Goal: Task Accomplishment & Management: Complete application form

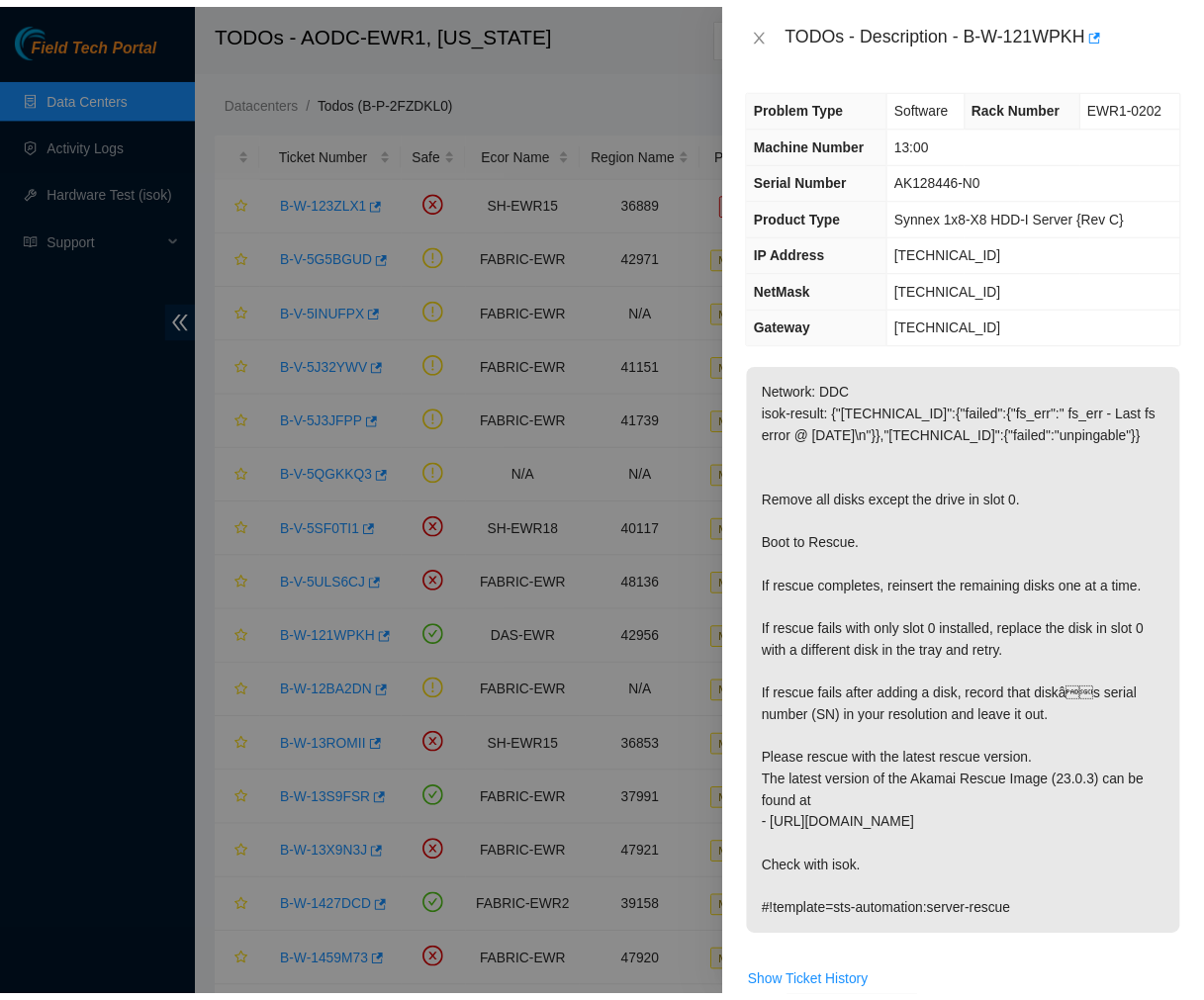
scroll to position [179, 0]
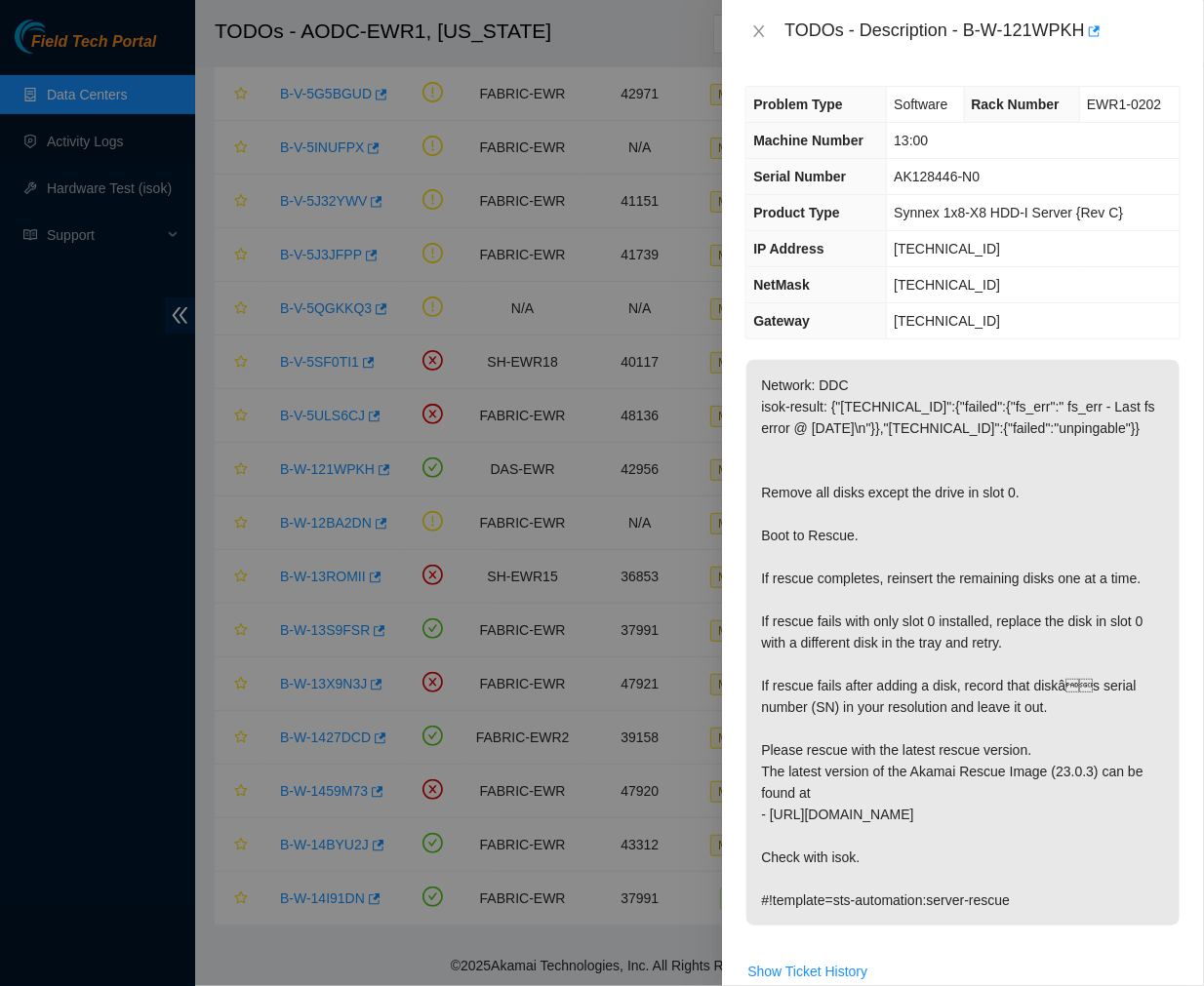
drag, startPoint x: 0, startPoint y: 0, endPoint x: 761, endPoint y: 21, distance: 761.3
click at [761, 21] on div "TODOs - Description - B-W-121WPKH" at bounding box center [963, 31] width 435 height 31
drag, startPoint x: 966, startPoint y: 34, endPoint x: 1097, endPoint y: 26, distance: 131.2
click at [1097, 26] on div "TODOs - Description - B-W-121WPKH" at bounding box center [982, 31] width 396 height 31
copy div "B-W-121WPKH"
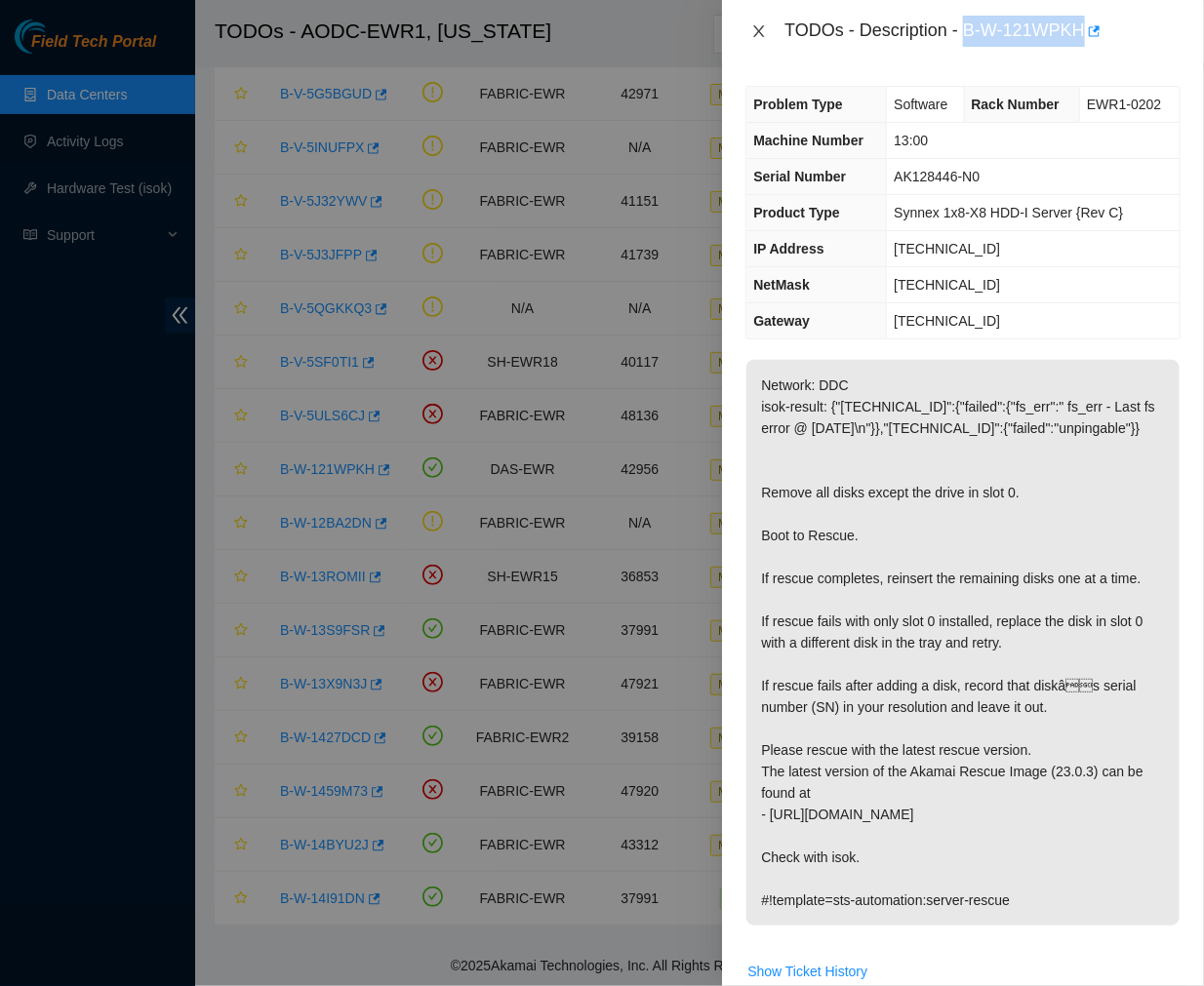
click at [754, 24] on icon "close" at bounding box center [758, 31] width 16 height 16
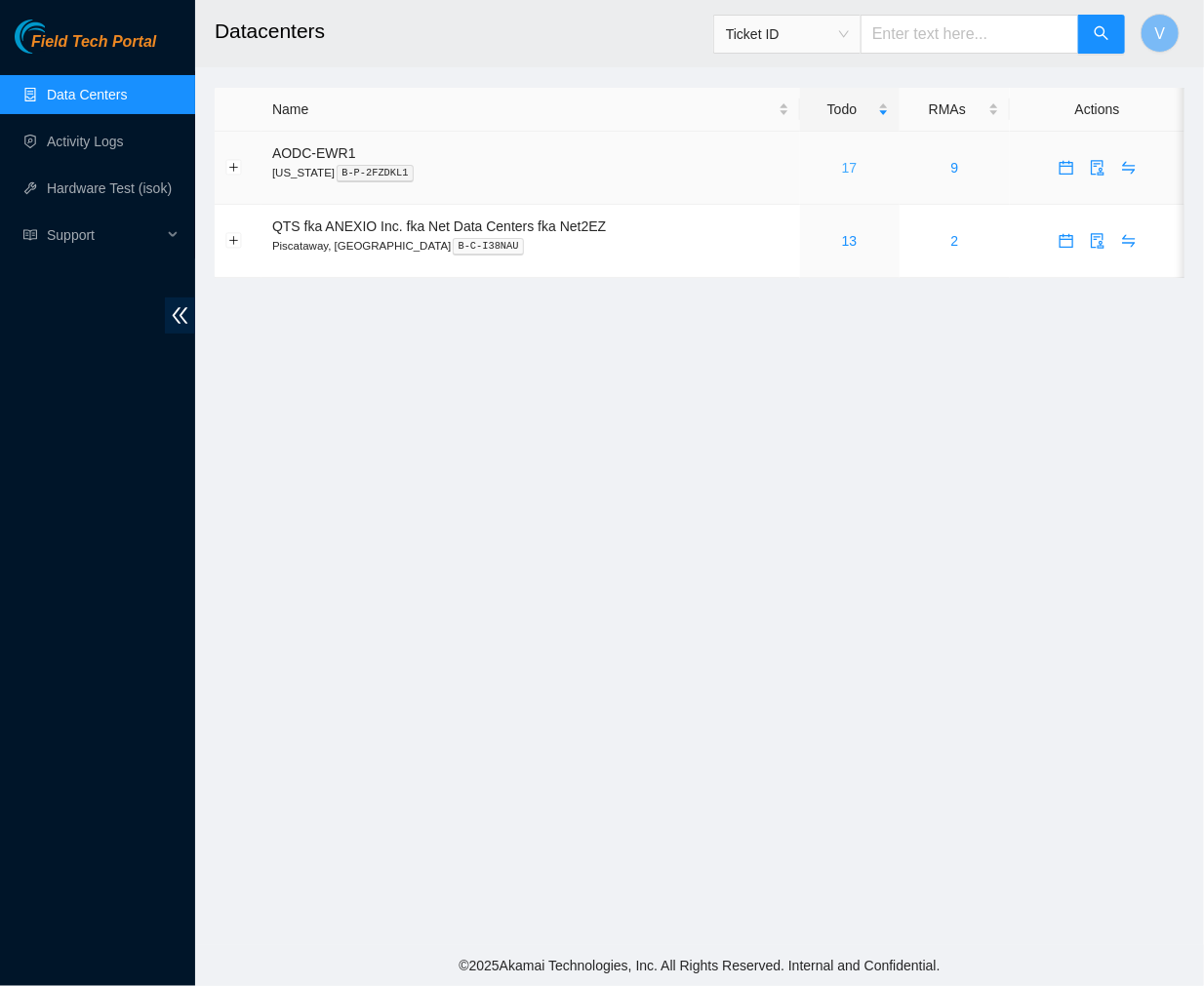
click at [852, 170] on link "17" at bounding box center [850, 168] width 16 height 16
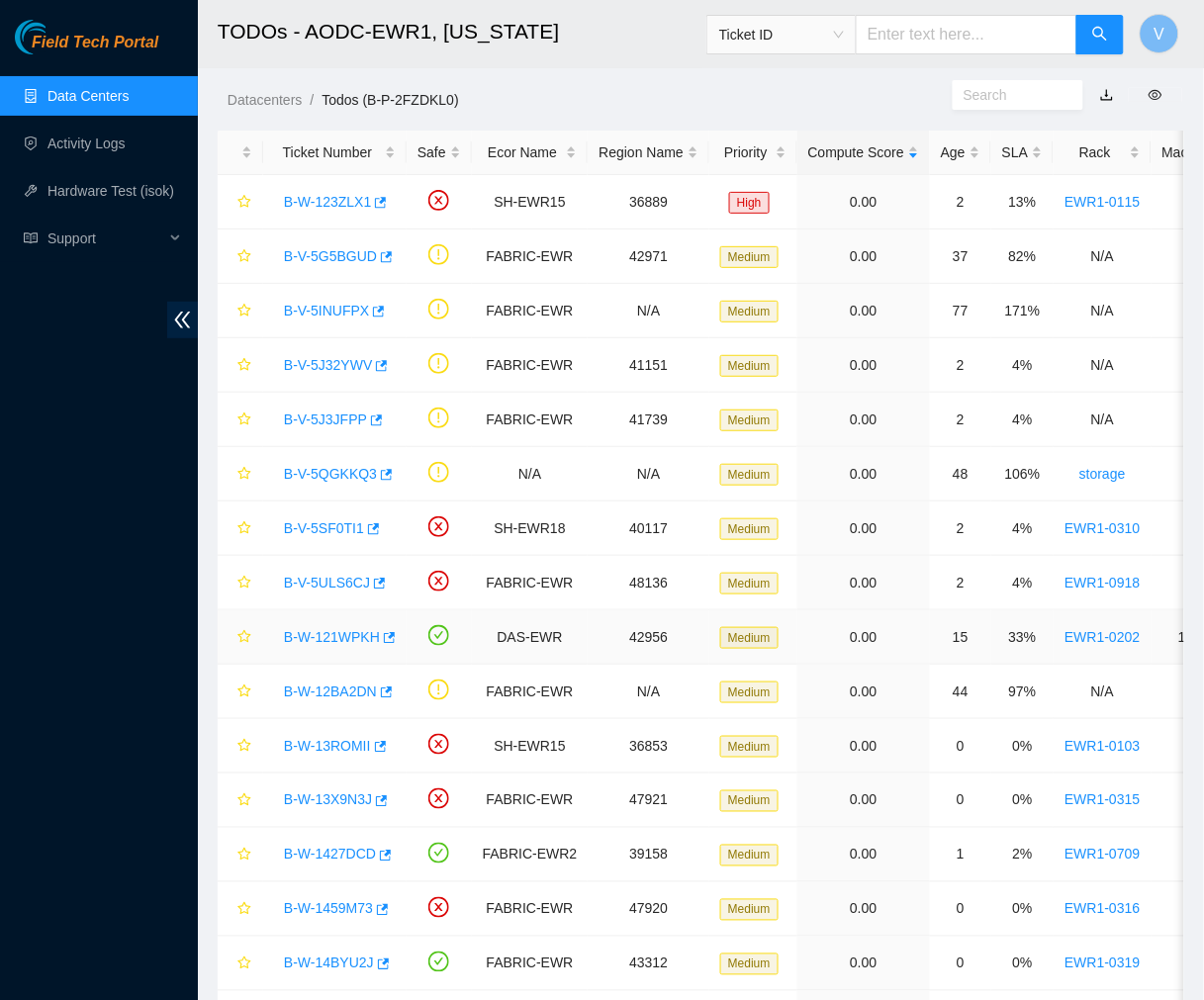
click at [343, 637] on link "B-W-121WPKH" at bounding box center [332, 638] width 96 height 16
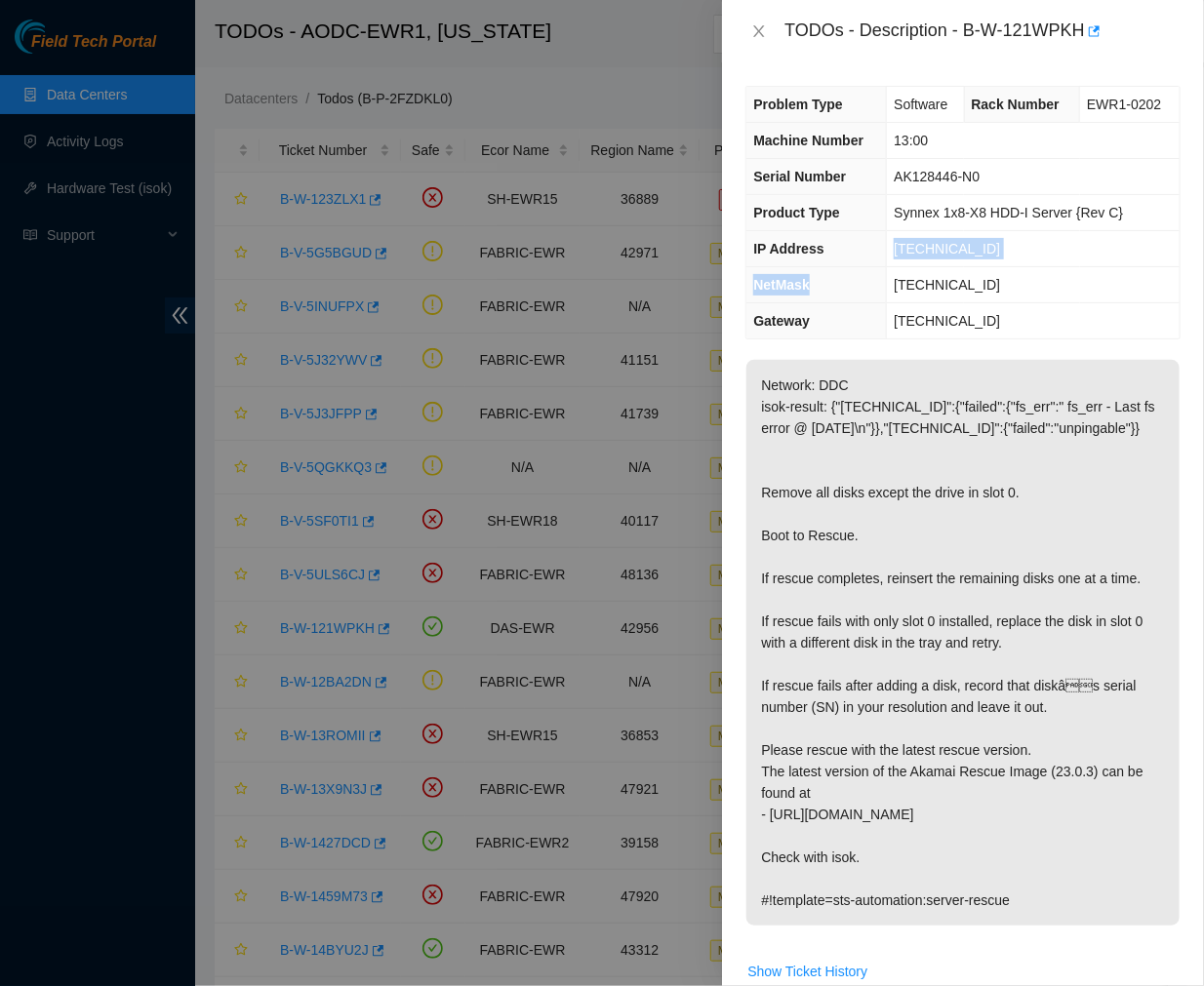
drag, startPoint x: 870, startPoint y: 281, endPoint x: 884, endPoint y: 249, distance: 34.9
click at [884, 249] on tbody "Problem Type Software Rack Number EWR1-0202 Machine Number 13:00 Serial Number …" at bounding box center [963, 213] width 433 height 252
click at [886, 249] on td "23.56.209.92" at bounding box center [1032, 249] width 292 height 36
drag, startPoint x: 884, startPoint y: 249, endPoint x: 970, endPoint y: 250, distance: 86.0
click at [970, 250] on td "23.56.209.92" at bounding box center [1032, 249] width 292 height 36
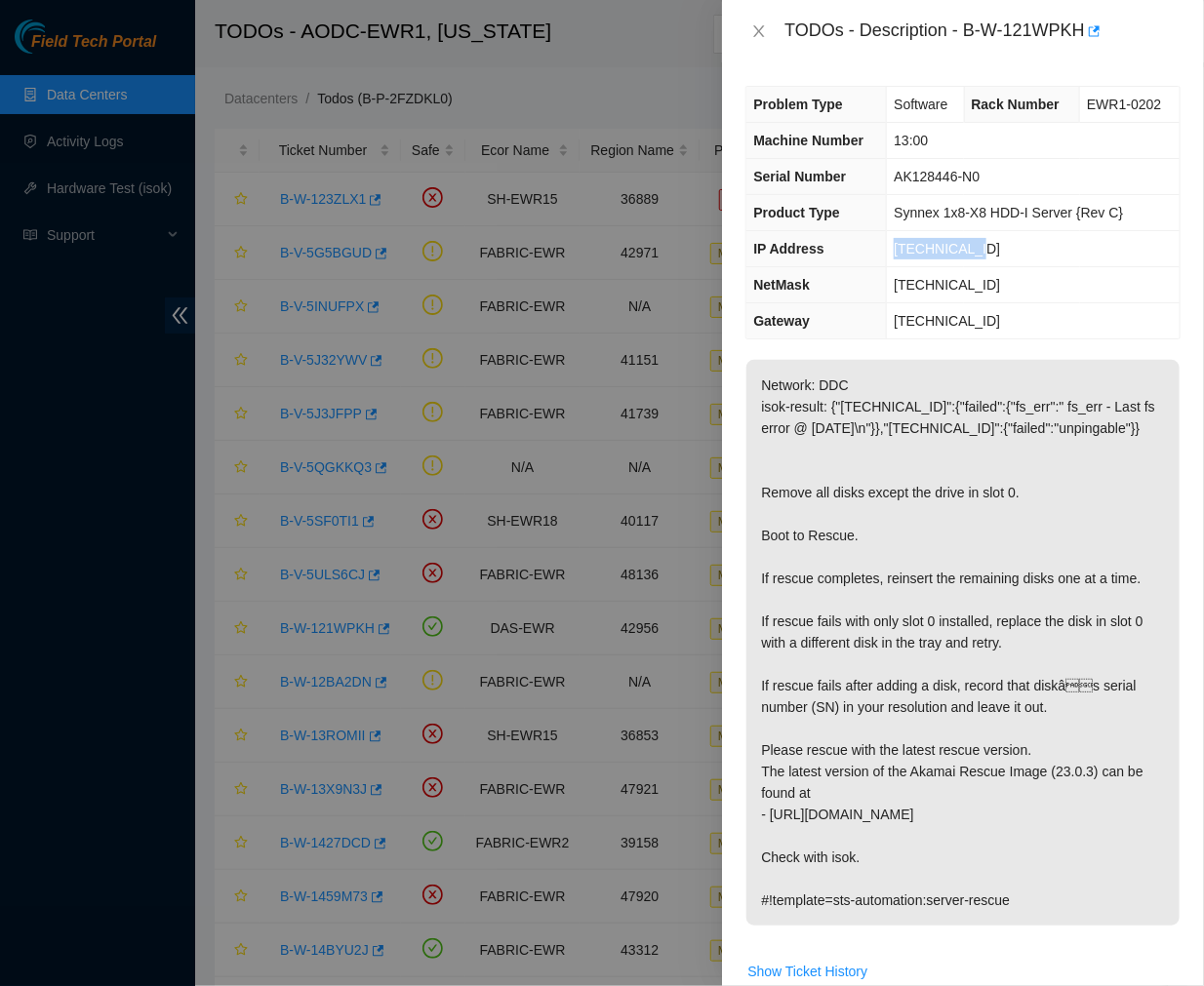
copy span "23.56.209.92"
click at [933, 513] on p "Network: DDC isok-result: {"23.56.209.93":{"failed":{"fs_err":" fs_err - Last f…" at bounding box center [963, 643] width 433 height 566
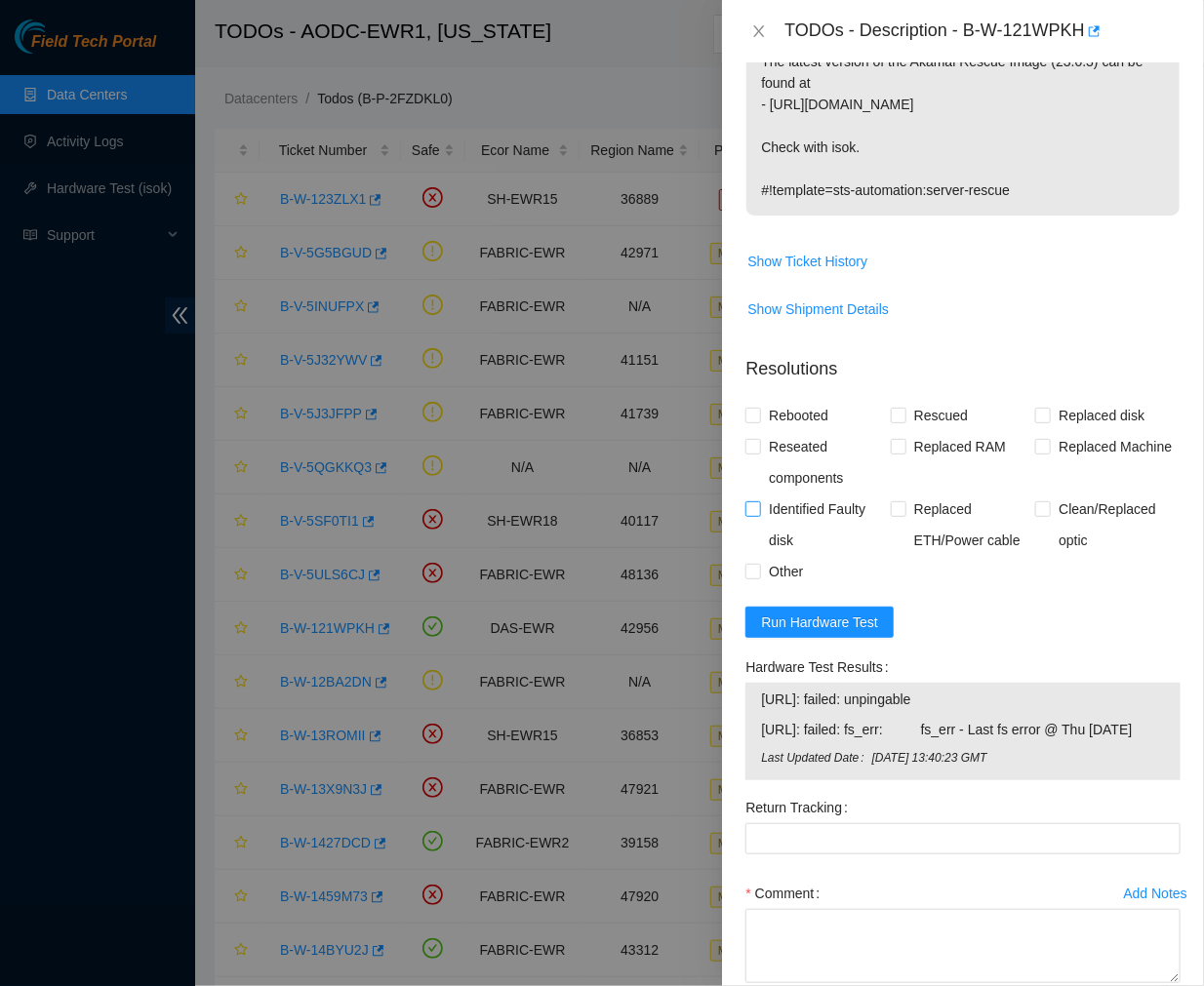
scroll to position [712, 0]
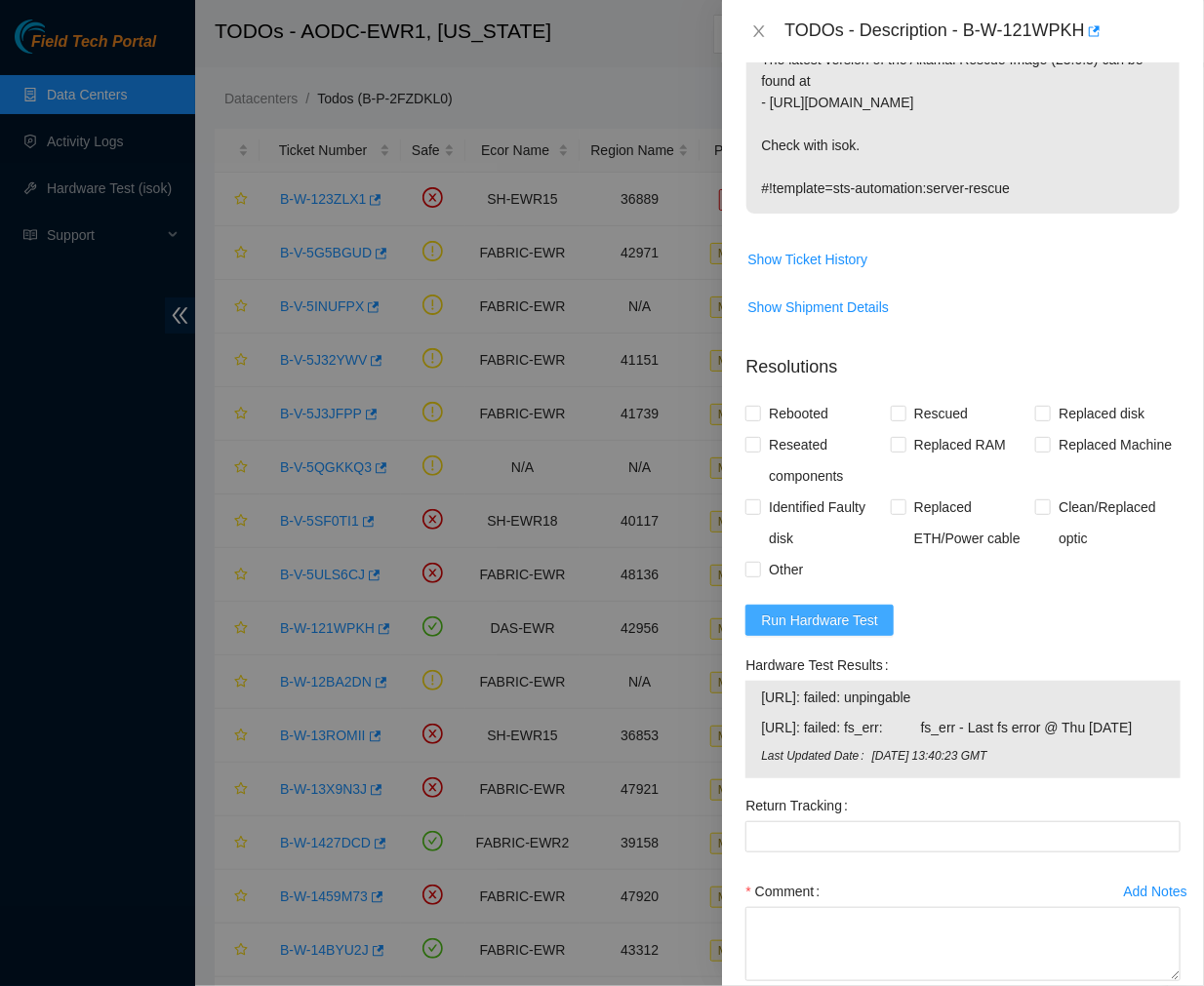
click at [827, 632] on span "Run Hardware Test" at bounding box center [818, 621] width 117 height 22
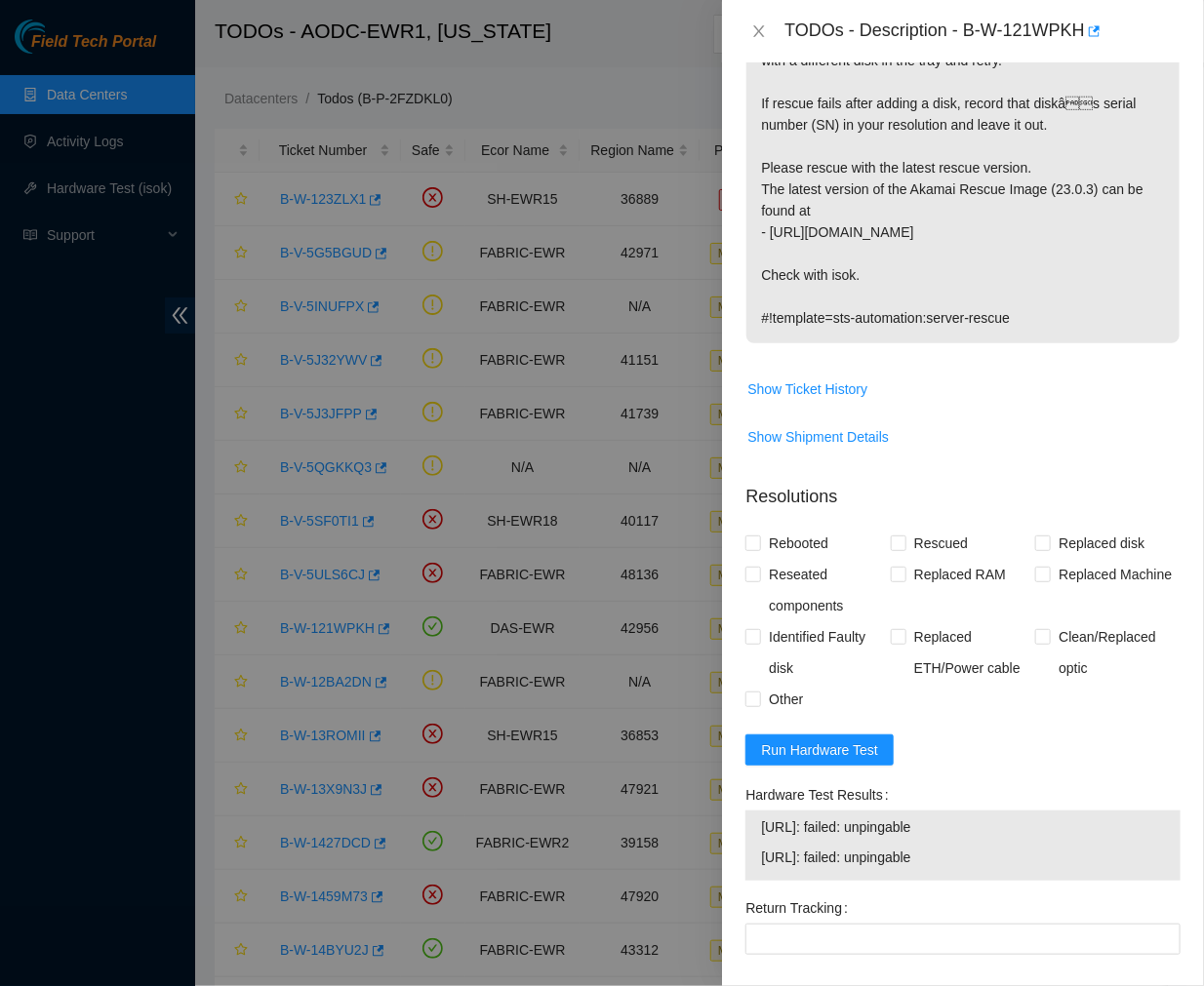
scroll to position [598, 0]
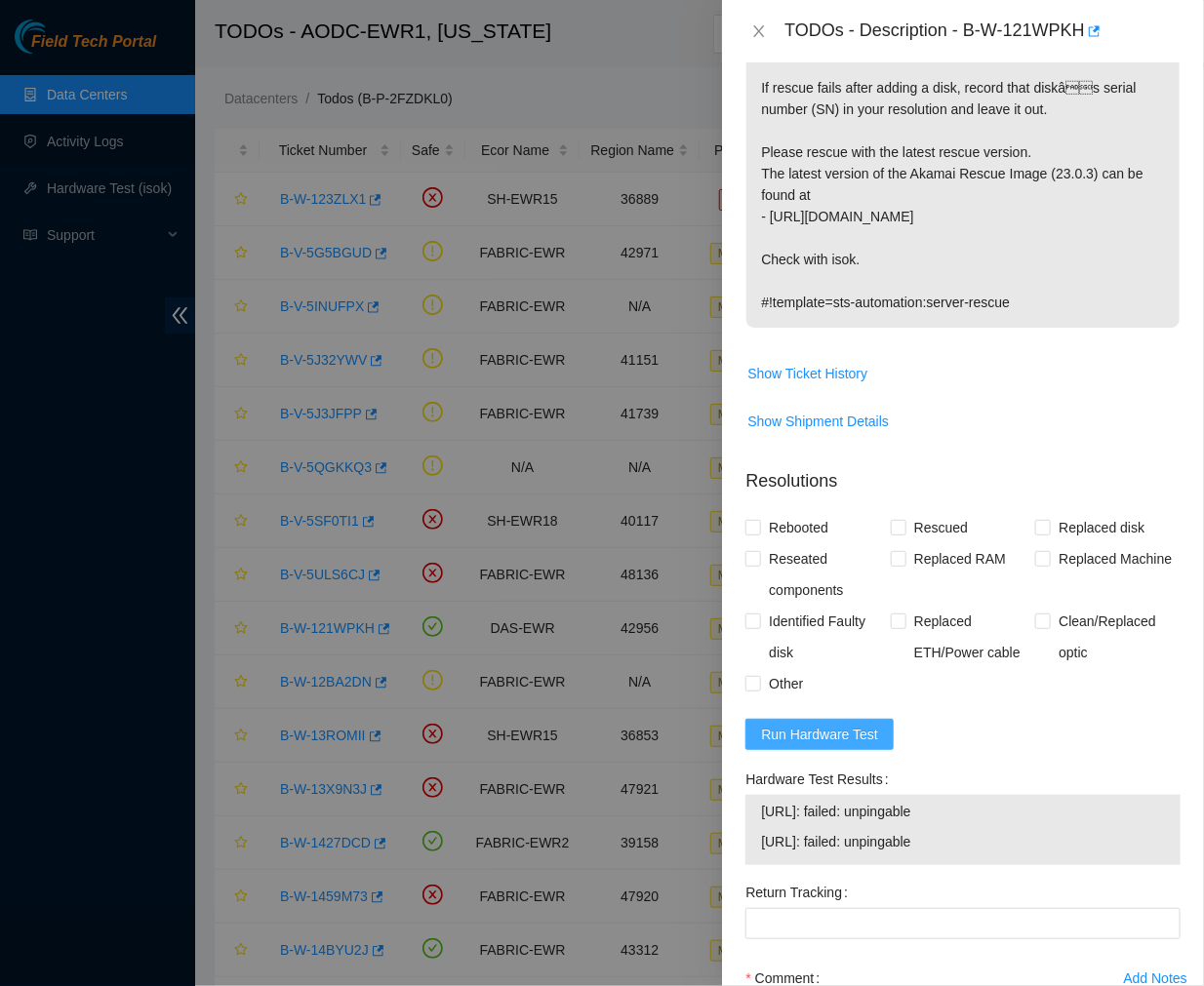
click at [859, 746] on span "Run Hardware Test" at bounding box center [818, 735] width 117 height 22
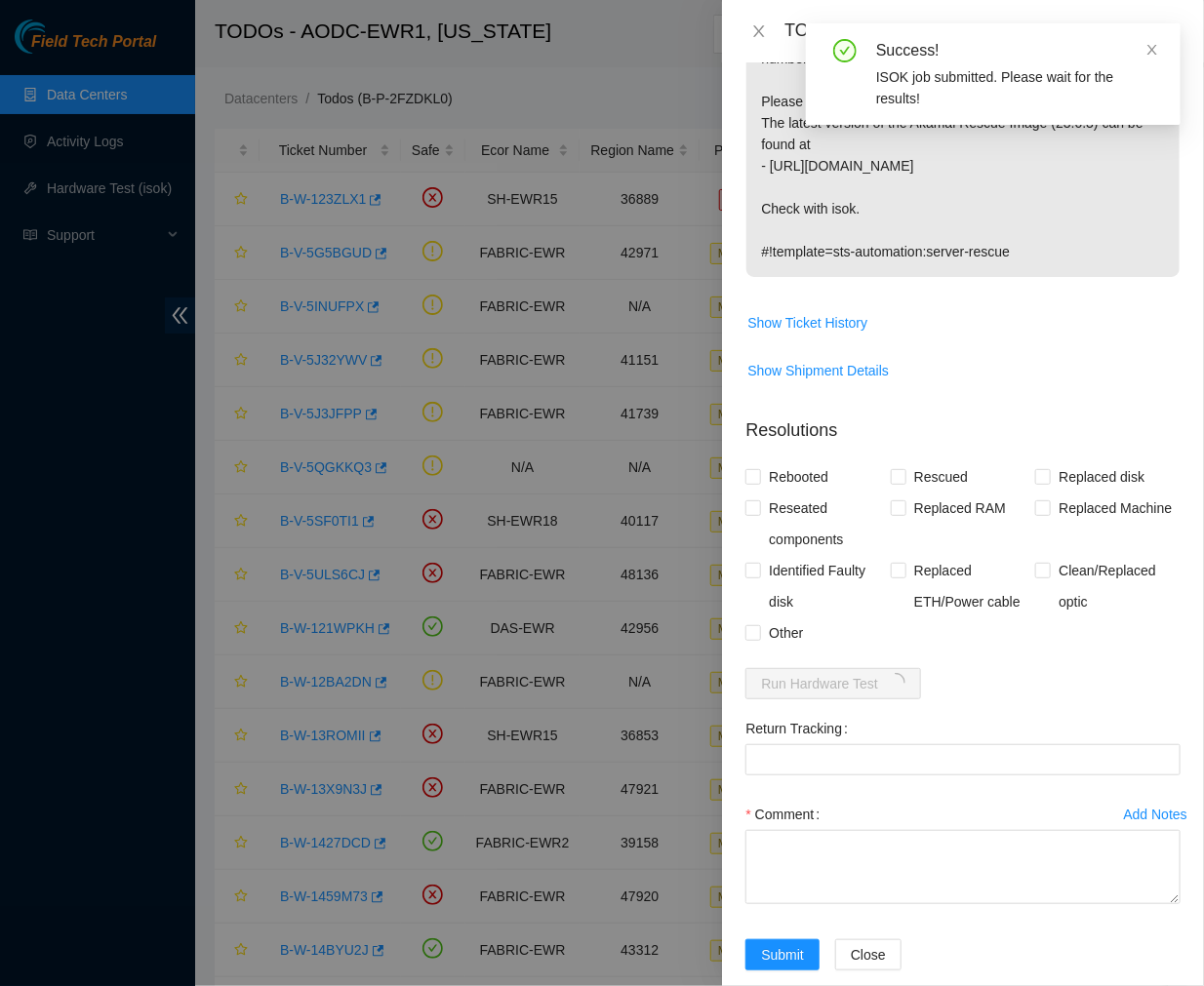
scroll to position [673, 0]
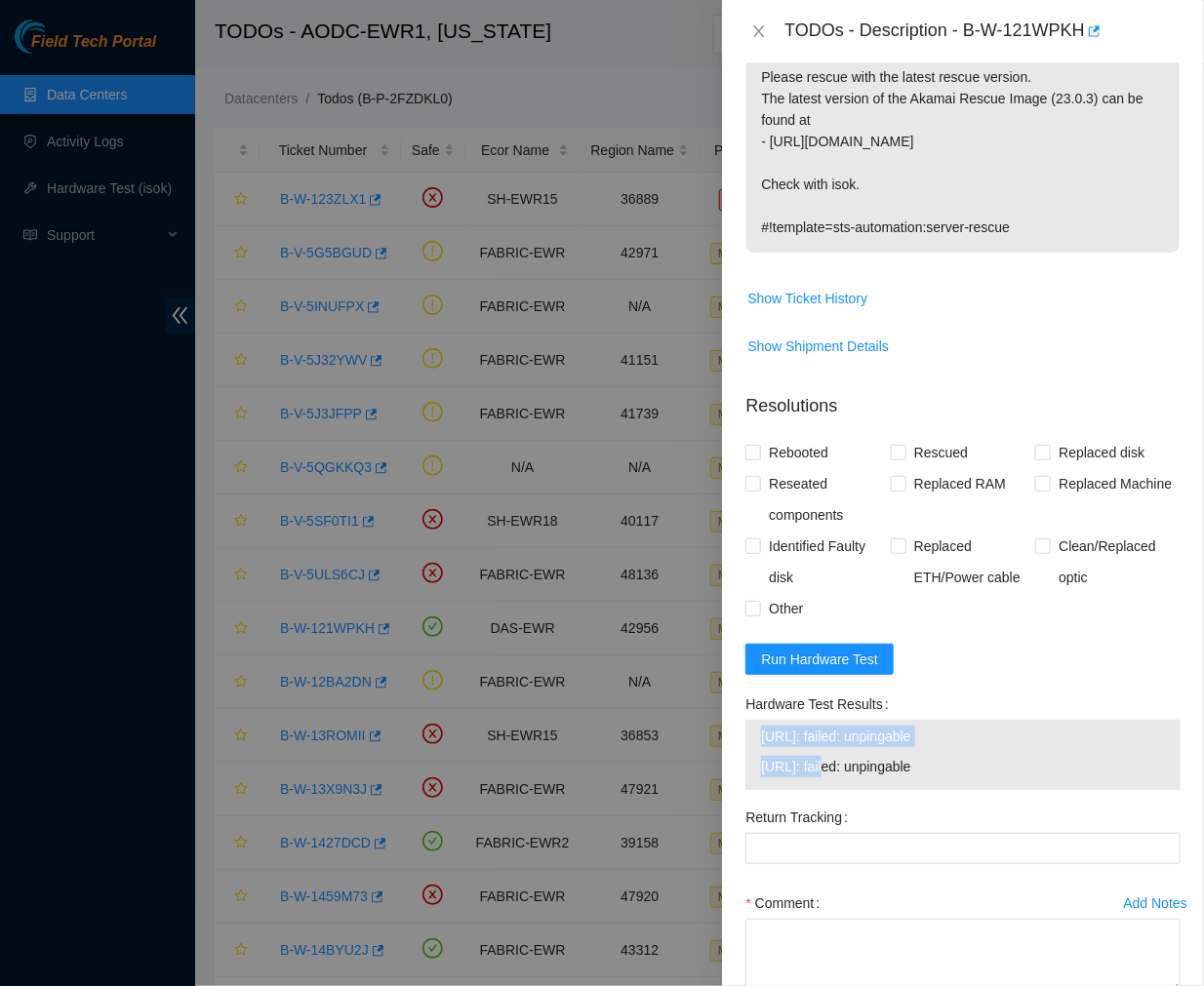
drag, startPoint x: 832, startPoint y: 794, endPoint x: 754, endPoint y: 794, distance: 78.0
click at [754, 790] on div "23.56.209.93: failed: unpingable 23.56.209.92: failed: unpingable" at bounding box center [963, 755] width 435 height 70
click at [832, 777] on span "23.56.209.92: failed: unpingable" at bounding box center [962, 767] width 403 height 22
drag, startPoint x: 834, startPoint y: 791, endPoint x: 761, endPoint y: 792, distance: 73.0
click at [761, 777] on span "23.56.209.92: failed: unpingable" at bounding box center [962, 767] width 403 height 22
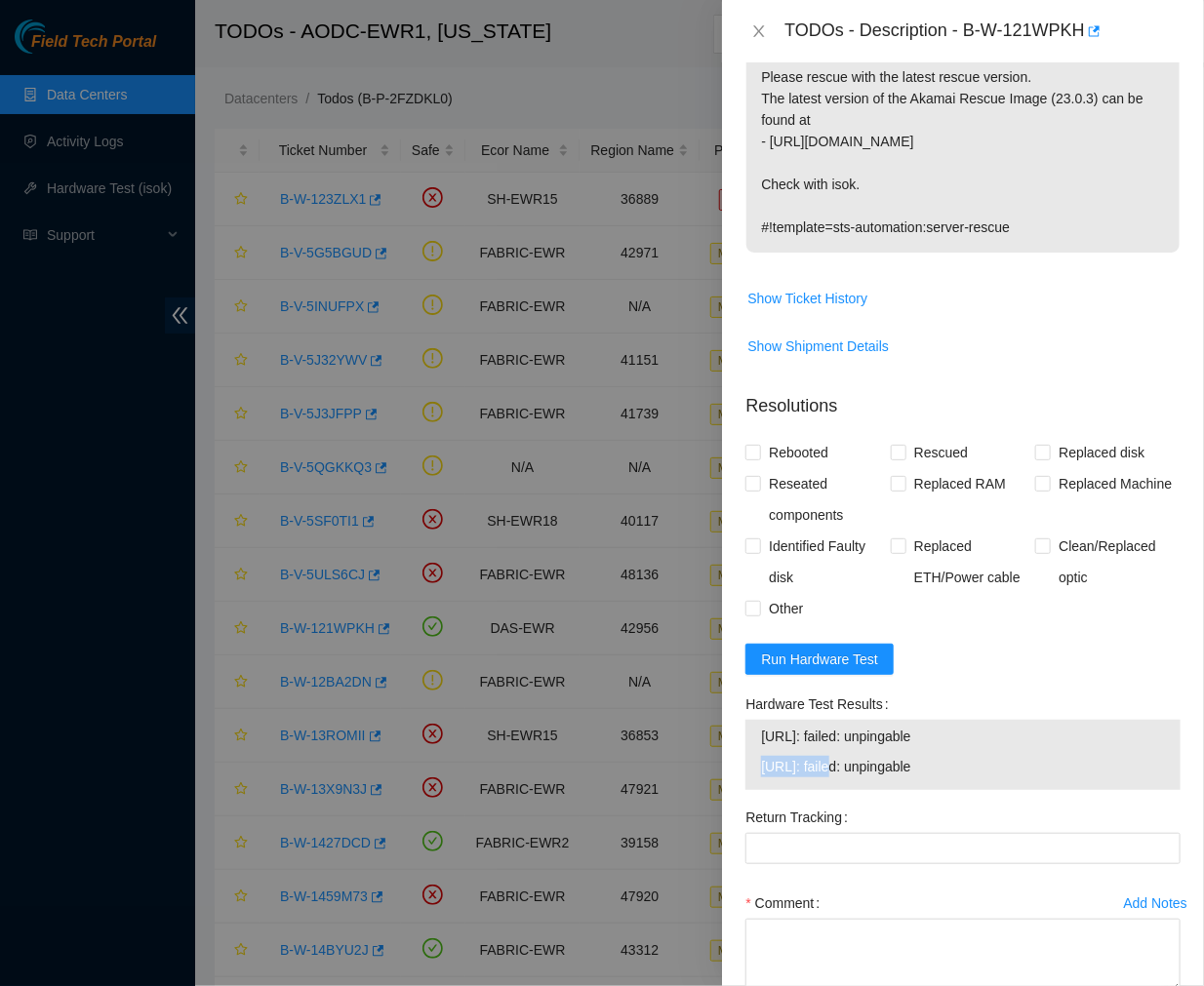
copy span "23.56.209.92"
drag, startPoint x: 960, startPoint y: 782, endPoint x: 762, endPoint y: 756, distance: 199.7
click at [762, 756] on tbody "23.56.209.93: failed: unpingable 23.56.209.92: failed: unpingable" at bounding box center [962, 755] width 405 height 60
copy tbody "23.56.209.93: failed: unpingable 23.56.209.92: failed: unpingable"
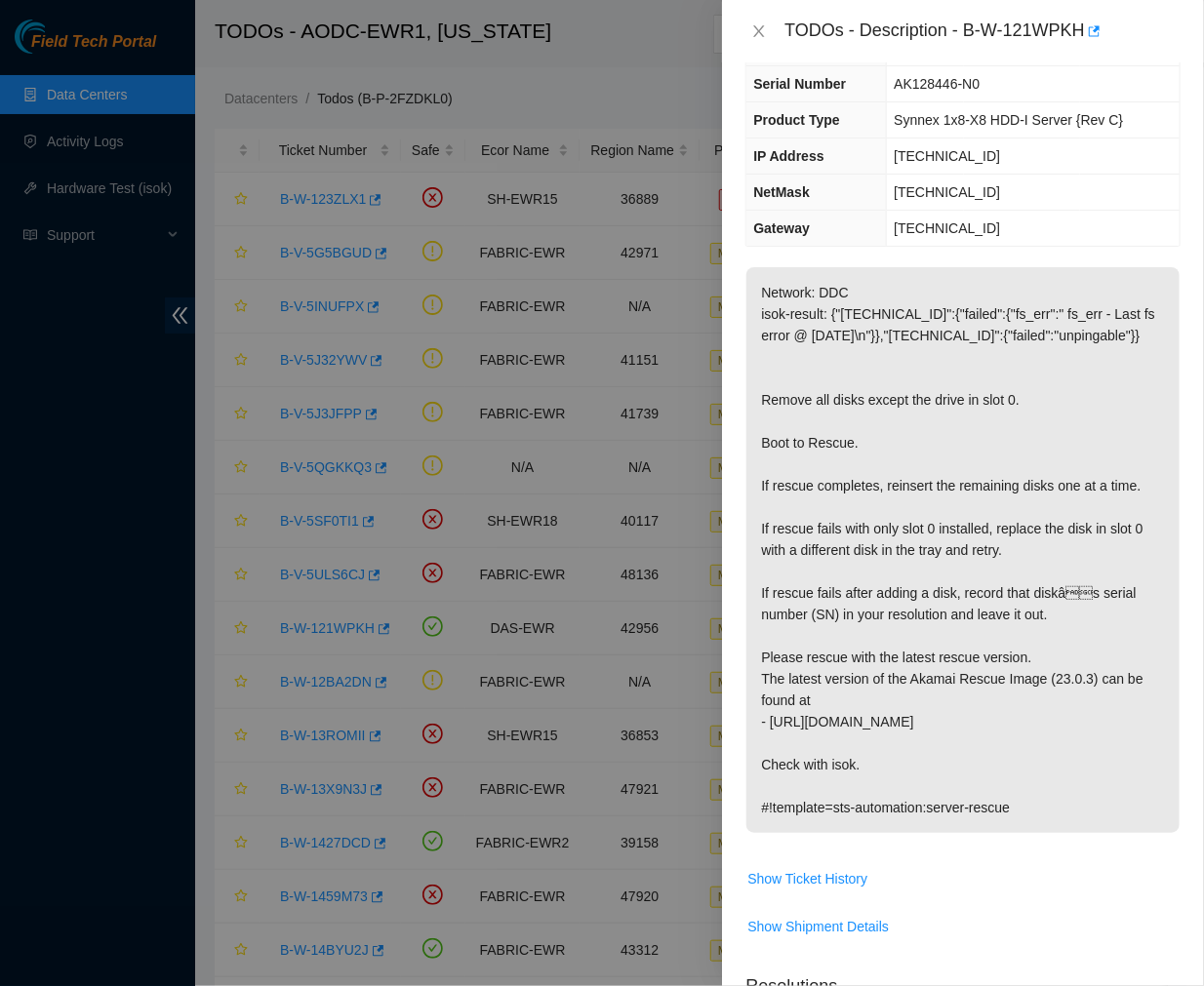
scroll to position [0, 0]
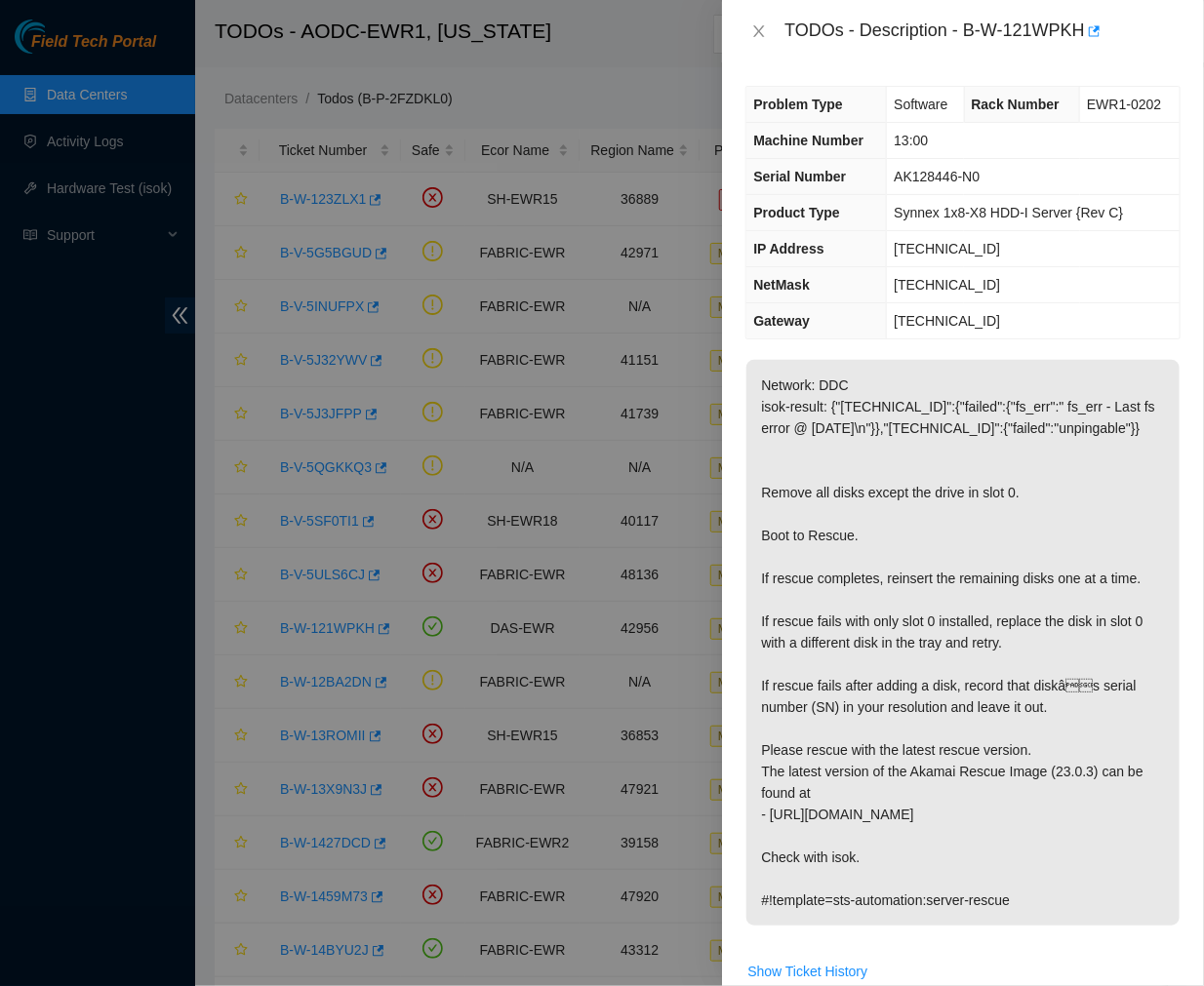
click at [1004, 805] on p "Network: DDC isok-result: {"23.56.209.93":{"failed":{"fs_err":" fs_err - Last f…" at bounding box center [963, 643] width 433 height 566
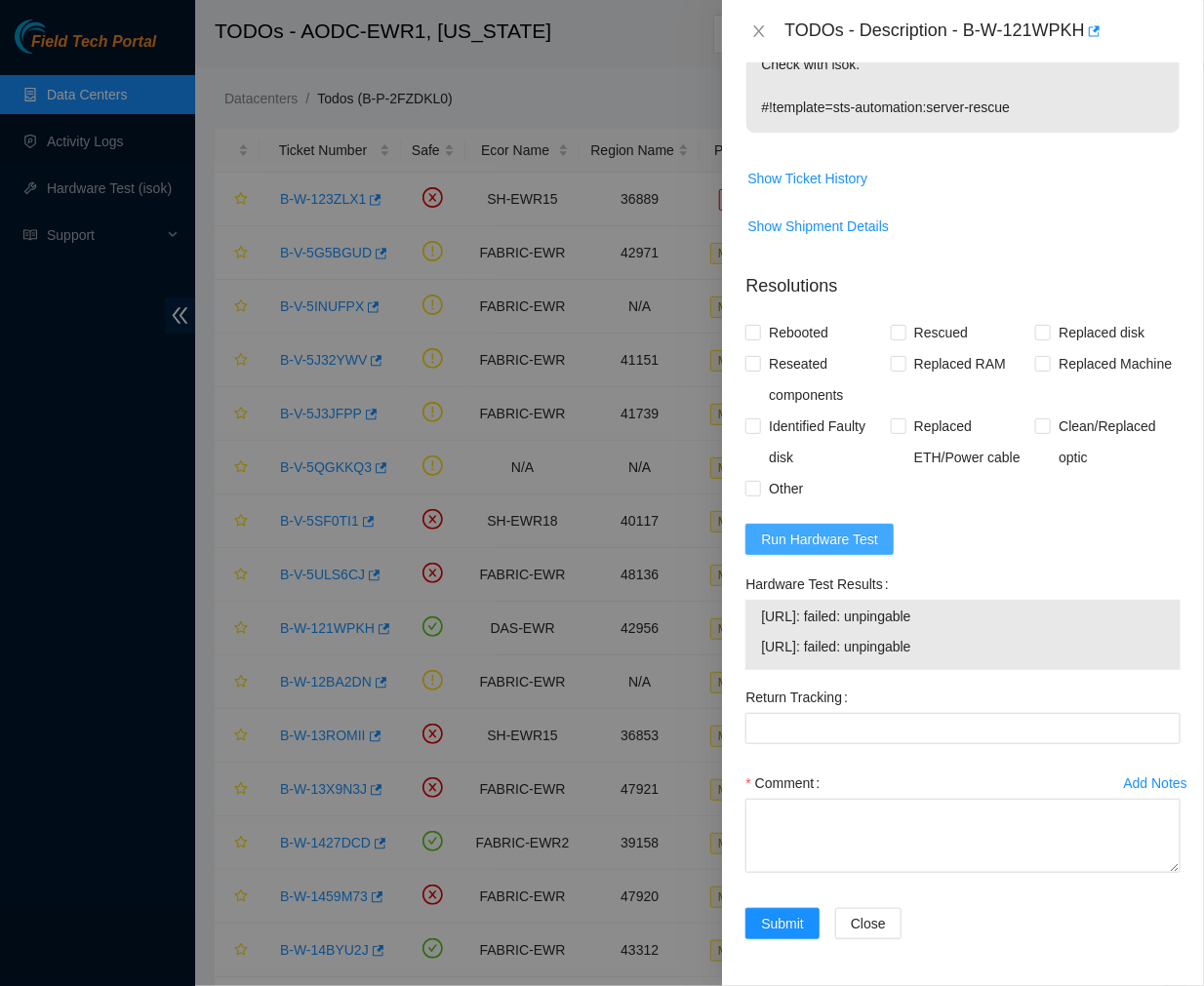
click at [864, 534] on span "Run Hardware Test" at bounding box center [818, 539] width 117 height 22
click at [954, 651] on span "23.56.209.93: failed: unpingable" at bounding box center [962, 647] width 403 height 22
drag, startPoint x: 967, startPoint y: 651, endPoint x: 735, endPoint y: 608, distance: 236.0
click at [735, 608] on div "Problem Type Software Rack Number EWR1-0202 Machine Number 13:00 Serial Number …" at bounding box center [963, 524] width 482 height 924
copy tbody "23.56.209.92: passed: ok 23.56.209.93: failed: unpingable"
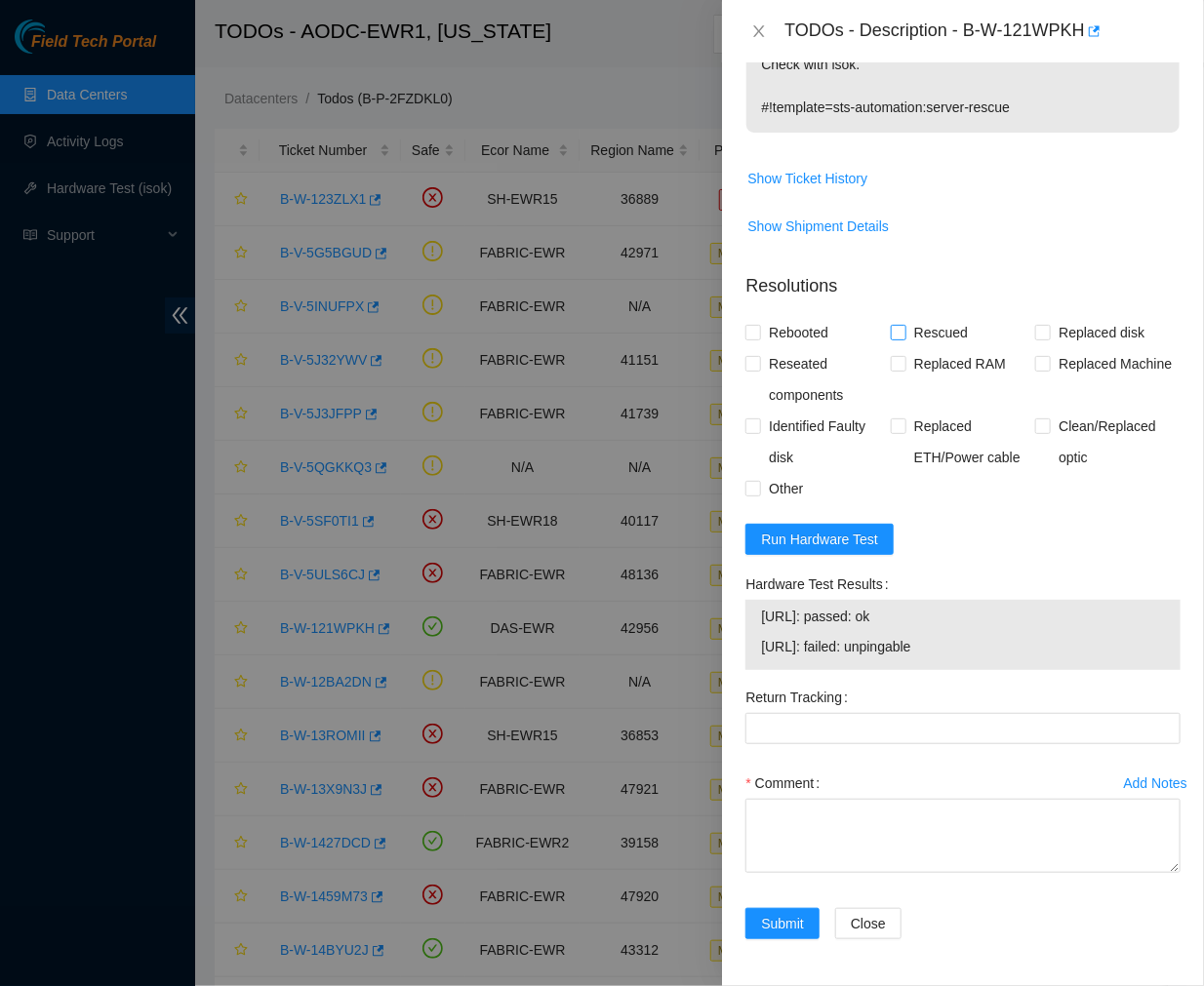
click at [890, 329] on input "Rescued" at bounding box center [897, 332] width 14 height 14
checkbox input "true"
click at [751, 327] on input "Rebooted" at bounding box center [752, 332] width 14 height 14
checkbox input "true"
click at [749, 374] on label "Reseated components" at bounding box center [818, 379] width 146 height 62
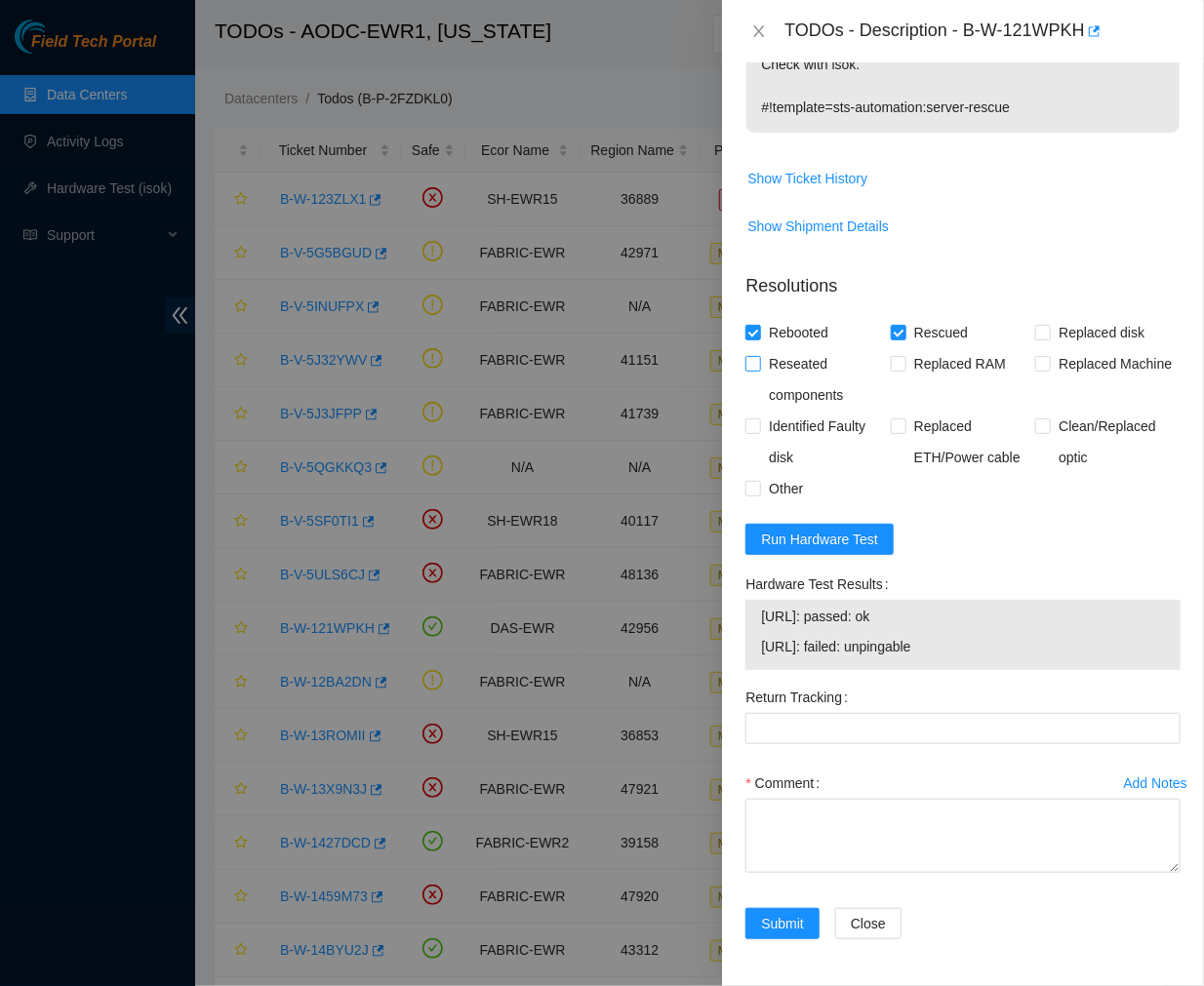
click at [749, 370] on input "Reseated components" at bounding box center [752, 363] width 14 height 14
checkbox input "true"
click at [752, 478] on label "Other" at bounding box center [778, 489] width 65 height 31
click at [752, 481] on input "Other" at bounding box center [752, 488] width 14 height 14
checkbox input "true"
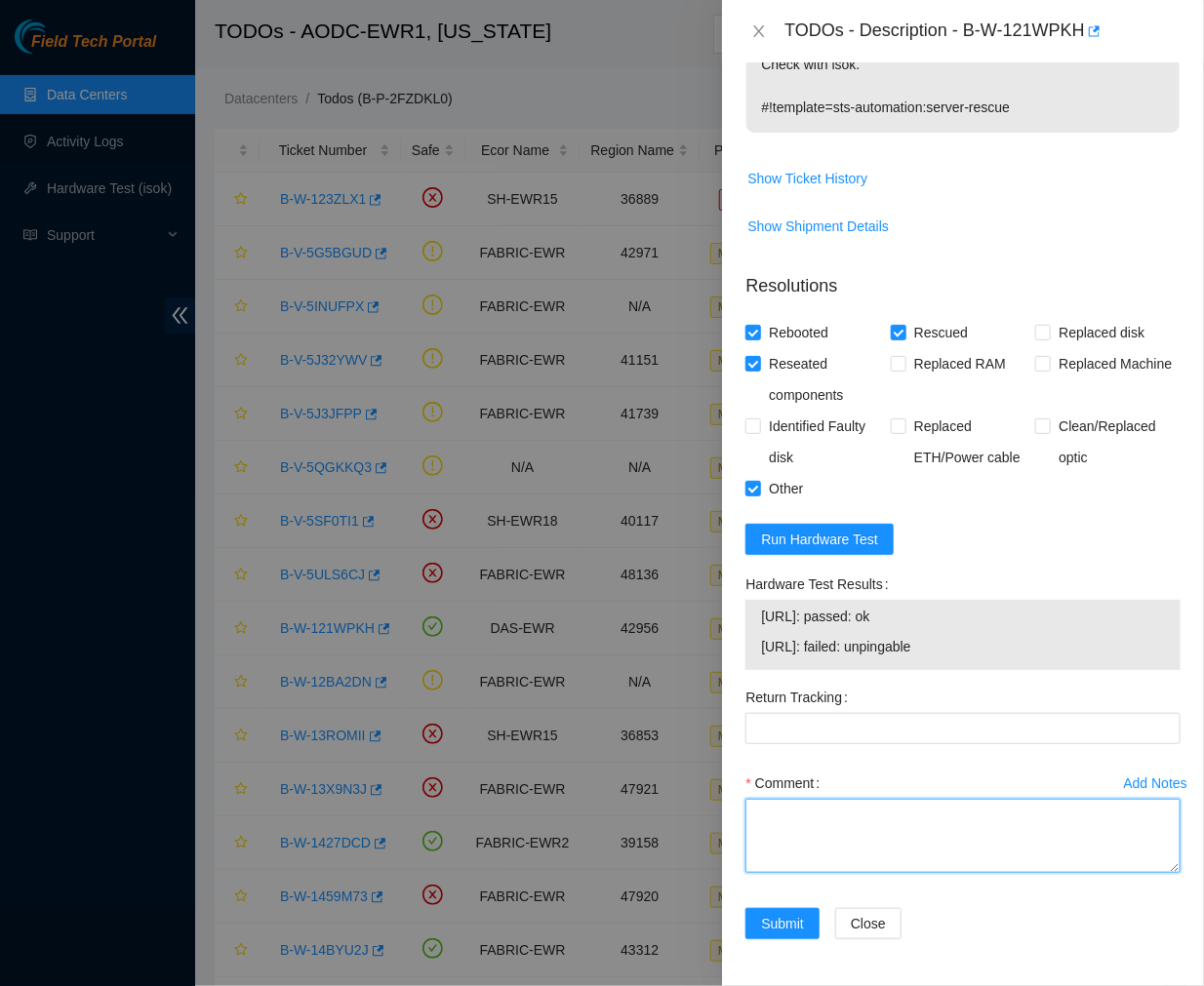
click at [817, 825] on textarea "Comment" at bounding box center [963, 835] width 435 height 74
paste textarea "Ticket #:B-W-121WPKH - Ran hardware test: [URL]: failed: unpingable [URL]: fail…"
click at [856, 859] on textarea "Comment" at bounding box center [963, 835] width 435 height 74
click at [857, 860] on textarea "Comment" at bounding box center [963, 835] width 435 height 74
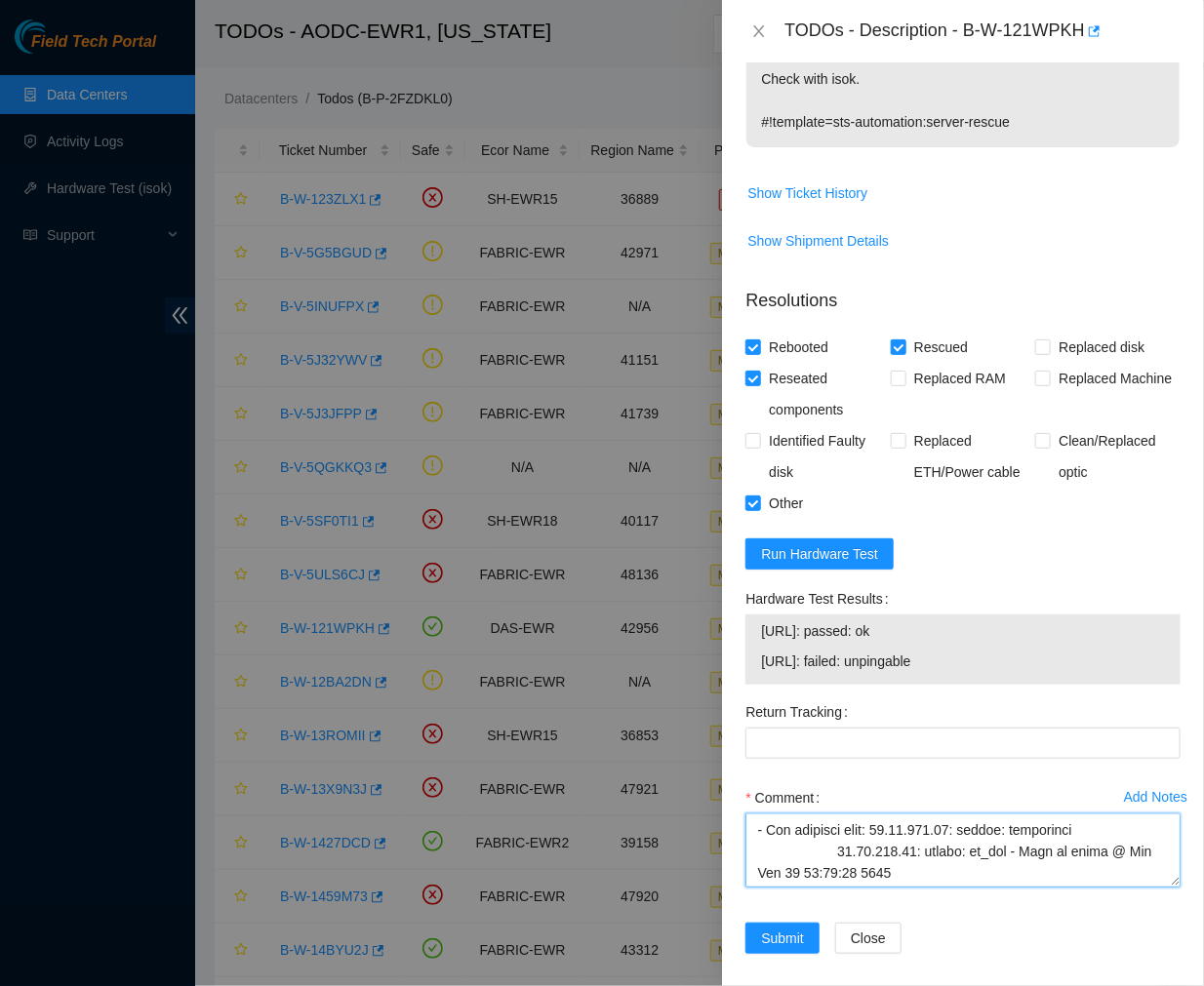
scroll to position [37, 0]
click at [832, 876] on textarea "Comment" at bounding box center [963, 850] width 435 height 74
type textarea "Ticket #:B-W-121WPKH - Ran hardware test: [URL]: failed: unpingable [URL]: fail…"
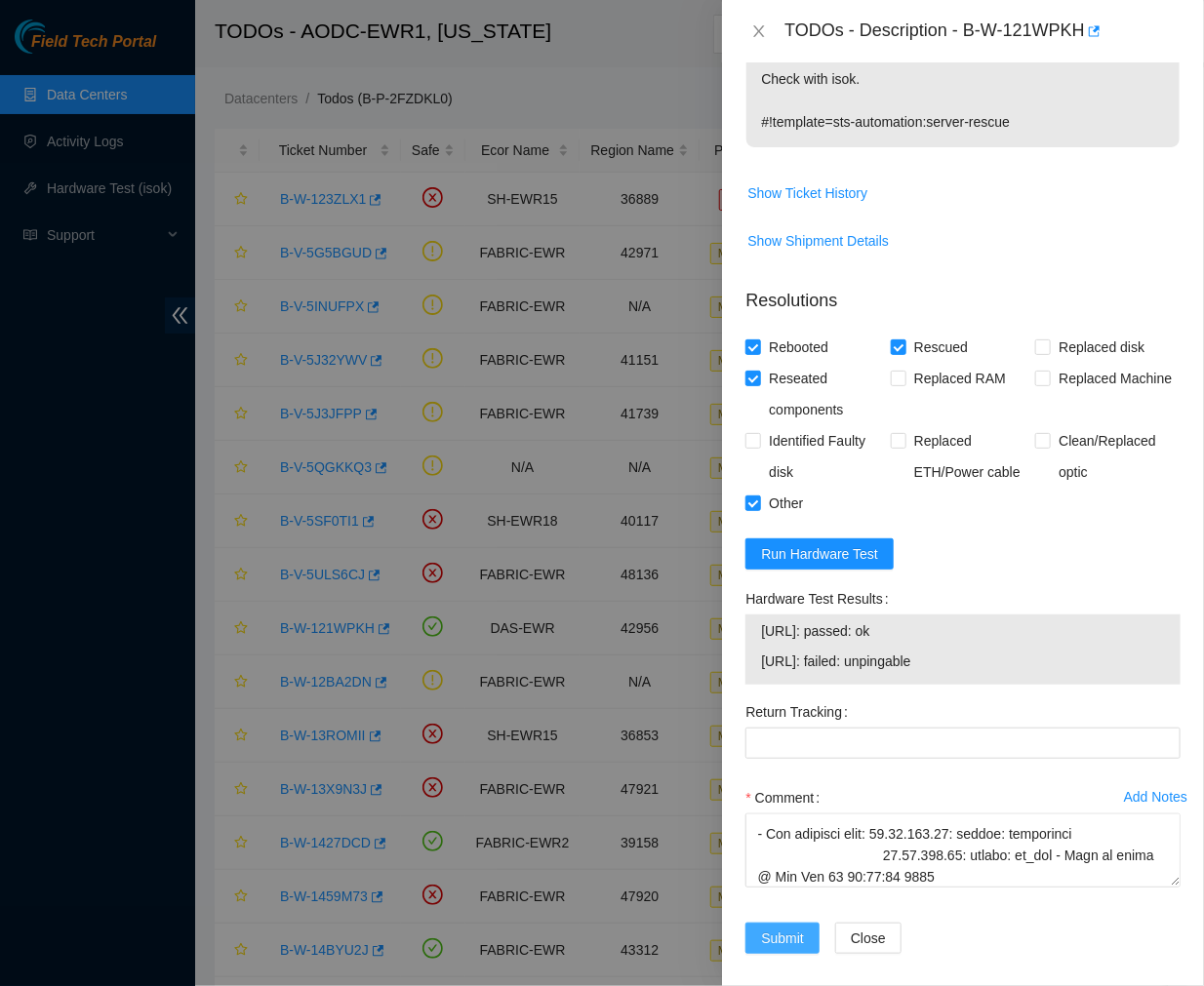
click at [793, 950] on span "Submit" at bounding box center [782, 939] width 43 height 22
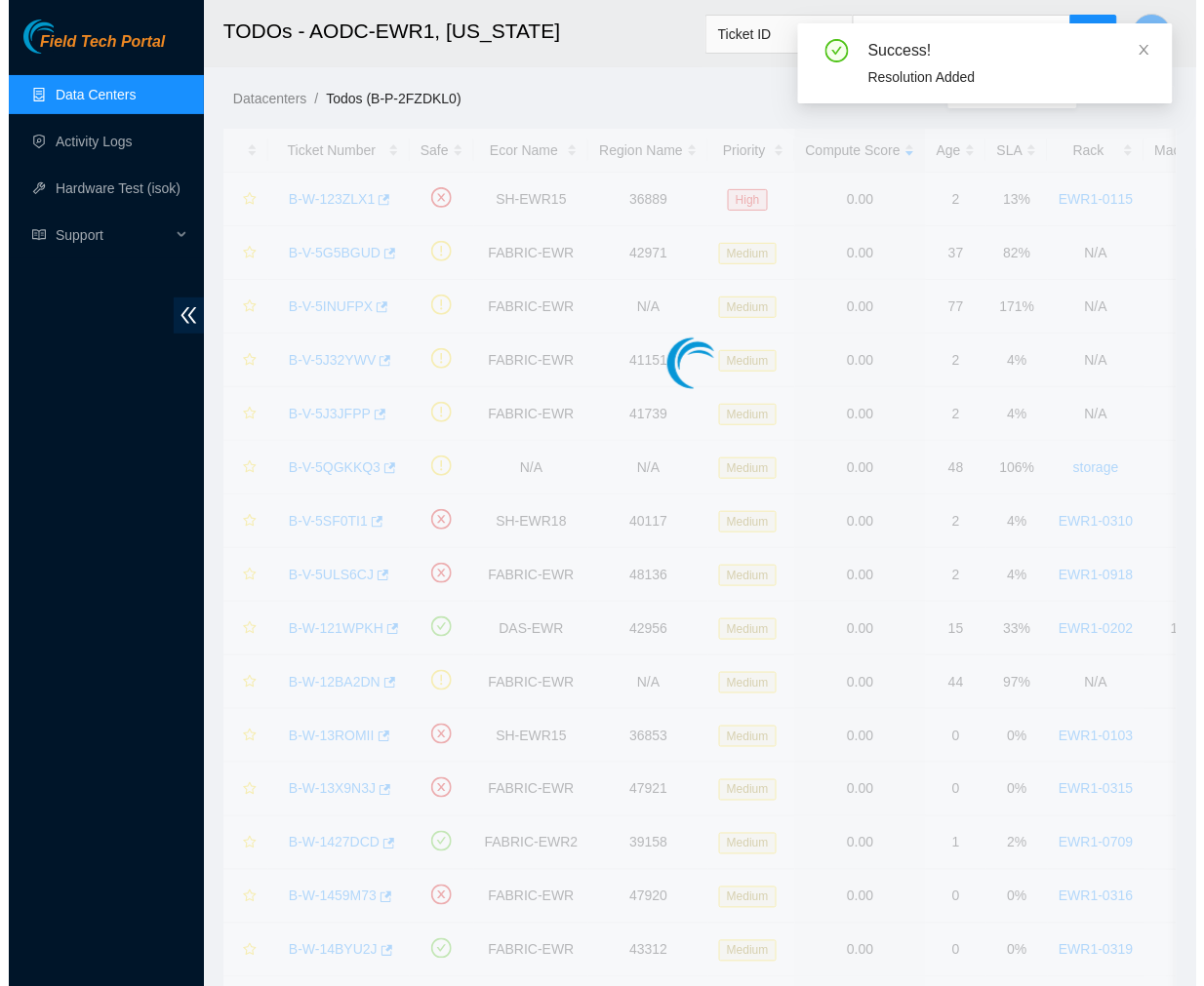
scroll to position [281, 0]
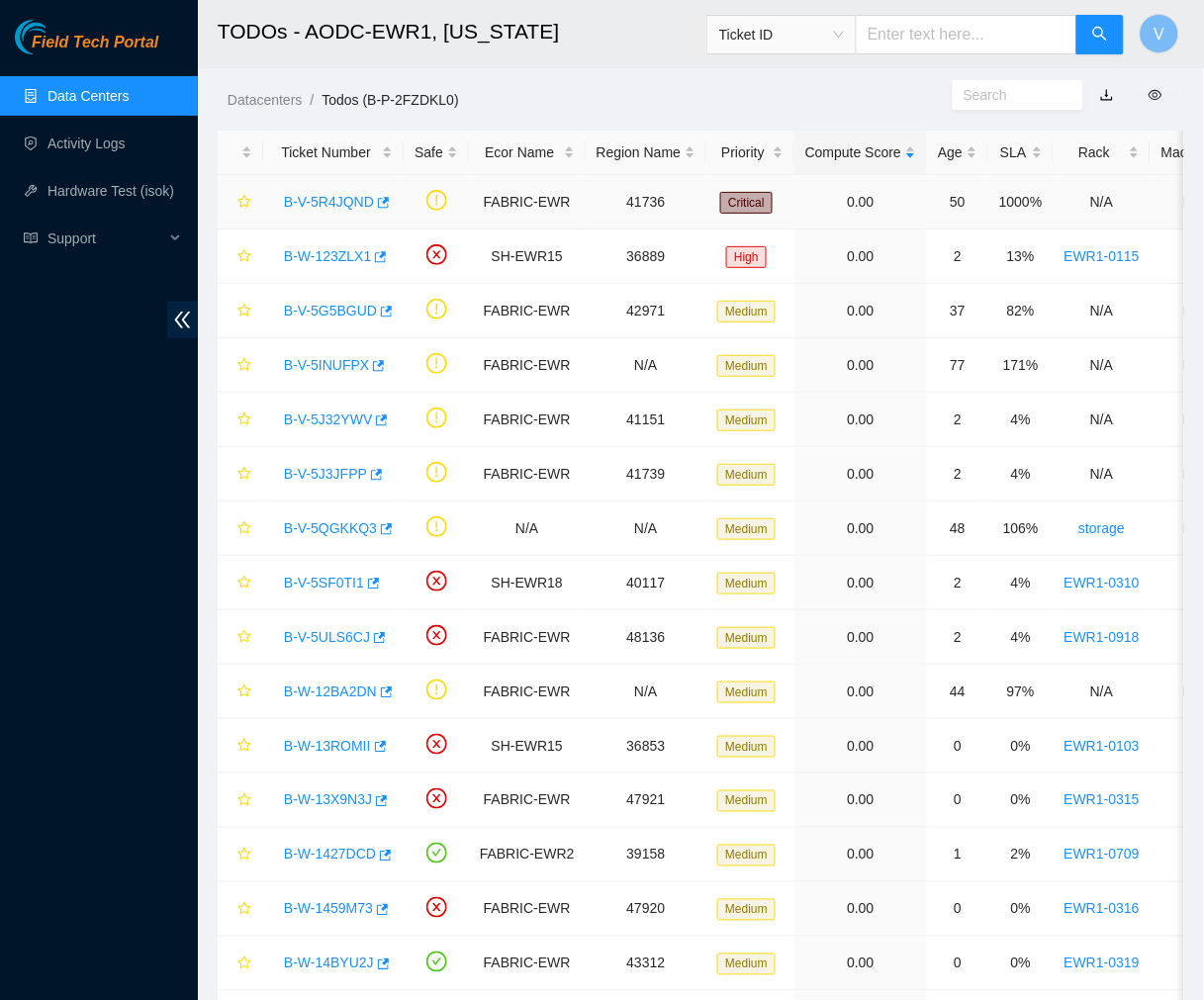
click at [337, 191] on div "B-V-5R4JQND" at bounding box center [333, 202] width 119 height 32
click at [324, 201] on link "B-V-5R4JQND" at bounding box center [329, 202] width 90 height 16
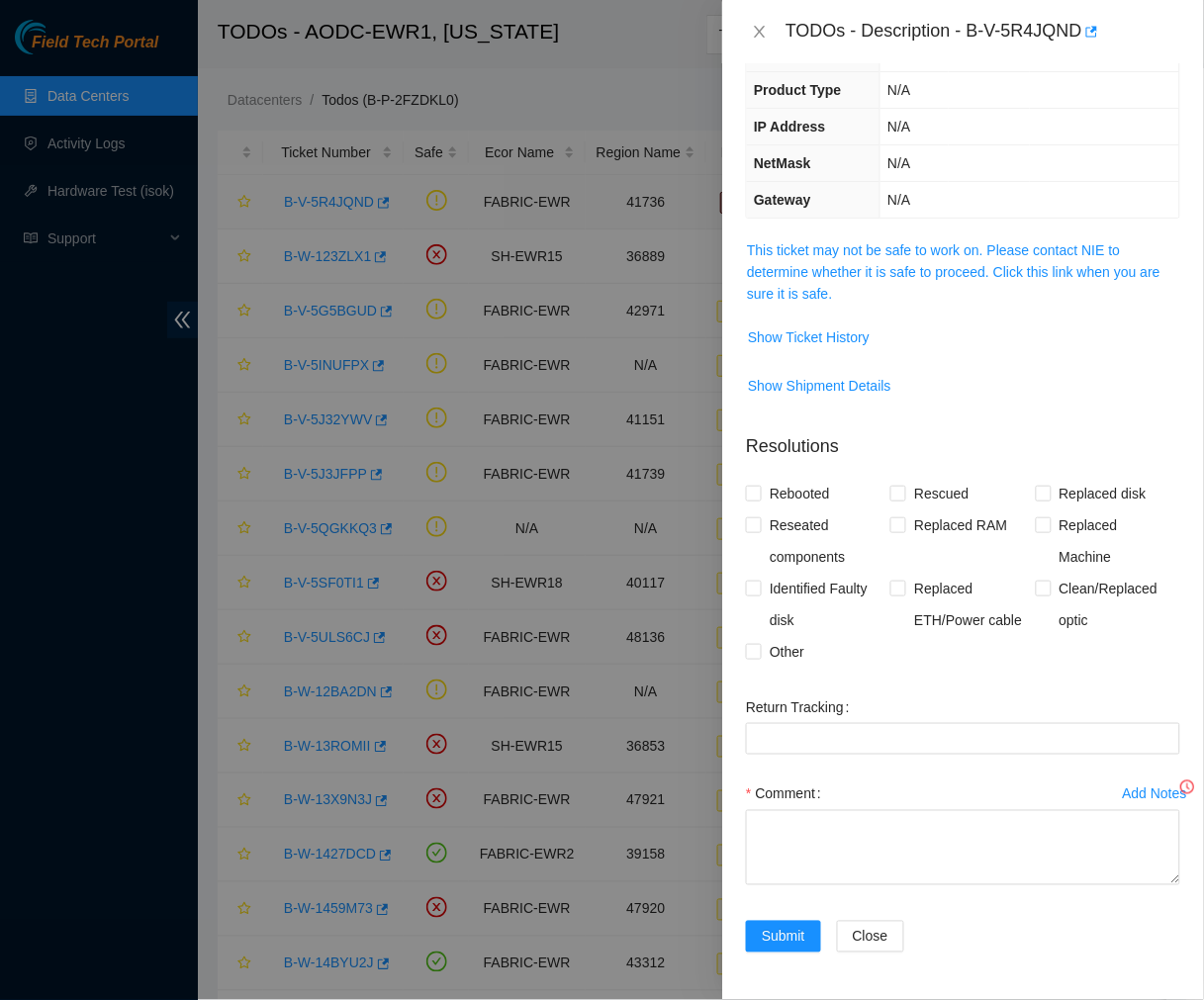
scroll to position [164, 0]
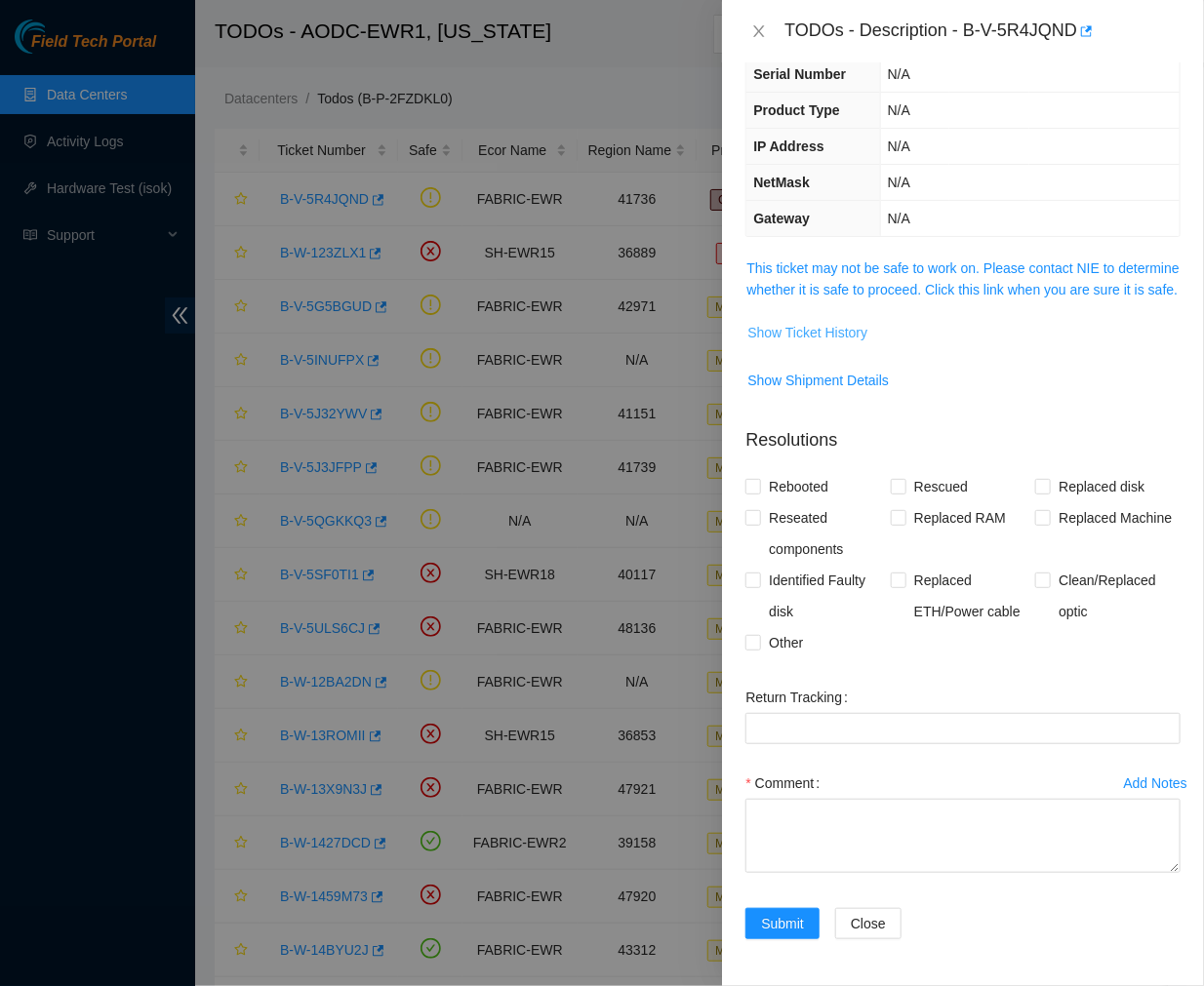
click at [827, 333] on span "Show Ticket History" at bounding box center [808, 333] width 120 height 22
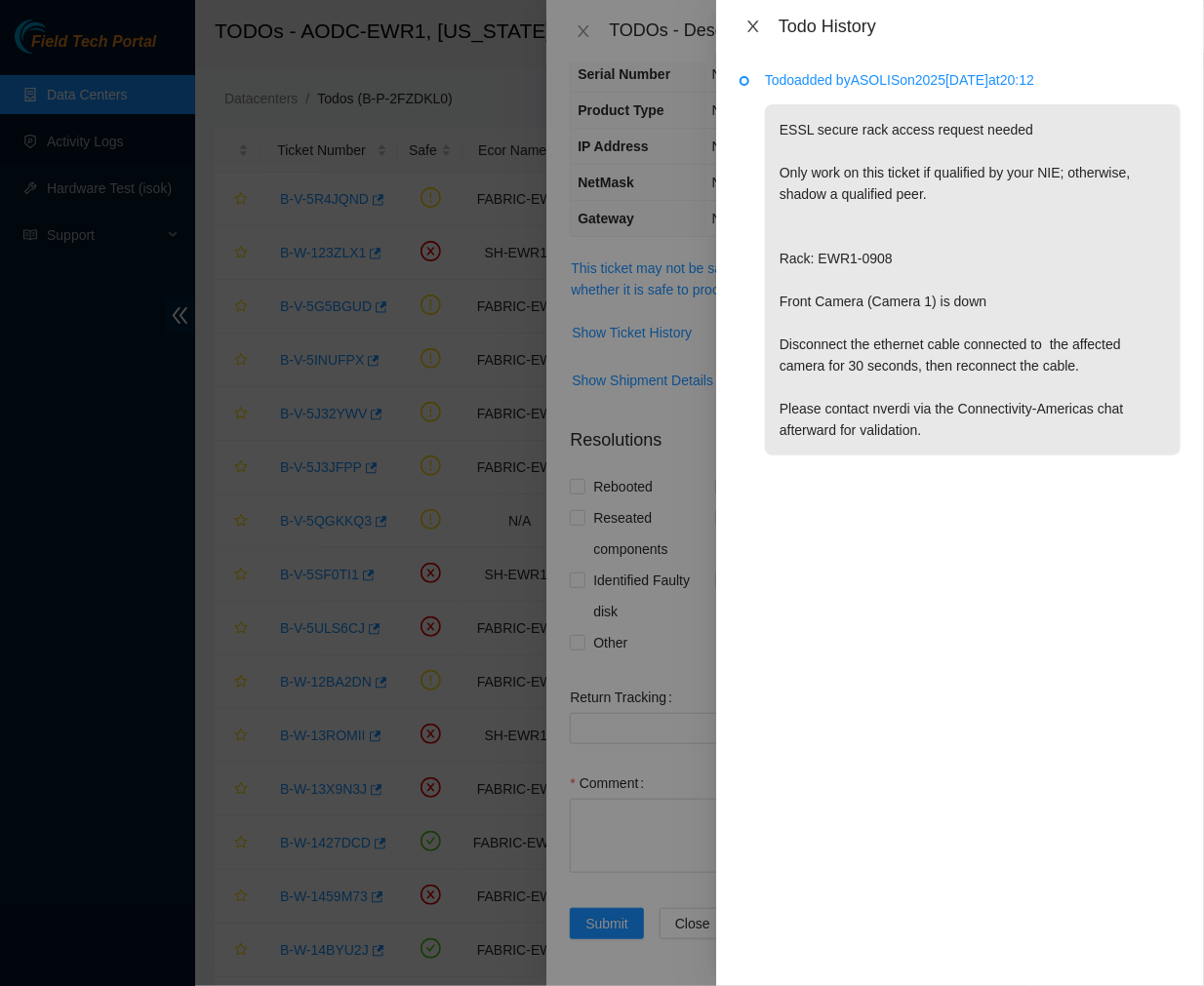
click at [749, 20] on icon "close" at bounding box center [753, 27] width 16 height 16
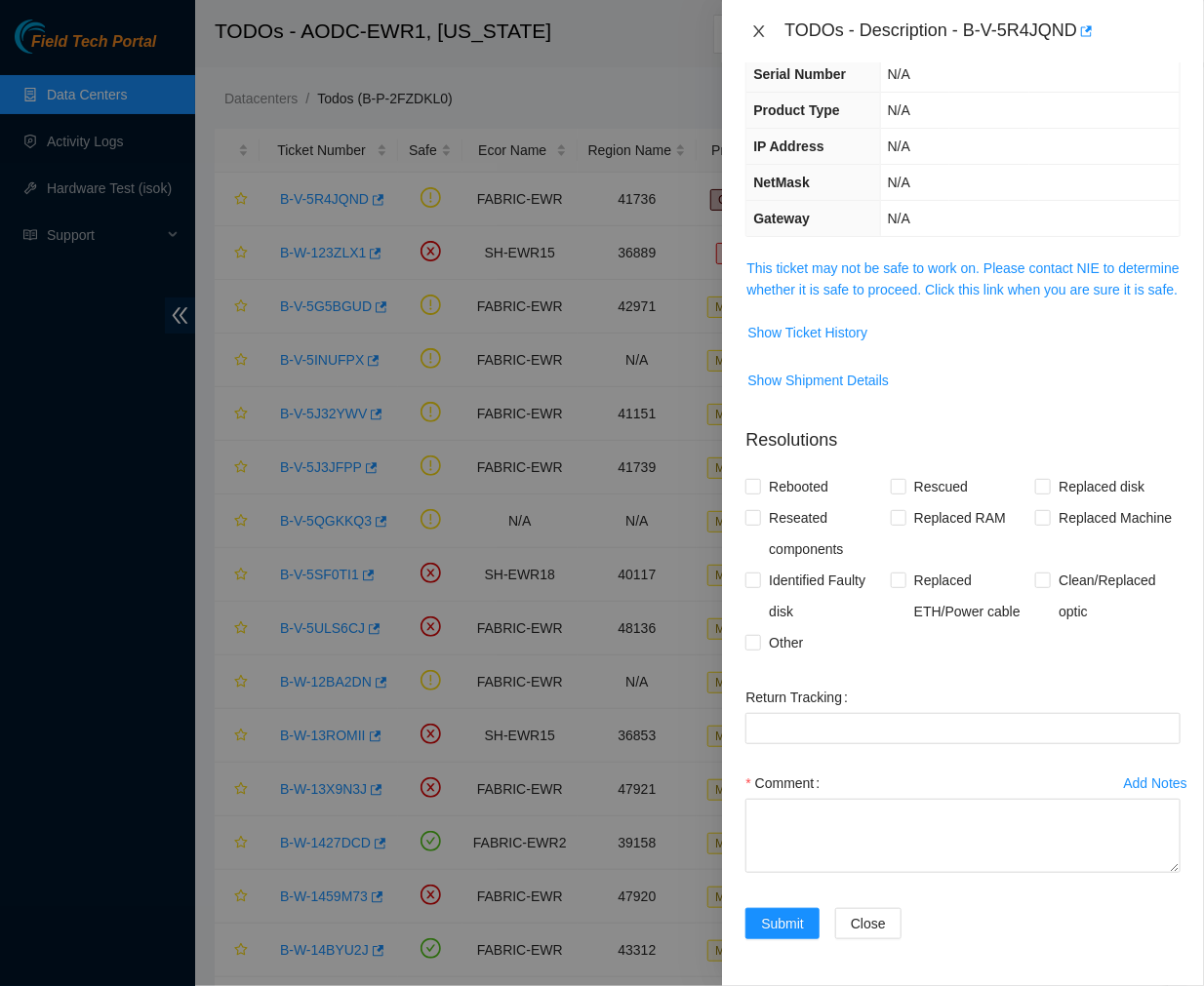
click at [760, 27] on icon "close" at bounding box center [758, 31] width 16 height 16
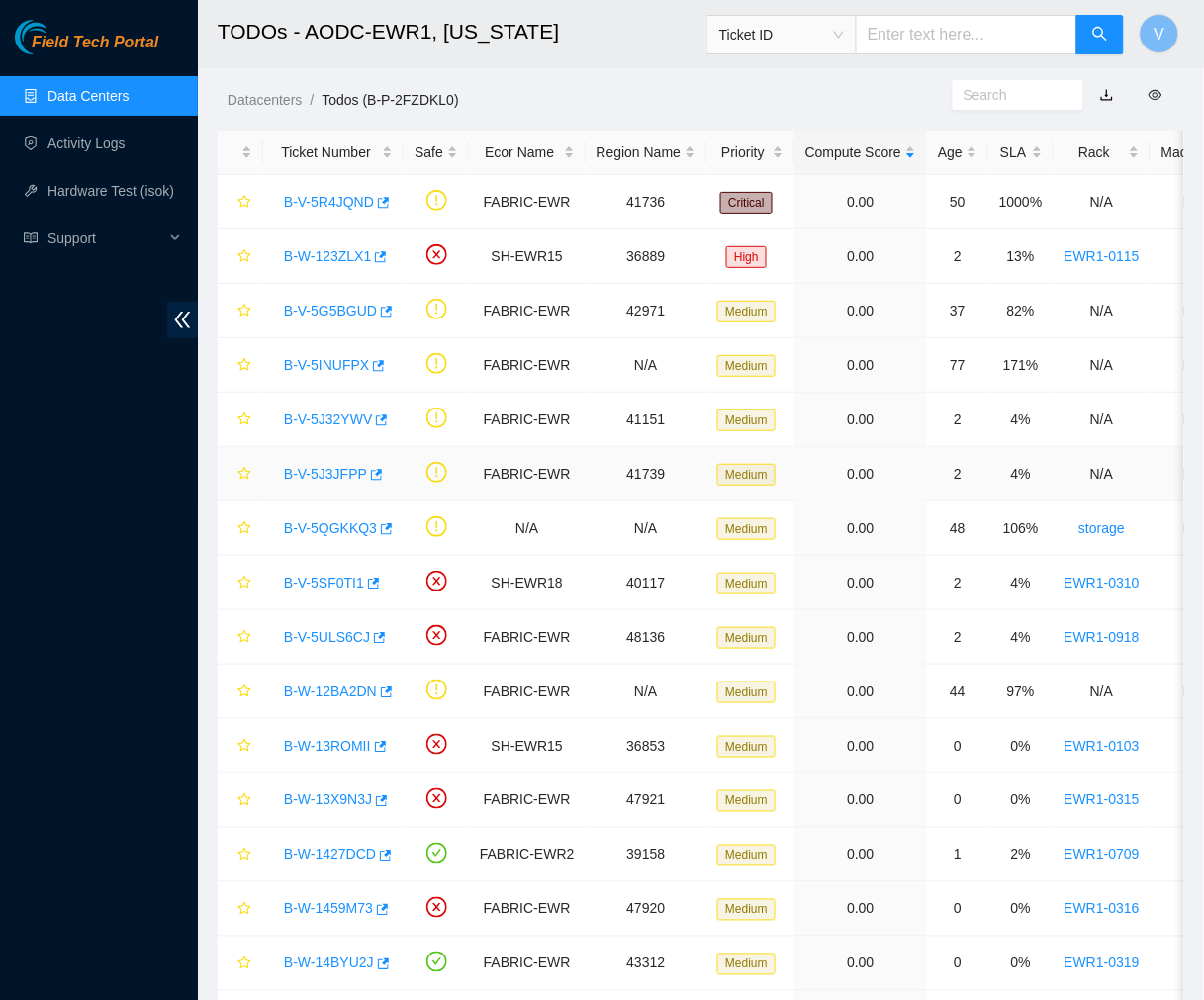
scroll to position [124, 0]
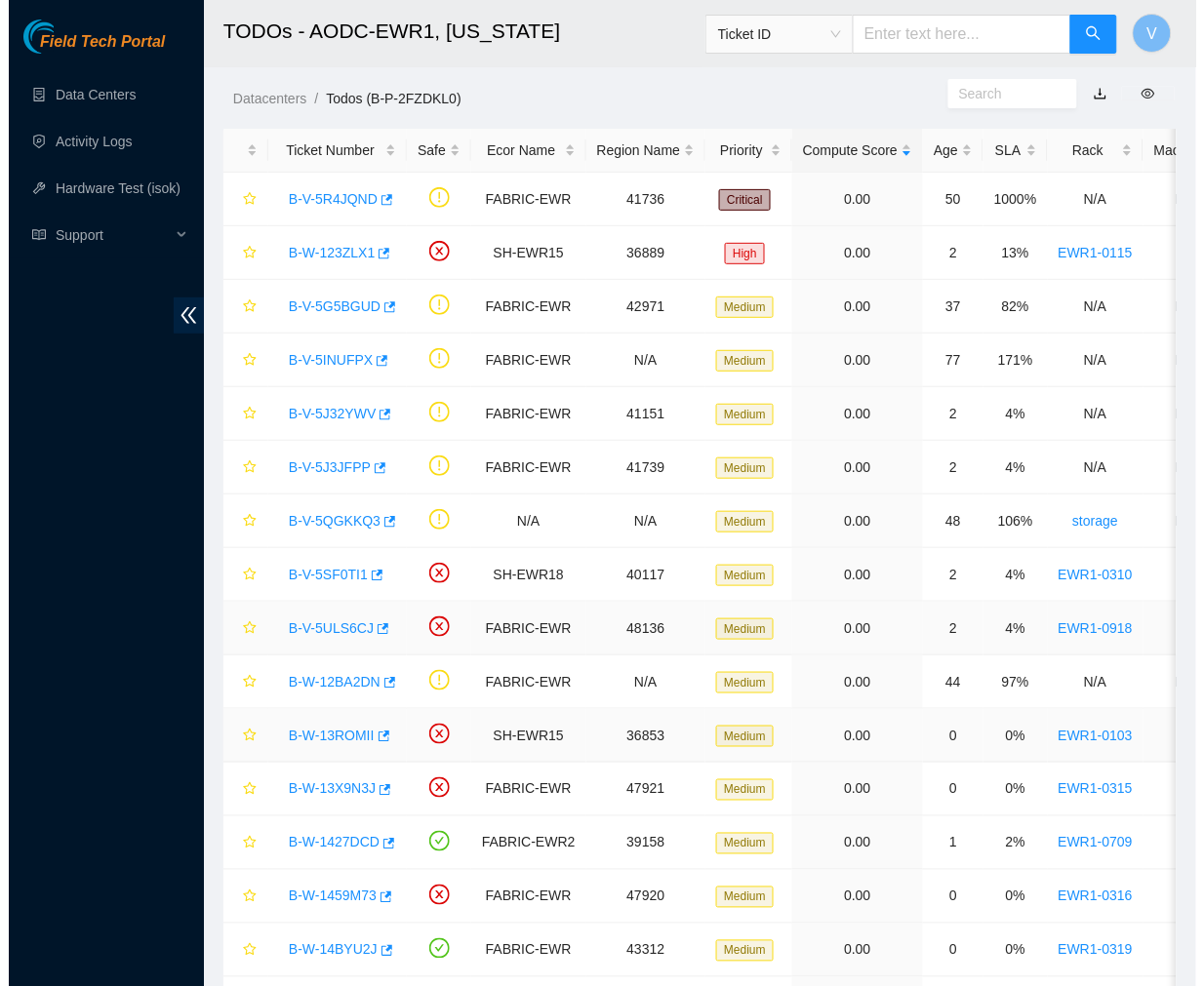
scroll to position [122, 0]
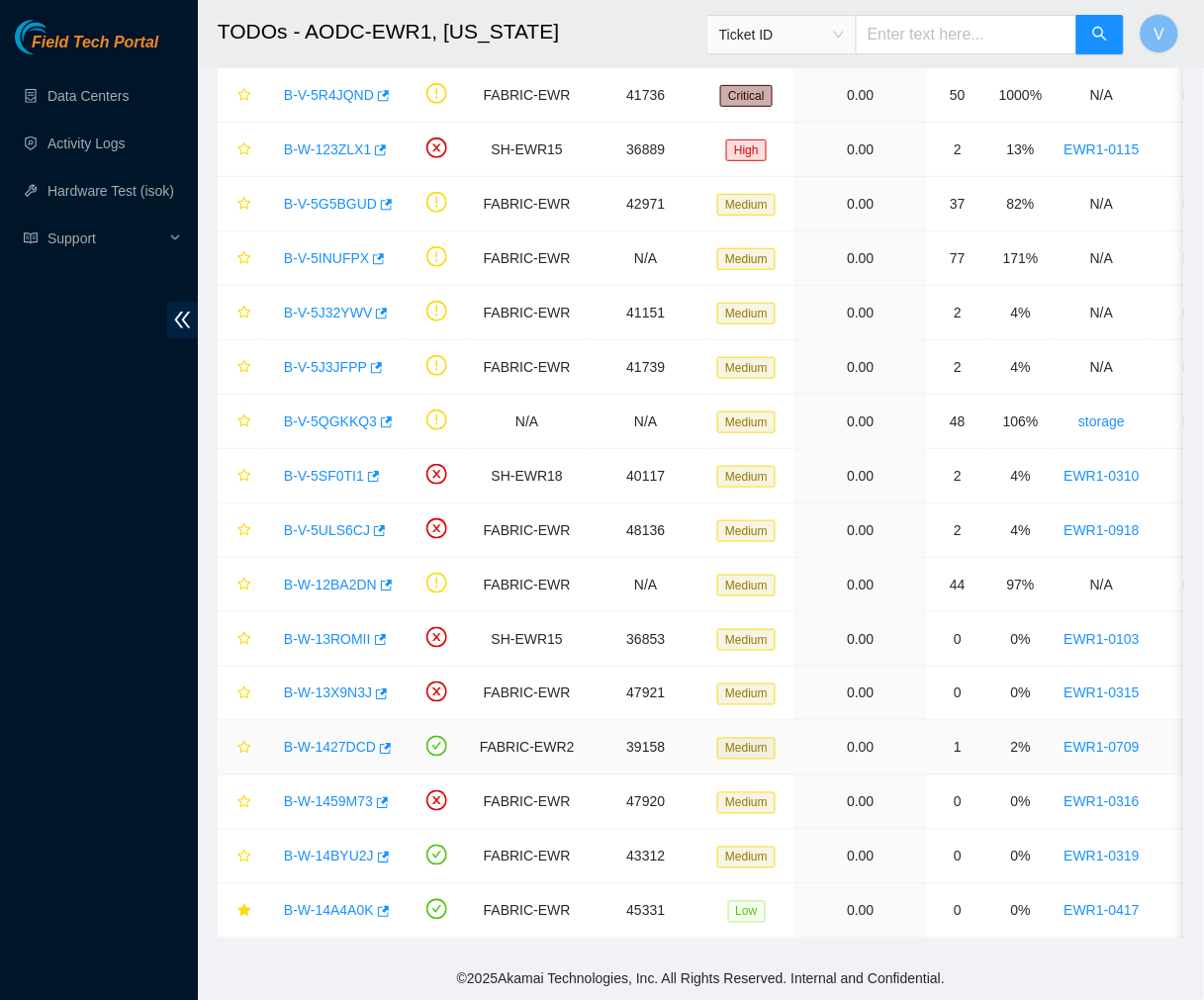
click at [326, 741] on link "B-W-1427DCD" at bounding box center [330, 749] width 92 height 16
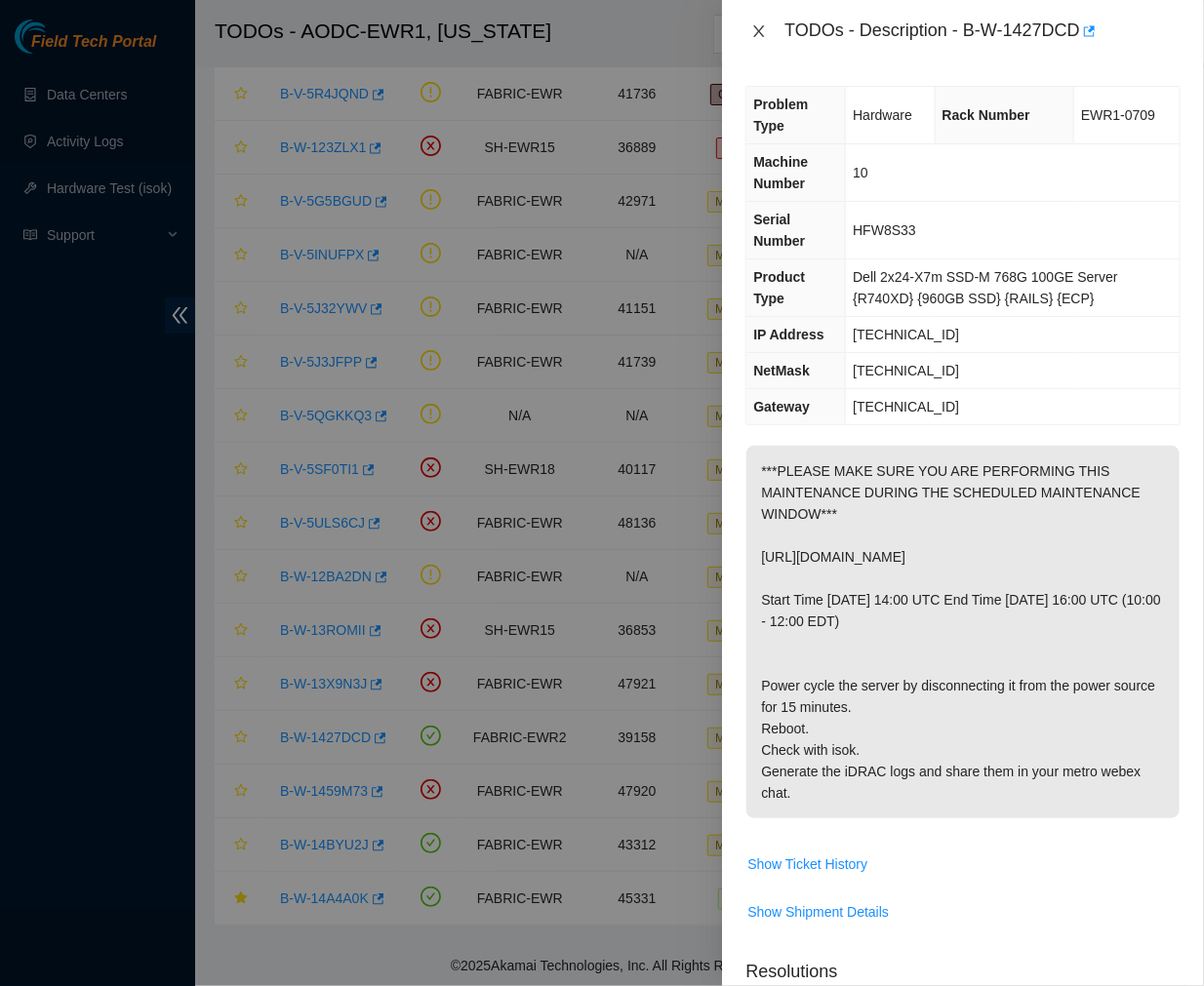
click at [762, 24] on icon "close" at bounding box center [758, 31] width 16 height 16
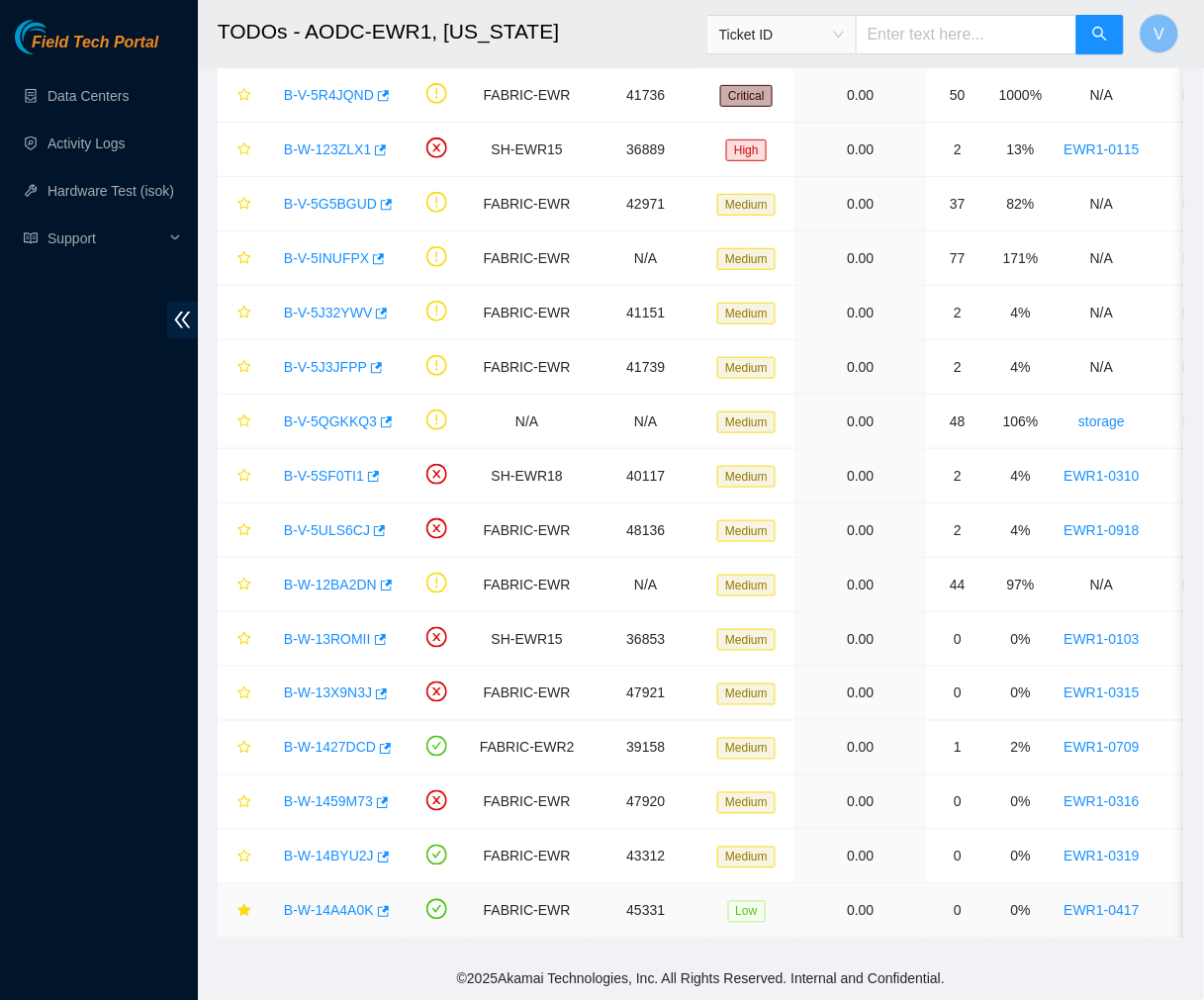
click at [339, 903] on link "B-W-14A4A0K" at bounding box center [329, 911] width 90 height 16
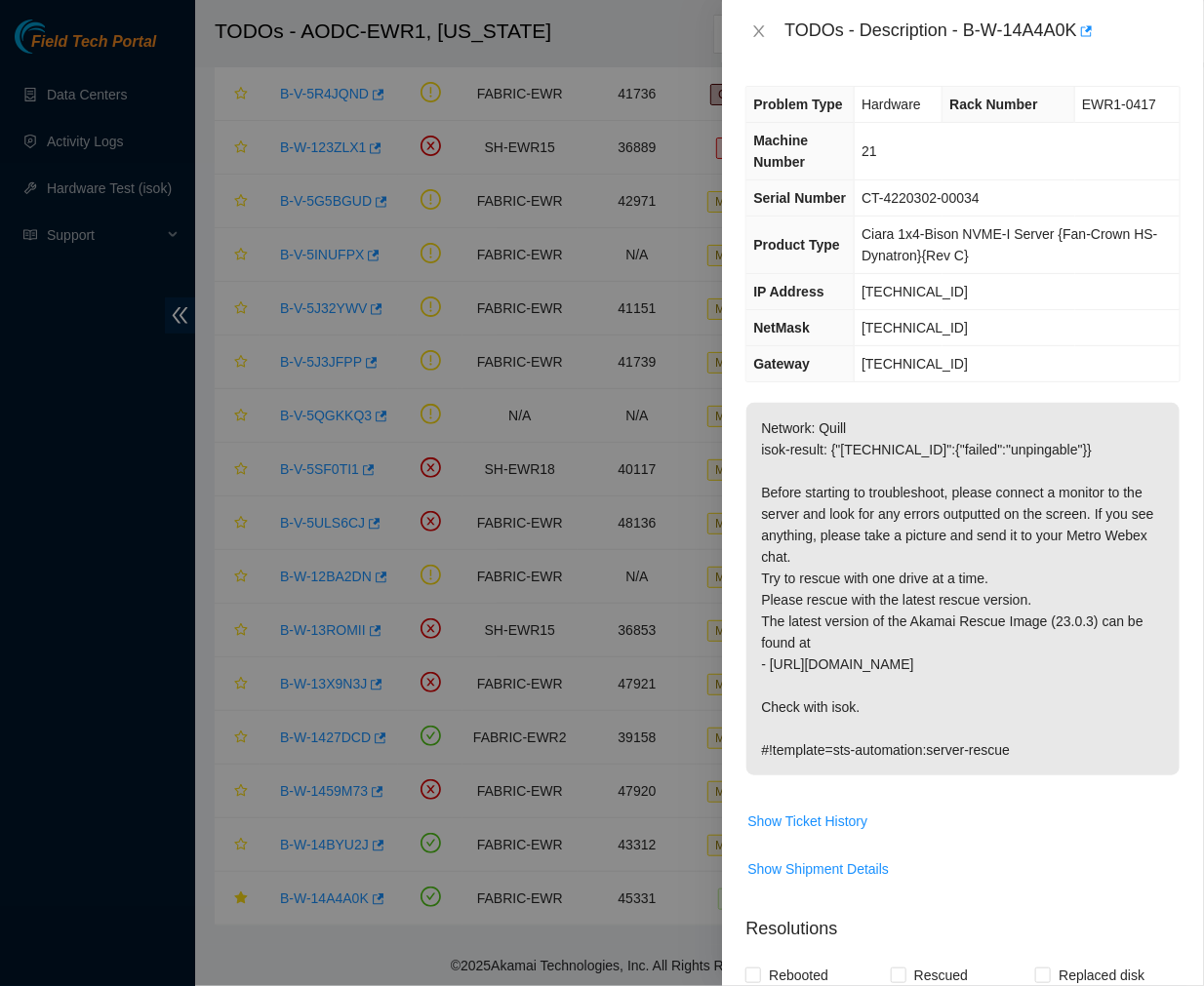
scroll to position [1, 0]
click at [753, 25] on icon "close" at bounding box center [758, 31] width 16 height 16
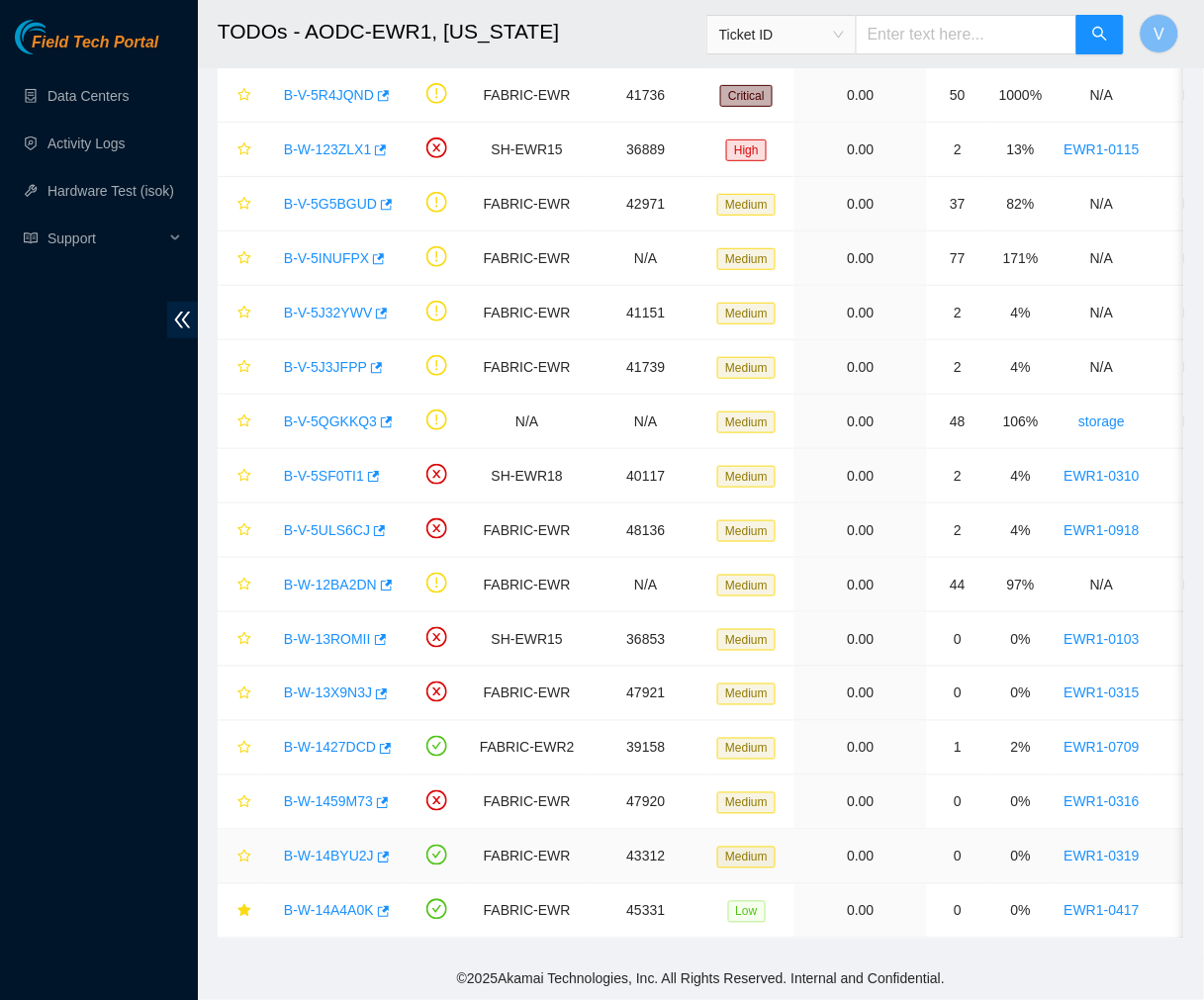
click at [340, 849] on link "B-W-14BYU2J" at bounding box center [329, 857] width 90 height 16
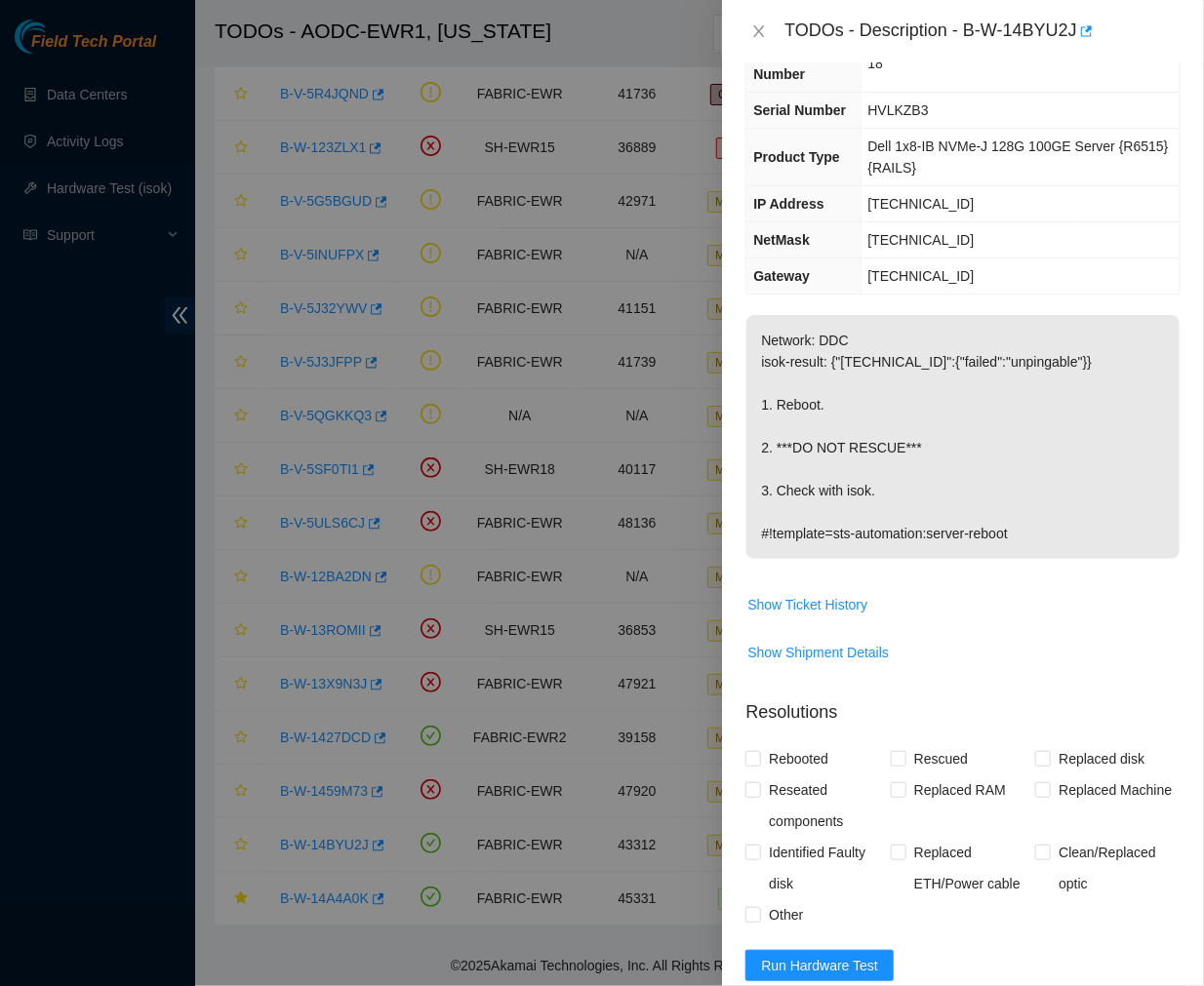
scroll to position [86, 0]
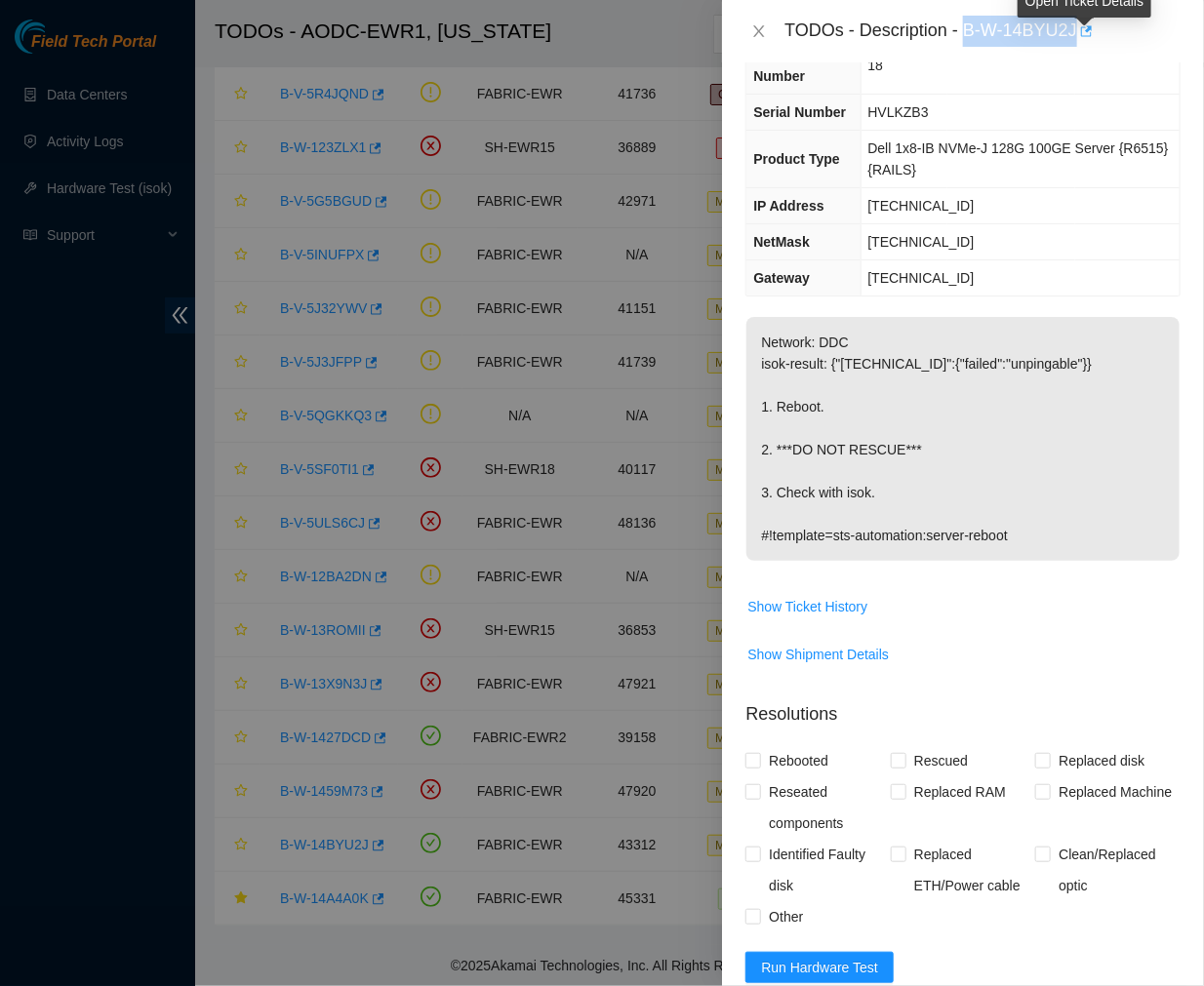
drag, startPoint x: 964, startPoint y: 31, endPoint x: 1080, endPoint y: 30, distance: 116.0
click at [1080, 30] on div "TODOs - Description - B-W-14BYU2J" at bounding box center [982, 31] width 396 height 31
copy div "B-W-14BYU2J"
drag, startPoint x: 951, startPoint y: 210, endPoint x: 863, endPoint y: 211, distance: 88.0
click at [863, 211] on td "23.59.255.149" at bounding box center [1020, 206] width 319 height 36
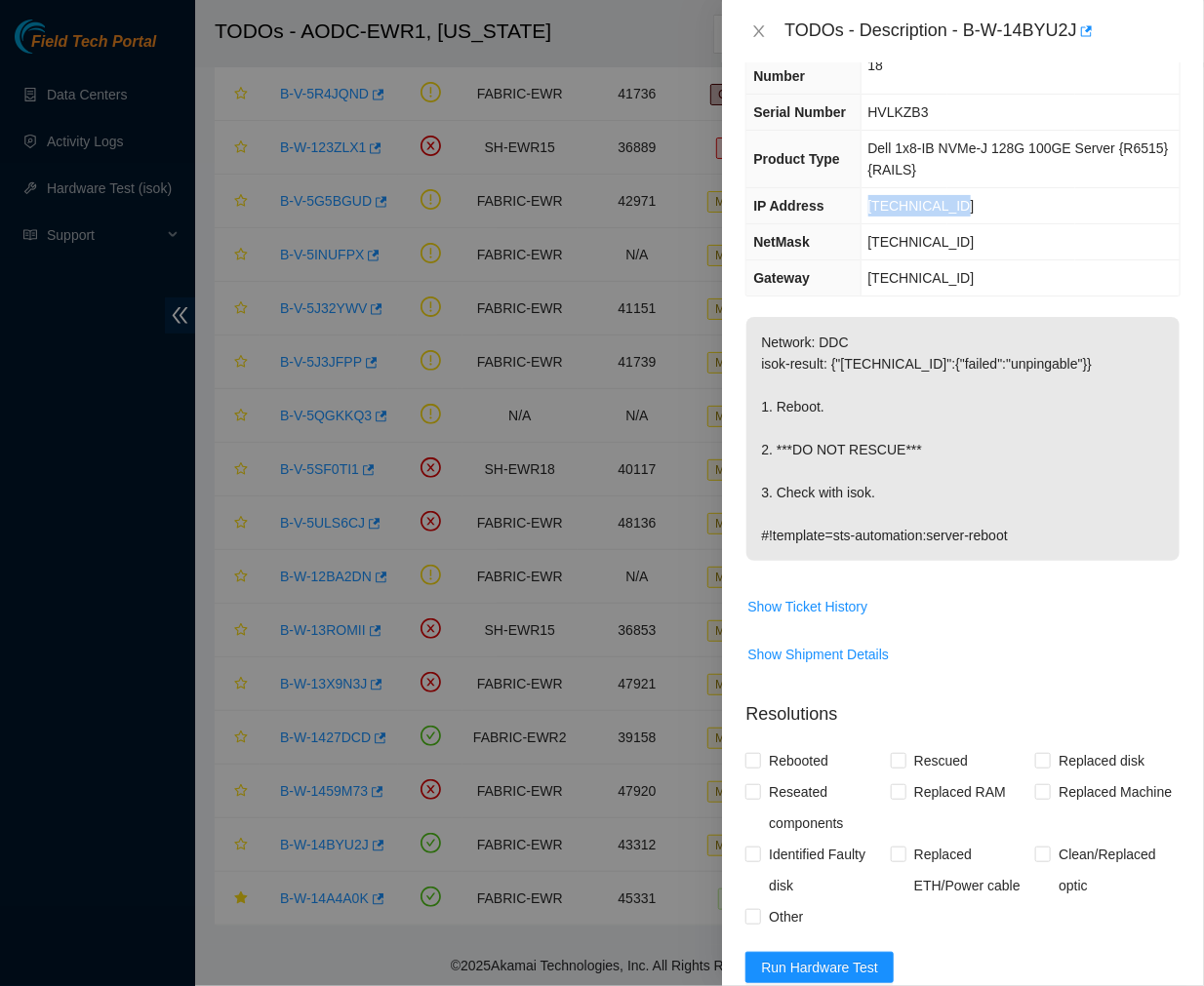
copy span "23.59.255.149"
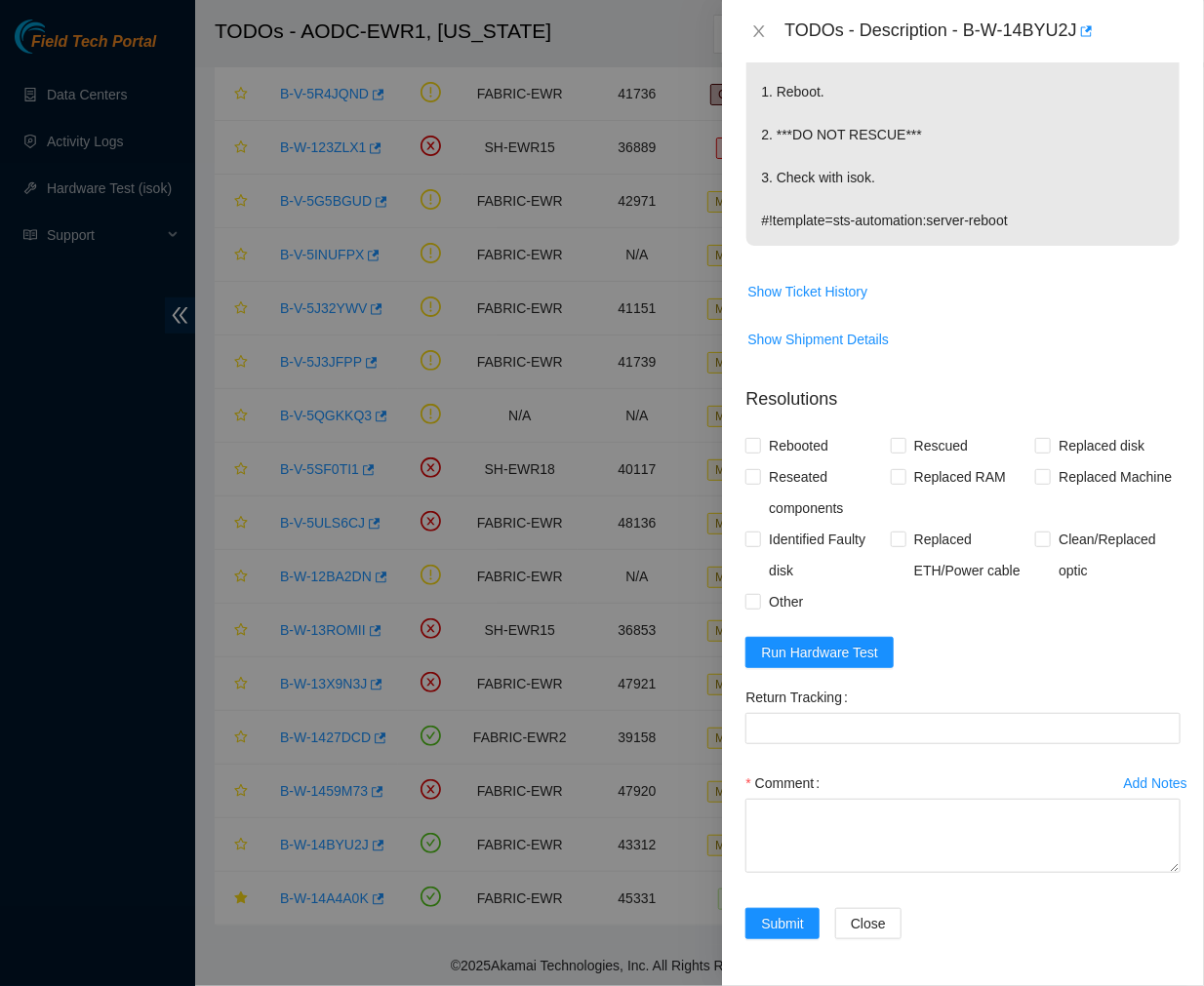
click at [825, 667] on form "Resolutions Rebooted Rescued Replaced disk Reseated components Replaced RAM Rep…" at bounding box center [963, 667] width 435 height 592
click at [823, 660] on span "Run Hardware Test" at bounding box center [818, 652] width 117 height 22
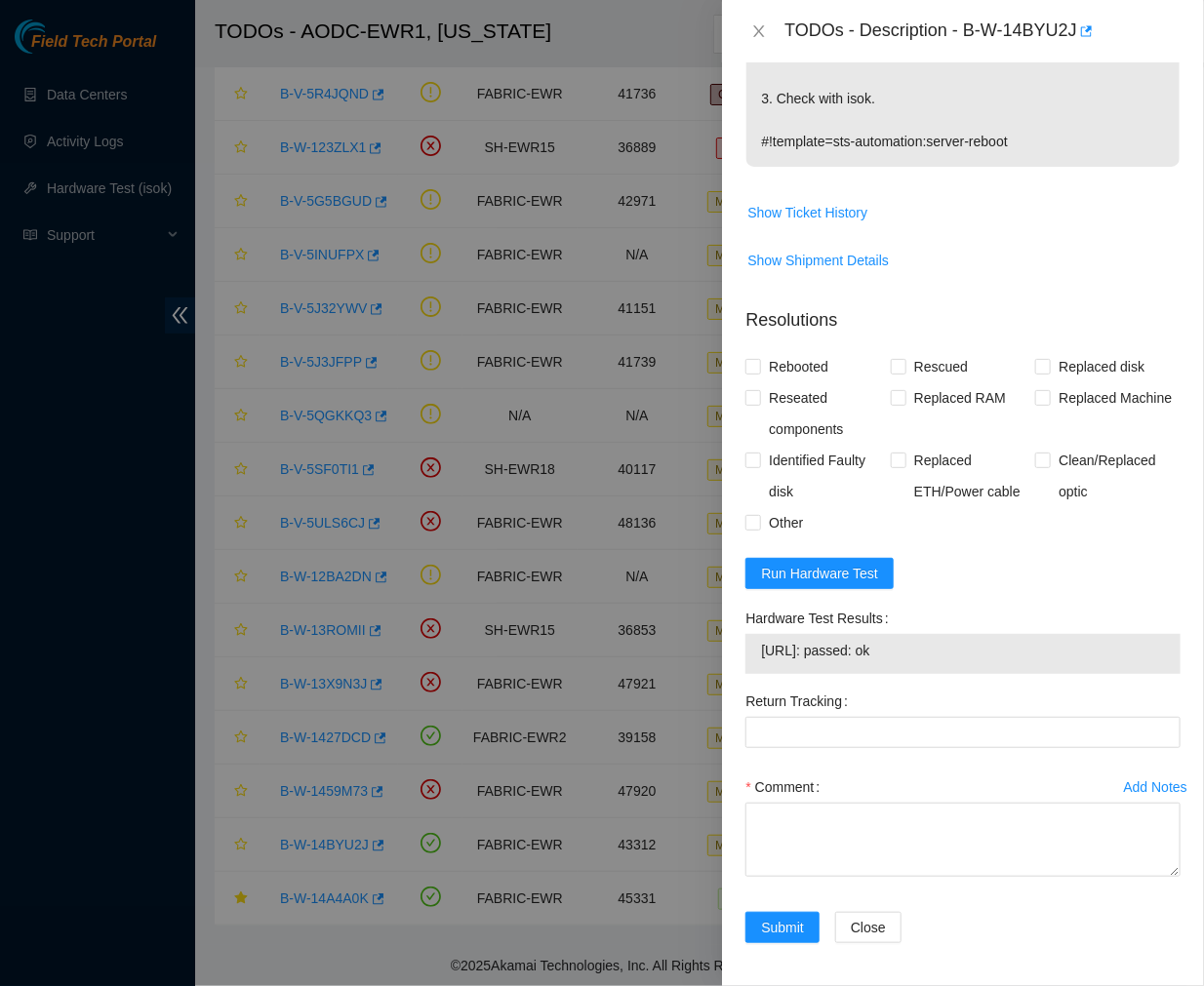
scroll to position [484, 0]
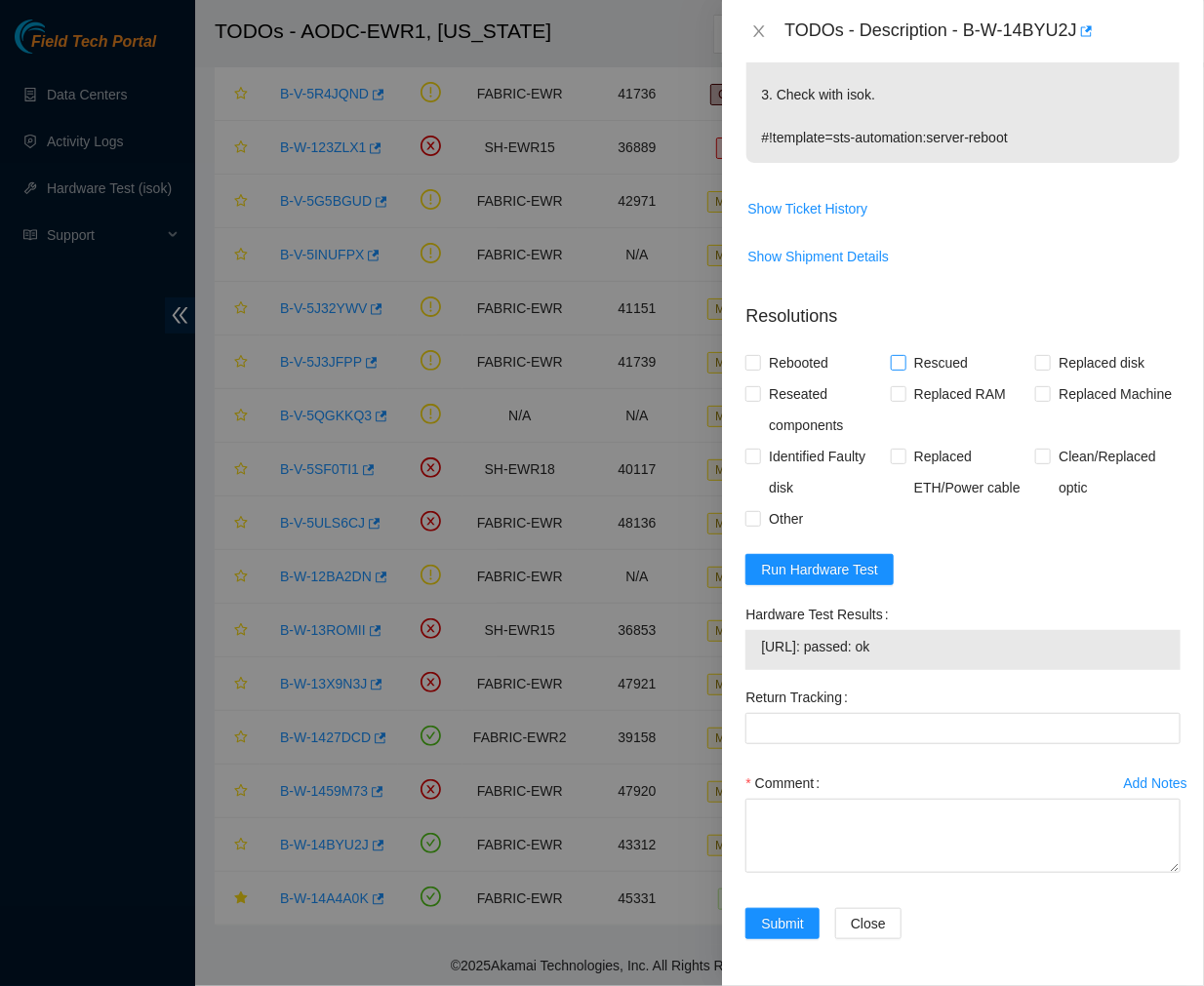
click at [890, 365] on input "Rescued" at bounding box center [897, 362] width 14 height 14
checkbox input "true"
click at [745, 369] on div "Problem Type Hardware Rack Number EWR1-0319 Machine Number 18 Serial Number HVL…" at bounding box center [963, 524] width 482 height 924
click at [751, 368] on input "Rebooted" at bounding box center [752, 362] width 14 height 14
checkbox input "true"
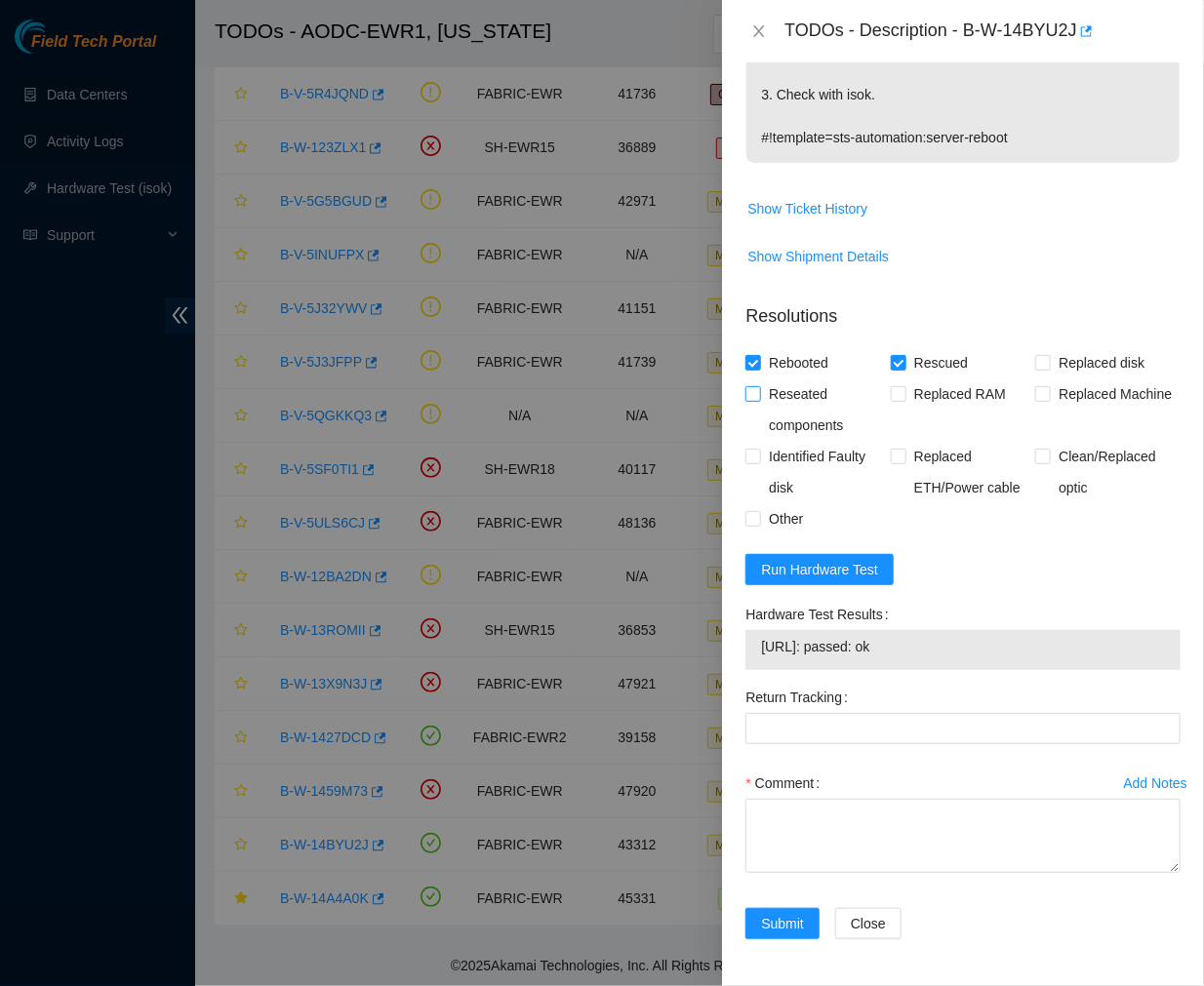
click at [751, 381] on label "Reseated components" at bounding box center [818, 409] width 146 height 62
click at [751, 387] on input "Reseated components" at bounding box center [752, 394] width 14 height 14
checkbox input "true"
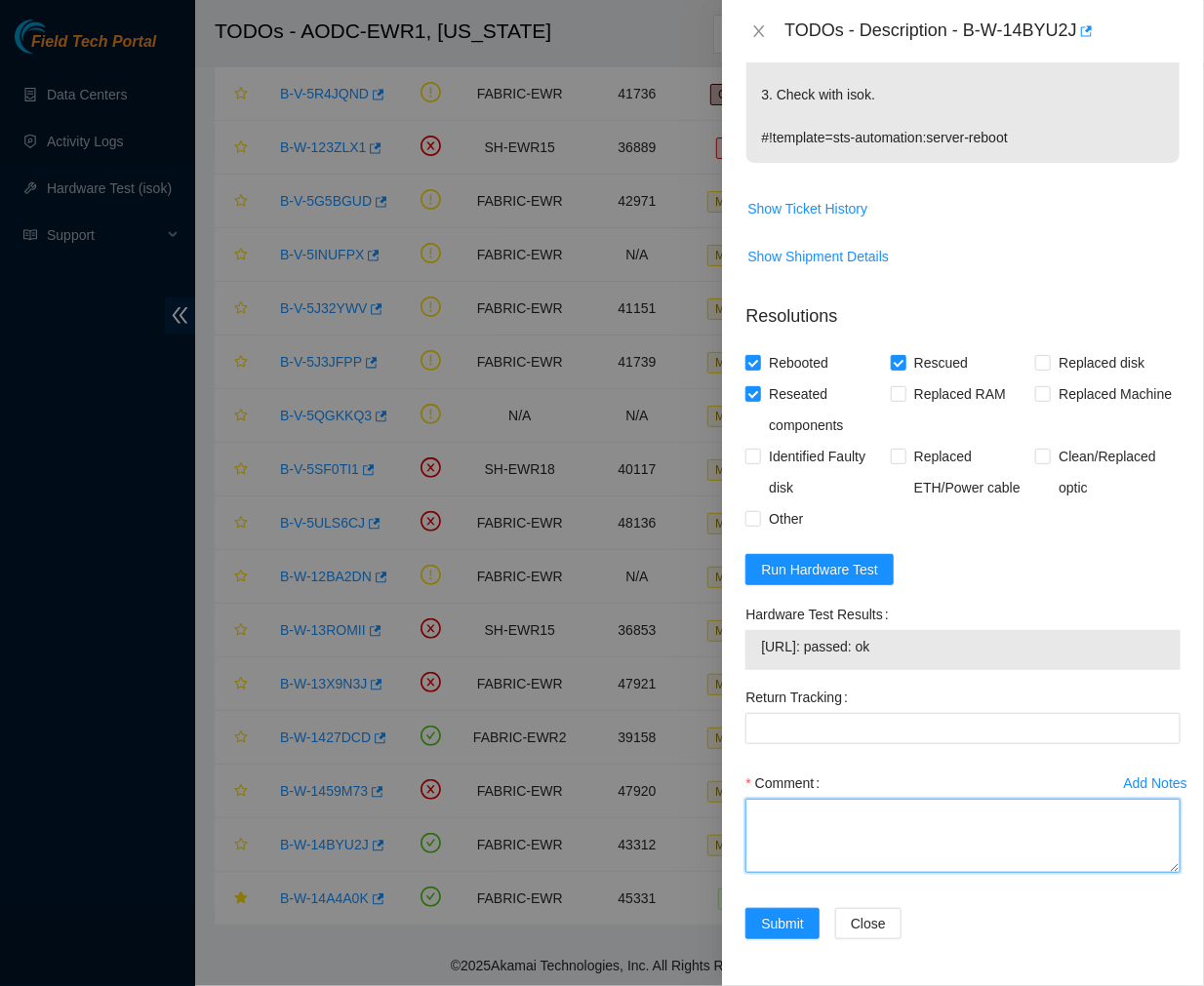
click at [823, 844] on textarea "Comment" at bounding box center [963, 835] width 435 height 74
paste textarea "Ticket #: B-W-14BYU2J - Ran hardware test: 23.59.255.149: failed: unpingable - …"
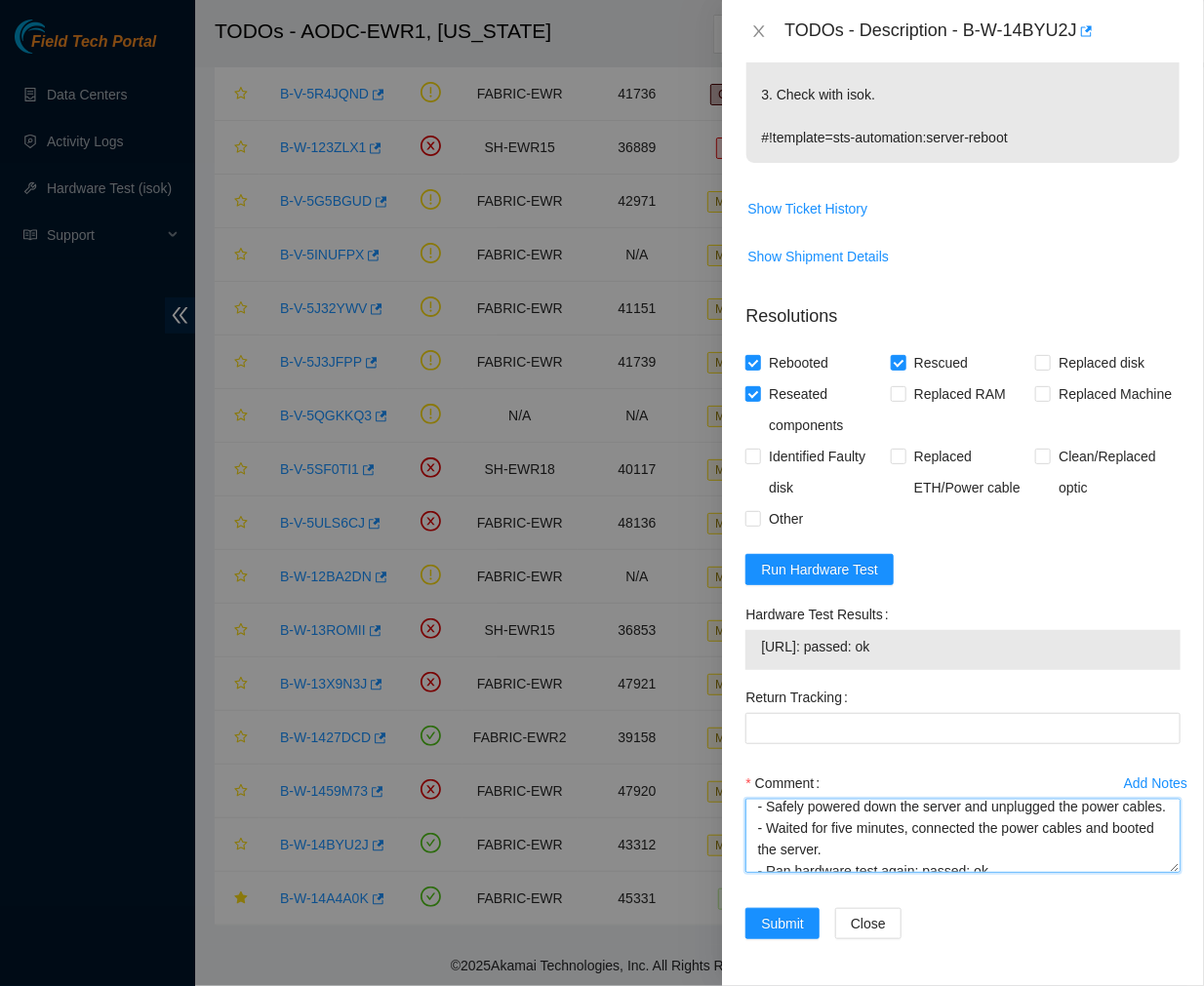
scroll to position [80, 0]
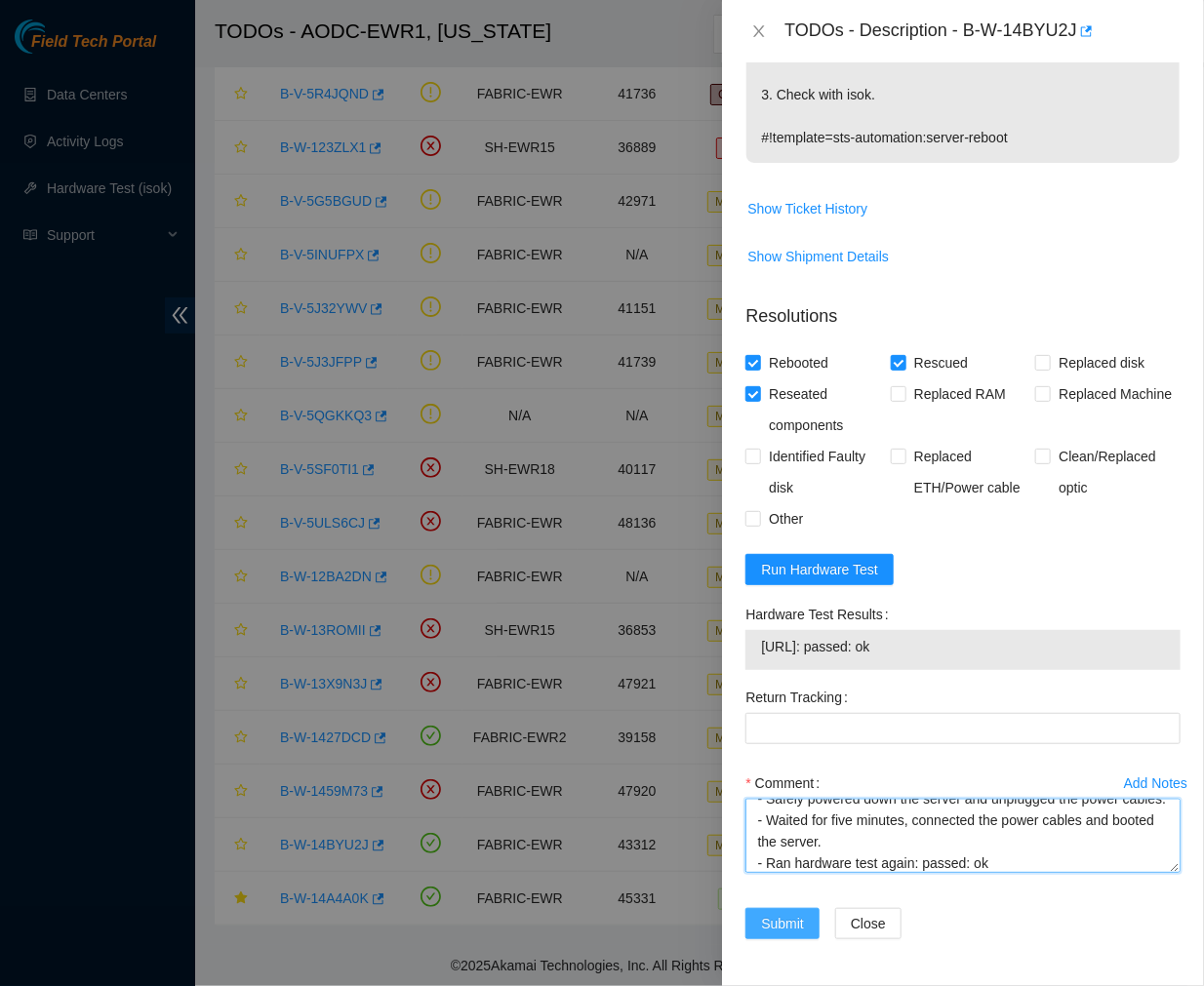
type textarea "Ticket #: B-W-14BYU2J - Ran hardware test: 23.59.255.149: failed: unpingable - …"
click at [768, 930] on span "Submit" at bounding box center [782, 924] width 43 height 22
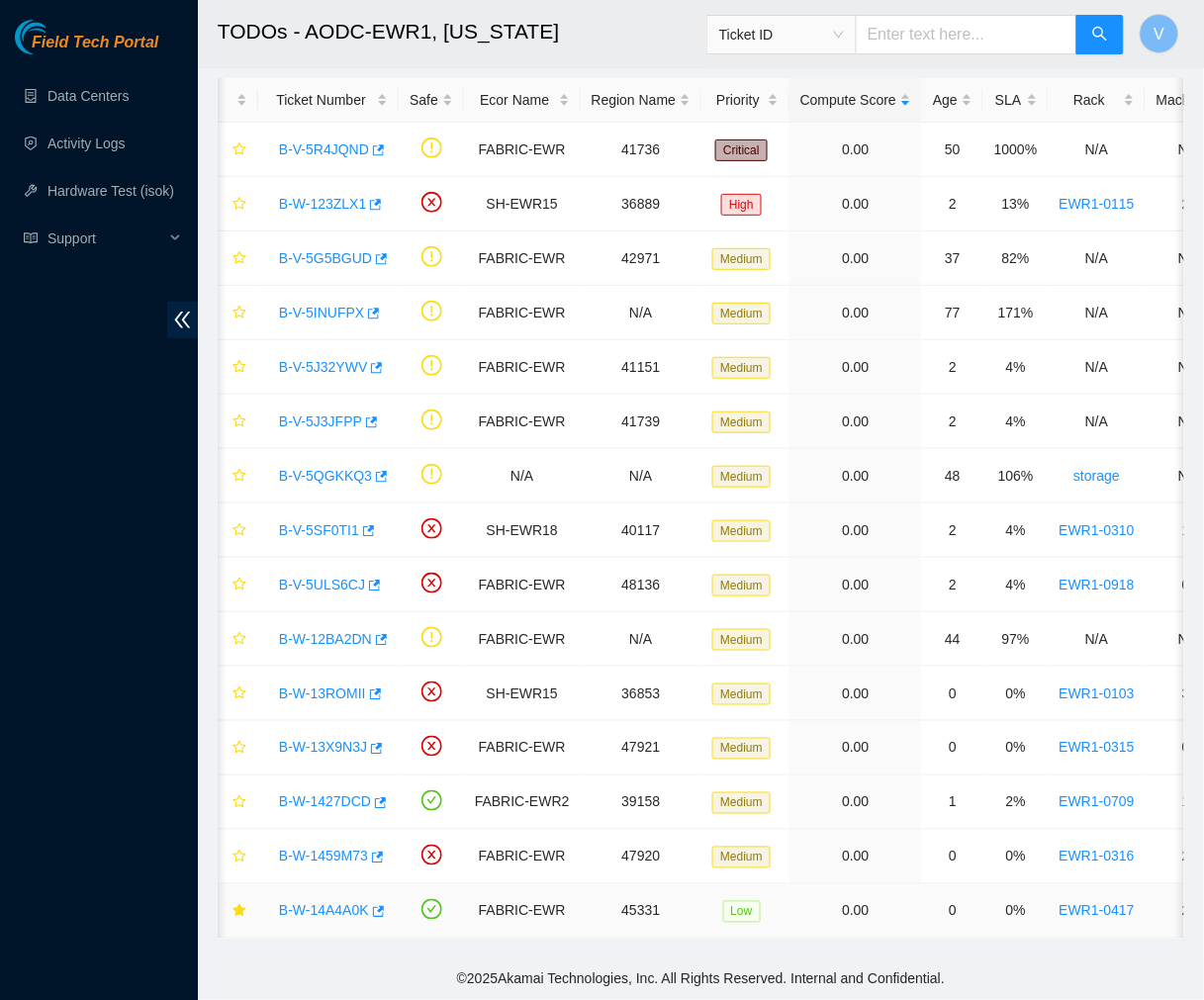
scroll to position [0, 1]
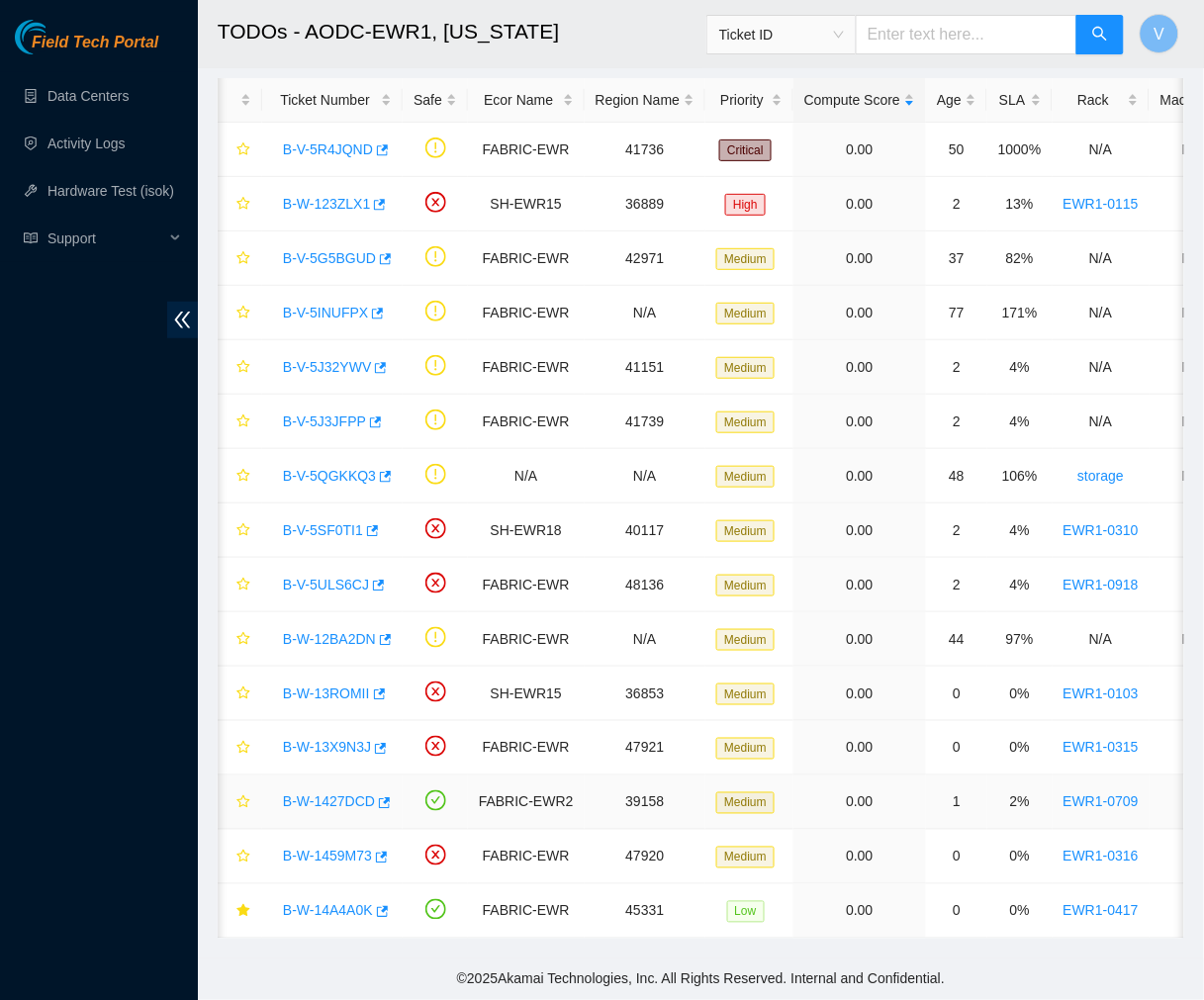
click at [334, 794] on link "B-W-1427DCD" at bounding box center [329, 802] width 92 height 16
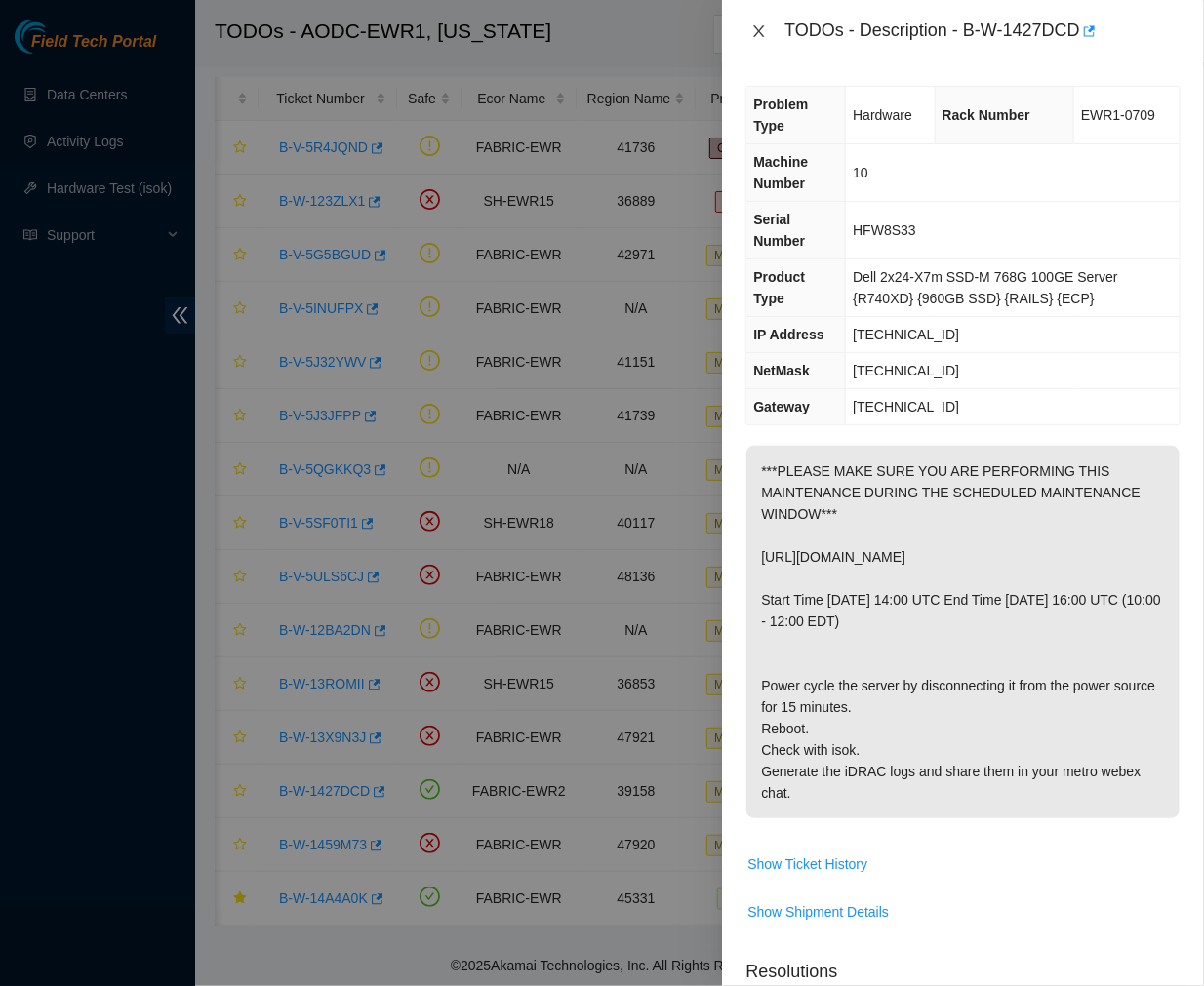
click at [758, 32] on icon "close" at bounding box center [758, 31] width 11 height 12
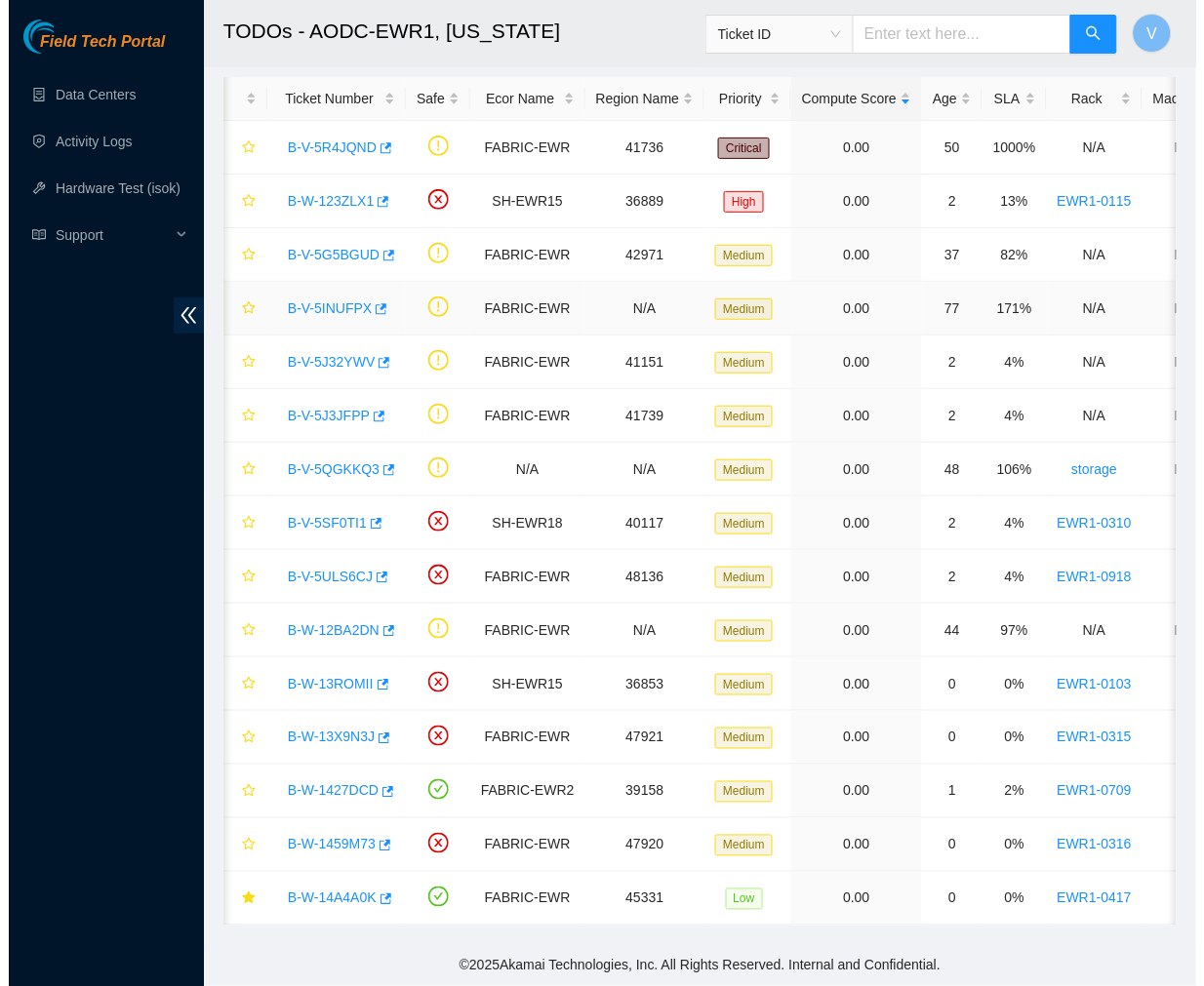
scroll to position [0, 0]
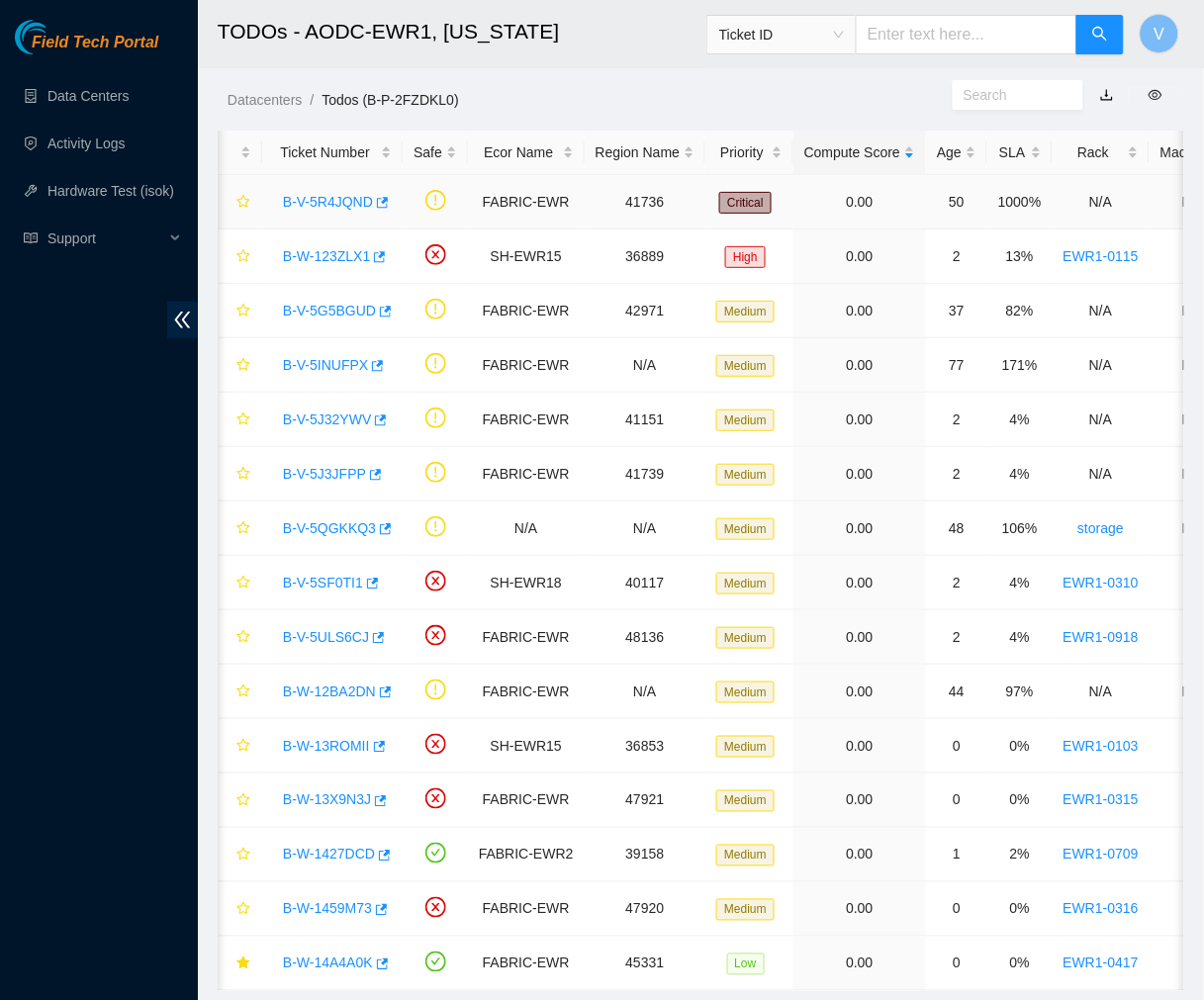
click at [326, 194] on link "B-V-5R4JQND" at bounding box center [328, 202] width 90 height 16
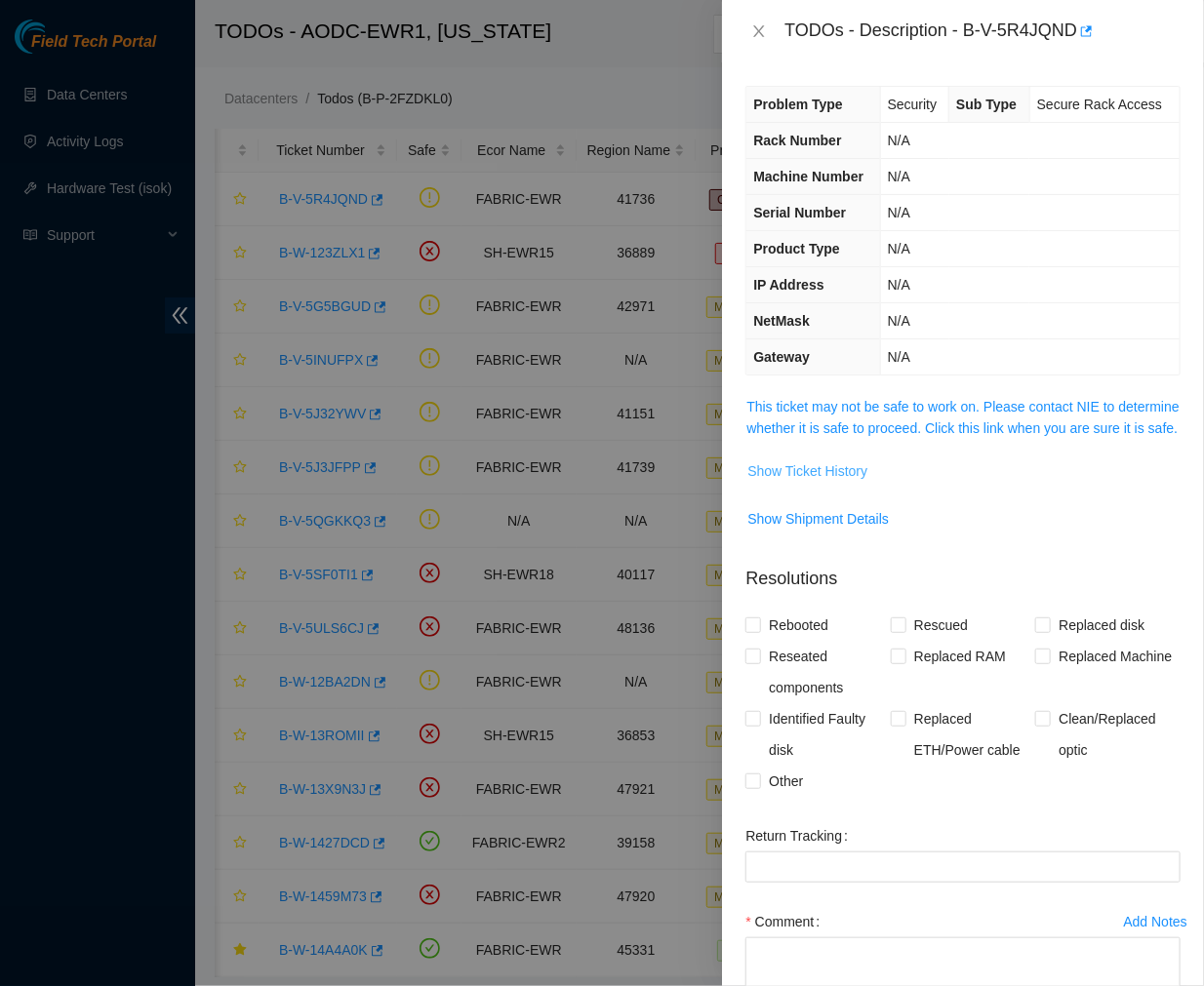
click at [829, 482] on span "Show Ticket History" at bounding box center [808, 471] width 120 height 22
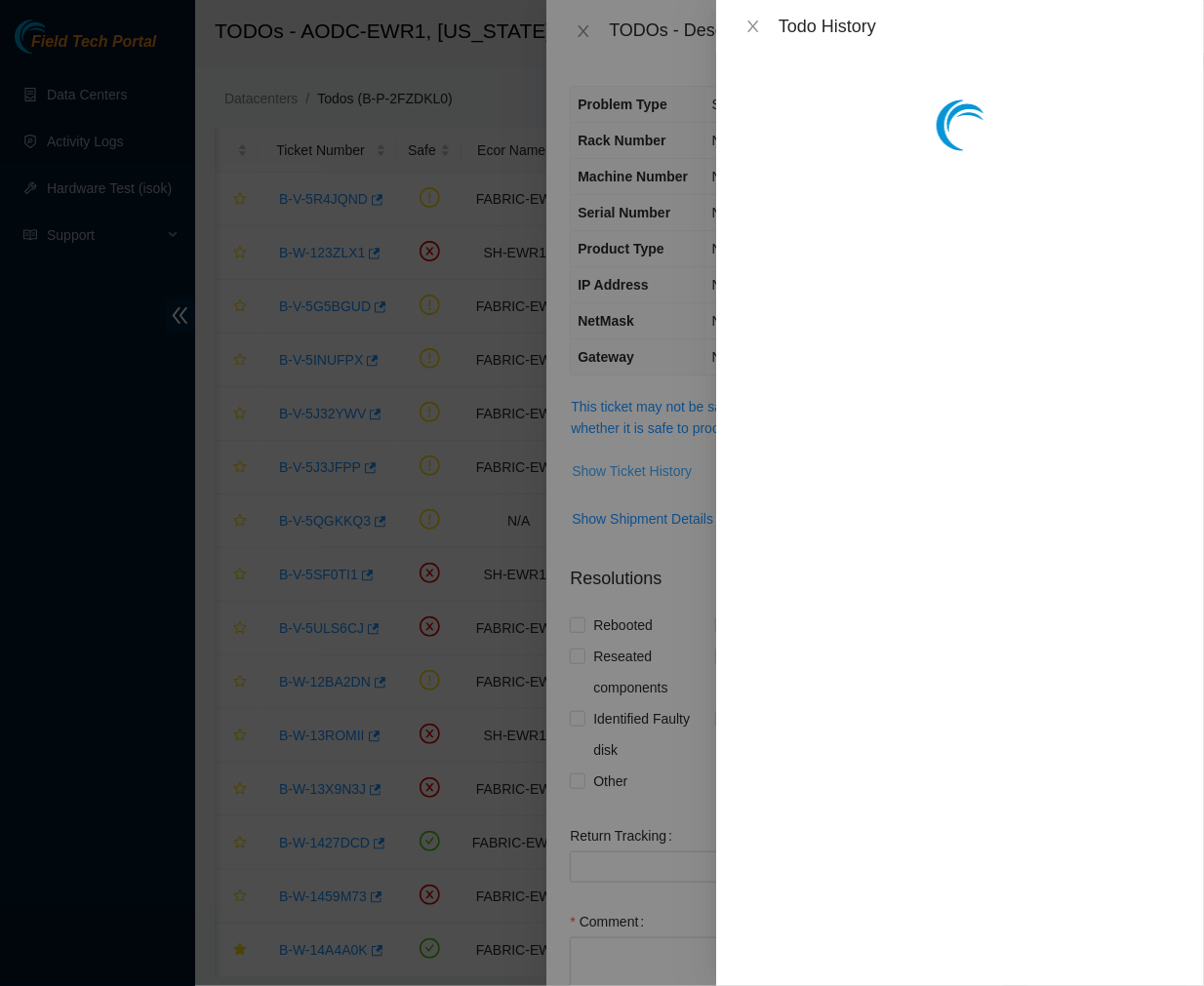
click at [829, 499] on div at bounding box center [960, 520] width 488 height 934
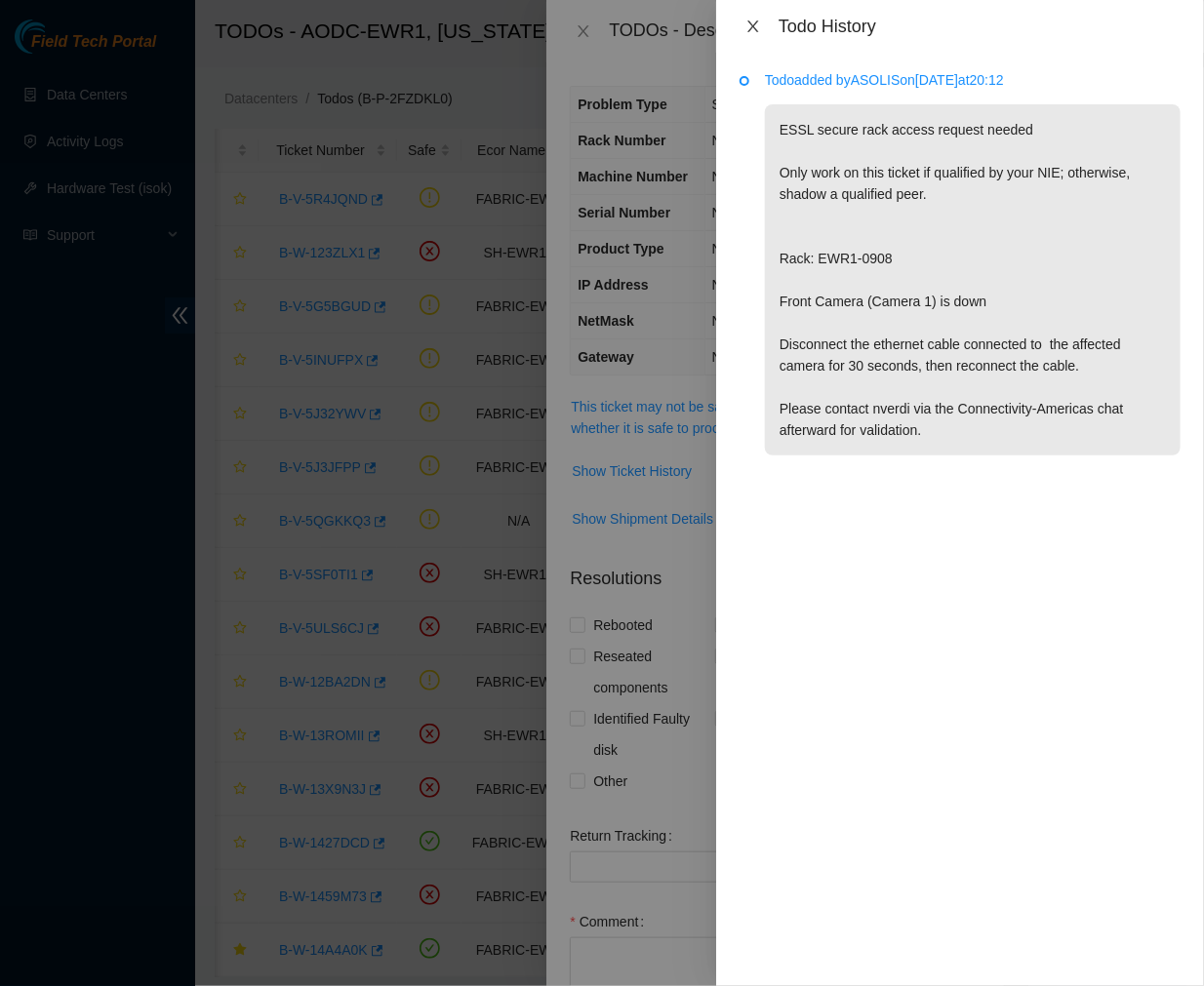
click at [749, 22] on icon "close" at bounding box center [752, 27] width 11 height 12
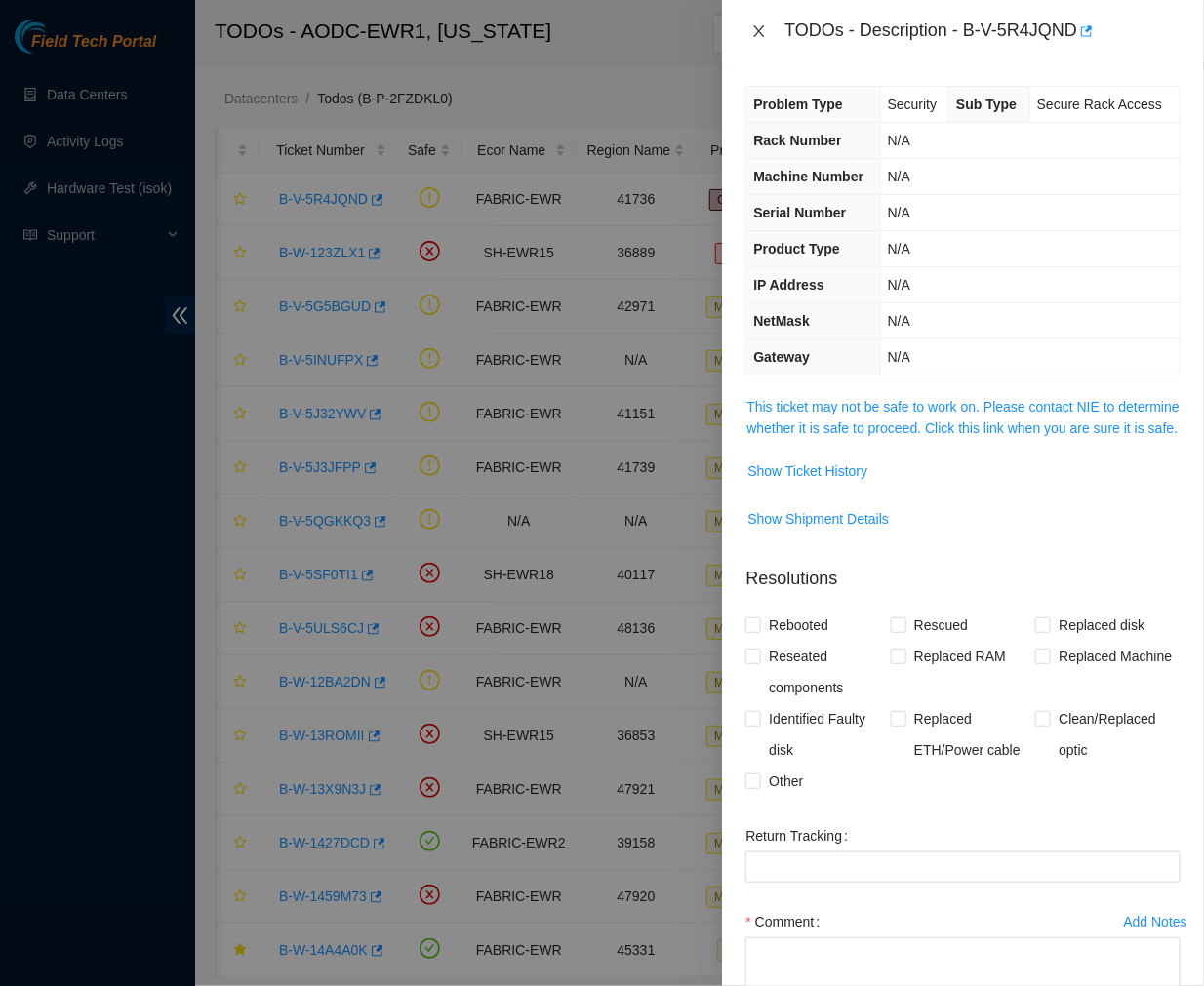
click at [757, 27] on icon "close" at bounding box center [758, 31] width 16 height 16
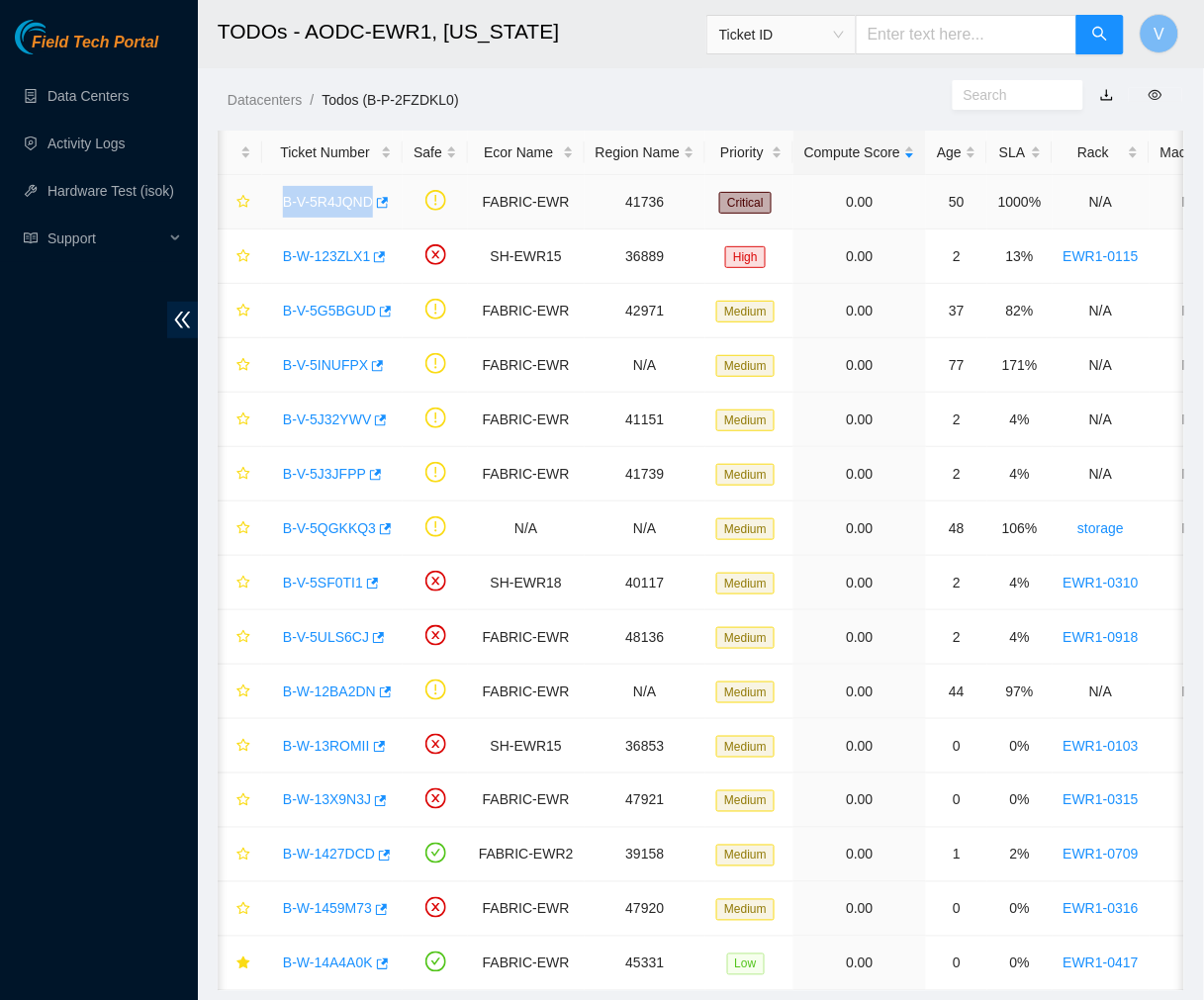
drag, startPoint x: 277, startPoint y: 199, endPoint x: 366, endPoint y: 212, distance: 89.9
click at [366, 212] on div "B-V-5R4JQND" at bounding box center [332, 202] width 119 height 32
copy link "B-V-5R4JQND"
click at [337, 258] on link "B-W-123ZLX1" at bounding box center [326, 256] width 87 height 16
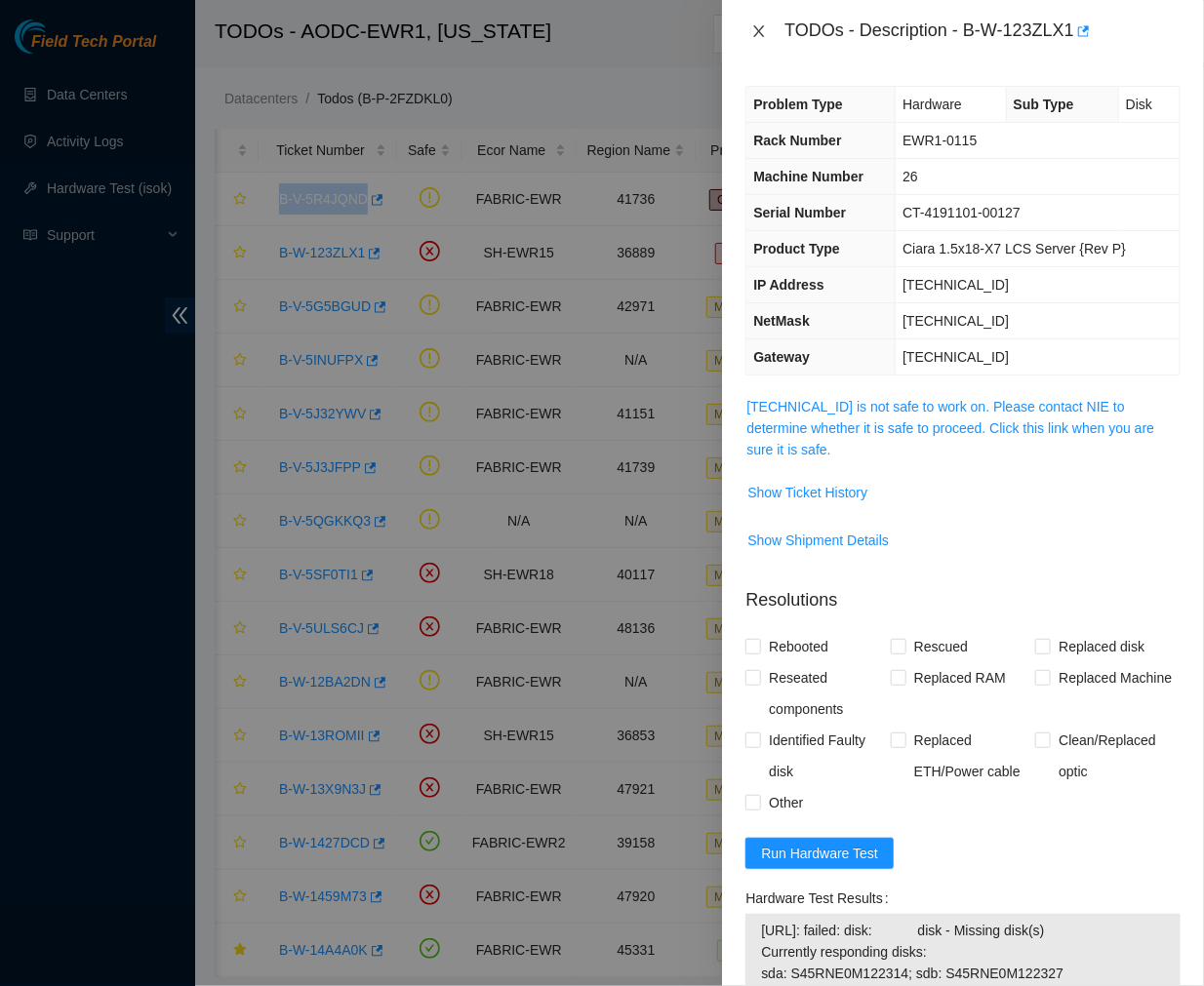
click at [754, 25] on icon "close" at bounding box center [758, 31] width 16 height 16
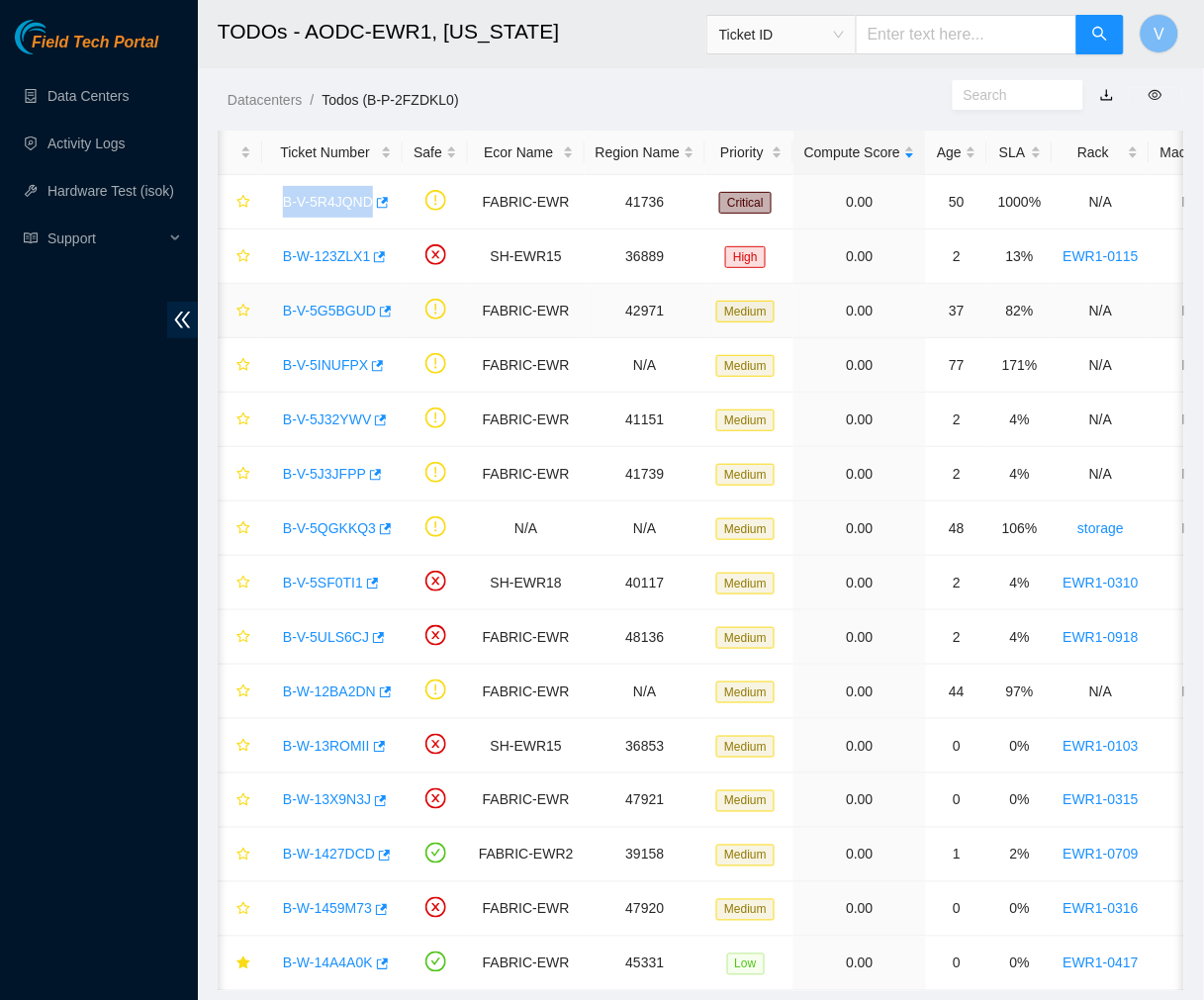
click at [346, 310] on link "B-V-5G5BGUD" at bounding box center [329, 310] width 93 height 16
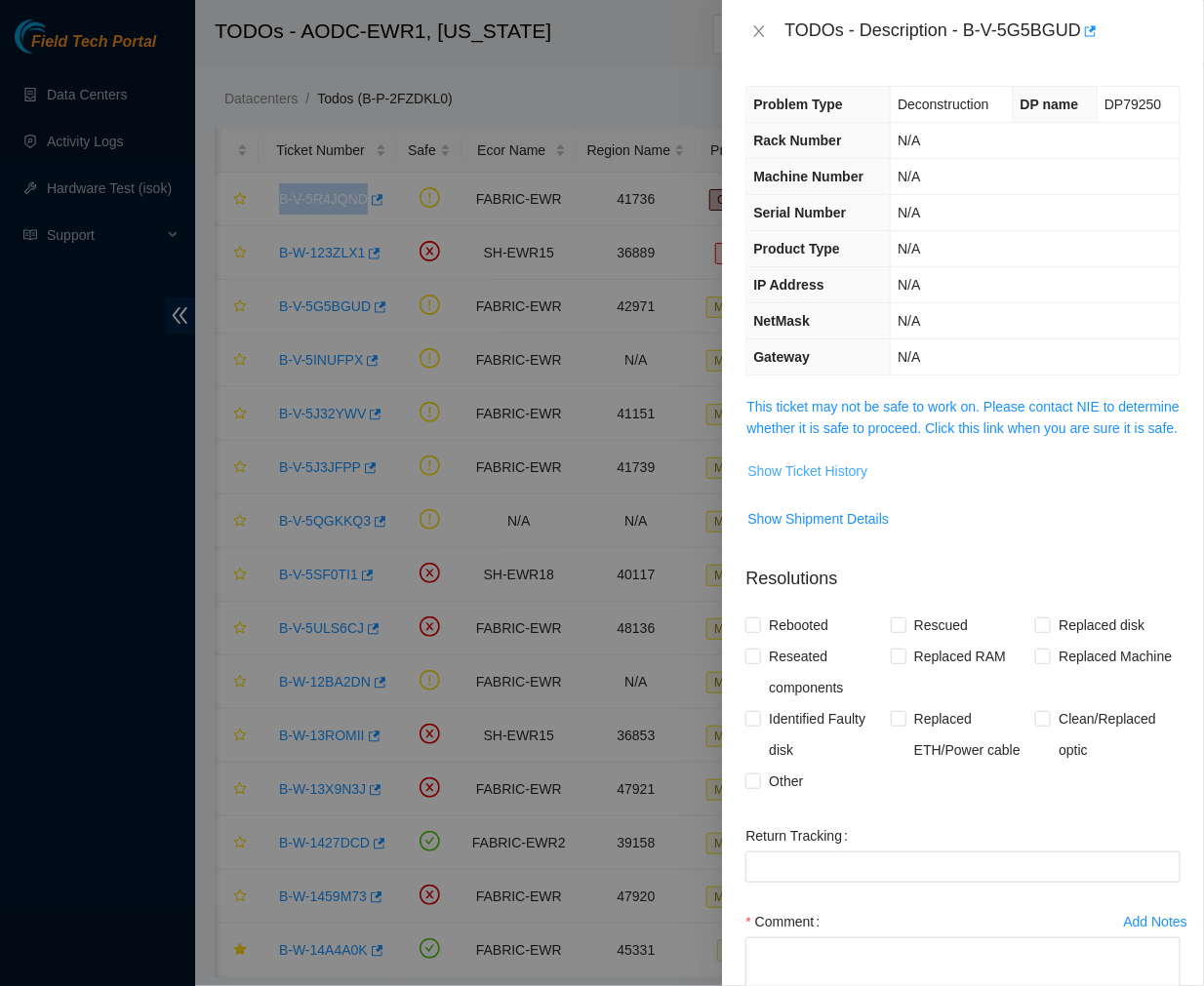
click at [813, 482] on span "Show Ticket History" at bounding box center [808, 471] width 120 height 22
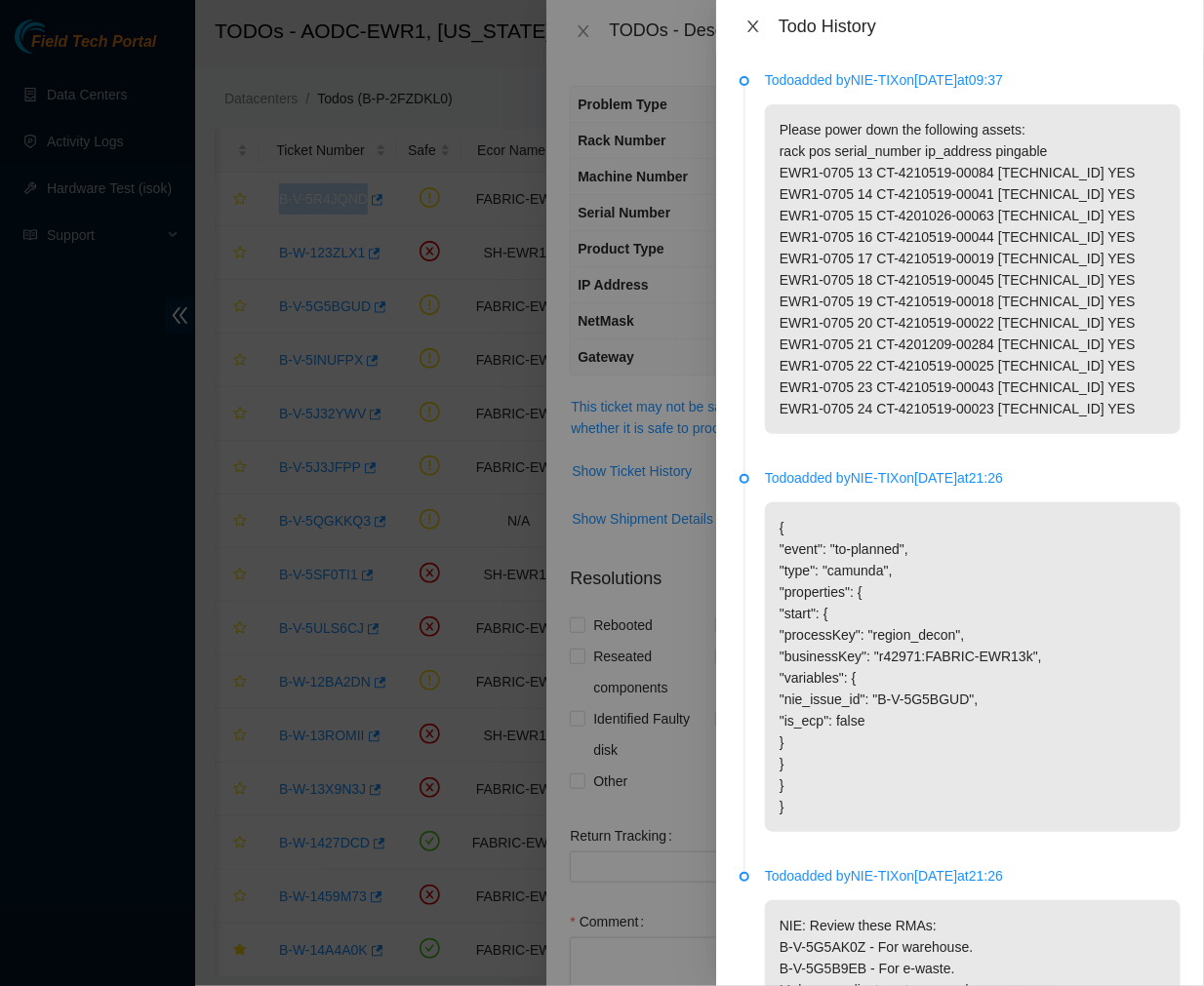
click at [744, 28] on button "Close" at bounding box center [753, 27] width 28 height 19
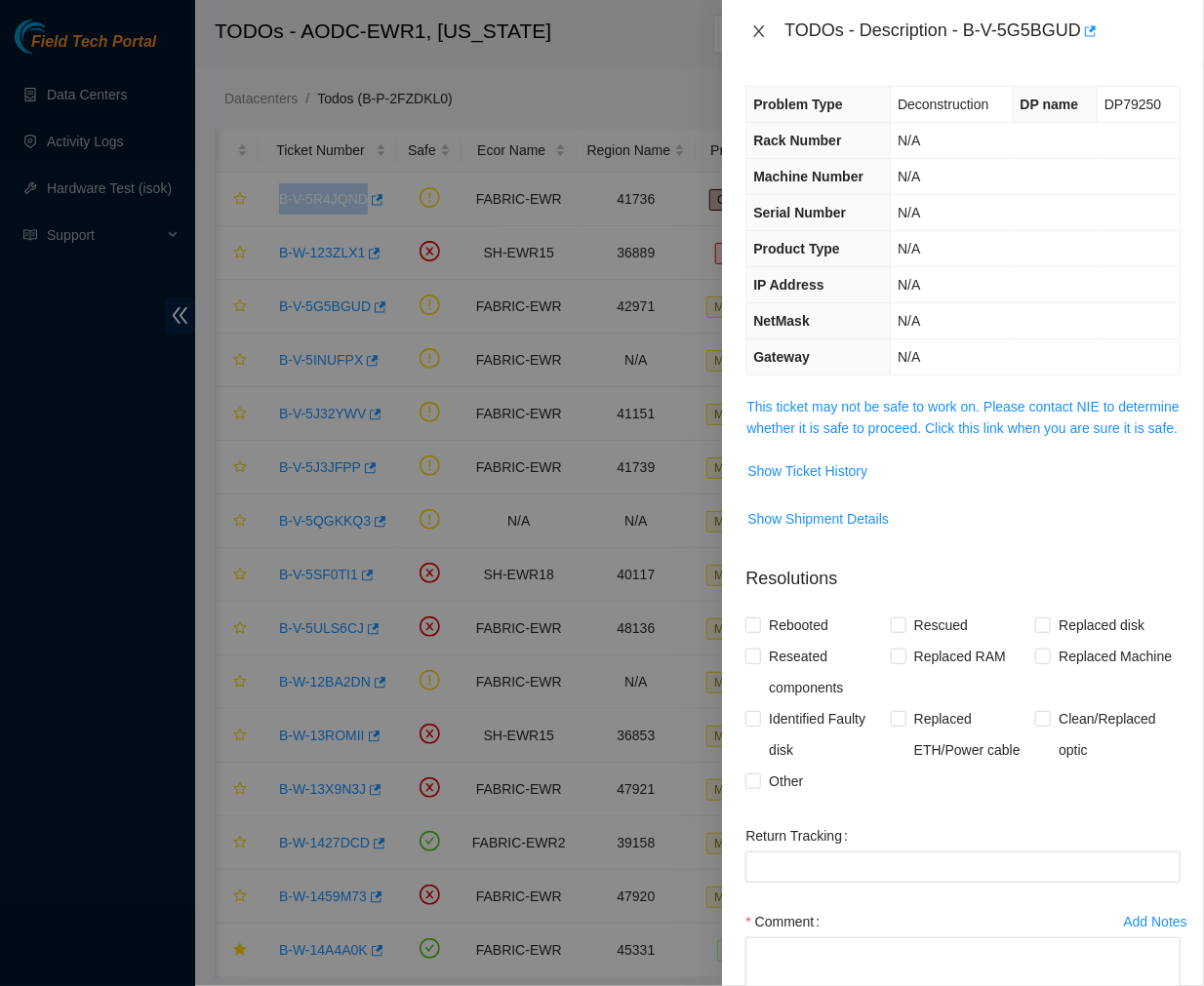
click at [757, 32] on icon "close" at bounding box center [758, 31] width 11 height 12
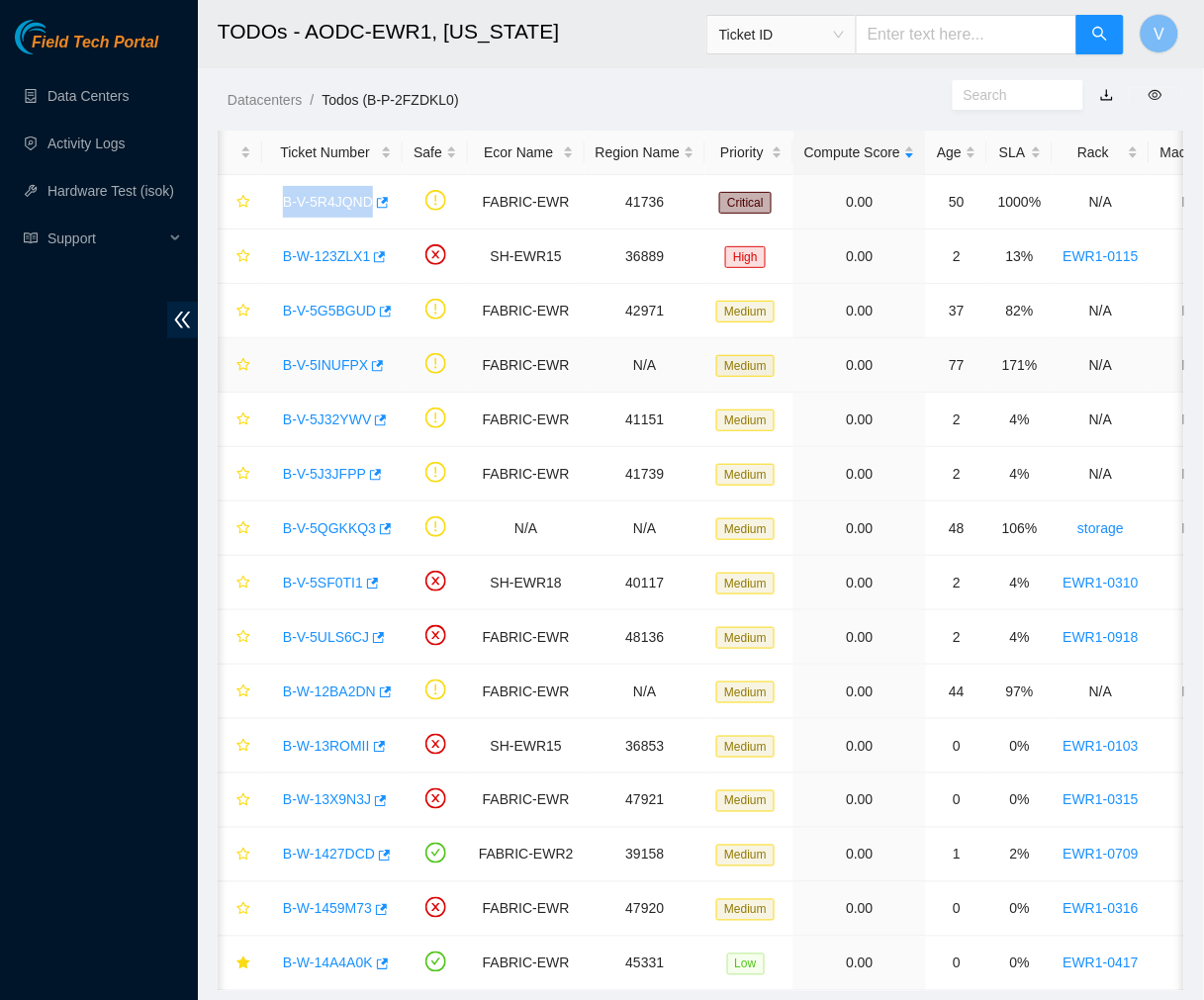
click at [336, 361] on link "B-V-5INUFPX" at bounding box center [325, 365] width 85 height 16
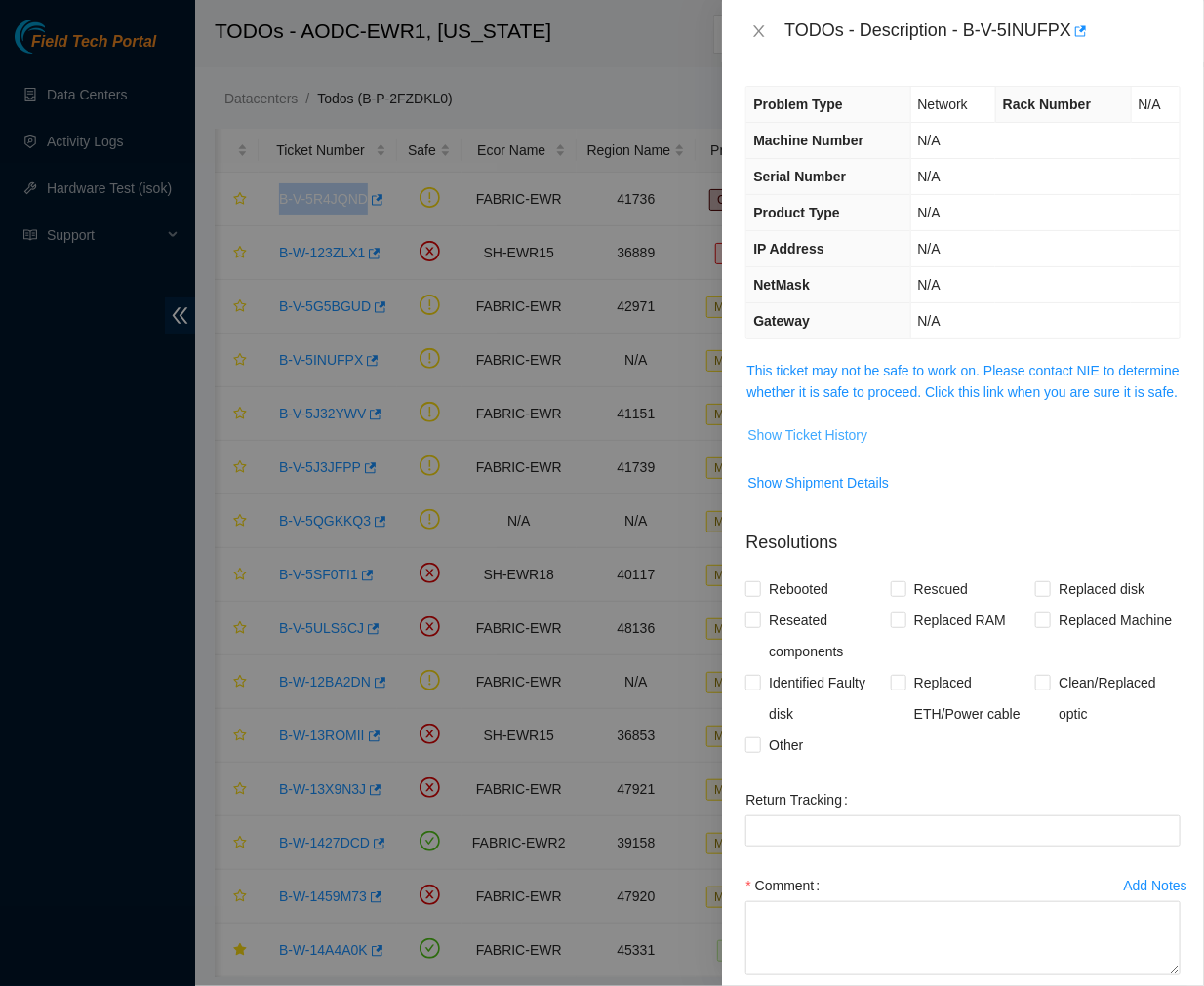
click at [802, 446] on span "Show Ticket History" at bounding box center [808, 435] width 120 height 22
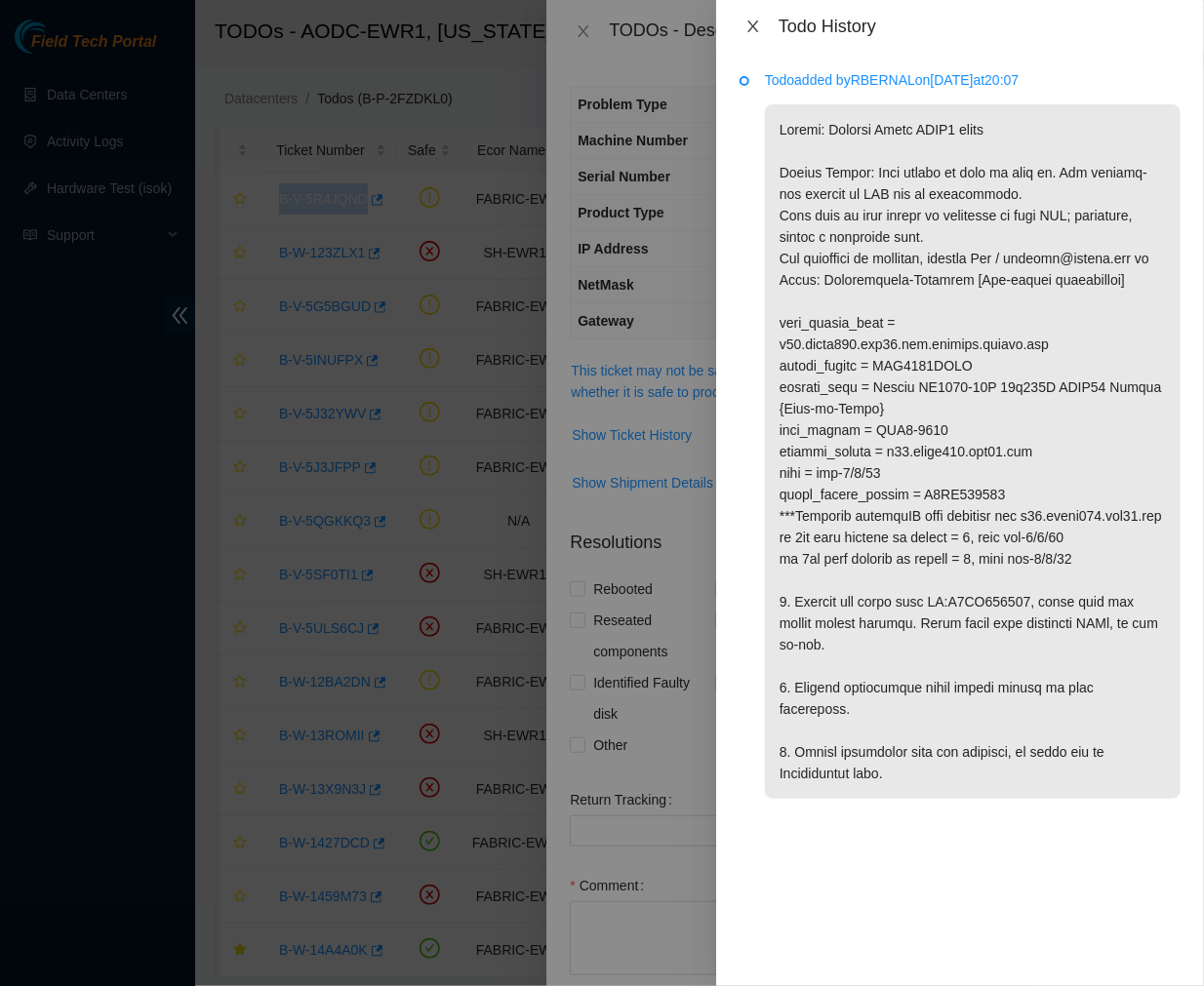
click at [749, 20] on icon "close" at bounding box center [753, 27] width 16 height 16
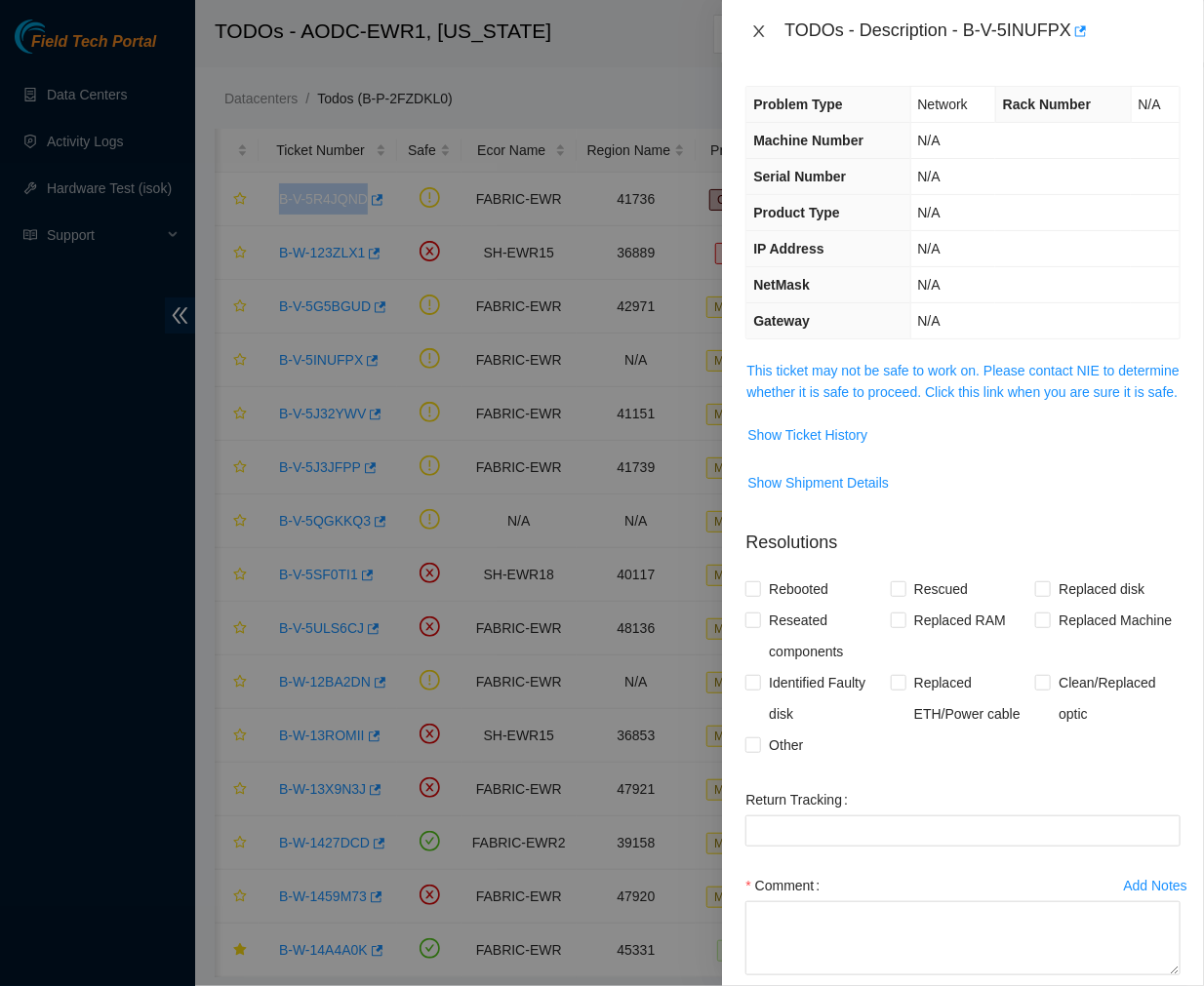
click at [757, 25] on icon "close" at bounding box center [758, 31] width 16 height 16
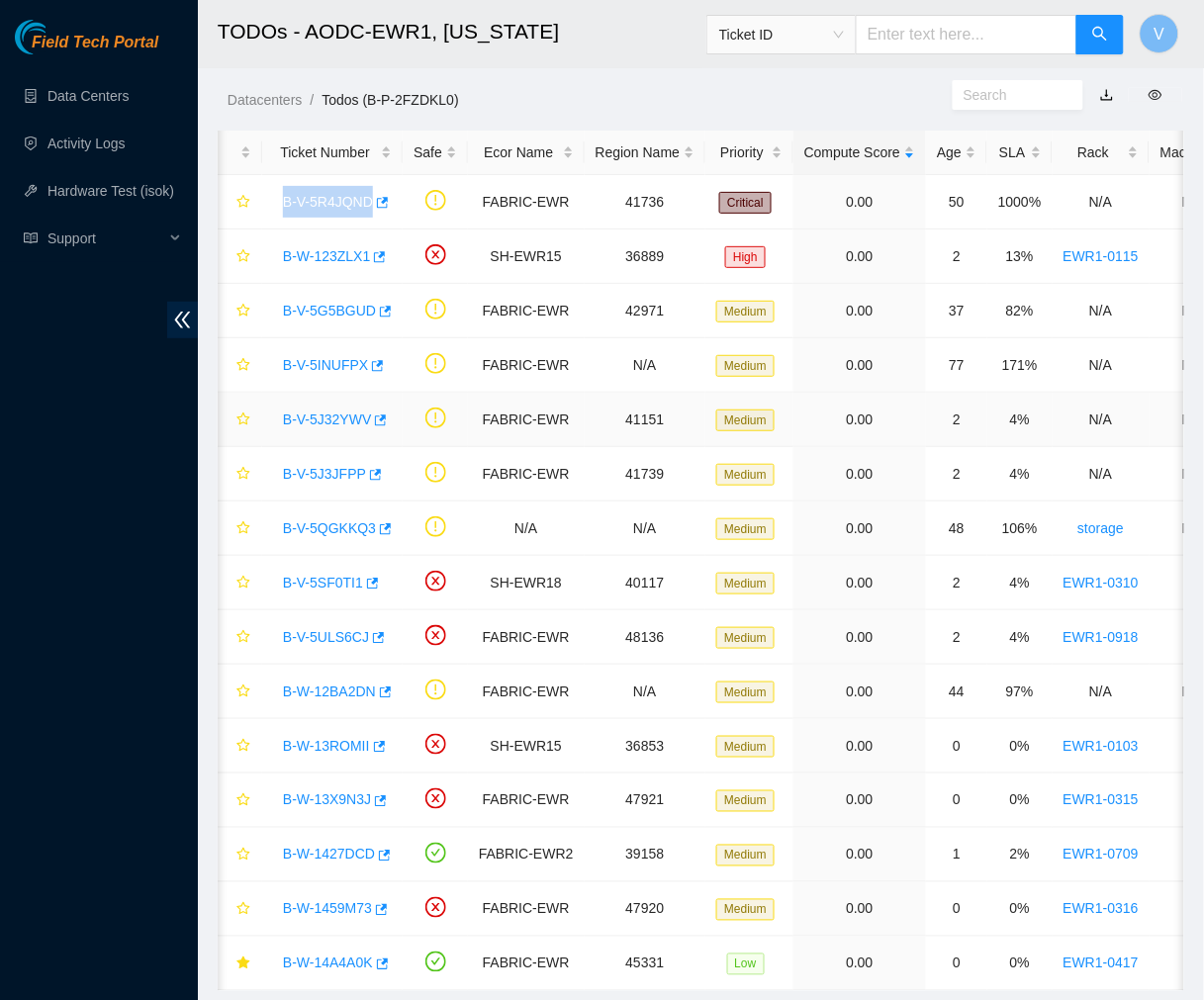
click at [349, 421] on link "B-V-5J32YWV" at bounding box center [327, 419] width 88 height 16
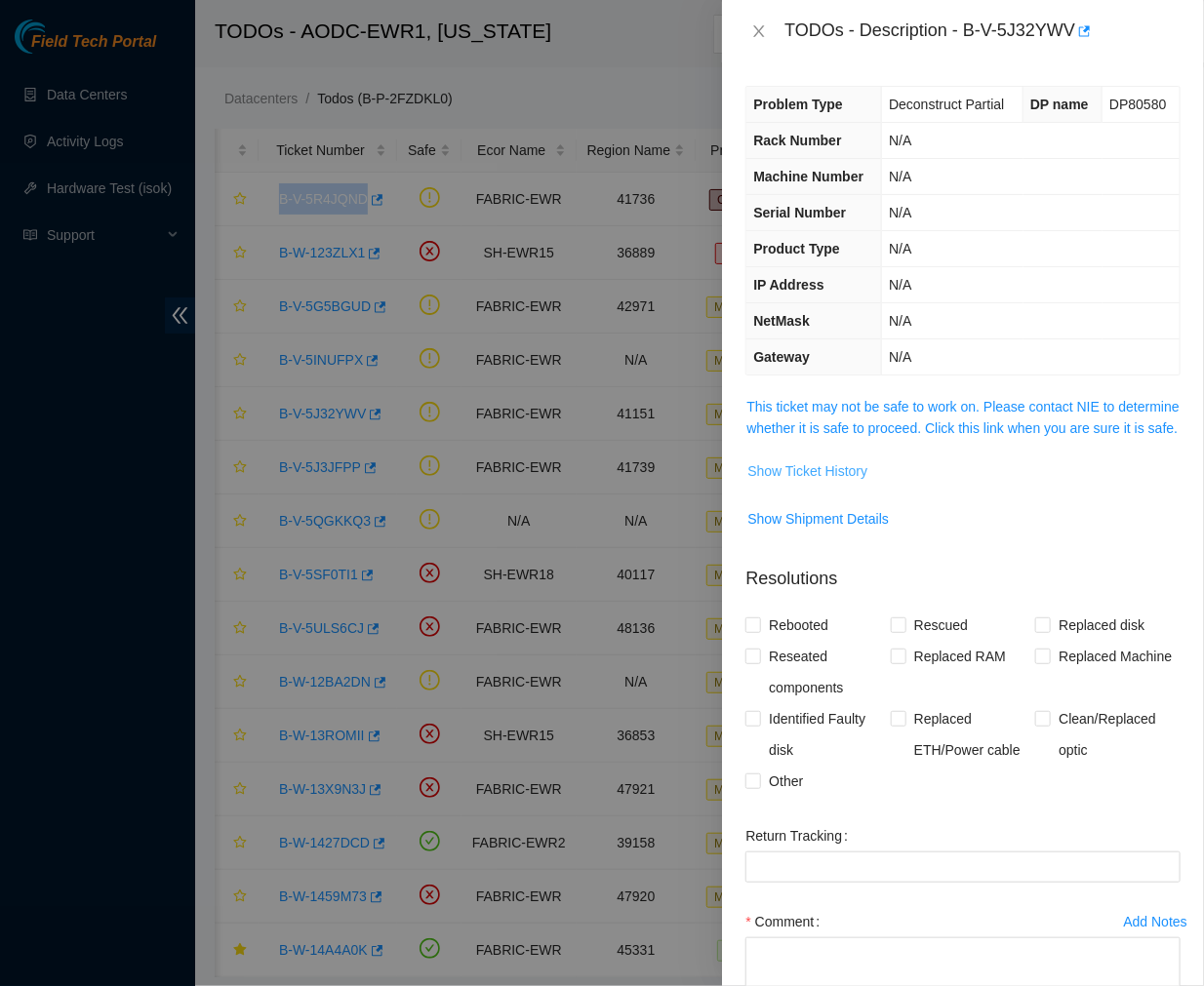
click at [825, 482] on span "Show Ticket History" at bounding box center [808, 471] width 120 height 22
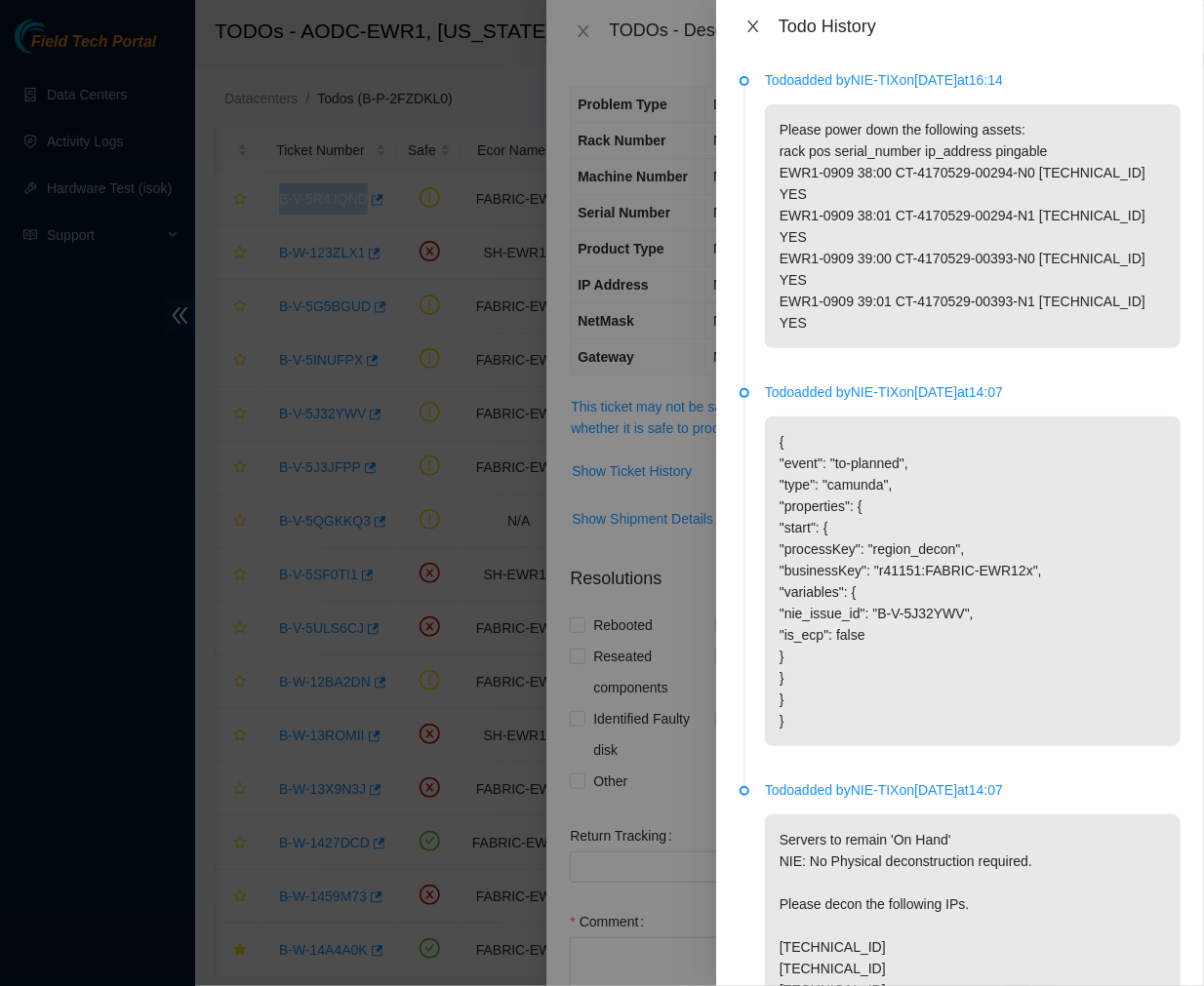
click at [754, 23] on icon "close" at bounding box center [753, 27] width 16 height 16
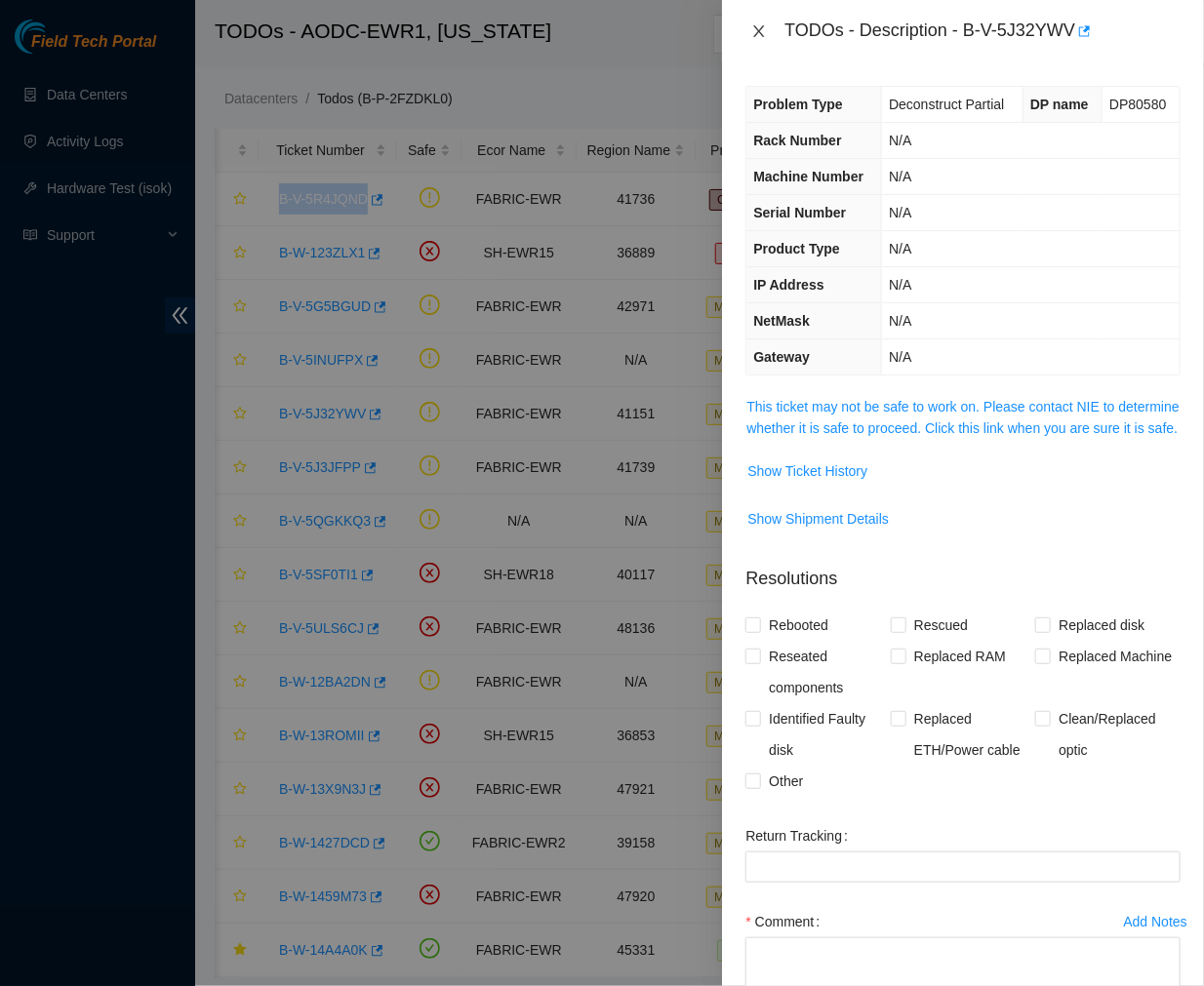
click at [755, 31] on icon "close" at bounding box center [758, 31] width 16 height 16
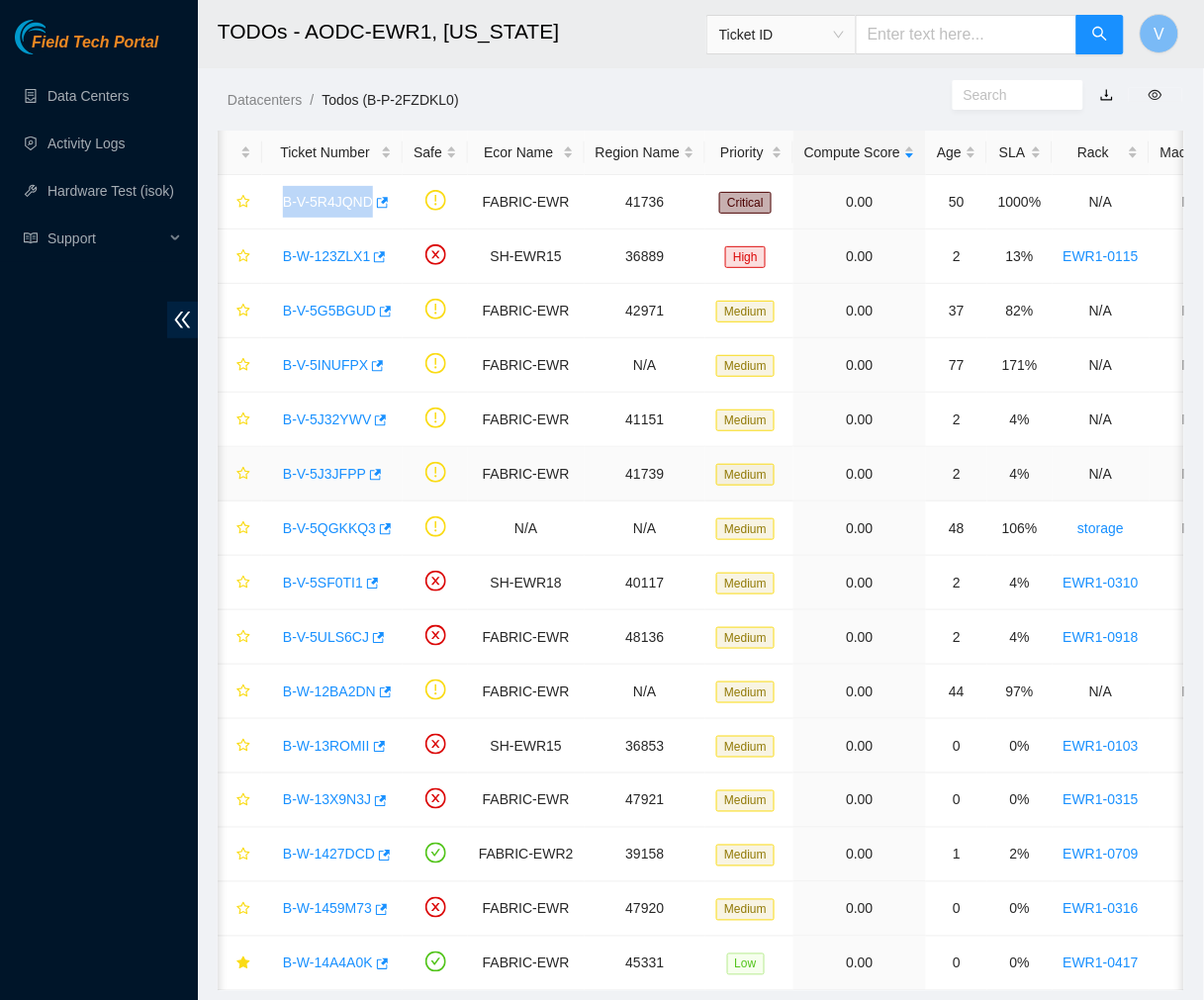
click at [327, 472] on link "B-V-5J3JFPP" at bounding box center [324, 474] width 83 height 16
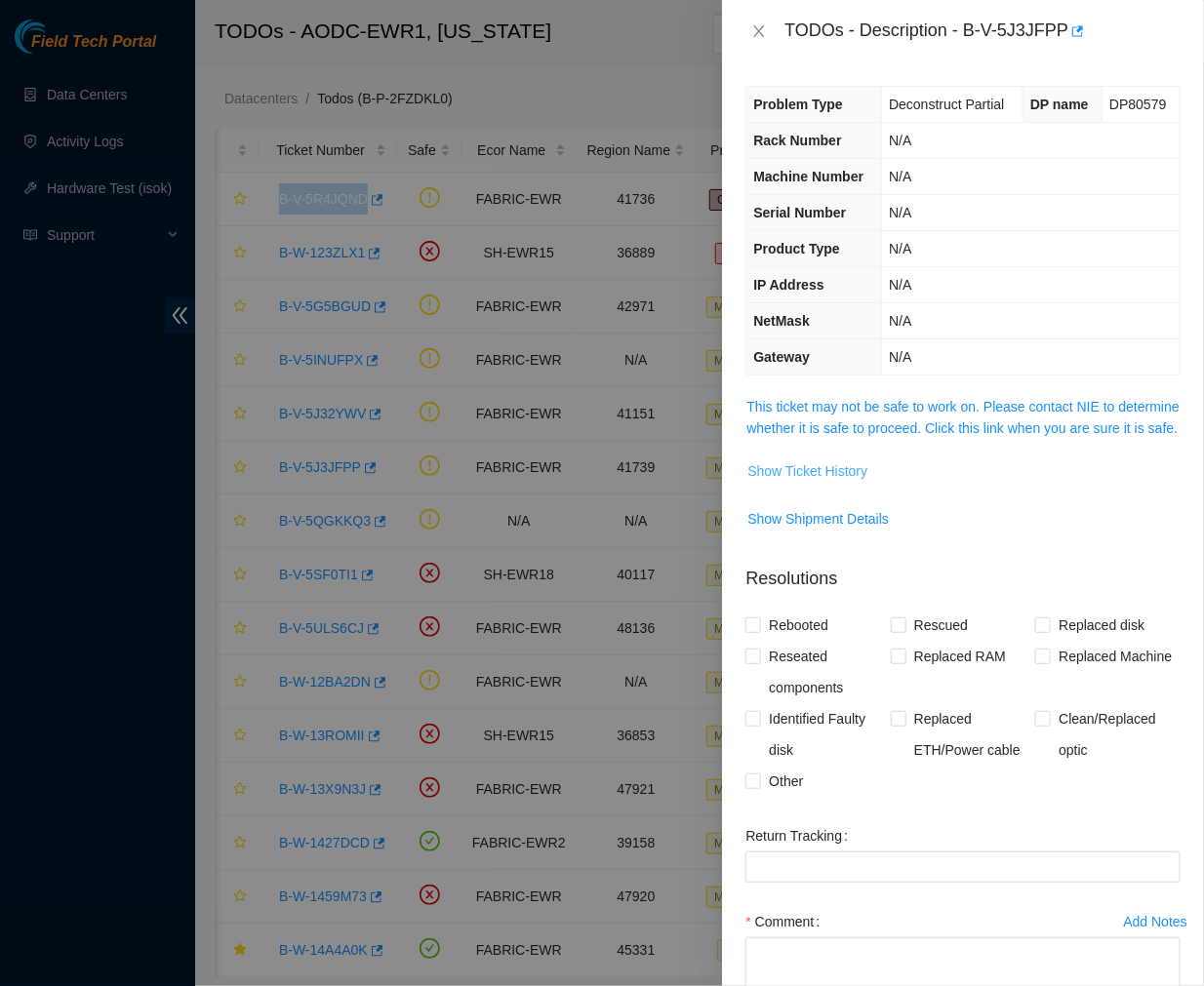
click at [850, 482] on span "Show Ticket History" at bounding box center [808, 471] width 120 height 22
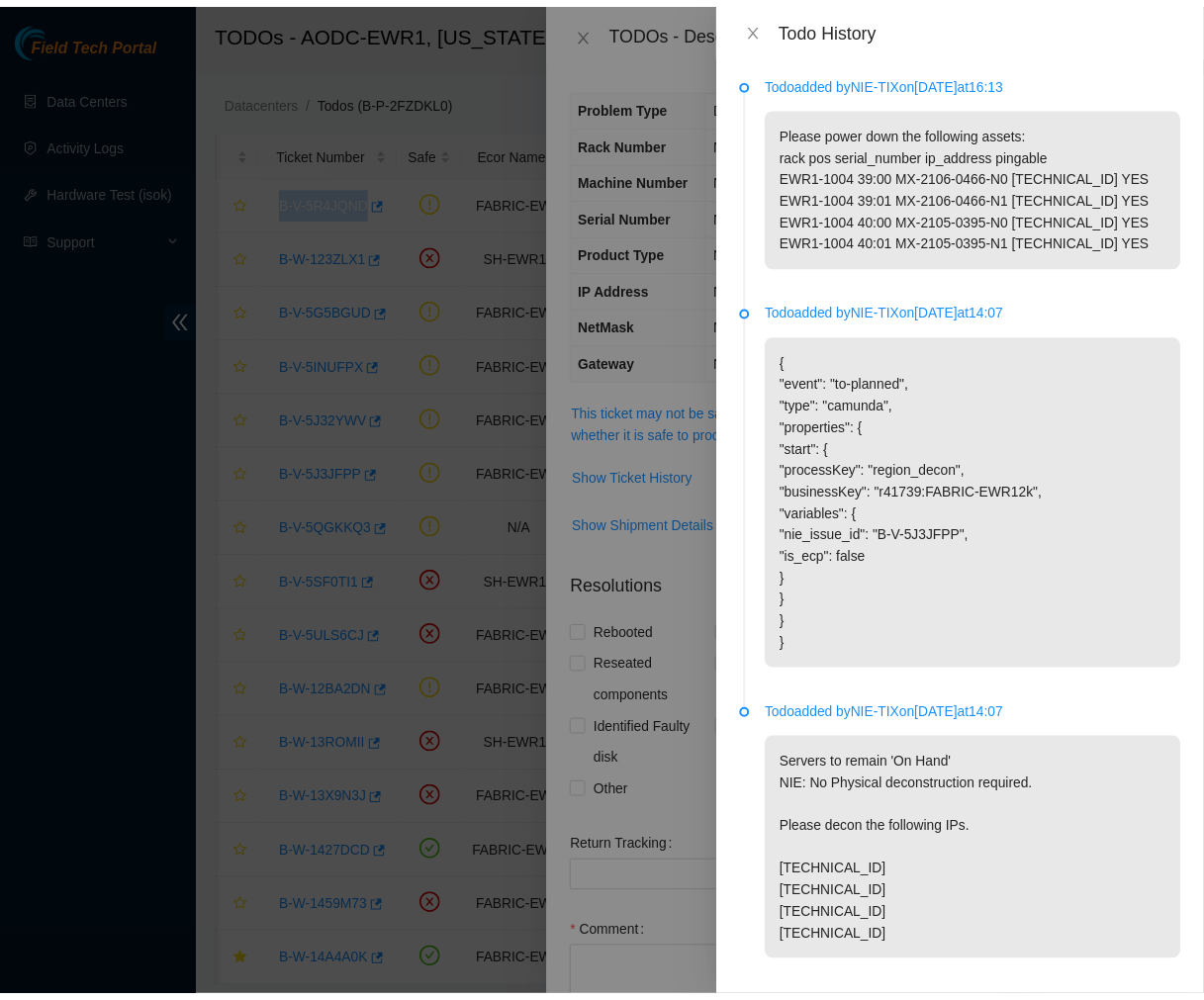
scroll to position [71, 0]
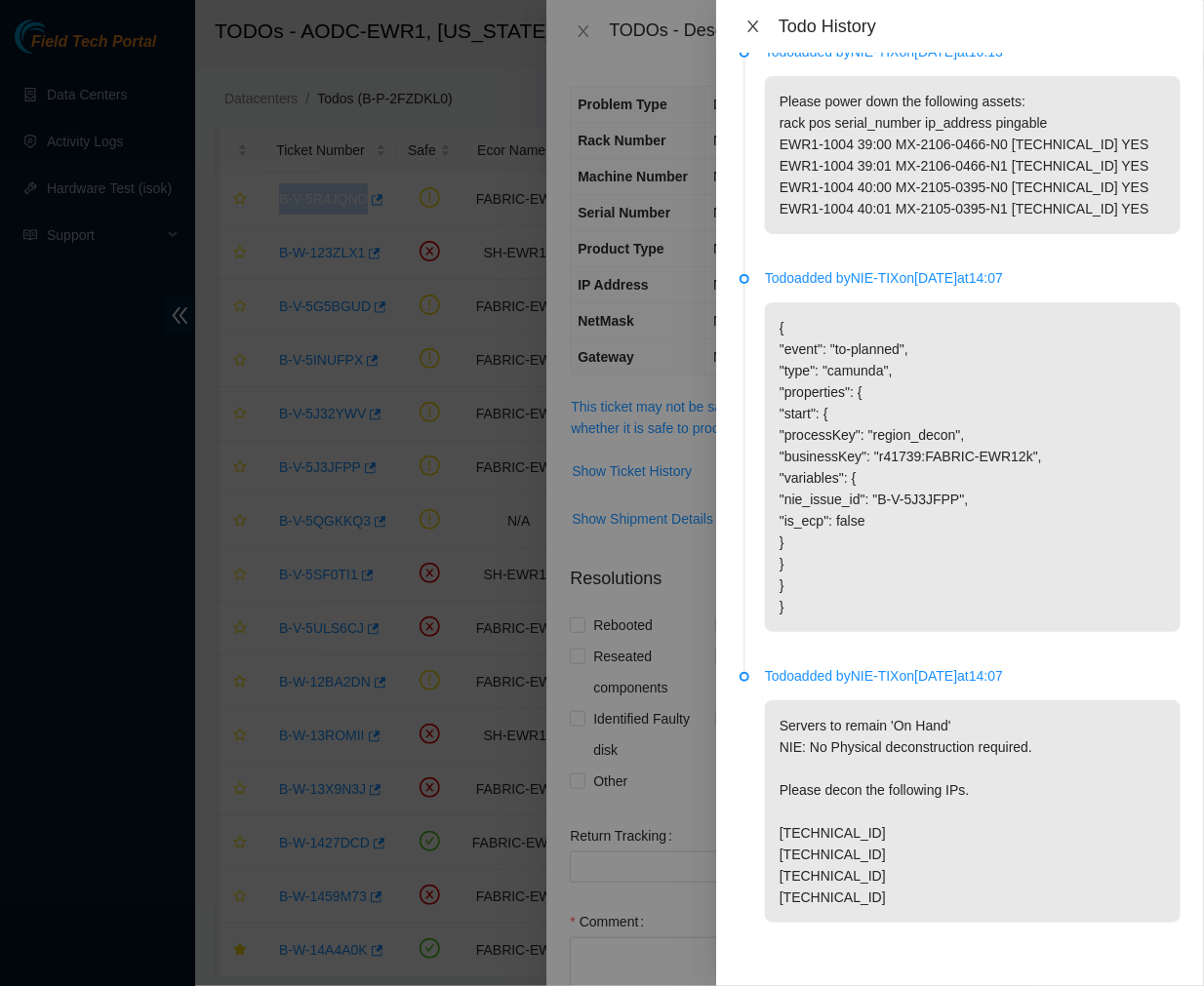
click at [755, 30] on icon "close" at bounding box center [752, 27] width 11 height 12
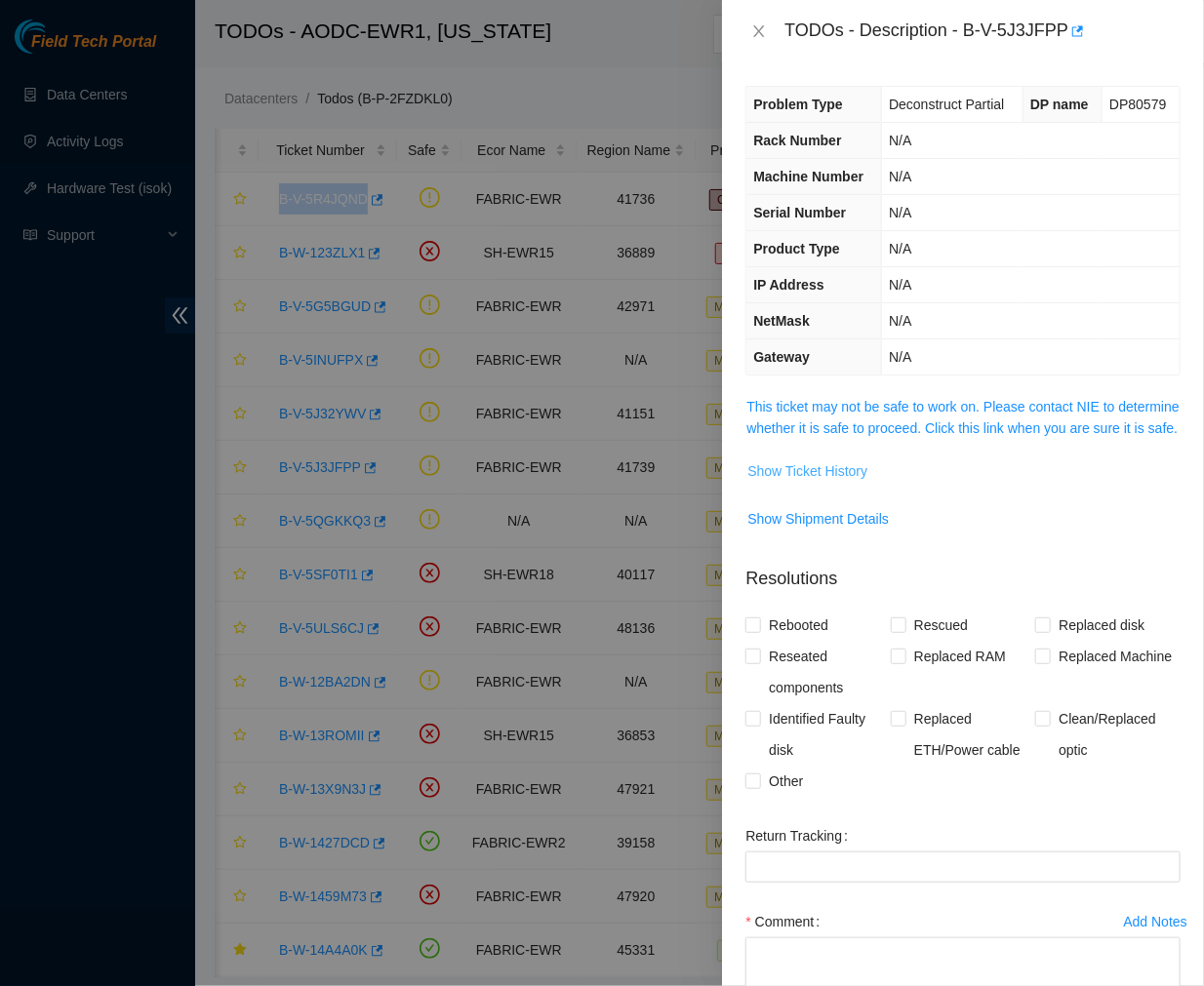
click at [807, 482] on span "Show Ticket History" at bounding box center [808, 471] width 120 height 22
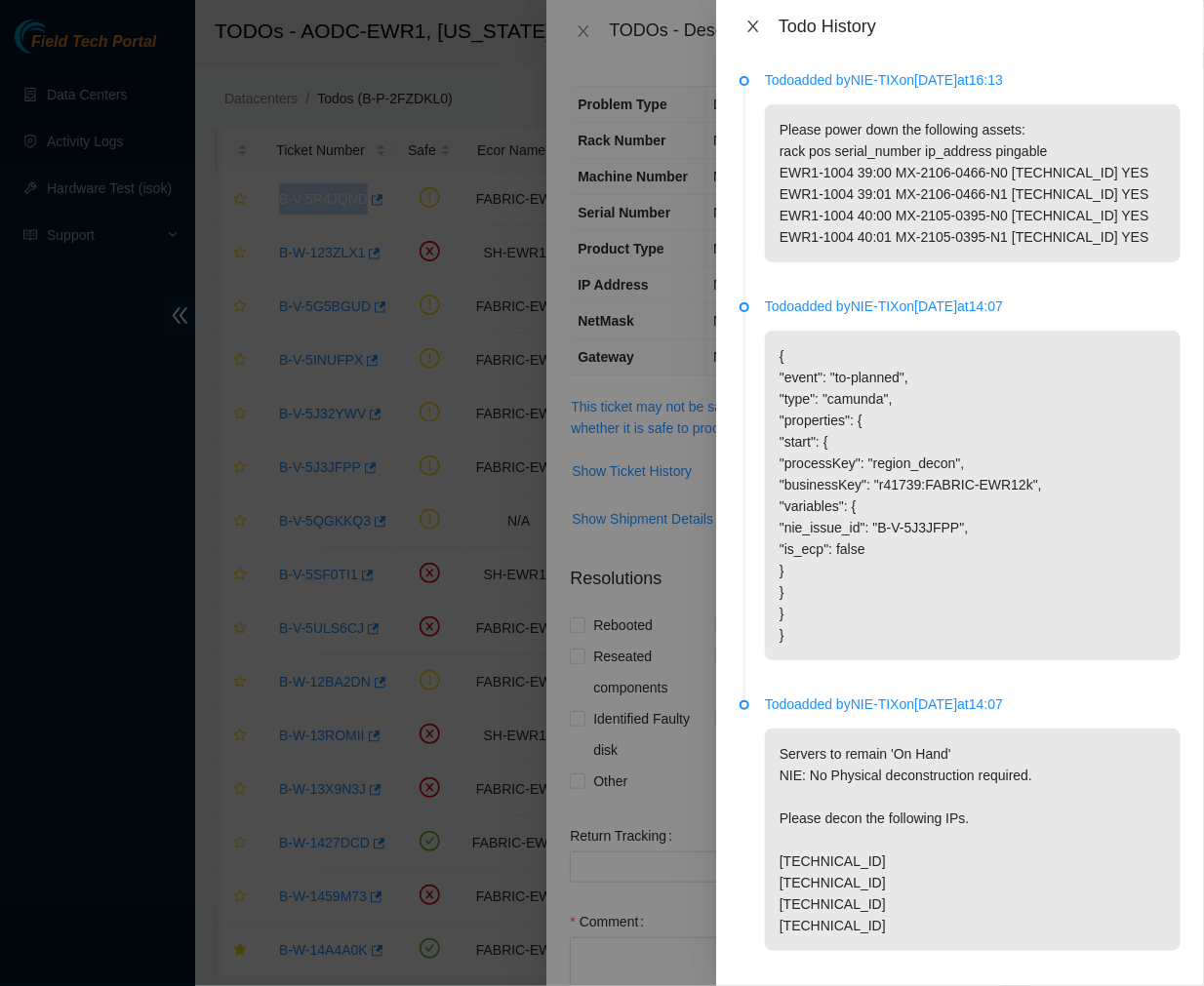
click at [740, 22] on button "Close" at bounding box center [753, 27] width 28 height 19
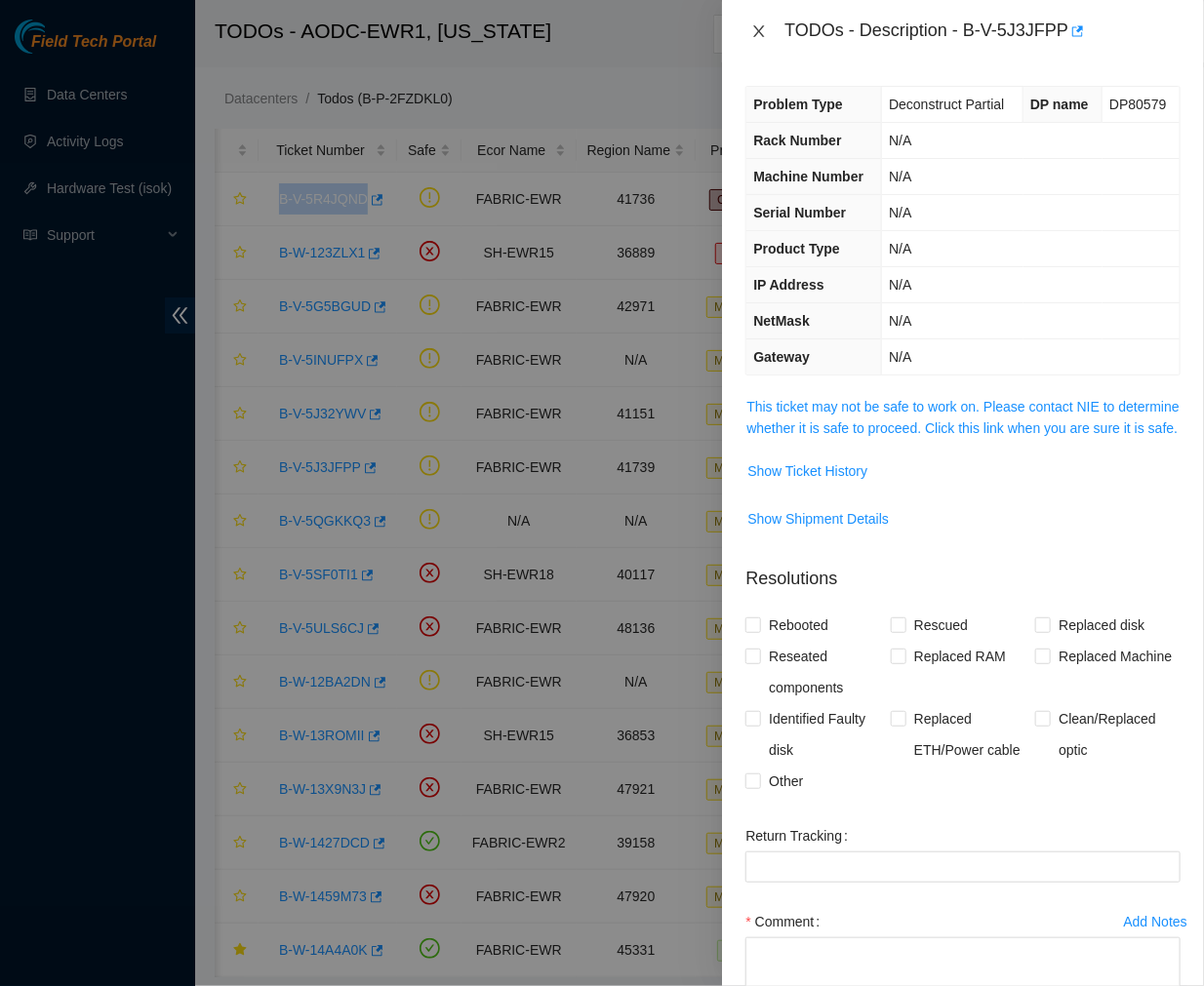
click at [755, 24] on icon "close" at bounding box center [758, 31] width 16 height 16
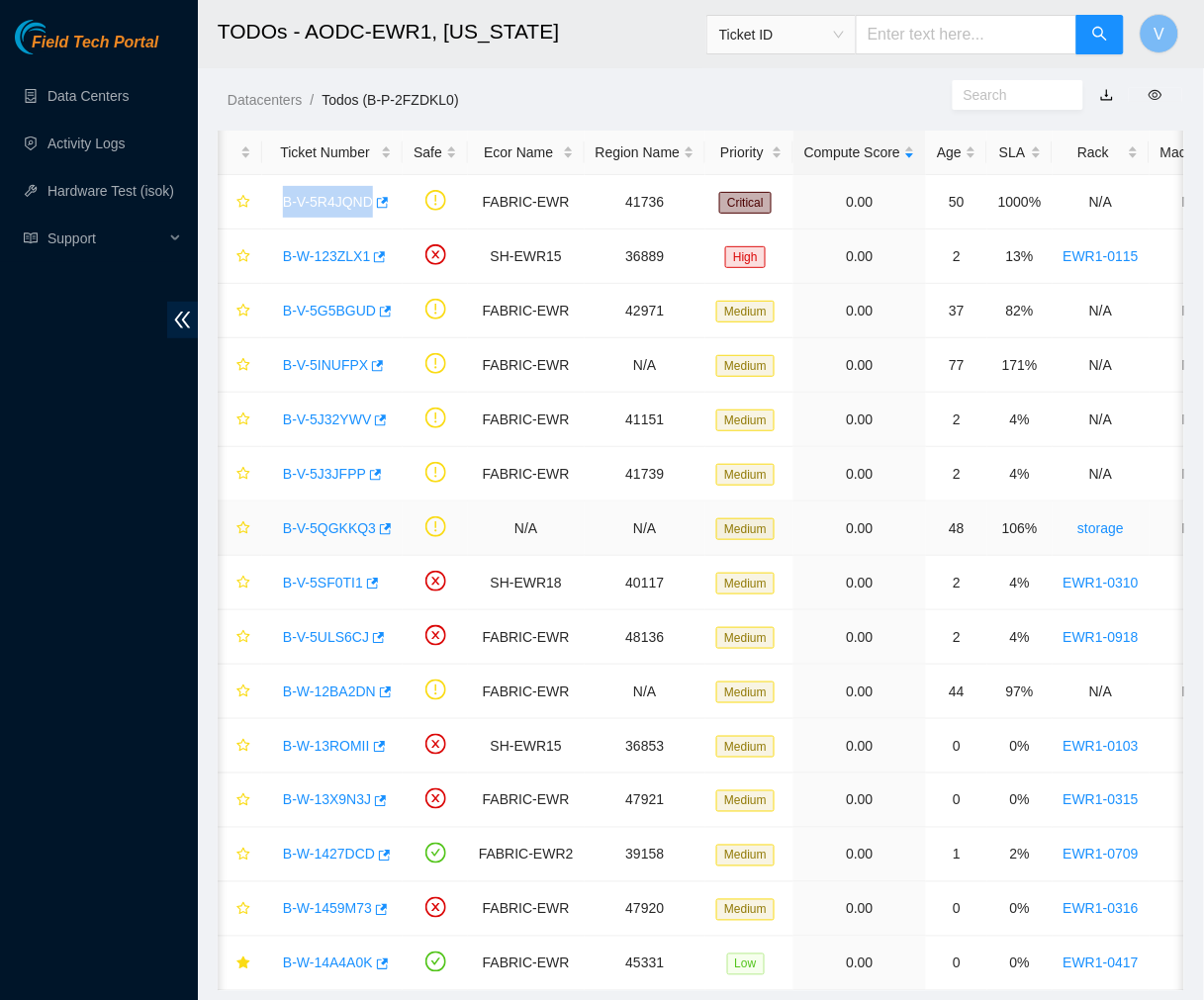
click at [324, 526] on link "B-V-5QGKKQ3" at bounding box center [329, 529] width 93 height 16
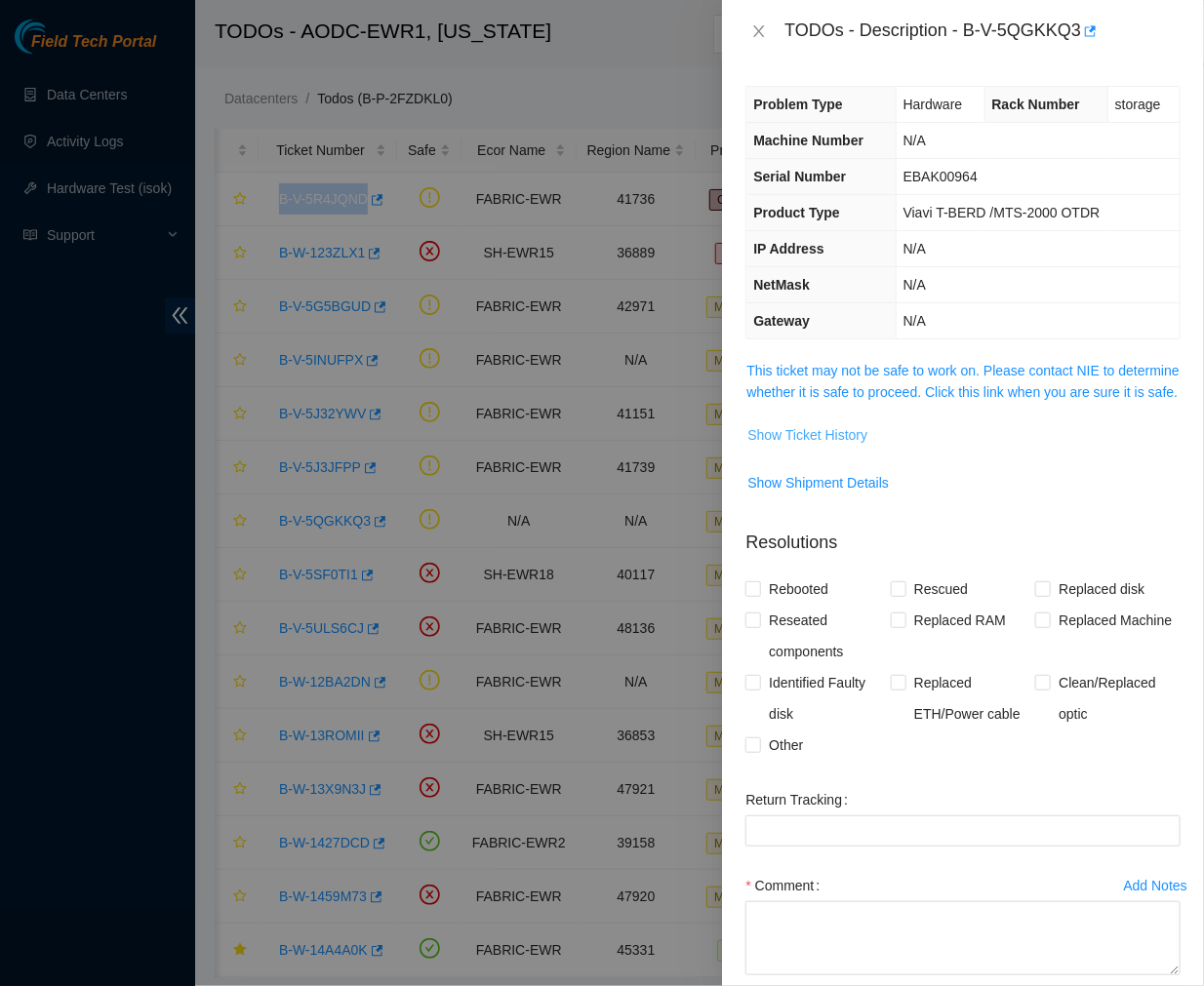
click at [795, 446] on span "Show Ticket History" at bounding box center [808, 435] width 120 height 22
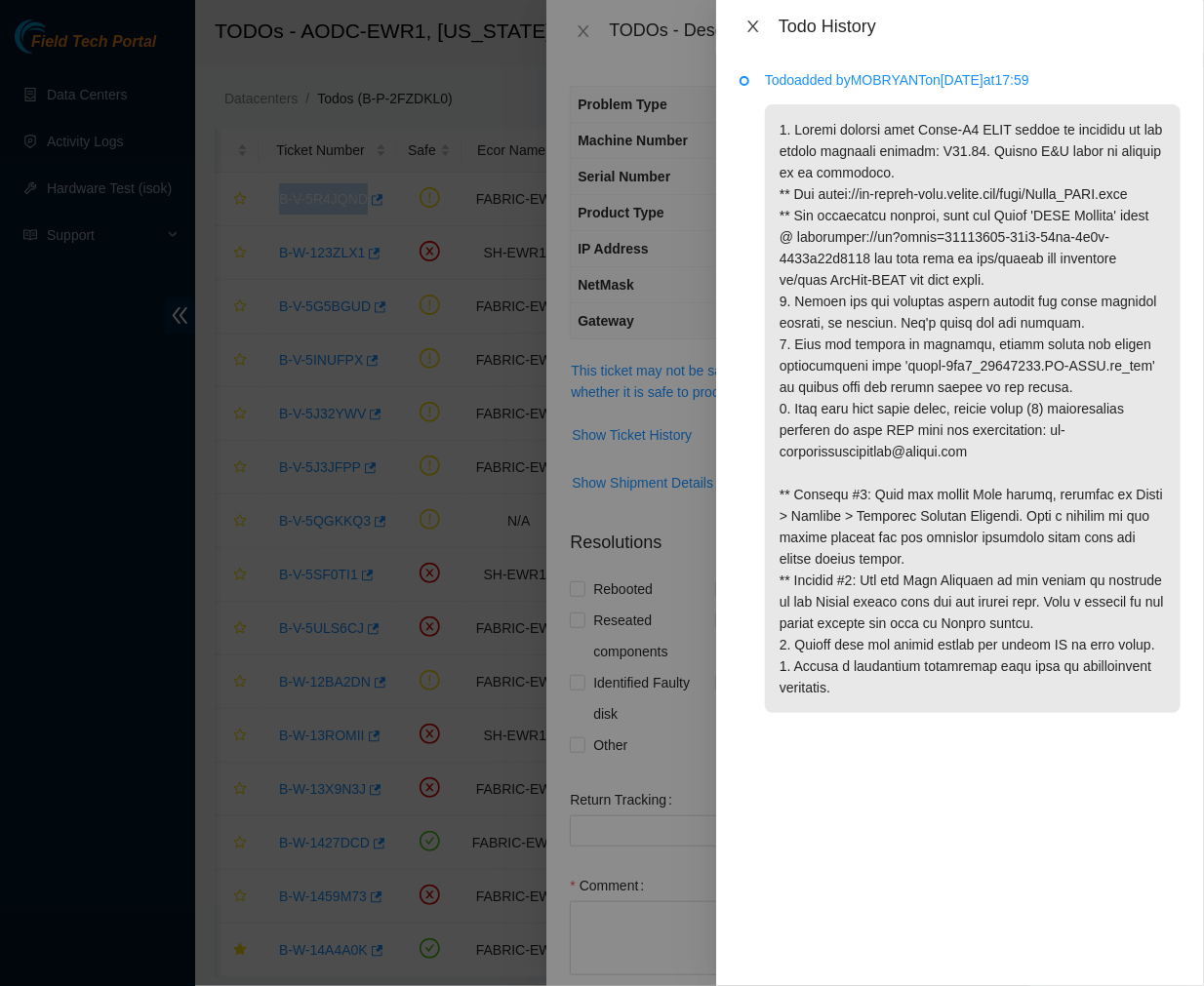
click at [756, 26] on icon "close" at bounding box center [753, 27] width 16 height 16
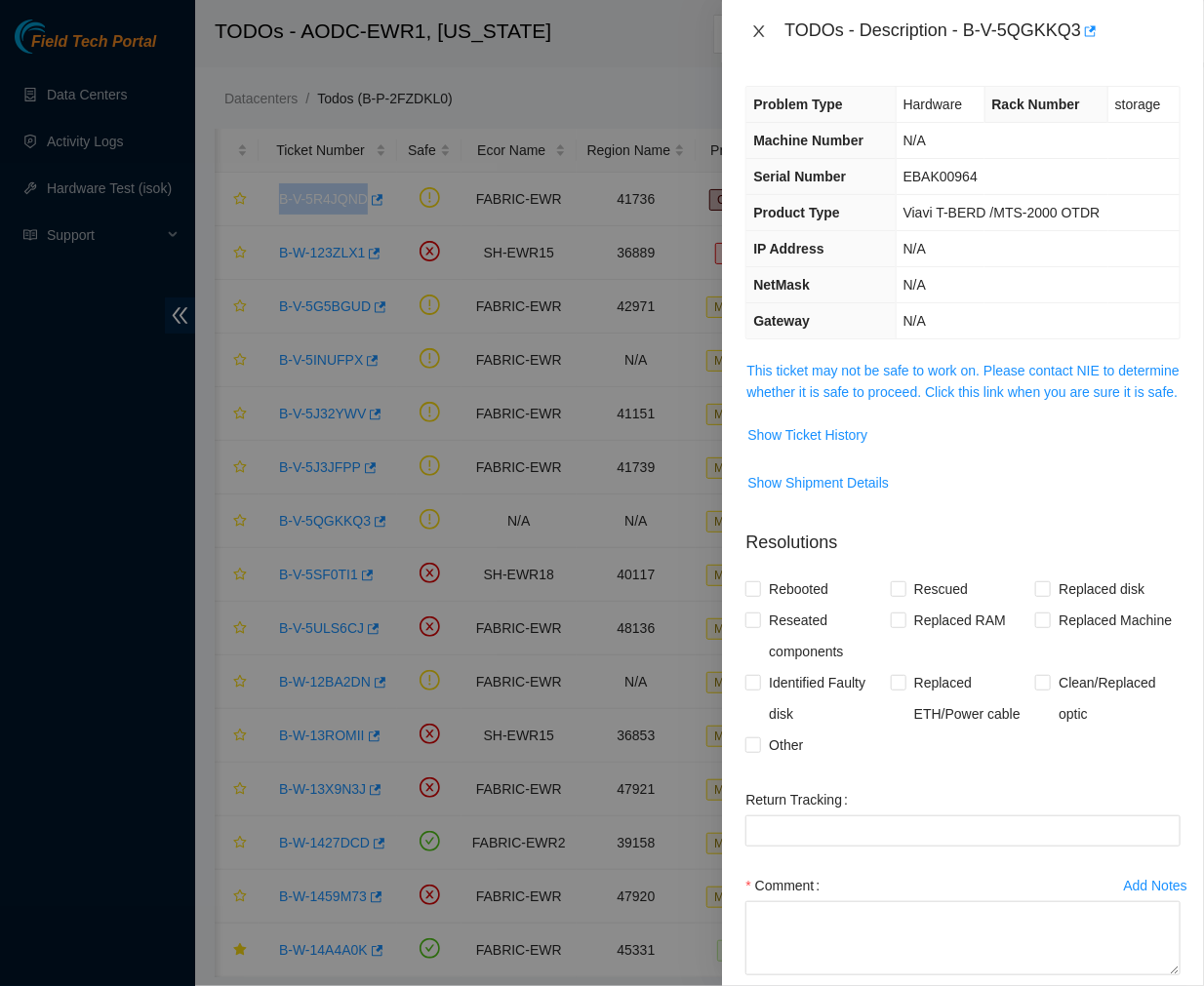
click at [755, 31] on icon "close" at bounding box center [758, 31] width 16 height 16
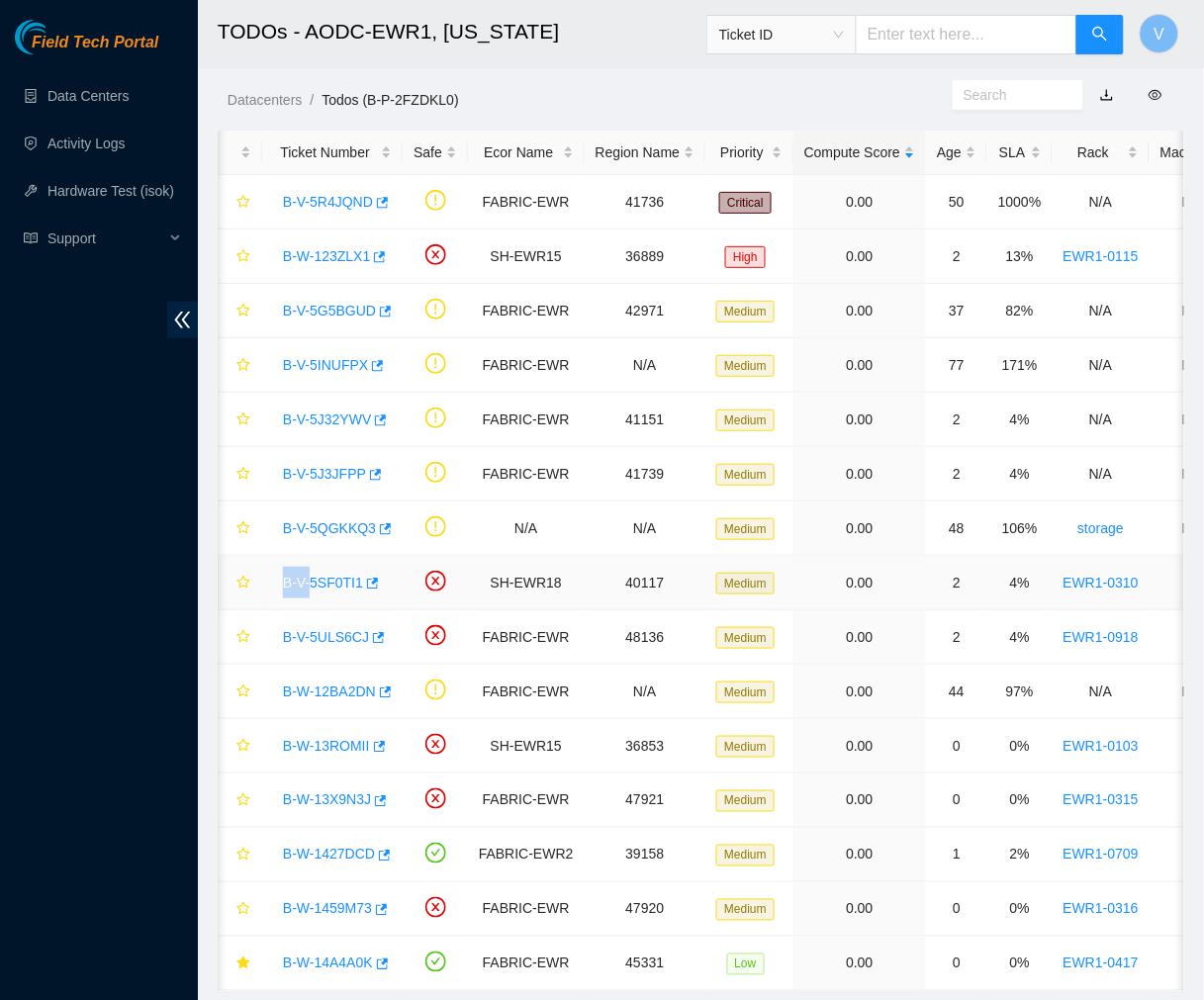
drag, startPoint x: 219, startPoint y: 568, endPoint x: 310, endPoint y: 589, distance: 93.4
click at [310, 589] on tr "B-V-5SF0TI1 SH-EWR18 40117 Medium 0.00 2 4% EWR1-0310 10 23.66.120.174 CT-42003…" at bounding box center [1131, 583] width 1830 height 55
click at [211, 571] on main "TODOs - AODC-EWR1, New Jersey Ticket ID V Datacenters / Todos (B-P-2FZDKL0) / T…" at bounding box center [700, 505] width 1005 height 1011
click at [328, 693] on link "B-W-12BA2DN" at bounding box center [329, 692] width 93 height 16
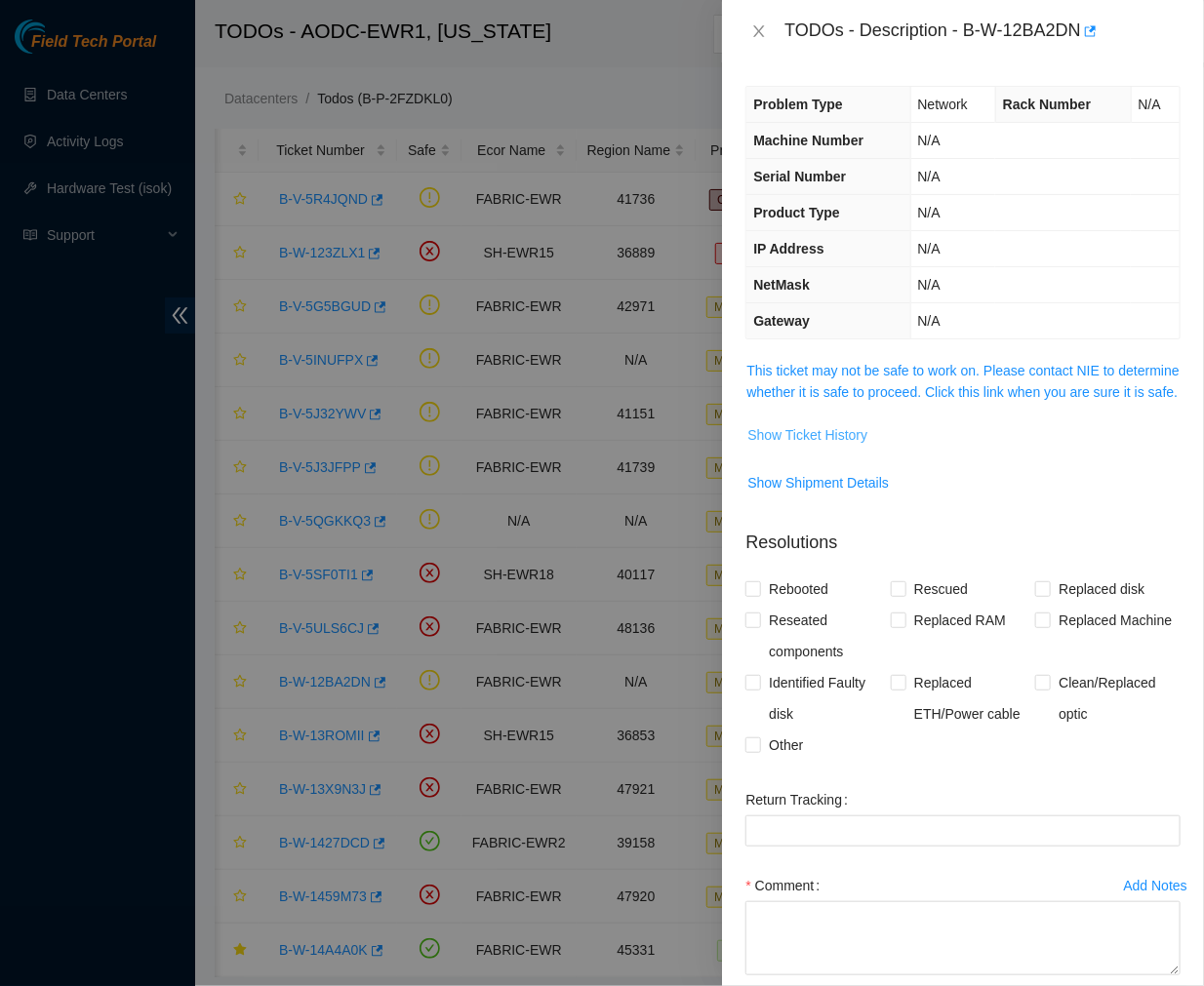
click at [824, 446] on span "Show Ticket History" at bounding box center [808, 435] width 120 height 22
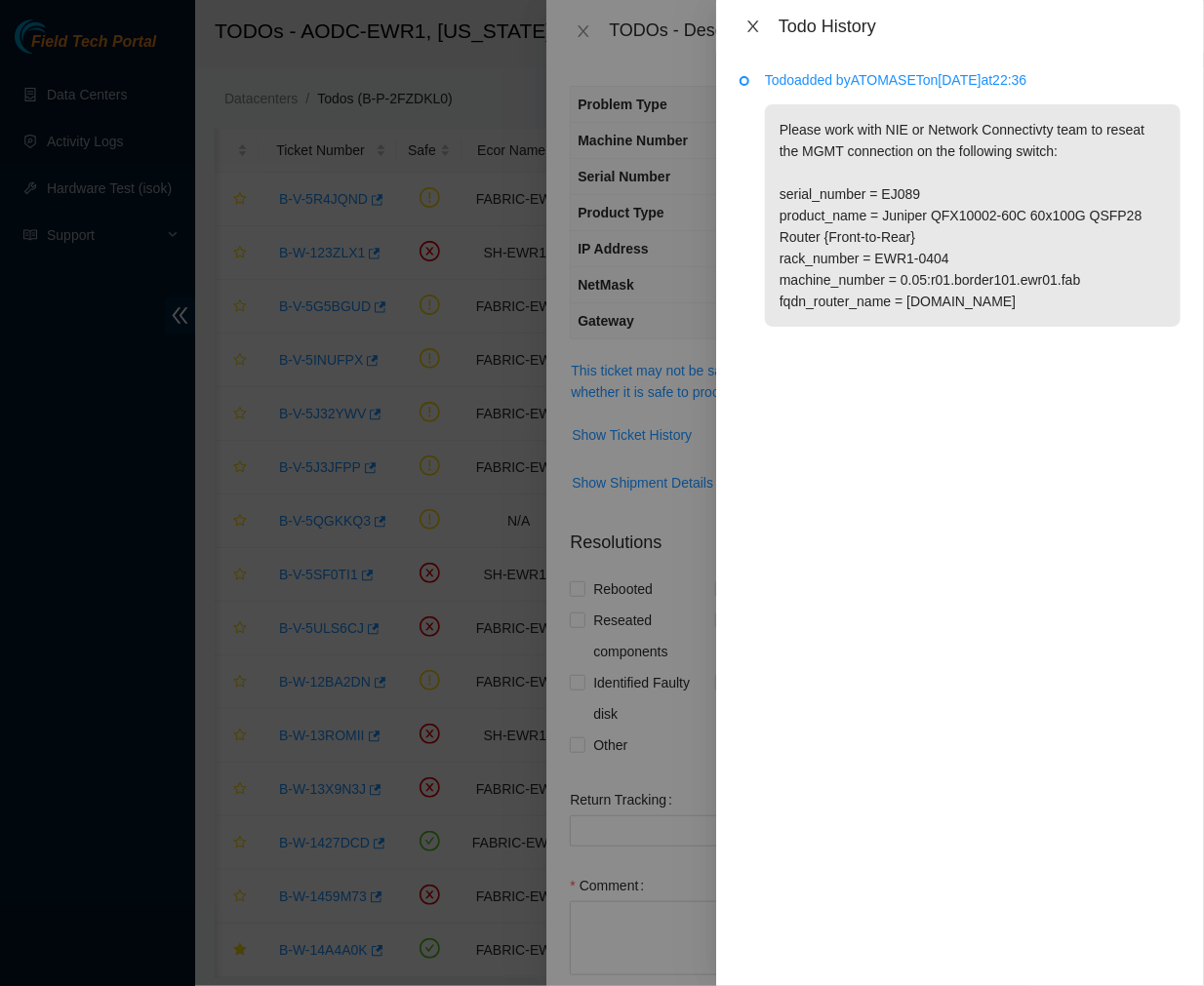
click at [749, 19] on icon "close" at bounding box center [753, 27] width 16 height 16
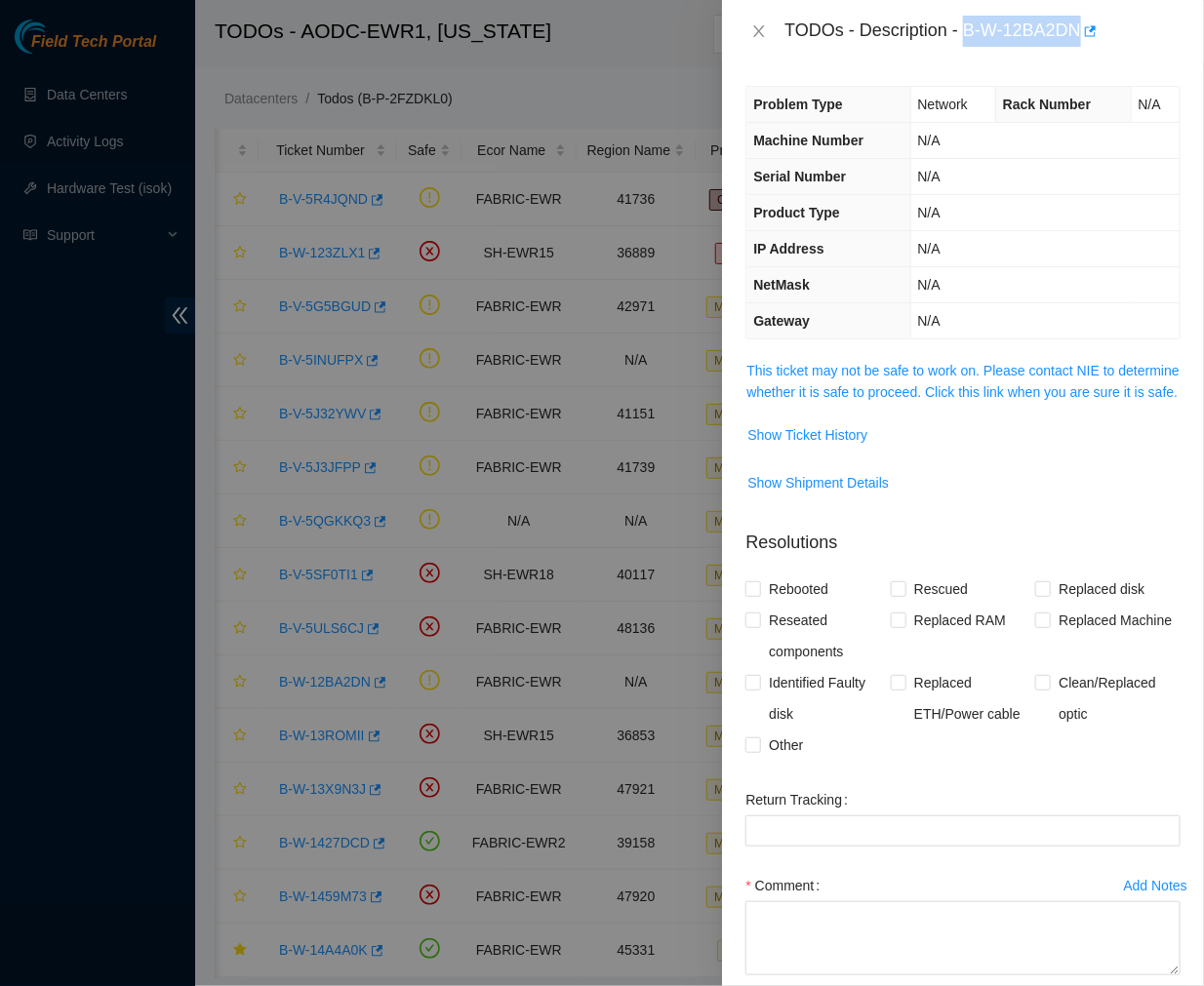
drag, startPoint x: 963, startPoint y: 34, endPoint x: 1084, endPoint y: 50, distance: 122.1
click at [1084, 50] on div "TODOs - Description - B-W-12BA2DN" at bounding box center [963, 31] width 482 height 62
copy div "B-W-12BA2DN"
click at [819, 446] on span "Show Ticket History" at bounding box center [808, 435] width 120 height 22
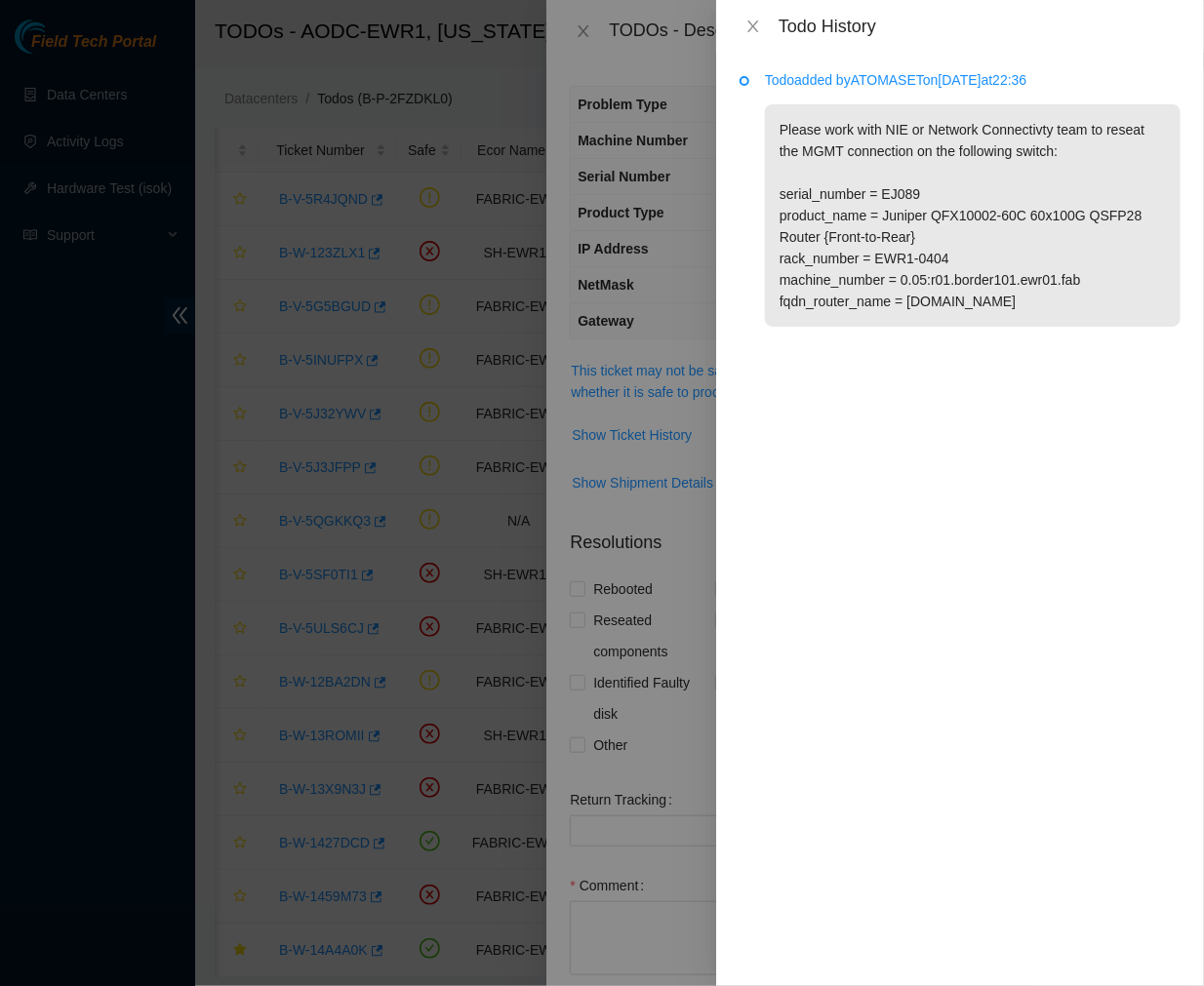
click at [920, 10] on div "Todo History" at bounding box center [960, 27] width 488 height 53
click at [752, 34] on button "Close" at bounding box center [753, 27] width 28 height 19
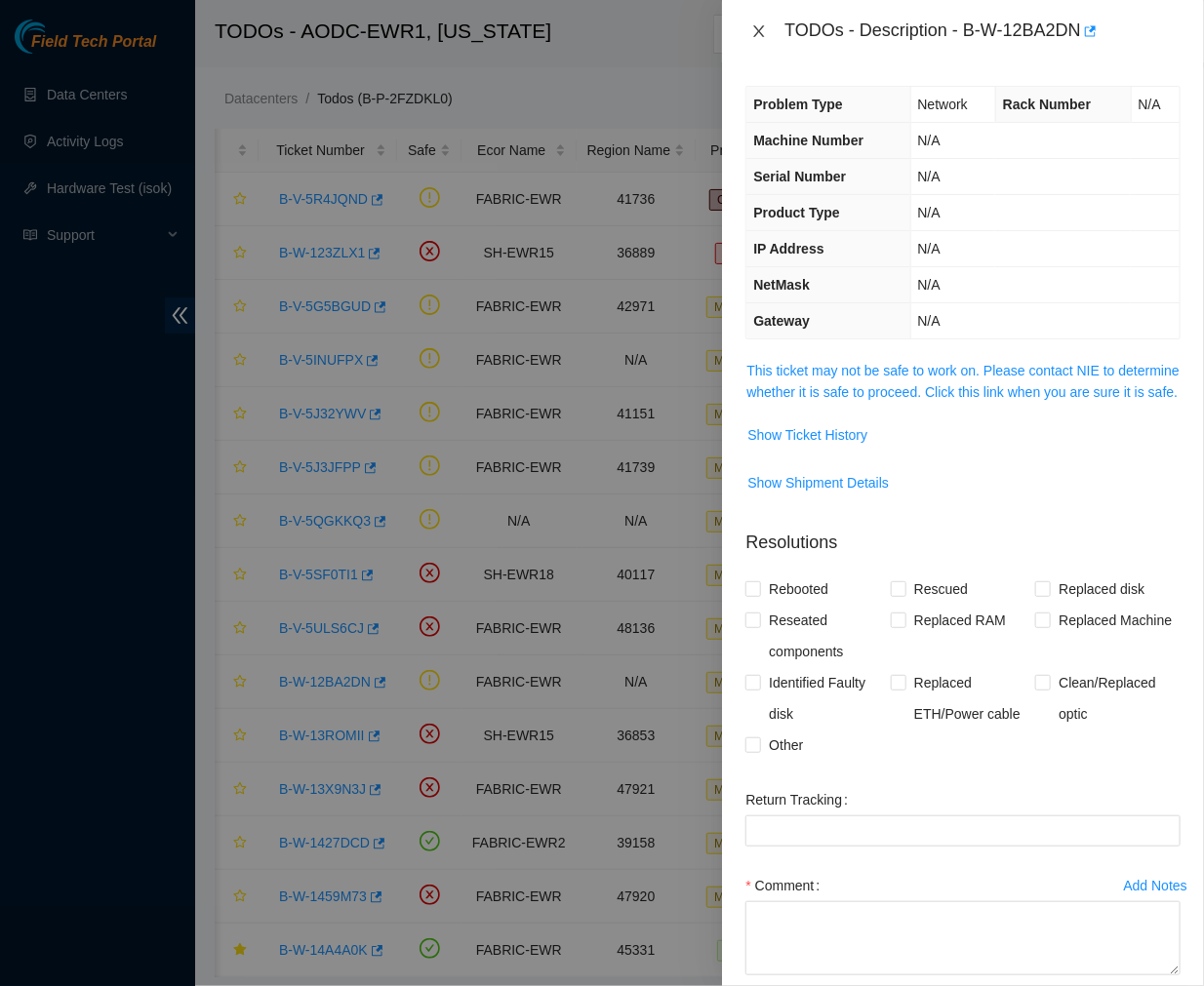
click at [754, 35] on icon "close" at bounding box center [758, 31] width 11 height 12
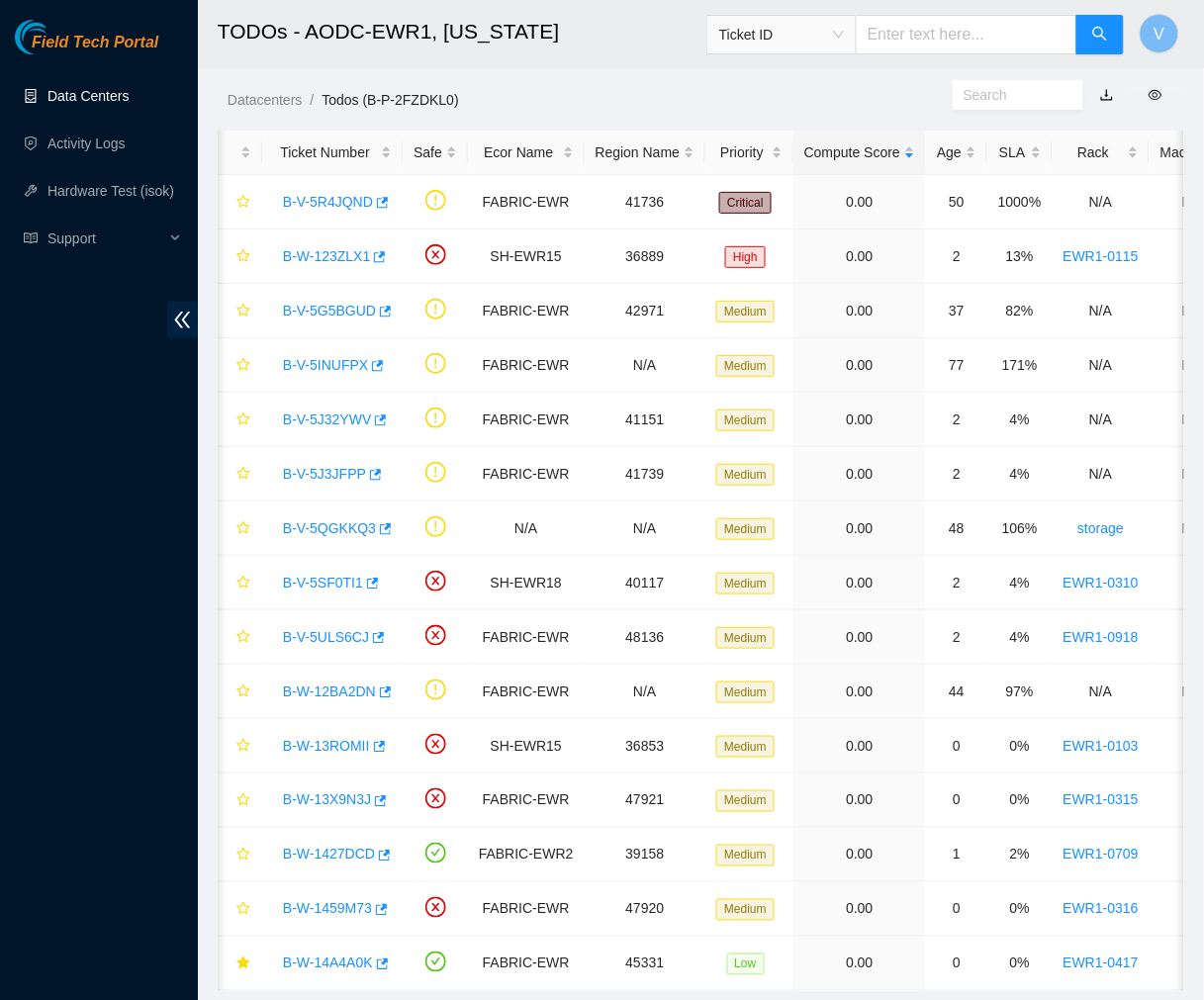
click at [95, 100] on link "Data Centers" at bounding box center [88, 96] width 81 height 16
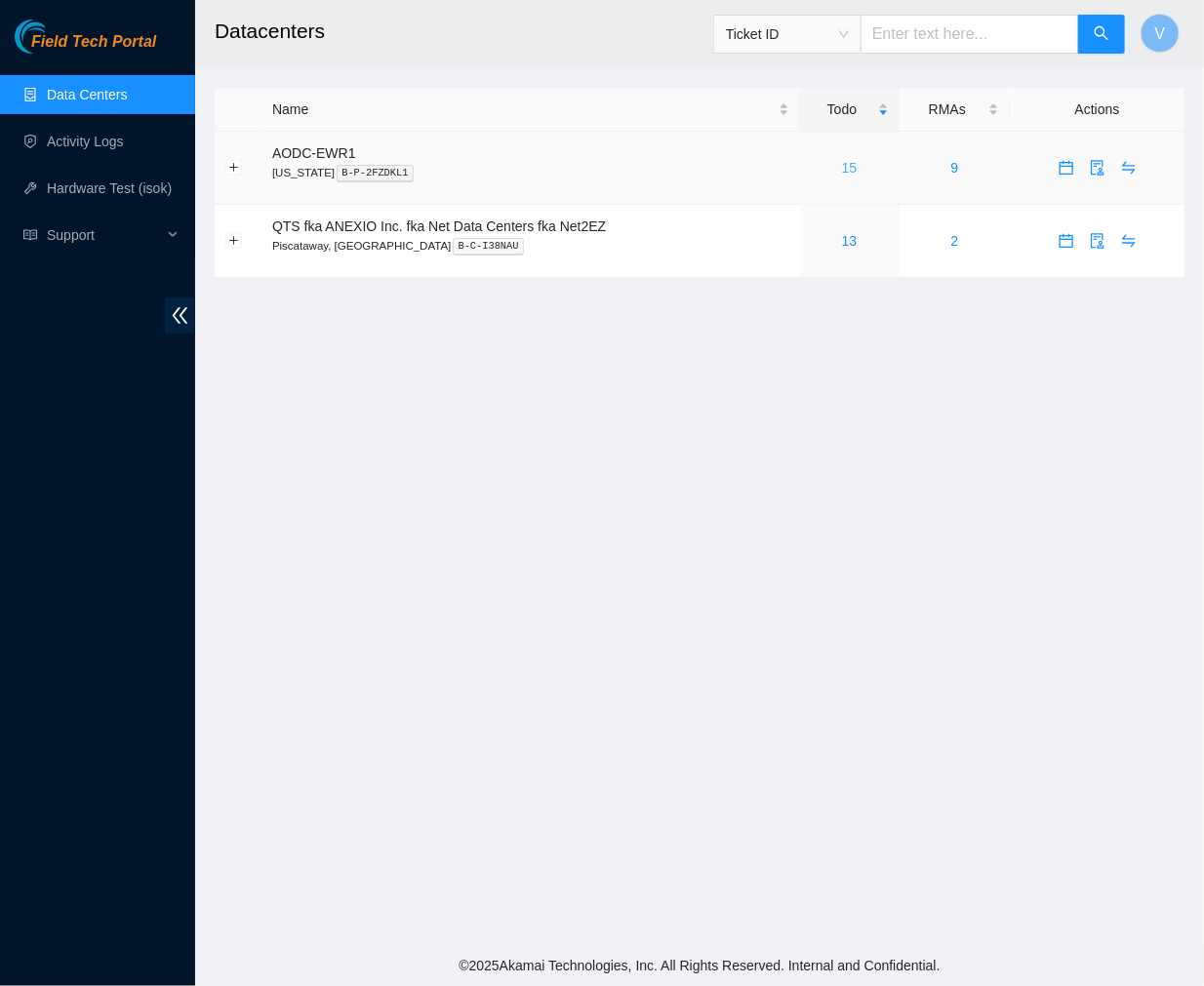
click at [850, 170] on link "15" at bounding box center [850, 168] width 16 height 16
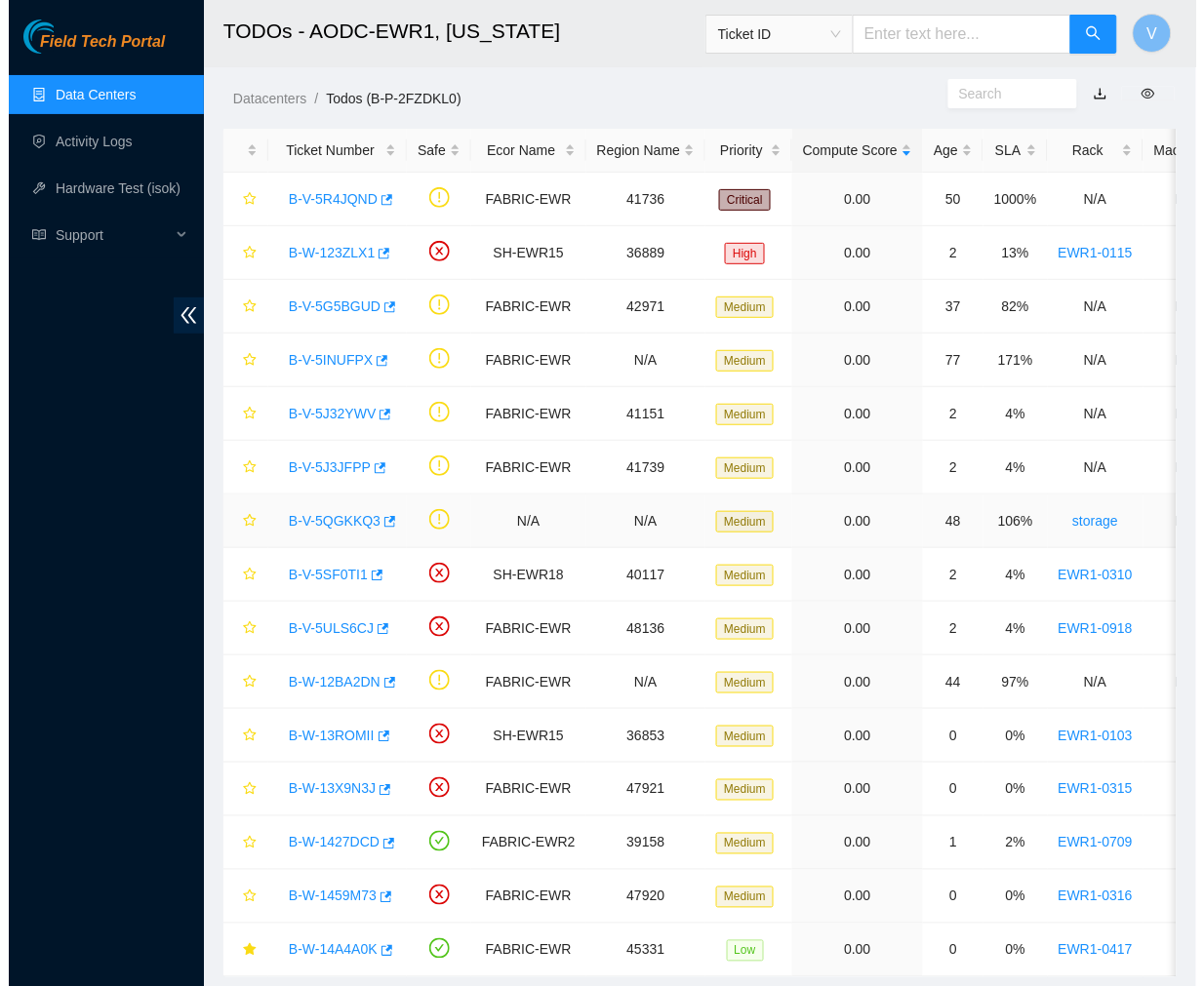
scroll to position [69, 0]
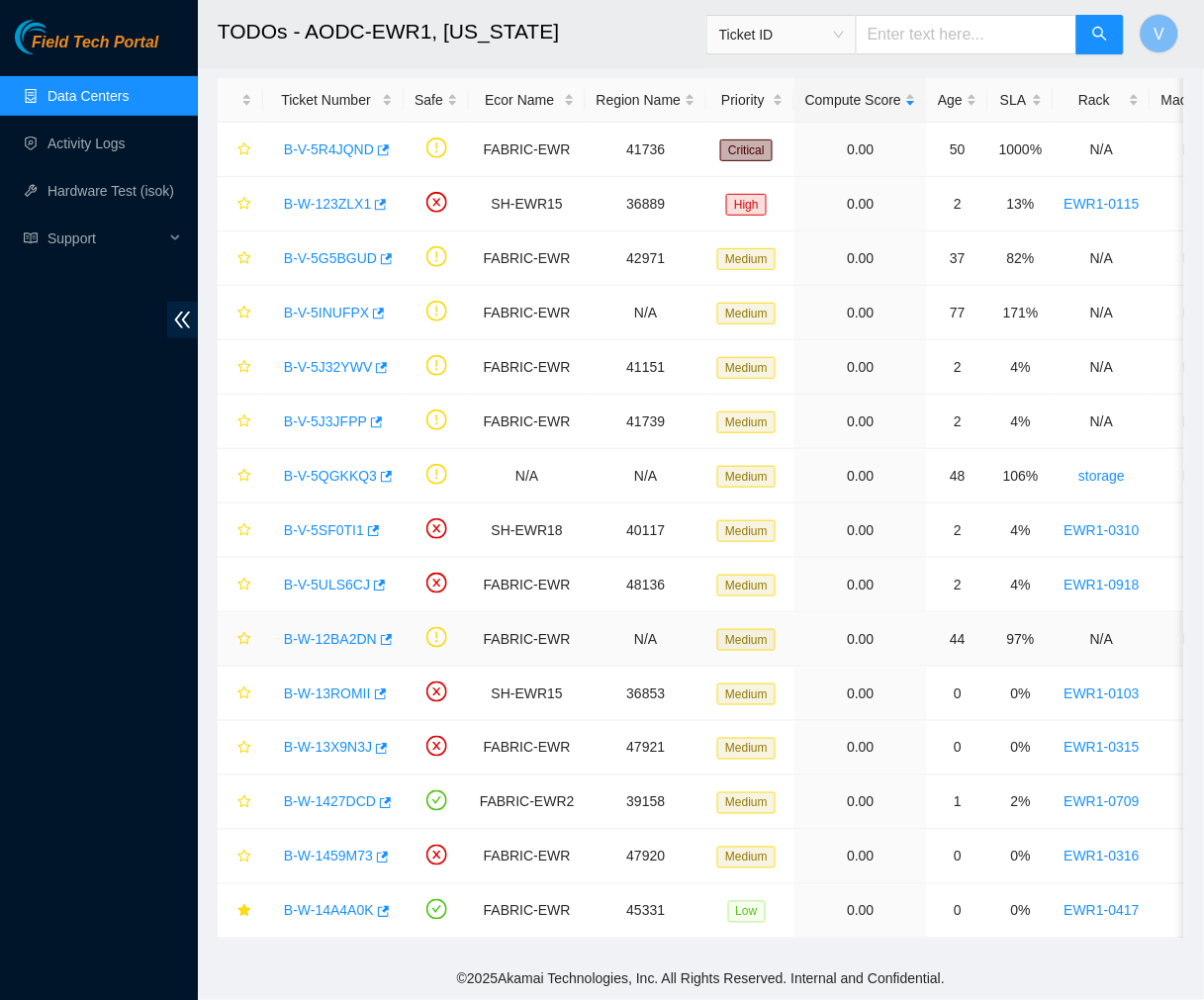
click at [348, 632] on link "B-W-12BA2DN" at bounding box center [330, 640] width 93 height 16
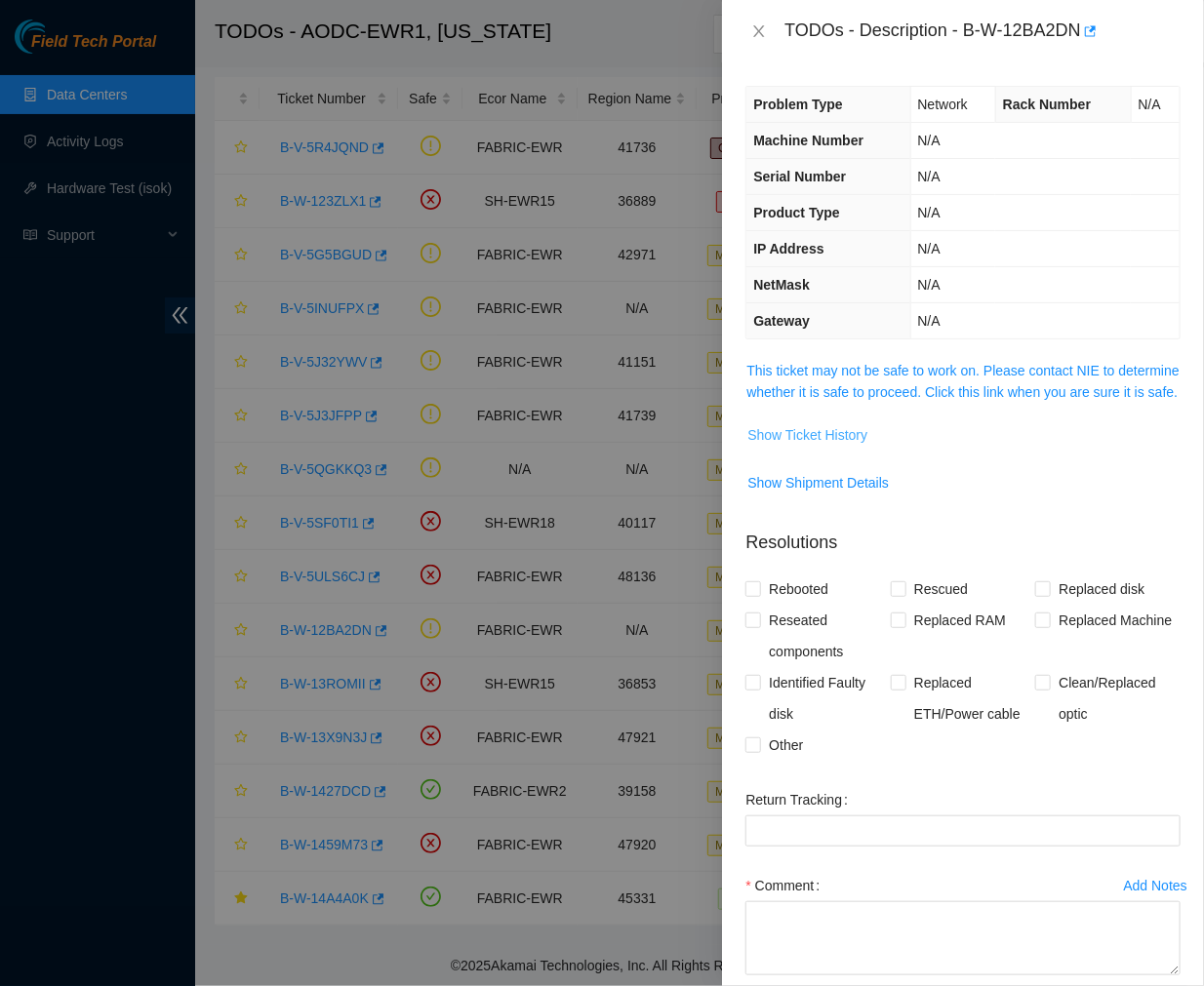
click at [813, 446] on span "Show Ticket History" at bounding box center [808, 435] width 120 height 22
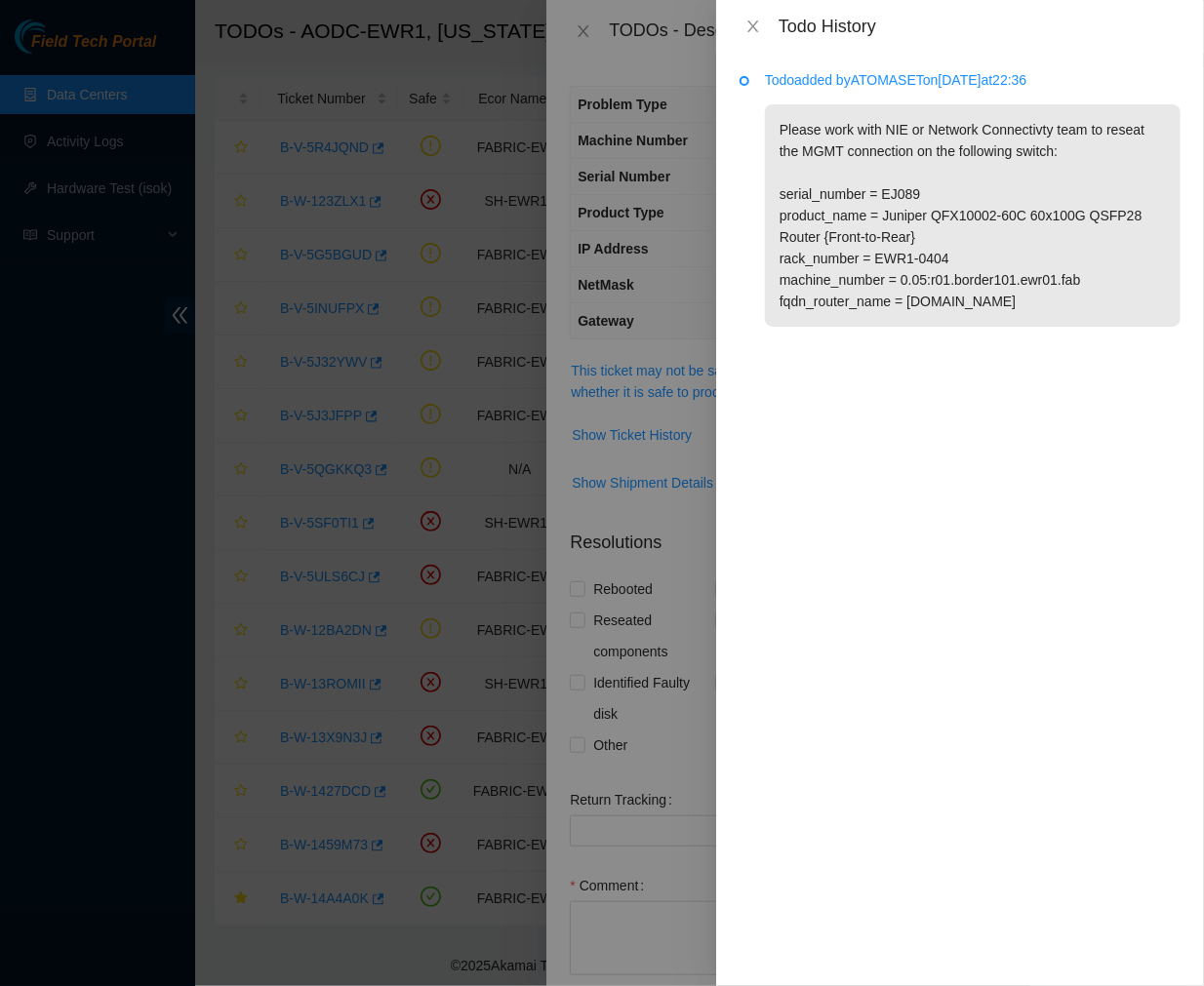
click at [1058, 27] on div "Todo History" at bounding box center [979, 27] width 402 height 22
click at [749, 22] on icon "close" at bounding box center [752, 27] width 11 height 12
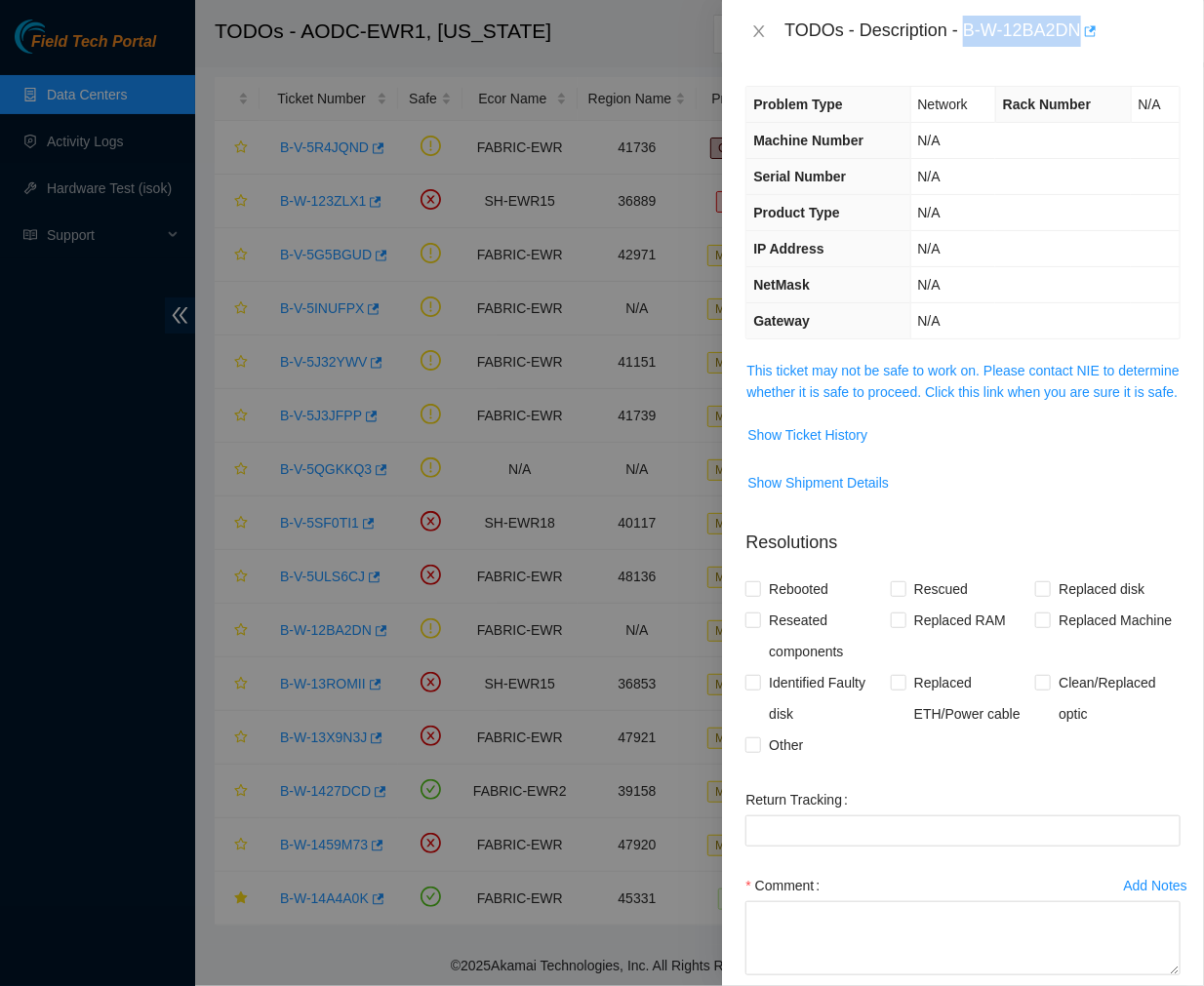
drag, startPoint x: 966, startPoint y: 24, endPoint x: 1084, endPoint y: 41, distance: 119.2
click at [1084, 41] on div "TODOs - Description - B-W-12BA2DN" at bounding box center [982, 31] width 396 height 31
copy div "B-W-12BA2DN"
click at [844, 446] on span "Show Ticket History" at bounding box center [808, 435] width 120 height 22
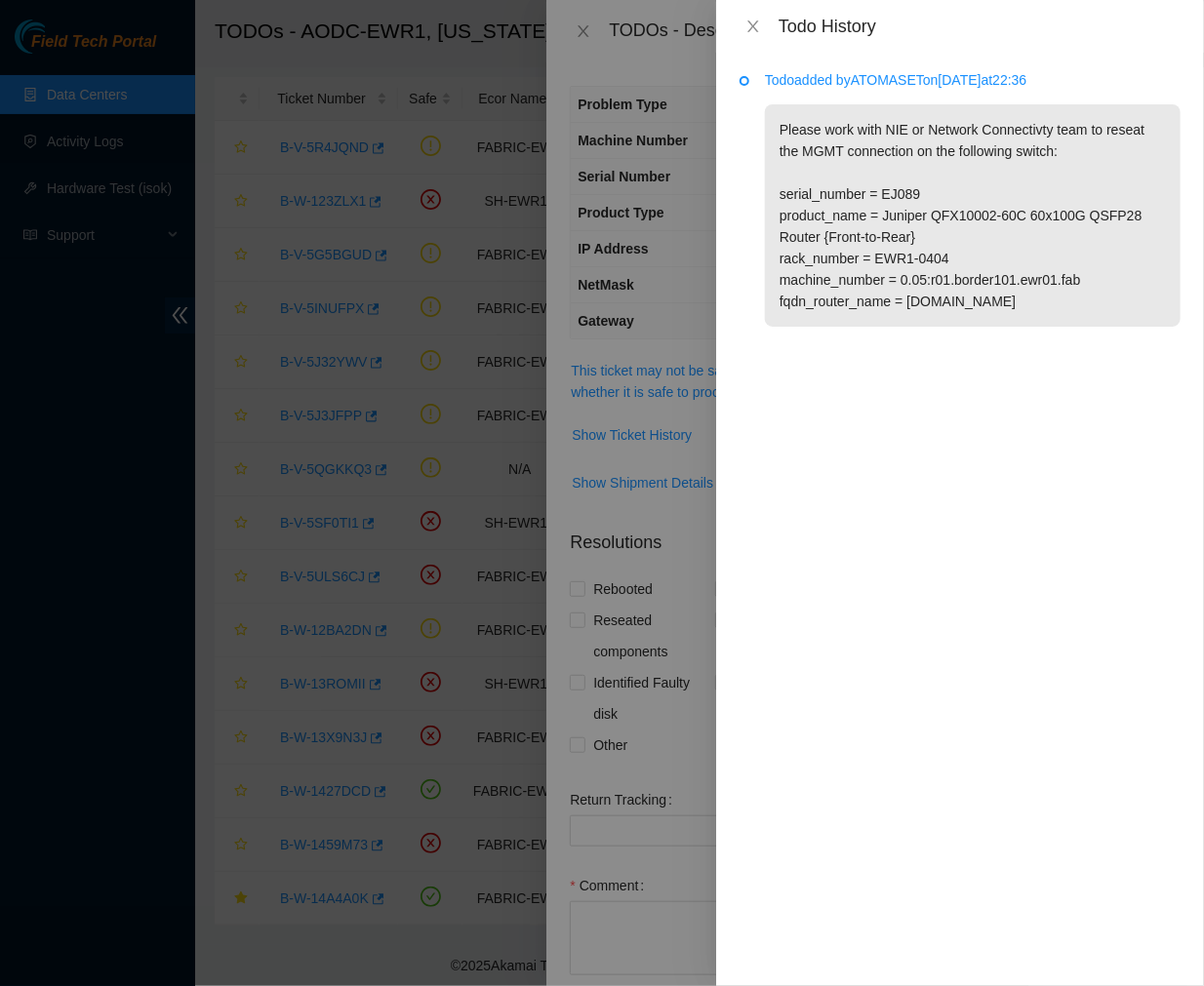
click at [974, 36] on div "Todo History" at bounding box center [979, 27] width 402 height 22
click at [752, 22] on icon "close" at bounding box center [753, 27] width 16 height 16
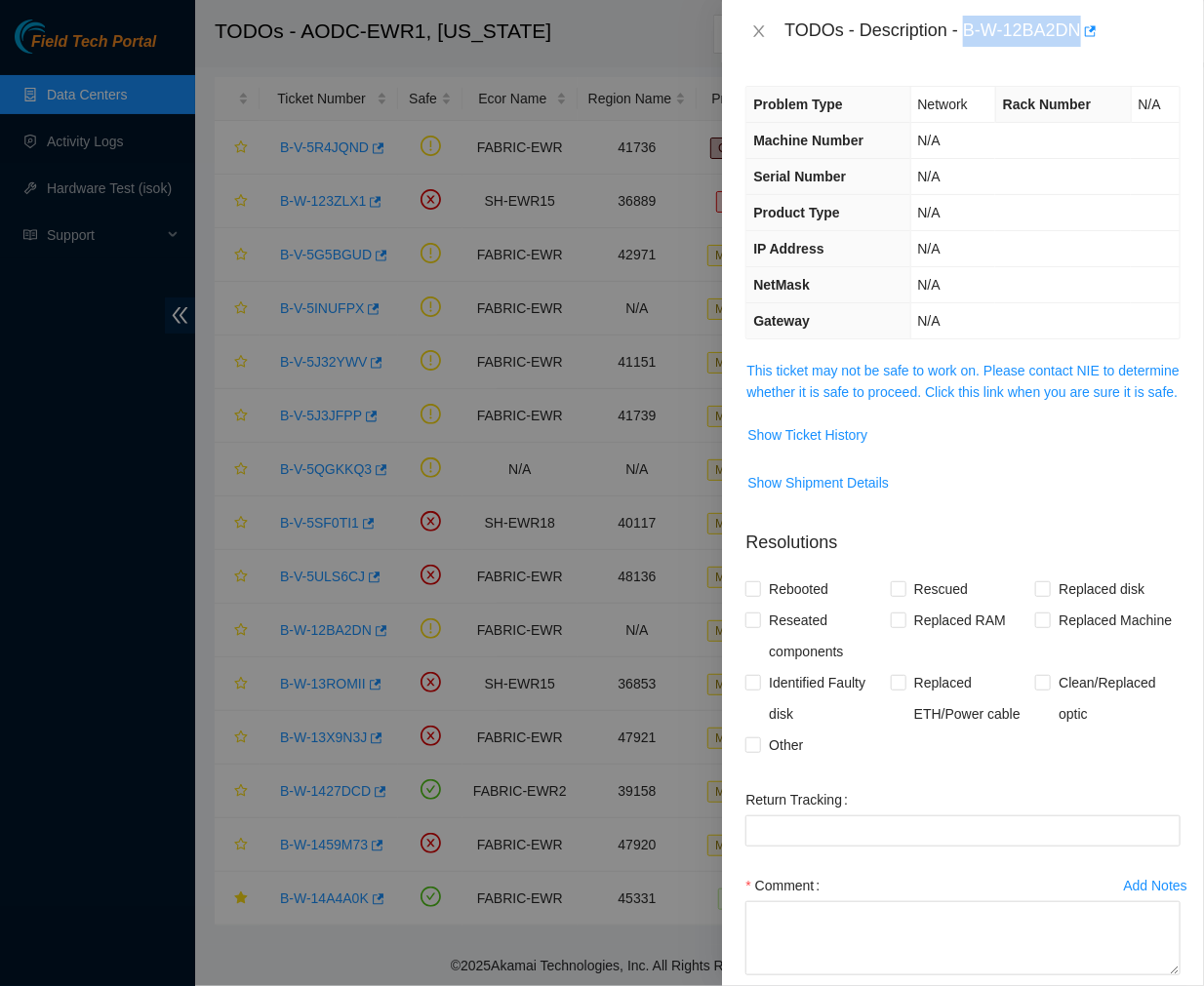
drag, startPoint x: 963, startPoint y: 31, endPoint x: 1083, endPoint y: 33, distance: 120.0
click at [1083, 33] on div "TODOs - Description - B-W-12BA2DN" at bounding box center [982, 31] width 396 height 31
copy div "B-W-12BA2DN"
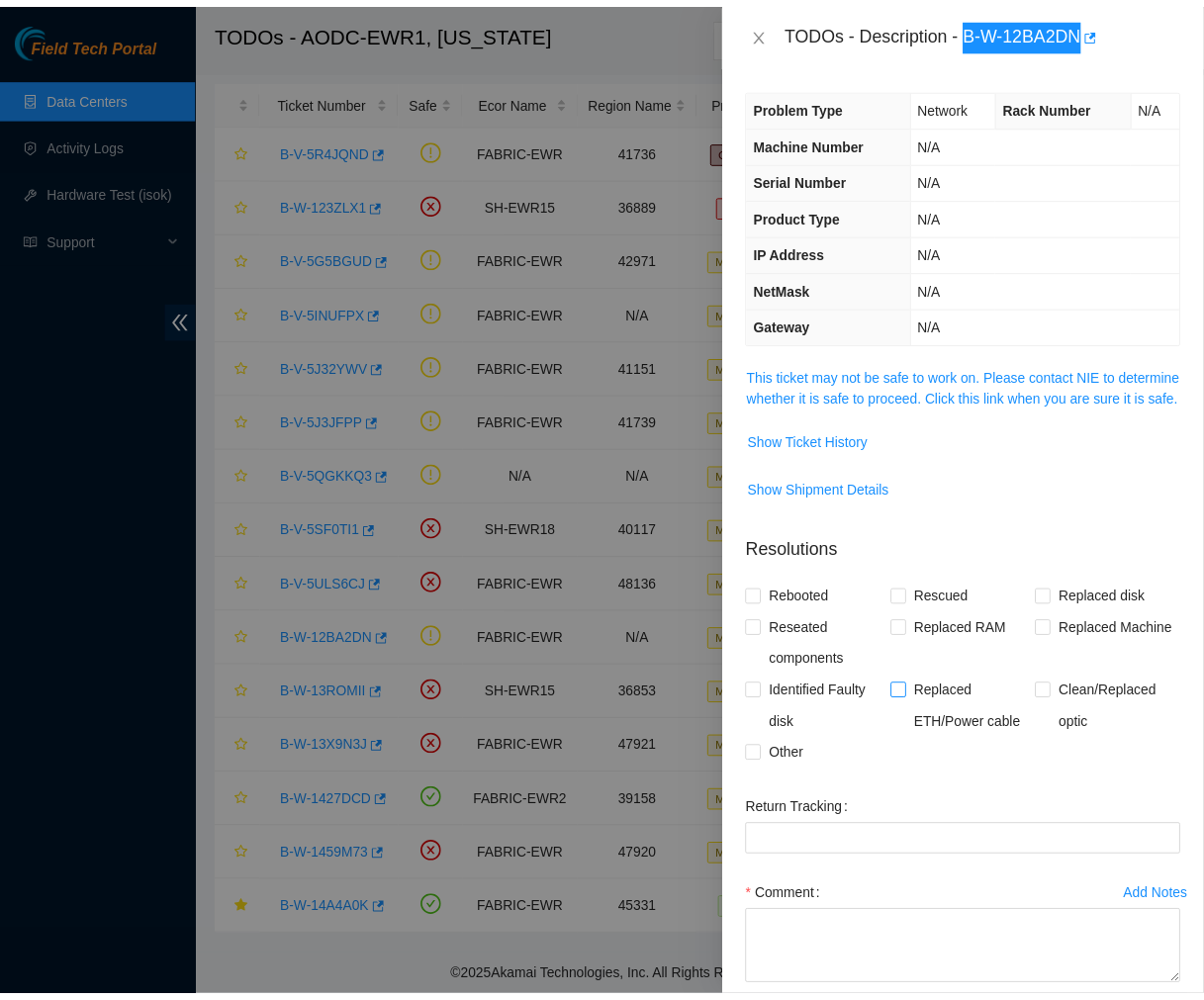
scroll to position [126, 0]
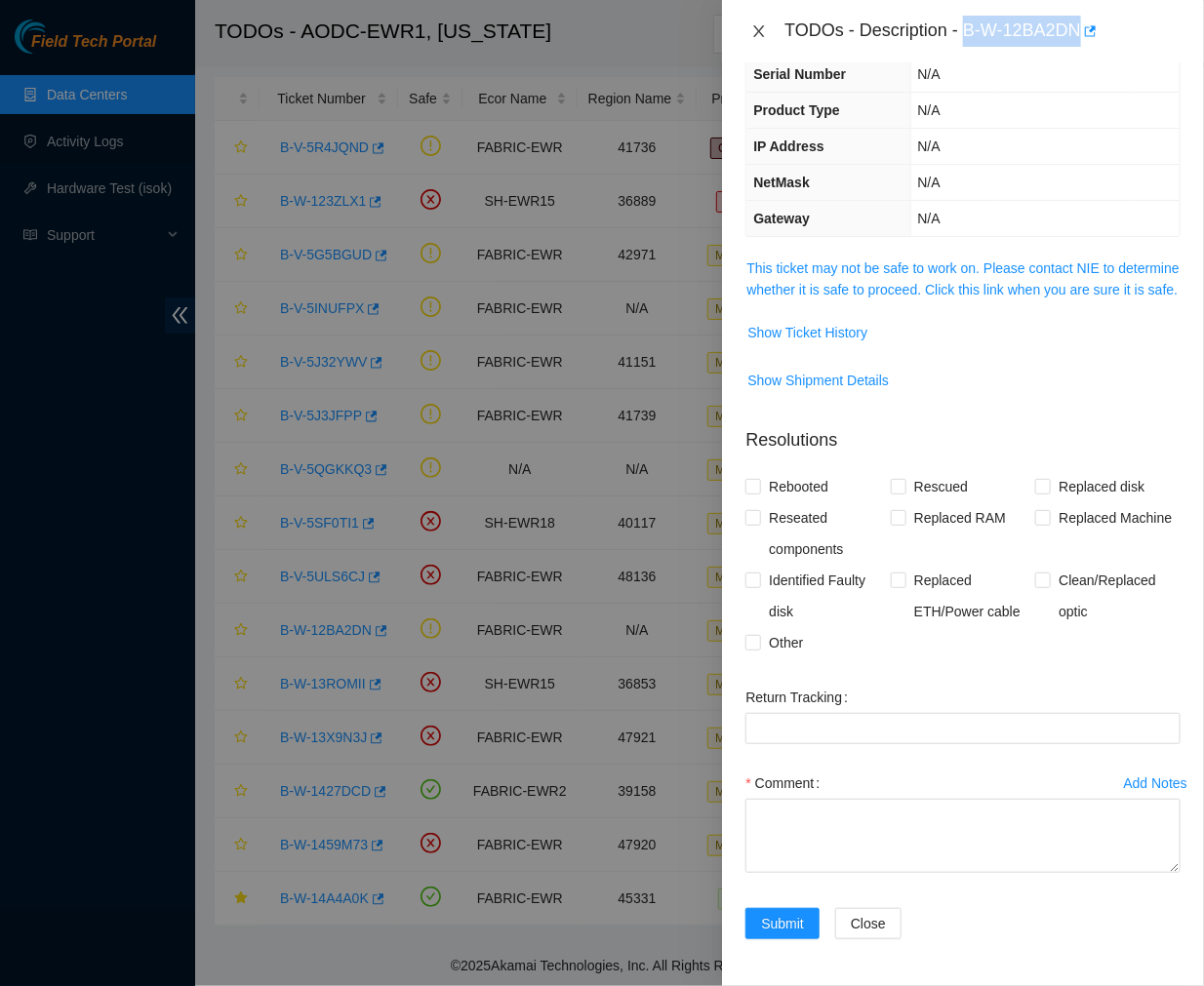
click at [753, 34] on icon "close" at bounding box center [758, 31] width 16 height 16
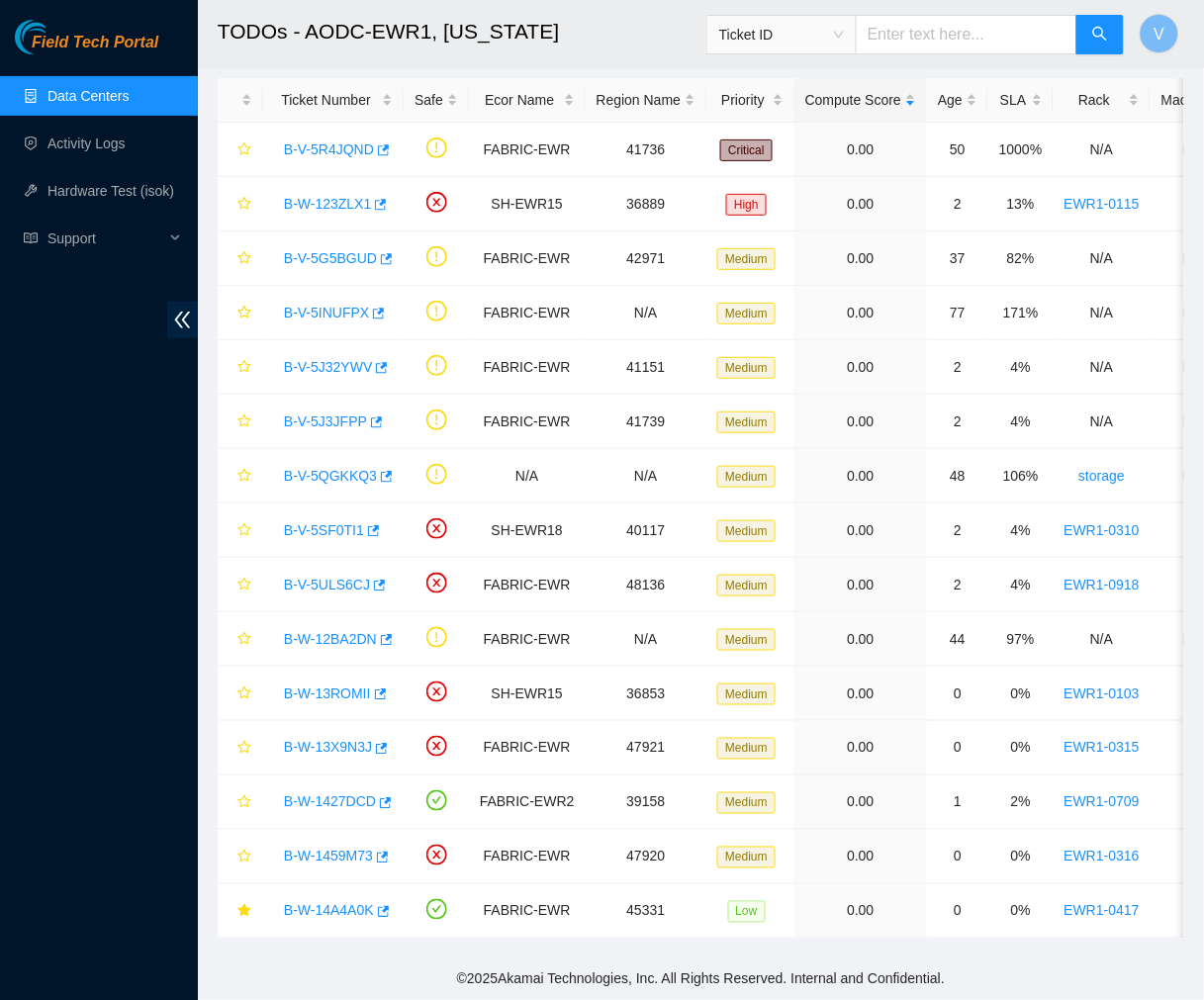
scroll to position [170, 0]
click at [244, 633] on icon "star" at bounding box center [244, 640] width 14 height 14
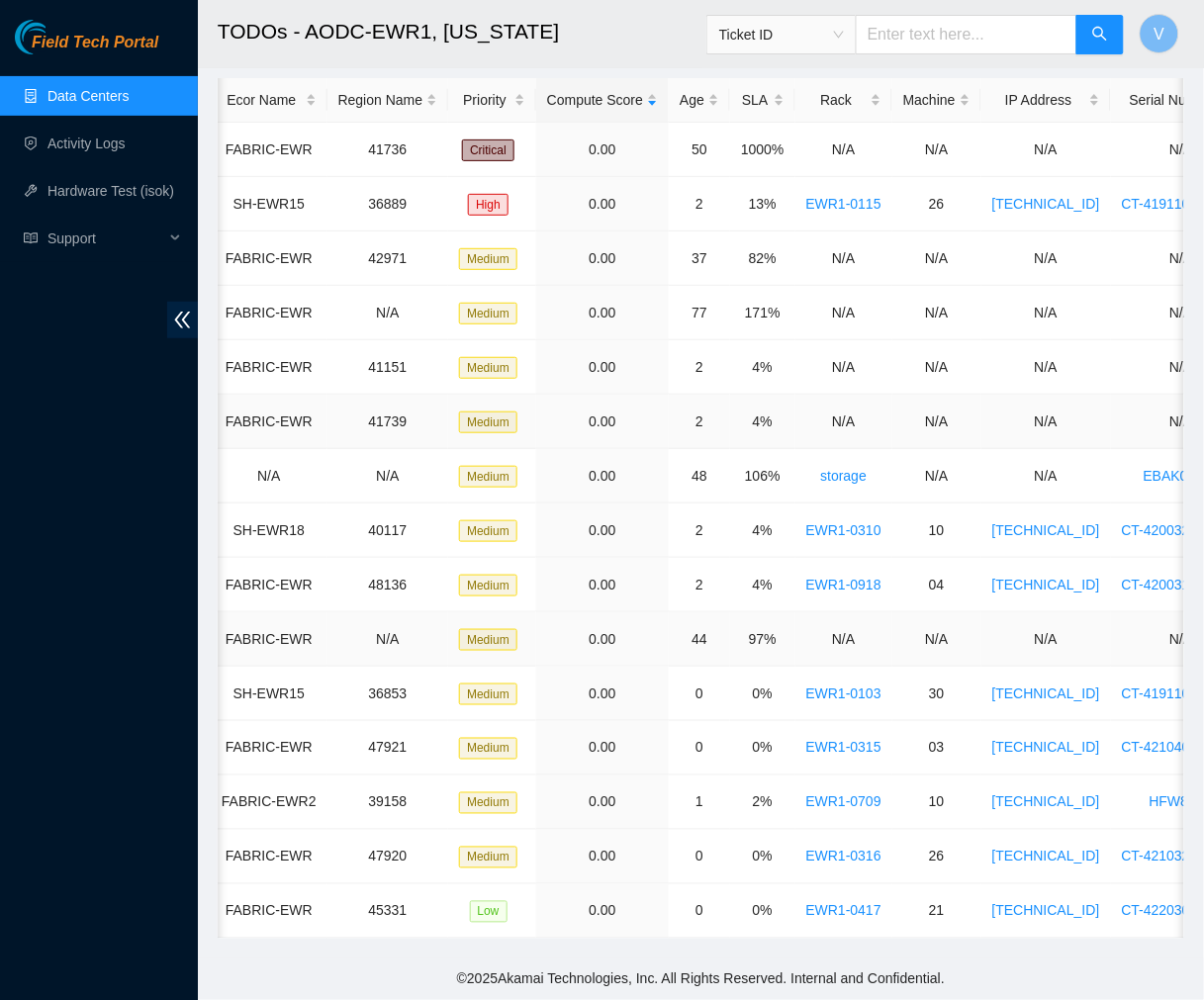
scroll to position [0, 0]
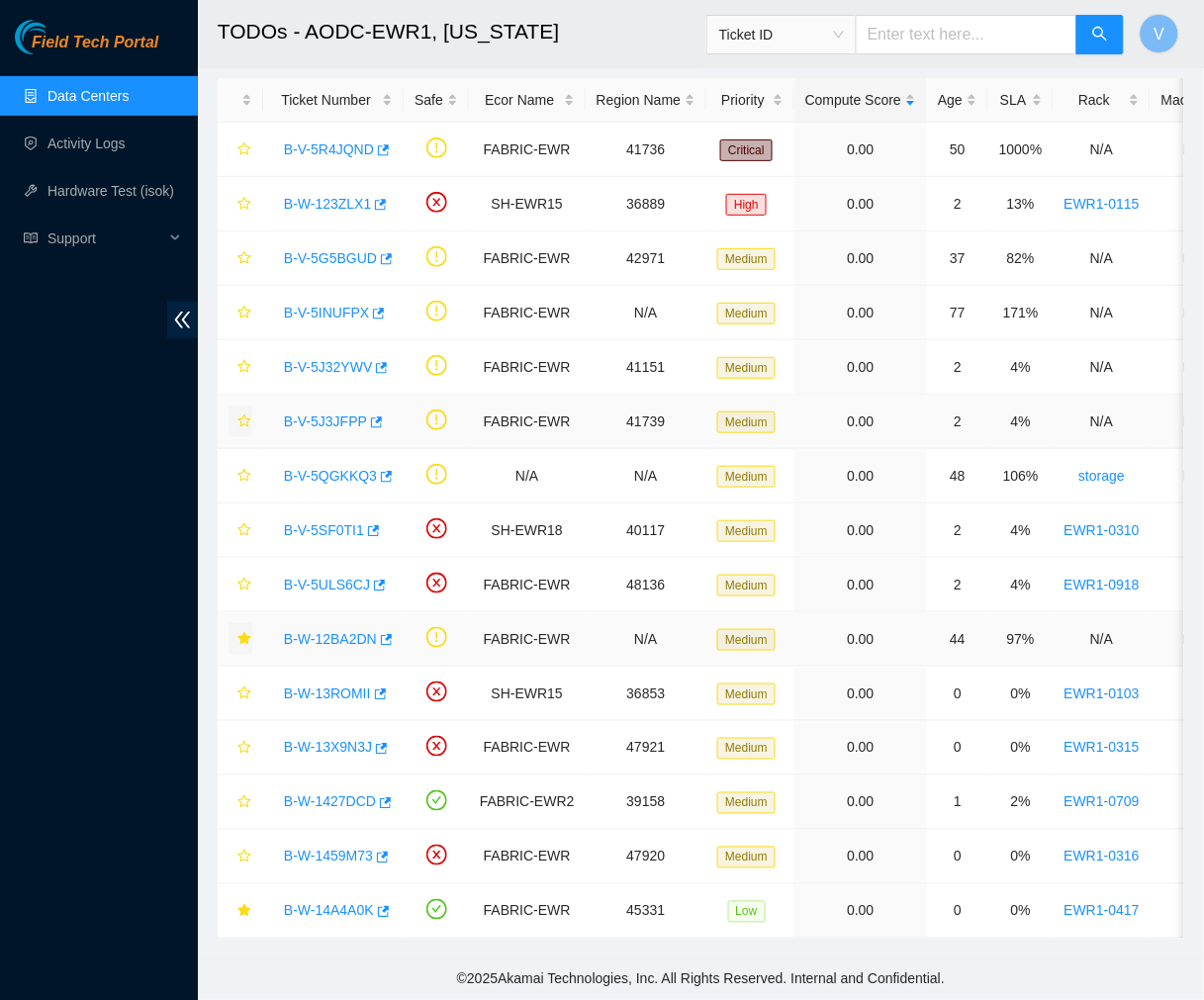
click at [244, 414] on icon "star" at bounding box center [243, 420] width 13 height 13
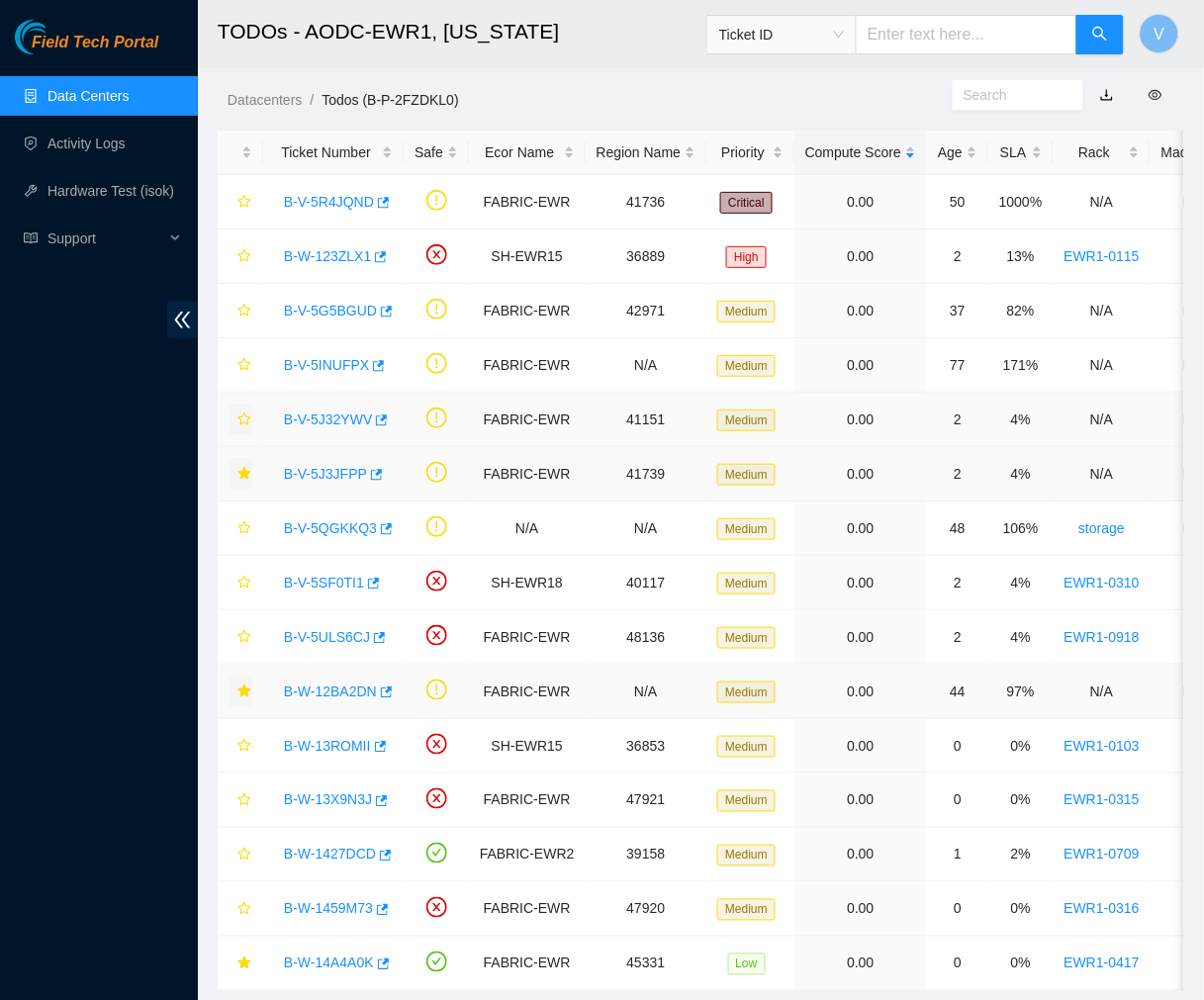
click at [244, 420] on icon "star" at bounding box center [244, 419] width 14 height 14
click at [239, 303] on icon "star" at bounding box center [244, 310] width 14 height 14
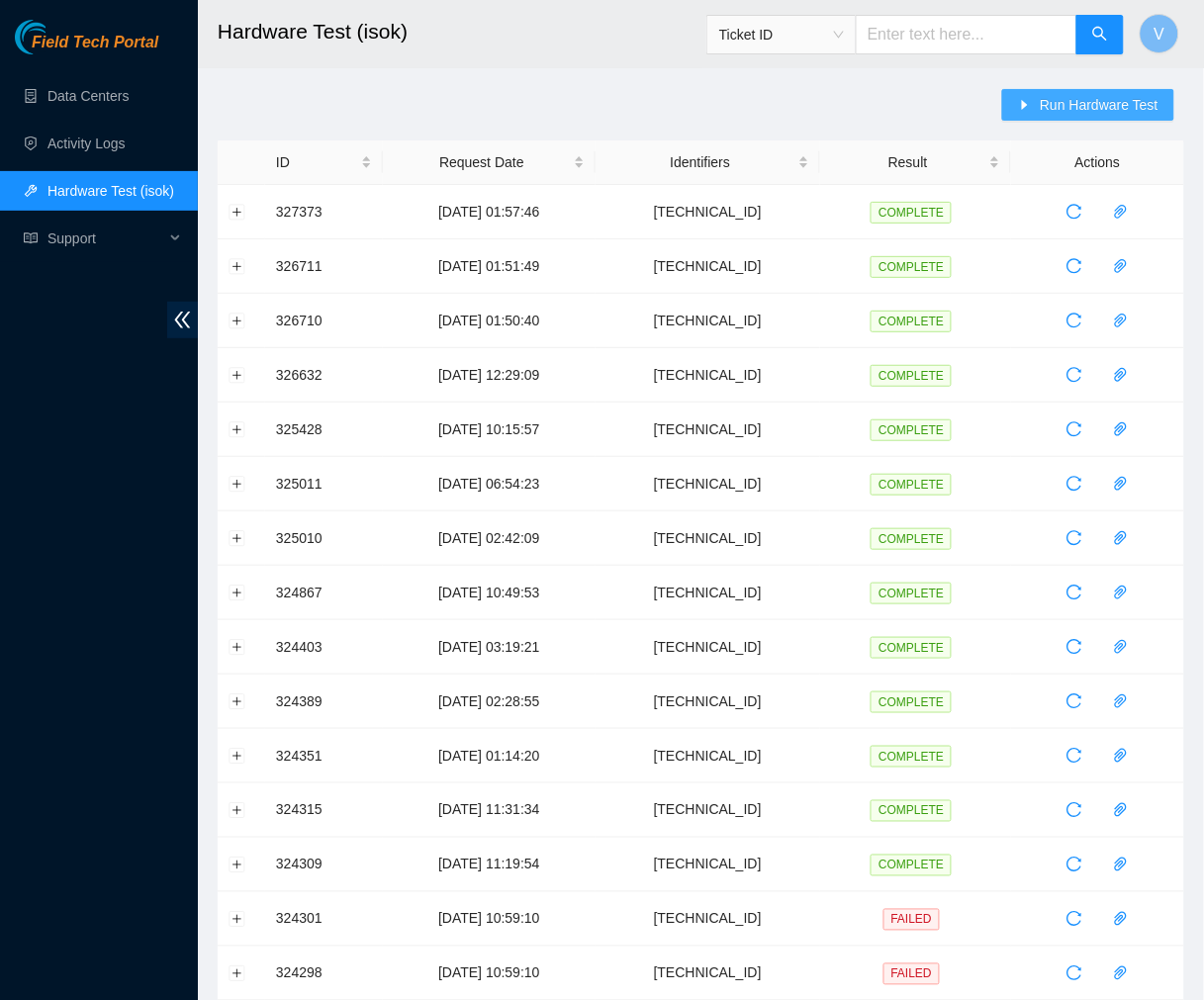
click at [1078, 94] on span "Run Hardware Test" at bounding box center [1098, 105] width 119 height 22
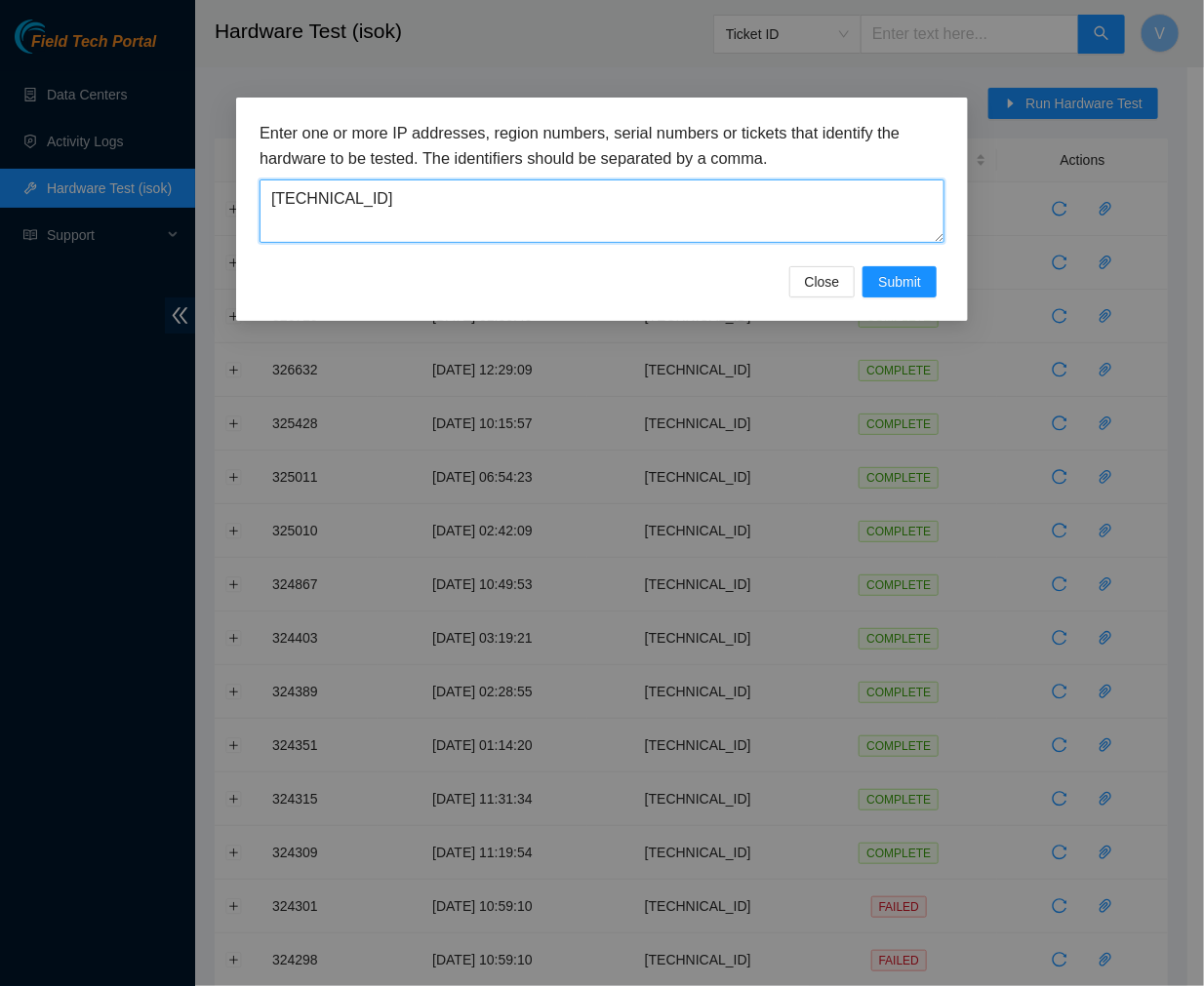
drag, startPoint x: 541, startPoint y: 191, endPoint x: -2, endPoint y: 107, distance: 549.5
click at [0, 107] on html "Field Tech Portal Data Centers Activity Logs Hardware Test (isok) Support Hardw…" at bounding box center [602, 493] width 1204 height 986
paste textarea "59.255.149"
type textarea "[TECHNICAL_ID]"
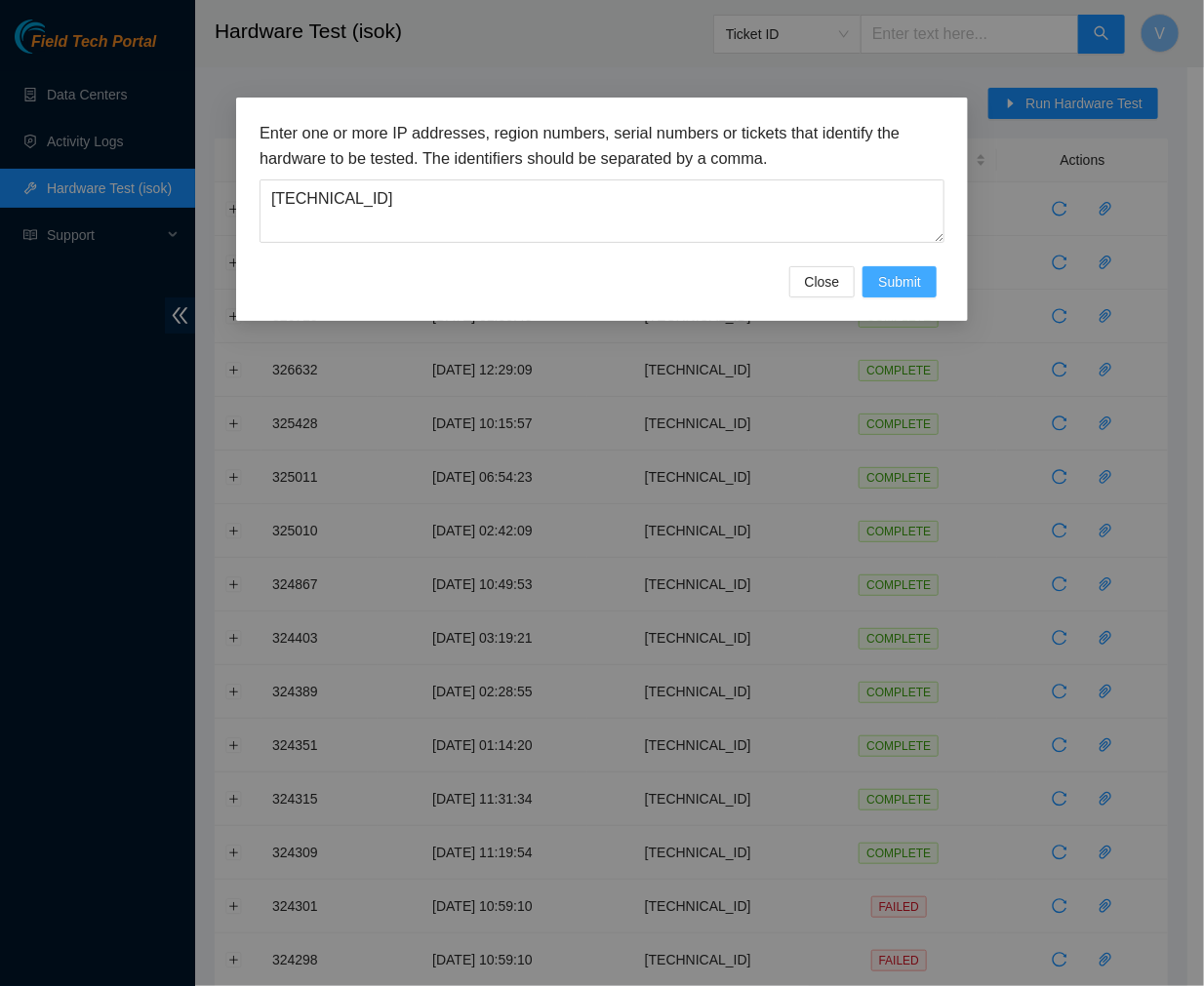
click at [901, 279] on span "Submit" at bounding box center [899, 282] width 43 height 22
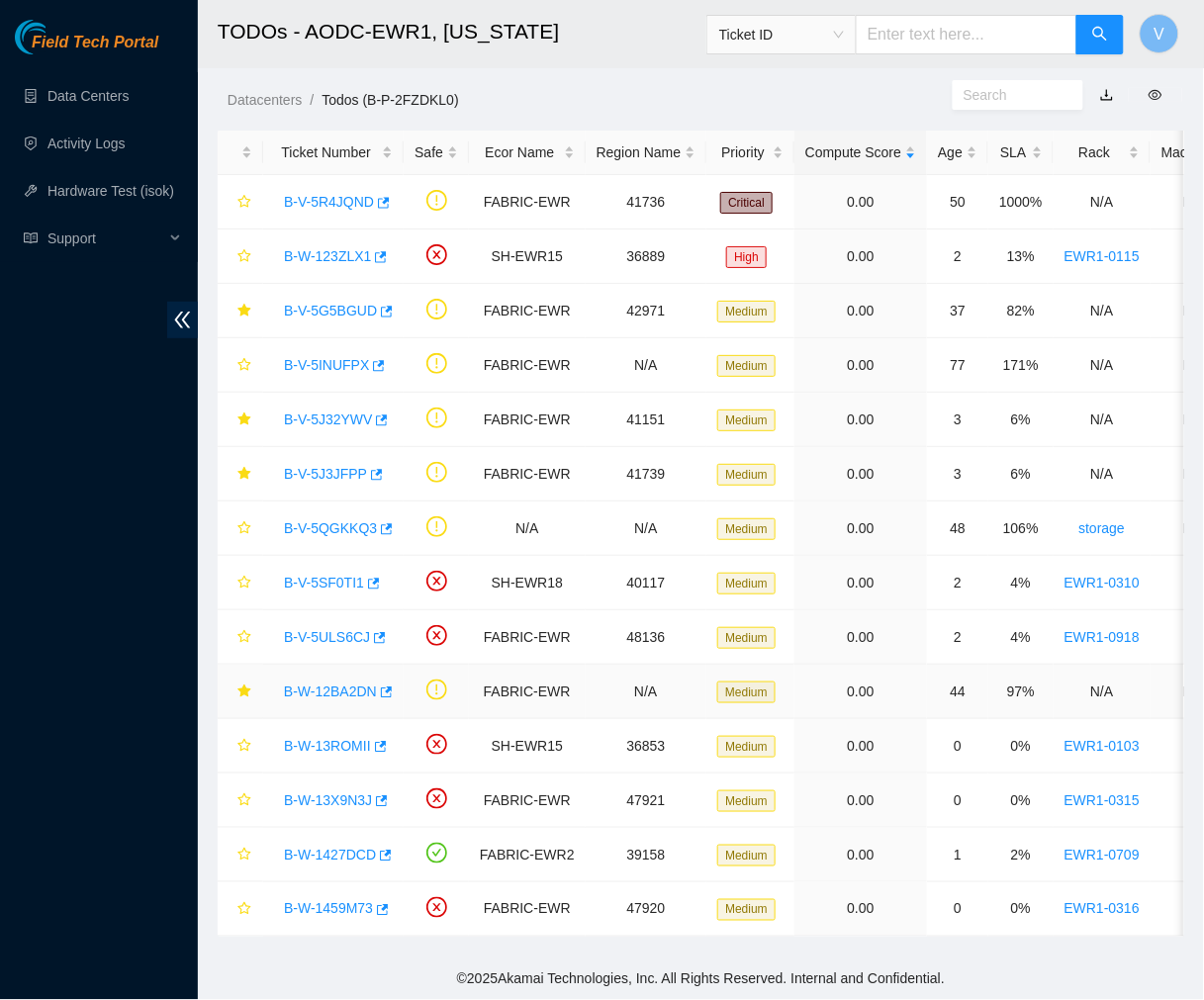
click at [343, 694] on link "B-W-12BA2DN" at bounding box center [330, 692] width 93 height 16
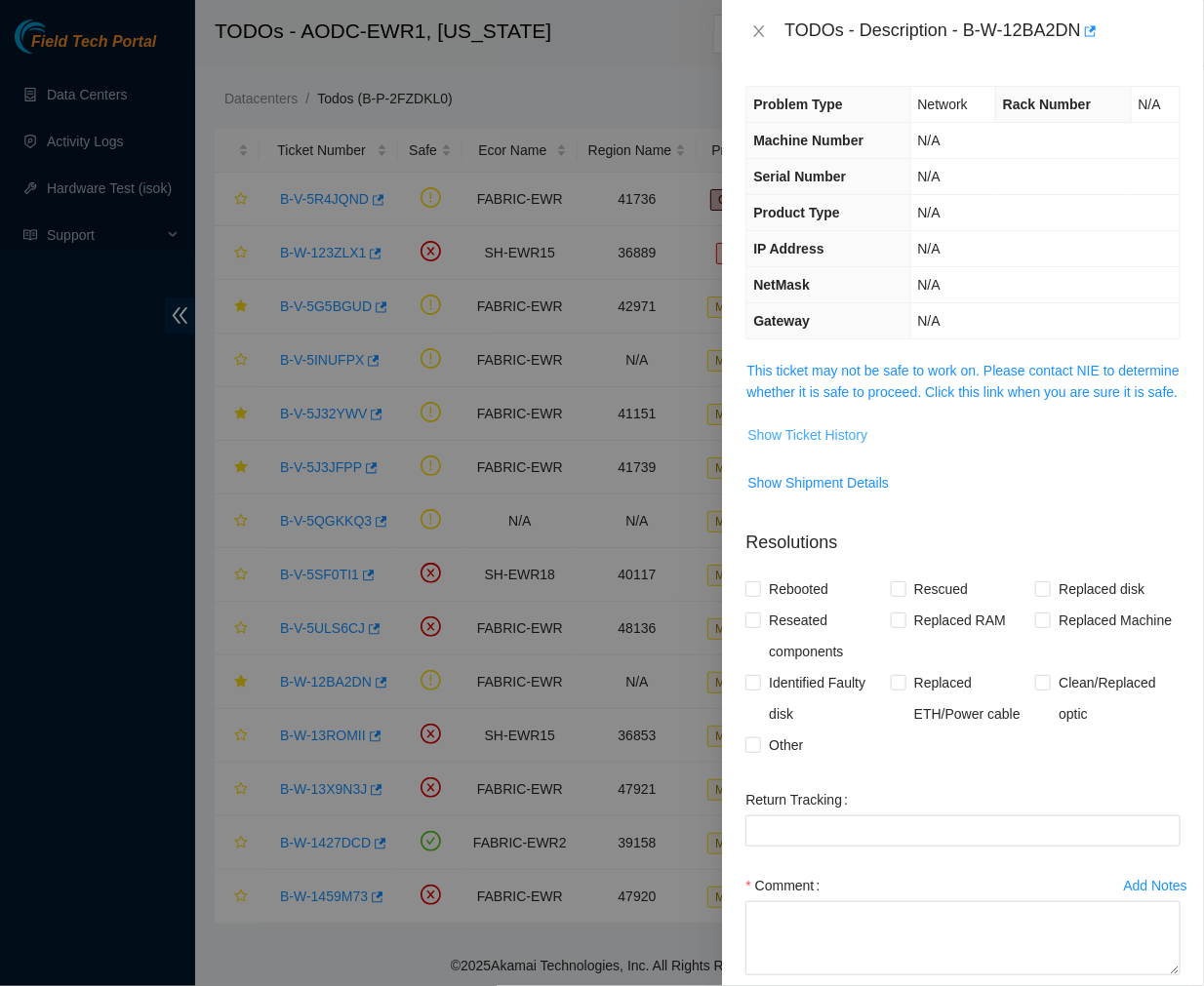
click at [855, 446] on span "Show Ticket History" at bounding box center [808, 435] width 120 height 22
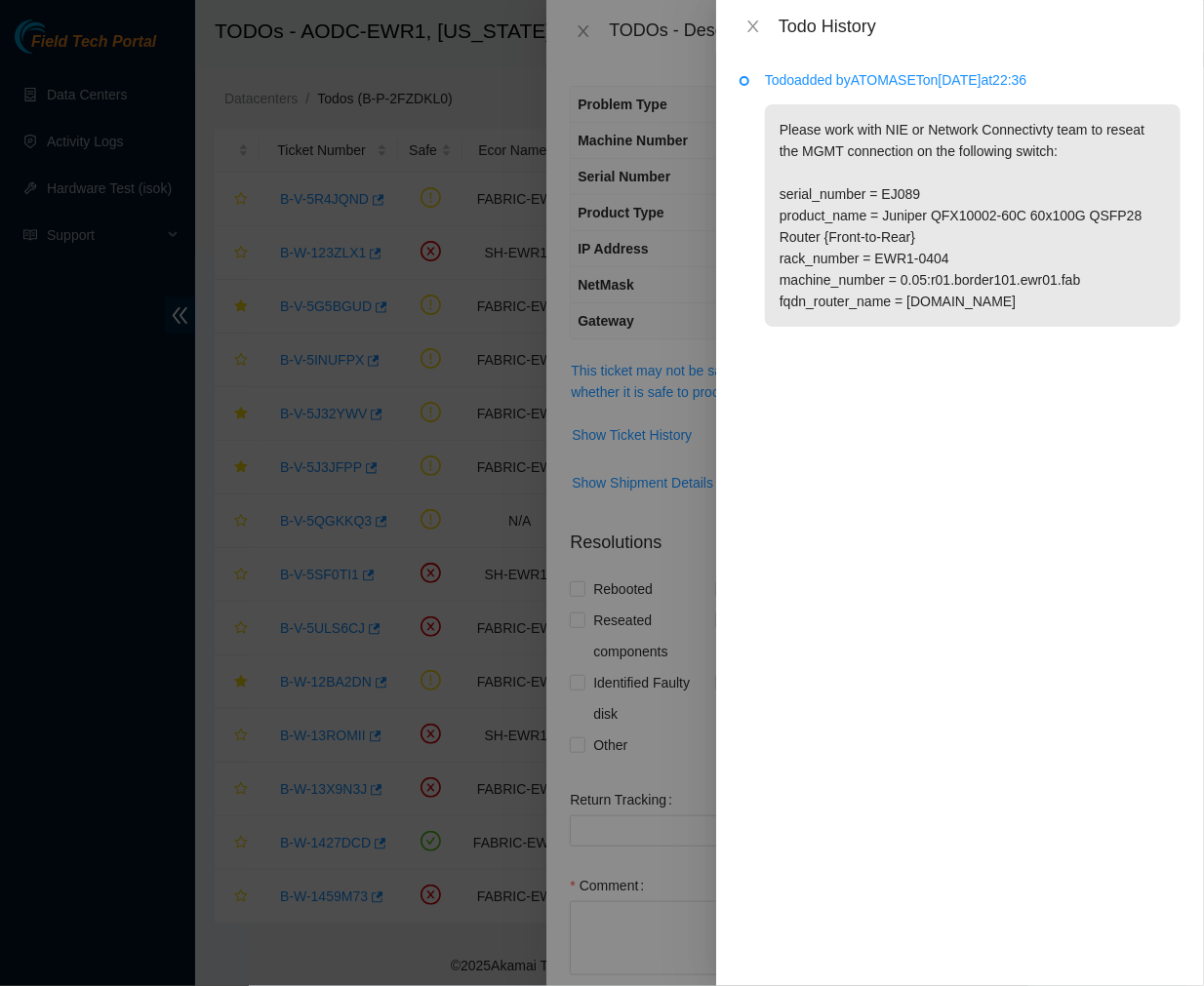
click at [1078, 300] on p "Please work with NIE or Network Connectivty team to reseat the MGMT connection …" at bounding box center [972, 216] width 415 height 222
click at [760, 23] on icon "close" at bounding box center [753, 27] width 16 height 16
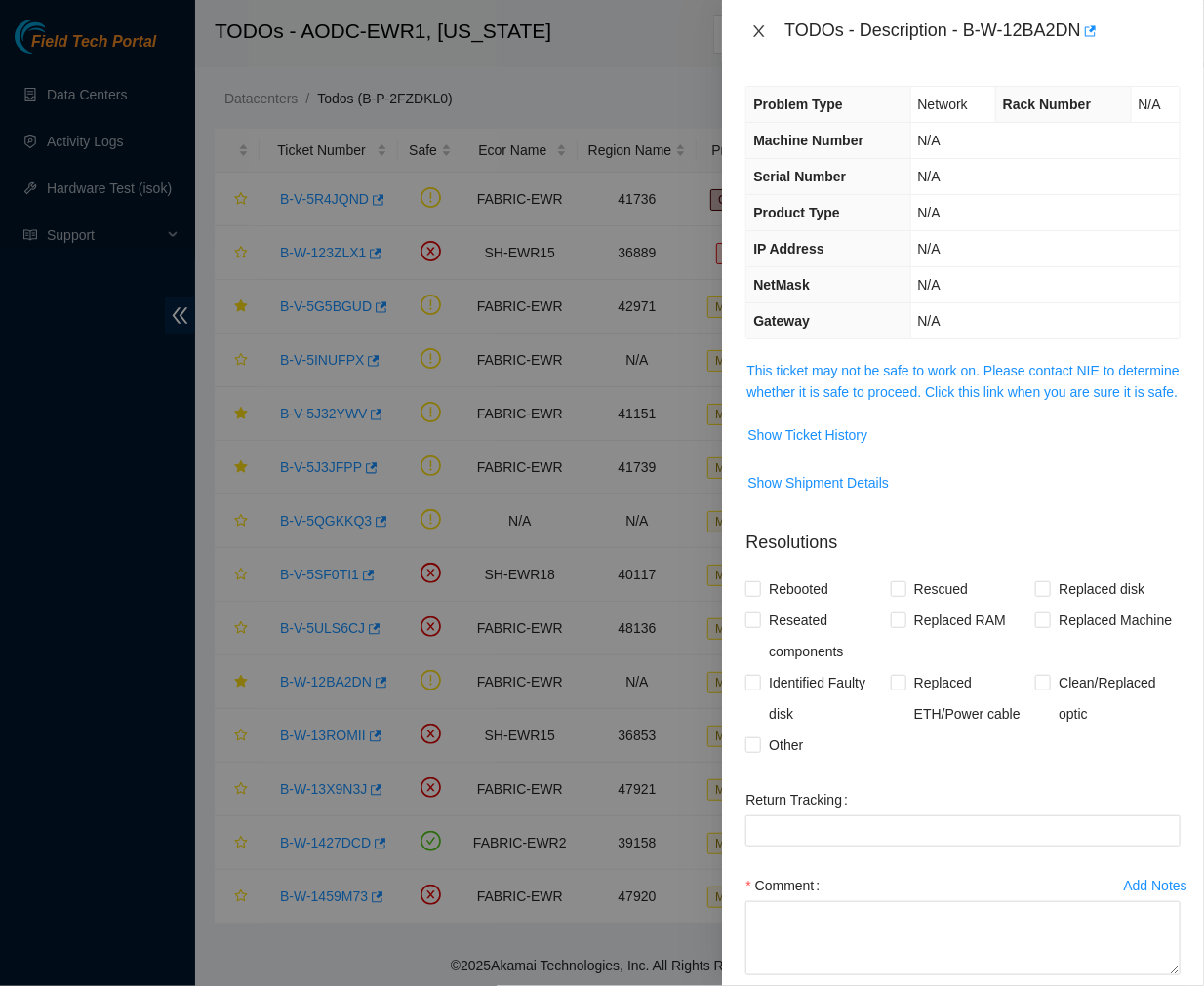
click at [755, 39] on icon "close" at bounding box center [758, 31] width 16 height 16
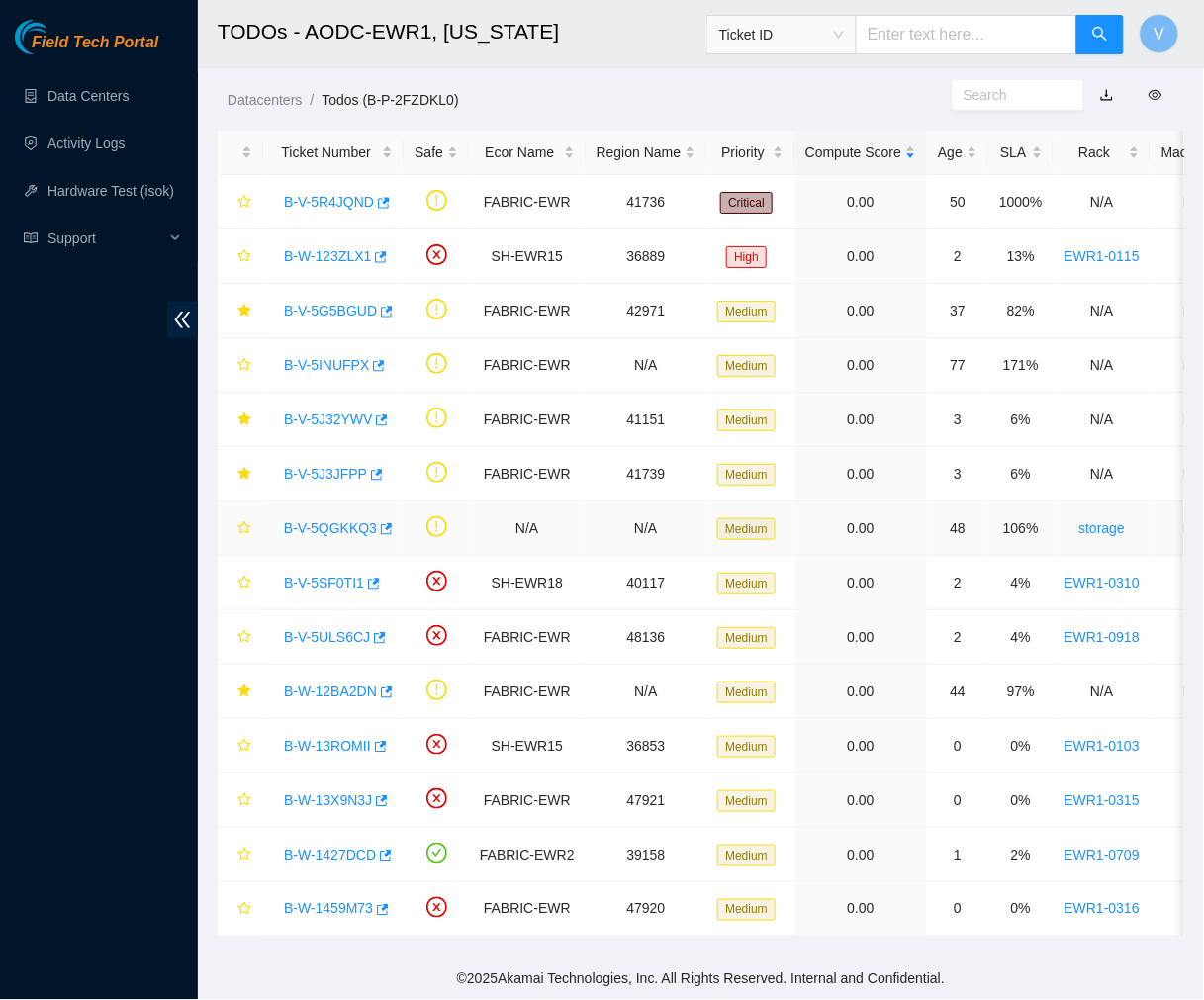
drag, startPoint x: 340, startPoint y: 526, endPoint x: 761, endPoint y: 402, distance: 438.9
click at [340, 526] on link "B-V-5QGKKQ3" at bounding box center [330, 529] width 93 height 16
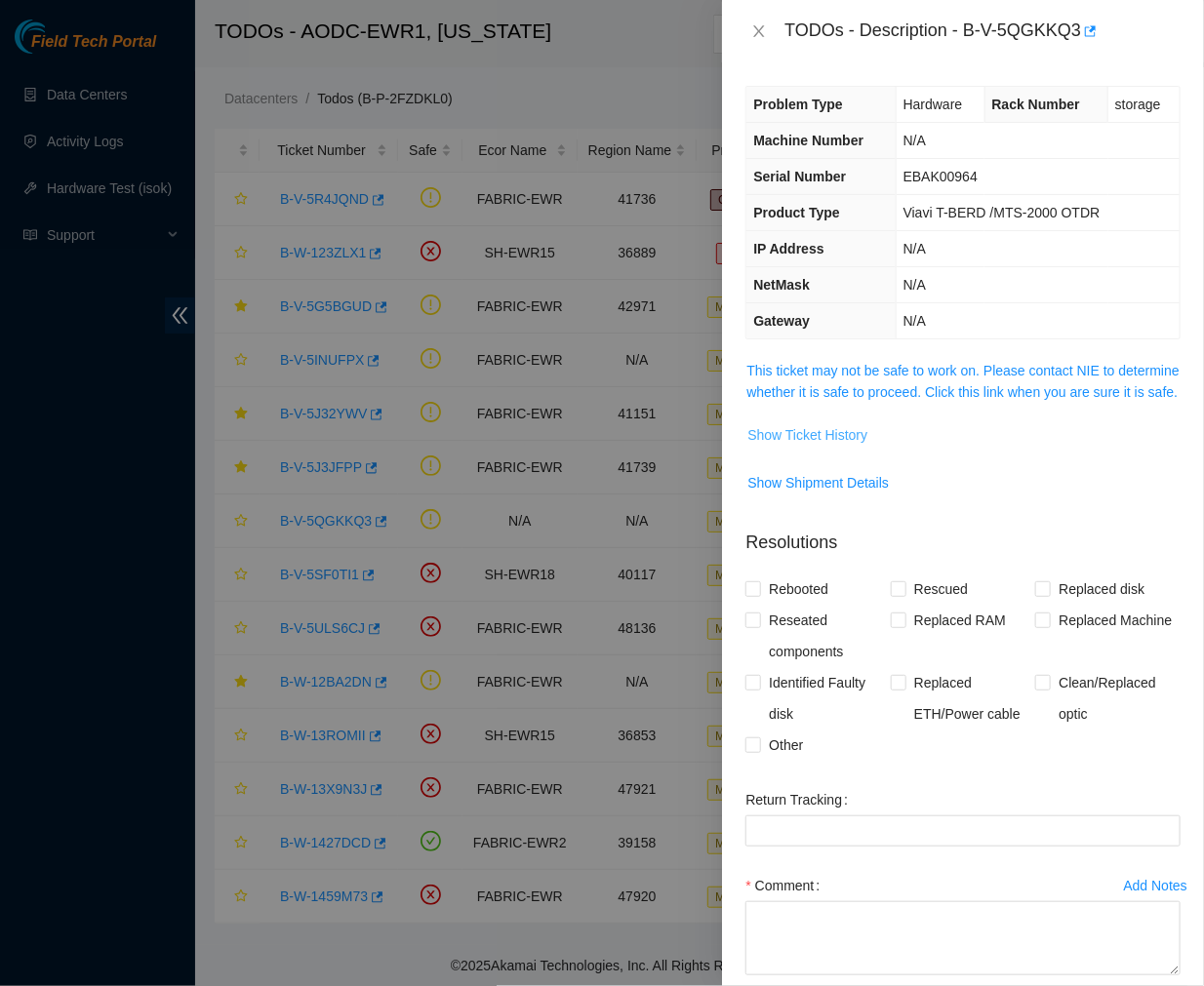
click at [813, 446] on span "Show Ticket History" at bounding box center [808, 435] width 120 height 22
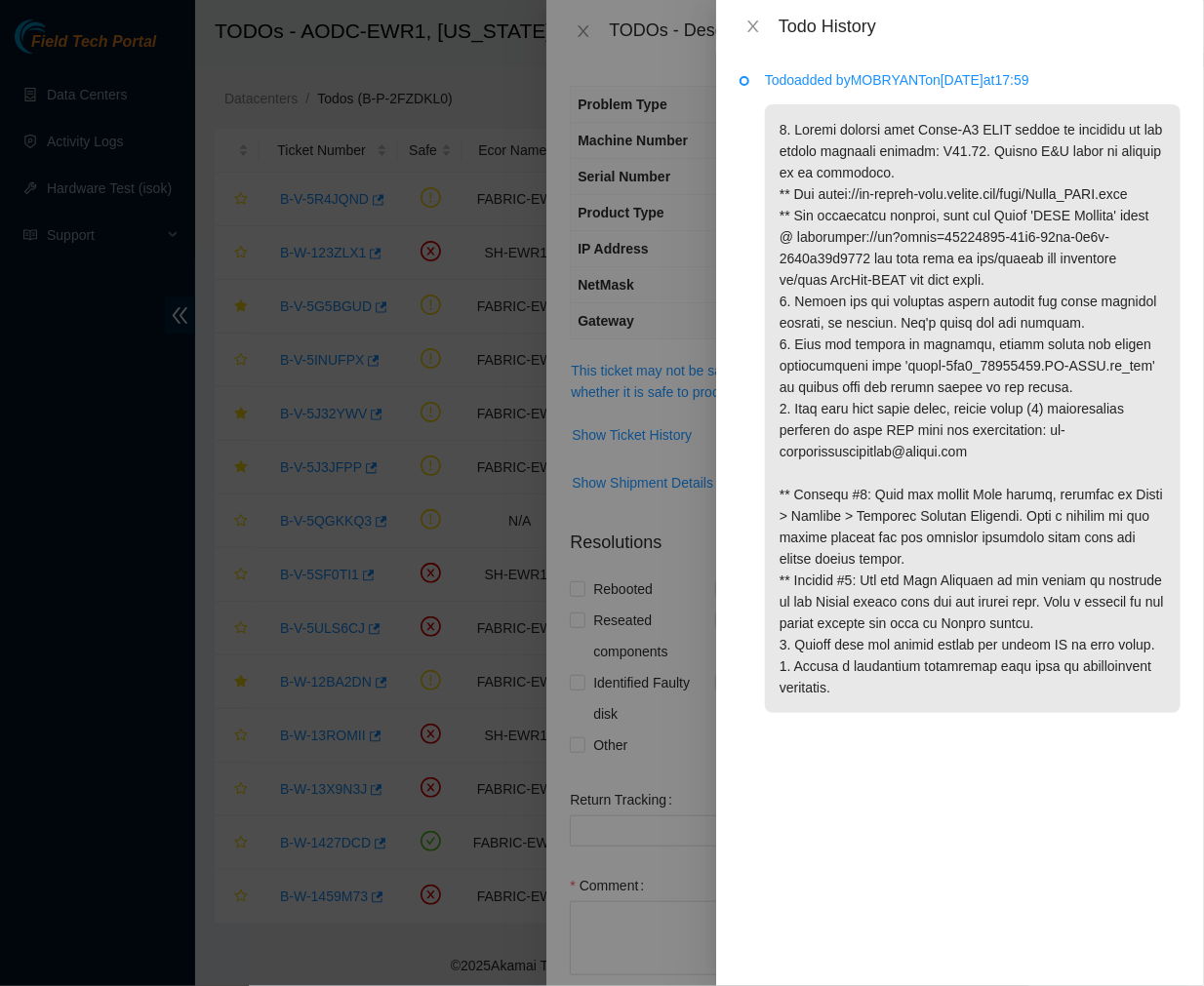
click at [764, 16] on div "Todo History" at bounding box center [960, 27] width 441 height 22
click at [754, 27] on icon "close" at bounding box center [753, 27] width 16 height 16
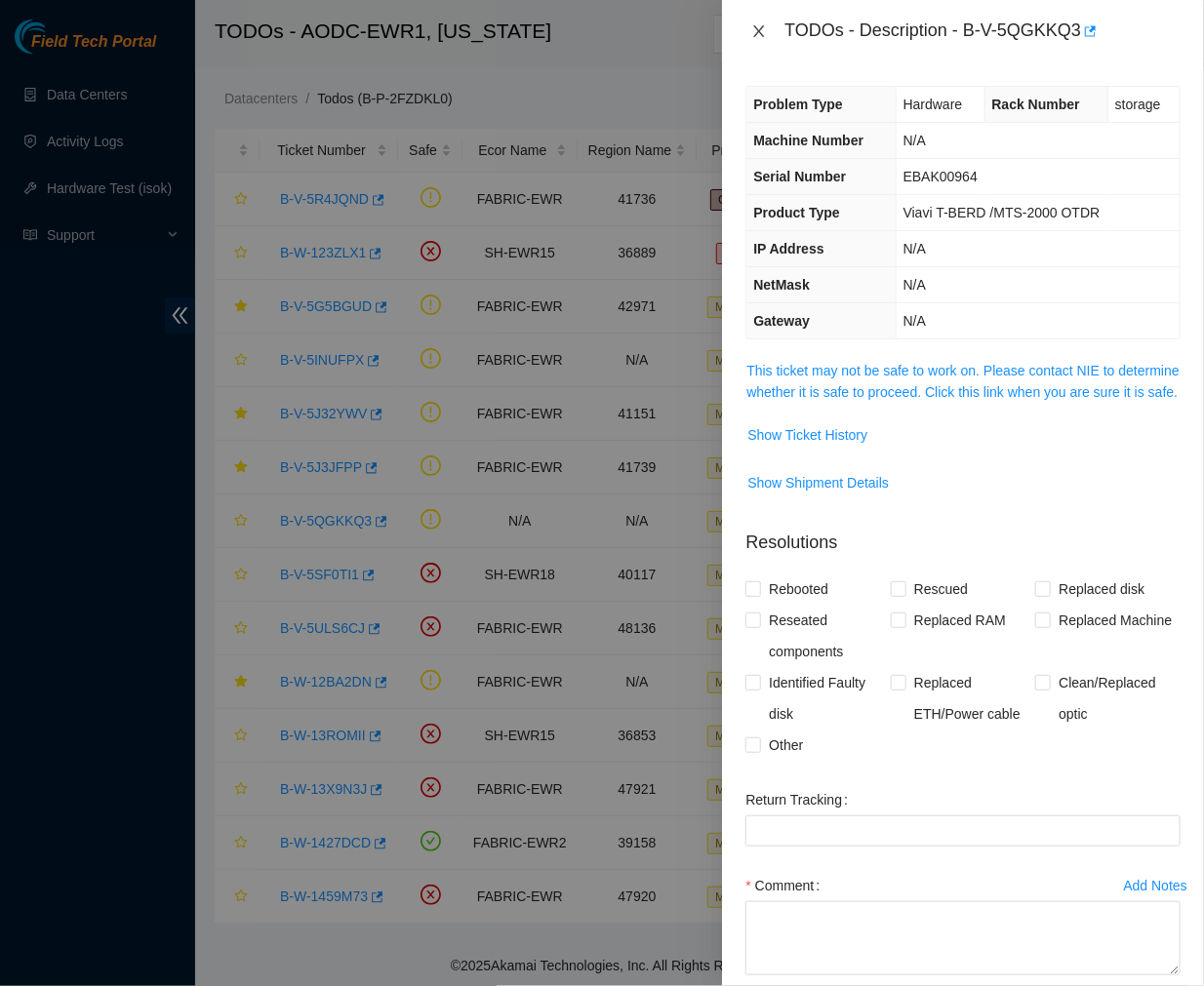
click at [751, 28] on icon "close" at bounding box center [758, 31] width 16 height 16
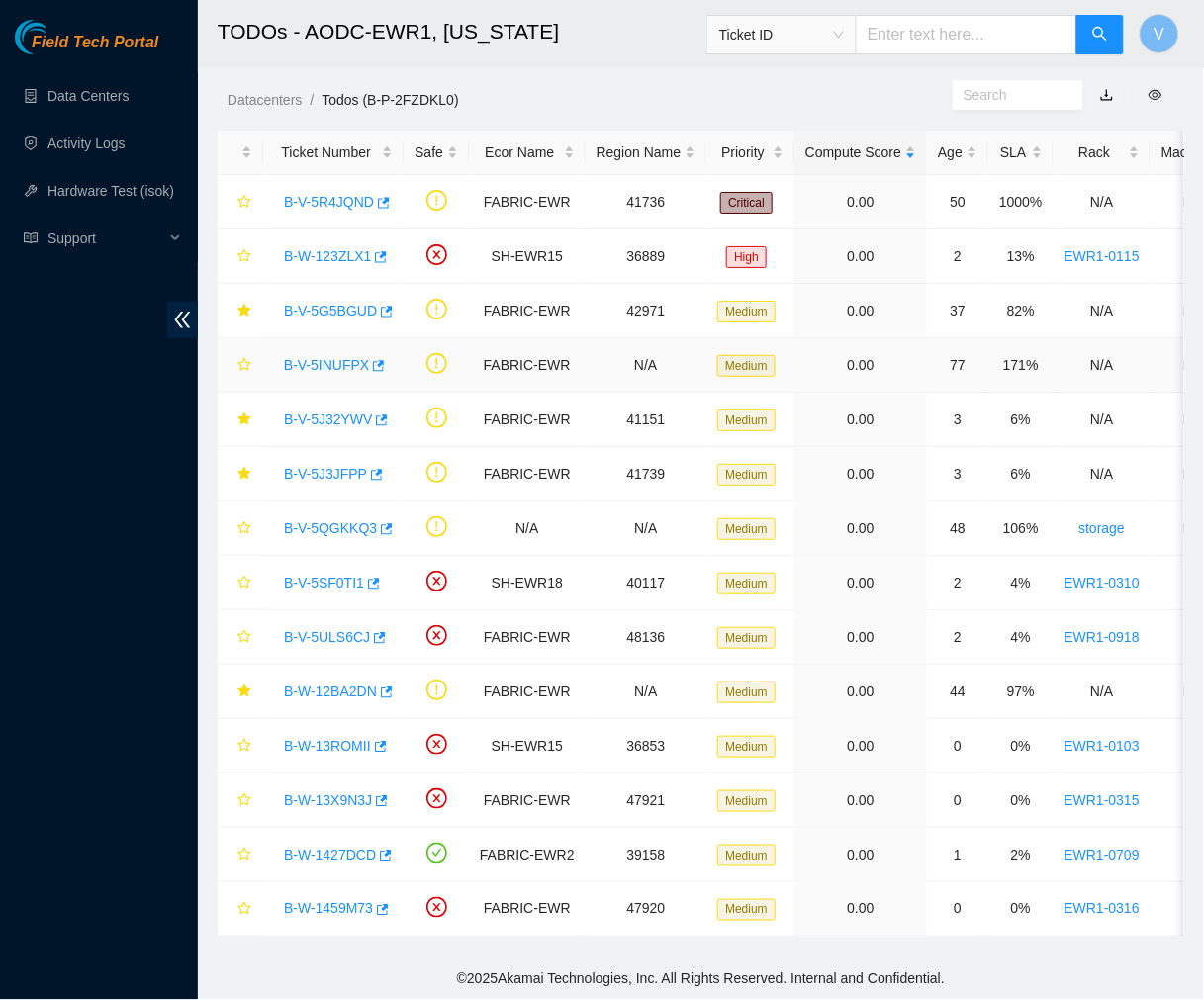
click at [323, 367] on link "B-V-5INUFPX" at bounding box center [326, 365] width 85 height 16
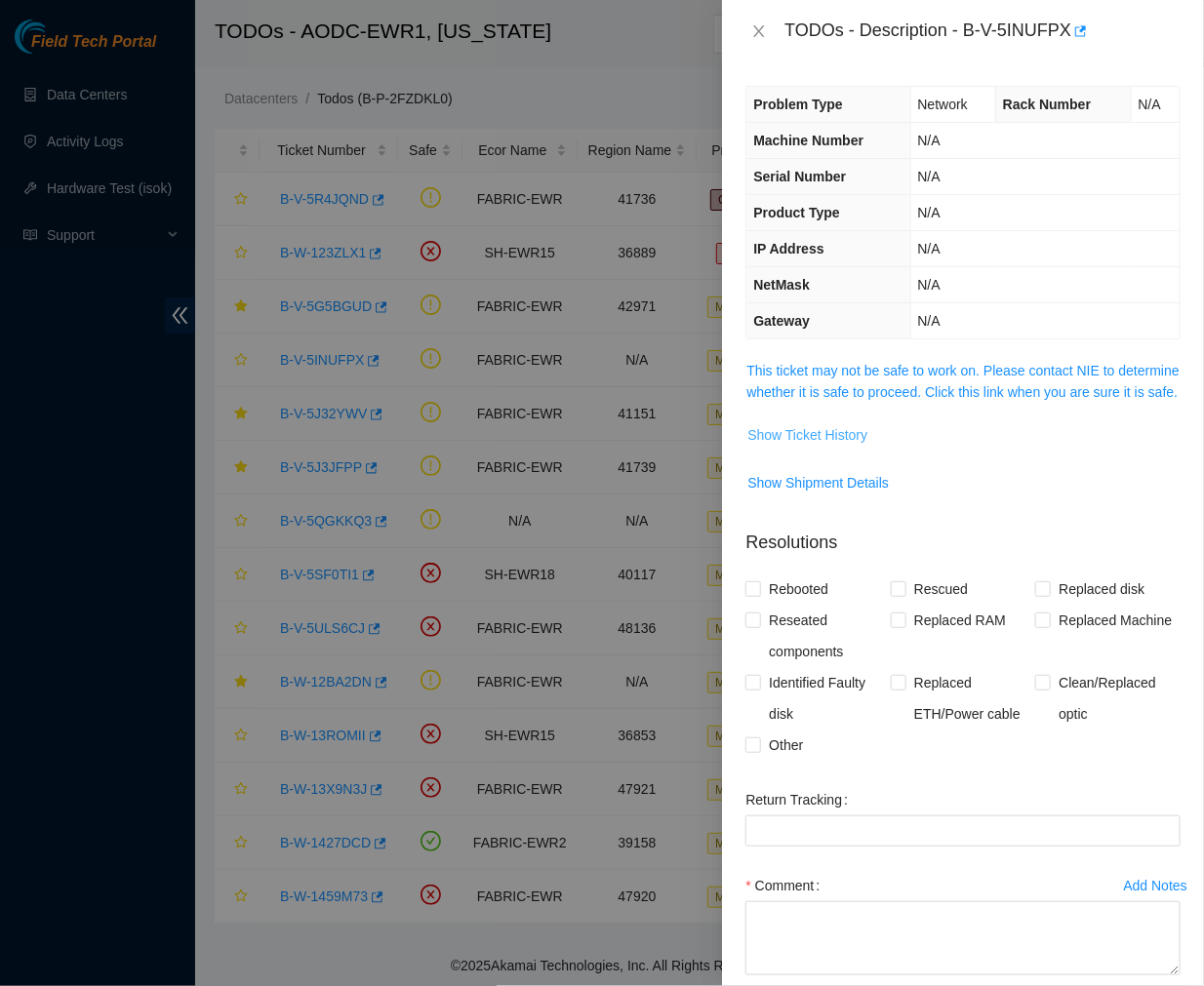
click at [832, 446] on span "Show Ticket History" at bounding box center [808, 435] width 120 height 22
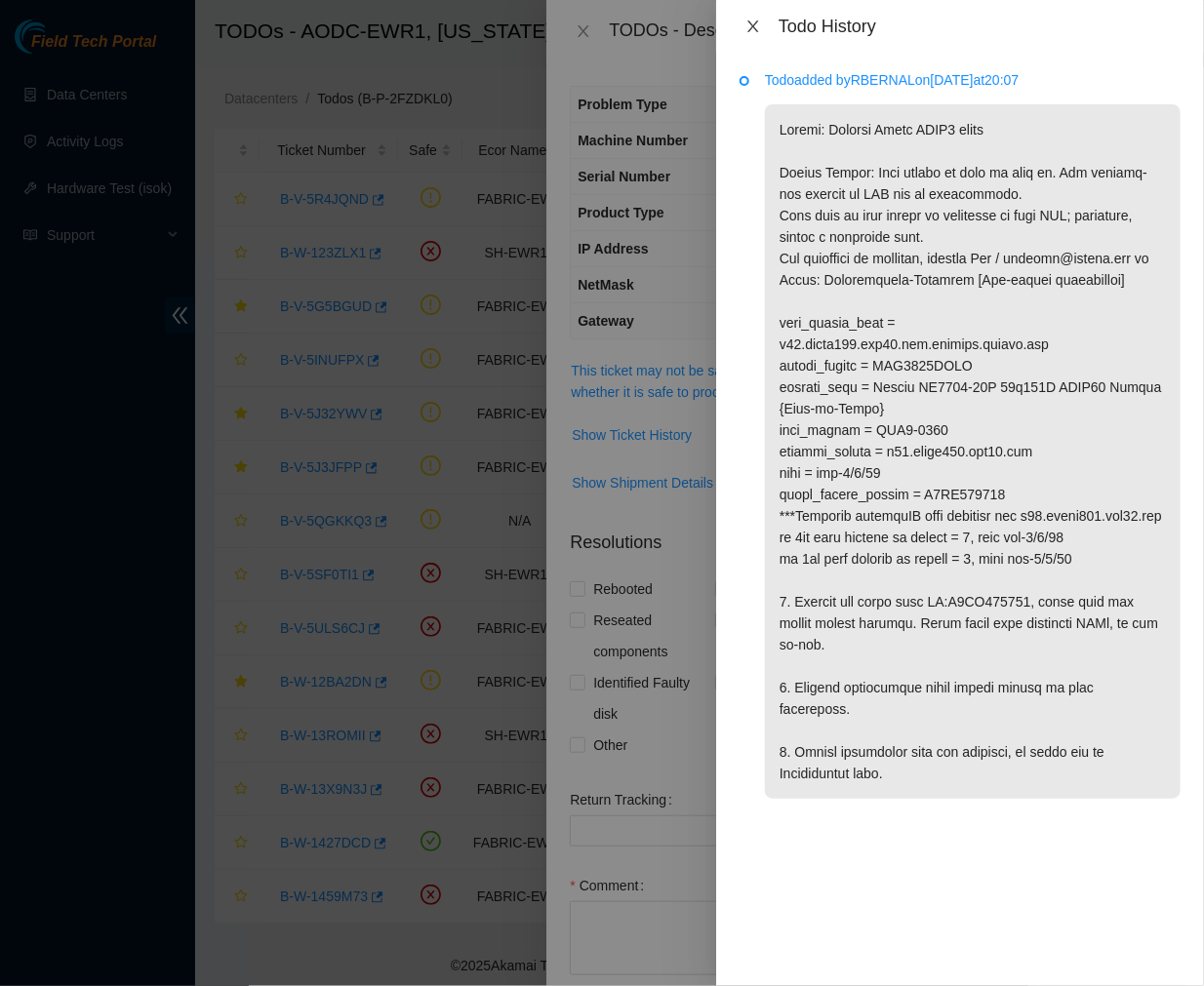
click at [749, 26] on icon "close" at bounding box center [753, 27] width 16 height 16
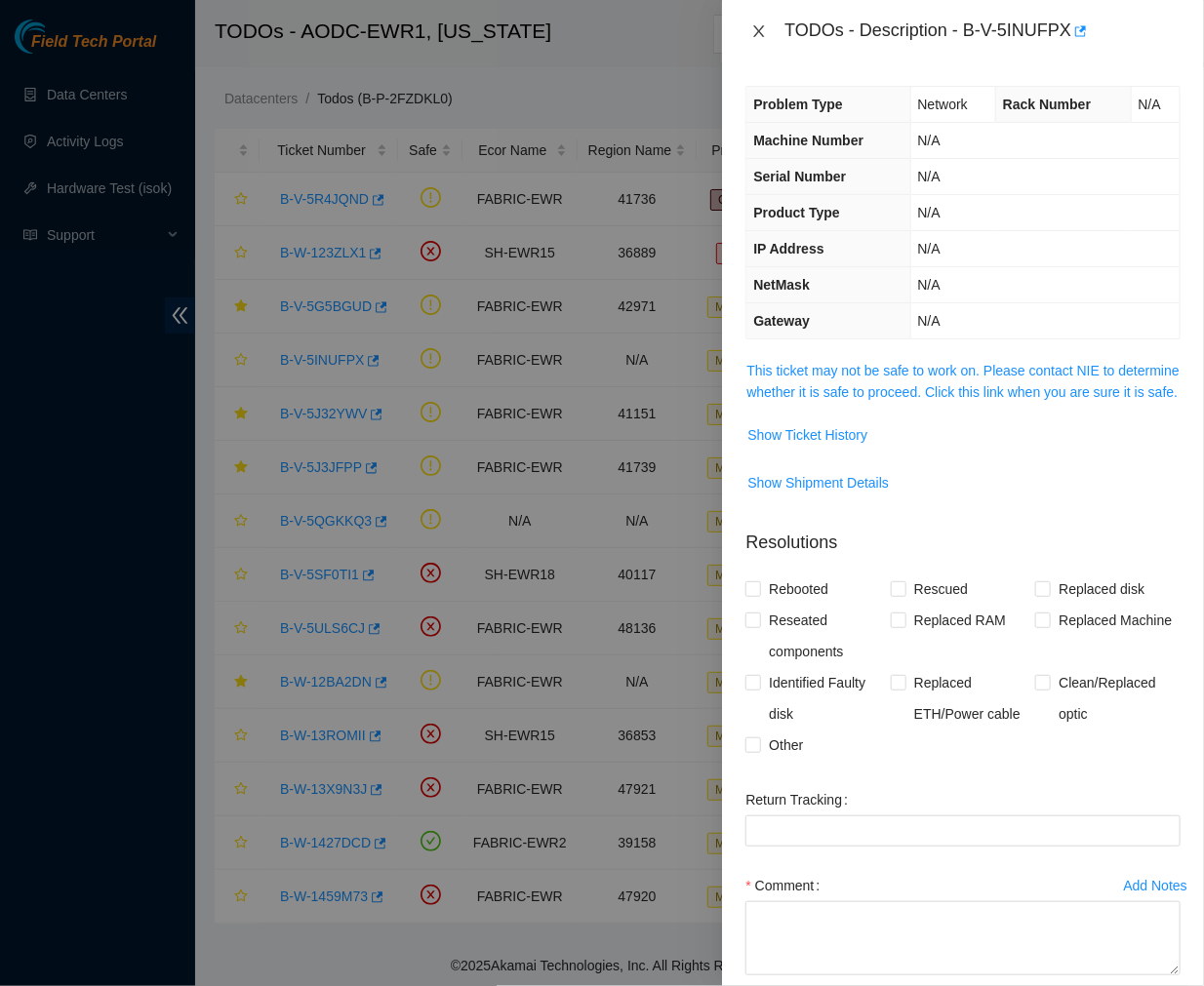
click at [755, 28] on icon "close" at bounding box center [758, 31] width 11 height 12
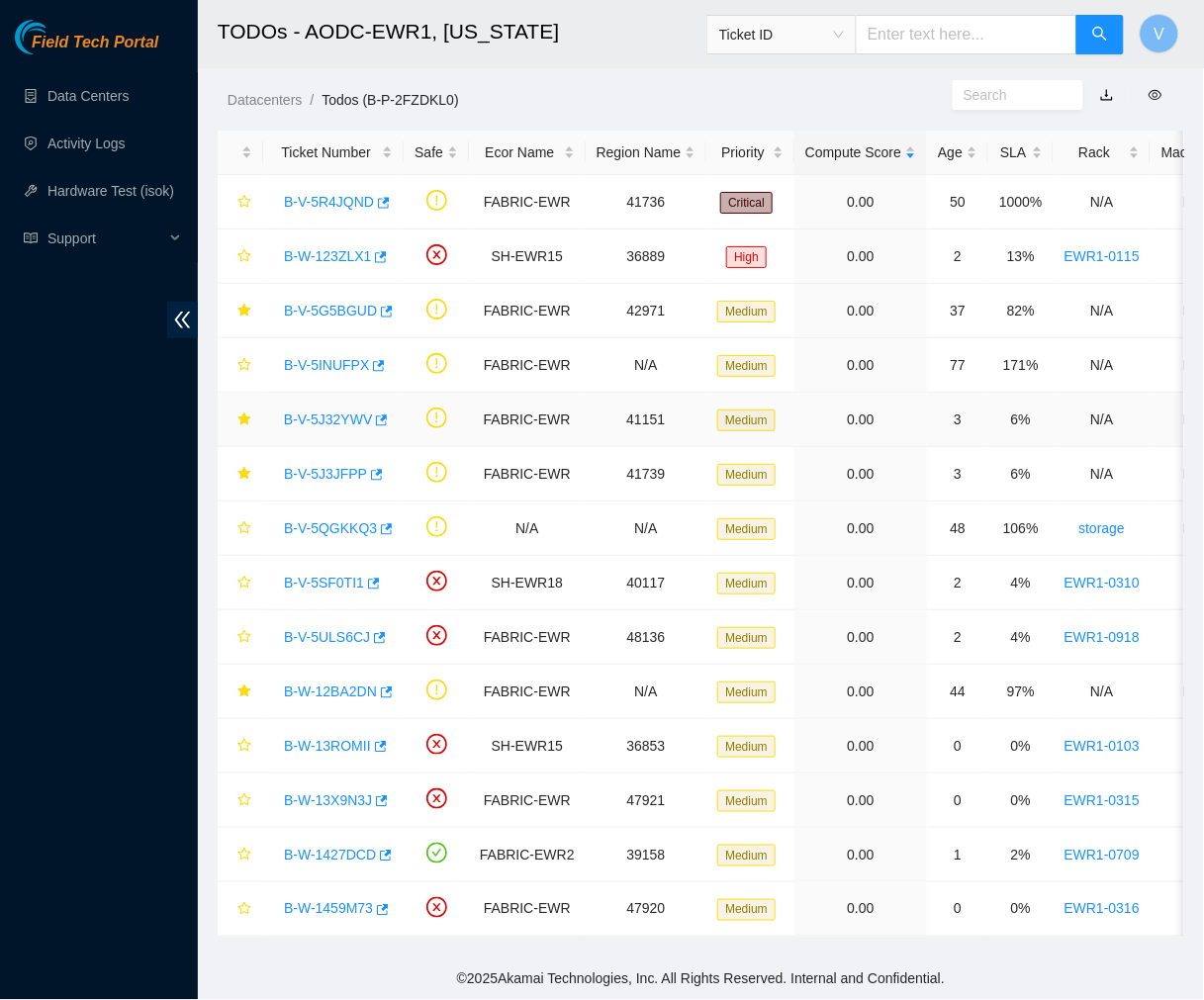
click at [341, 411] on link "B-V-5J32YWV" at bounding box center [328, 419] width 88 height 16
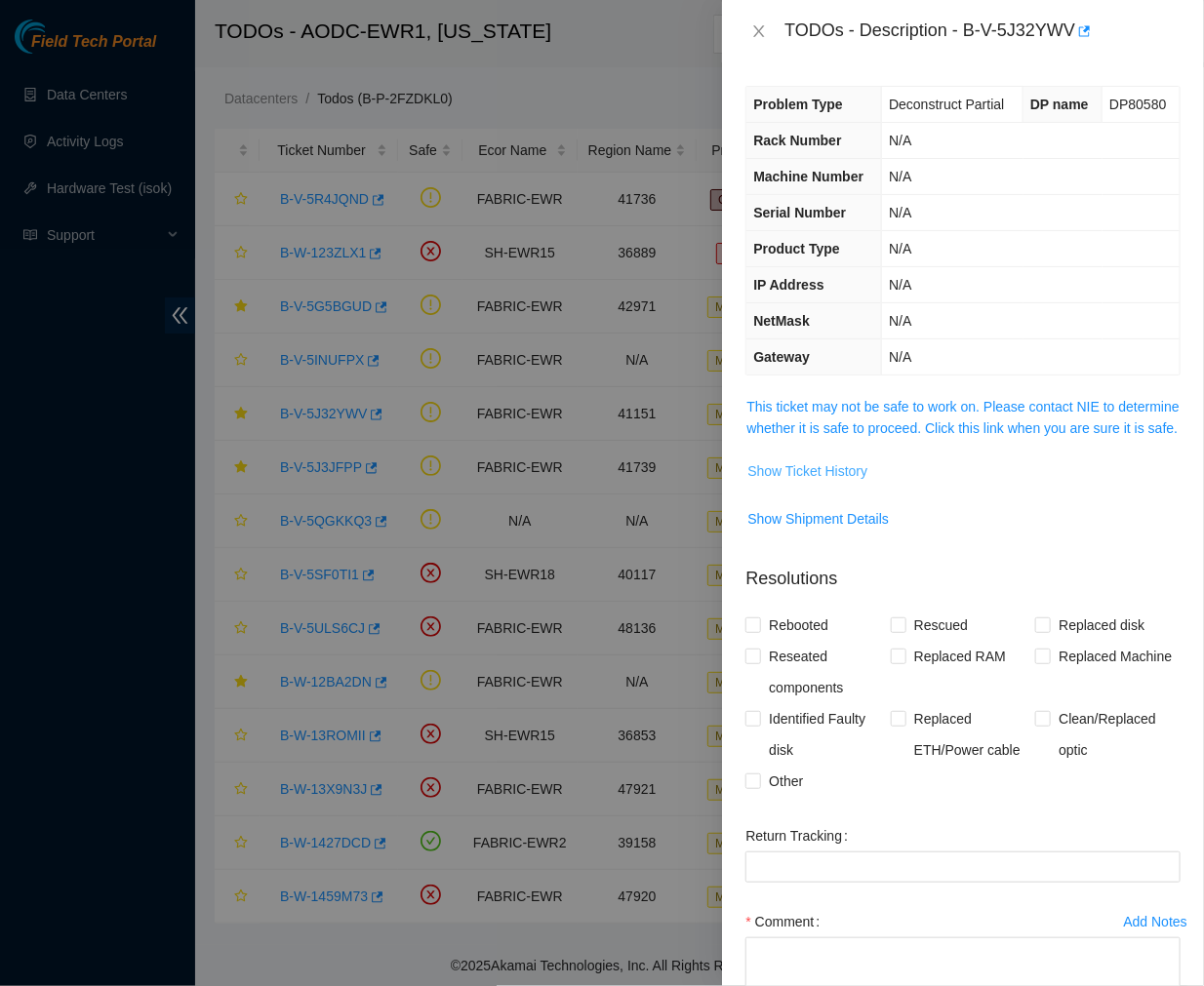
click at [835, 482] on span "Show Ticket History" at bounding box center [808, 471] width 120 height 22
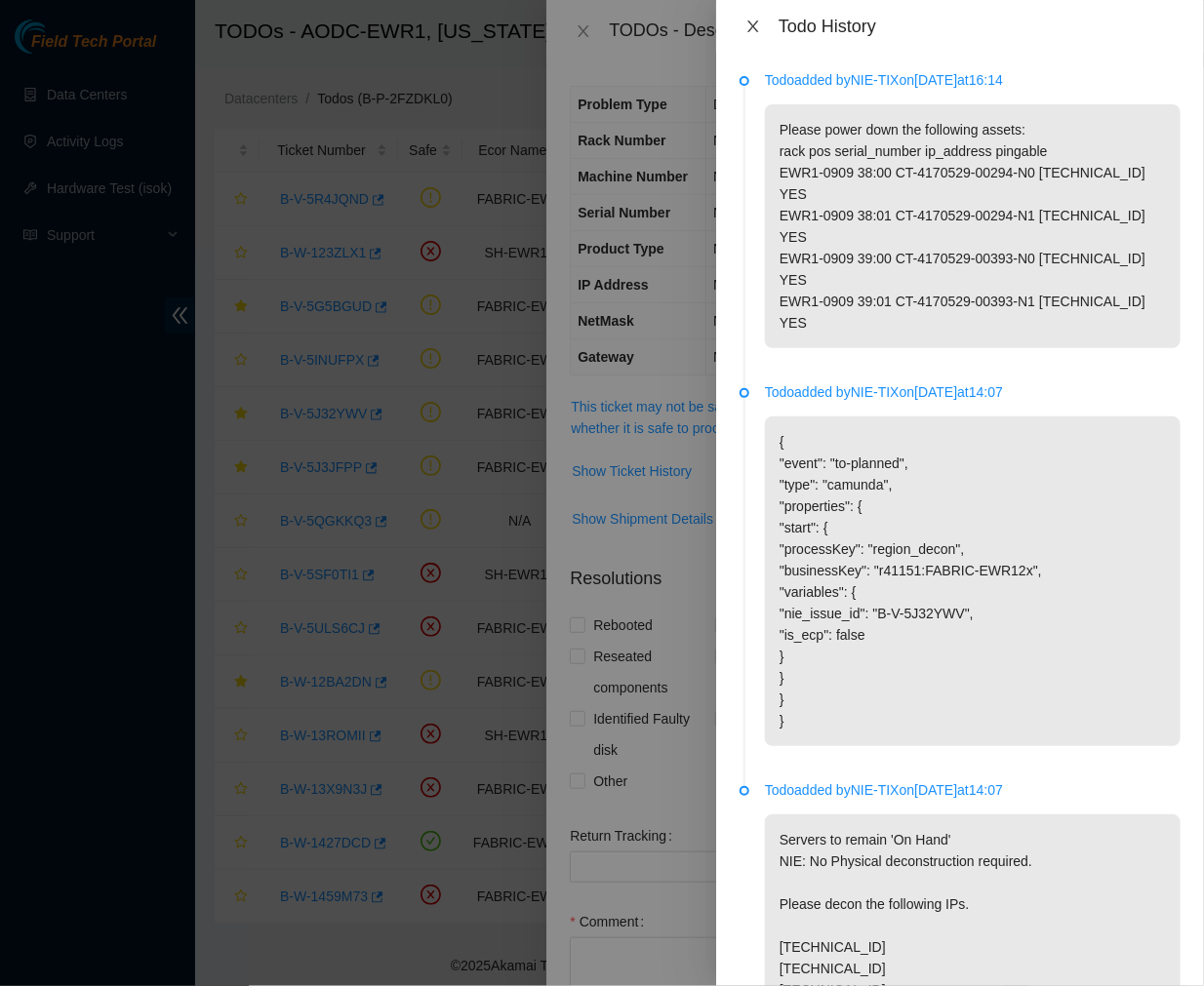
click at [754, 25] on icon "close" at bounding box center [752, 27] width 11 height 12
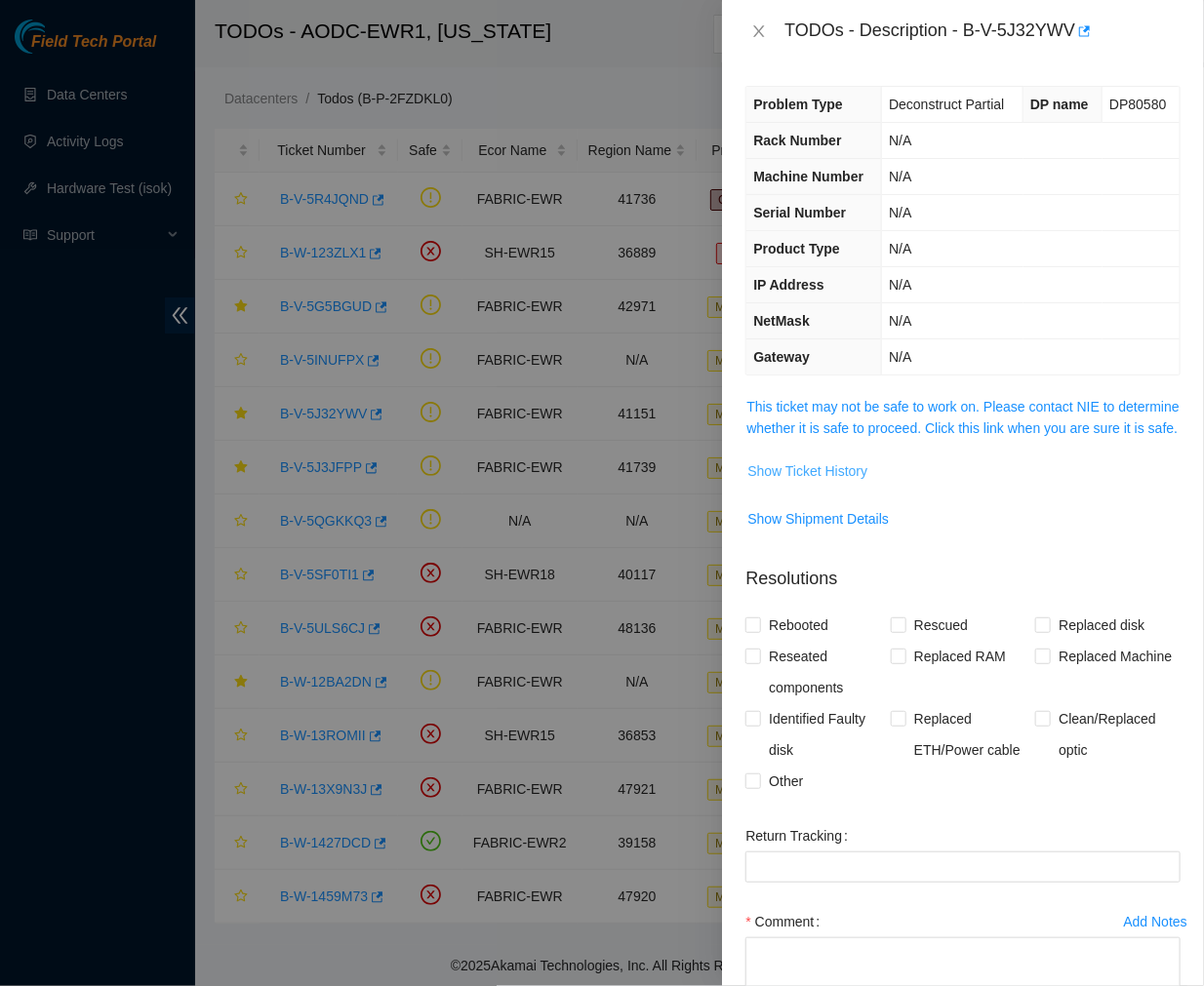
click at [823, 482] on span "Show Ticket History" at bounding box center [808, 471] width 120 height 22
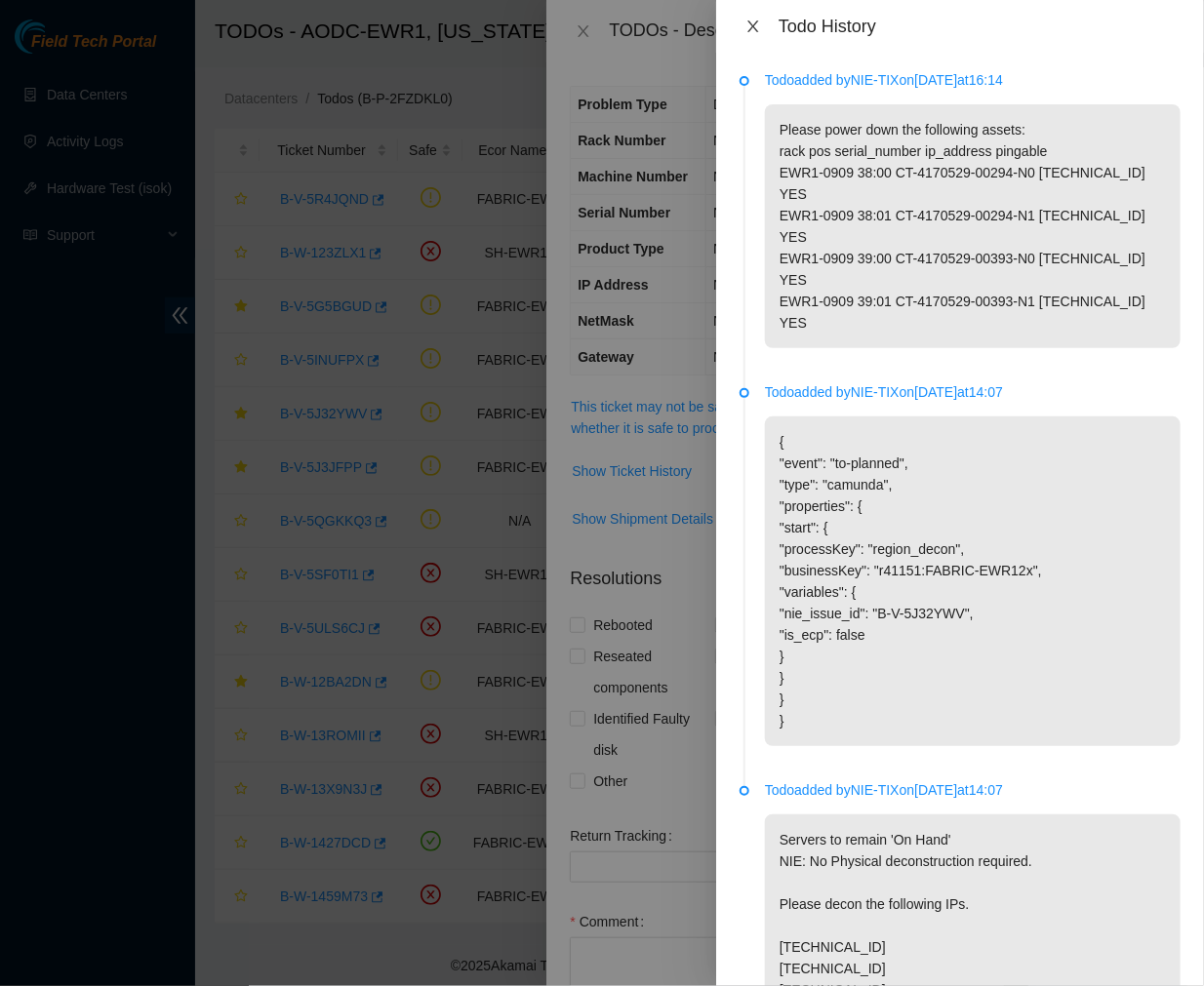
click at [749, 25] on icon "close" at bounding box center [753, 27] width 16 height 16
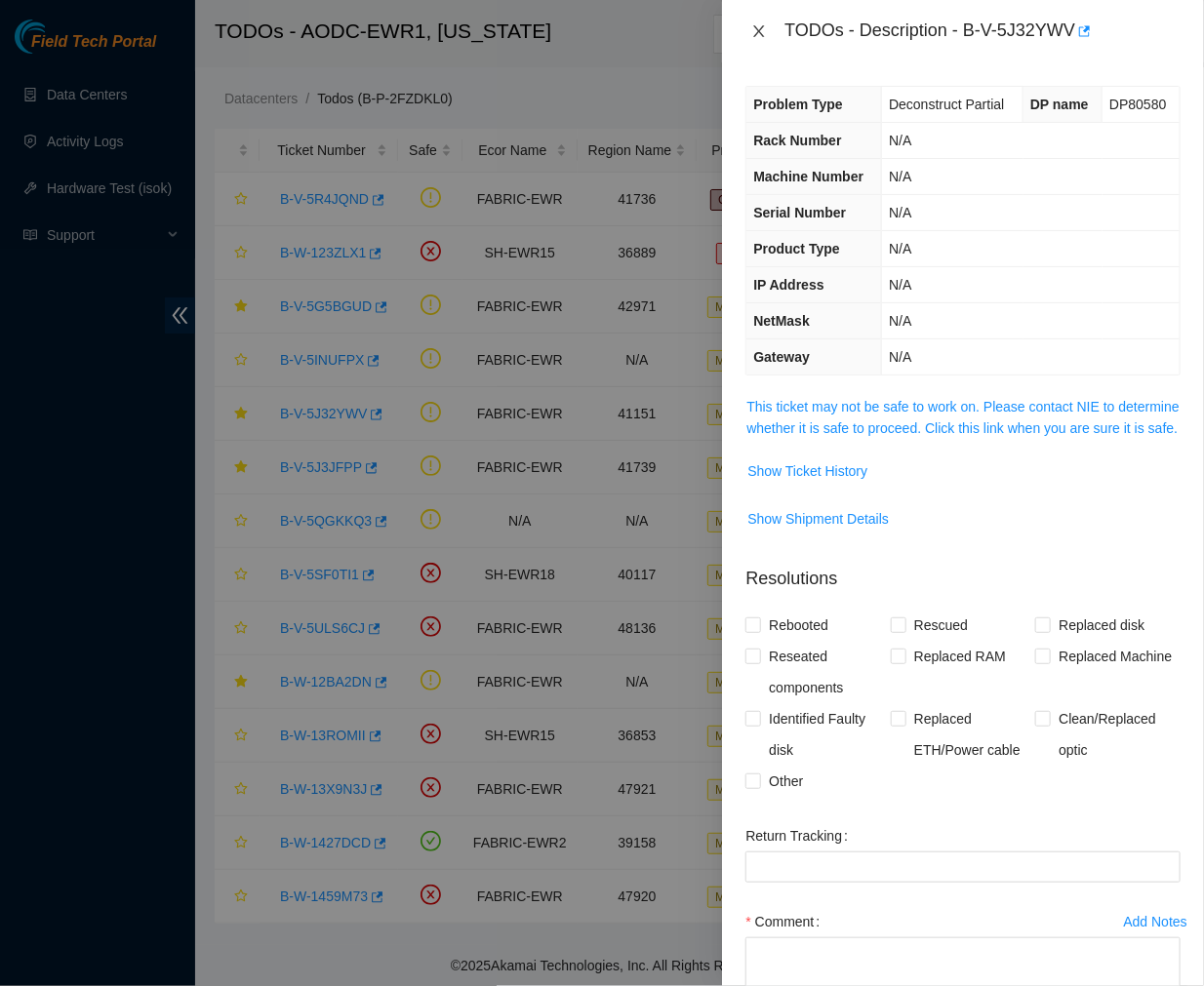
click at [756, 32] on icon "close" at bounding box center [758, 31] width 16 height 16
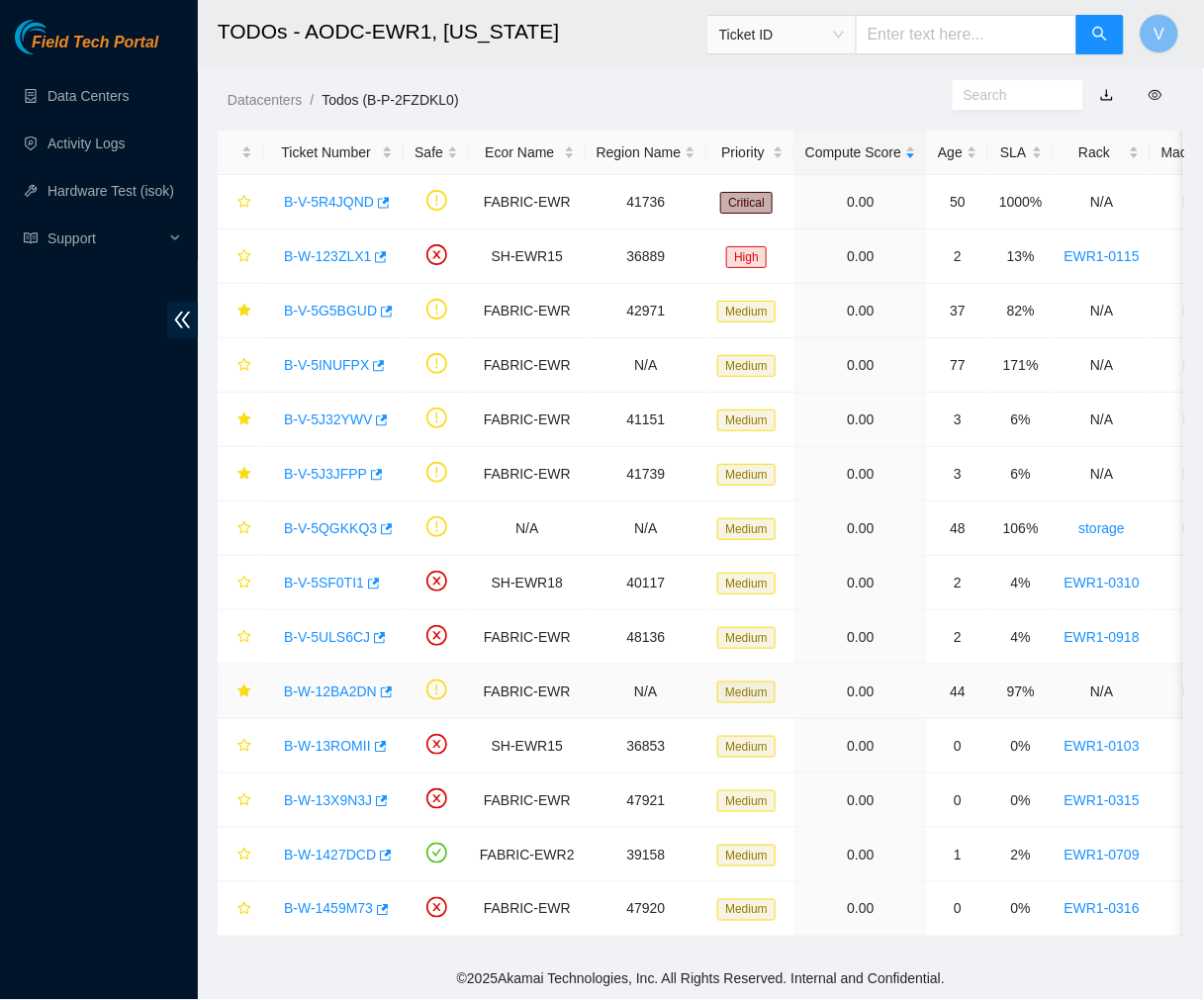
click at [338, 684] on link "B-W-12BA2DN" at bounding box center [330, 692] width 93 height 16
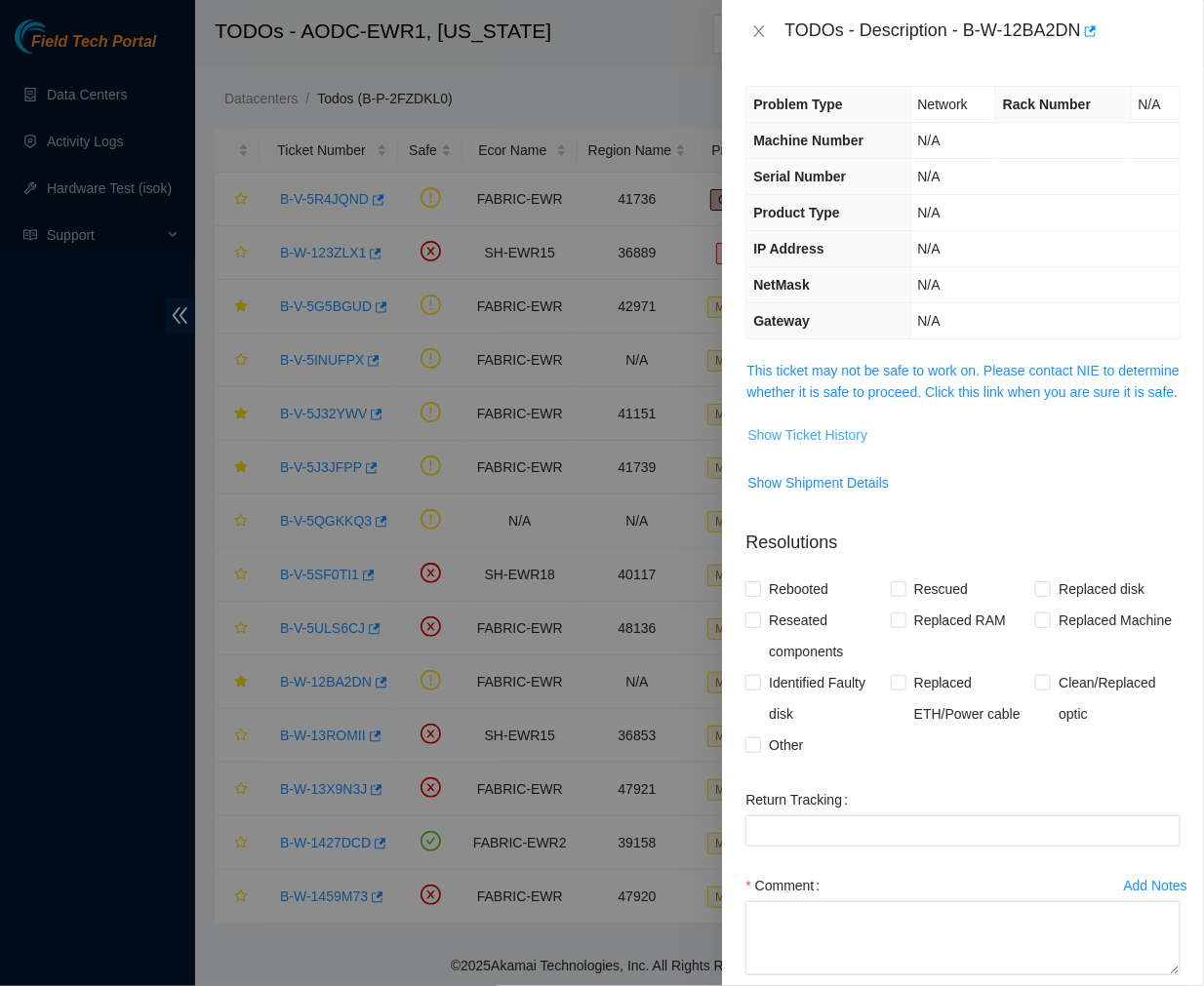
click at [813, 446] on span "Show Ticket History" at bounding box center [808, 435] width 120 height 22
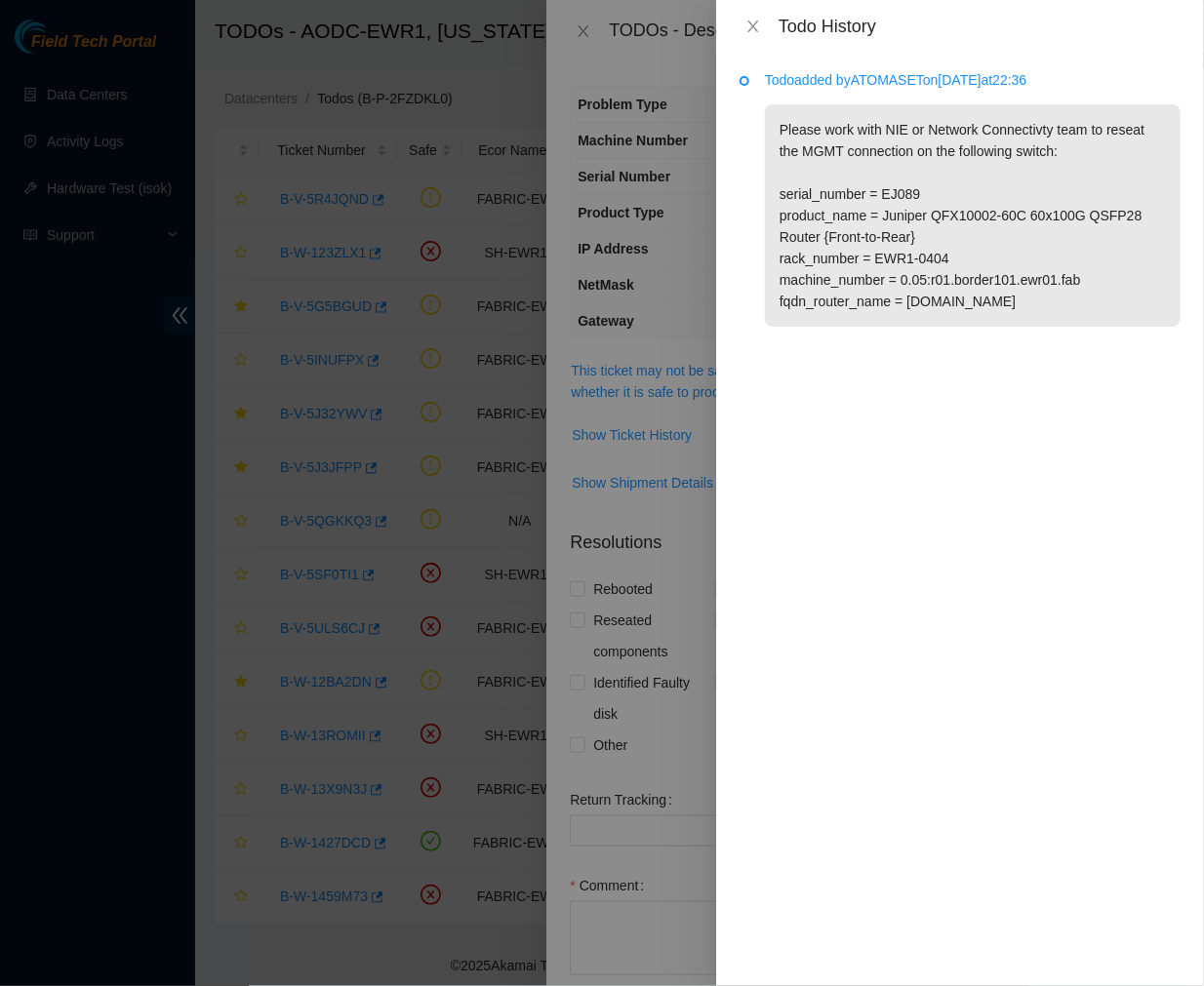
click at [1021, 167] on p "Please work with NIE or Network Connectivty team to reseat the MGMT connection …" at bounding box center [972, 216] width 415 height 222
click at [956, 224] on p "Please work with NIE or Network Connectivty team to reseat the MGMT connection …" at bounding box center [972, 216] width 415 height 222
click at [753, 23] on icon "close" at bounding box center [753, 27] width 16 height 16
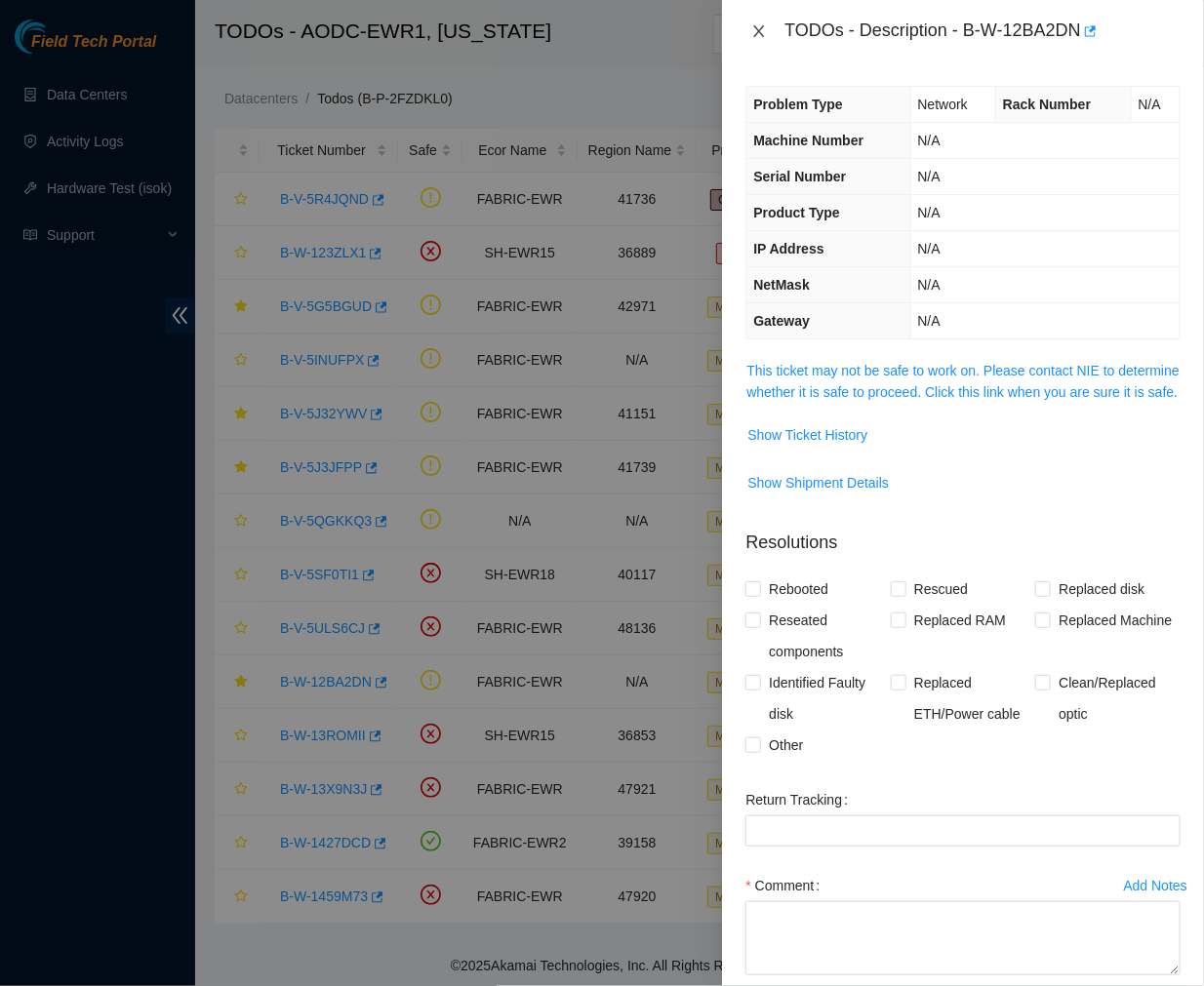
click at [760, 37] on icon "close" at bounding box center [758, 31] width 16 height 16
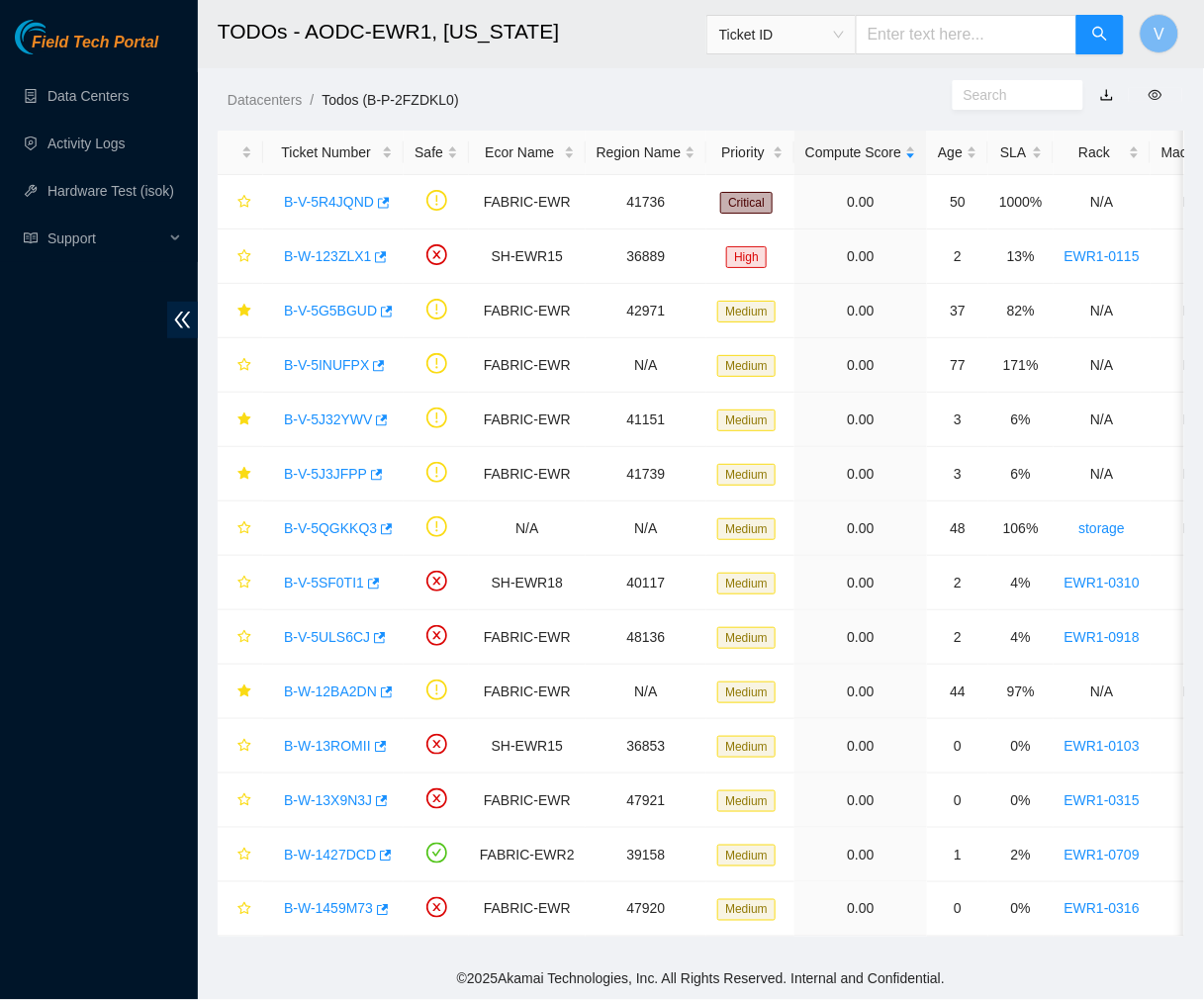
click at [585, 30] on h2 "TODOs - AODC-EWR1, New Jersey" at bounding box center [624, 31] width 815 height 63
click at [328, 471] on link "B-V-5J3JFPP" at bounding box center [325, 474] width 83 height 16
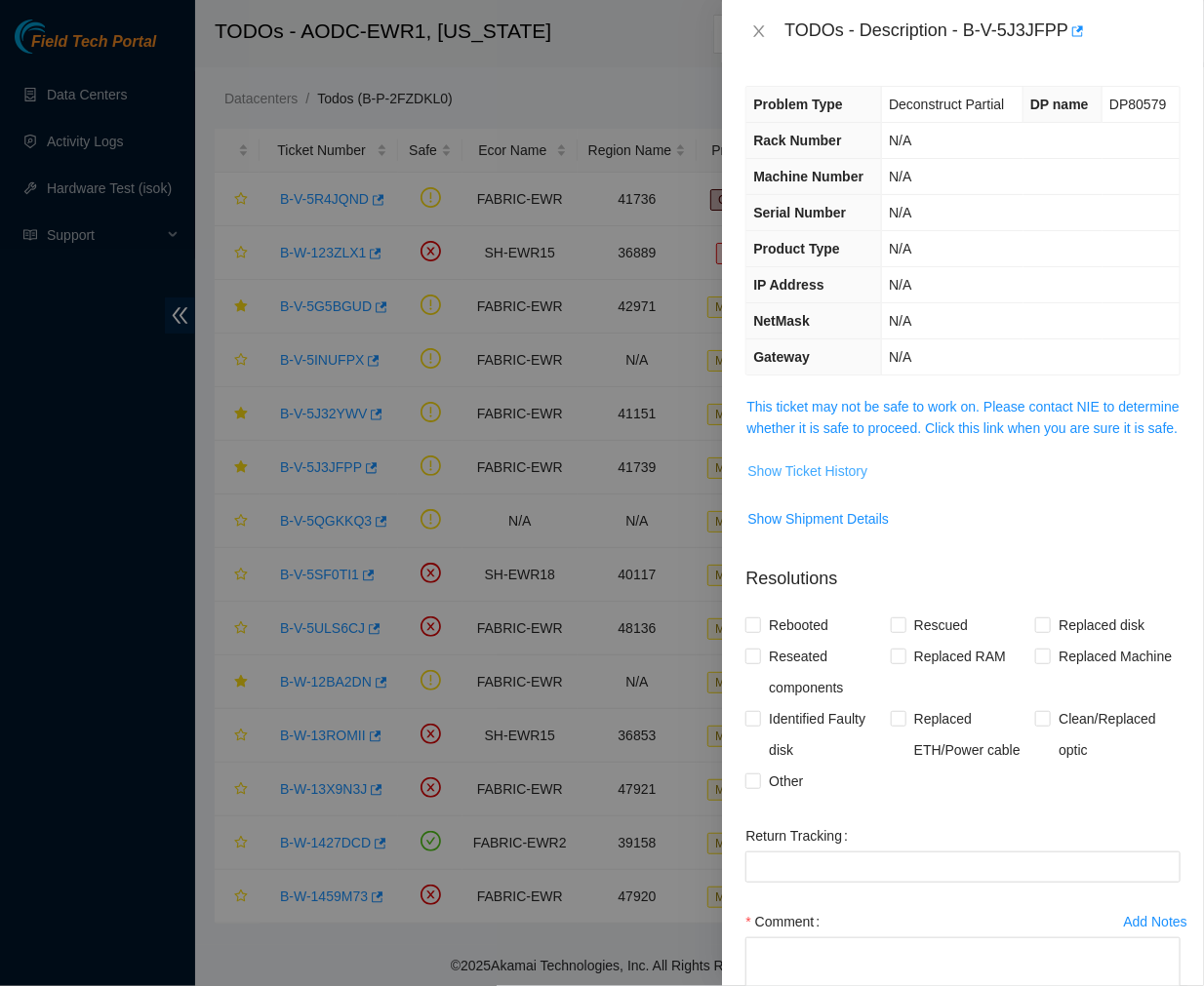
click at [834, 482] on span "Show Ticket History" at bounding box center [808, 471] width 120 height 22
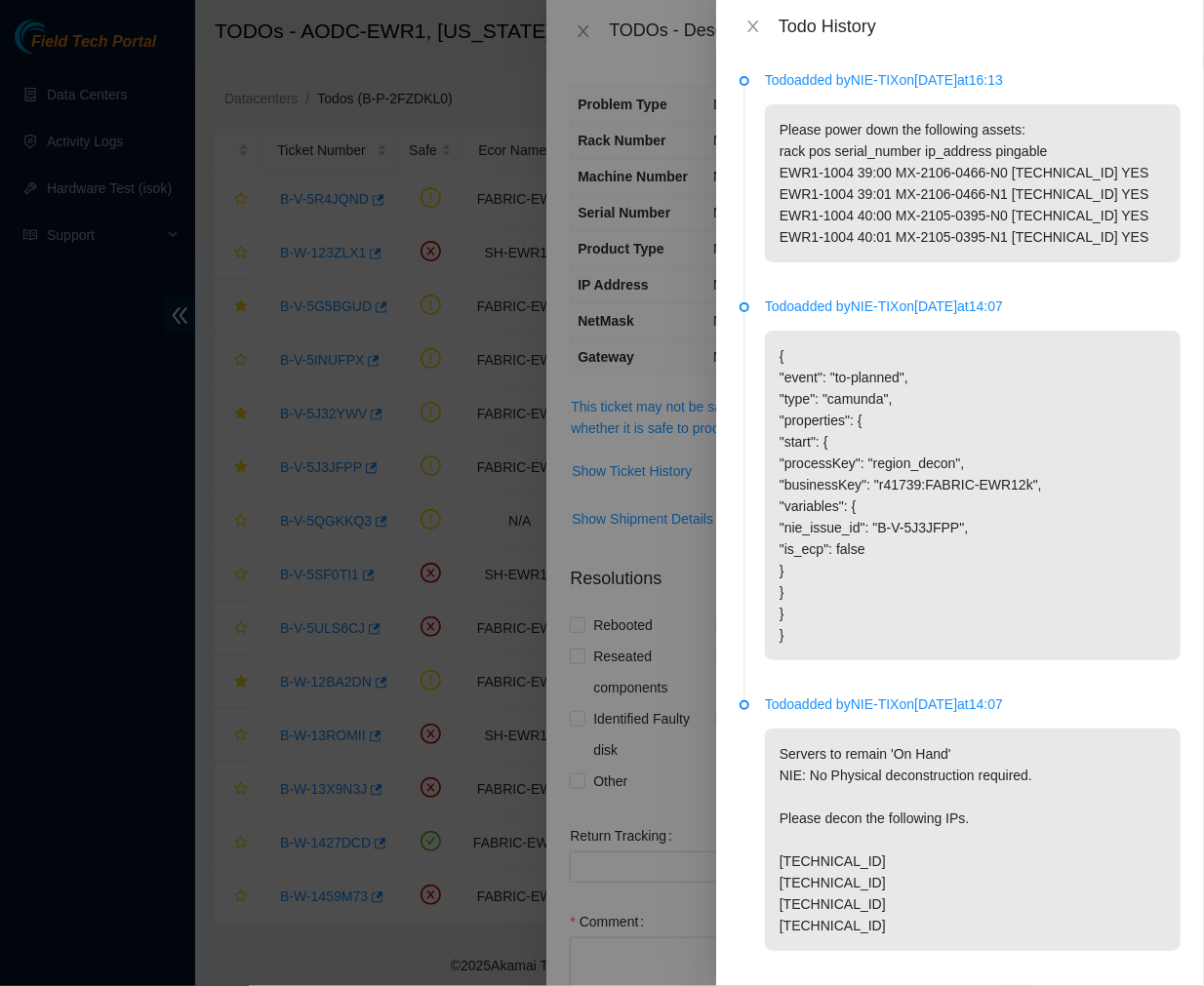
scroll to position [70, 0]
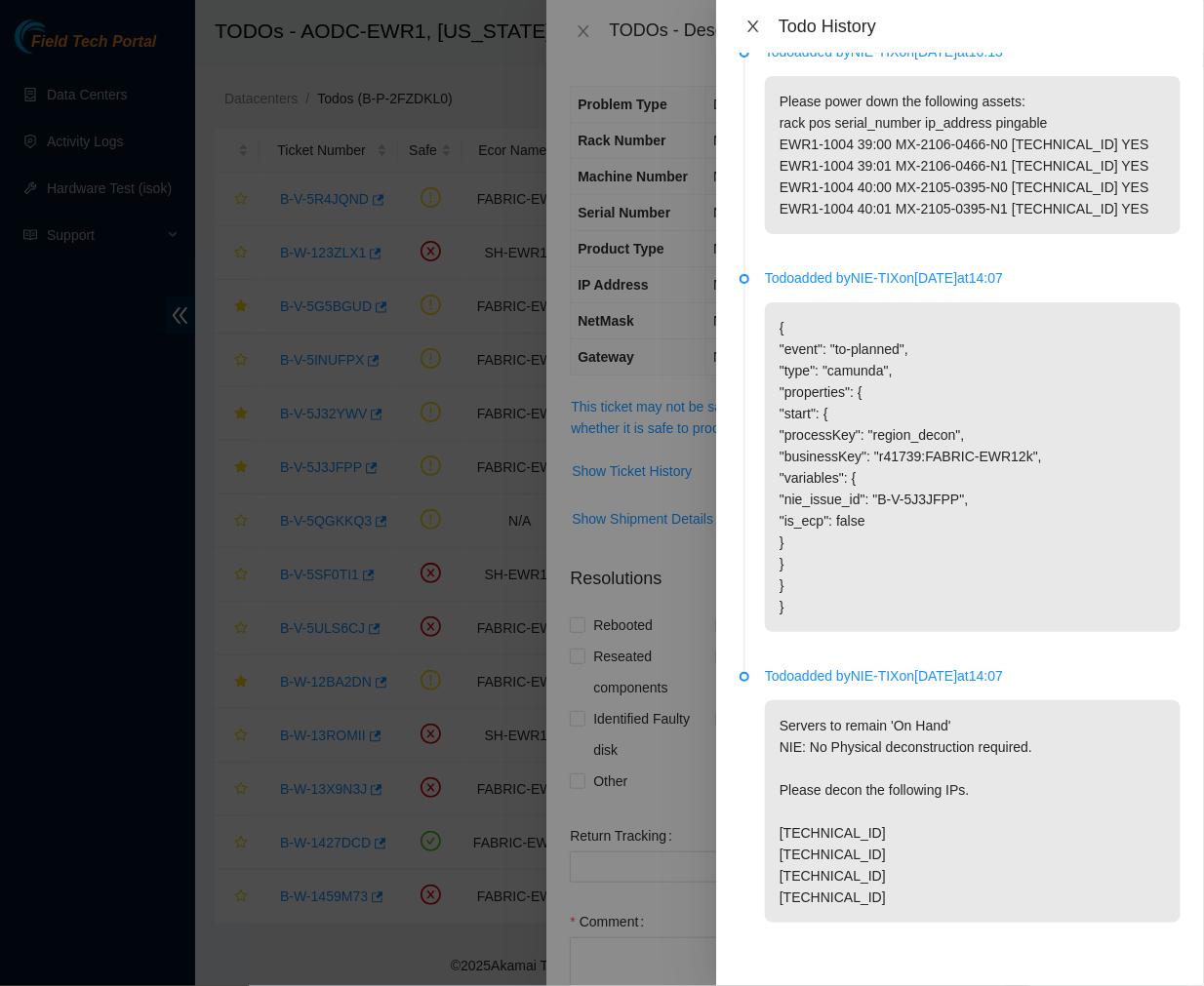
click at [752, 27] on icon "close" at bounding box center [752, 27] width 11 height 12
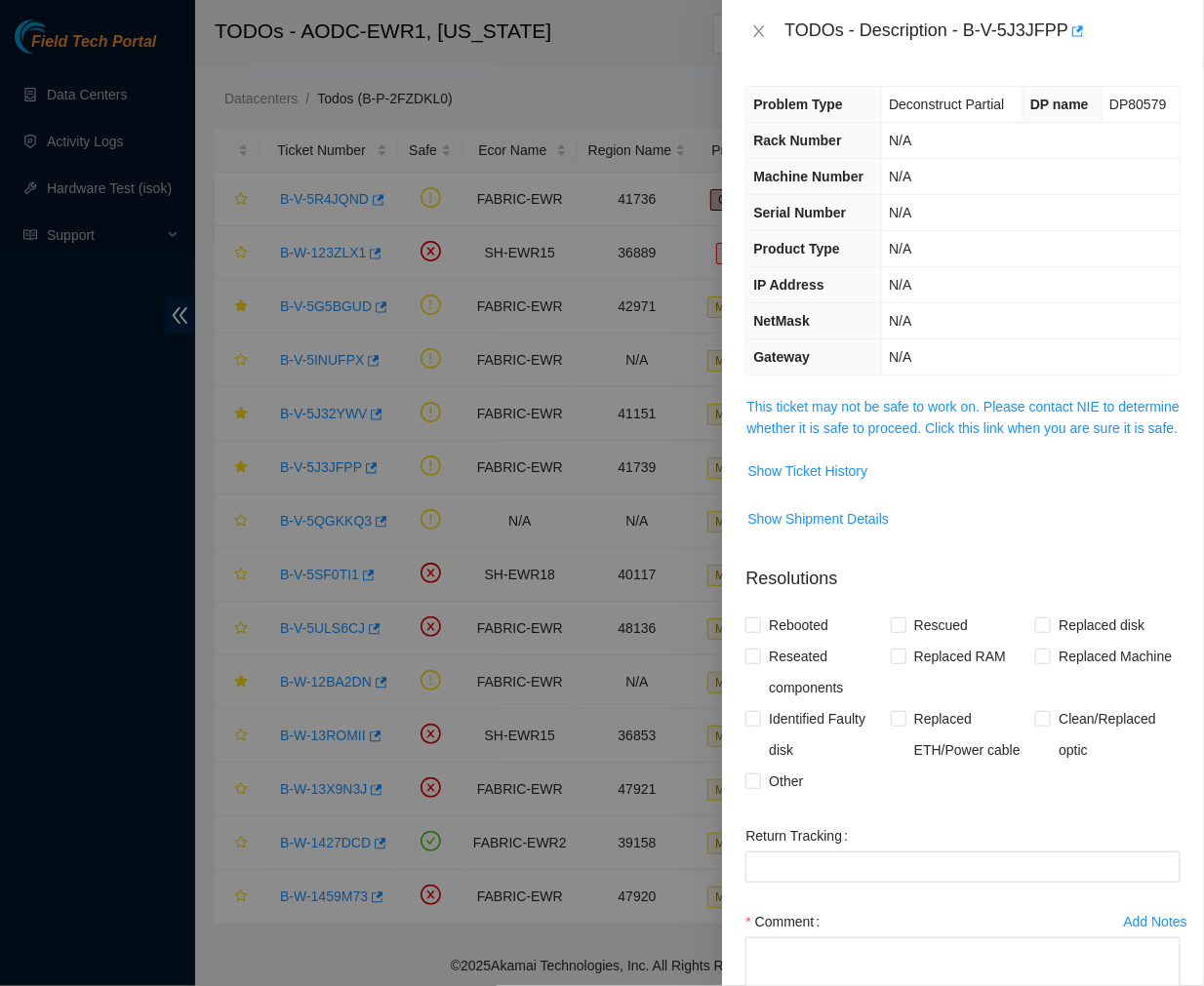
scroll to position [161, 0]
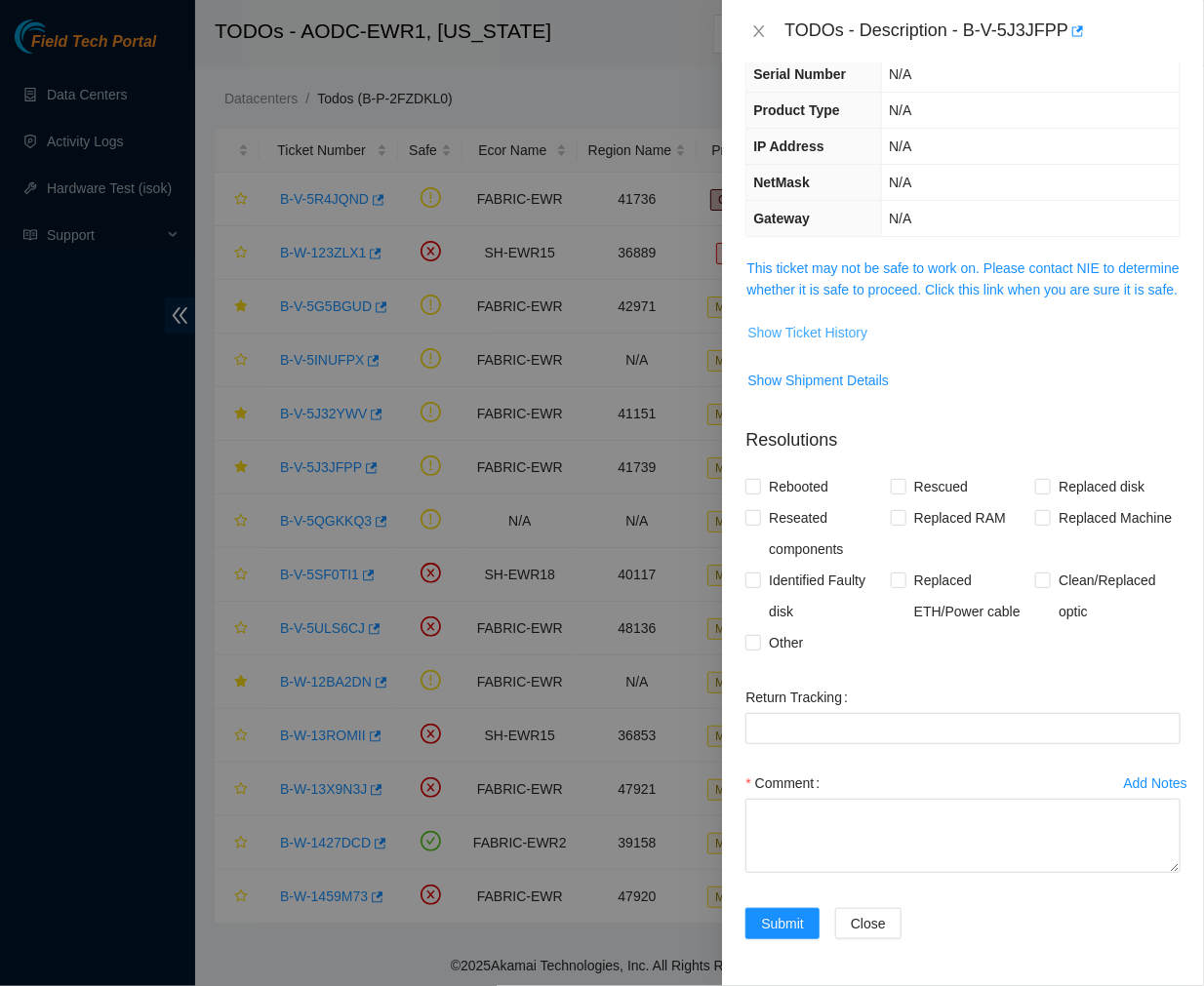
click at [824, 333] on span "Show Ticket History" at bounding box center [808, 333] width 120 height 22
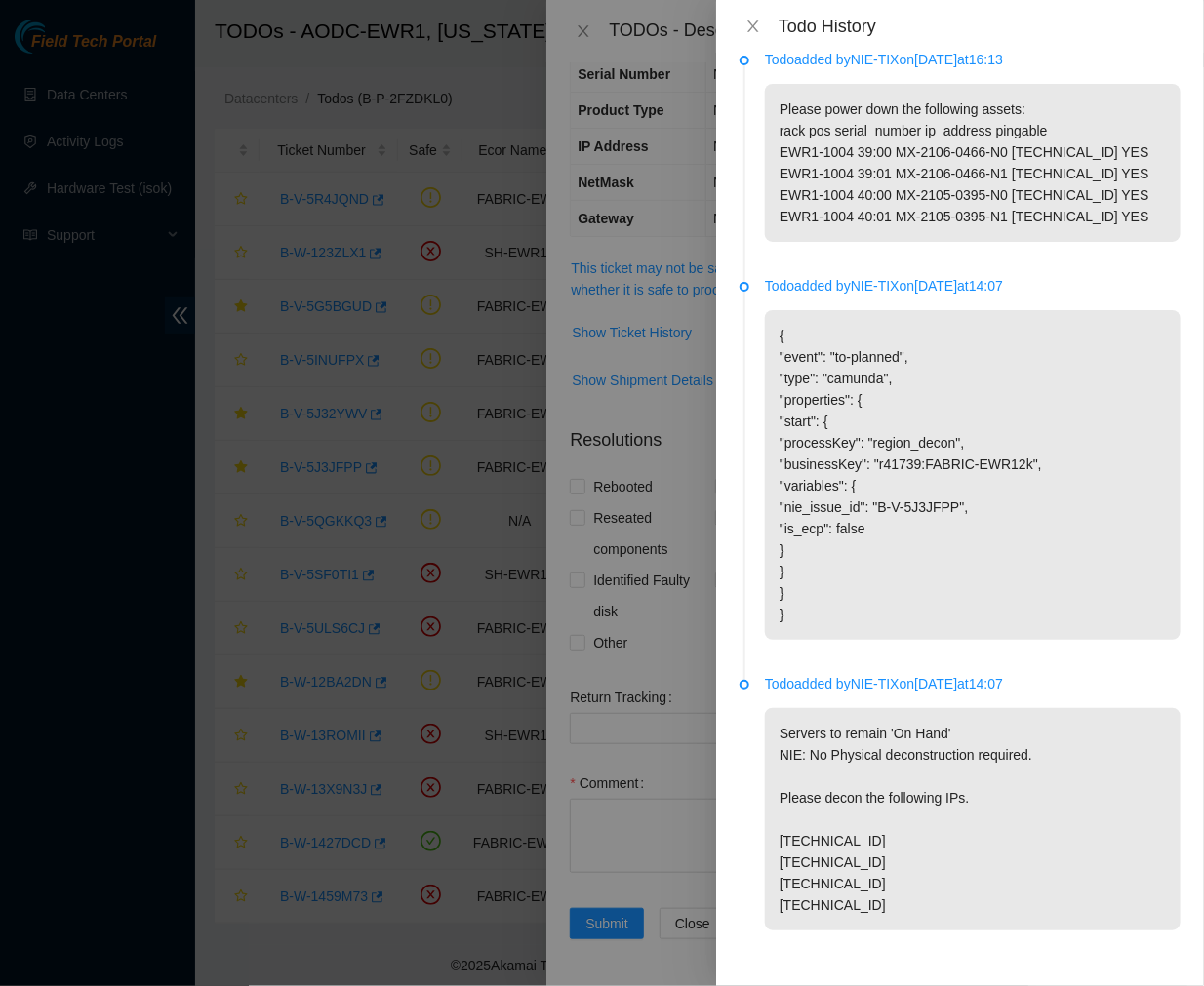
scroll to position [0, 0]
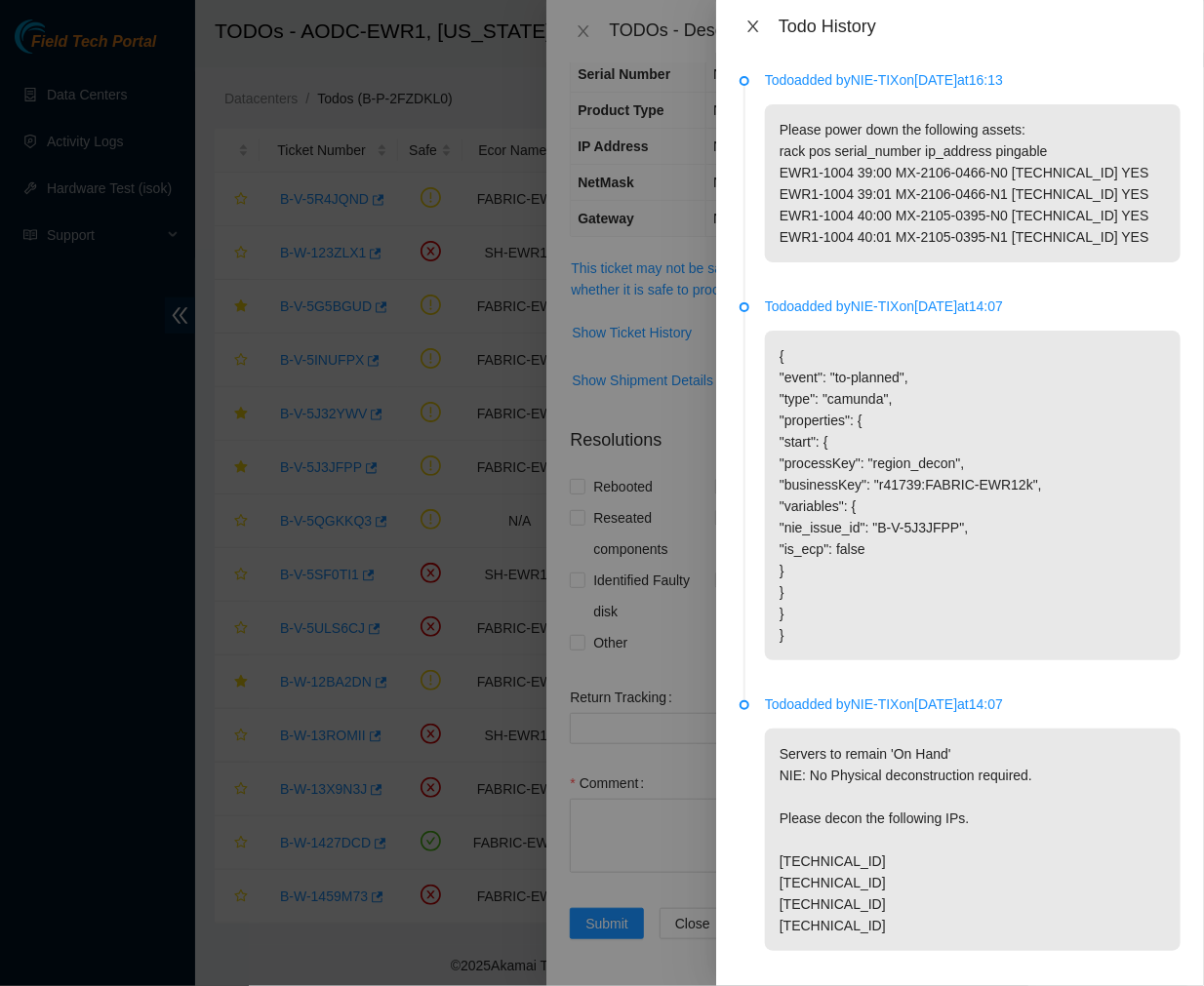
click at [748, 23] on icon "close" at bounding box center [753, 27] width 16 height 16
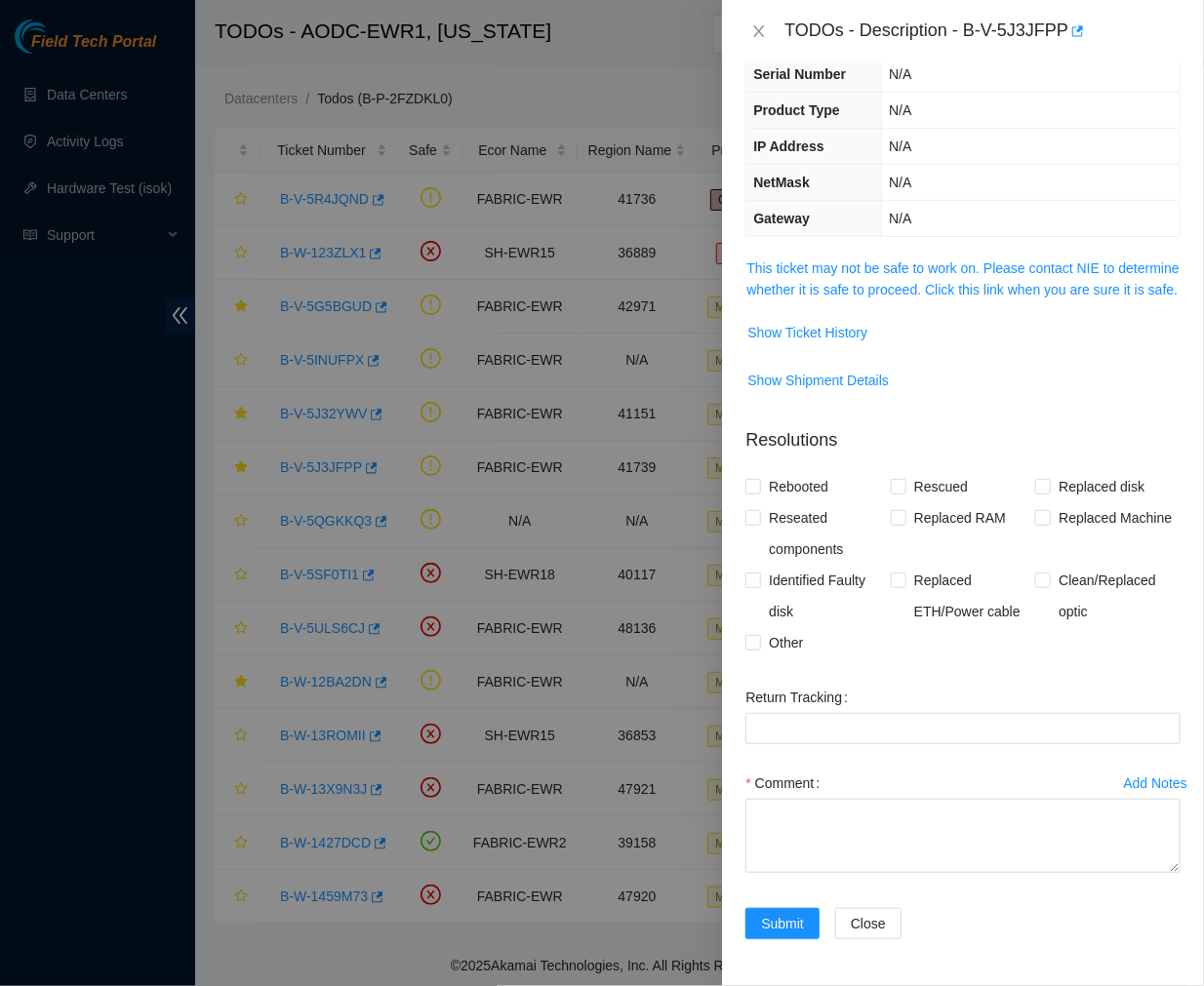
click at [947, 137] on td "N/A" at bounding box center [1030, 147] width 297 height 36
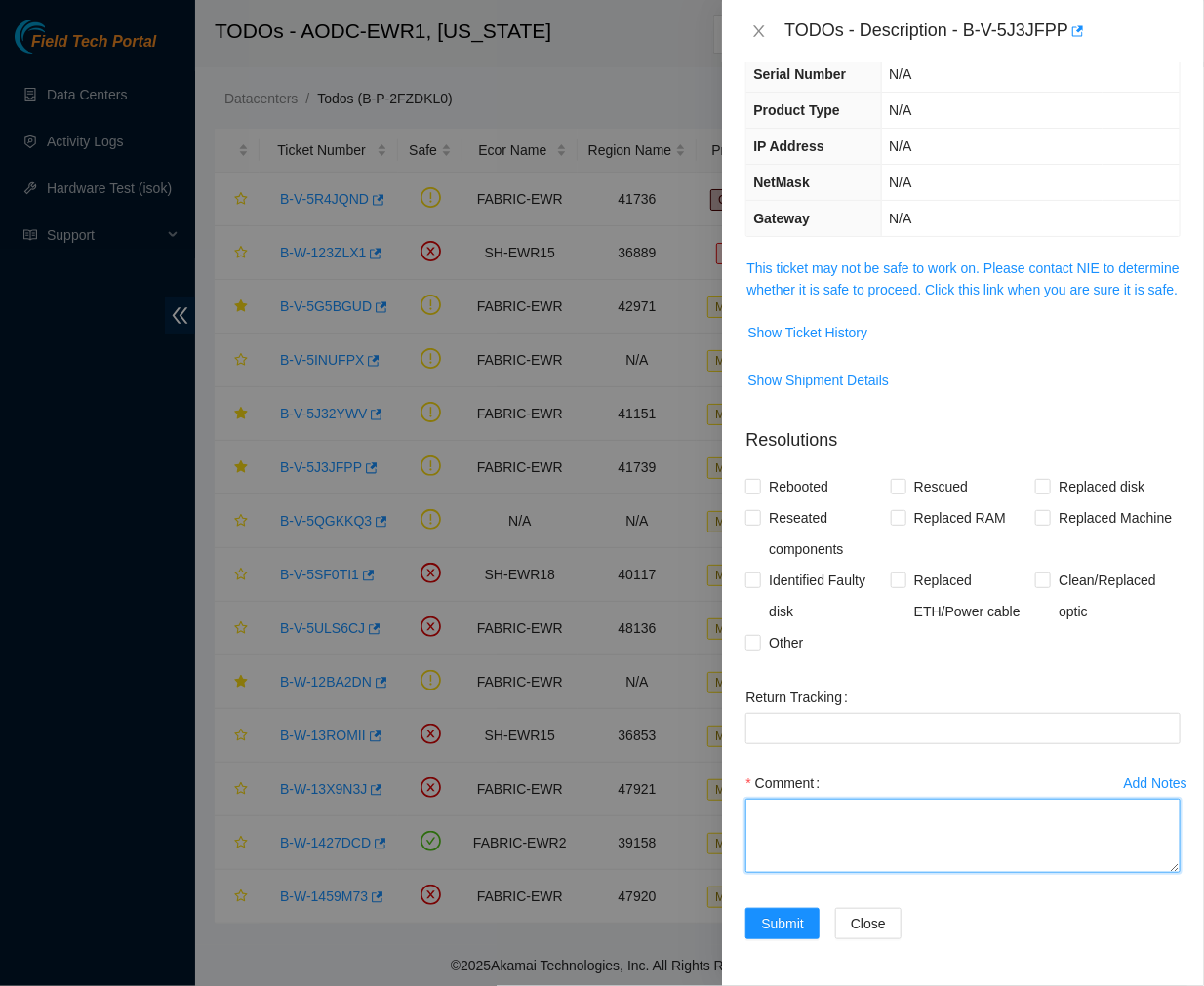
click at [834, 844] on textarea "Comment" at bounding box center [963, 835] width 435 height 74
paste textarea "Ticket #: B-W-12BA2DN - Reached out to the NIE (Sal) to confirm if it's safe to…"
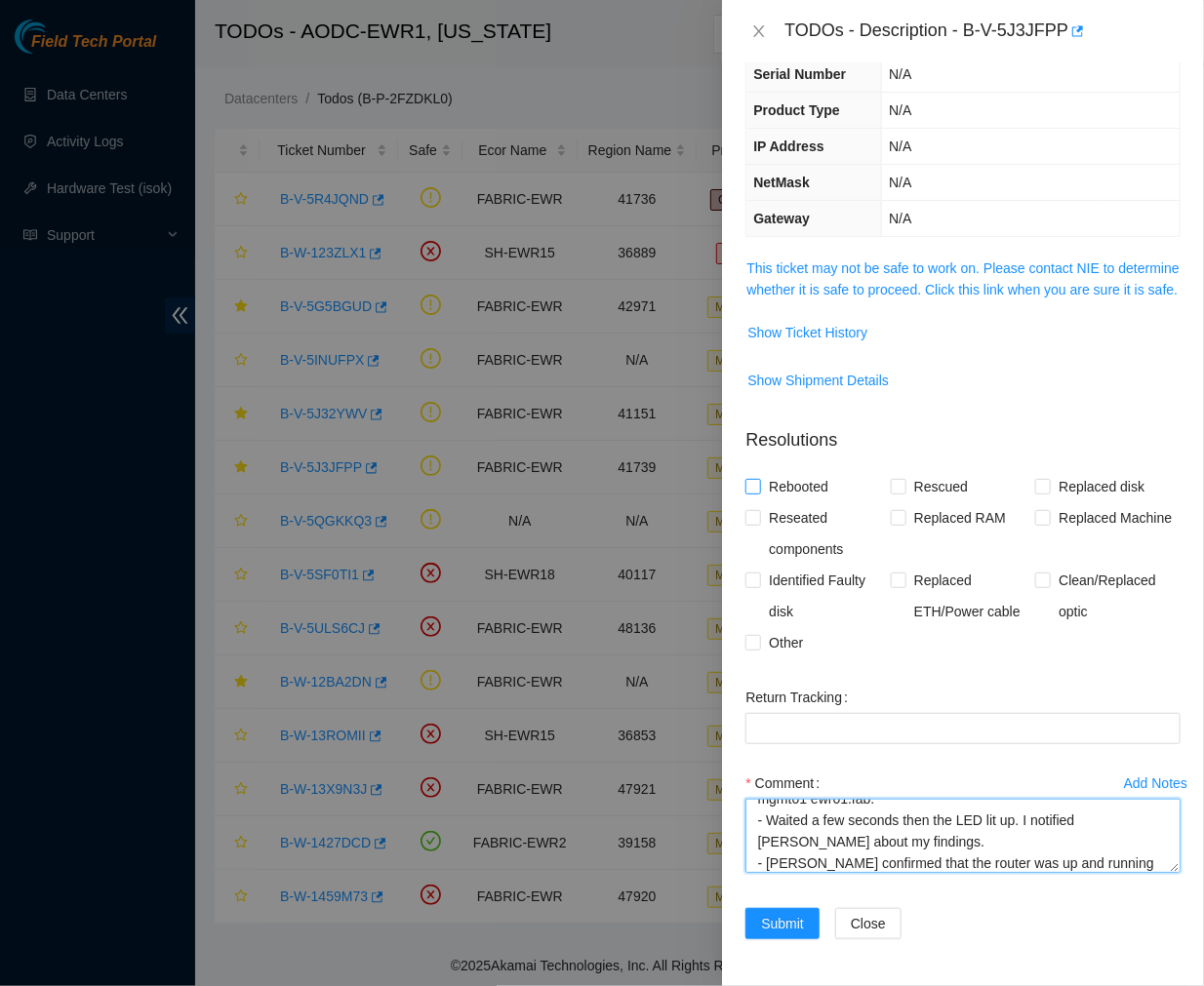
type textarea "Ticket #: B-W-12BA2DN - Reached out to the NIE (Sal) to confirm if it's safe to…"
drag, startPoint x: 749, startPoint y: 489, endPoint x: 749, endPoint y: 516, distance: 27.0
click at [749, 516] on div "Rebooted Rescued Replaced disk Reseated components Replaced RAM Replaced Machin…" at bounding box center [963, 565] width 435 height 187
click at [749, 516] on input "Reseated components" at bounding box center [752, 518] width 14 height 14
checkbox input "true"
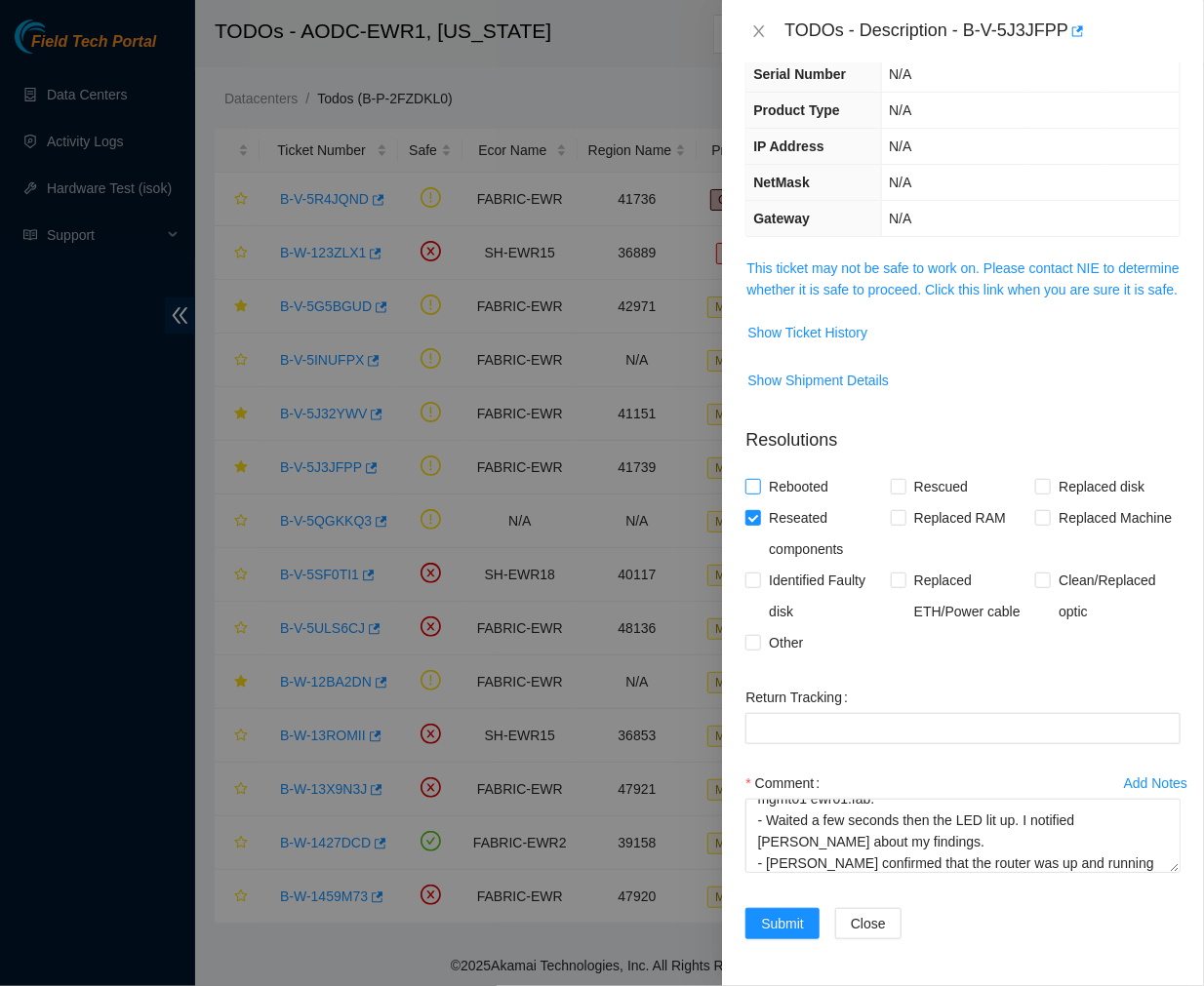
click at [751, 482] on input "Rebooted" at bounding box center [752, 486] width 14 height 14
checkbox input "true"
click at [785, 903] on div "Add Notes Comment Ticket #: B-W-12BA2DN - Reached out to the NIE (Sal) to confi…" at bounding box center [963, 837] width 451 height 141
click at [776, 919] on span "Submit" at bounding box center [782, 924] width 43 height 22
click at [893, 925] on span "Close" at bounding box center [895, 924] width 35 height 22
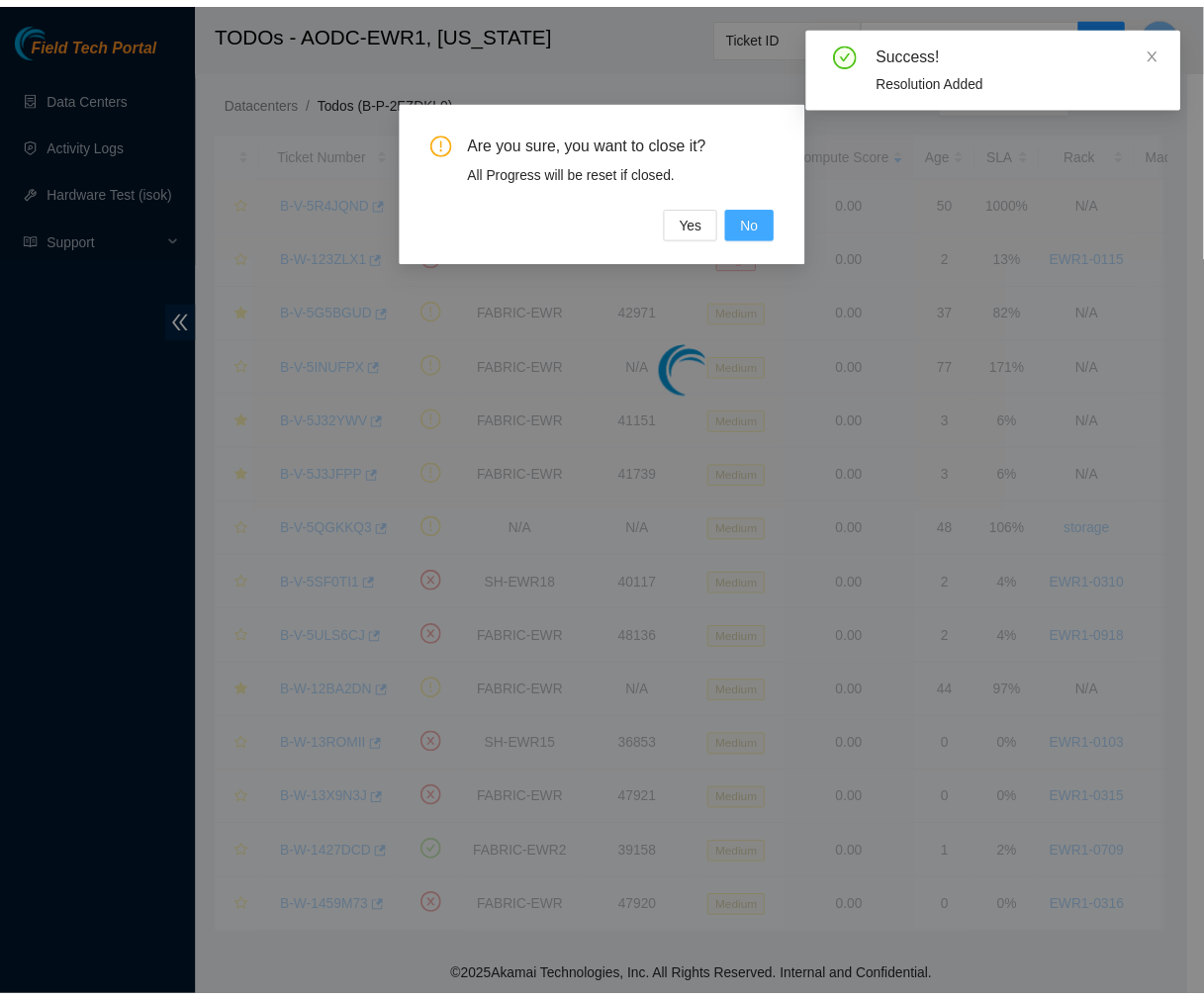
scroll to position [230, 0]
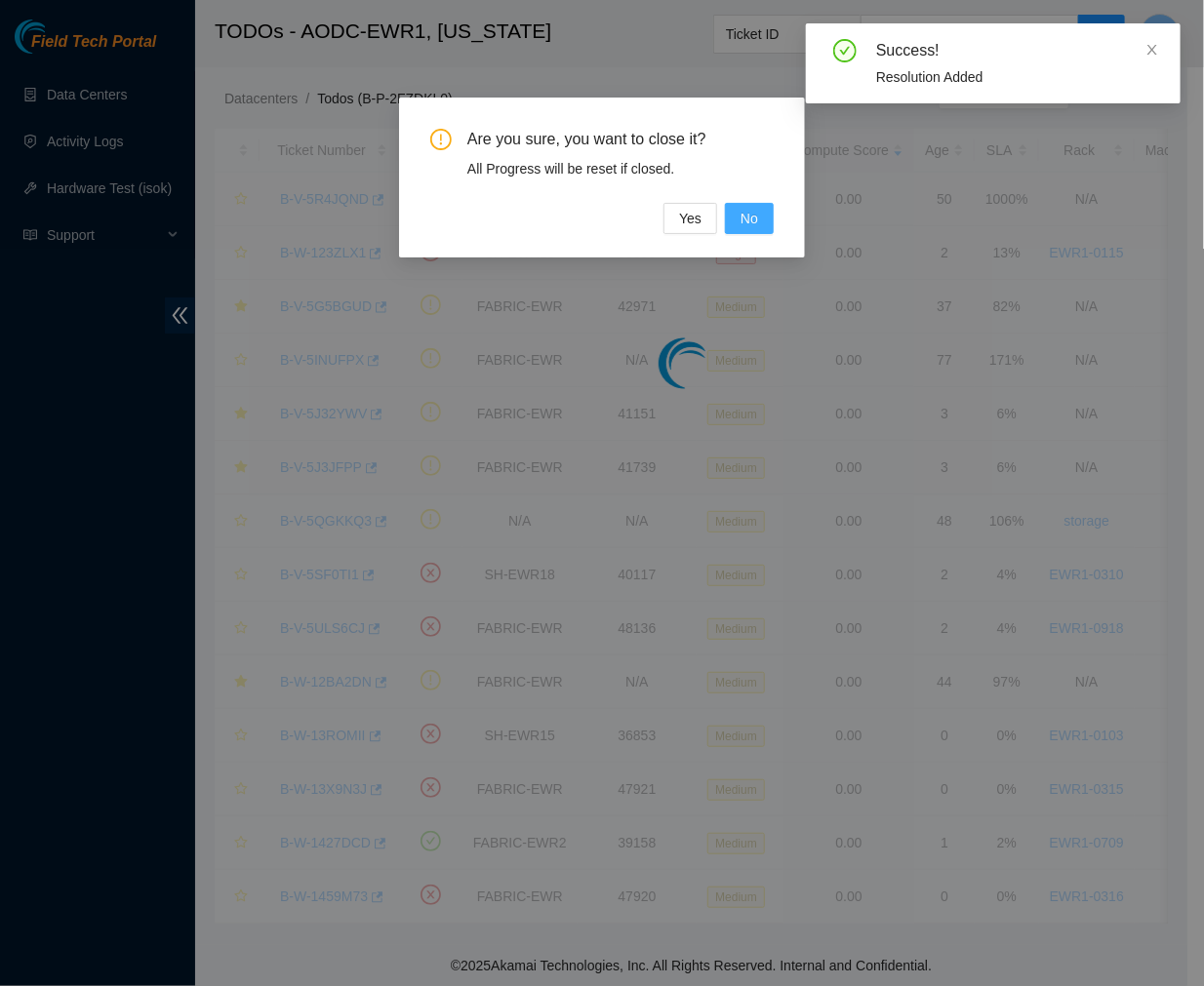
click at [735, 215] on button "No" at bounding box center [750, 218] width 49 height 31
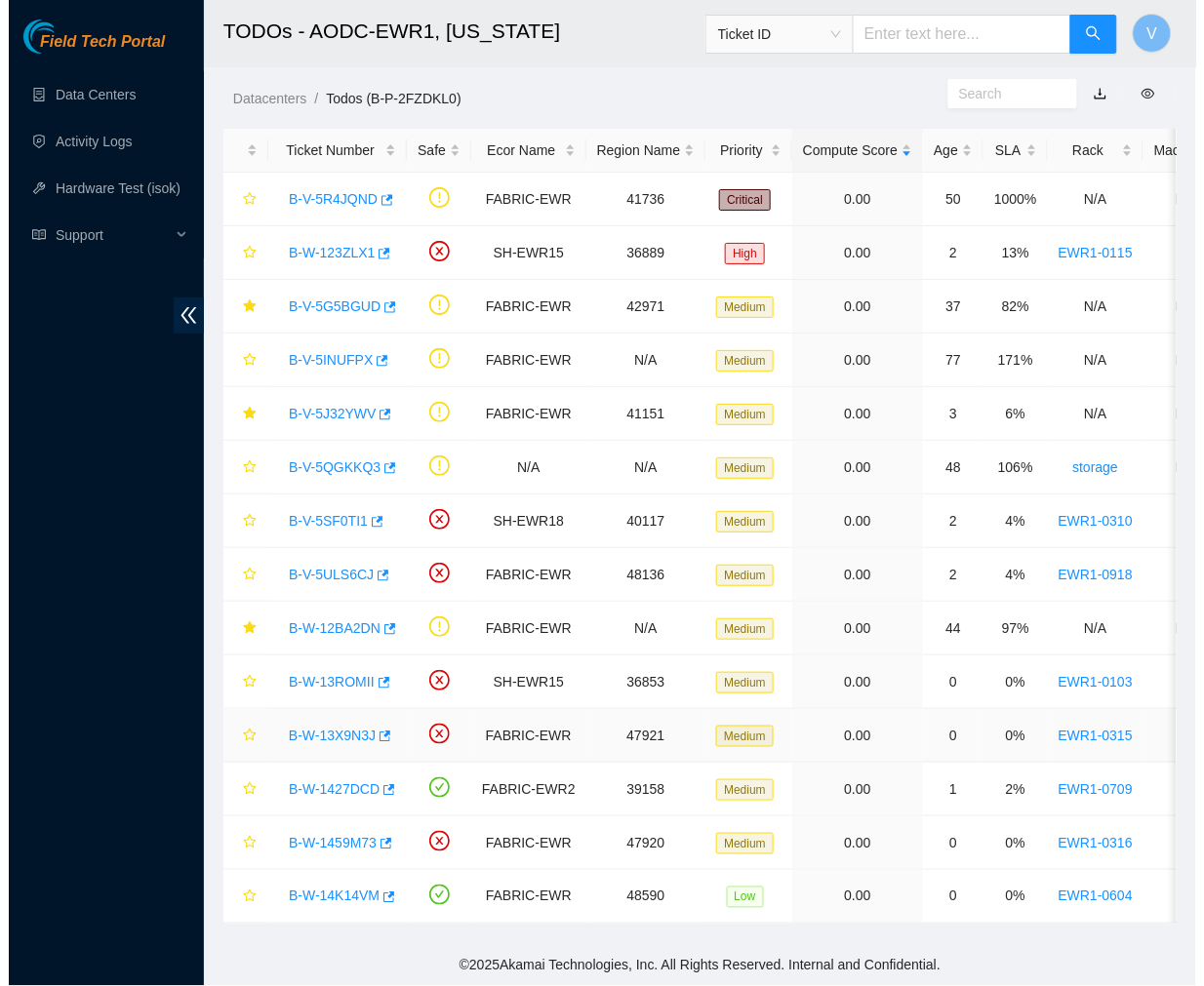
scroll to position [0, 0]
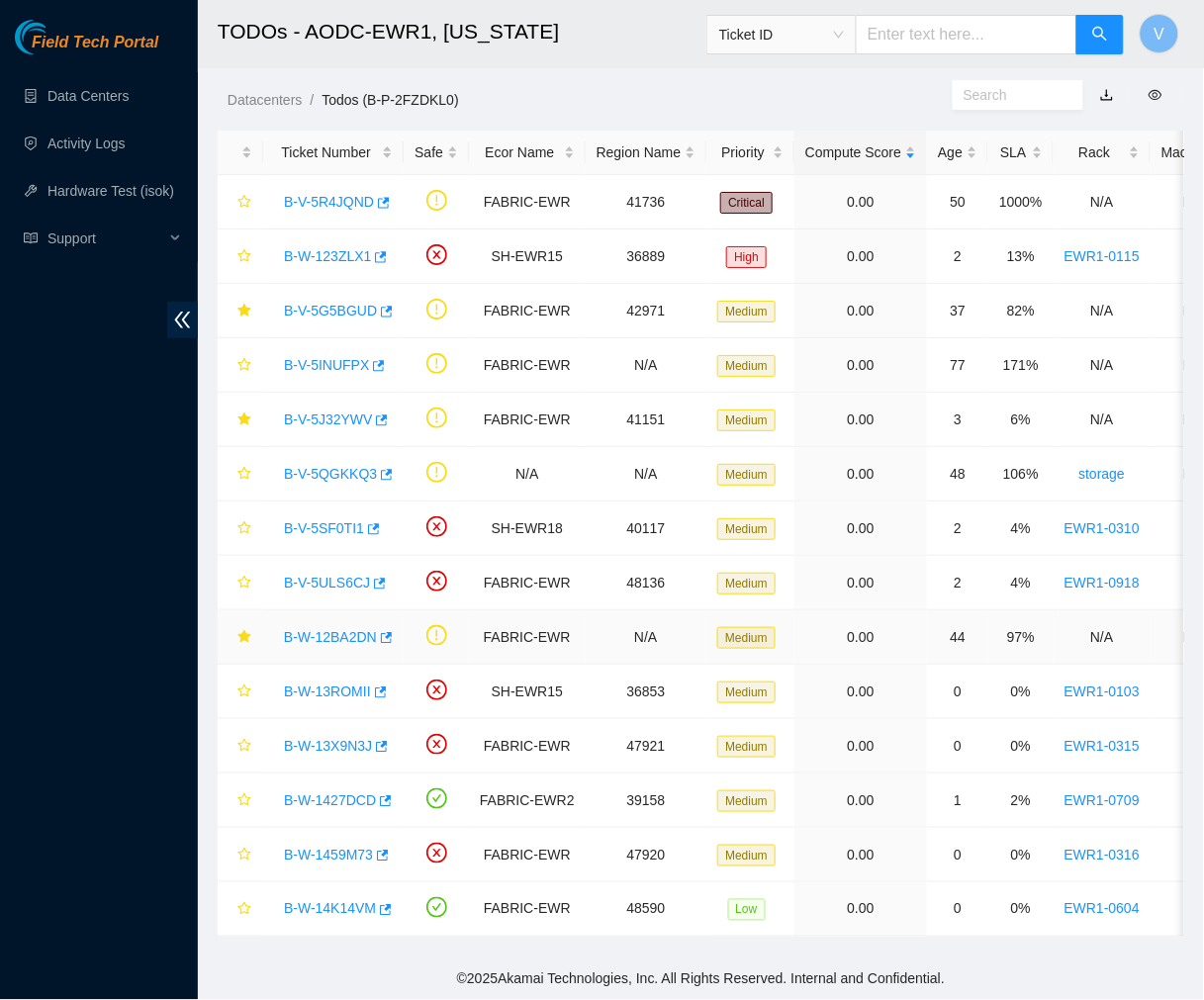
click at [338, 642] on link "B-W-12BA2DN" at bounding box center [330, 638] width 93 height 16
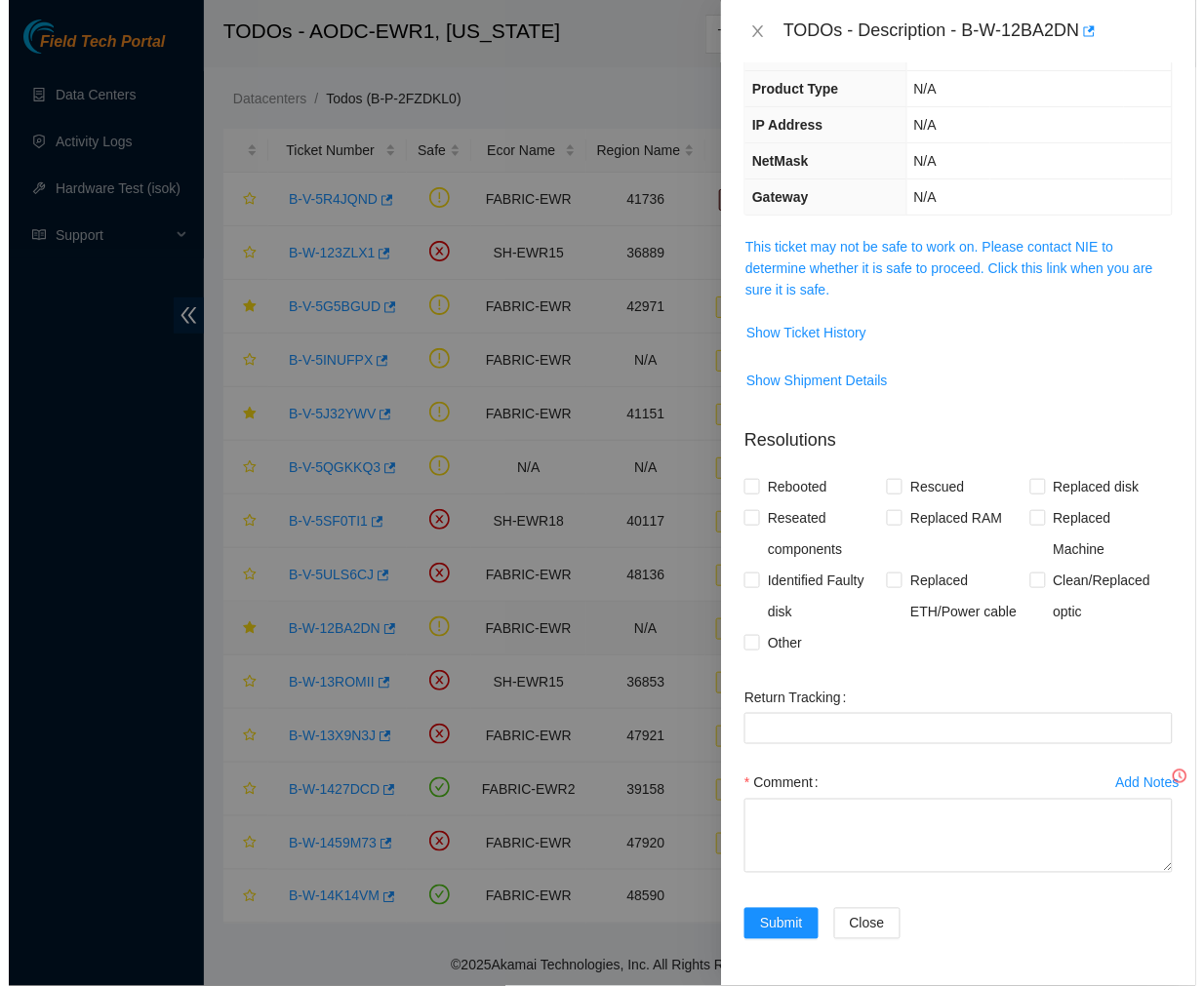
scroll to position [125, 0]
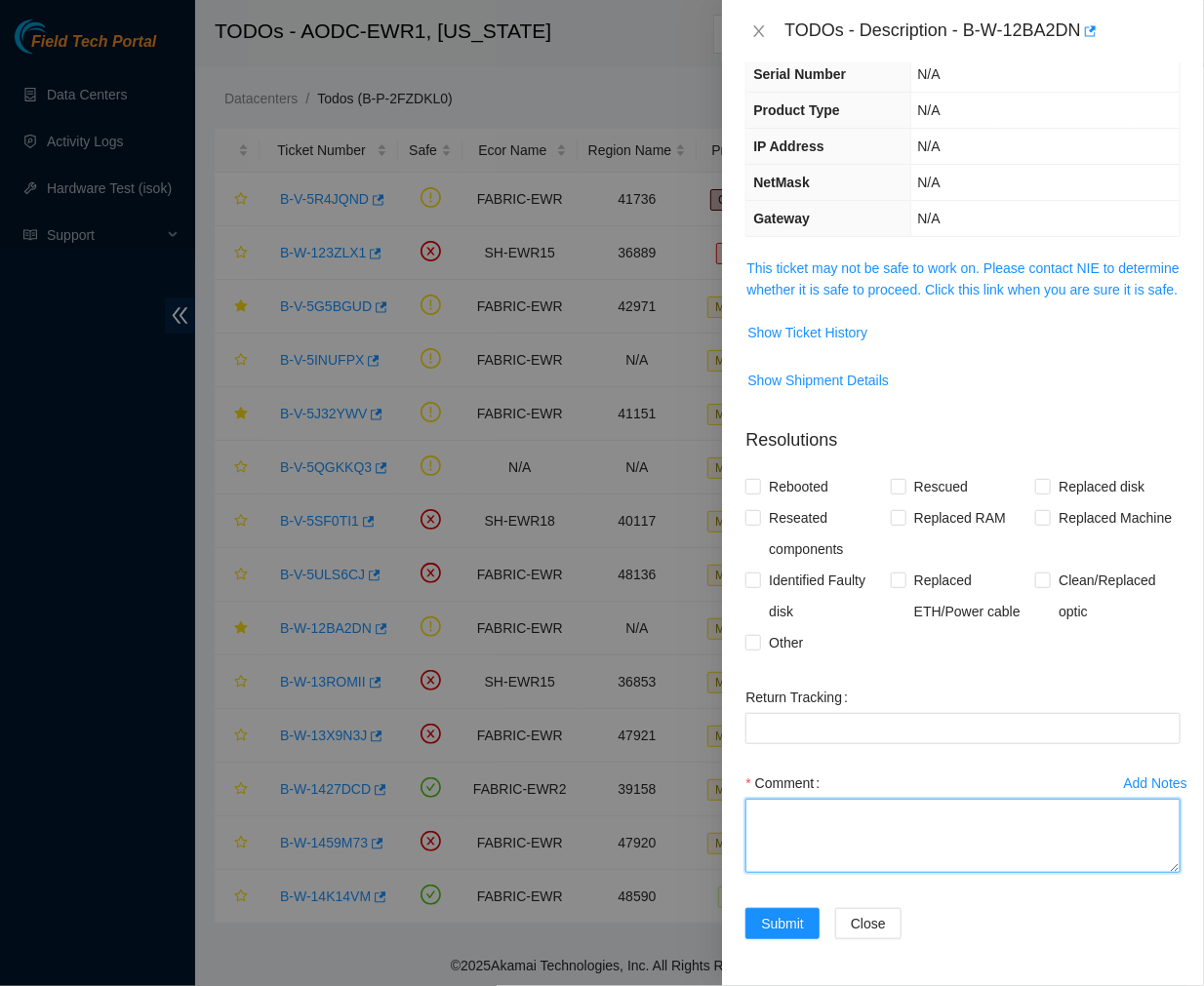
click at [813, 821] on textarea "Comment" at bounding box center [963, 835] width 435 height 74
paste textarea "Ticket #: B-W-12BA2DN - Reached out to the NIE (Sal) to confirm if it's safe to…"
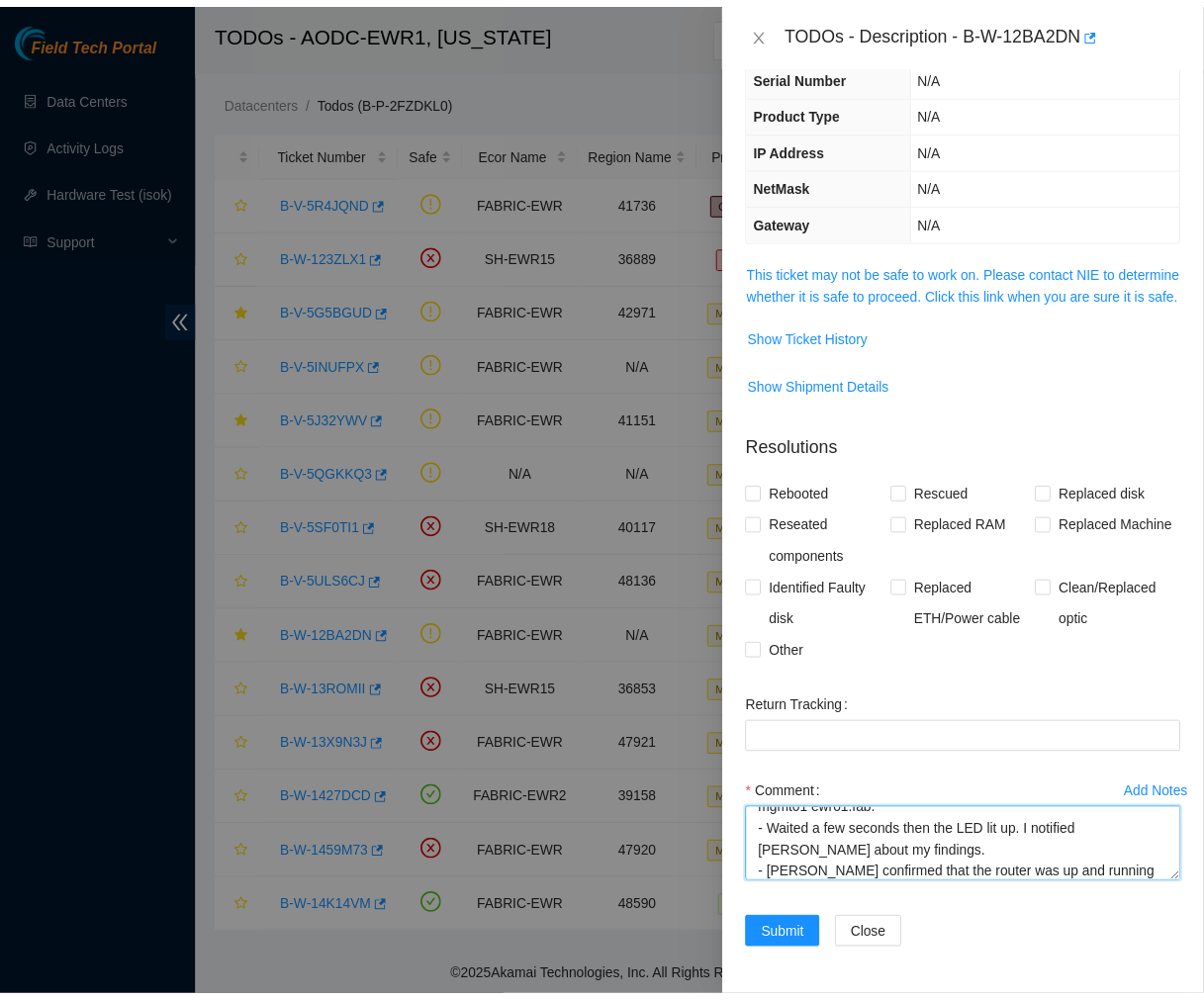
scroll to position [260, 0]
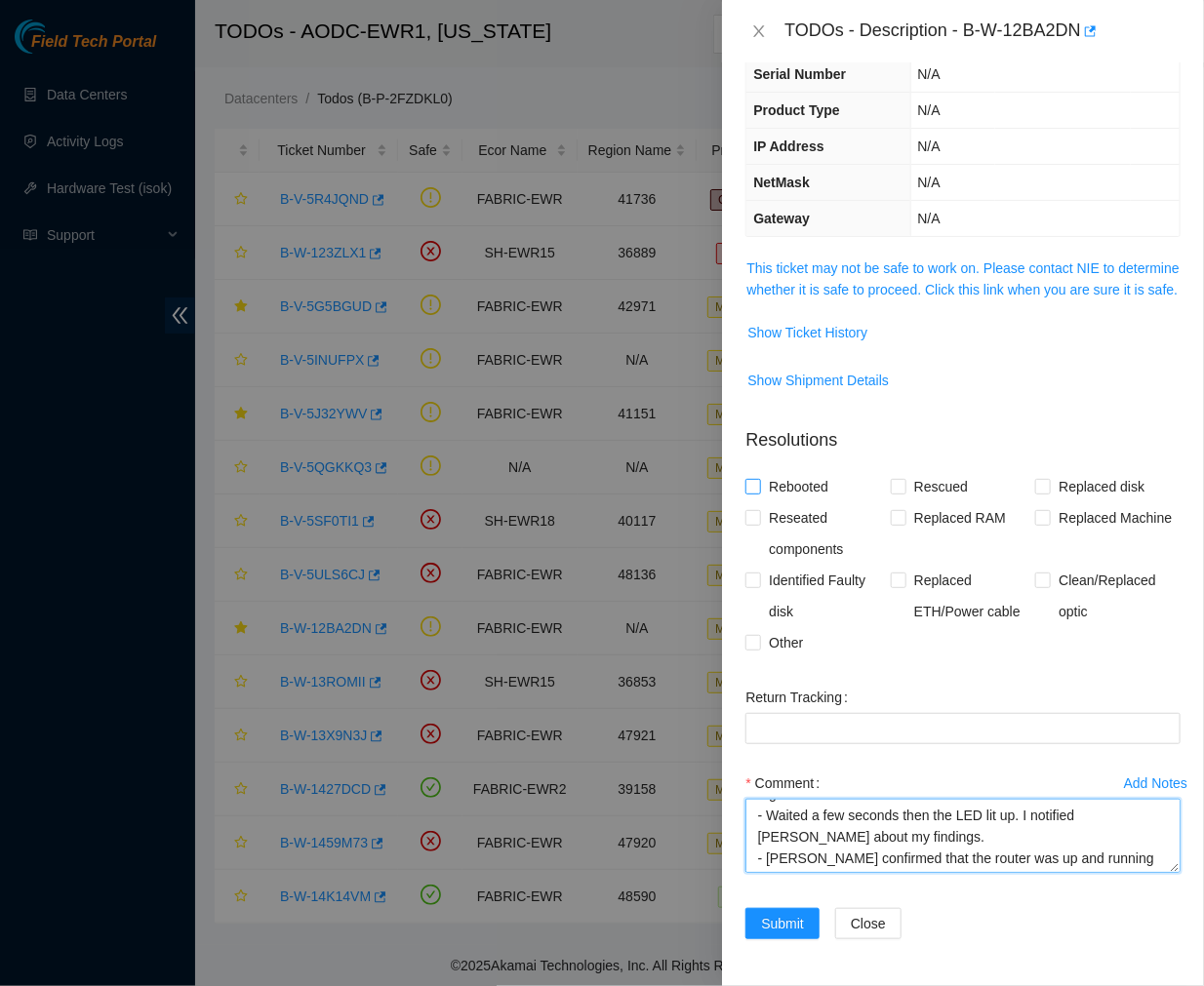
type textarea "Ticket #: B-W-12BA2DN - Reached out to the NIE (Sal) to confirm if it's safe to…"
click at [751, 492] on span at bounding box center [753, 487] width 16 height 16
click at [751, 492] on input "Rebooted" at bounding box center [752, 486] width 14 height 14
checkbox input "true"
click at [751, 506] on label "Reseated components" at bounding box center [818, 533] width 146 height 62
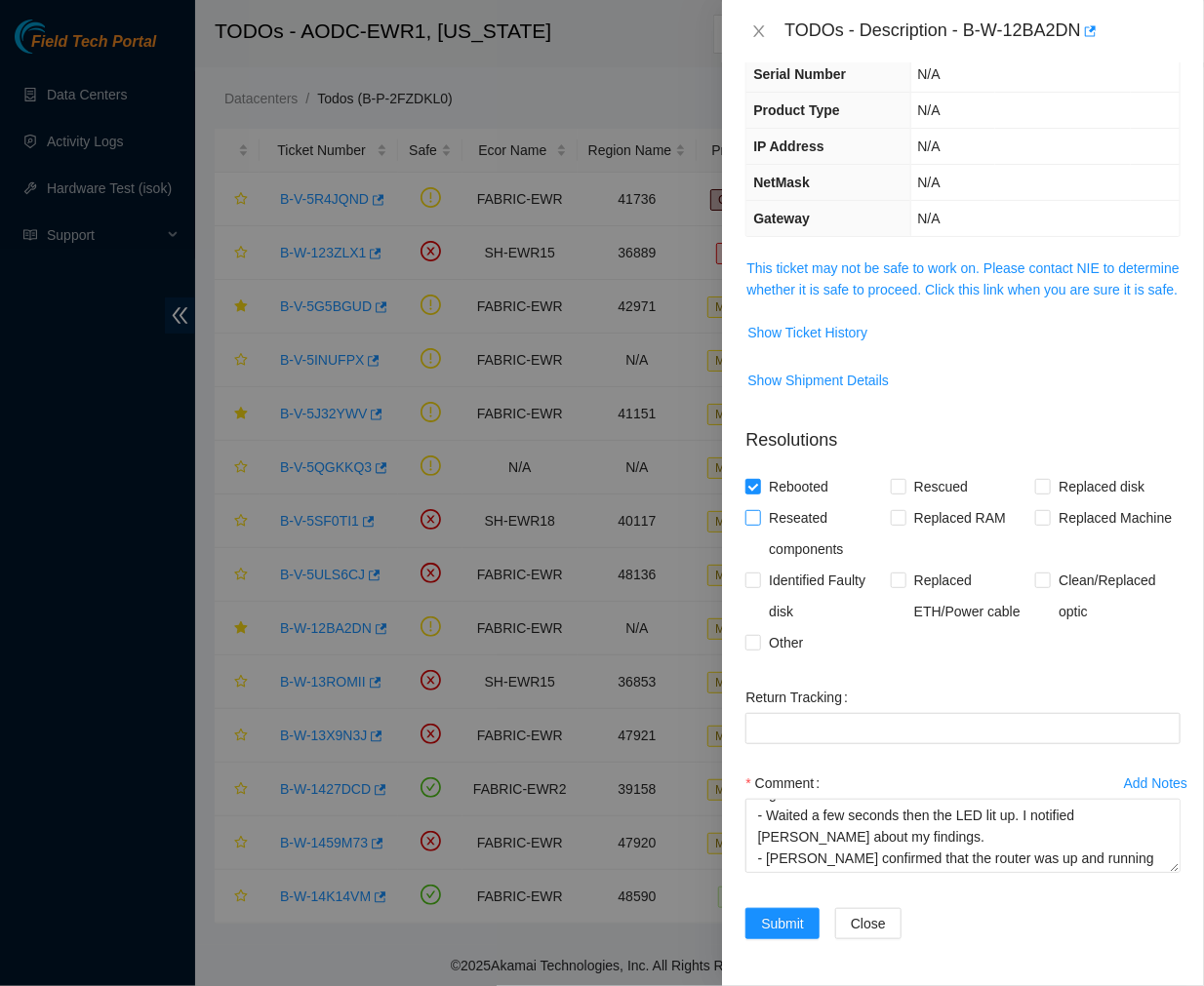
click at [751, 511] on input "Reseated components" at bounding box center [752, 518] width 14 height 14
checkbox input "true"
click at [836, 325] on span "Show Ticket History" at bounding box center [808, 333] width 120 height 22
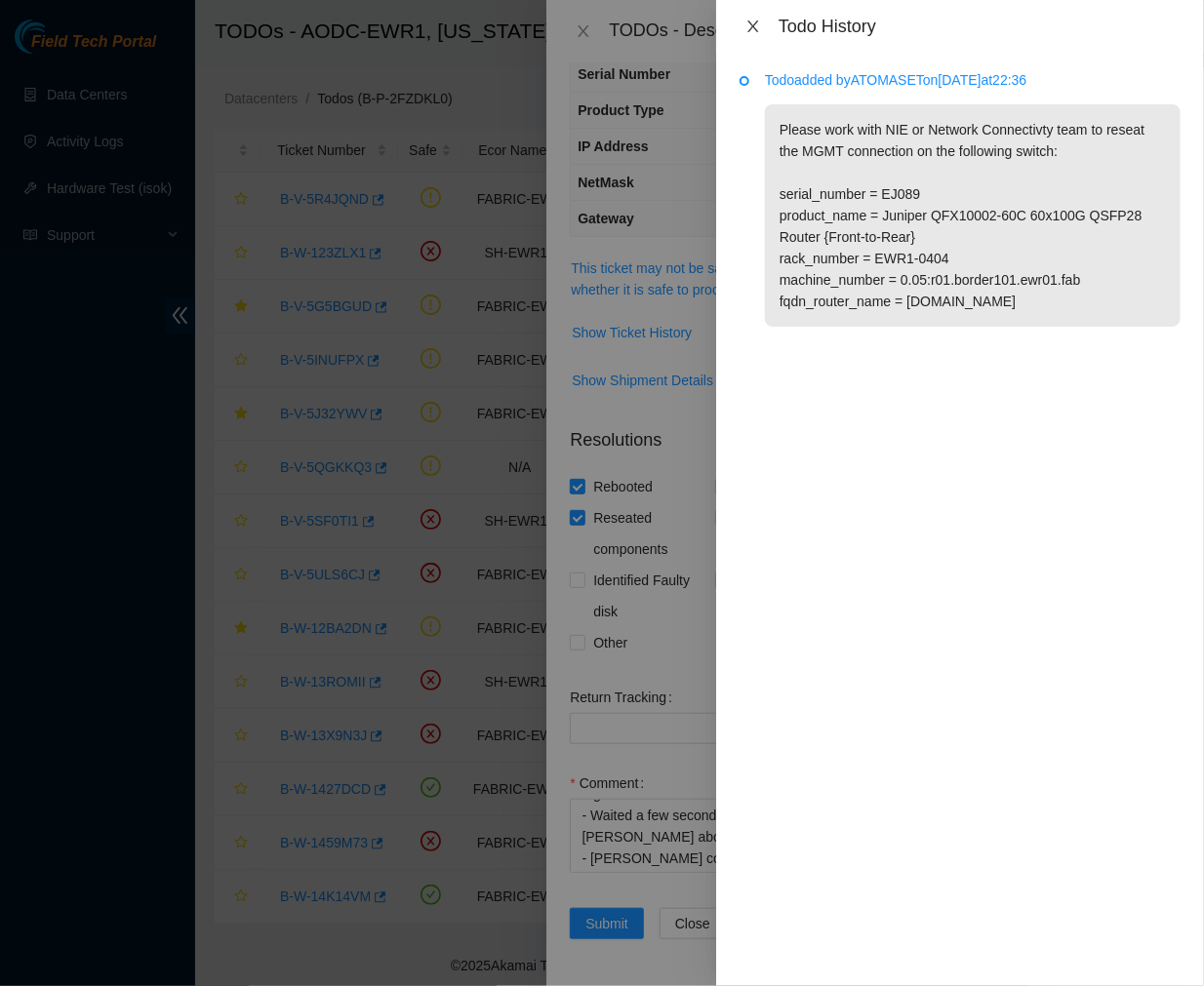
click at [746, 30] on icon "close" at bounding box center [753, 27] width 16 height 16
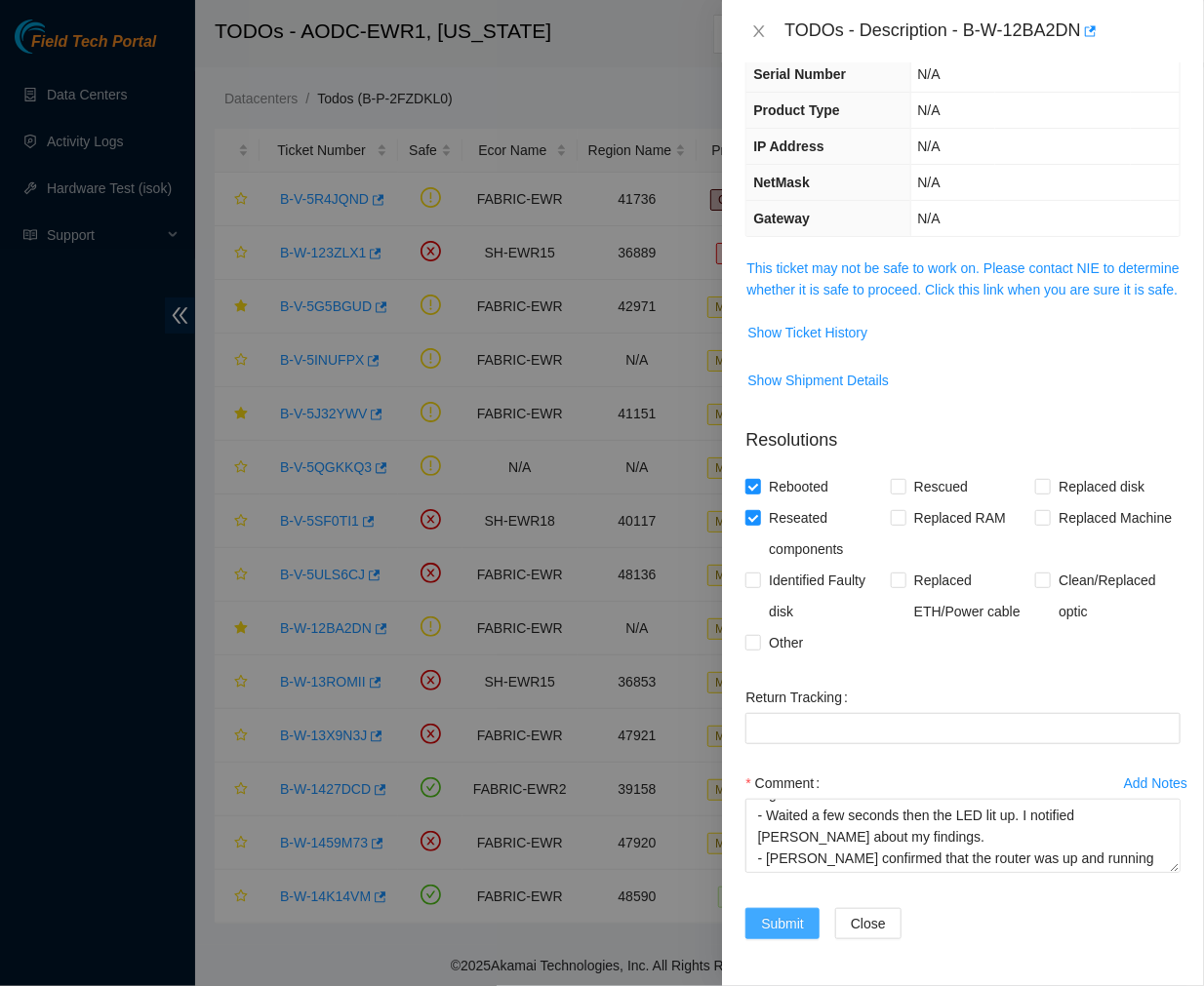
click at [783, 924] on span "Submit" at bounding box center [782, 924] width 43 height 22
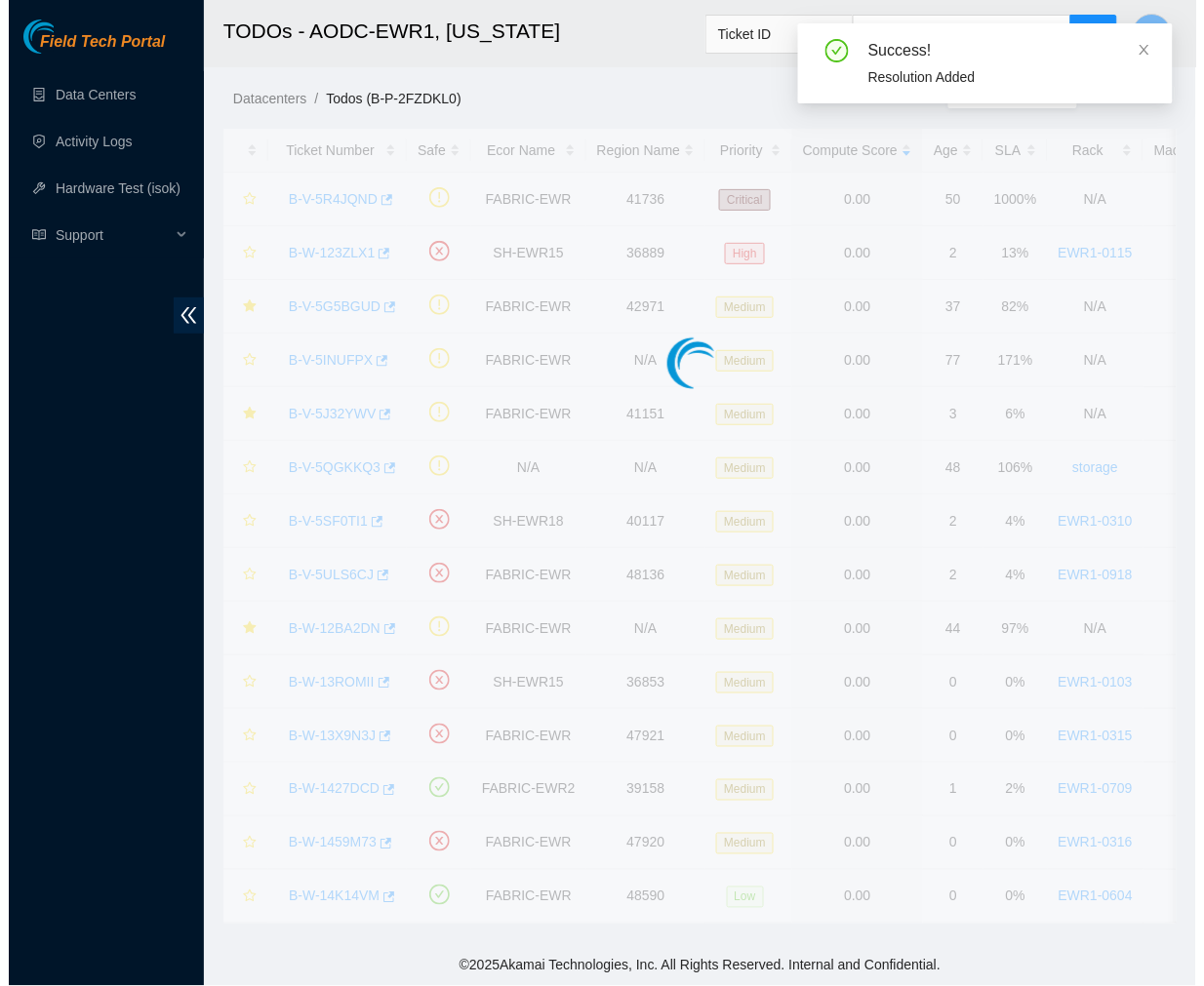
scroll to position [168, 0]
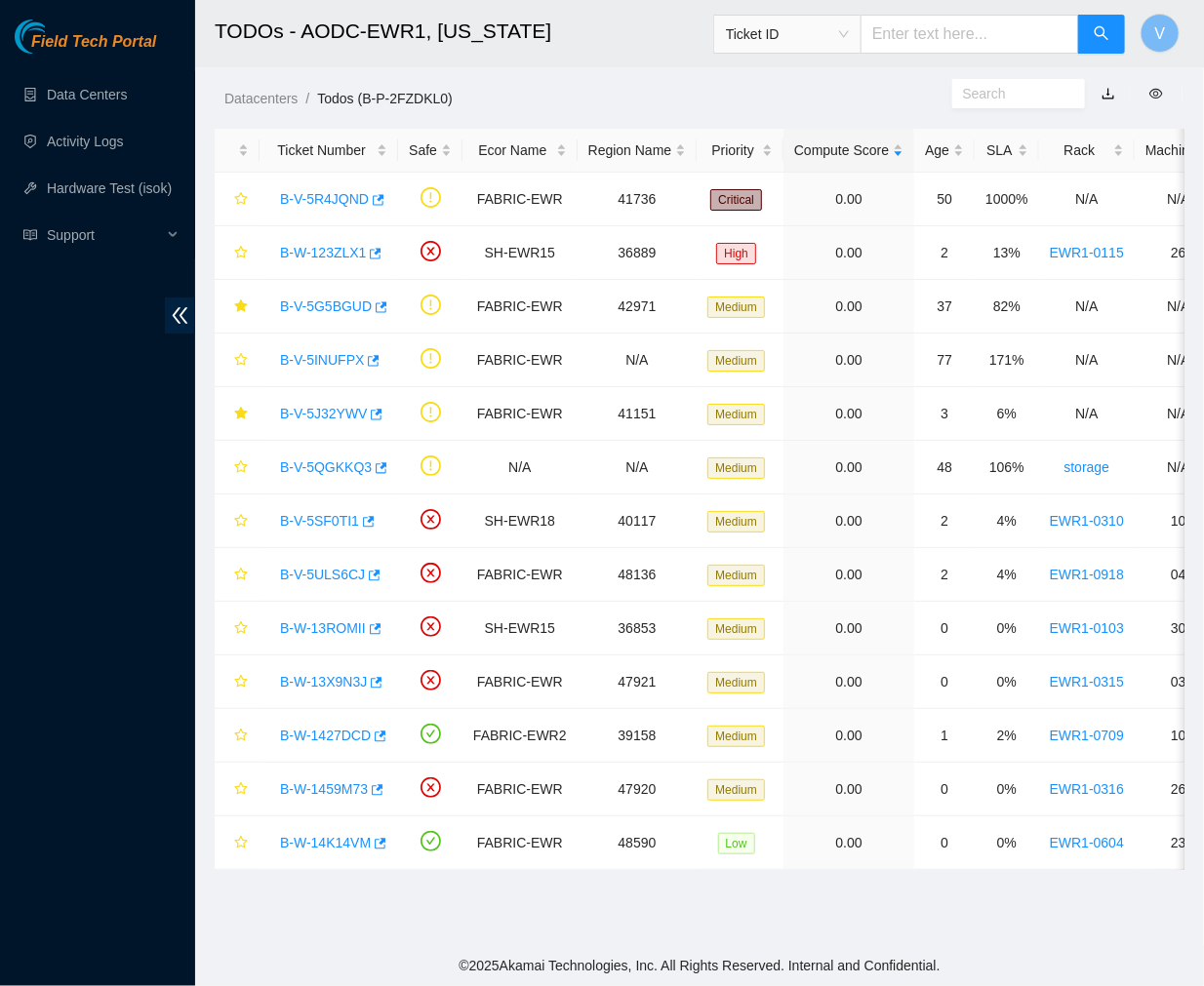
click at [625, 74] on div "Datacenters / Todos (B-P-2FZDKL0) /" at bounding box center [572, 54] width 756 height 109
click at [651, 55] on h2 "TODOs - AODC-EWR1, New Jersey" at bounding box center [622, 31] width 815 height 62
click at [348, 407] on link "B-V-5J32YWV" at bounding box center [324, 413] width 87 height 16
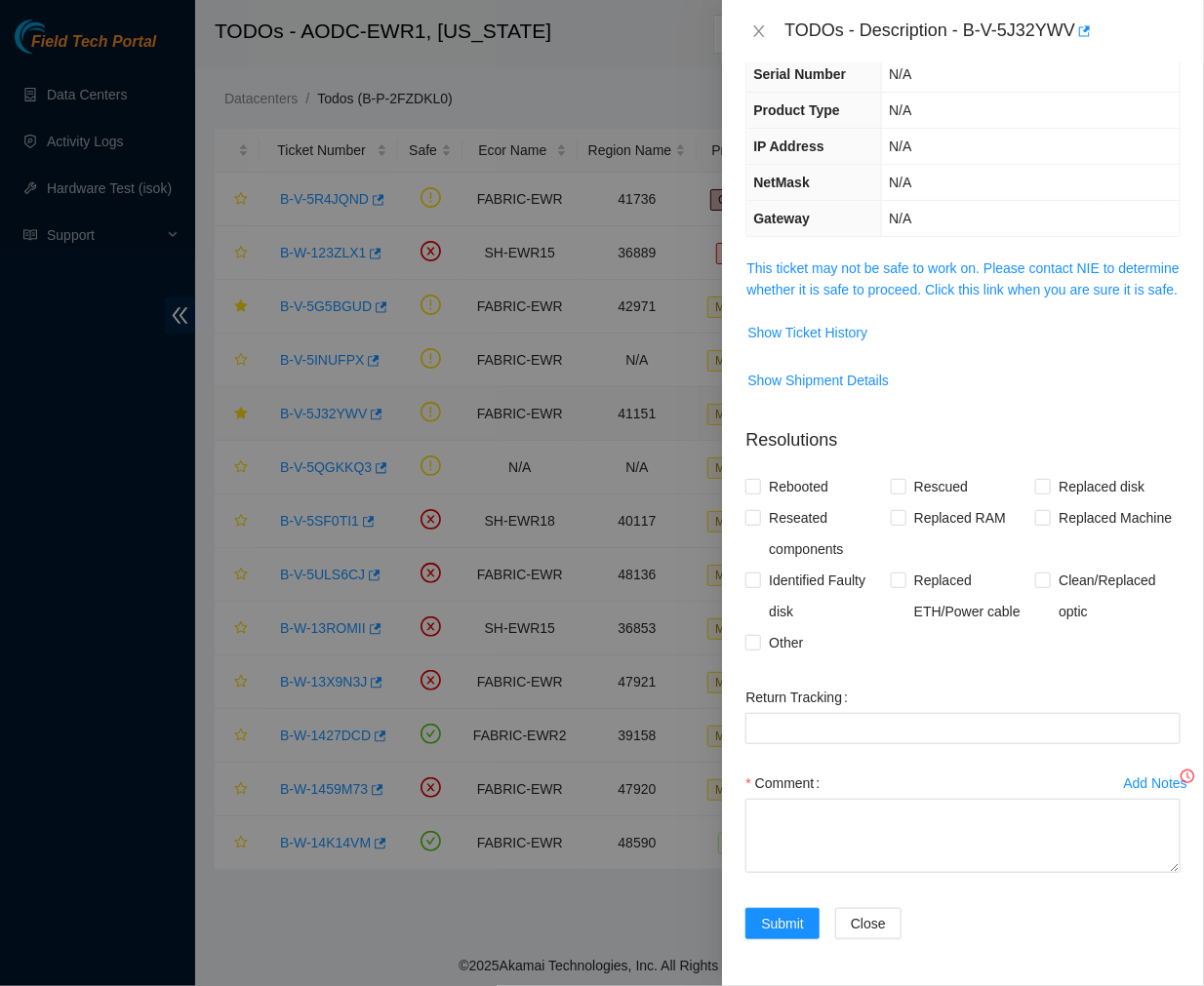
scroll to position [125, 0]
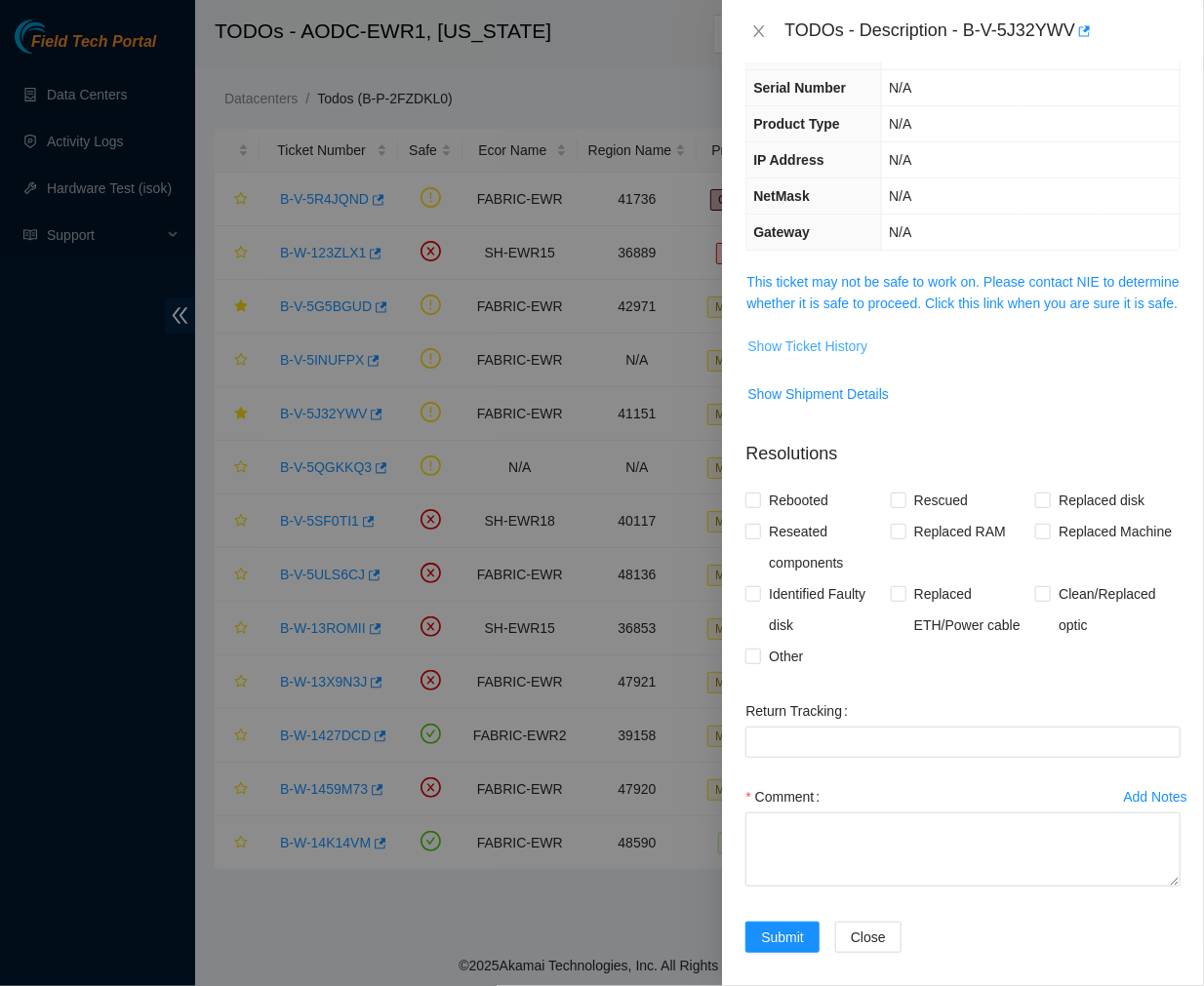
click at [815, 357] on span "Show Ticket History" at bounding box center [808, 346] width 120 height 22
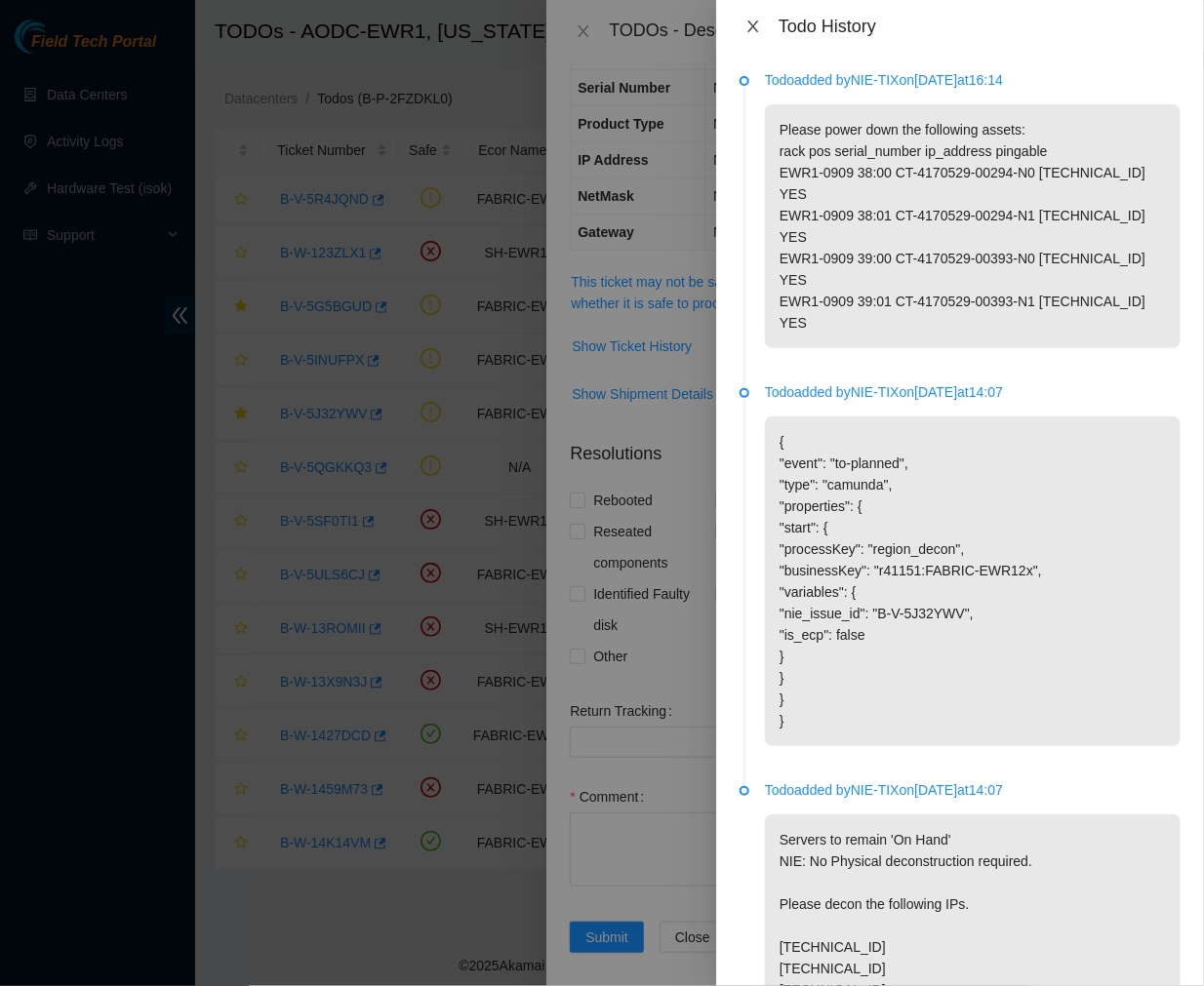
click at [746, 24] on icon "close" at bounding box center [753, 27] width 16 height 16
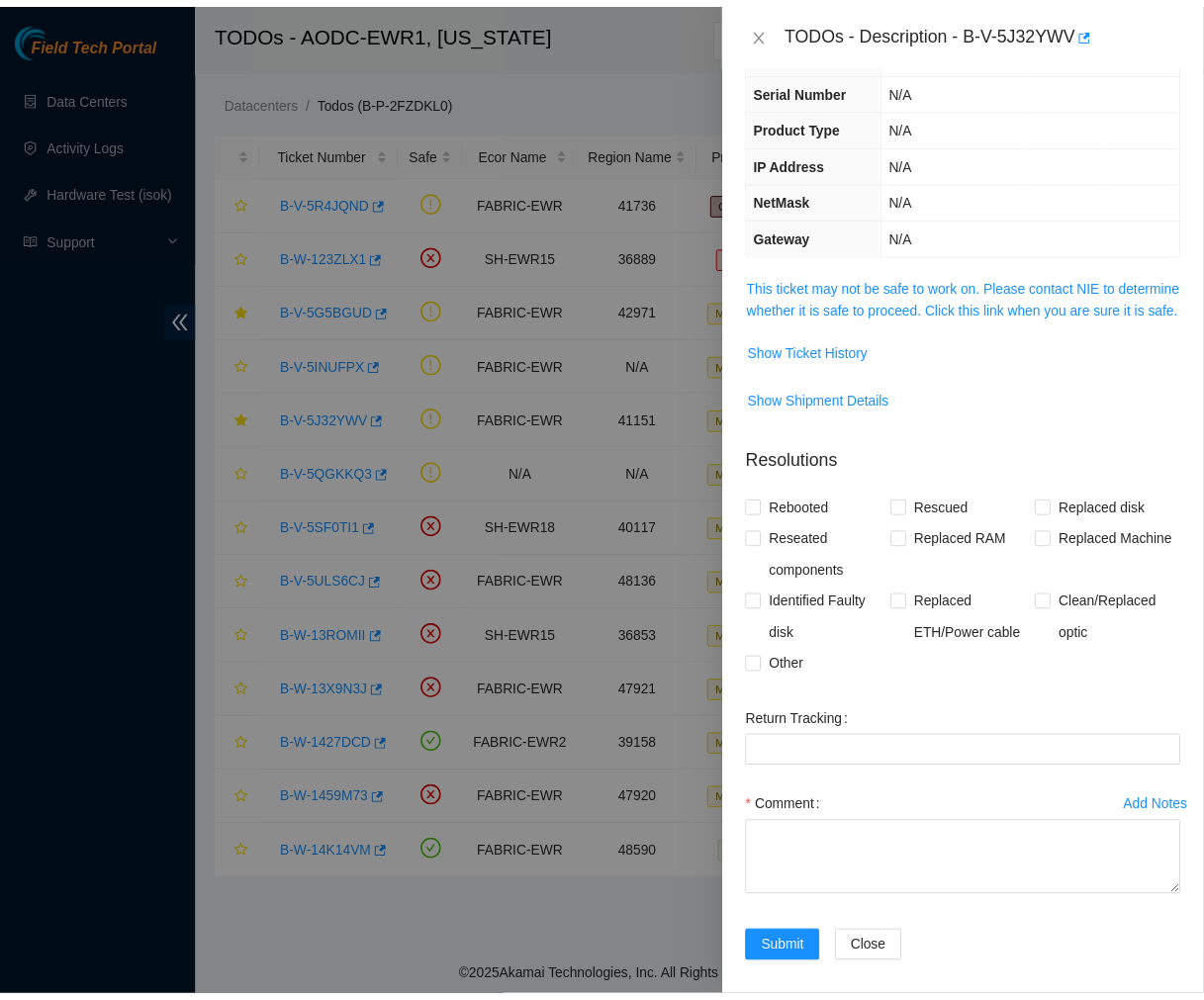
scroll to position [0, 0]
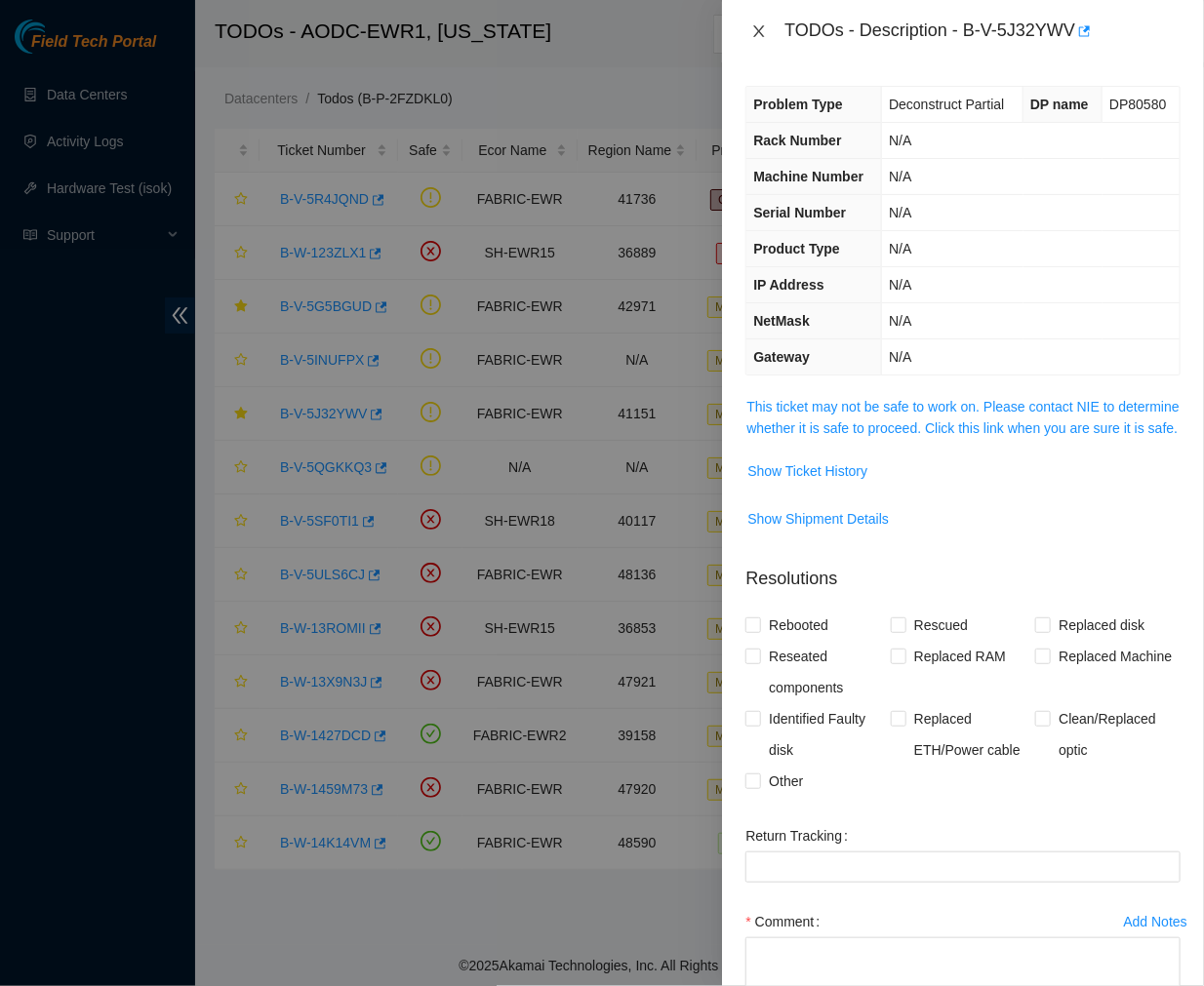
click at [766, 25] on button "Close" at bounding box center [759, 31] width 28 height 19
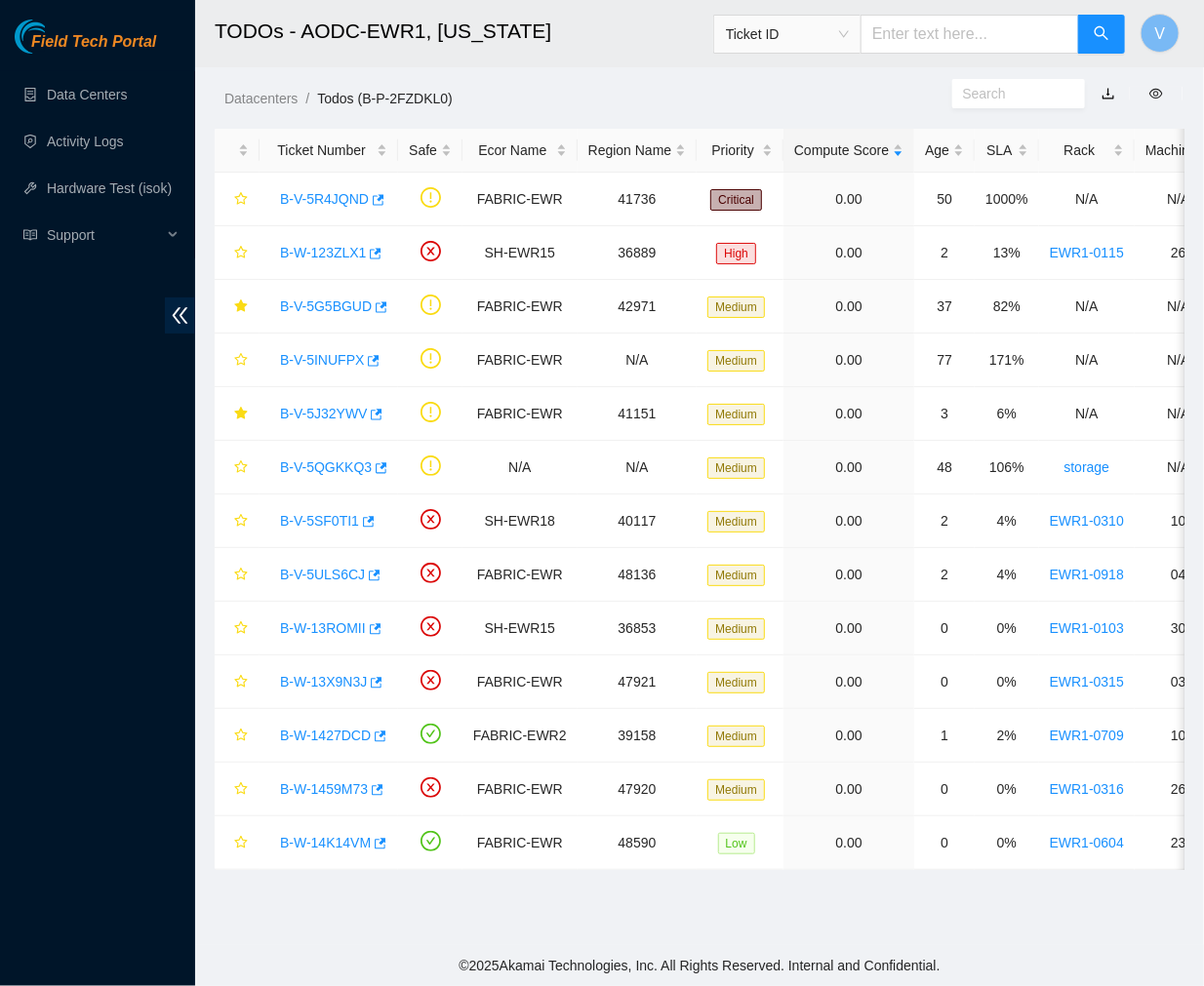
click at [909, 33] on input "text" at bounding box center [970, 34] width 218 height 39
paste input "B-V-5J3JFPP,"
type input "B-V-5J3JFPP"
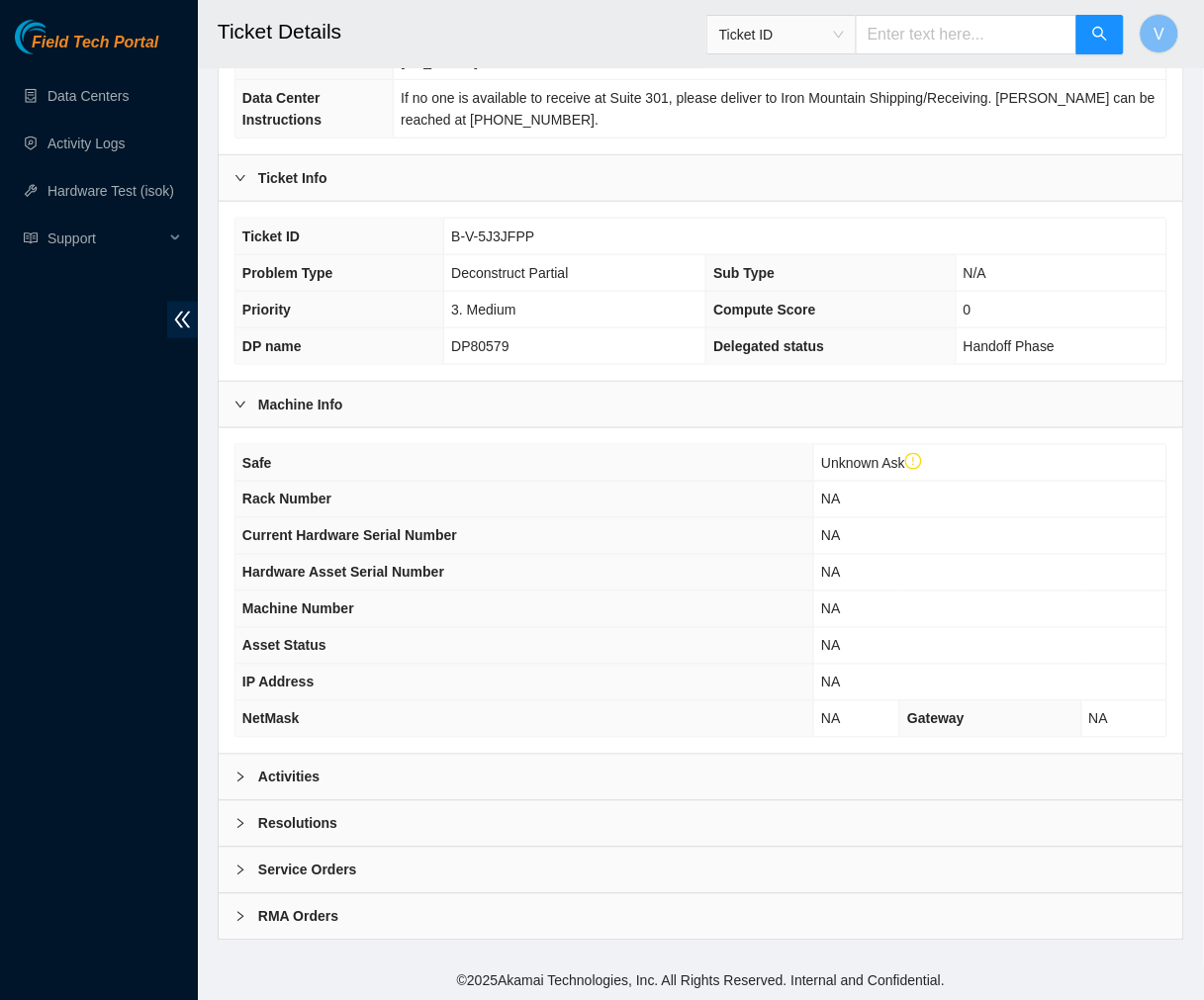
scroll to position [294, 0]
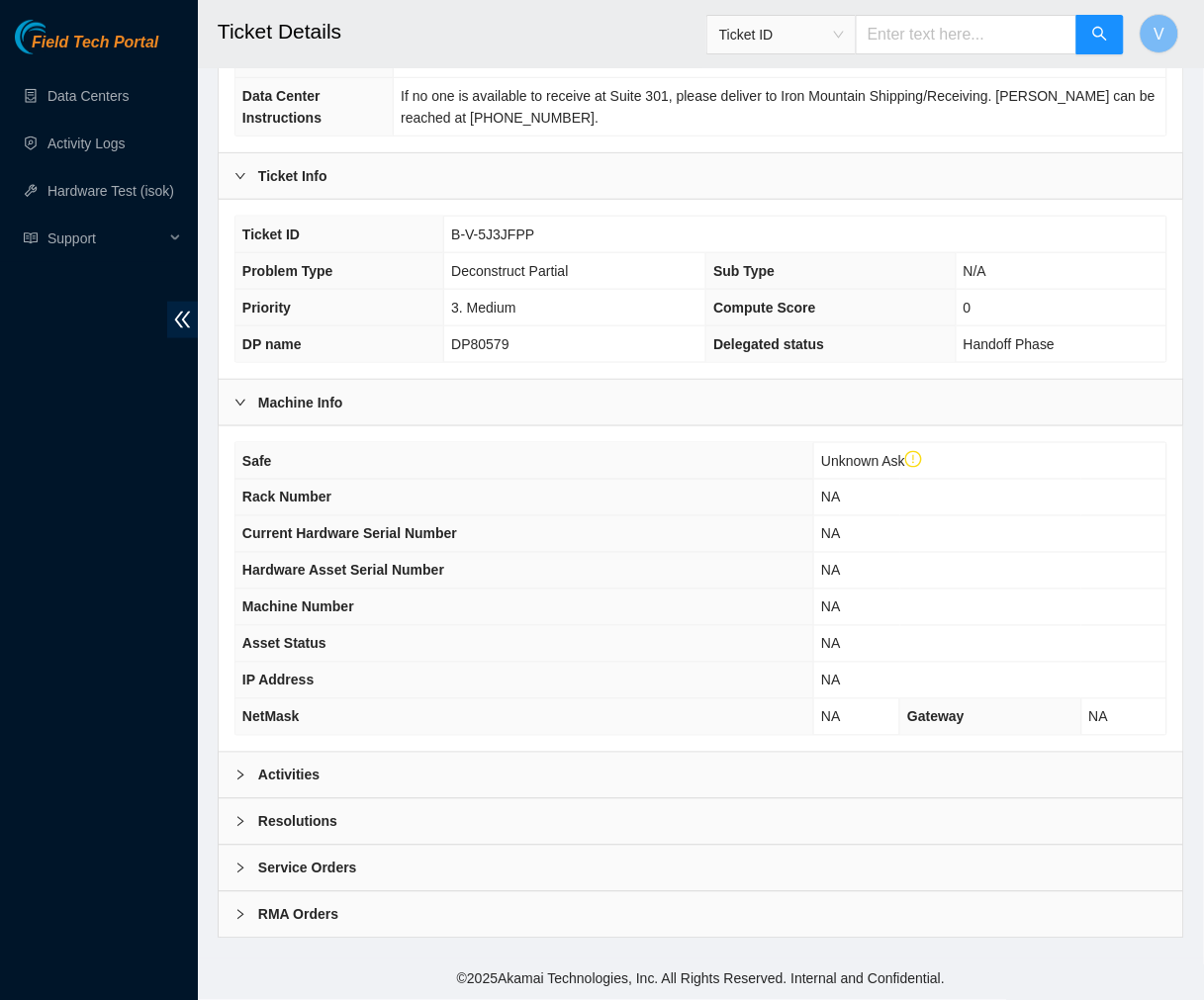
click at [258, 775] on b "Activities" at bounding box center [288, 775] width 61 height 22
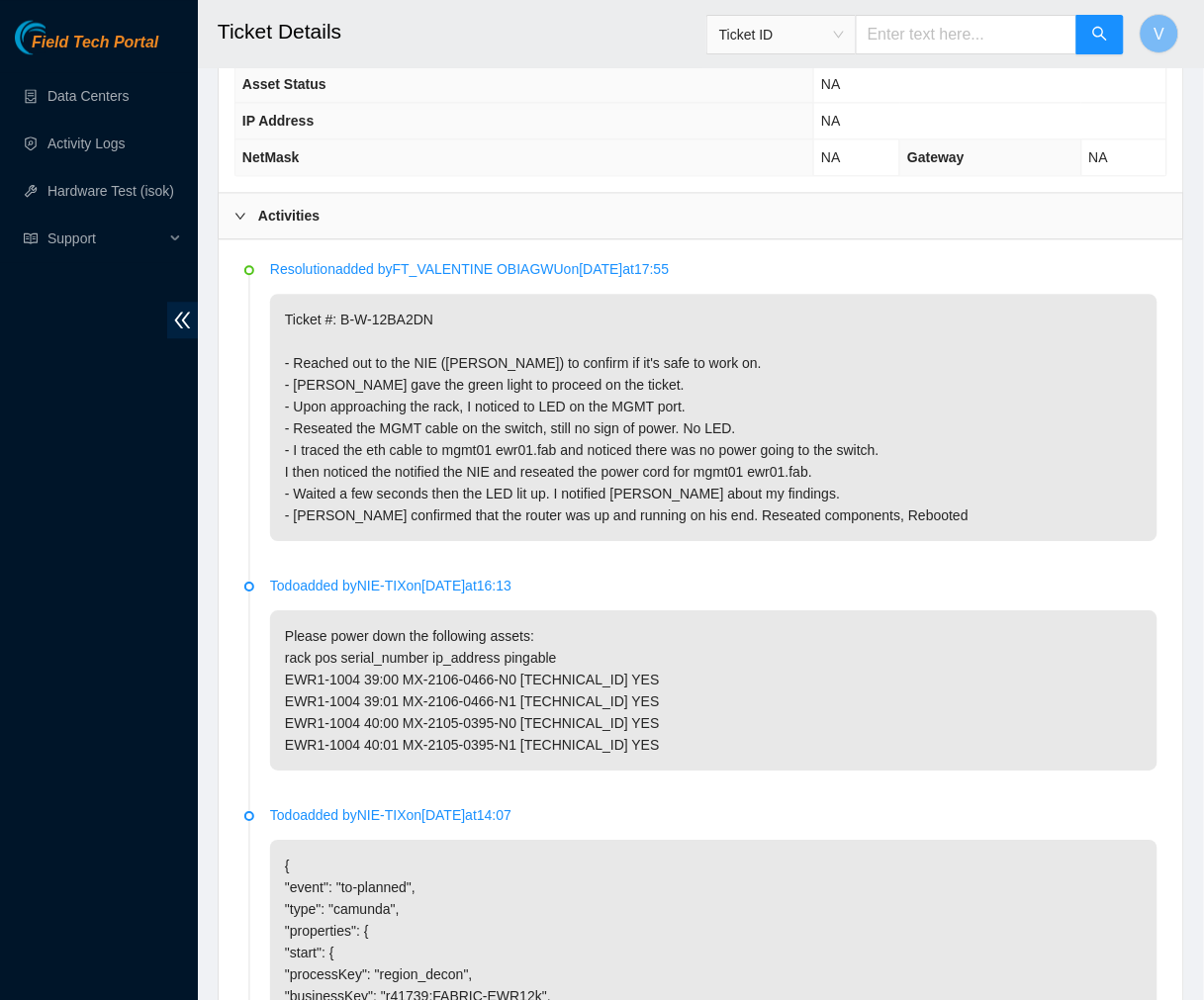
scroll to position [855, 0]
click at [547, 50] on h2 "Ticket Details" at bounding box center [624, 31] width 815 height 63
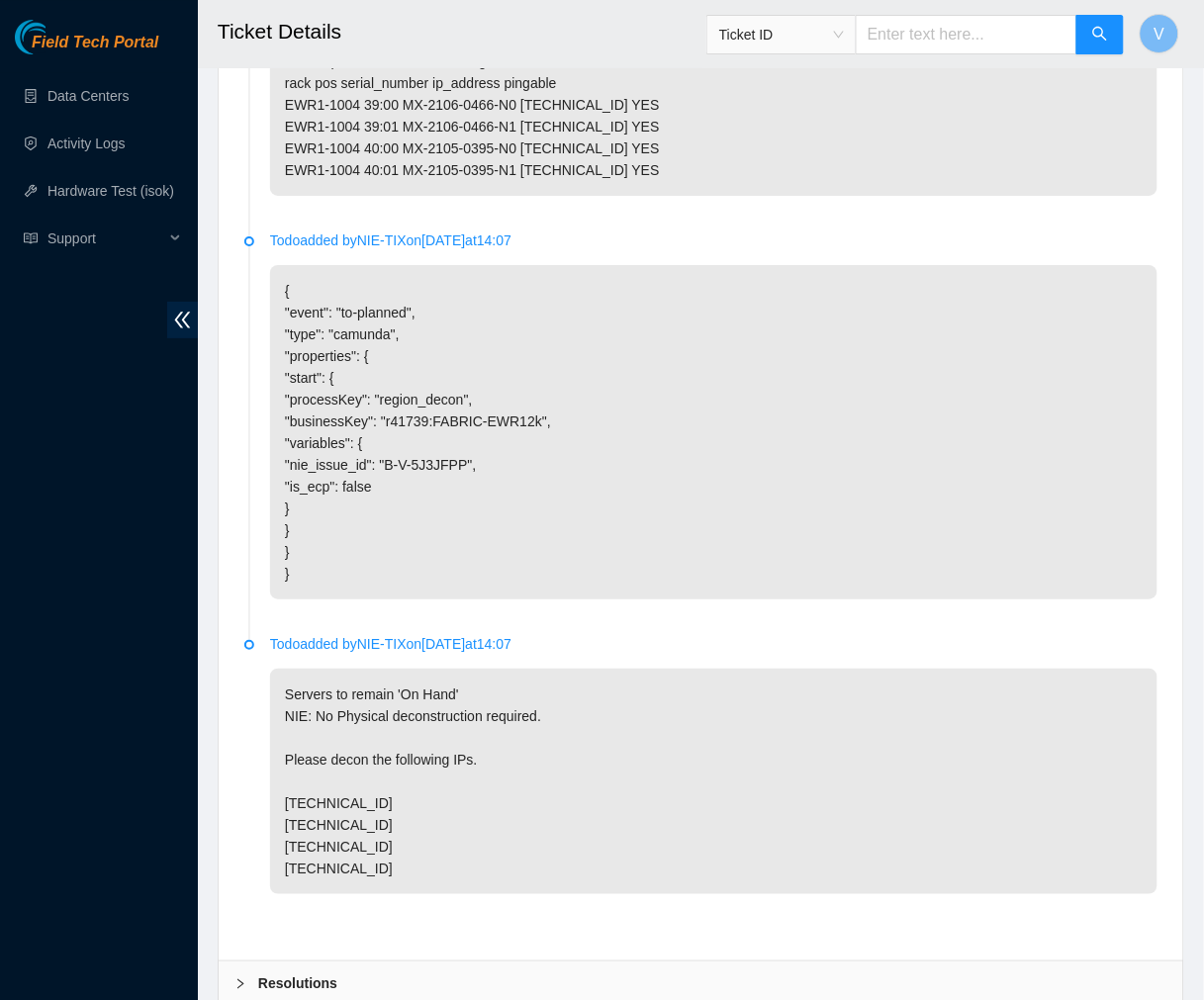
scroll to position [1635, 0]
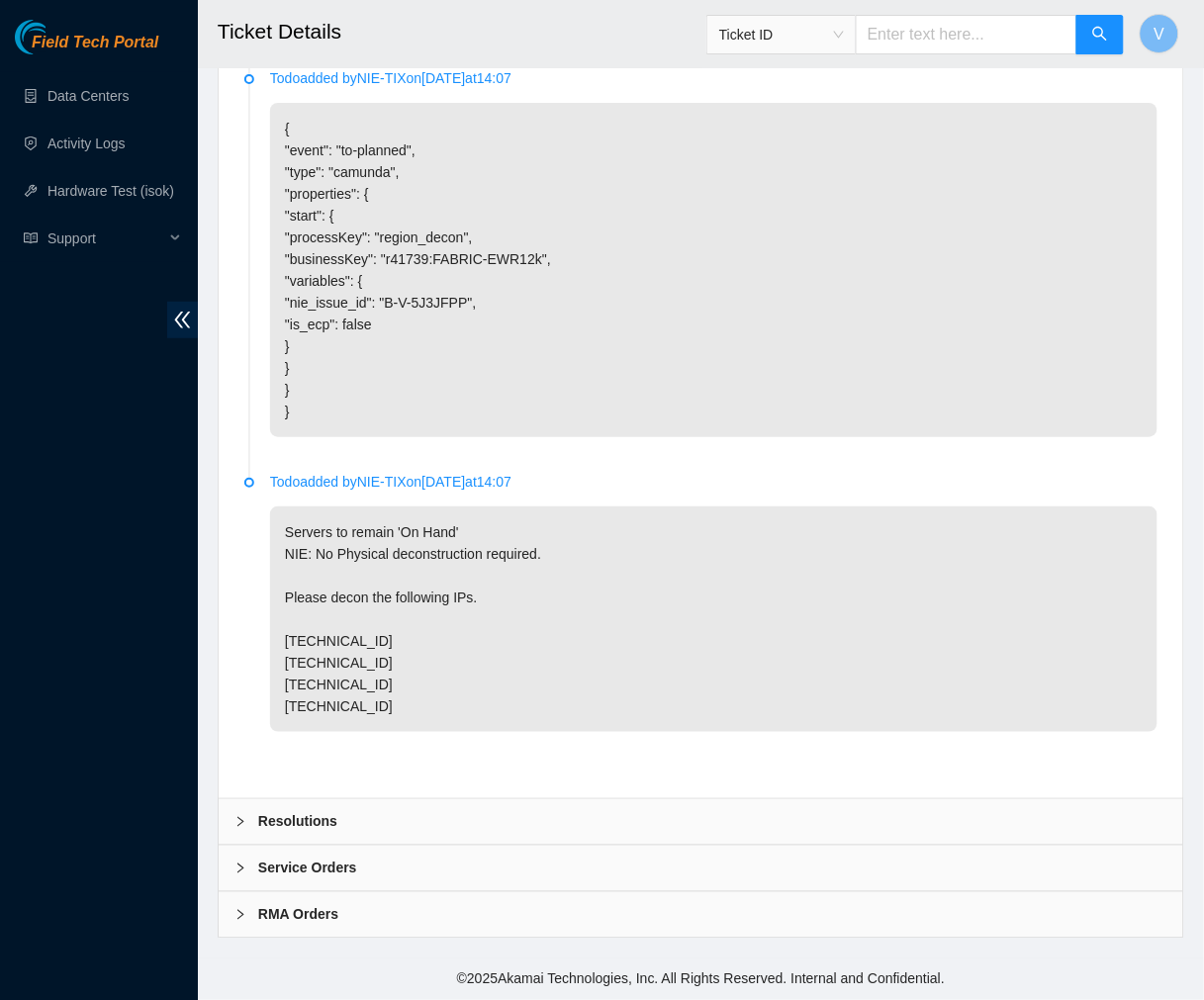
click at [242, 816] on icon "right" at bounding box center [240, 822] width 12 height 12
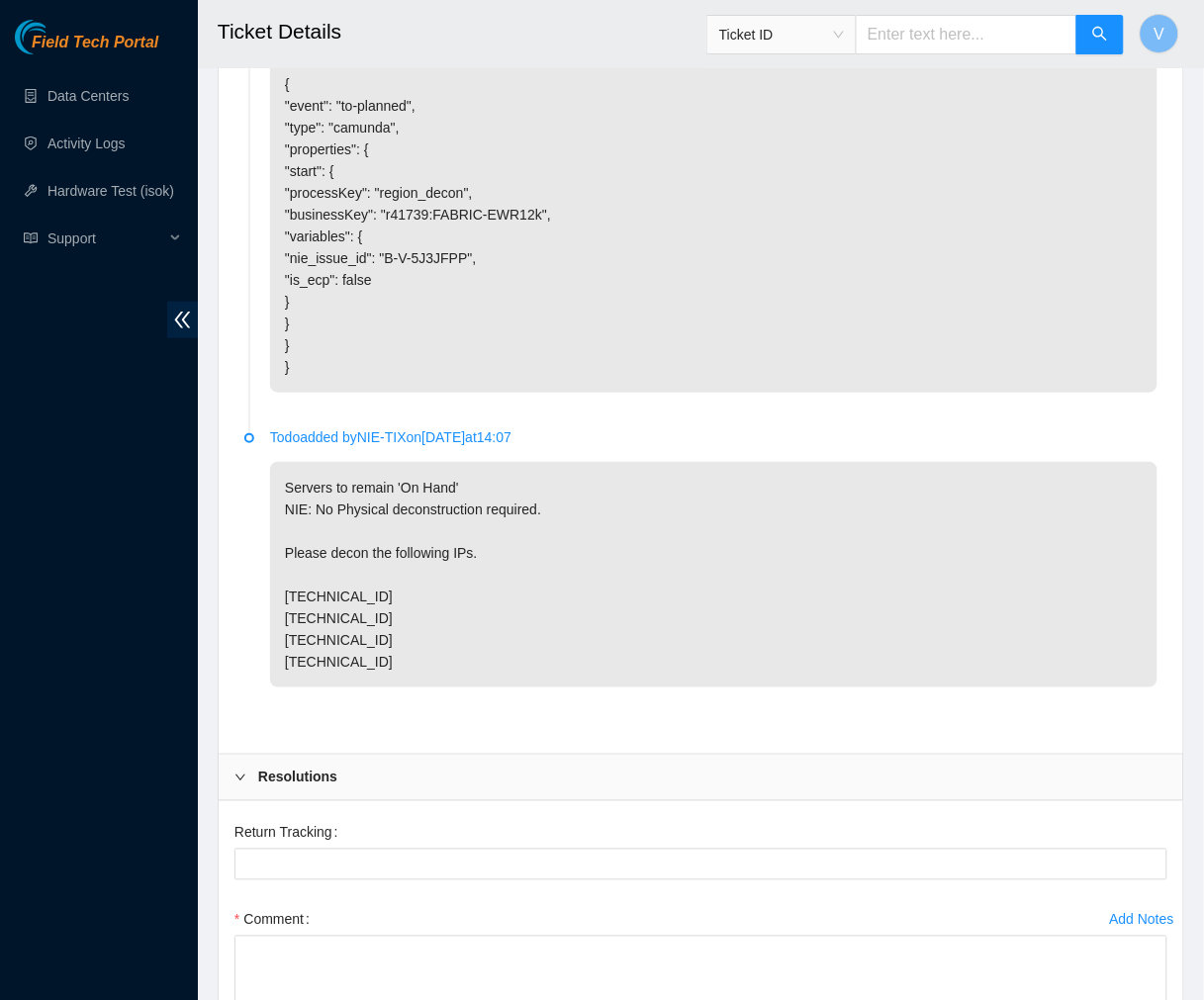
scroll to position [1953, 0]
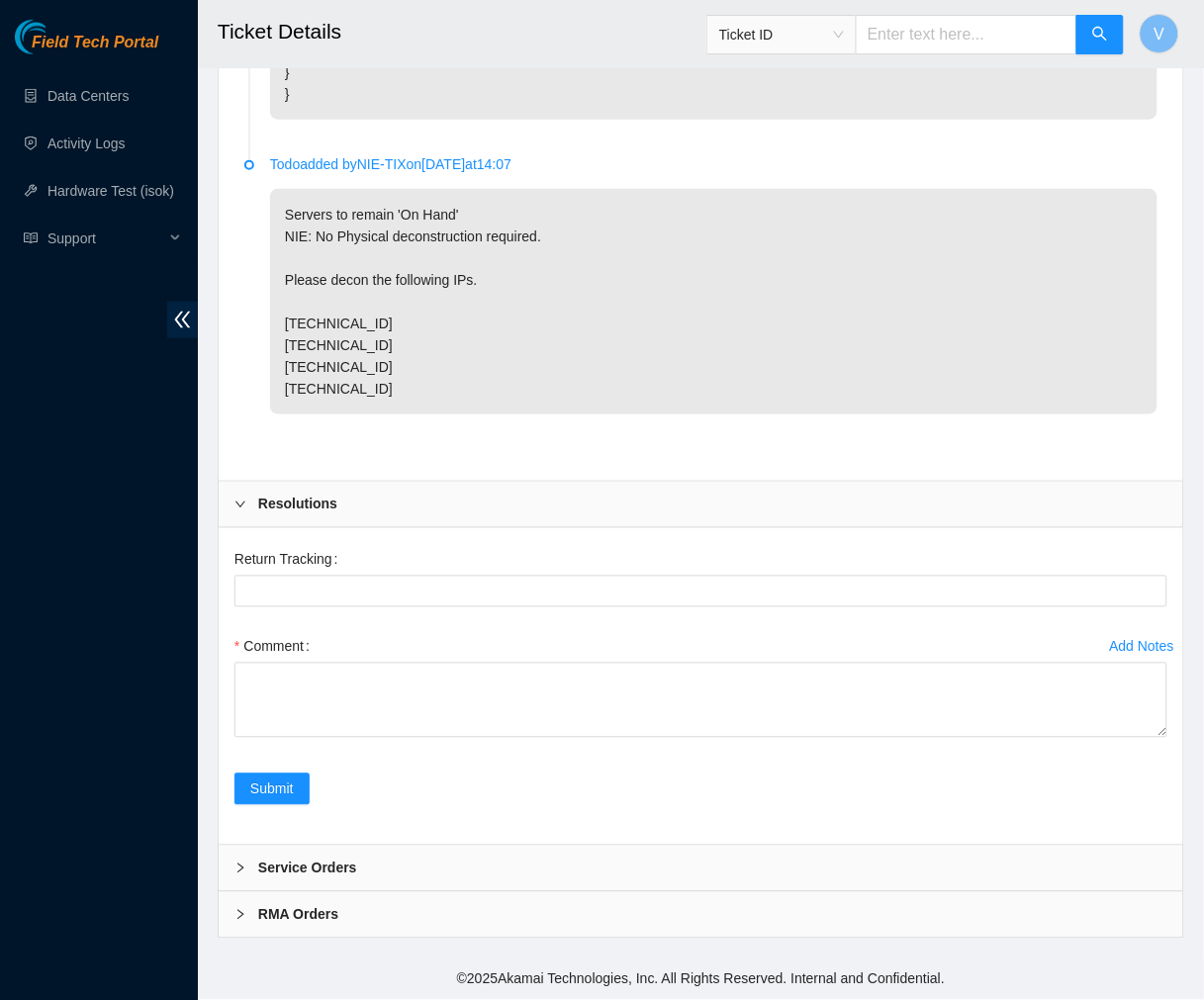
click at [604, 41] on h2 "Ticket Details" at bounding box center [624, 31] width 815 height 63
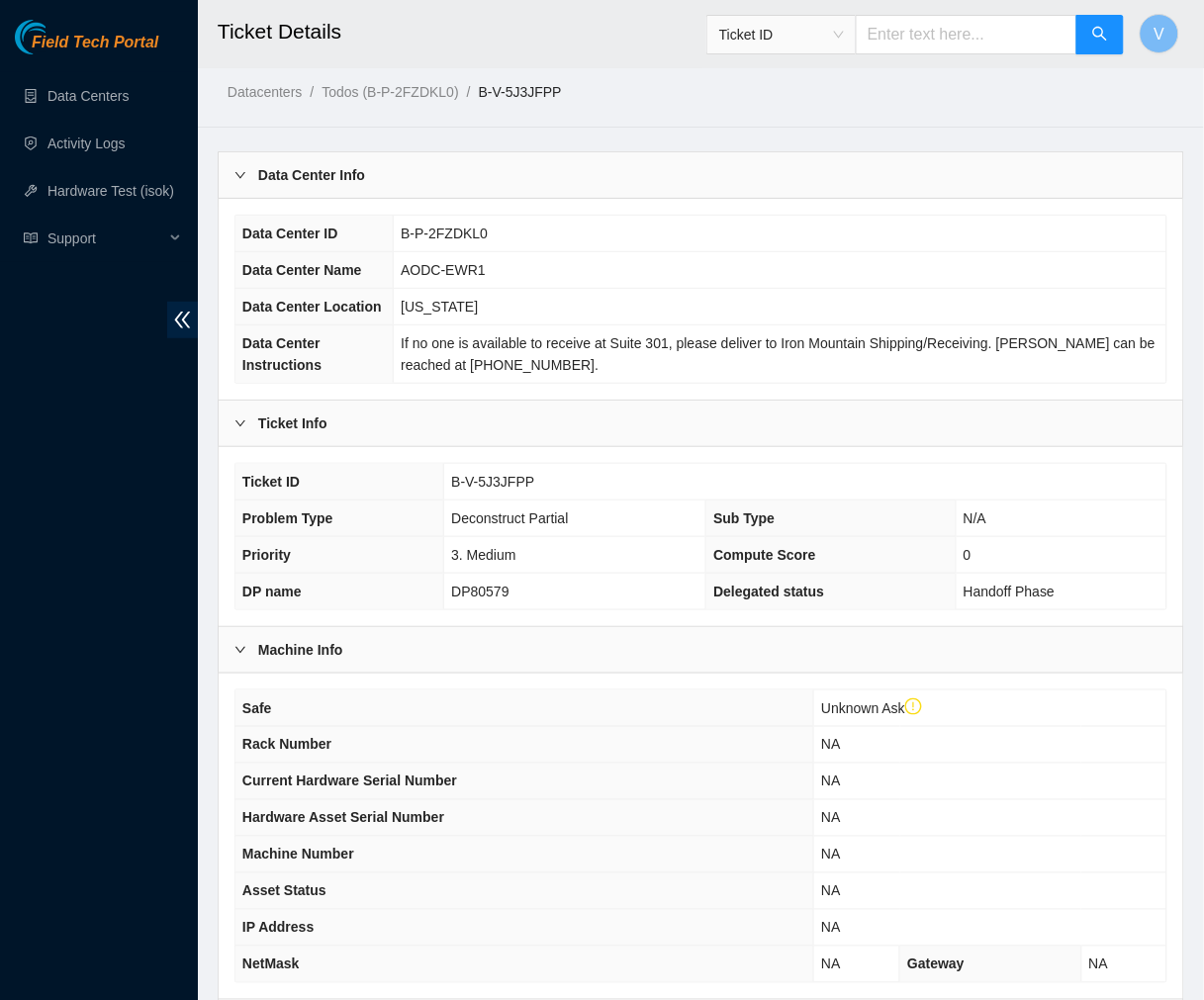
scroll to position [47, 0]
click at [975, 62] on div "Ticket ID" at bounding box center [915, 34] width 418 height 63
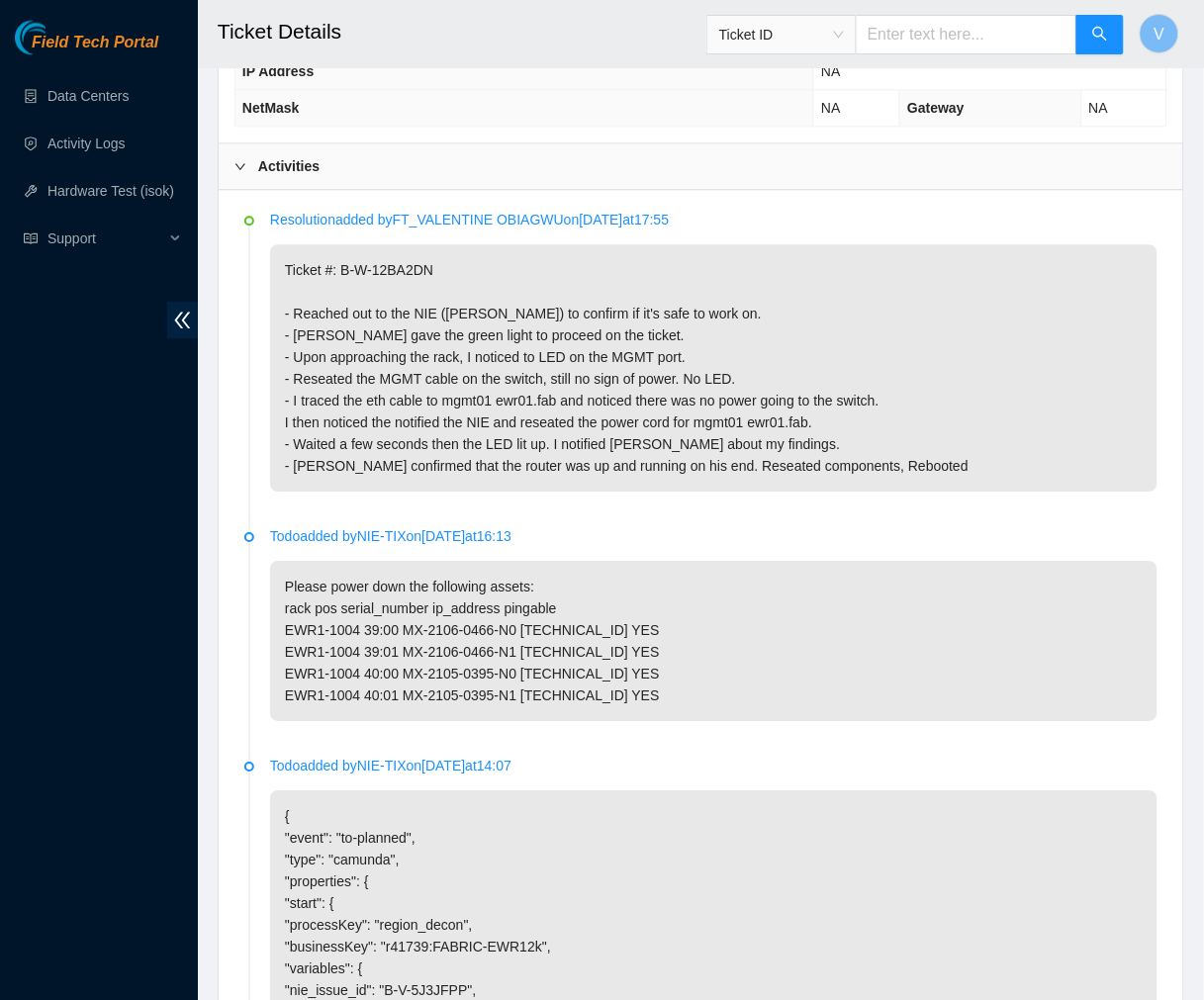
scroll to position [903, 0]
click at [410, 55] on h2 "Ticket Details" at bounding box center [624, 31] width 815 height 63
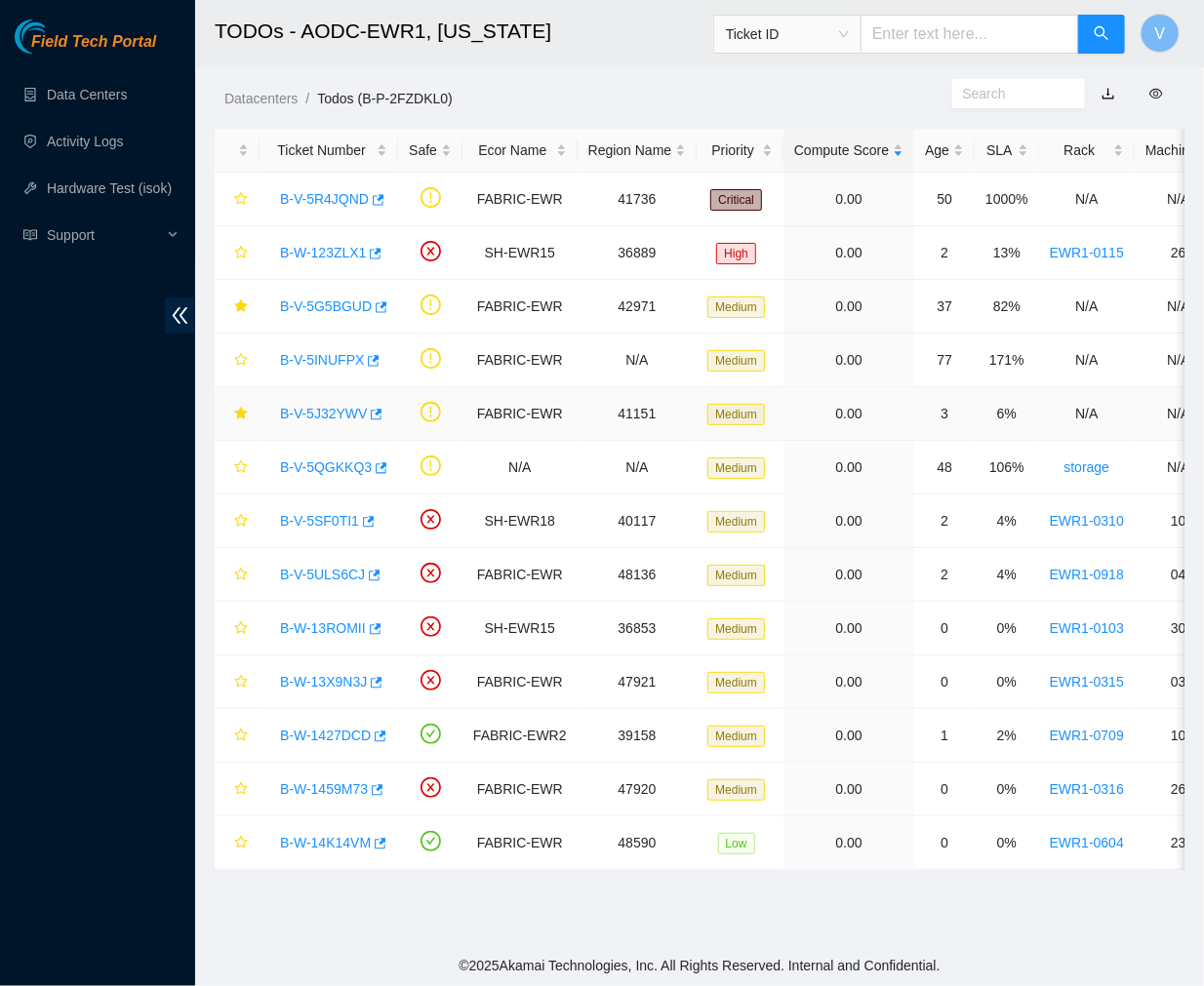
click at [324, 405] on link "B-V-5J32YWV" at bounding box center [324, 413] width 87 height 16
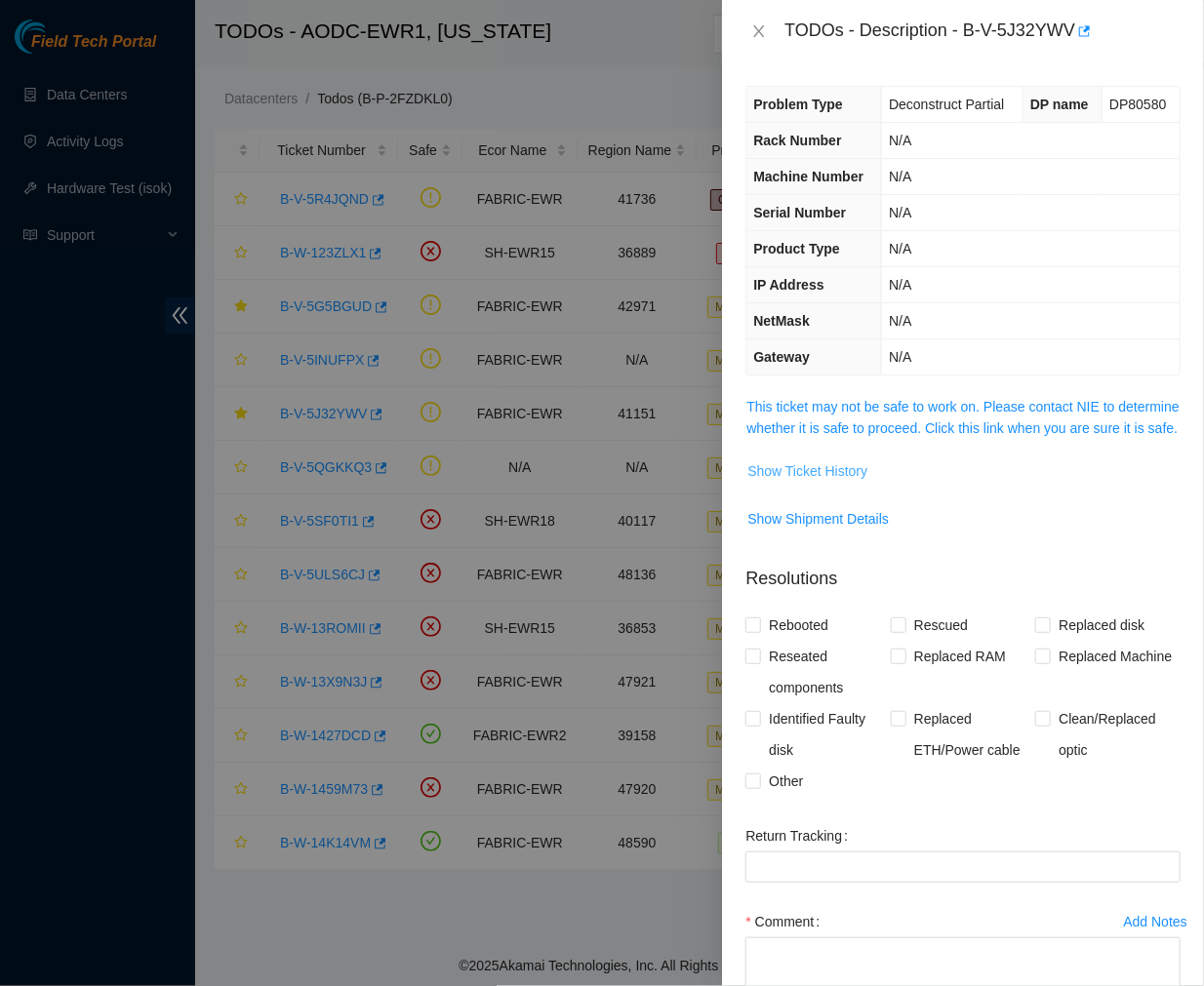
click at [808, 482] on span "Show Ticket History" at bounding box center [808, 471] width 120 height 22
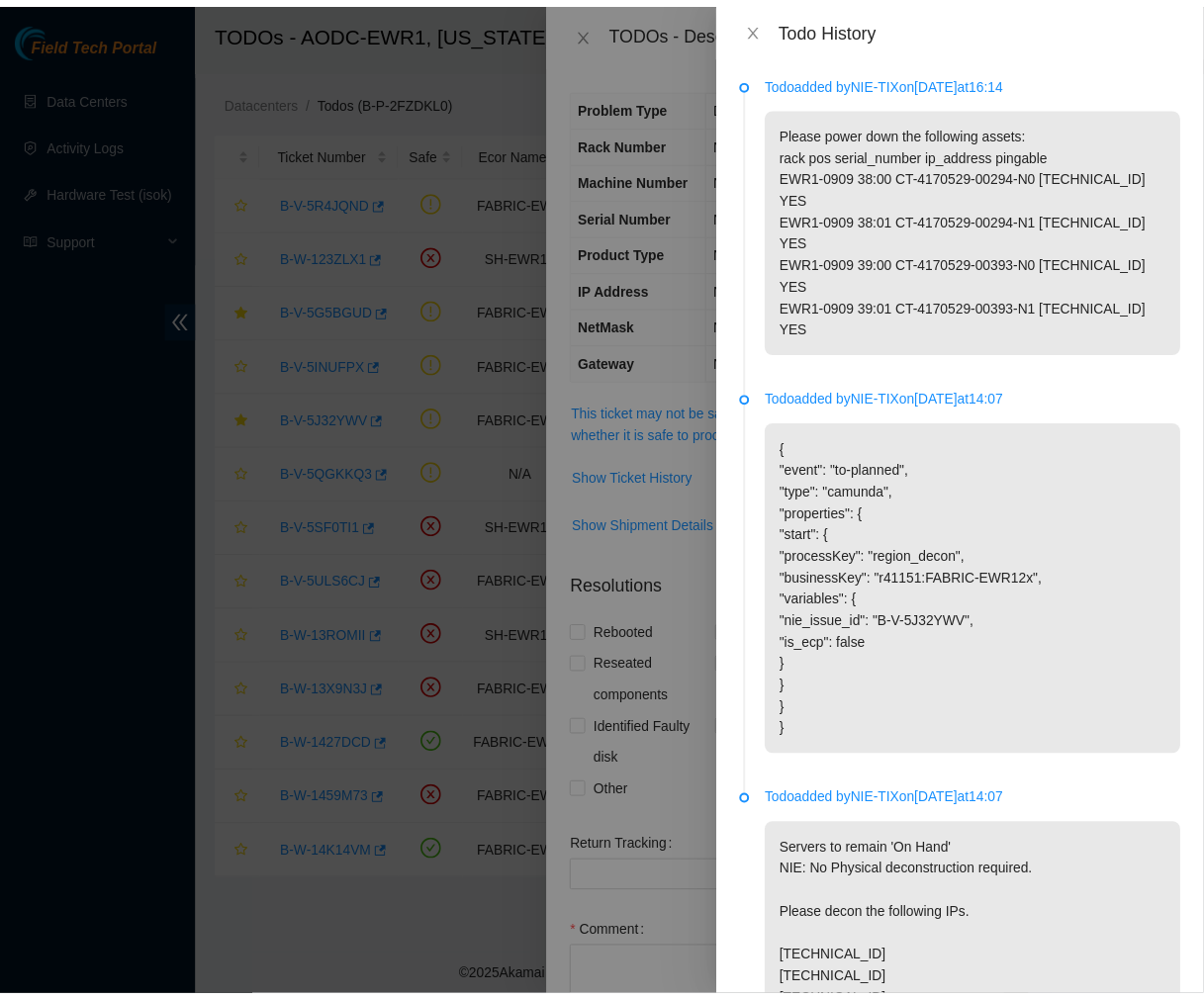
scroll to position [71, 0]
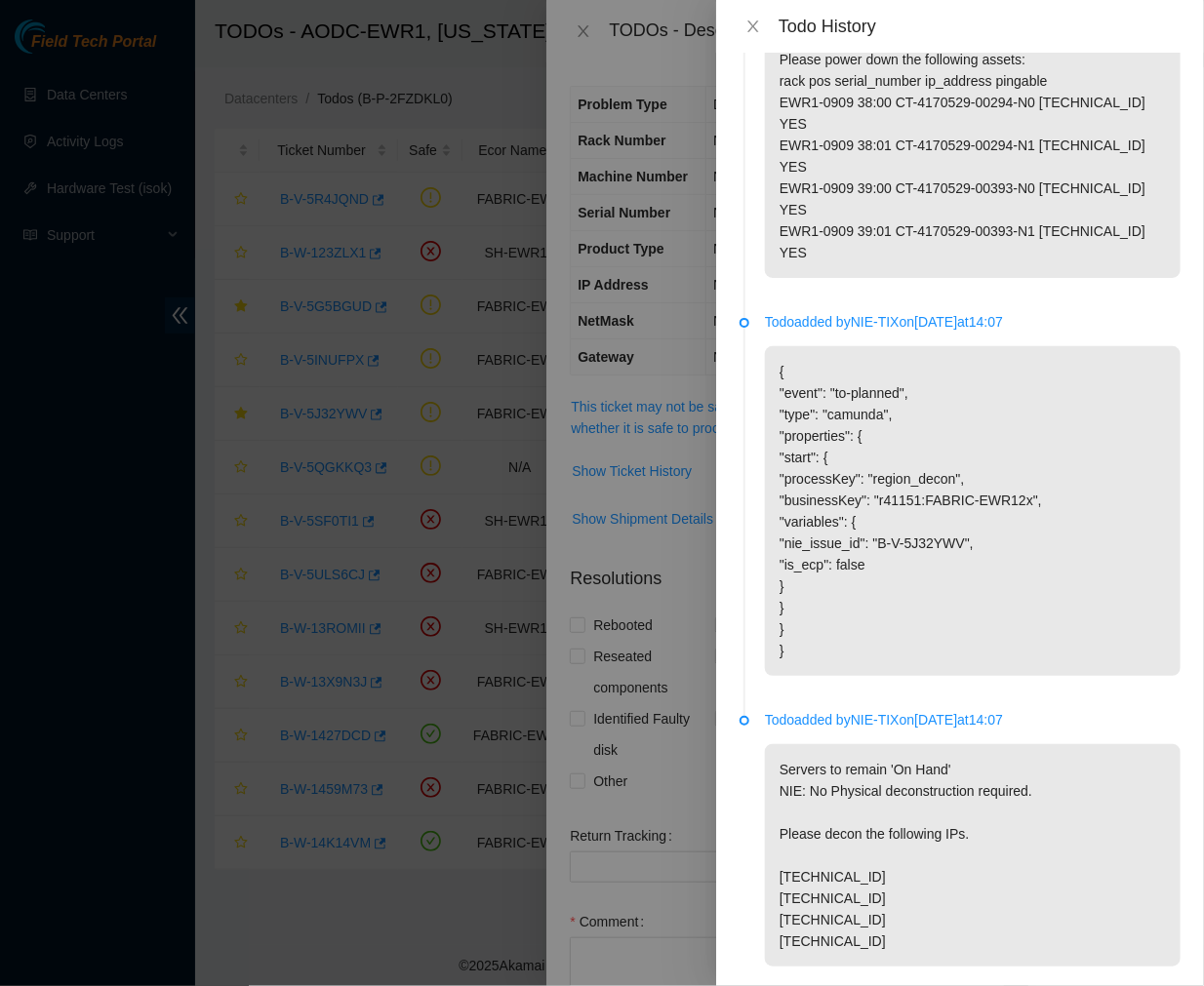
click at [922, 212] on p "Please power down the following assets: rack pos serial_number ip_address pinga…" at bounding box center [972, 156] width 415 height 244
click at [899, 56] on p "Please power down the following assets: rack pos serial_number ip_address pinga…" at bounding box center [972, 156] width 415 height 244
click at [757, 30] on icon "close" at bounding box center [753, 27] width 16 height 16
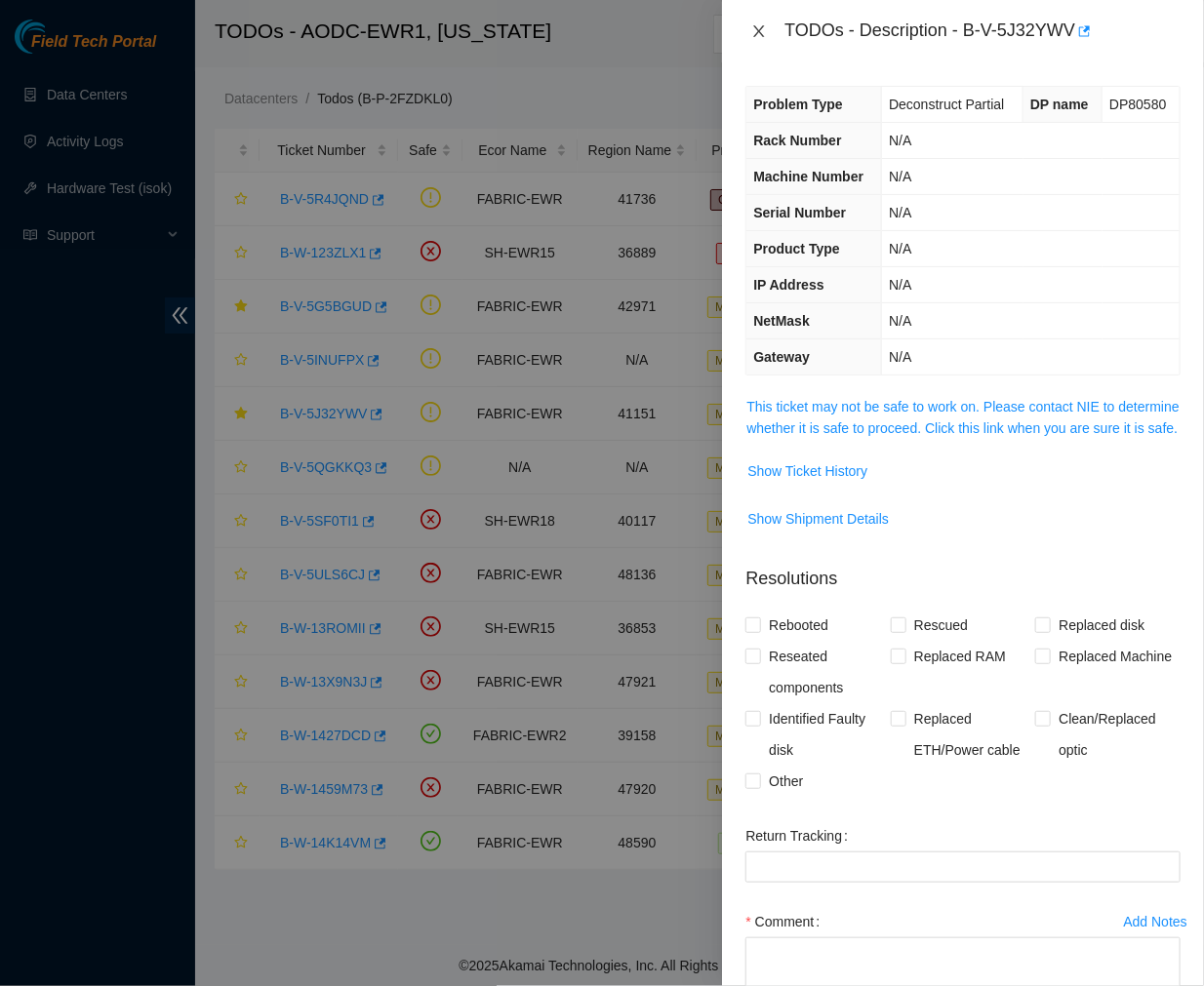
click at [752, 28] on icon "close" at bounding box center [758, 31] width 16 height 16
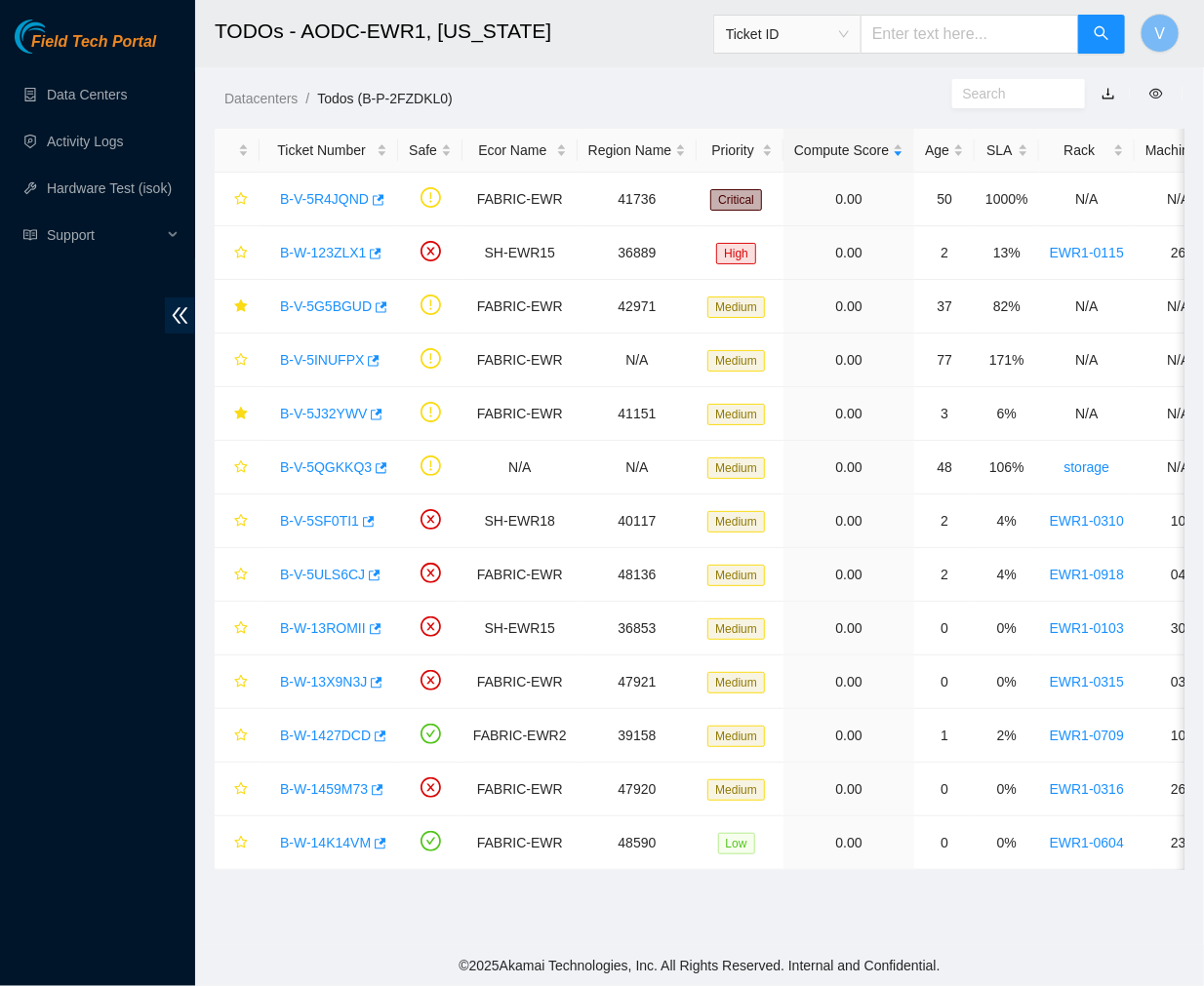
click at [616, 27] on h2 "TODOs - AODC-EWR1, New Jersey" at bounding box center [622, 31] width 815 height 62
click at [78, 95] on link "Data Centers" at bounding box center [87, 94] width 80 height 16
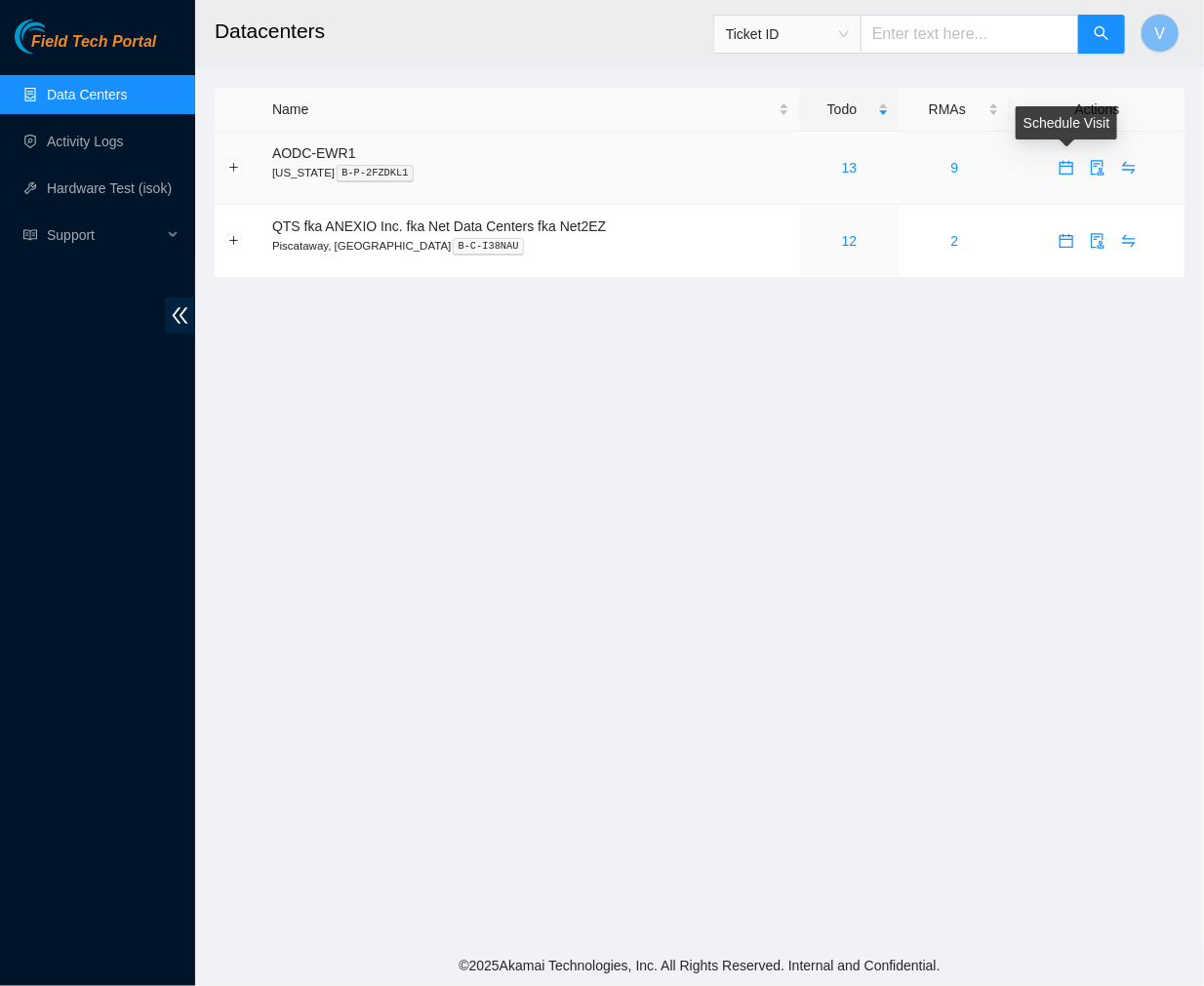
click at [1064, 168] on icon "calendar" at bounding box center [1066, 168] width 16 height 16
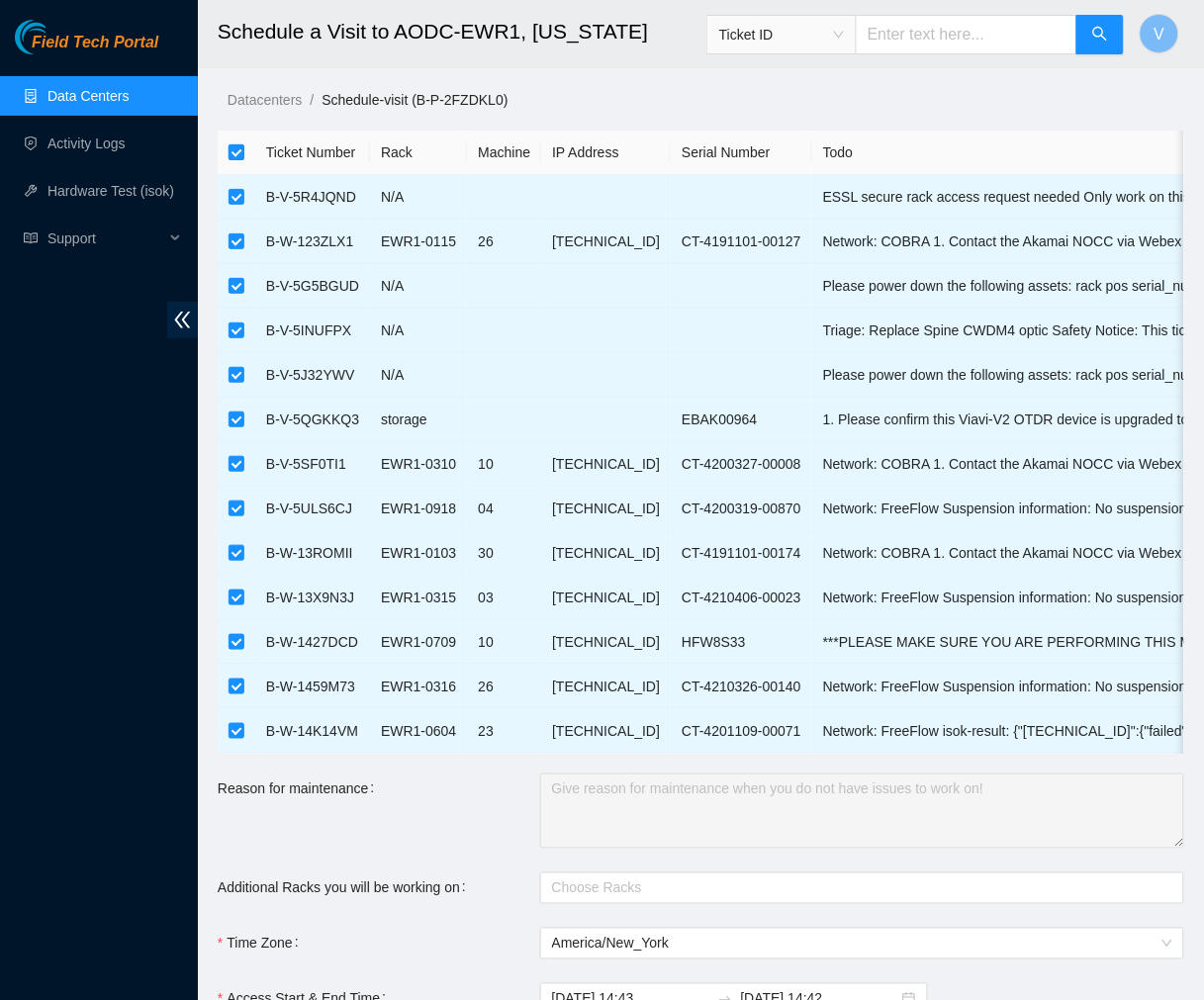
click at [229, 153] on input "checkbox" at bounding box center [236, 153] width 16 height 16
checkbox input "false"
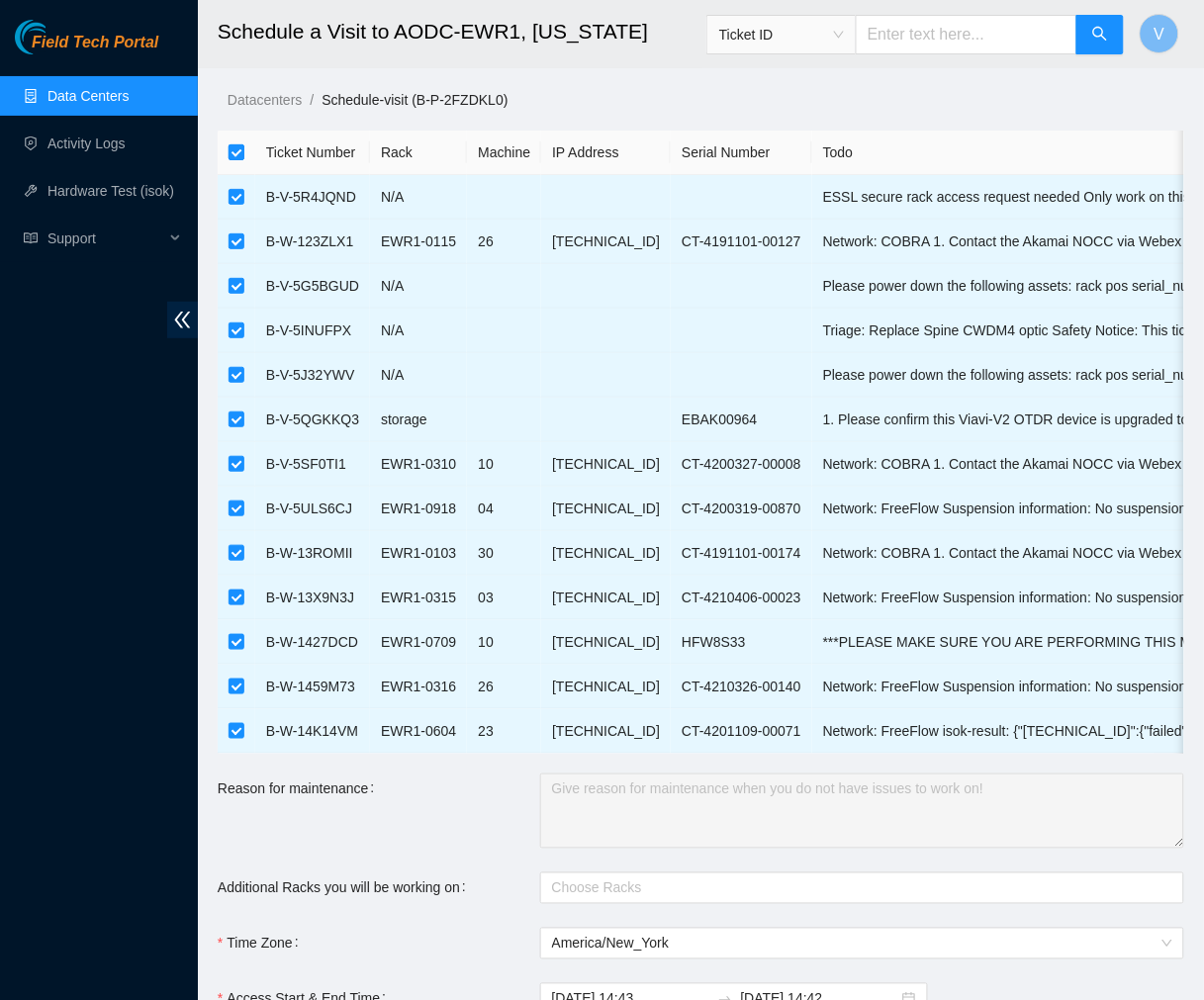
checkbox input "false"
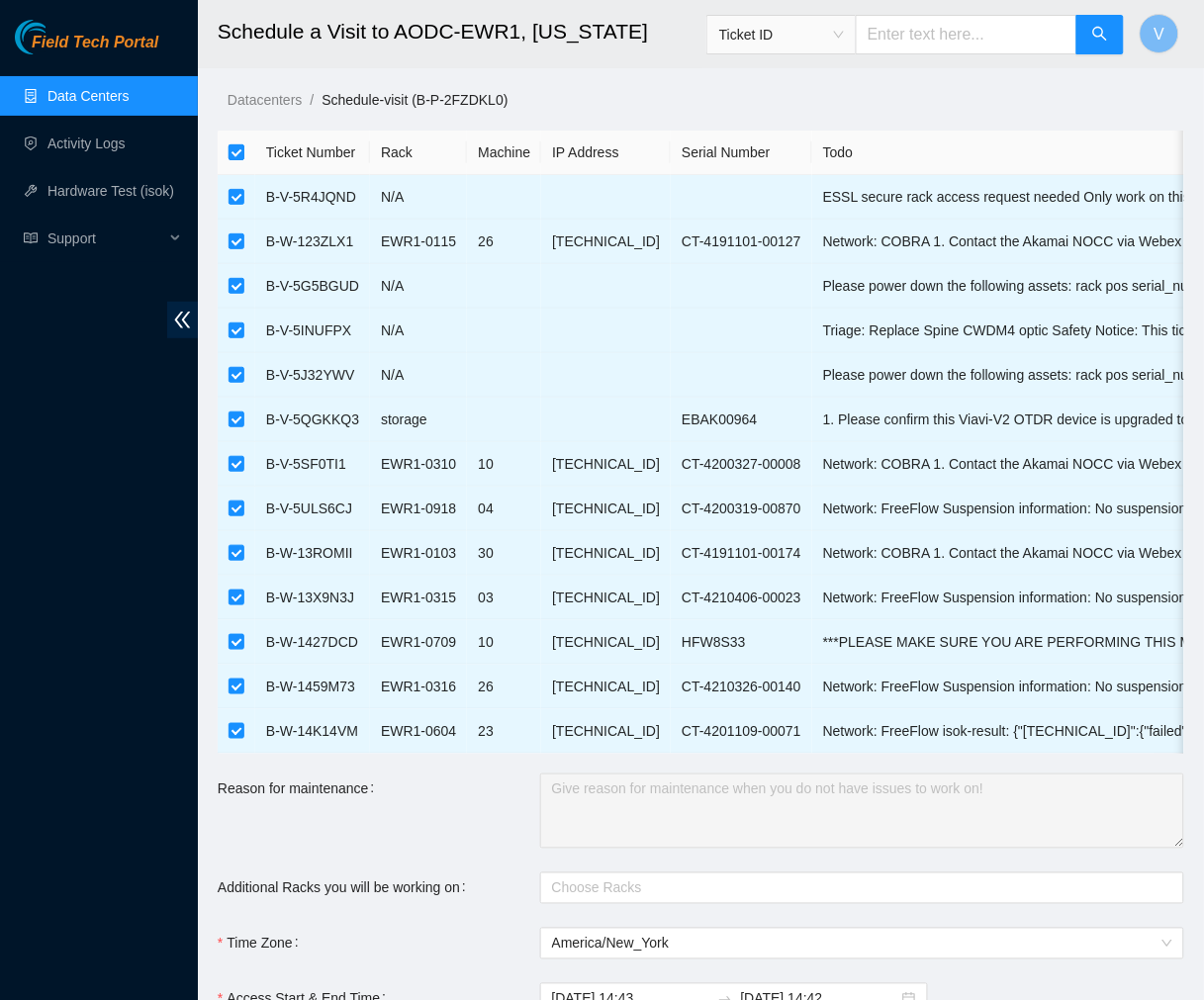
checkbox input "false"
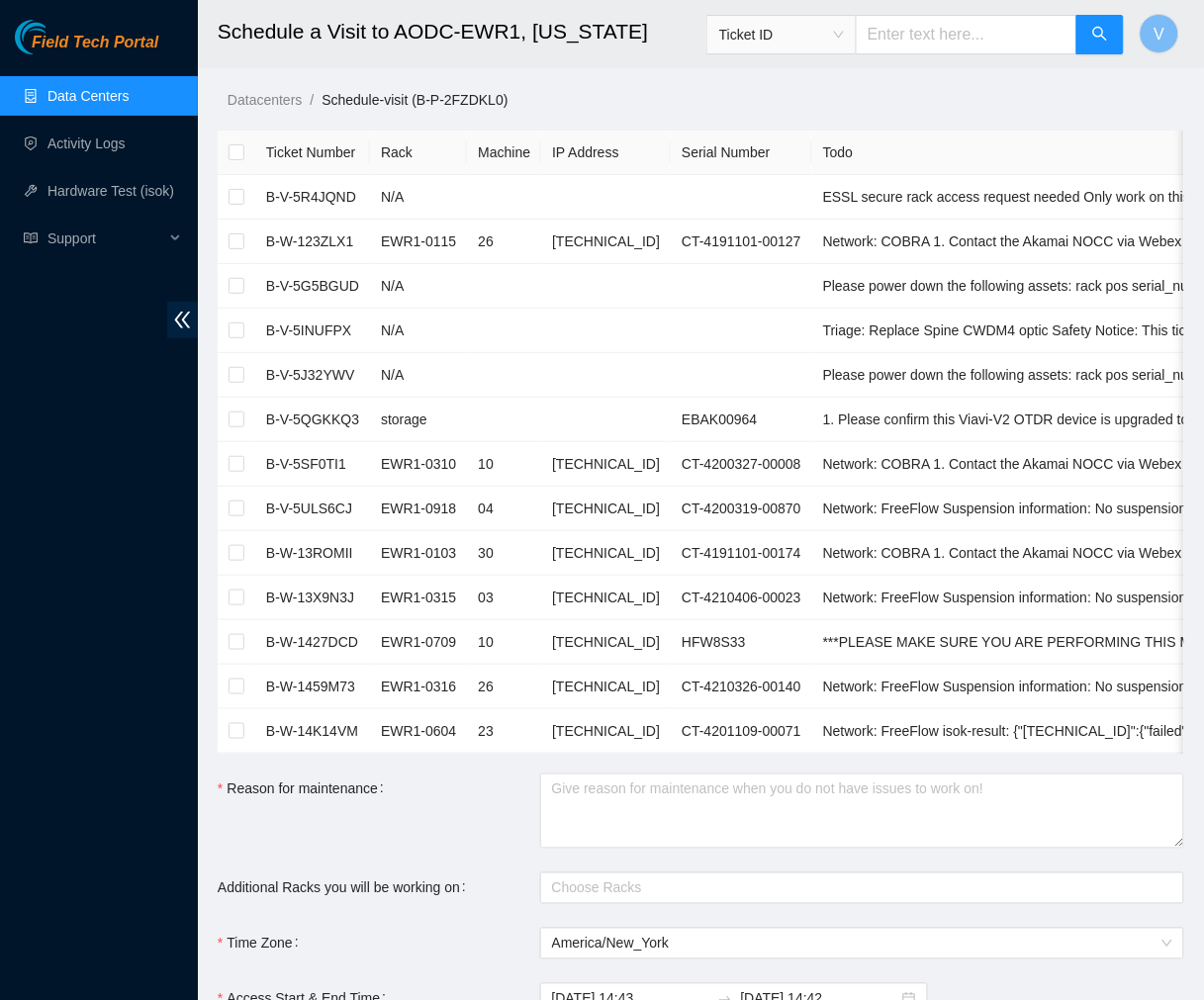
click at [565, 31] on h2 "Schedule a Visit to AODC-EWR1, New Jersey" at bounding box center [624, 31] width 815 height 63
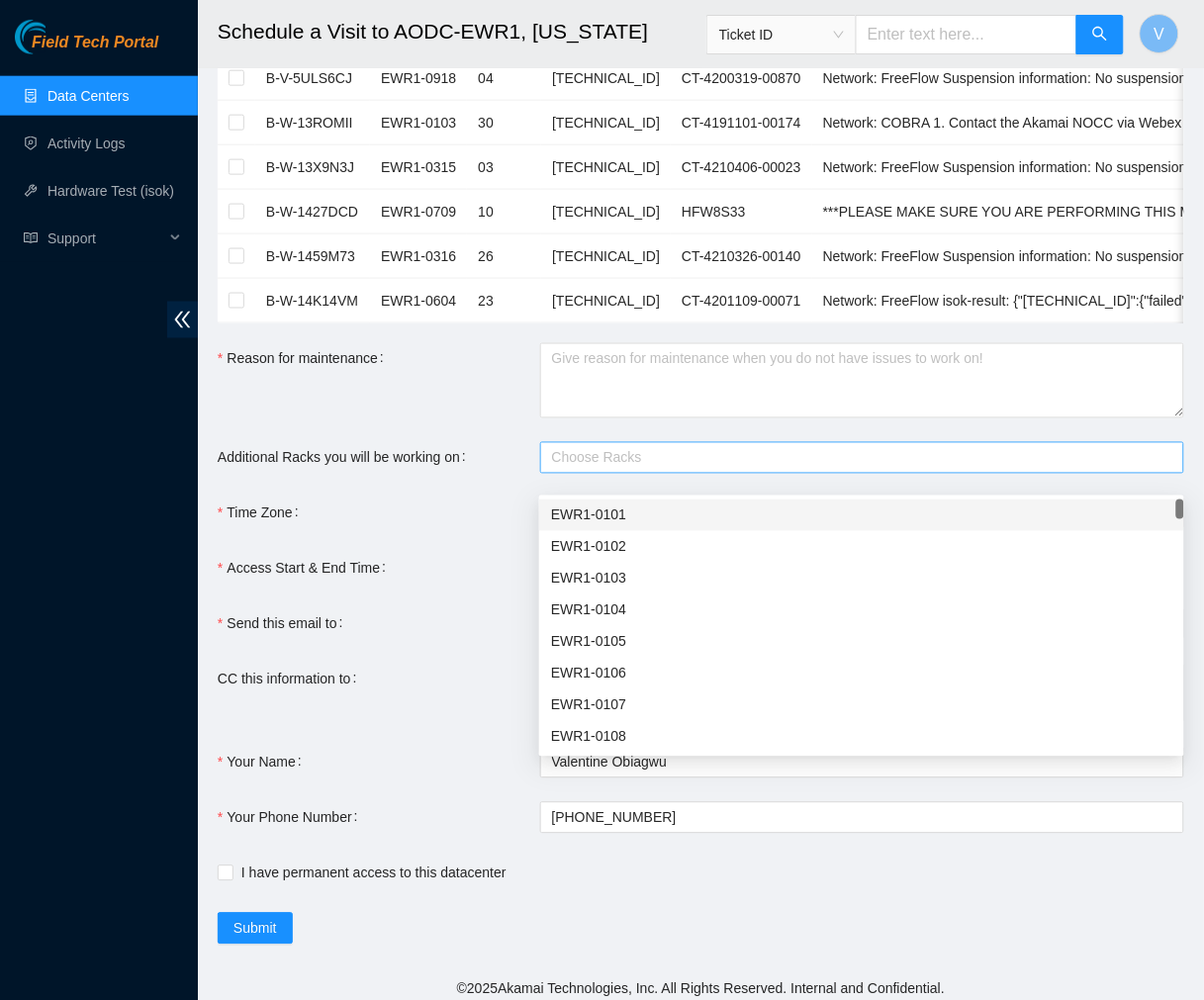
click at [578, 470] on div at bounding box center [852, 458] width 614 height 24
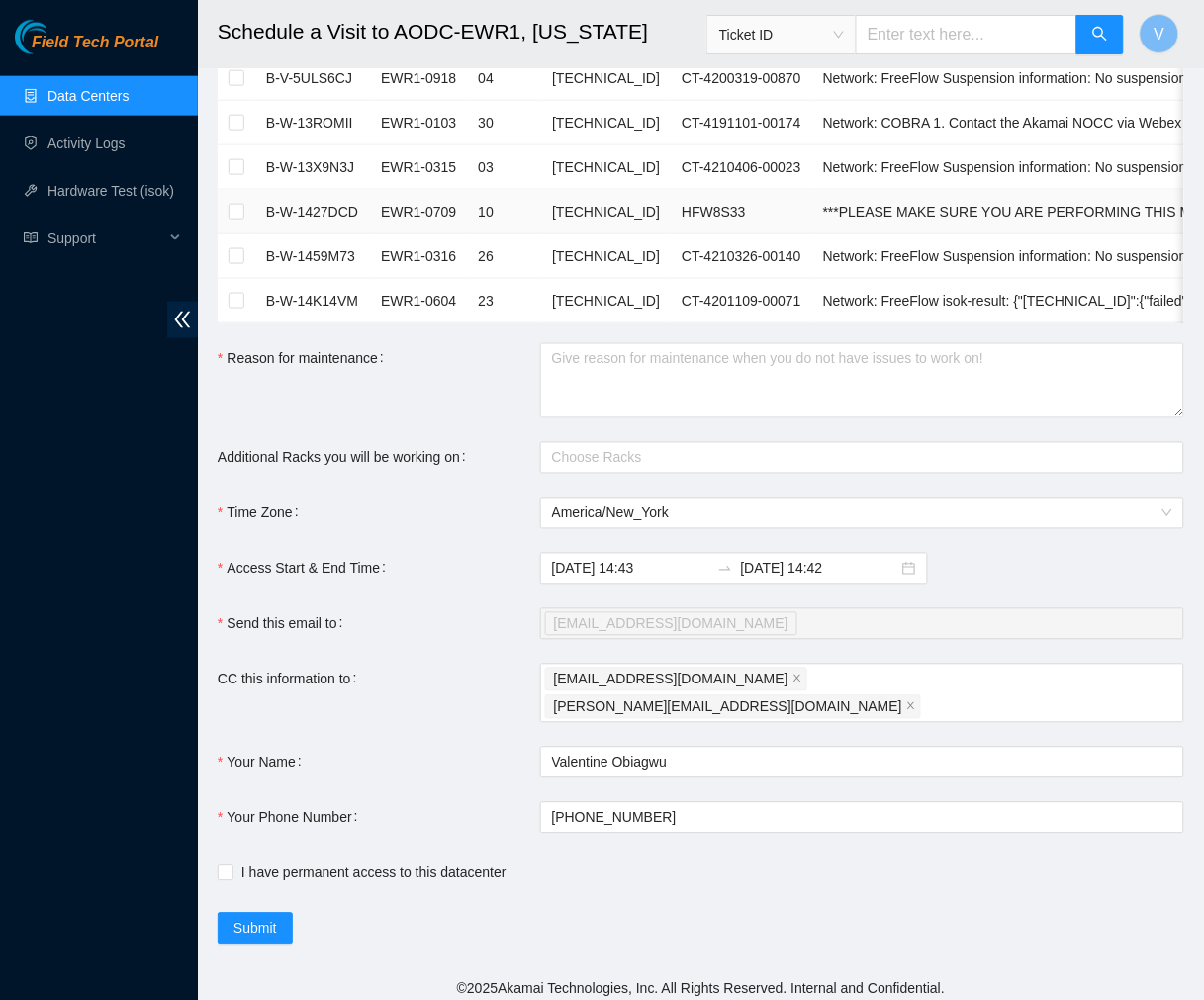
click at [746, 223] on td "HFW8S33" at bounding box center [741, 212] width 142 height 45
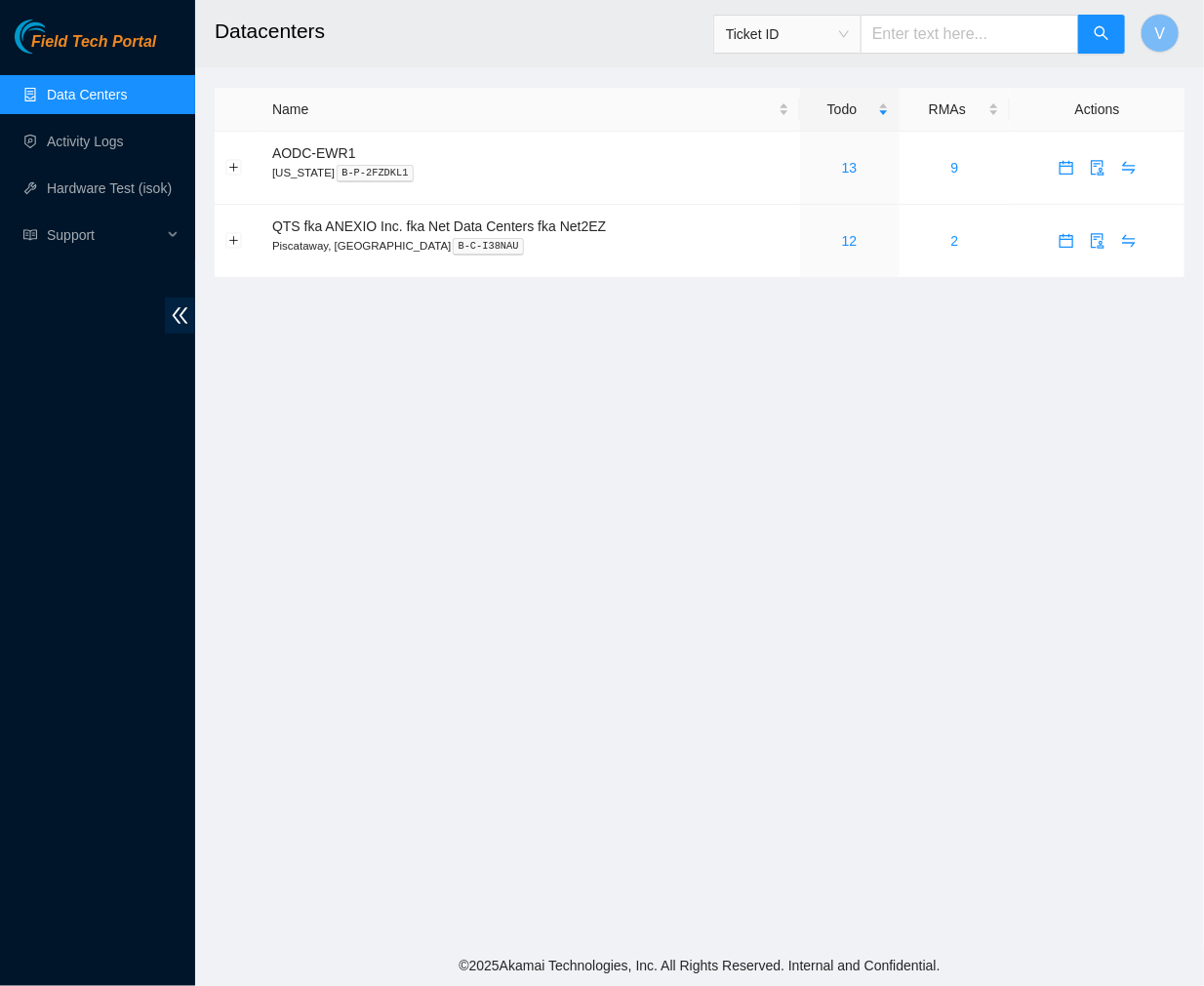
click at [95, 89] on link "Data Centers" at bounding box center [87, 94] width 80 height 16
click at [853, 160] on link "13" at bounding box center [850, 168] width 16 height 16
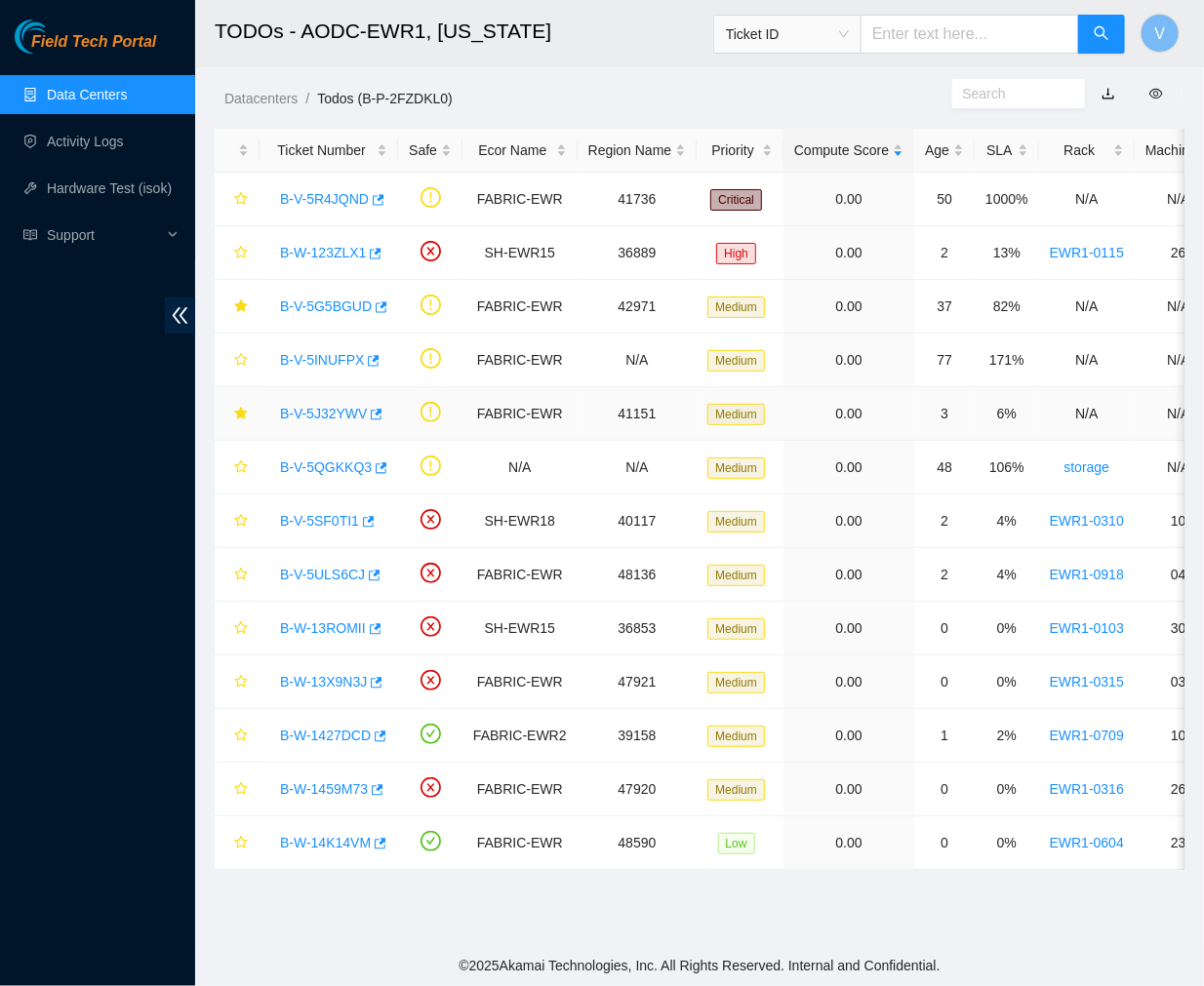
click at [333, 409] on link "B-V-5J32YWV" at bounding box center [324, 413] width 87 height 16
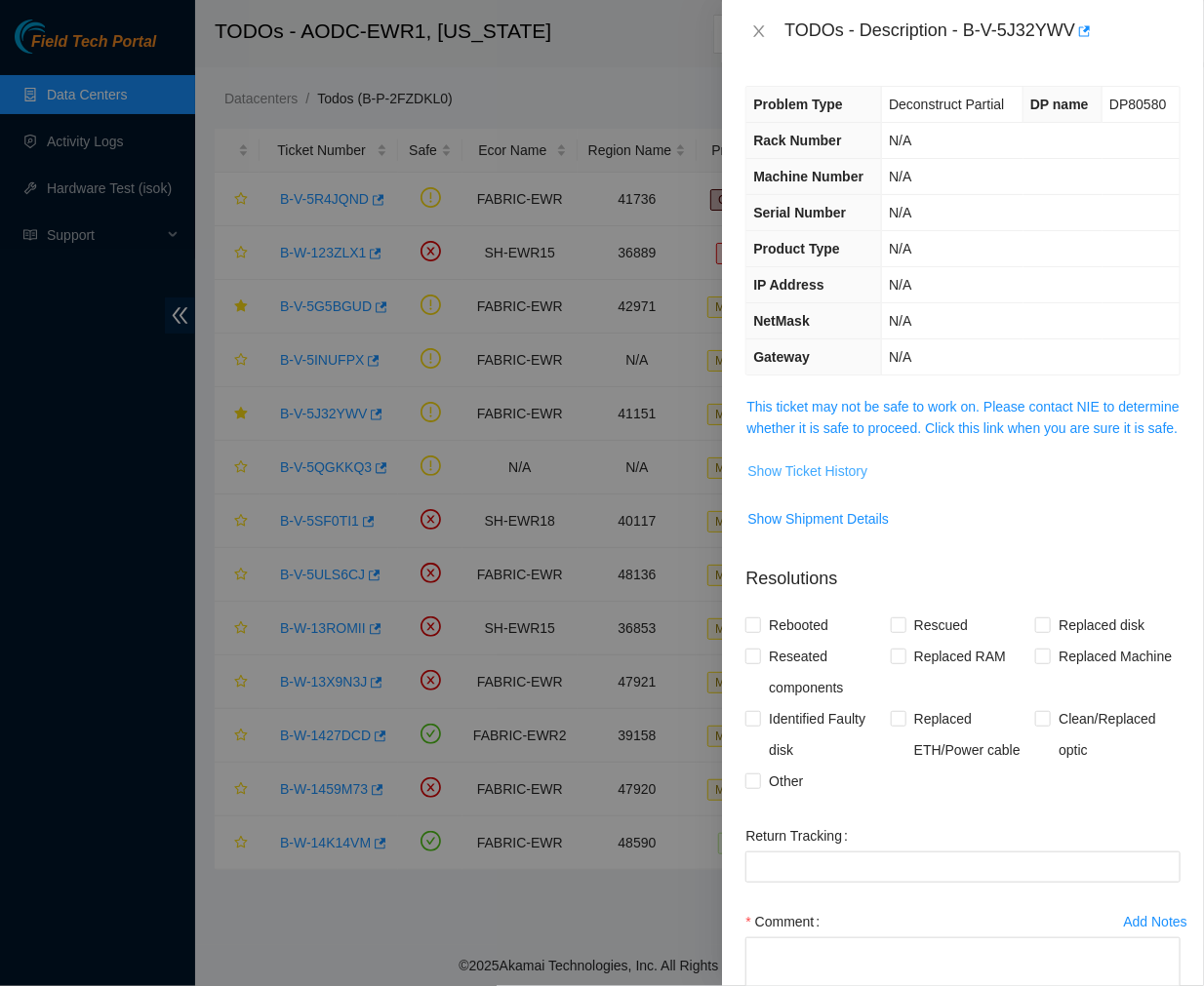
click at [802, 482] on span "Show Ticket History" at bounding box center [808, 471] width 120 height 22
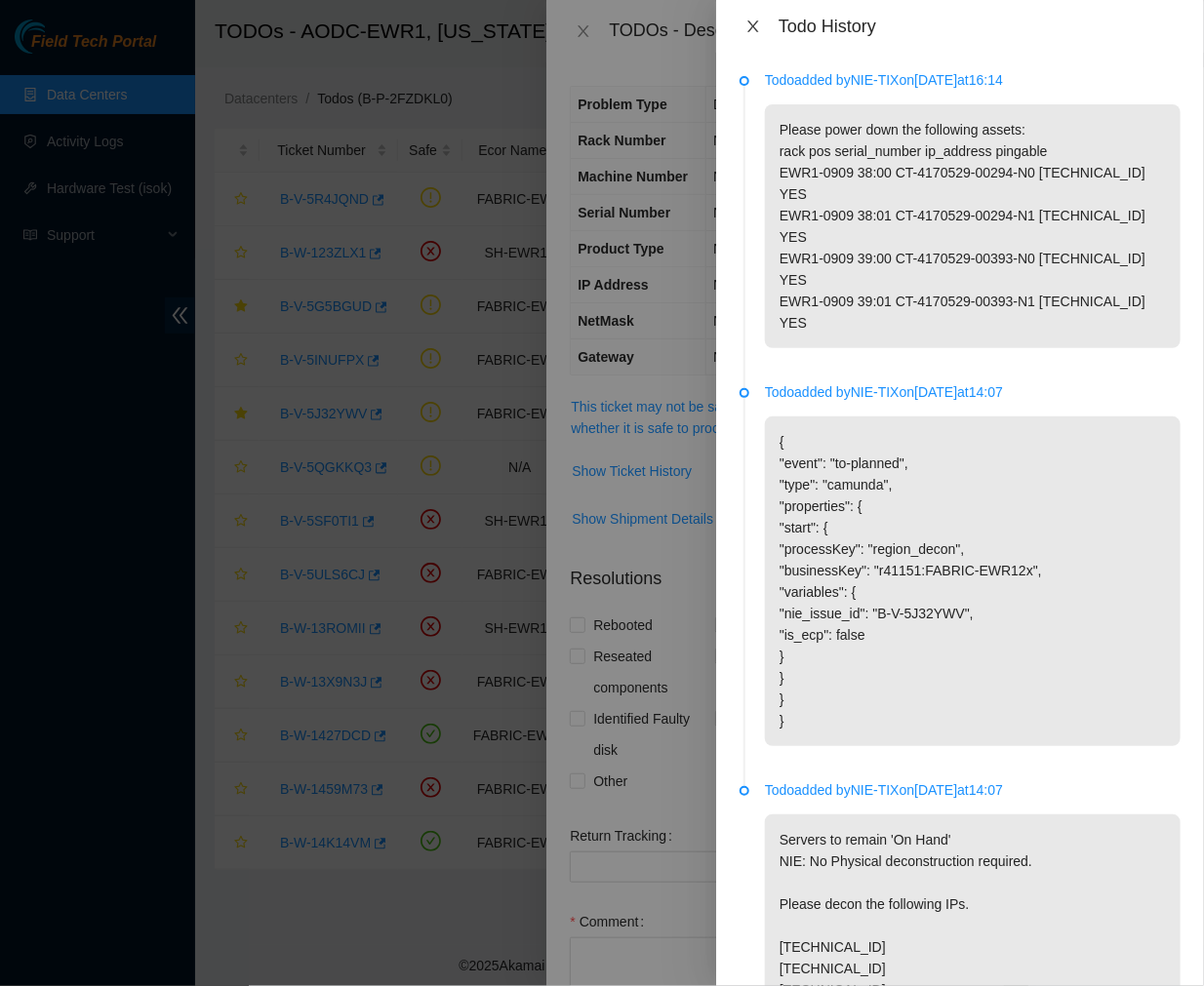
click at [752, 24] on icon "close" at bounding box center [753, 27] width 16 height 16
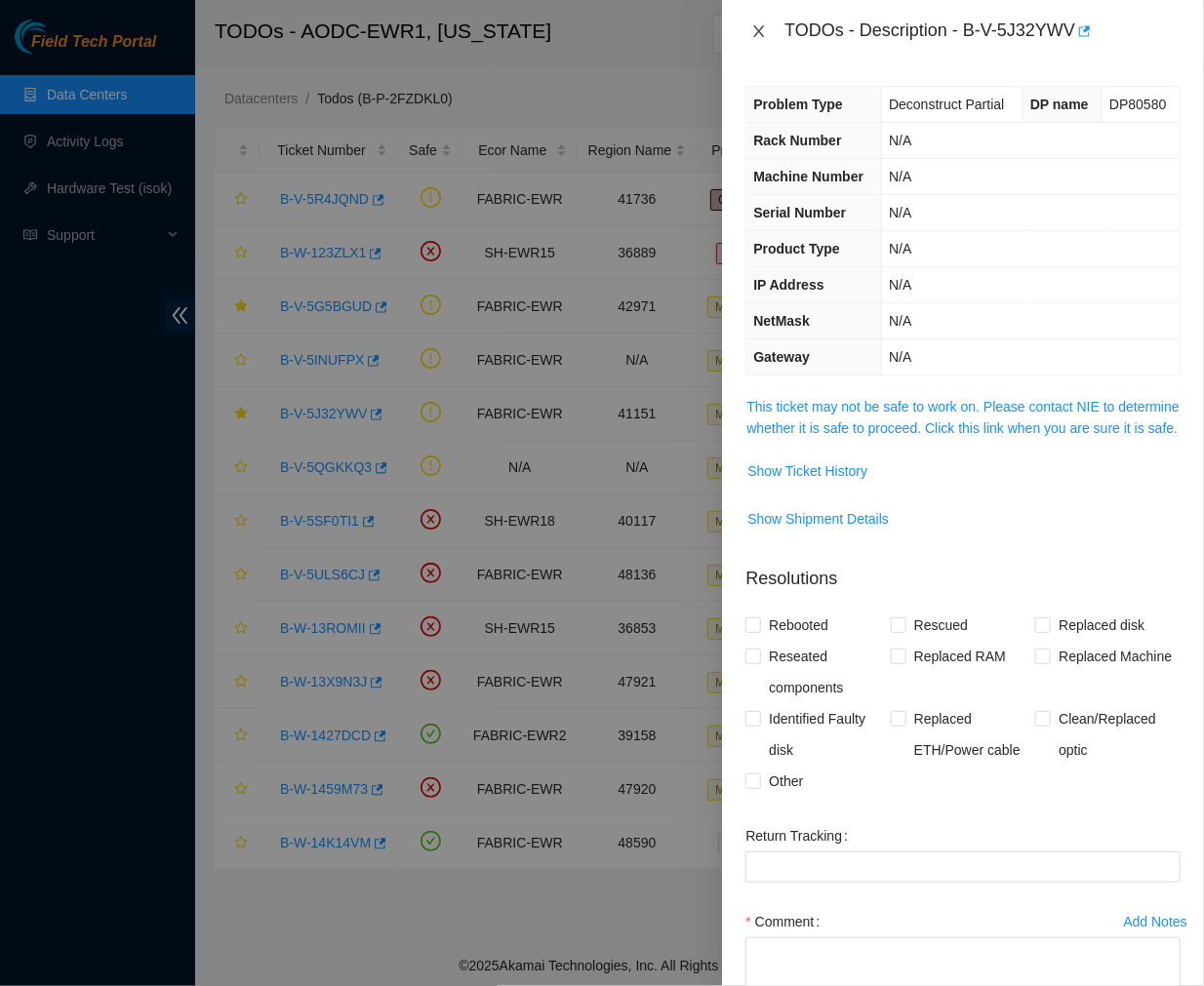
click at [756, 27] on icon "close" at bounding box center [758, 31] width 16 height 16
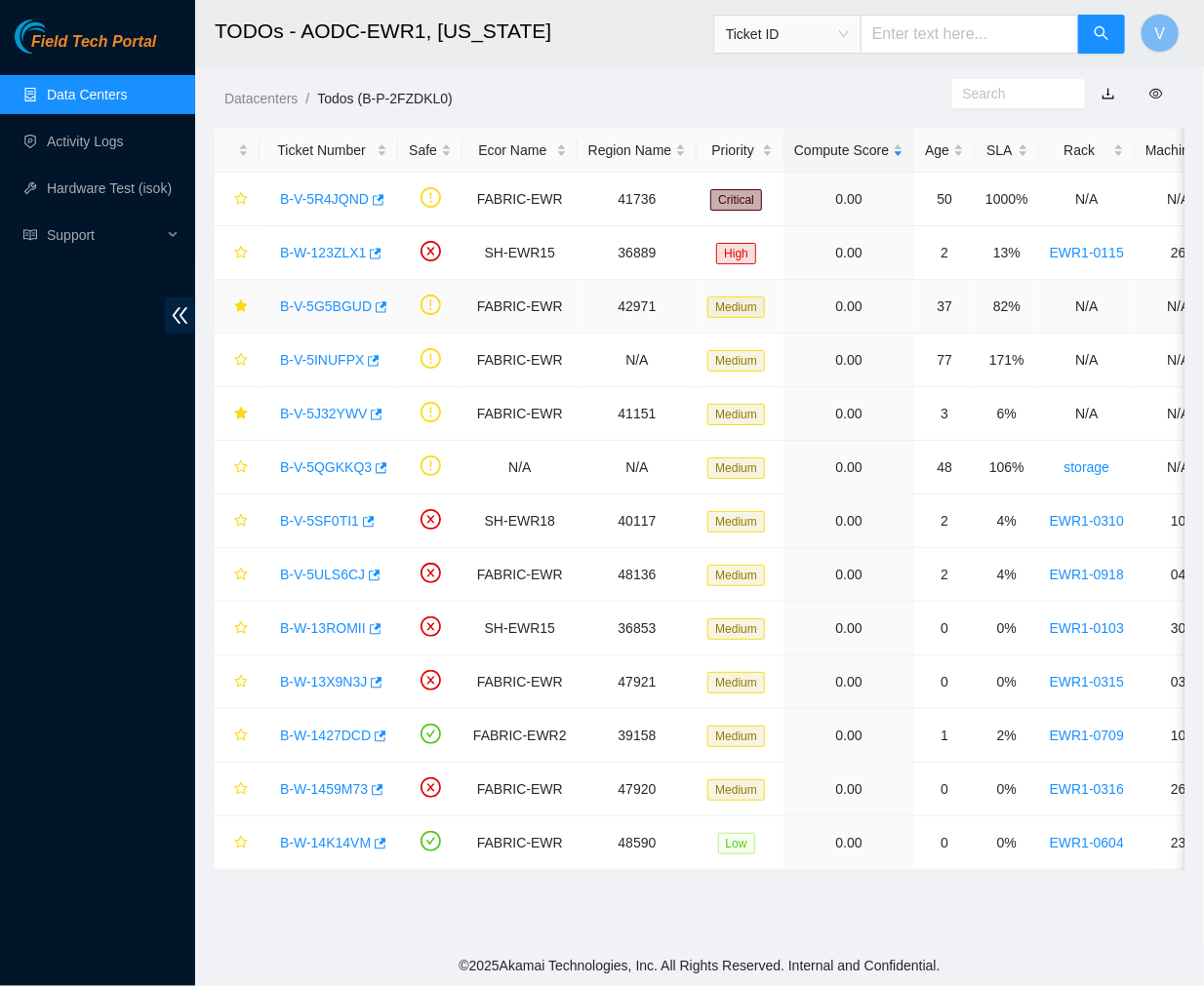
click at [335, 313] on link "B-V-5G5BGUD" at bounding box center [326, 306] width 91 height 16
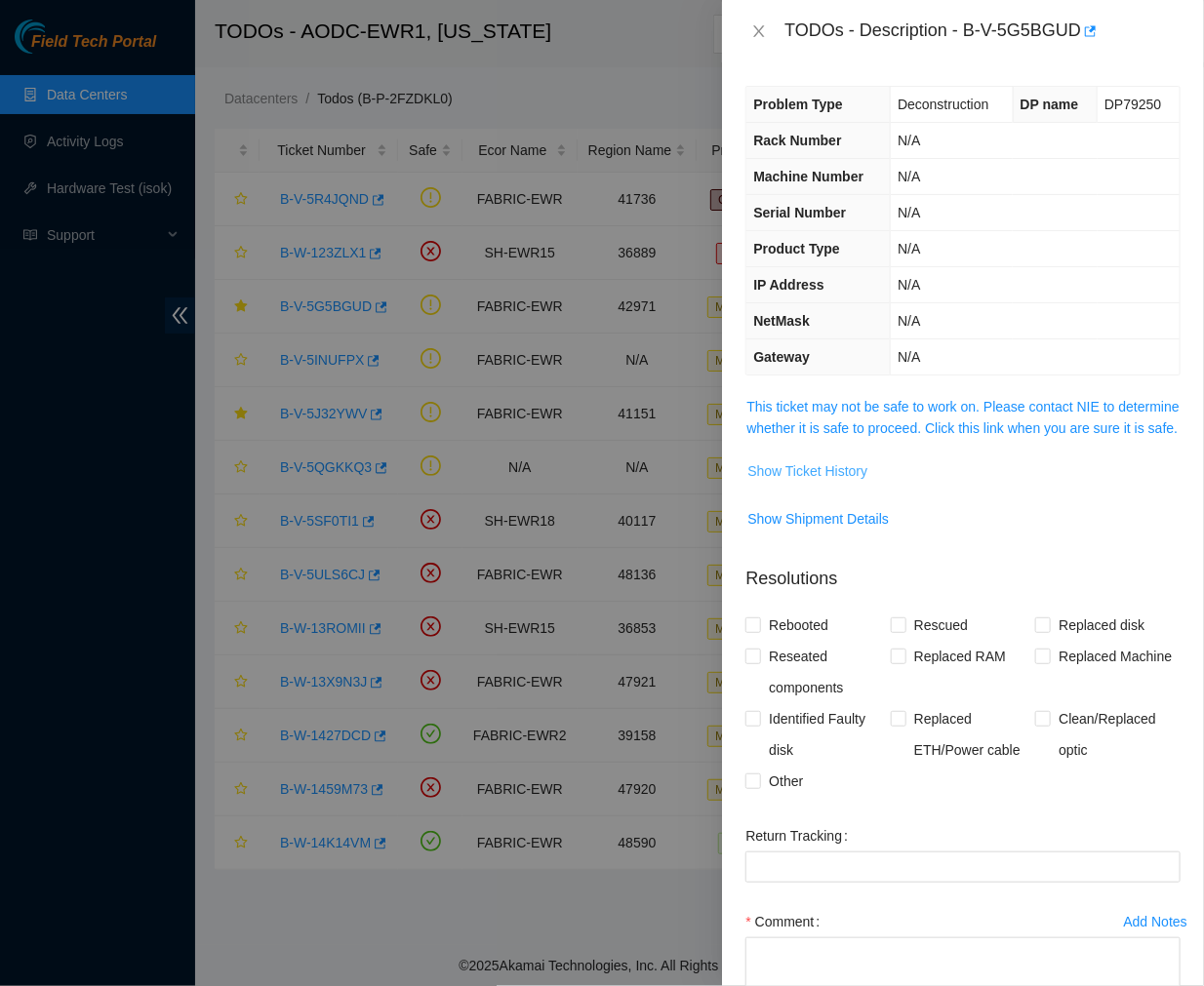
click at [826, 482] on span "Show Ticket History" at bounding box center [808, 471] width 120 height 22
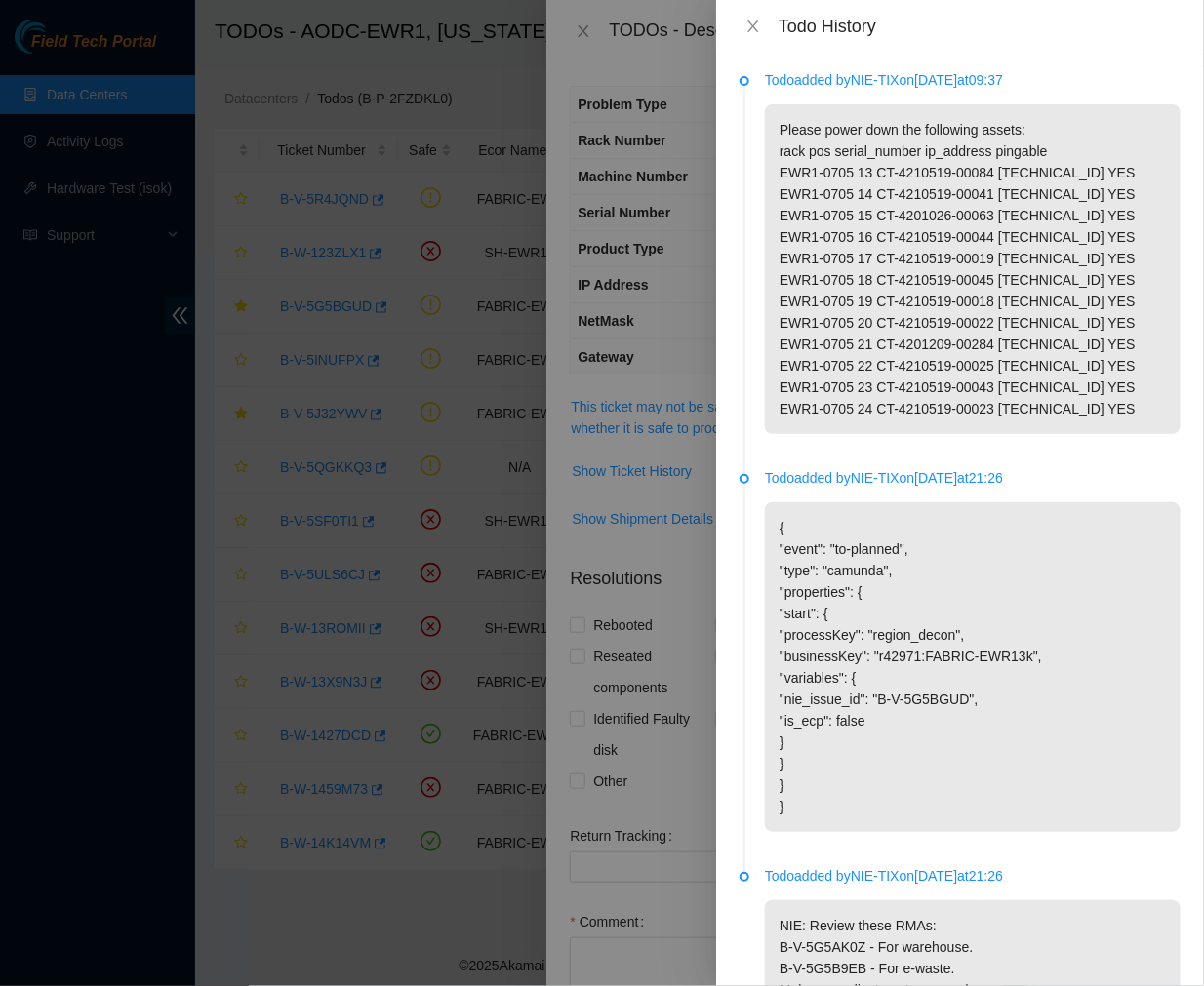
click at [1011, 354] on p "Please power down the following assets: rack pos serial_number ip_address pinga…" at bounding box center [972, 269] width 415 height 330
click at [1019, 261] on p "Please power down the following assets: rack pos serial_number ip_address pinga…" at bounding box center [972, 269] width 415 height 330
drag, startPoint x: 778, startPoint y: 150, endPoint x: 1109, endPoint y: 437, distance: 438.1
click at [1109, 434] on p "Please power down the following assets: rack pos serial_number ip_address pinga…" at bounding box center [972, 269] width 415 height 330
copy p "Please power down the following assets: rack pos serial_number ip_address pinga…"
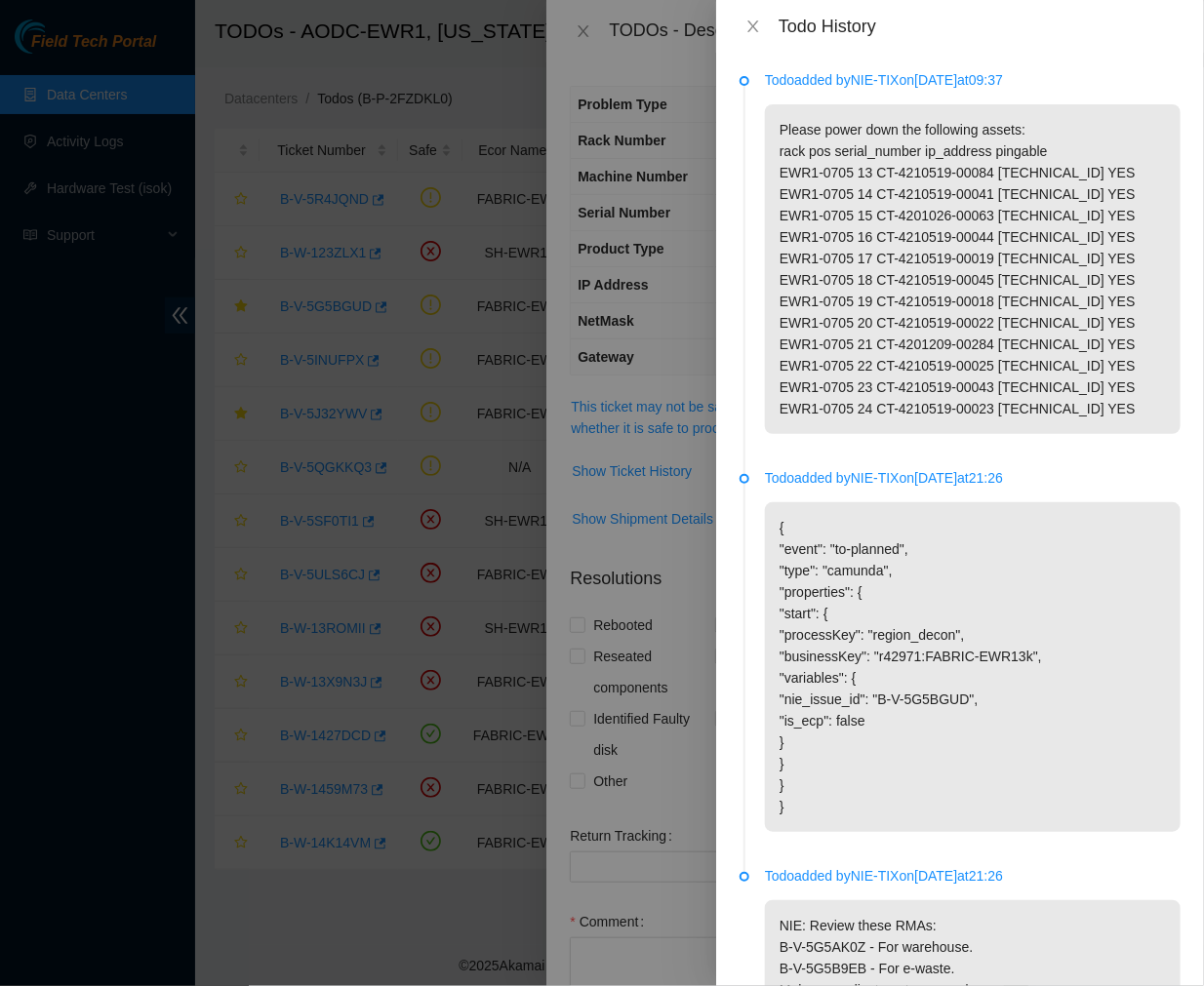
click at [973, 524] on p "{ "event": "to-planned", "type": "camunda", "properties": { "start": { "process…" at bounding box center [972, 667] width 415 height 330
click at [754, 25] on icon "close" at bounding box center [752, 27] width 11 height 12
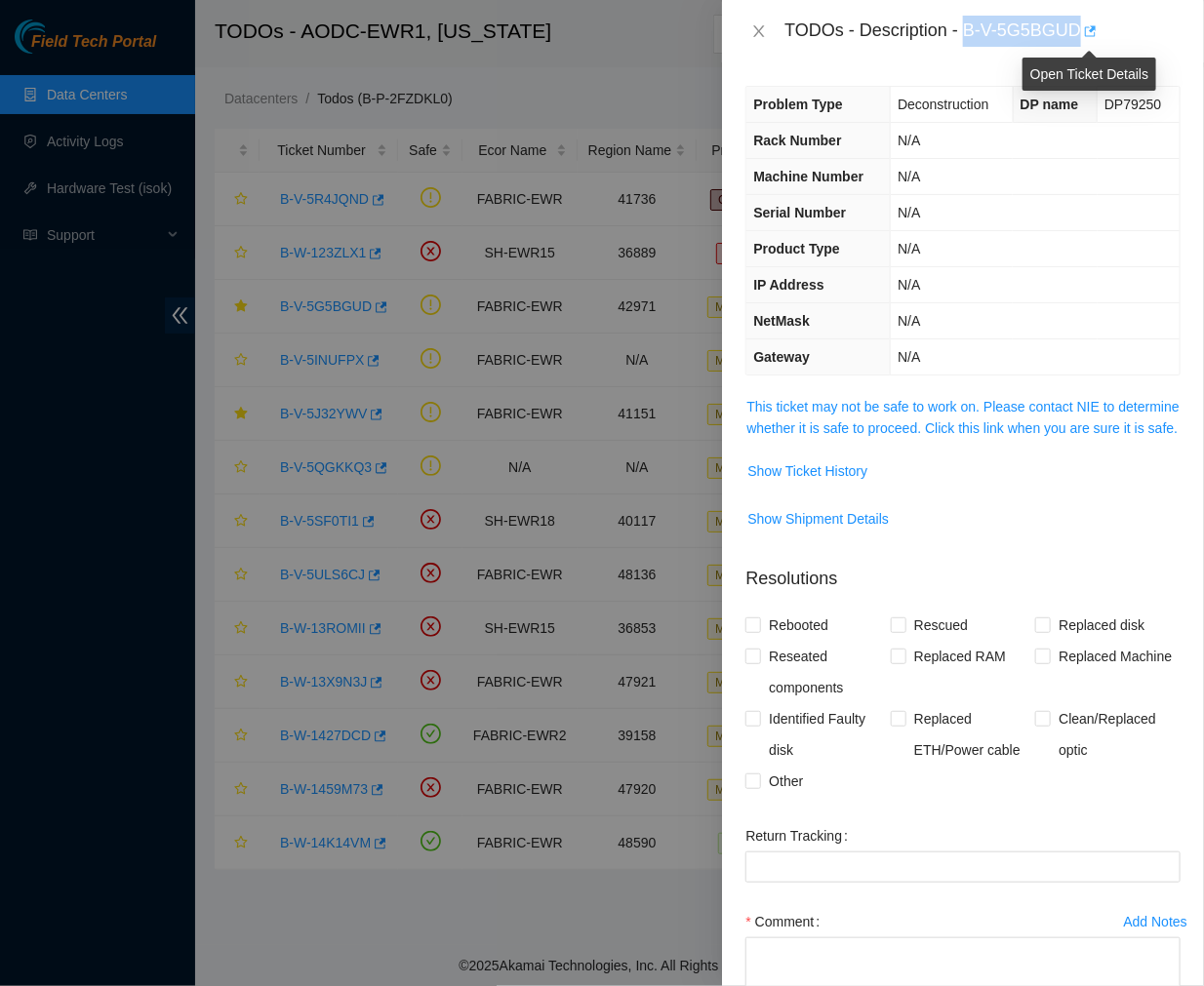
drag, startPoint x: 964, startPoint y: 34, endPoint x: 1080, endPoint y: 36, distance: 116.0
click at [1080, 36] on div "TODOs - Description - B-V-5G5BGUD" at bounding box center [982, 31] width 396 height 31
copy div "B-V-5G5BGUD"
click at [785, 482] on span "Show Ticket History" at bounding box center [808, 471] width 120 height 22
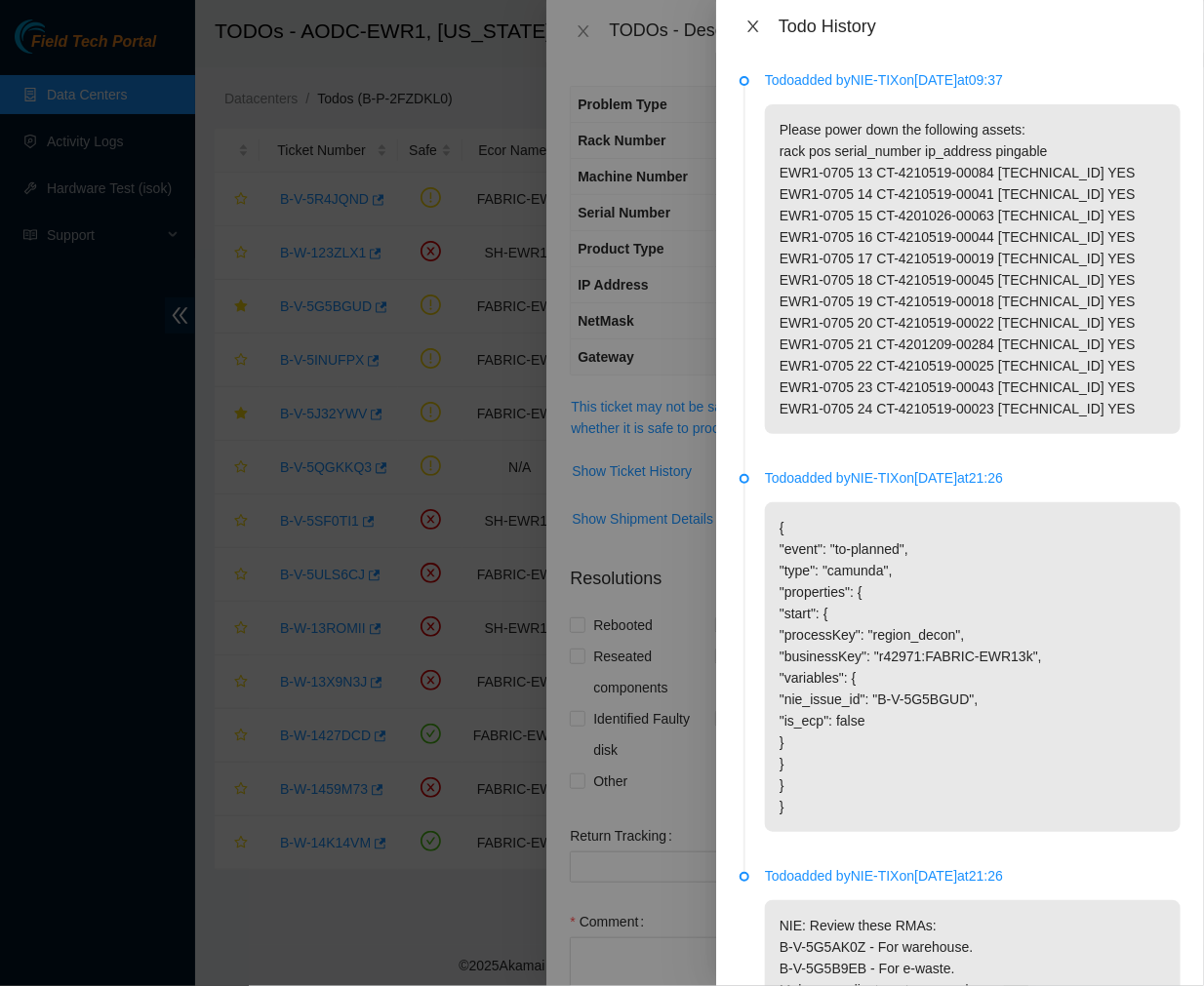
click at [751, 25] on icon "close" at bounding box center [753, 27] width 16 height 16
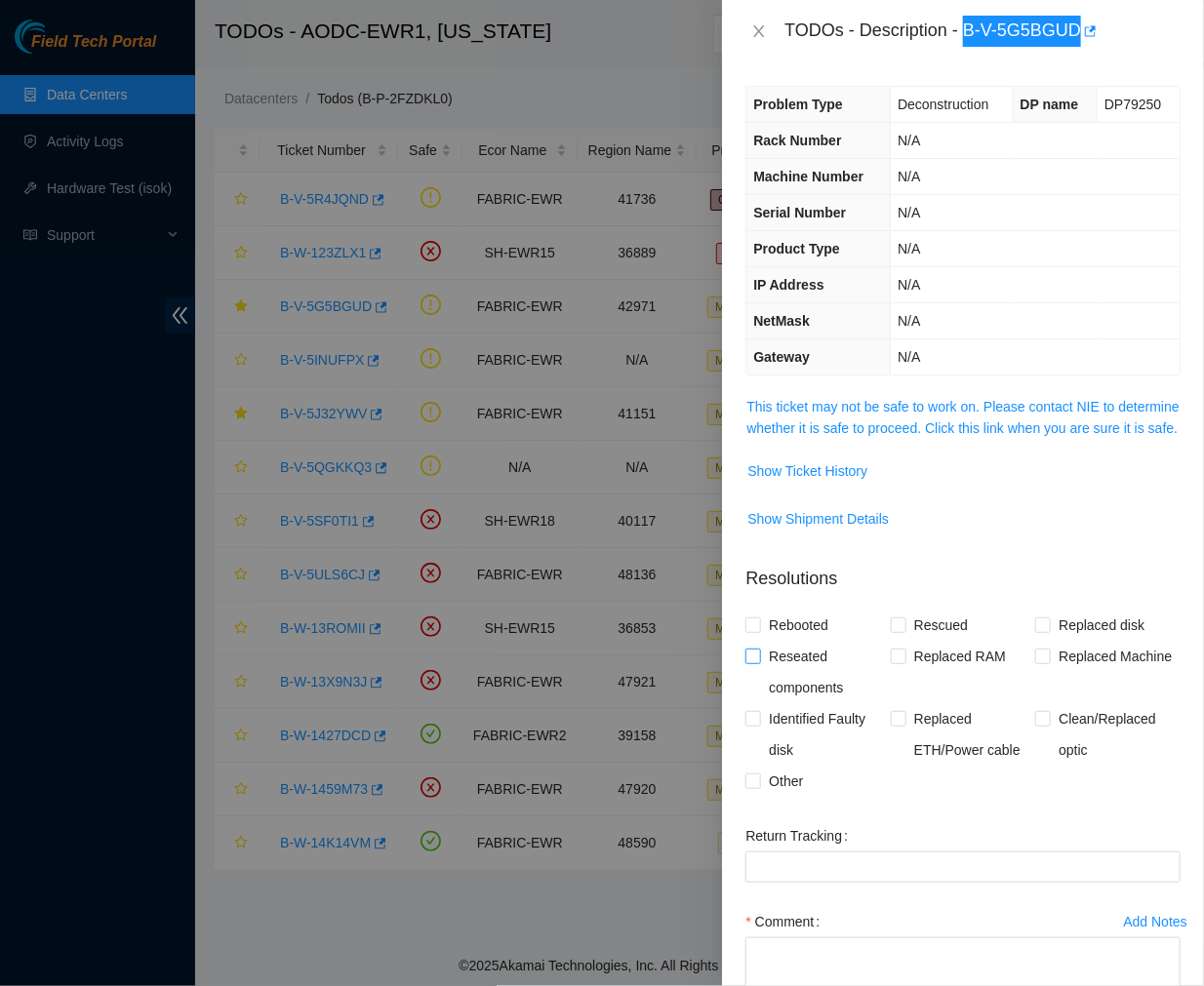
scroll to position [161, 0]
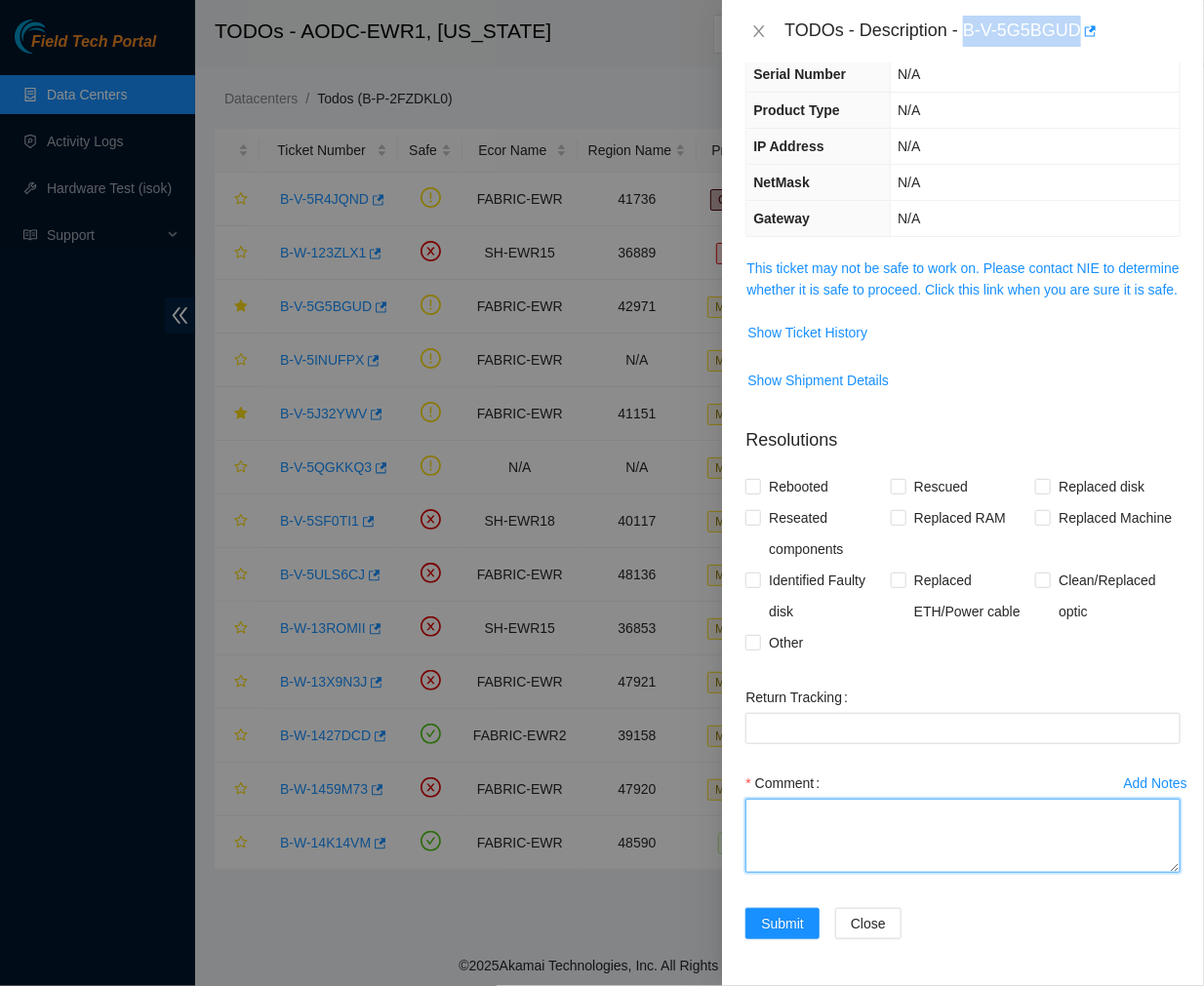
click at [771, 832] on textarea "Comment" at bounding box center [963, 835] width 435 height 74
paste textarea "Ticket #: B-V-5G5BGUD Ticket instructed to power down the following assets: Rac…"
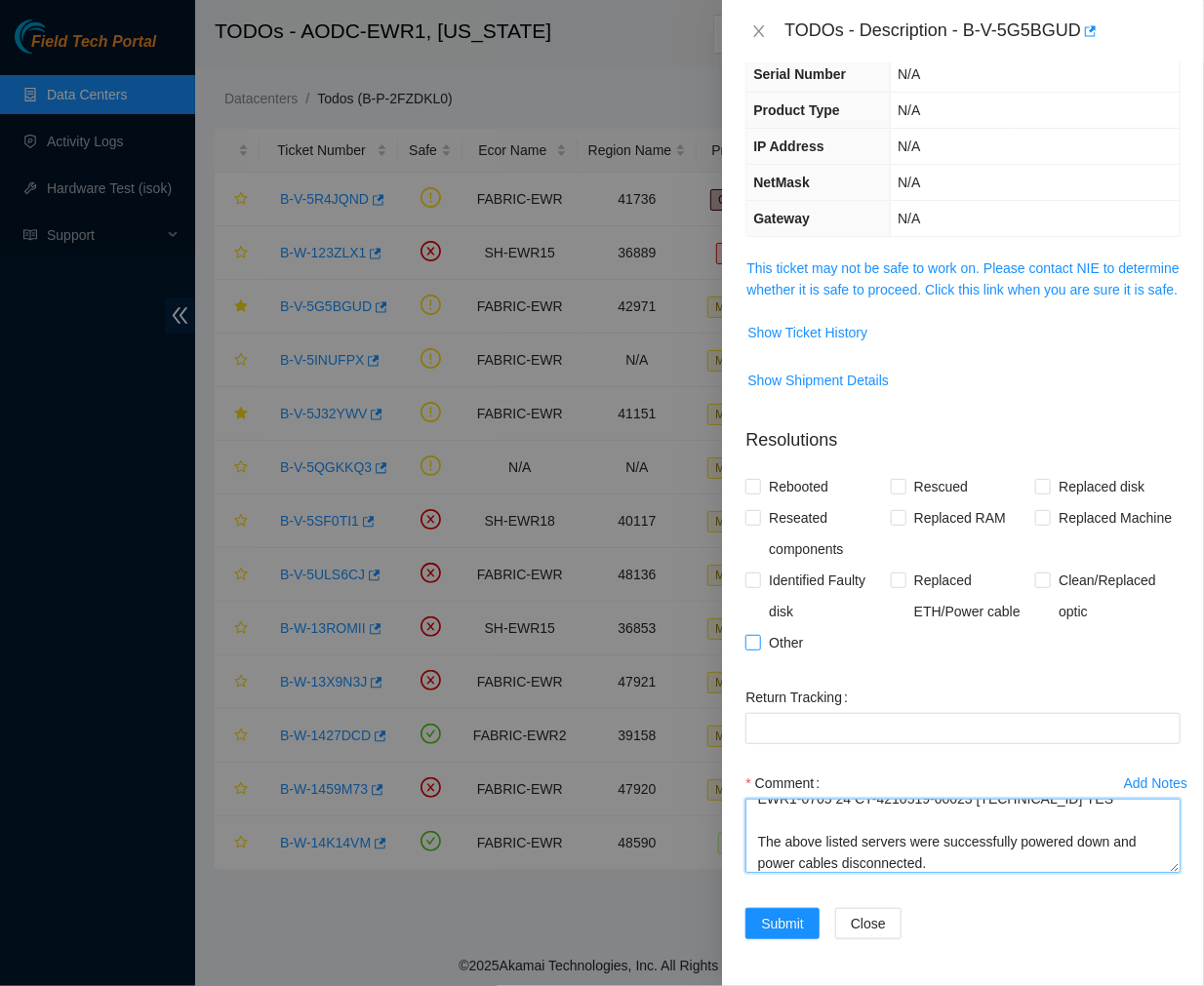
type textarea "Ticket #: B-V-5G5BGUD Ticket instructed to power down the following assets: Rac…"
click at [748, 645] on input "Other" at bounding box center [752, 642] width 14 height 14
checkbox input "true"
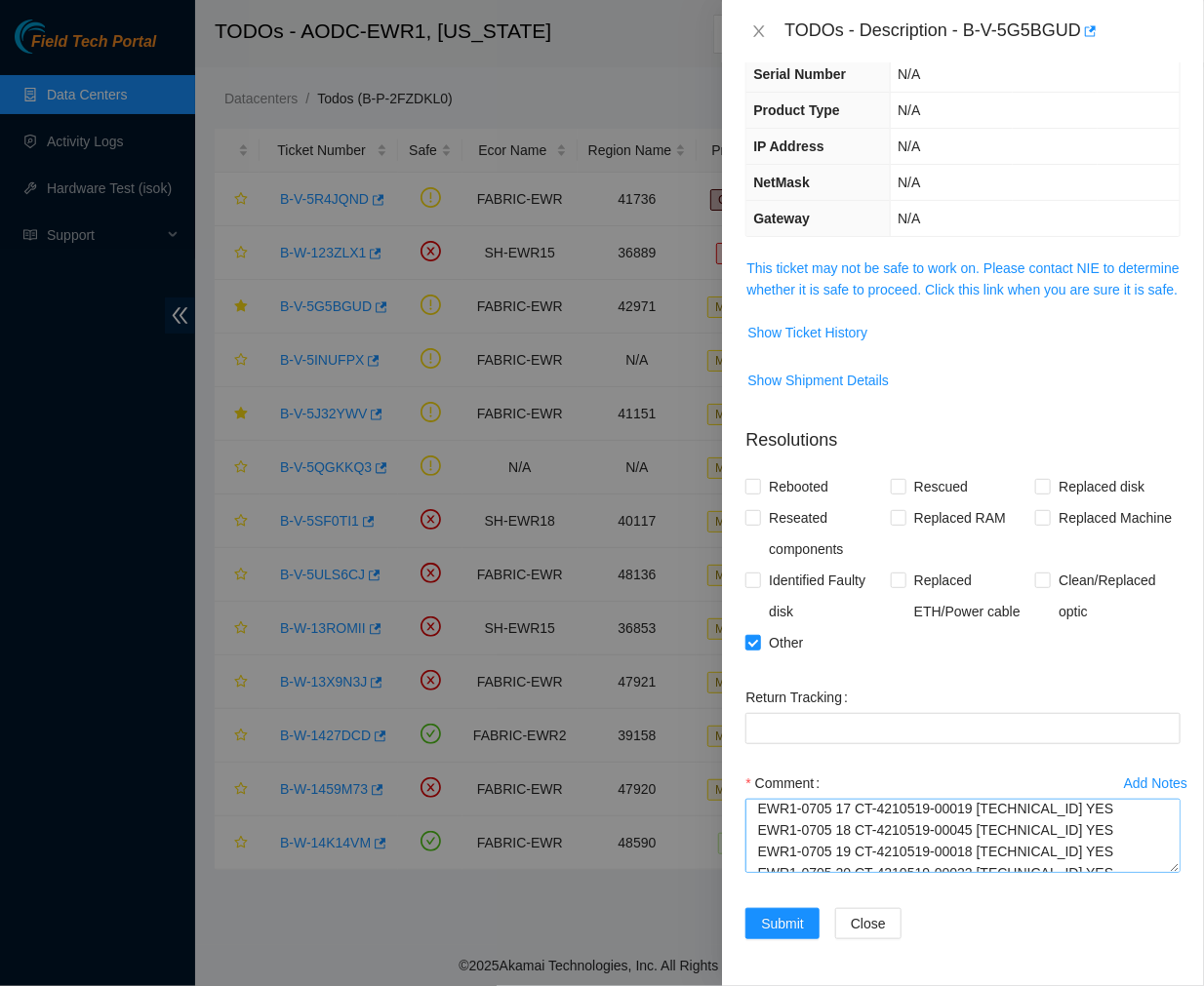
scroll to position [364, 0]
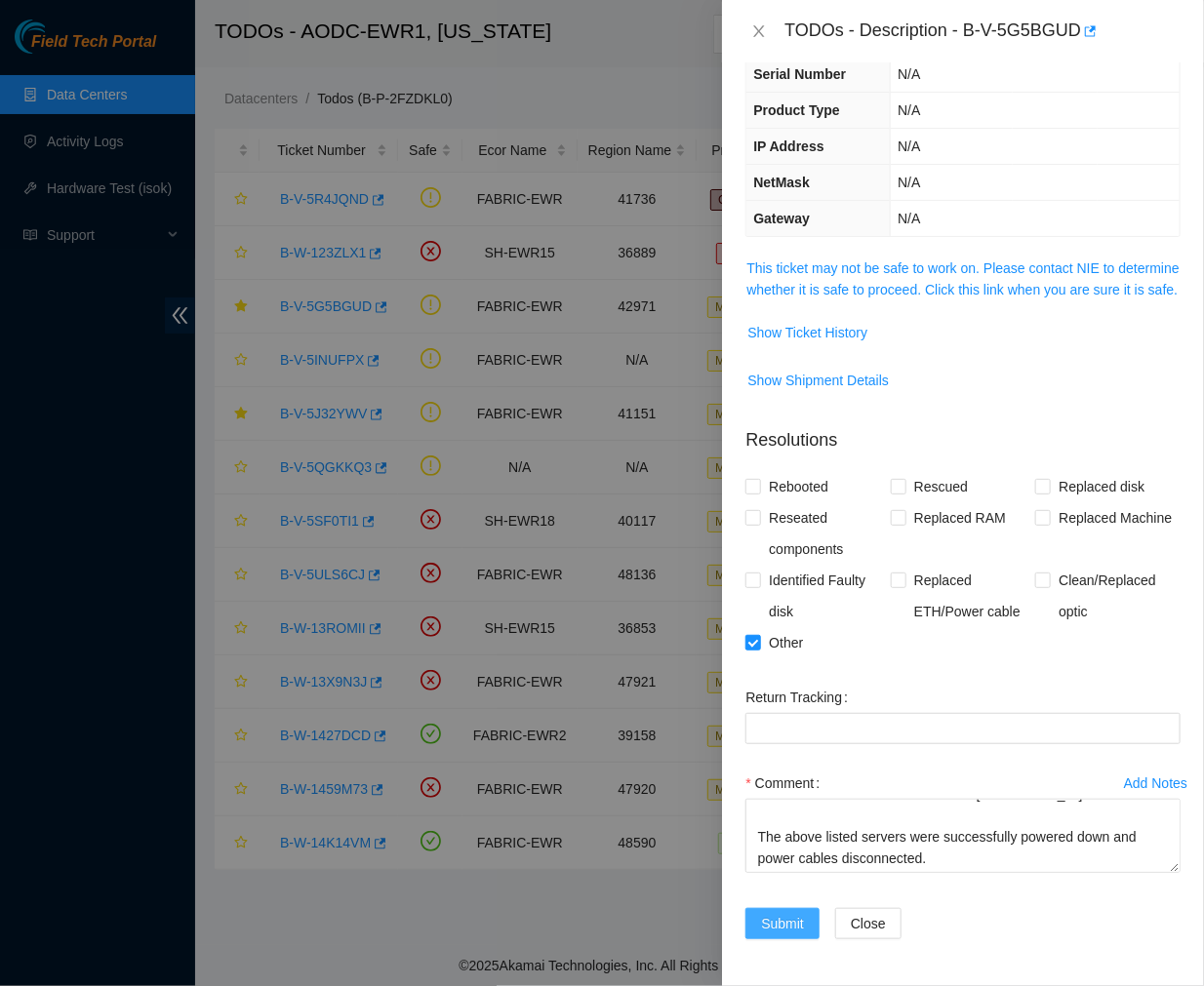
click at [765, 913] on span "Submit" at bounding box center [782, 924] width 43 height 22
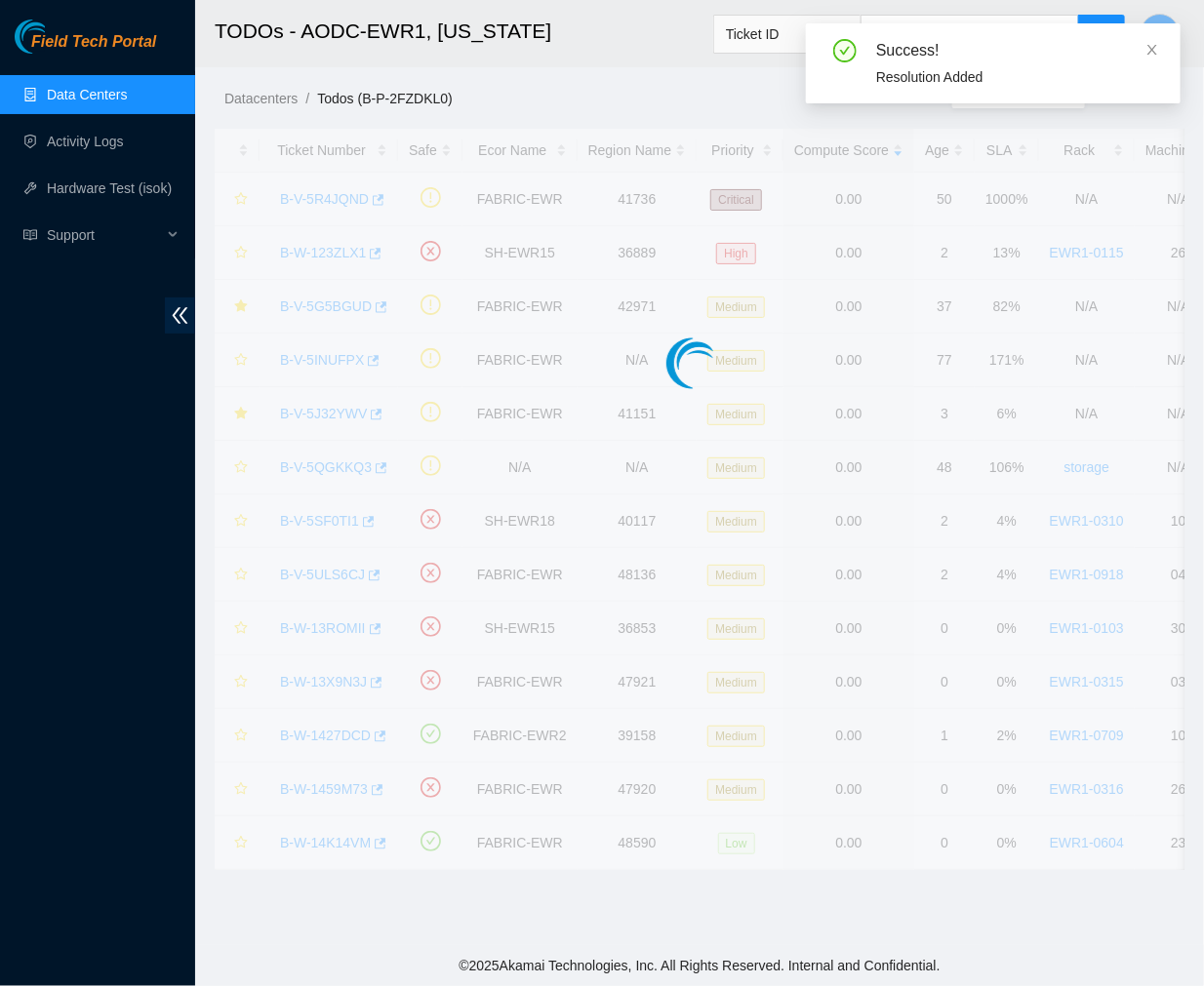
scroll to position [226, 0]
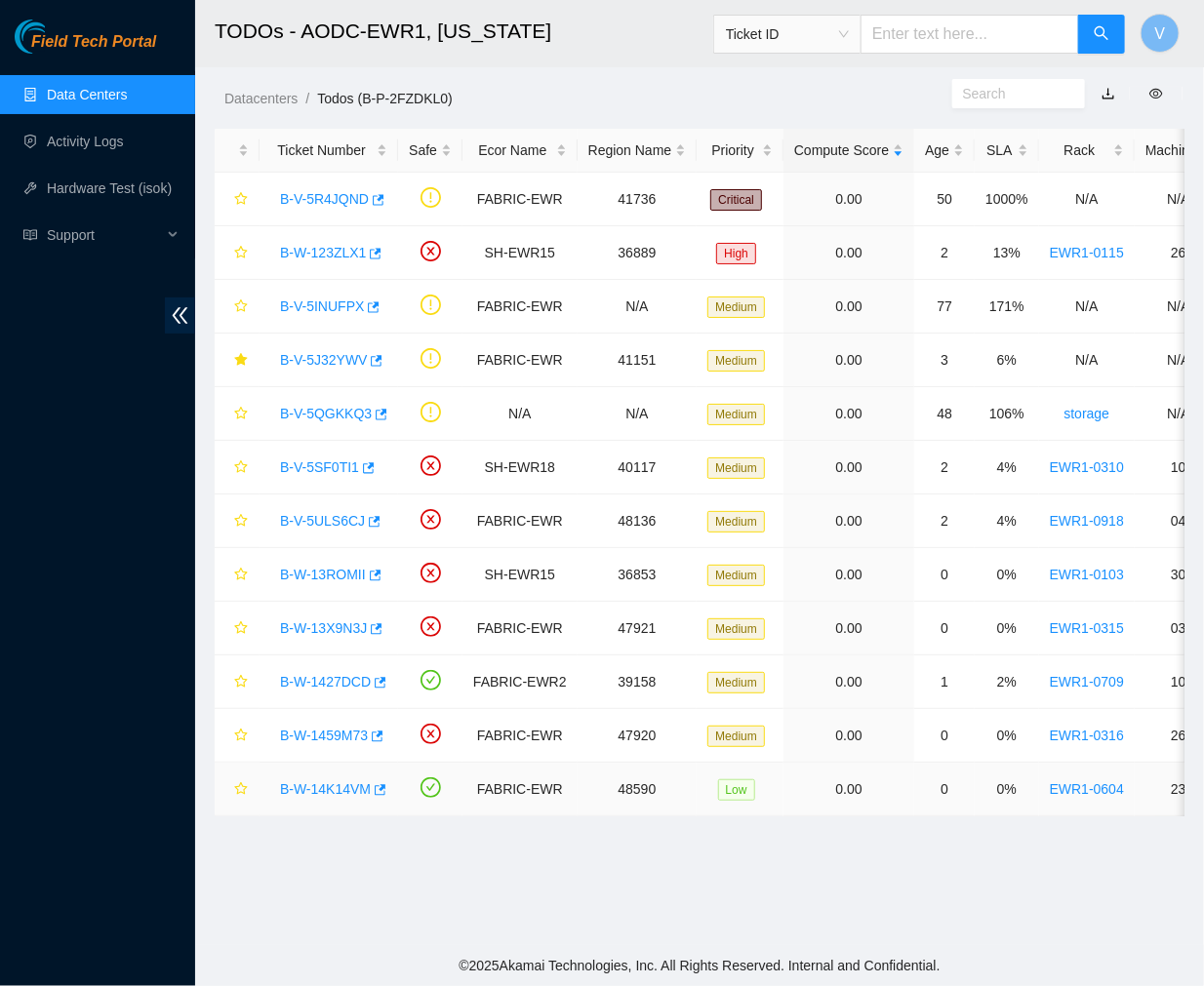
click at [331, 783] on link "B-W-14K14VM" at bounding box center [326, 789] width 90 height 16
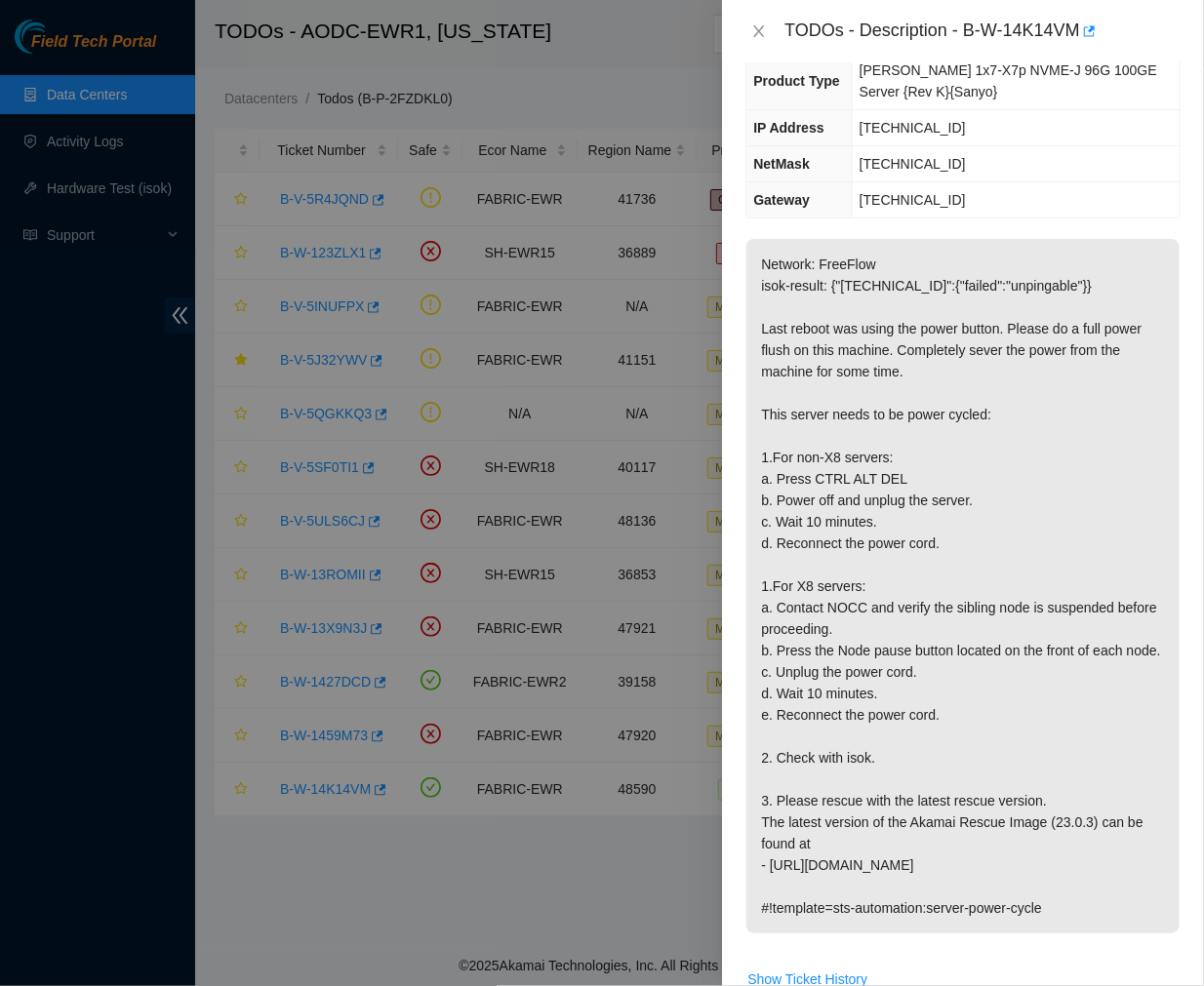
scroll to position [0, 0]
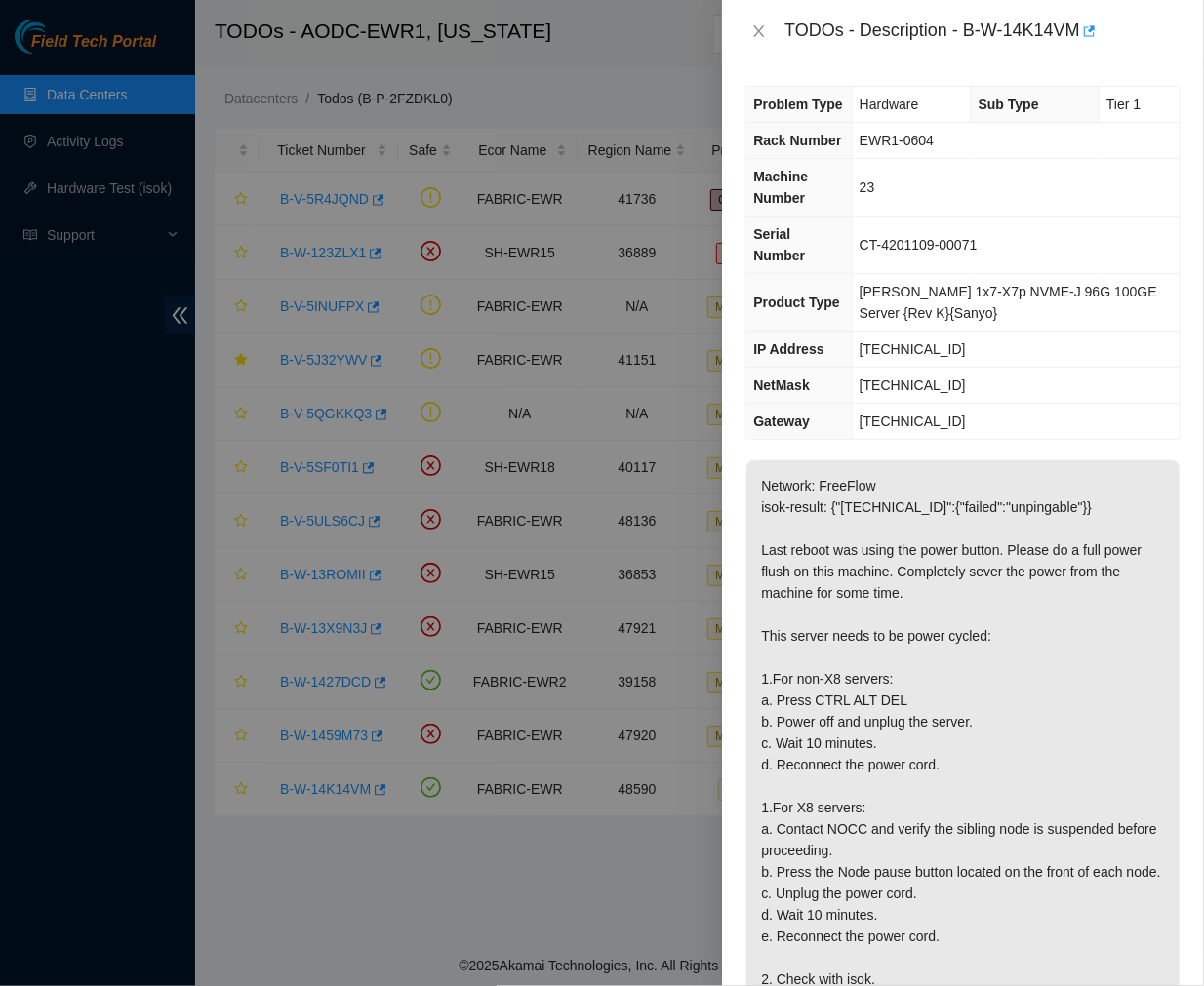
click at [937, 861] on p "Network: FreeFlow isok-result: {"23.35.17.90":{"failed":"unpingable"}} Last reb…" at bounding box center [963, 808] width 433 height 695
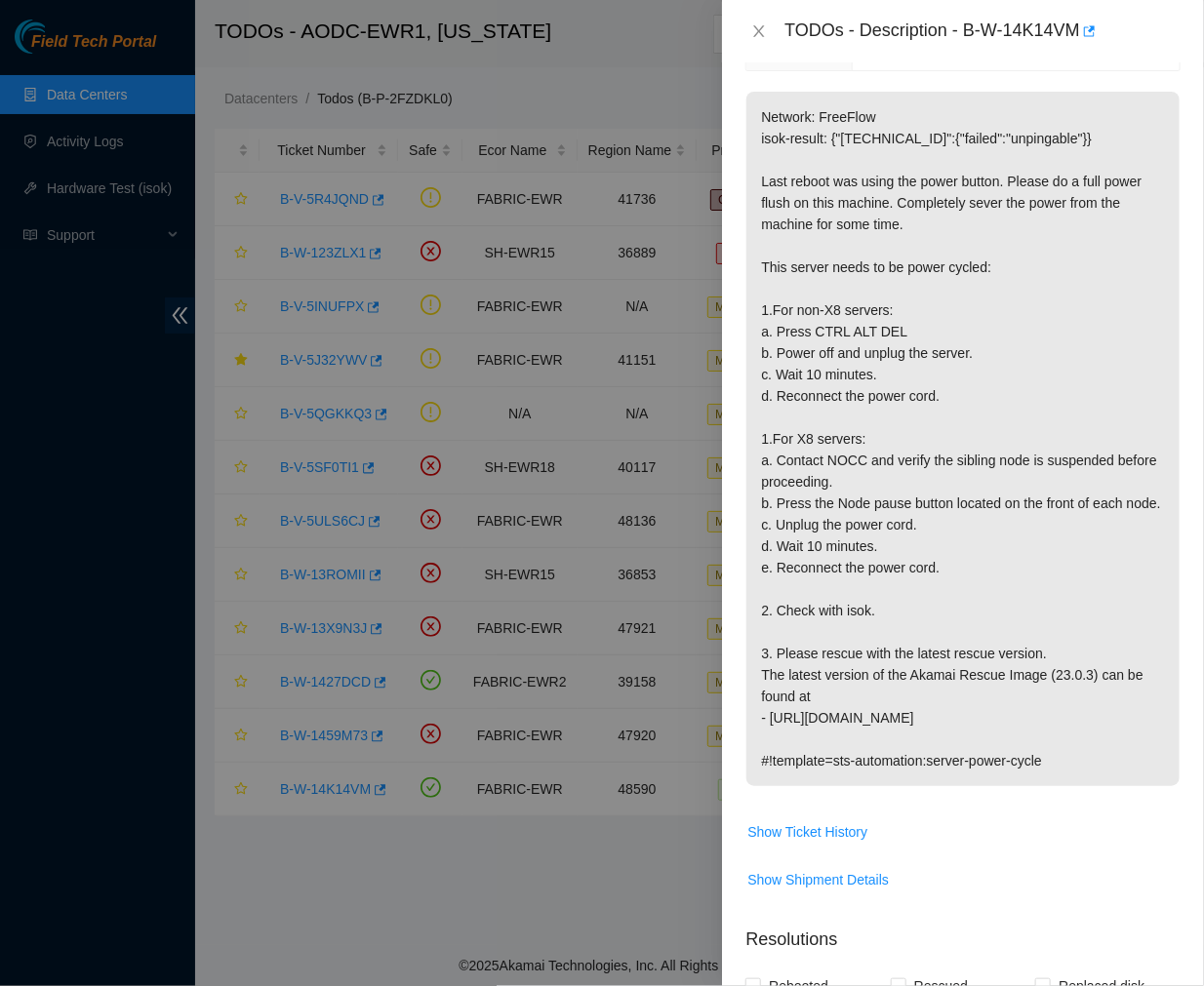
scroll to position [379, 0]
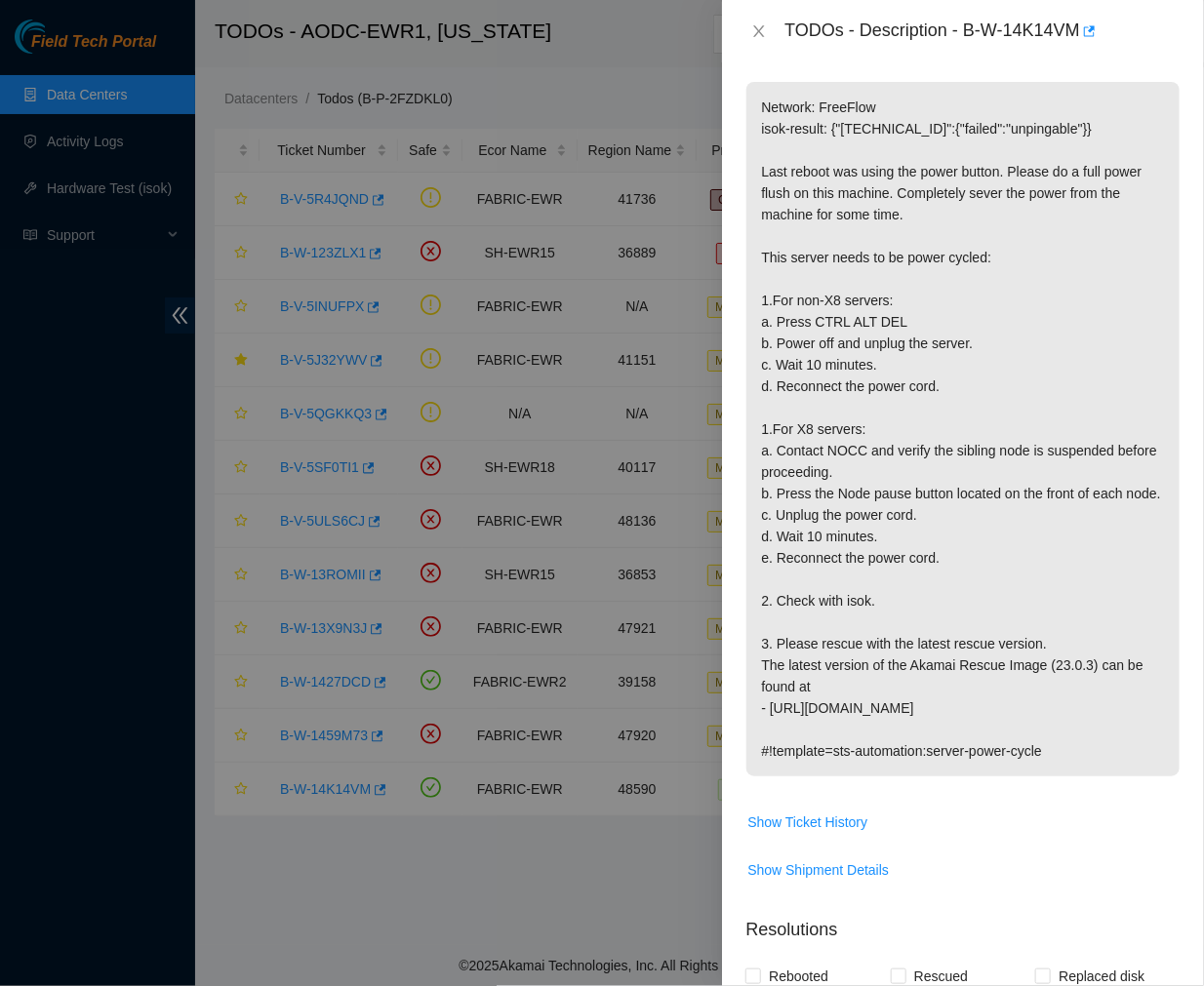
click at [908, 635] on p "Network: FreeFlow isok-result: {"23.35.17.90":{"failed":"unpingable"}} Last reb…" at bounding box center [963, 429] width 433 height 695
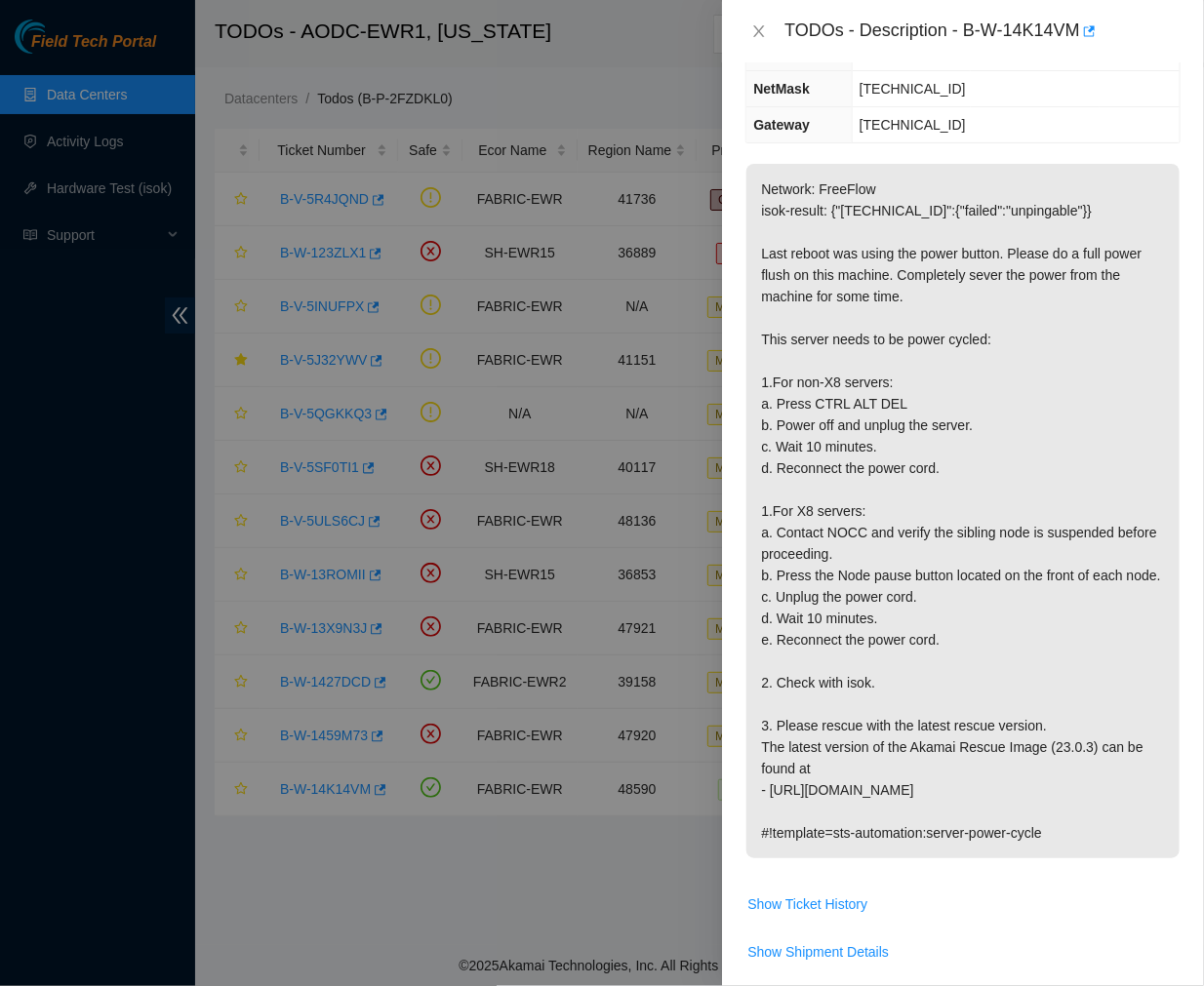
scroll to position [300, 0]
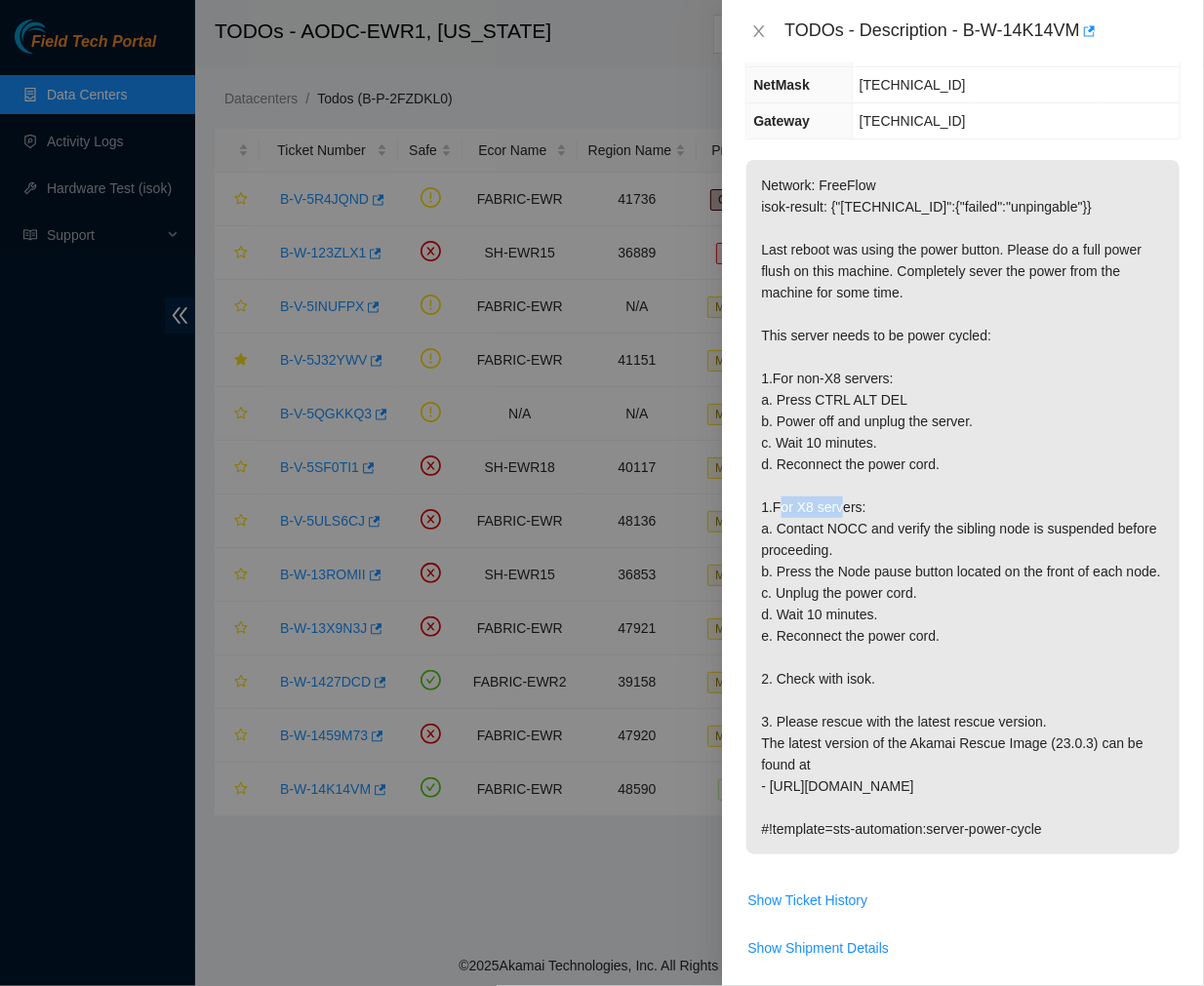
drag, startPoint x: 855, startPoint y: 479, endPoint x: 795, endPoint y: 483, distance: 60.1
click at [795, 483] on p "Network: FreeFlow isok-result: {"23.35.17.90":{"failed":"unpingable"}} Last reb…" at bounding box center [963, 508] width 433 height 695
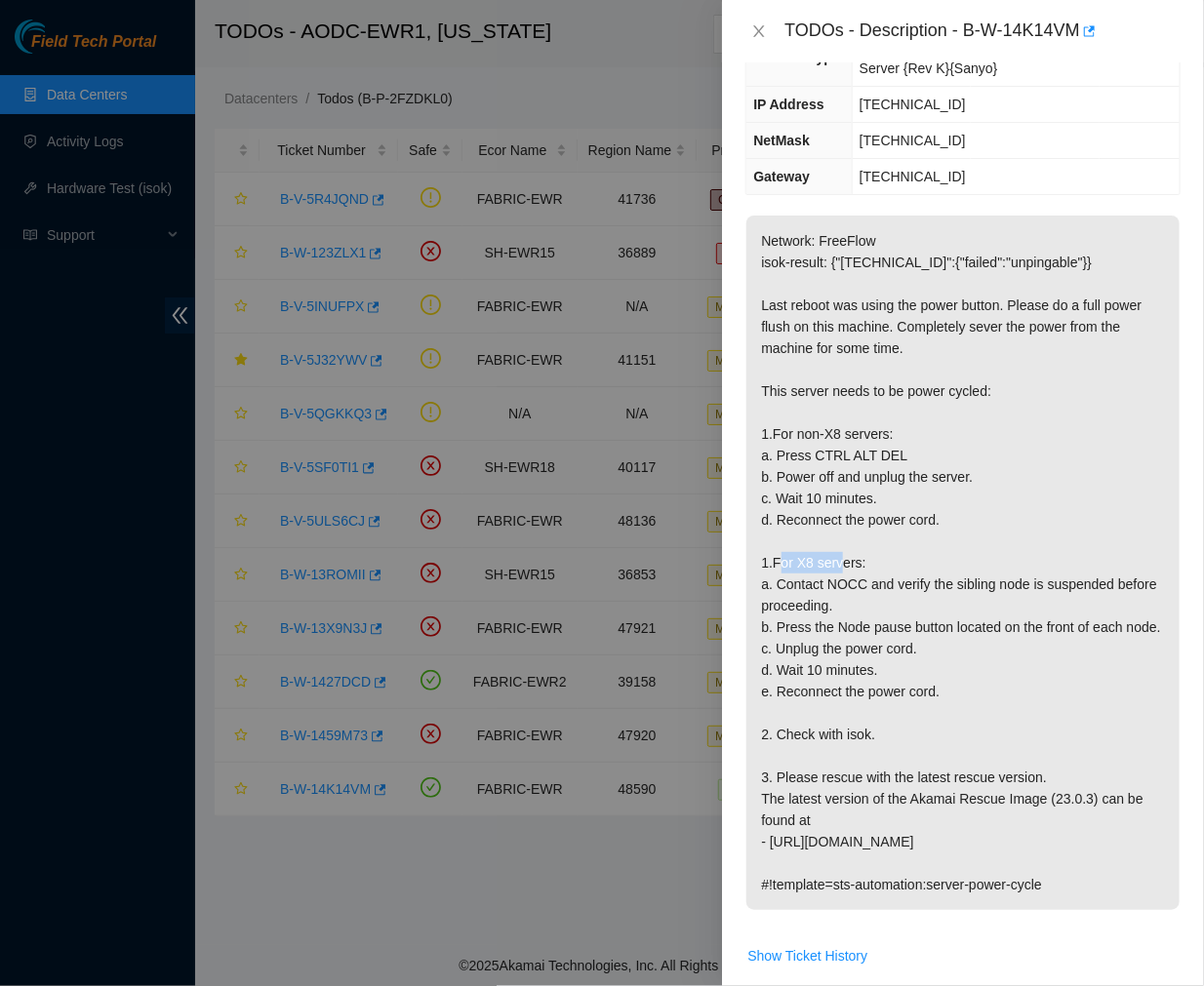
scroll to position [259, 0]
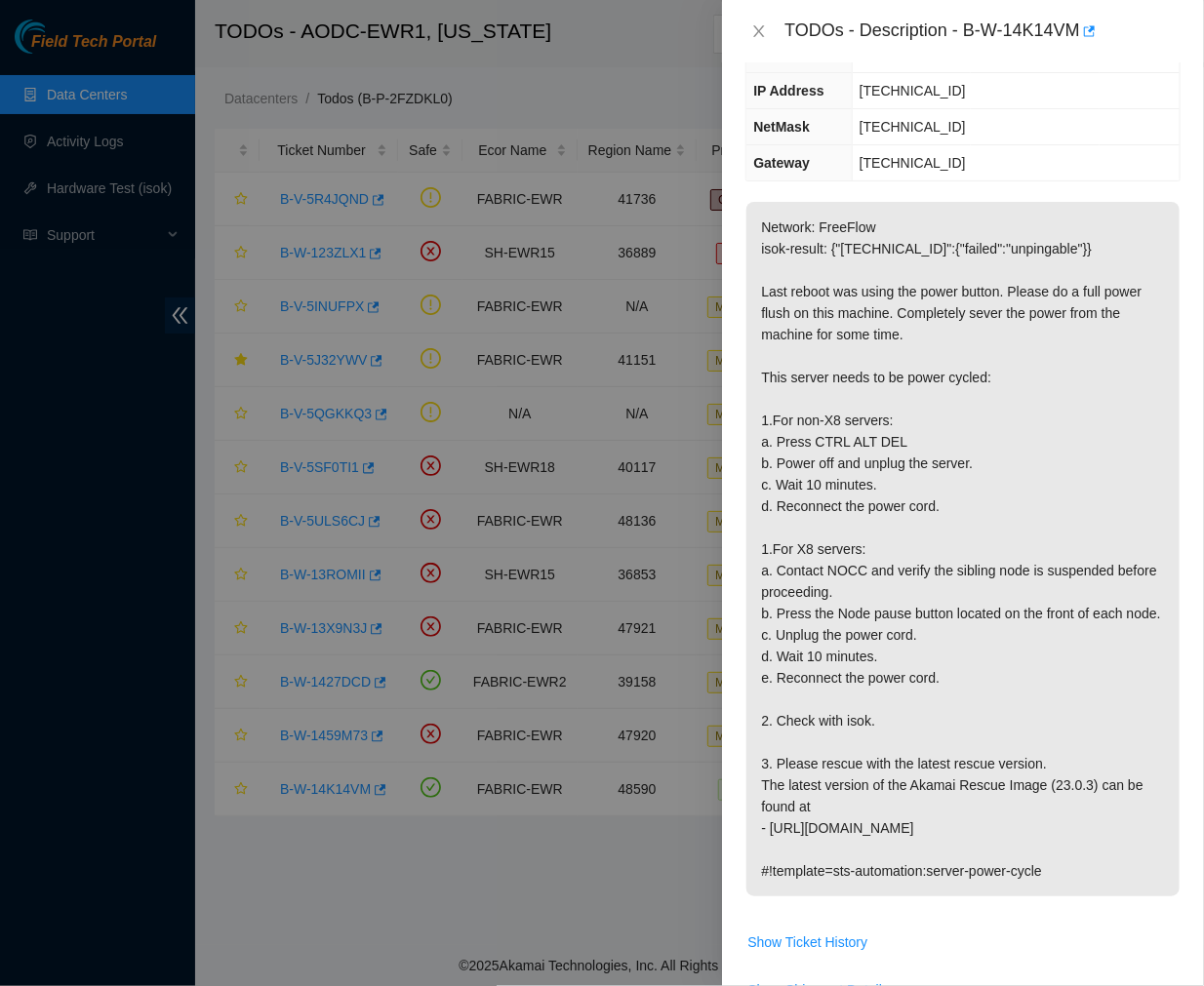
click at [929, 449] on p "Network: FreeFlow isok-result: {"23.35.17.90":{"failed":"unpingable"}} Last reb…" at bounding box center [963, 549] width 433 height 695
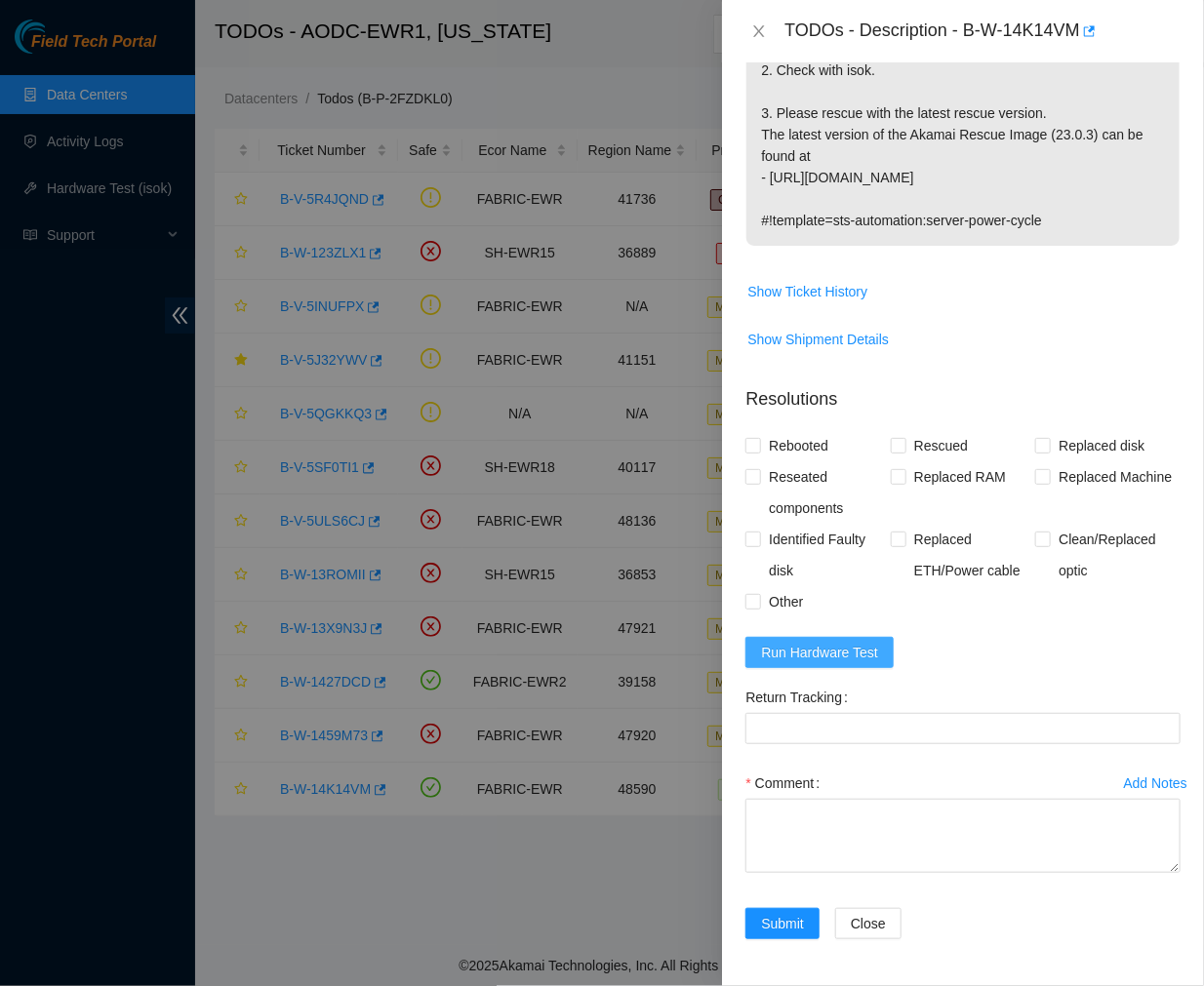
click at [800, 653] on span "Run Hardware Test" at bounding box center [818, 652] width 117 height 22
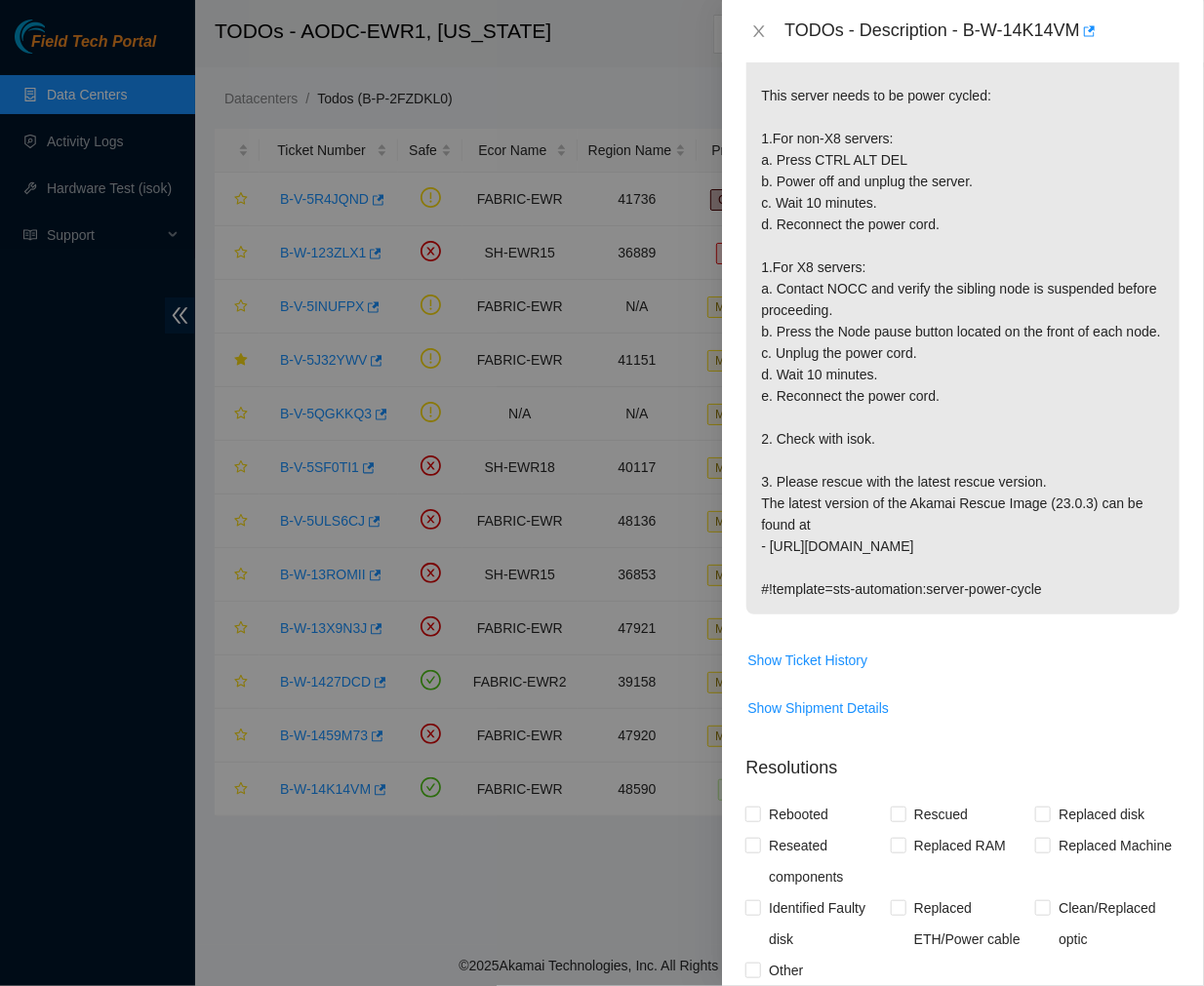
scroll to position [992, 0]
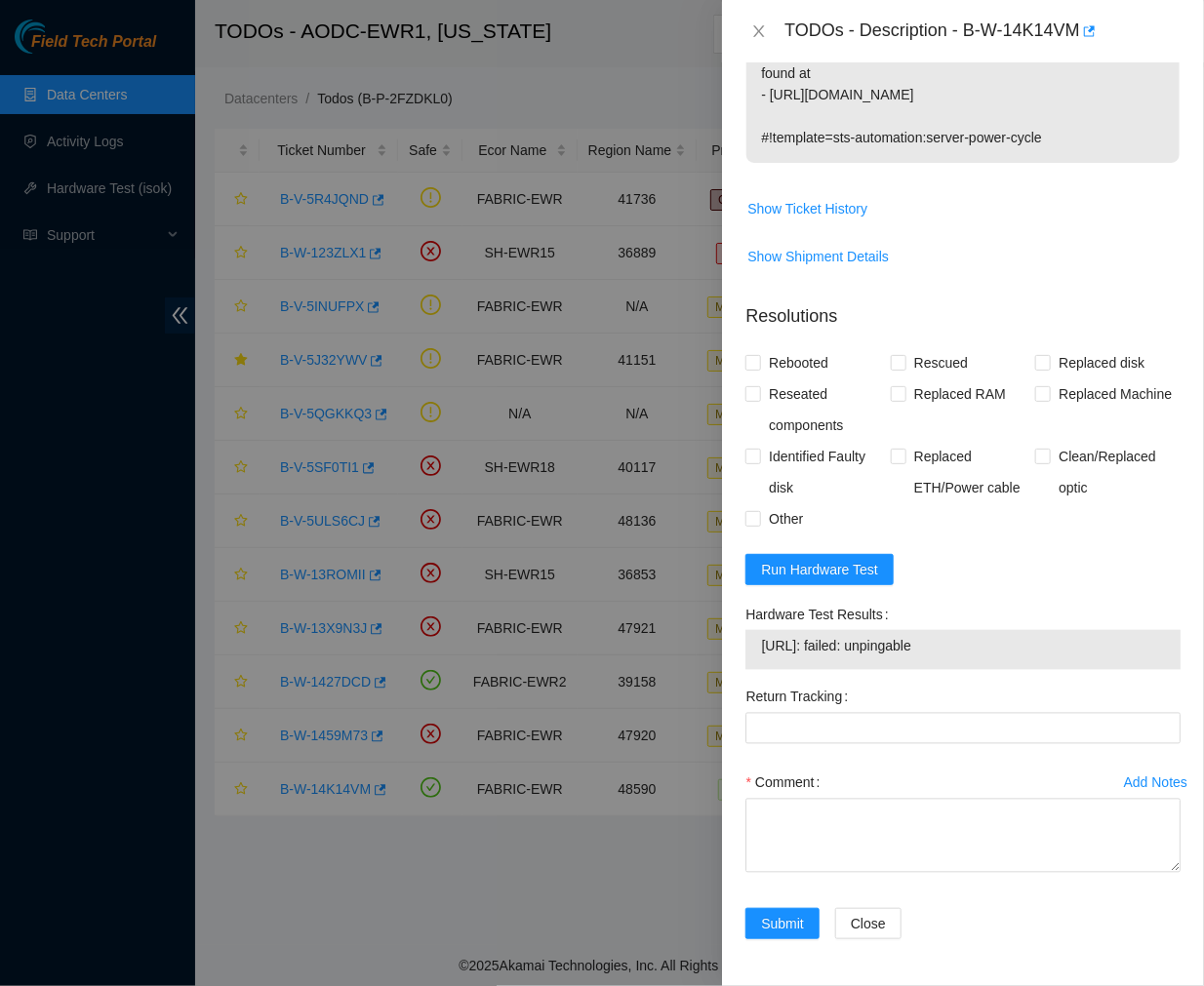
drag, startPoint x: 948, startPoint y: 642, endPoint x: 758, endPoint y: 635, distance: 190.1
click at [759, 635] on td "23.35.17.90: failed: unpingable" at bounding box center [962, 649] width 405 height 31
copy span "23.35.17.90: failed: unpingable"
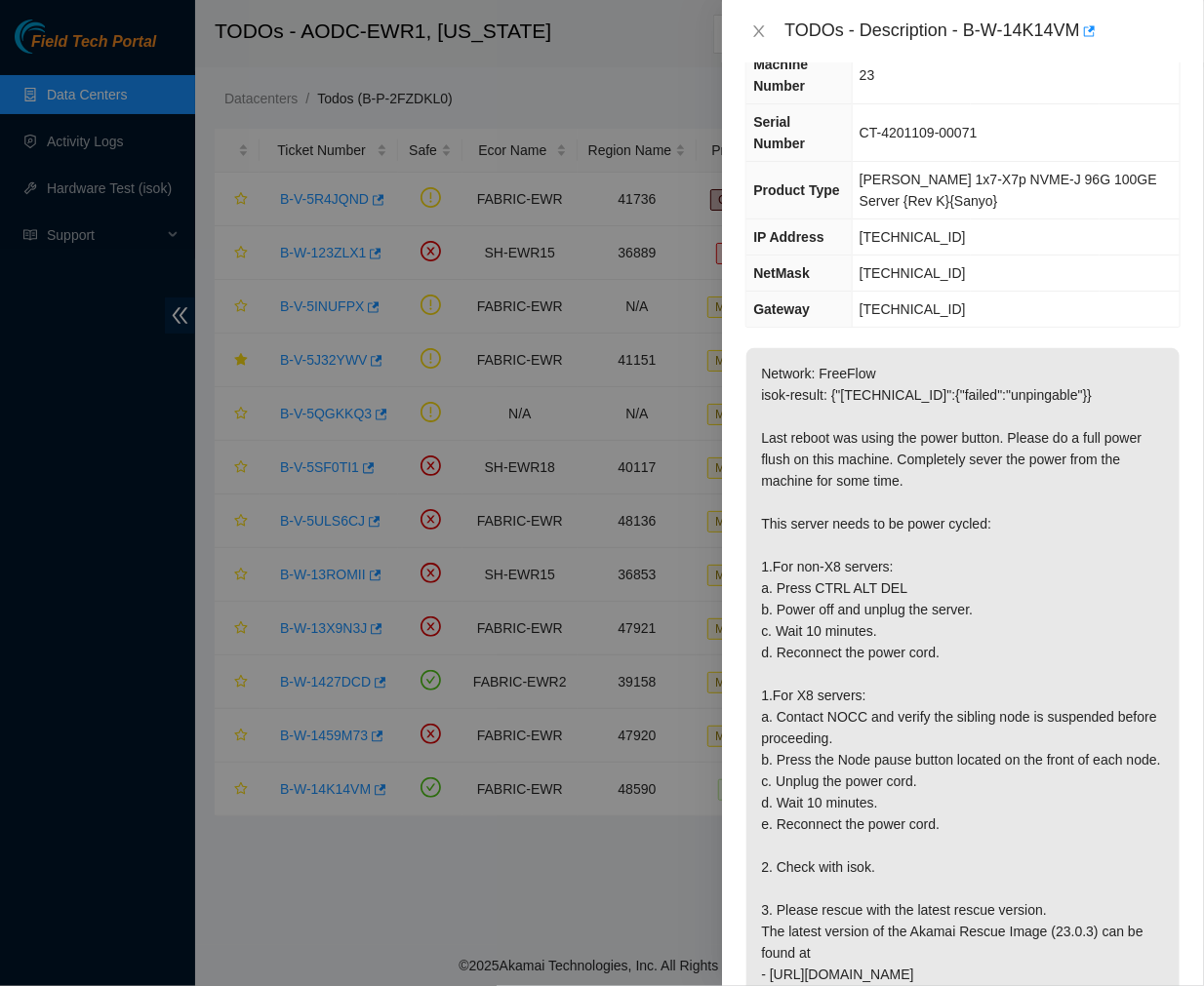
scroll to position [0, 0]
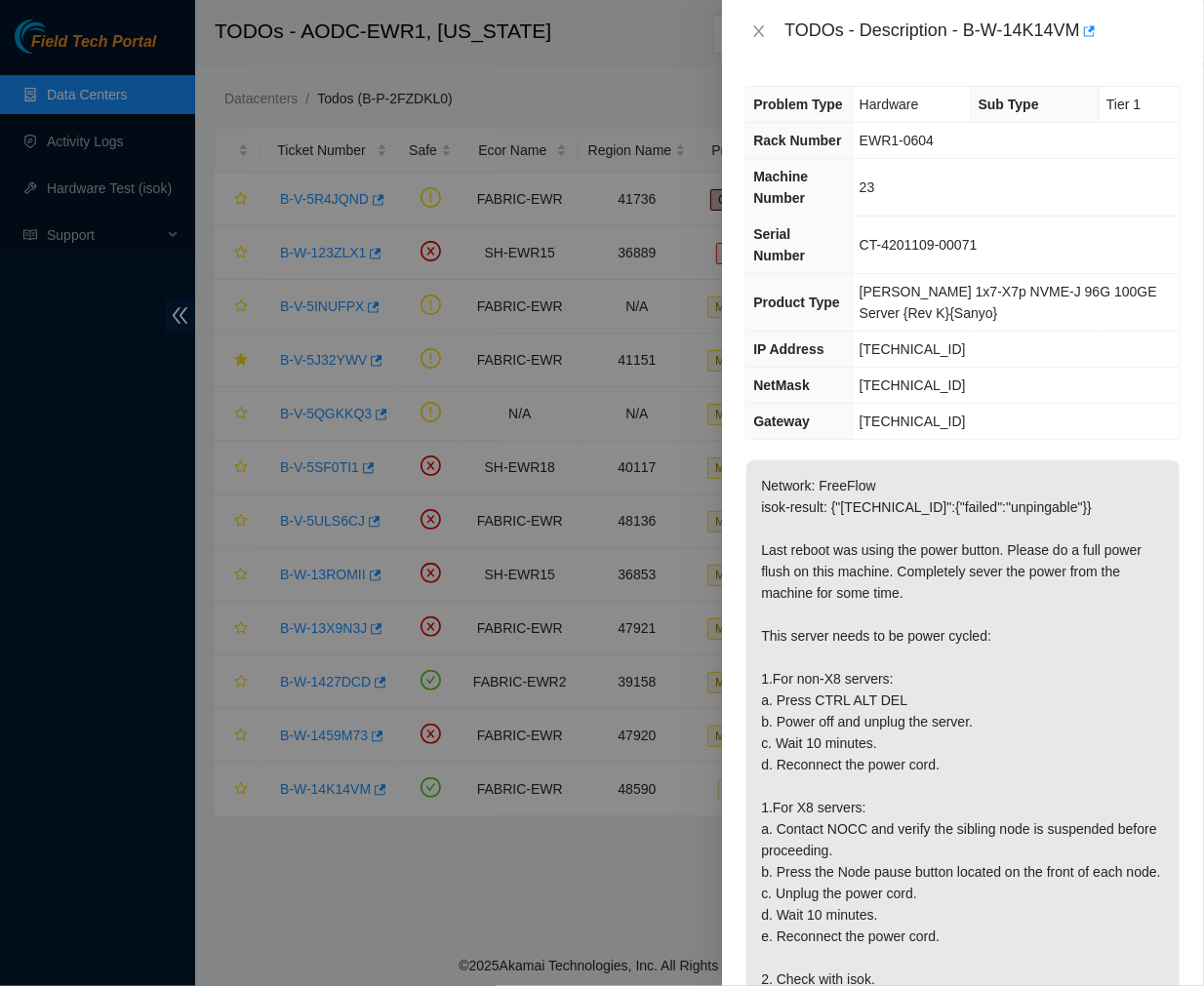
click at [837, 332] on th "IP Address" at bounding box center [799, 349] width 105 height 36
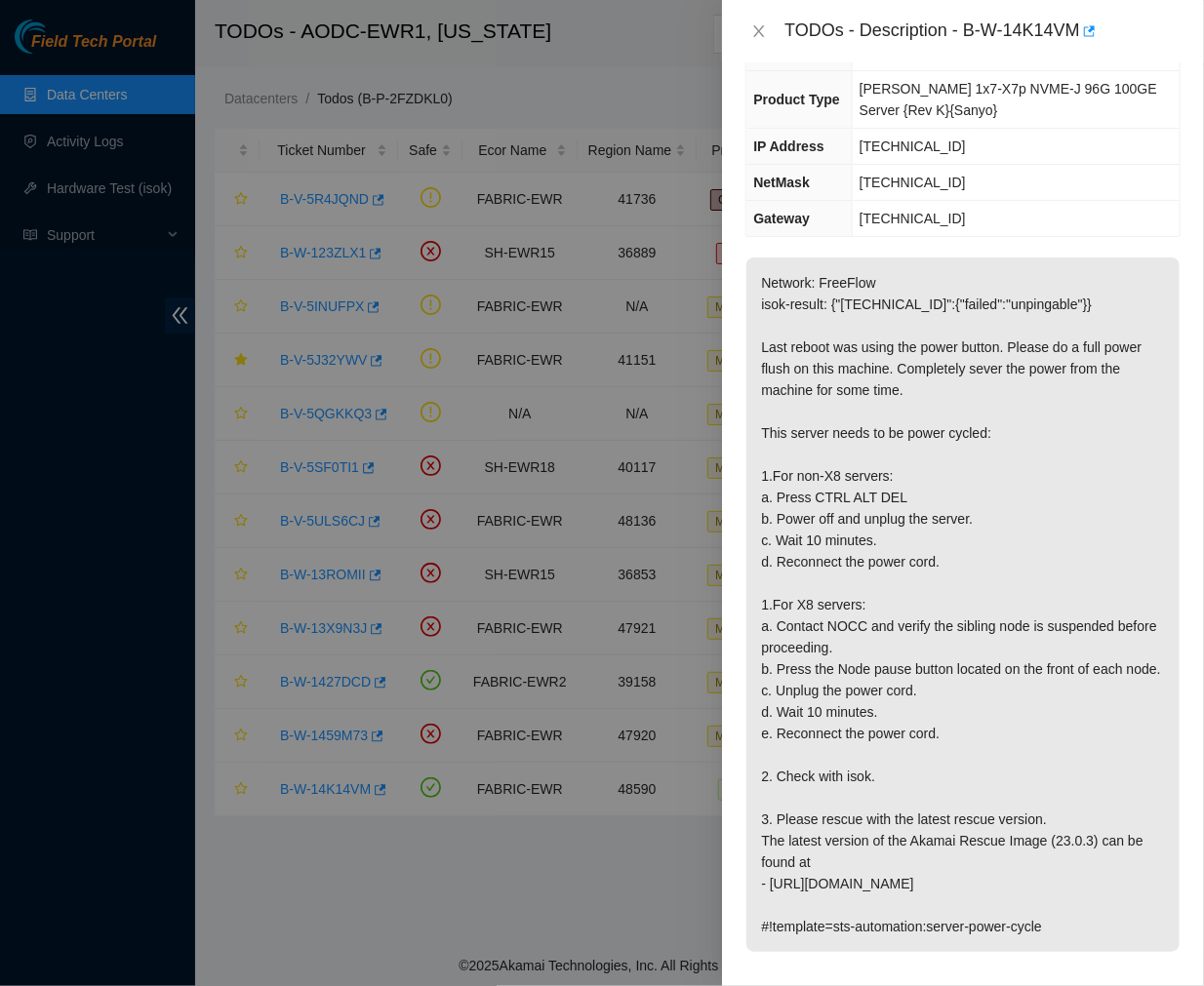
scroll to position [213, 0]
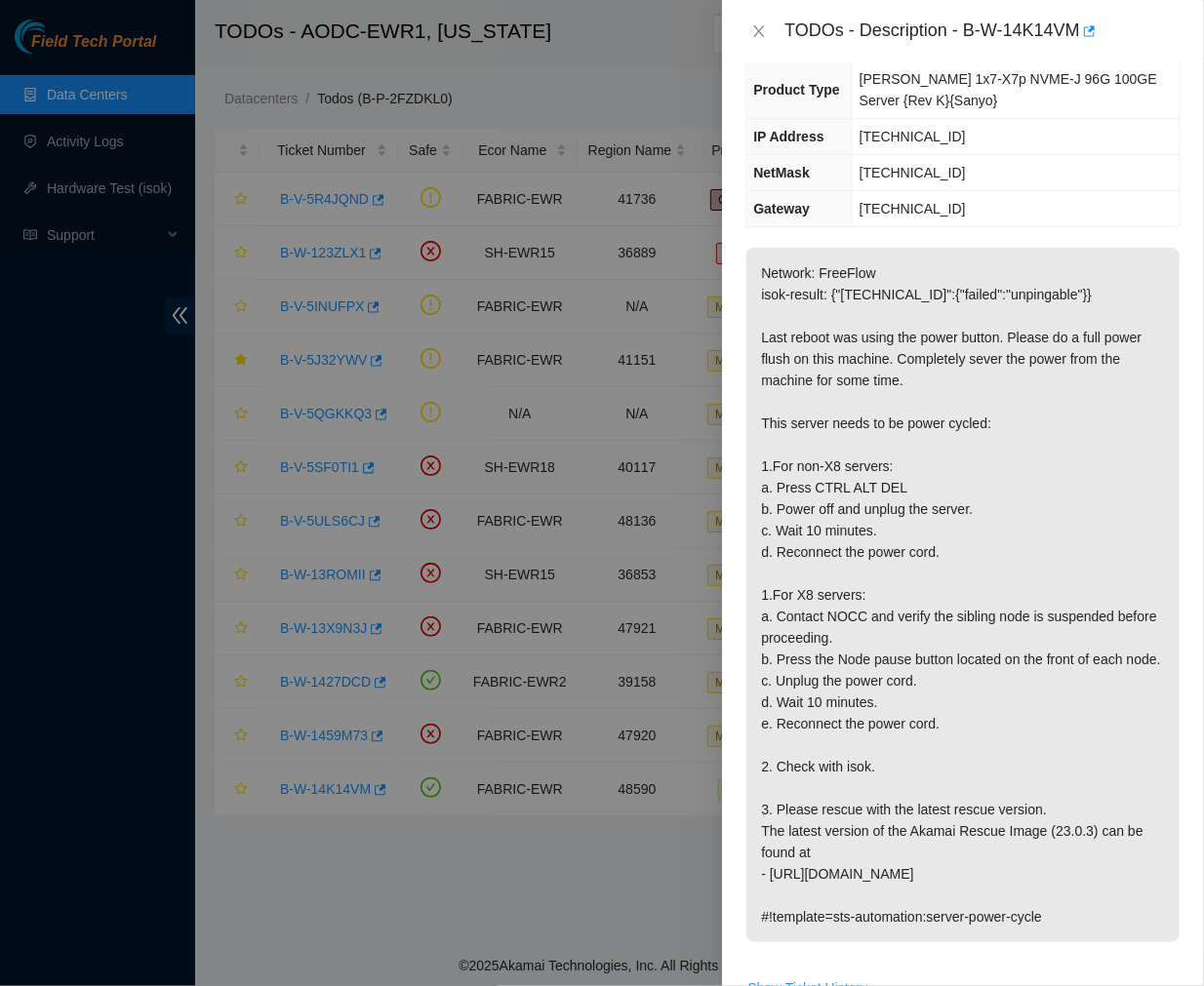
click at [912, 409] on p "Network: FreeFlow isok-result: {"23.35.17.90":{"failed":"unpingable"}} Last reb…" at bounding box center [963, 595] width 433 height 695
click at [805, 367] on p "Network: FreeFlow isok-result: {"23.35.17.90":{"failed":"unpingable"}} Last reb…" at bounding box center [963, 595] width 433 height 695
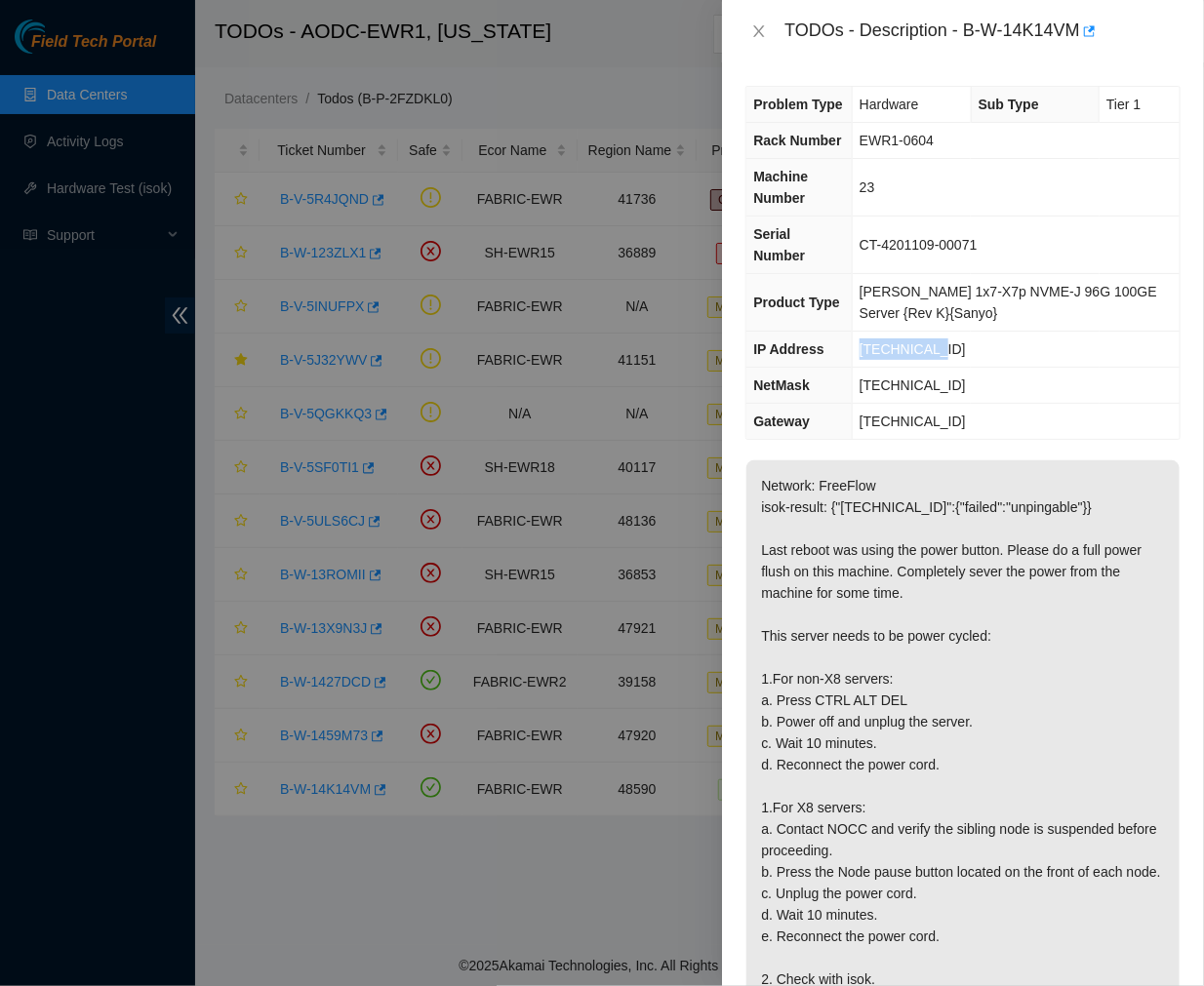
drag, startPoint x: 948, startPoint y: 336, endPoint x: 868, endPoint y: 333, distance: 80.1
click at [868, 333] on td "23.35.17.90" at bounding box center [1015, 349] width 328 height 36
copy span "23.35.17.90"
click at [847, 675] on p "Network: FreeFlow isok-result: {"23.35.17.90":{"failed":"unpingable"}} Last reb…" at bounding box center [963, 808] width 433 height 695
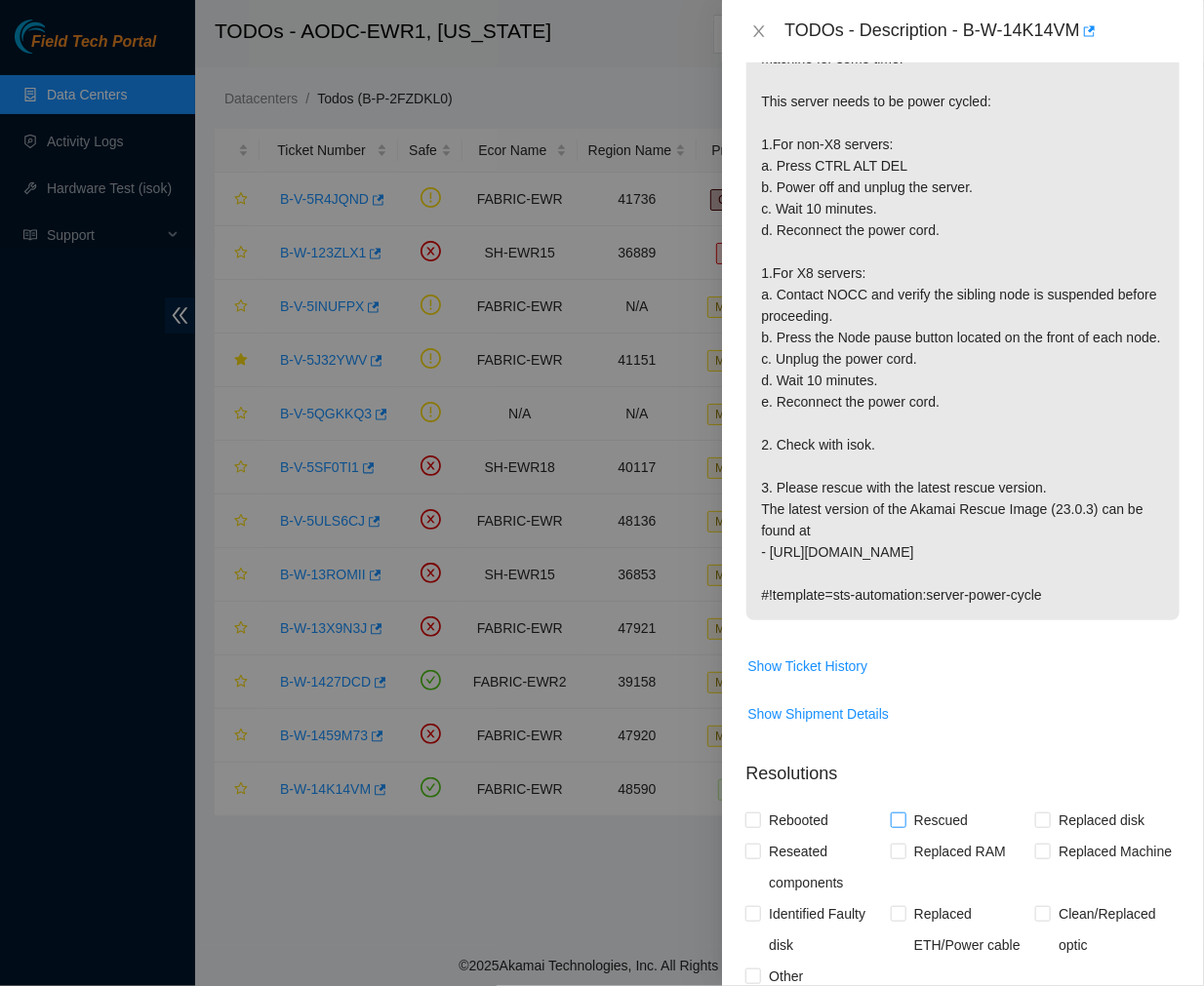
scroll to position [992, 0]
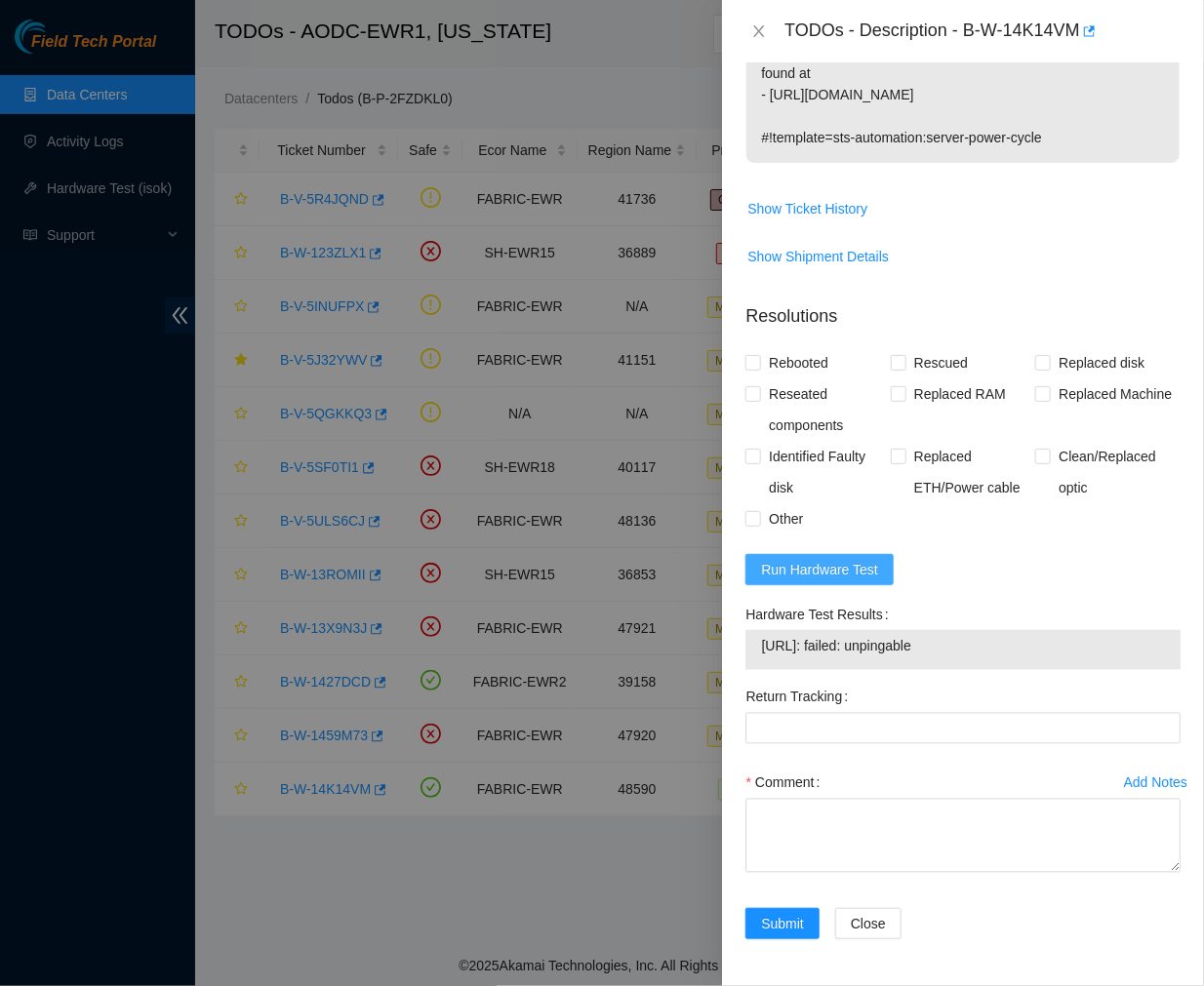
click at [844, 571] on span "Run Hardware Test" at bounding box center [818, 570] width 117 height 22
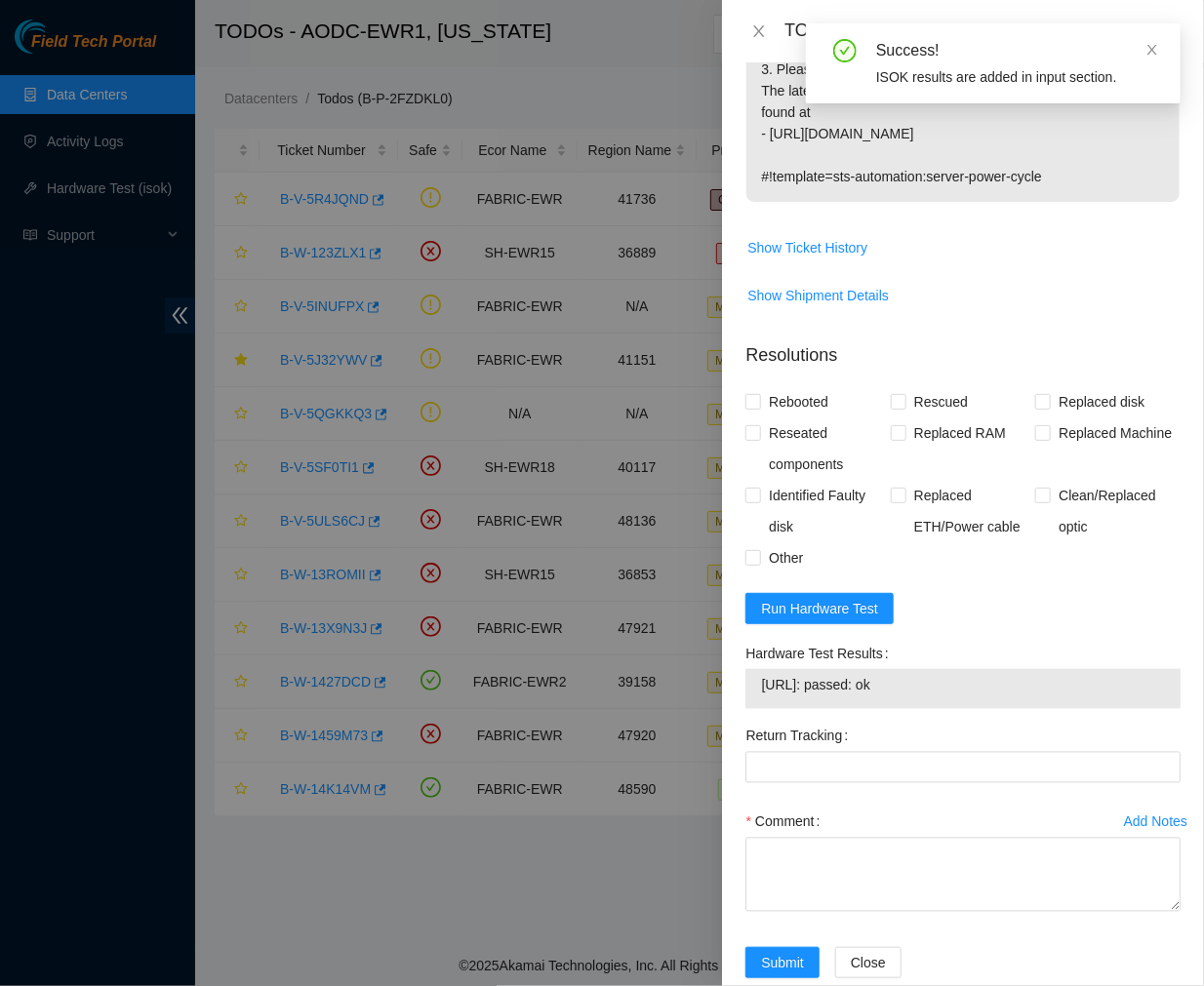
scroll to position [968, 0]
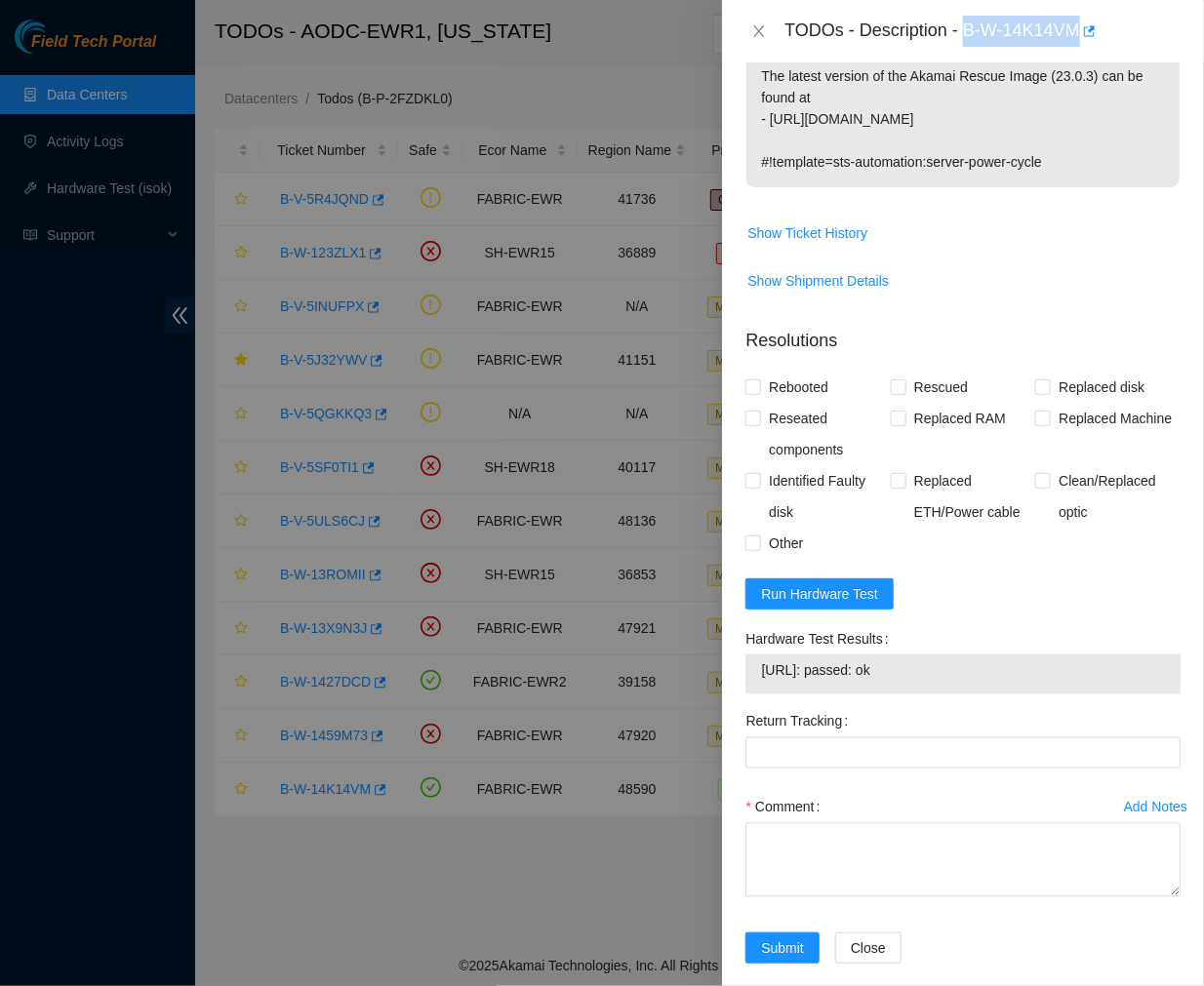
drag, startPoint x: 969, startPoint y: 31, endPoint x: 1080, endPoint y: 49, distance: 112.4
click at [1080, 49] on div "TODOs - Description - B-W-14K14VM" at bounding box center [963, 31] width 482 height 62
copy div "B-W-14K14VM"
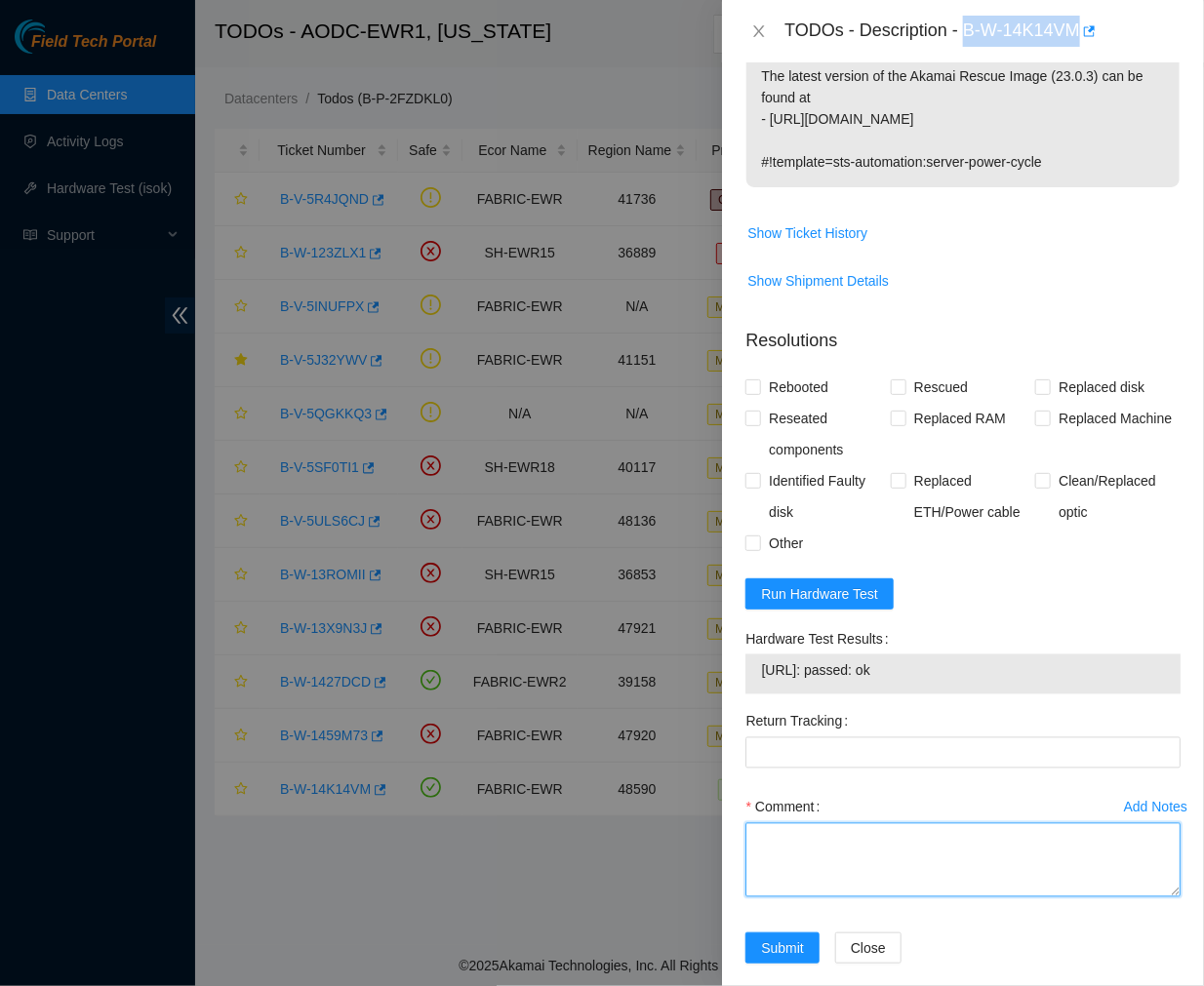
click at [801, 844] on textarea "Comment" at bounding box center [963, 860] width 435 height 74
paste textarea "Ticket #: B-W-14K14VM - Ran hardware test: 23.35.17.90: failed: unpingable - Up…"
type textarea "Ticket #: B-W-14K14VM - Ran hardware test: 23.35.17.90: failed: unpingable - Up…"
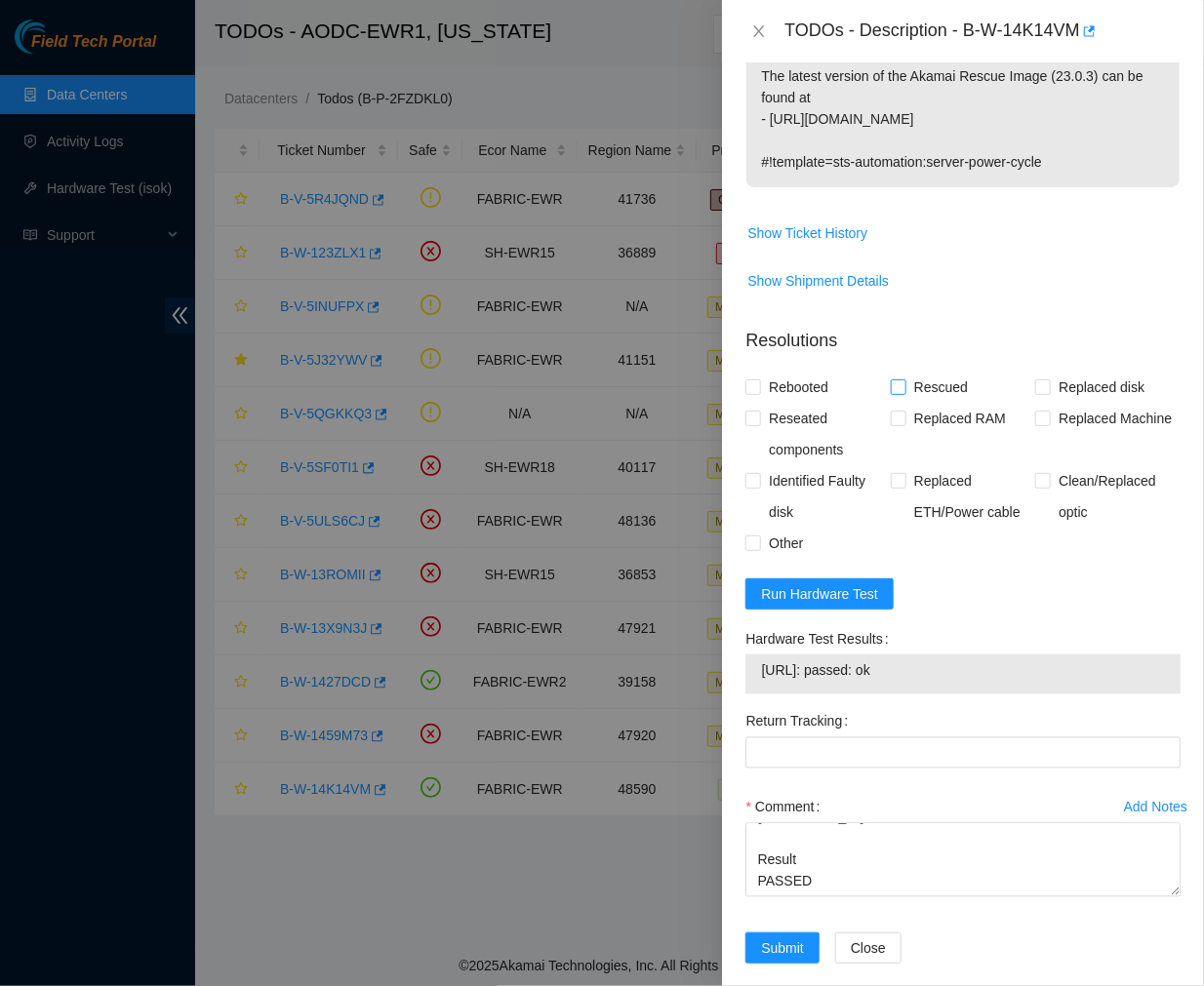
click at [894, 381] on input "Rescued" at bounding box center [897, 387] width 14 height 14
checkbox input "true"
click at [755, 384] on input "Rebooted" at bounding box center [752, 387] width 14 height 14
checkbox input "true"
click at [752, 417] on input "Reseated components" at bounding box center [752, 417] width 14 height 14
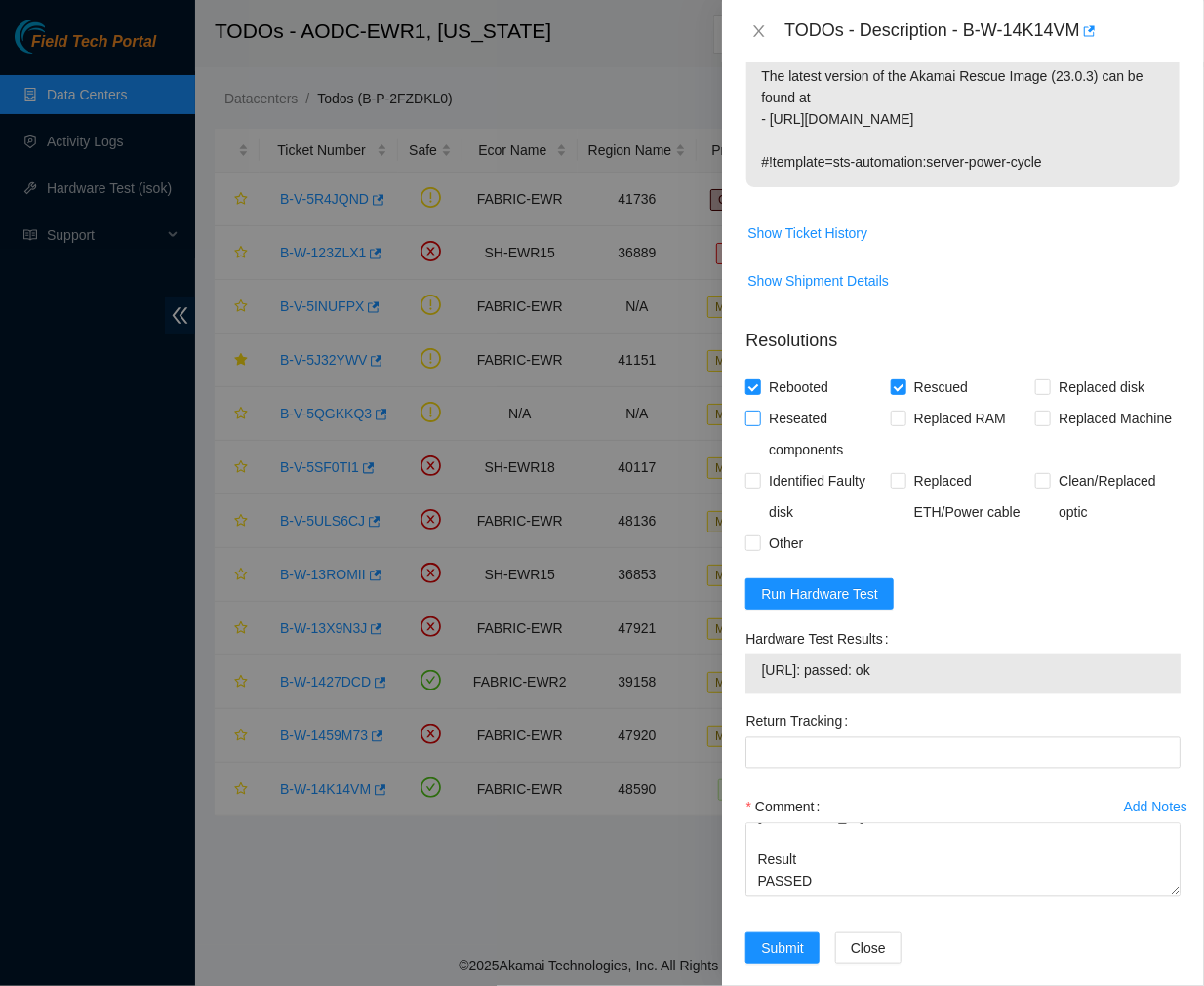
checkbox input "true"
click at [777, 948] on span "Submit" at bounding box center [782, 949] width 43 height 22
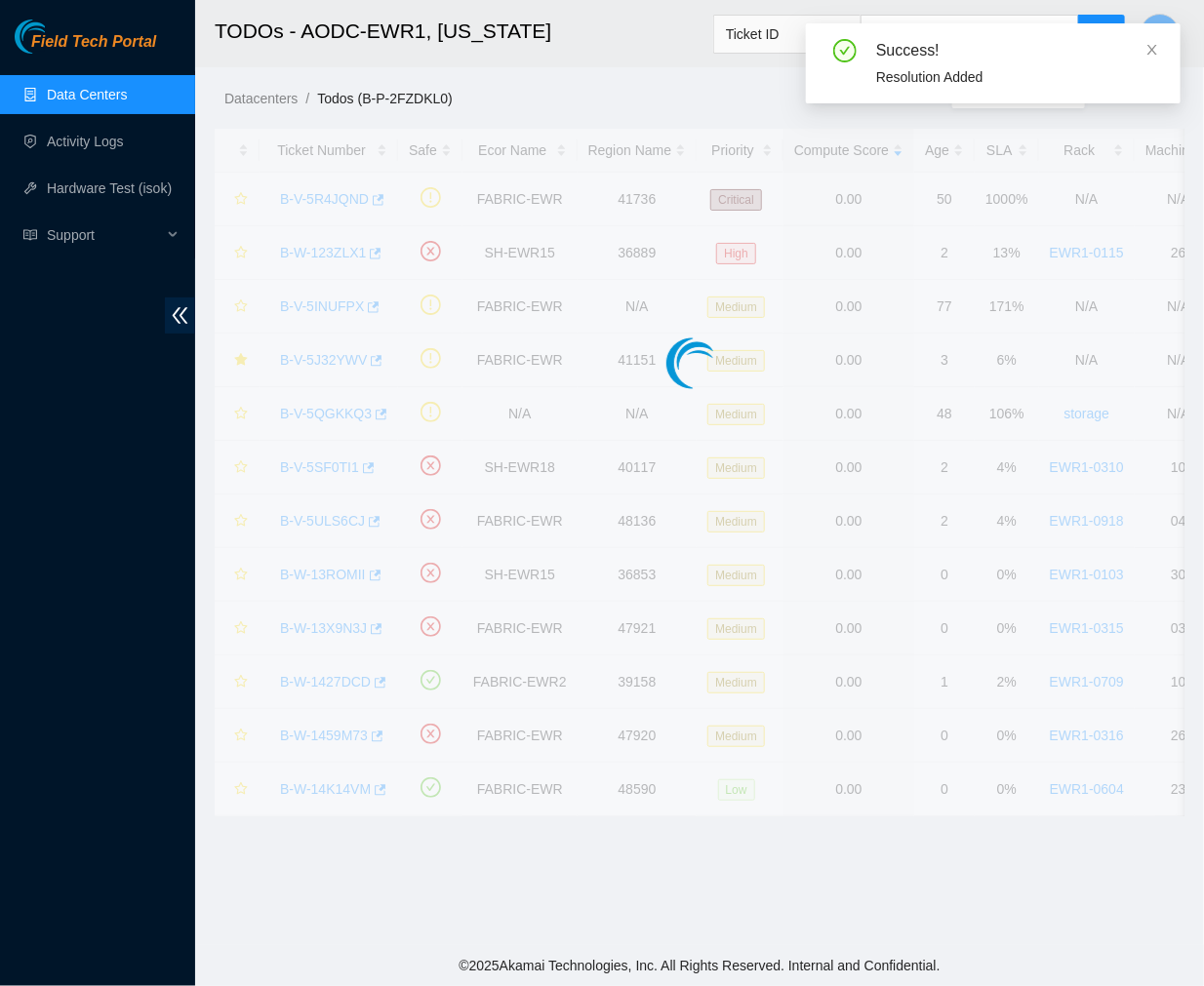
scroll to position [327, 0]
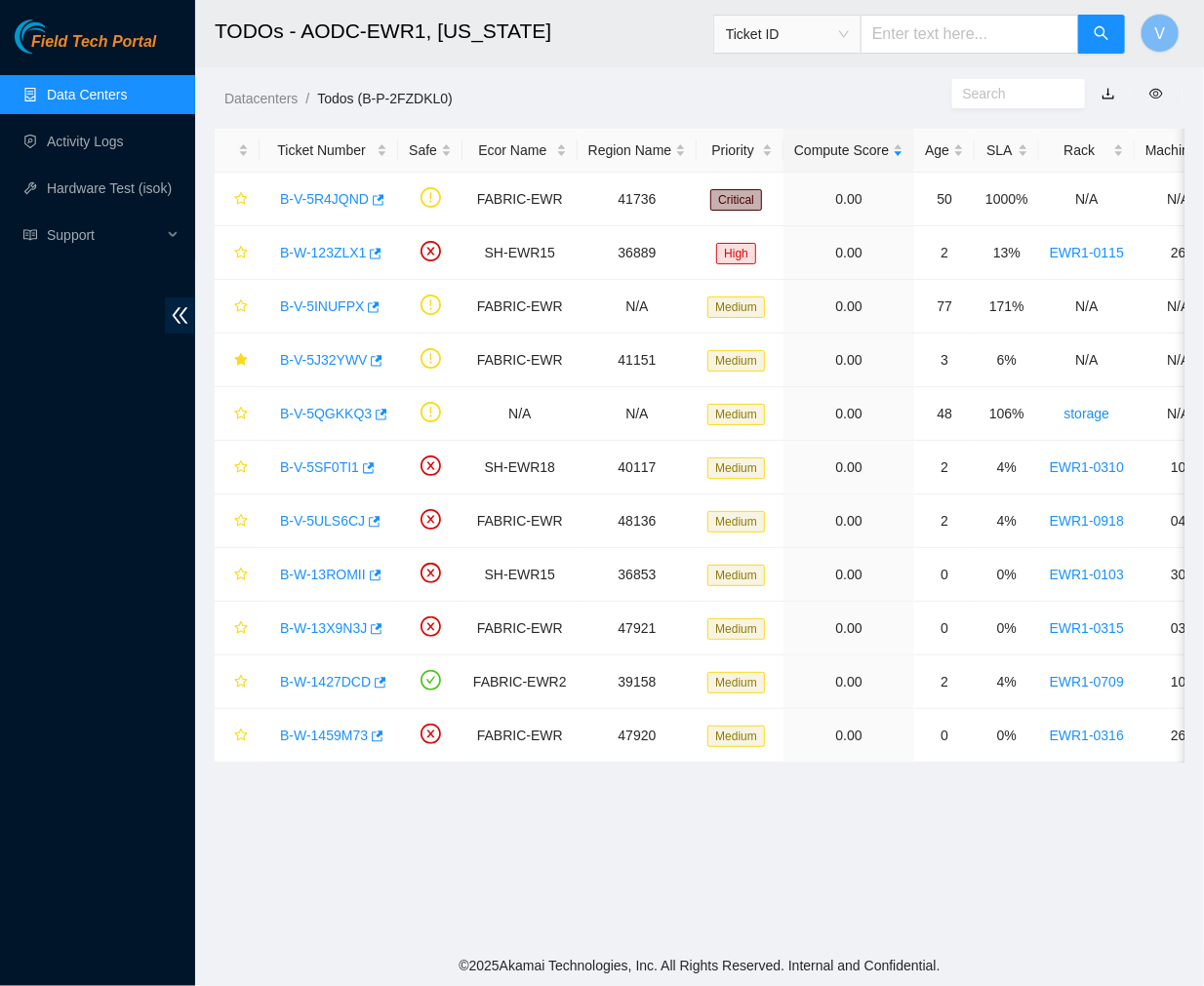
click at [511, 33] on h2 "TODOs - AODC-EWR1, New Jersey" at bounding box center [622, 31] width 815 height 62
click at [90, 87] on link "Data Centers" at bounding box center [87, 94] width 80 height 16
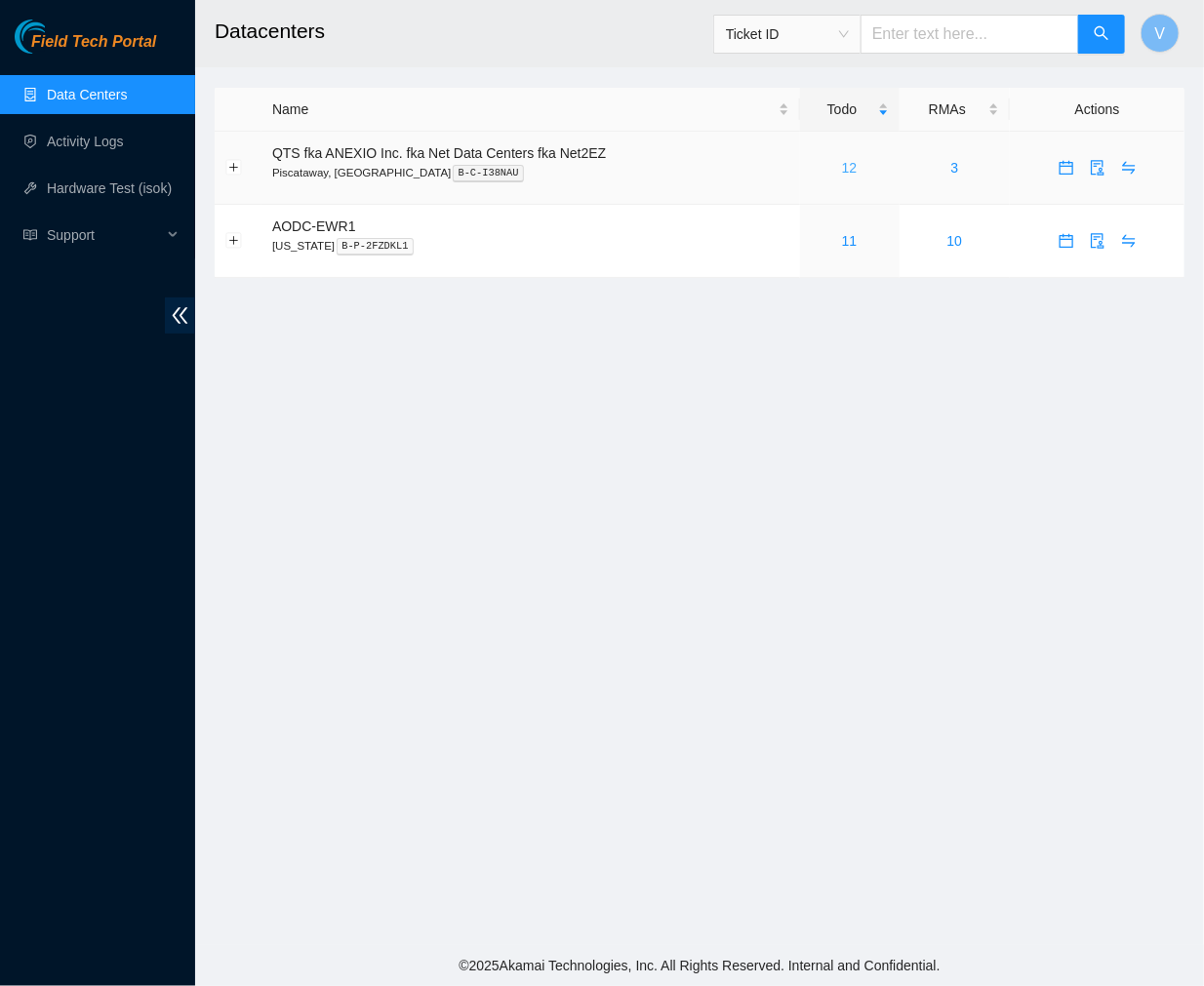
click at [854, 164] on link "12" at bounding box center [850, 168] width 16 height 16
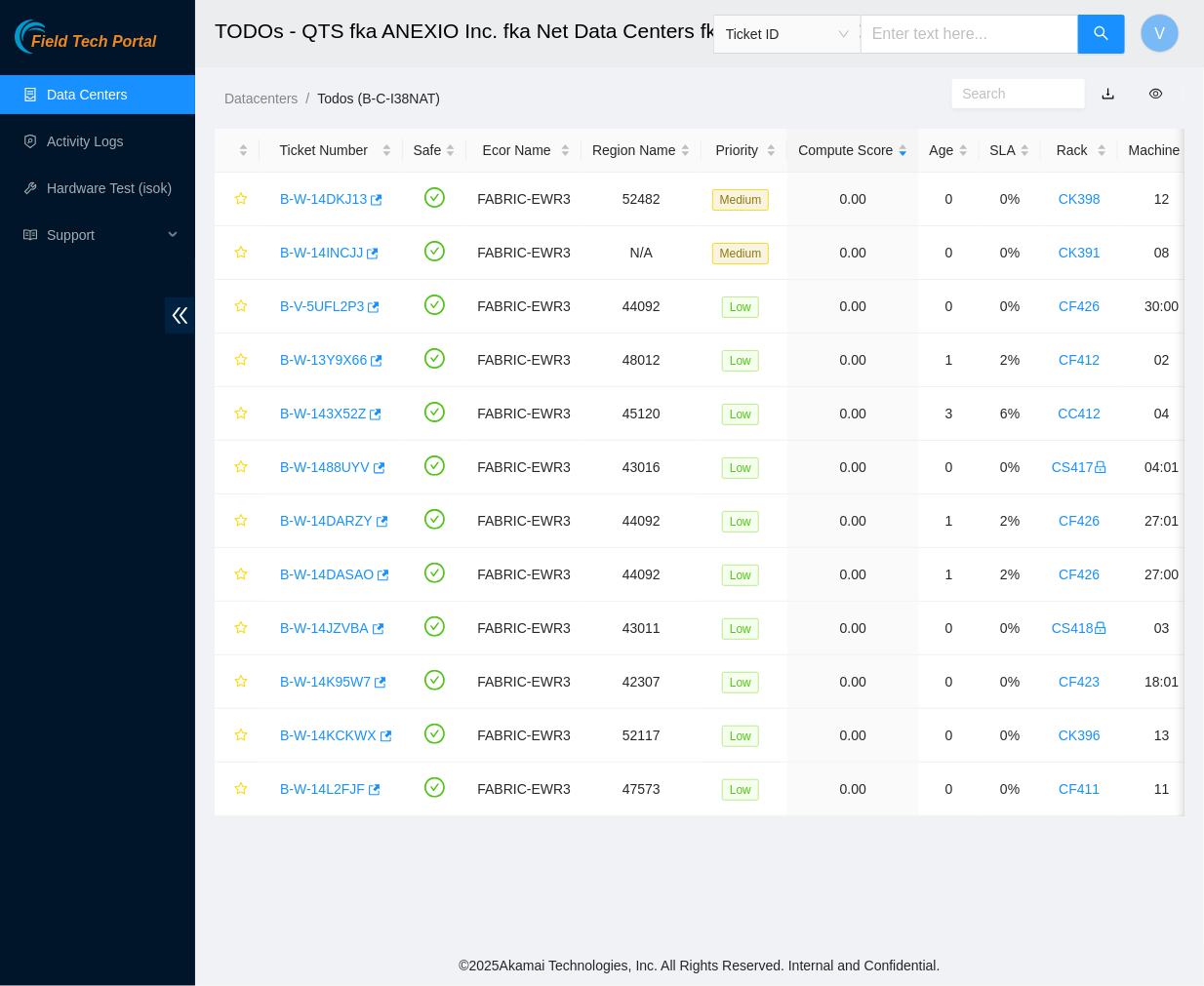
click at [127, 102] on link "Data Centers" at bounding box center [87, 94] width 80 height 16
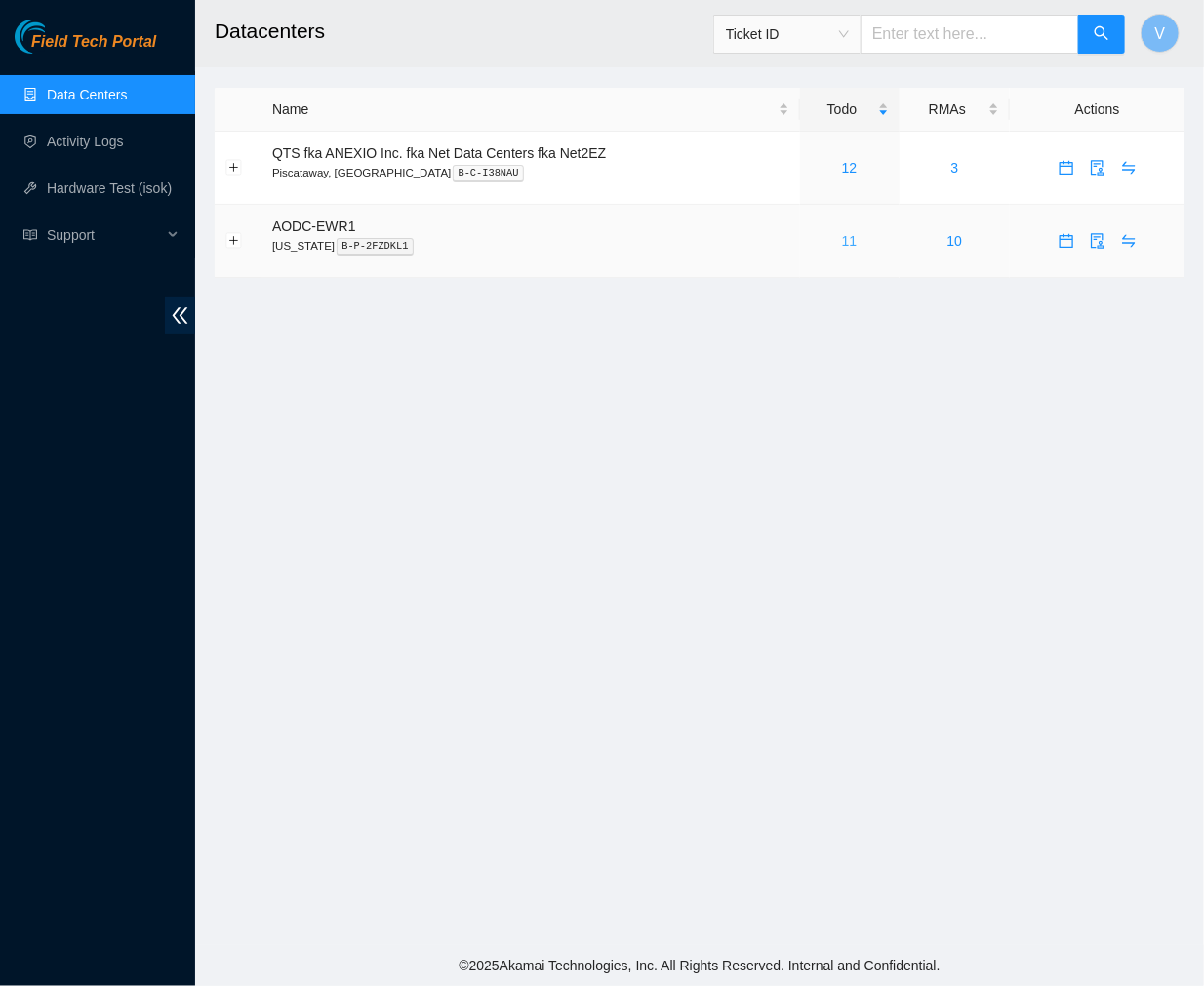
click at [853, 244] on link "11" at bounding box center [850, 241] width 16 height 16
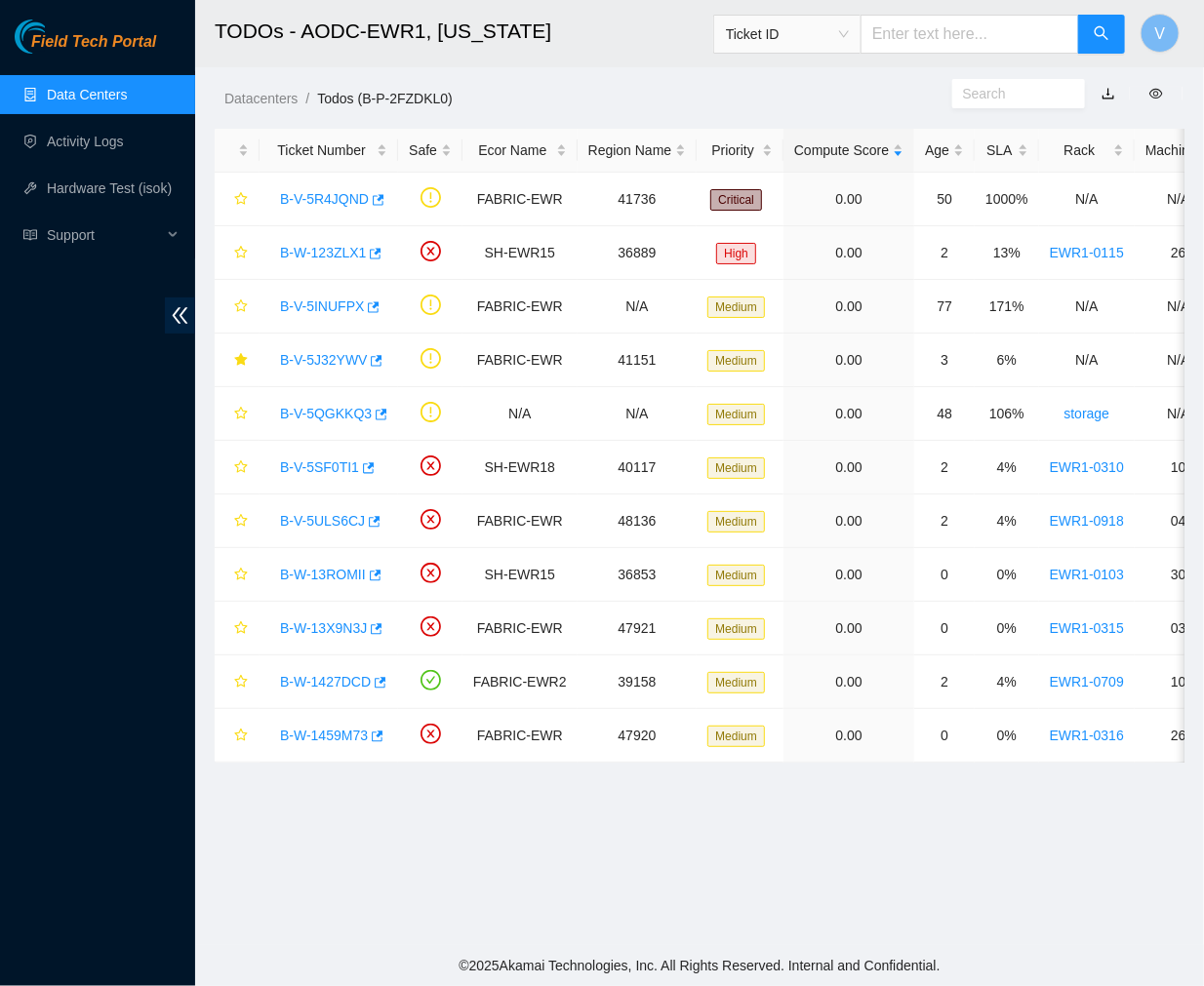
click at [57, 102] on link "Data Centers" at bounding box center [87, 94] width 80 height 16
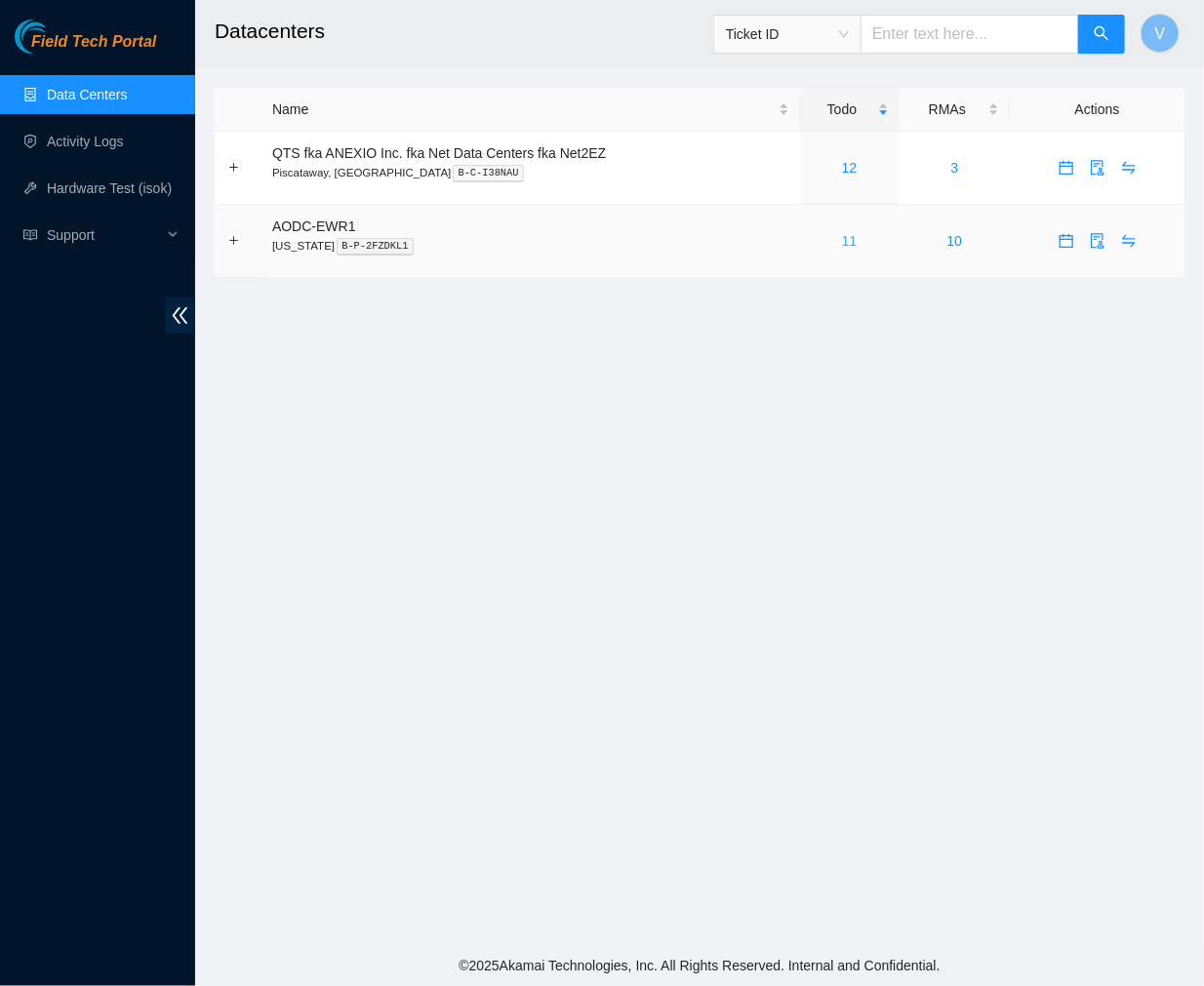
click at [846, 241] on link "11" at bounding box center [850, 241] width 16 height 16
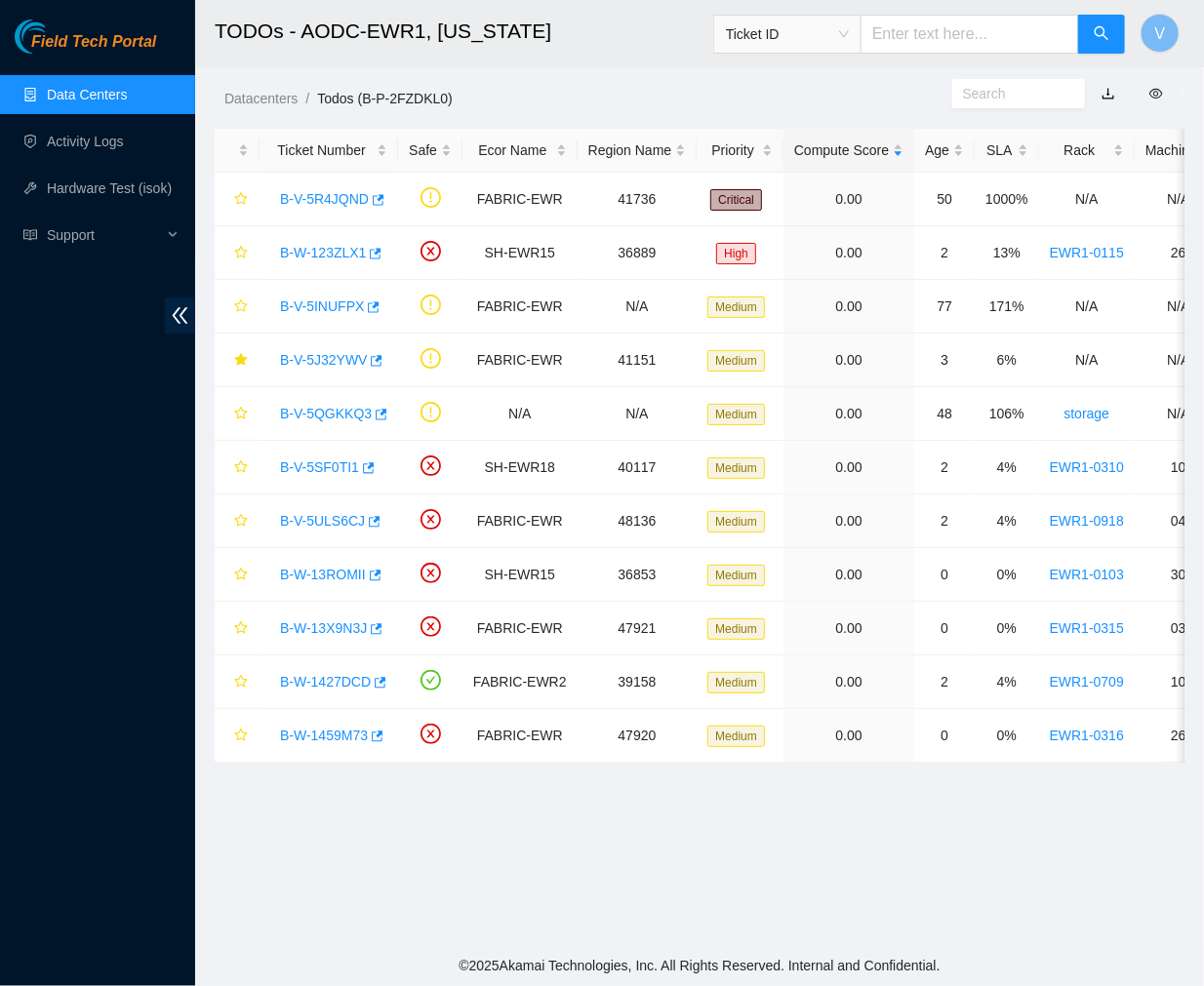
click at [814, 850] on main "TODOs - AODC-EWR1, New Jersey Ticket ID V Datacenters / Todos (B-P-2FZDKL0) / T…" at bounding box center [698, 472] width 1008 height 946
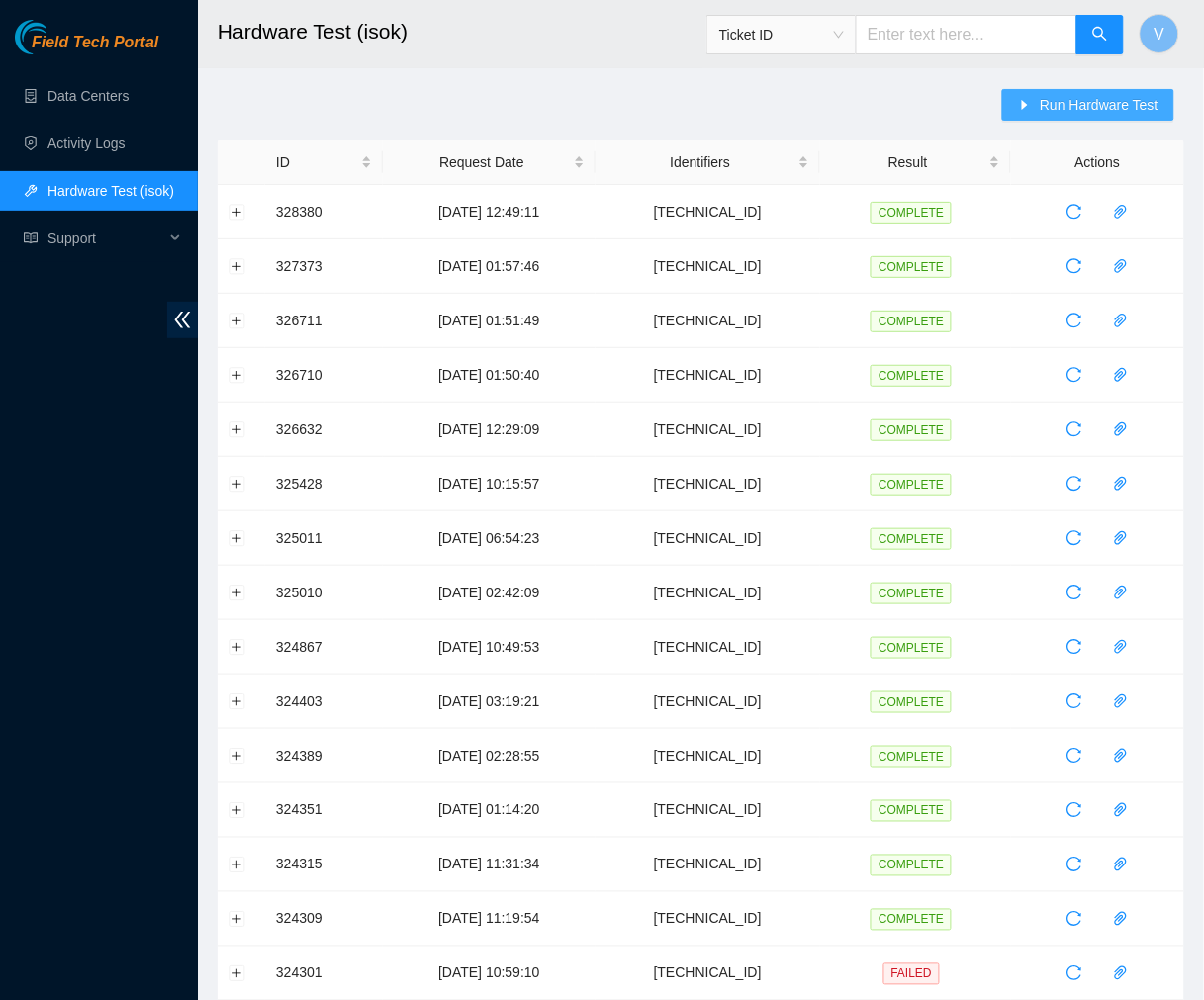
click at [1062, 101] on span "Run Hardware Test" at bounding box center [1098, 105] width 119 height 22
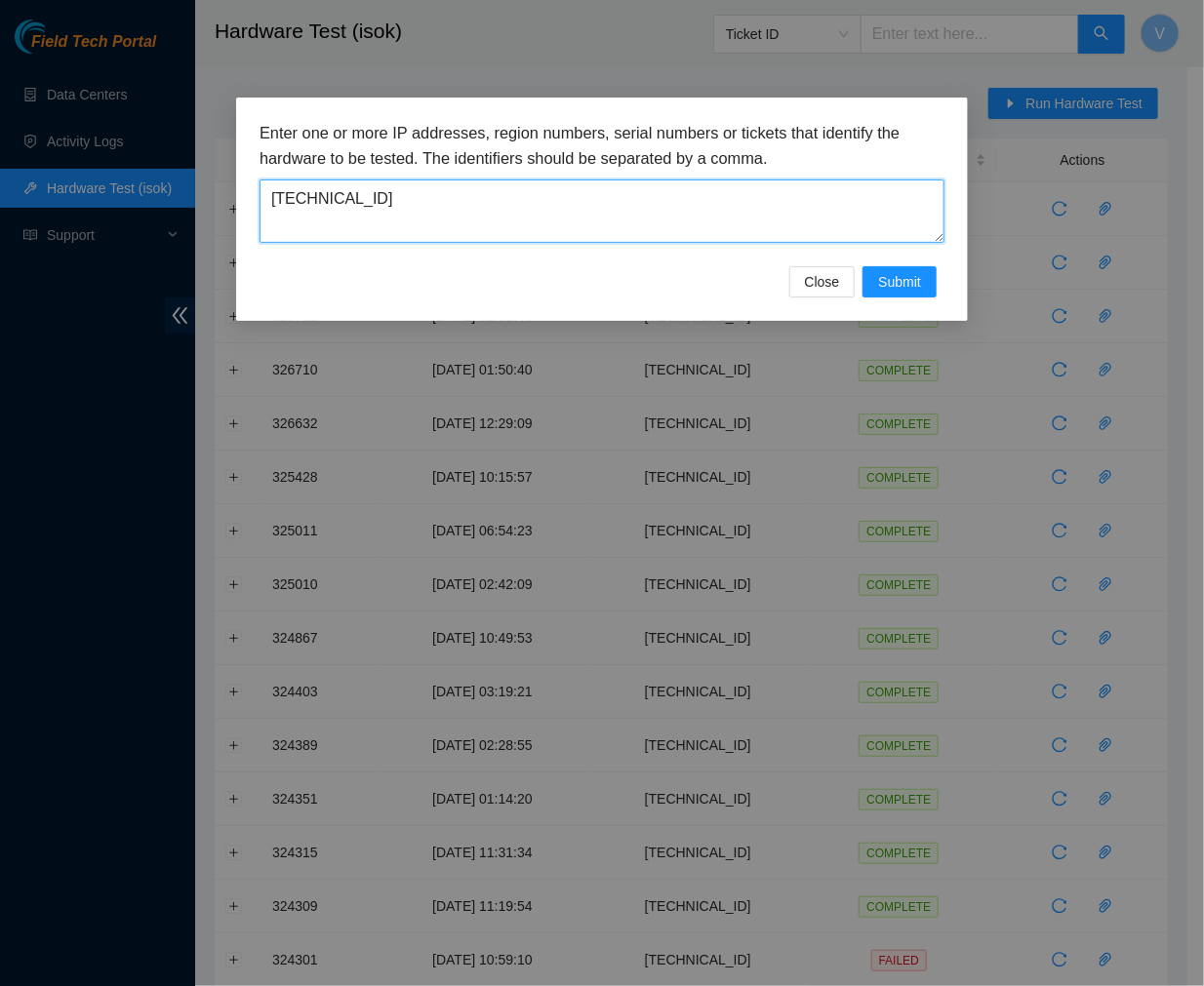
drag, startPoint x: 561, startPoint y: 198, endPoint x: -2, endPoint y: 195, distance: 563.0
click at [0, 195] on html "Field Tech Portal Data Centers Activity Logs Hardware Test (isok) Support Hardw…" at bounding box center [602, 493] width 1204 height 986
paste textarea "35.17.90"
type textarea "[TECHNICAL_ID]"
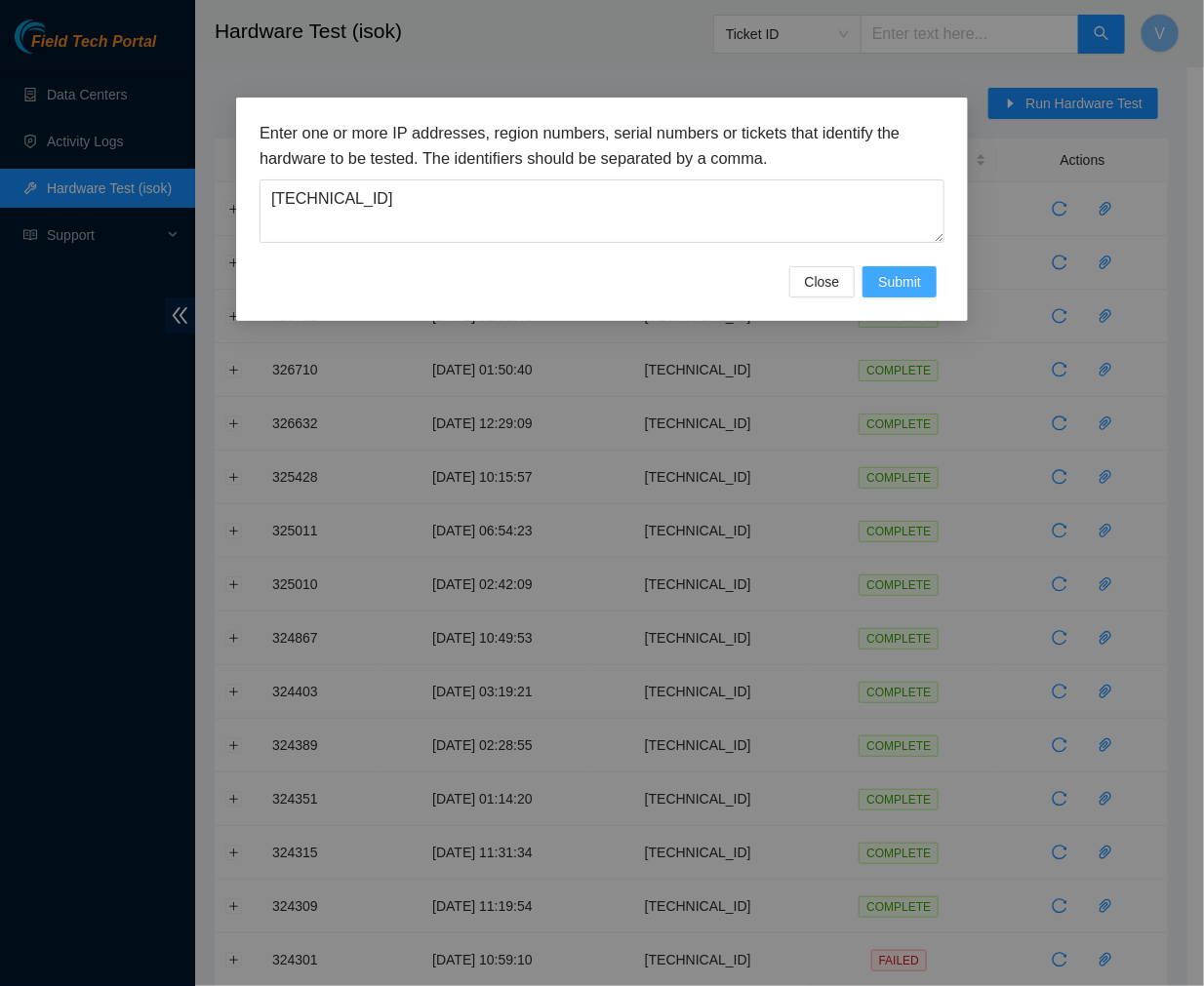
click at [900, 284] on span "Submit" at bounding box center [899, 282] width 43 height 22
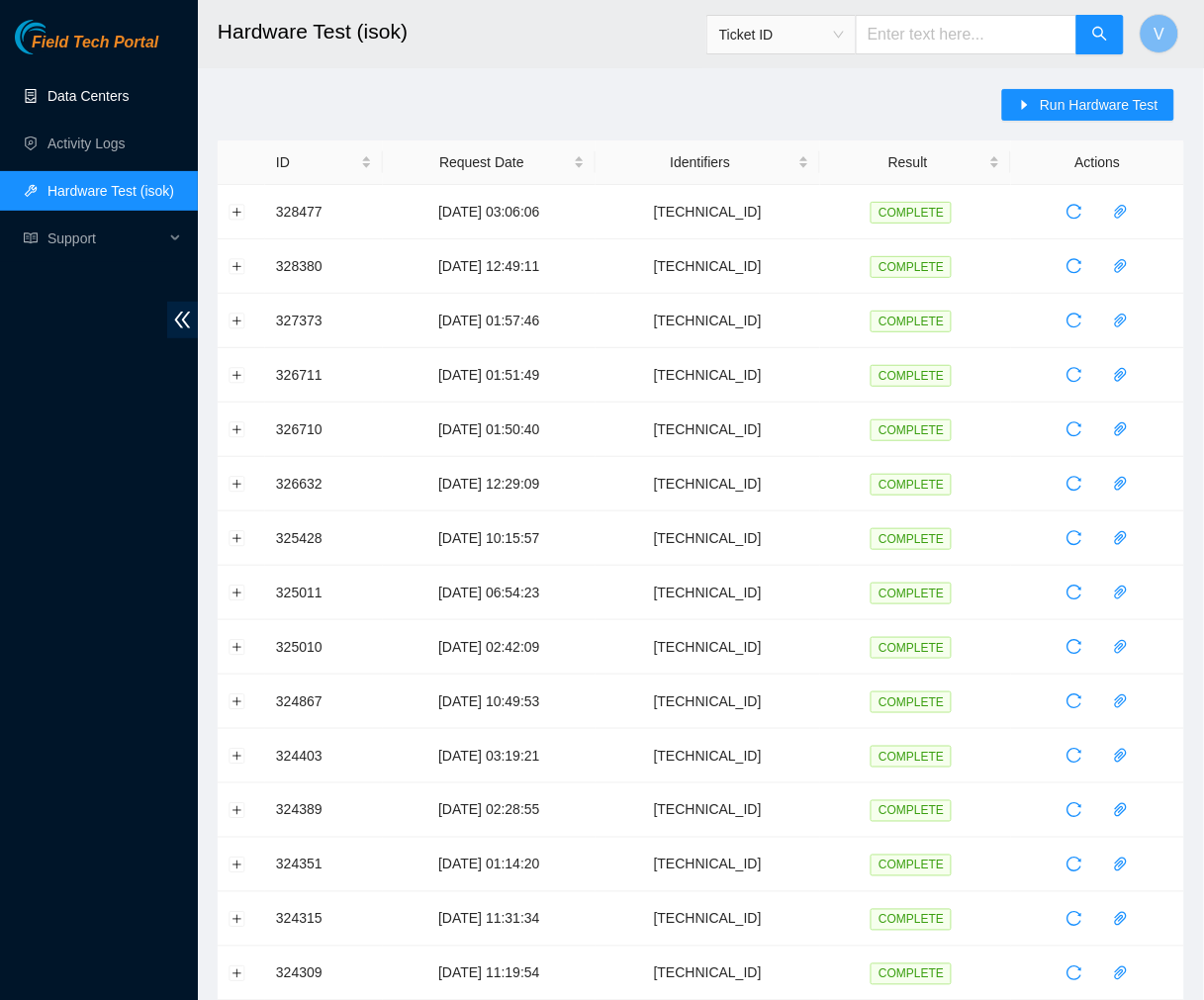
click at [106, 94] on link "Data Centers" at bounding box center [88, 96] width 81 height 16
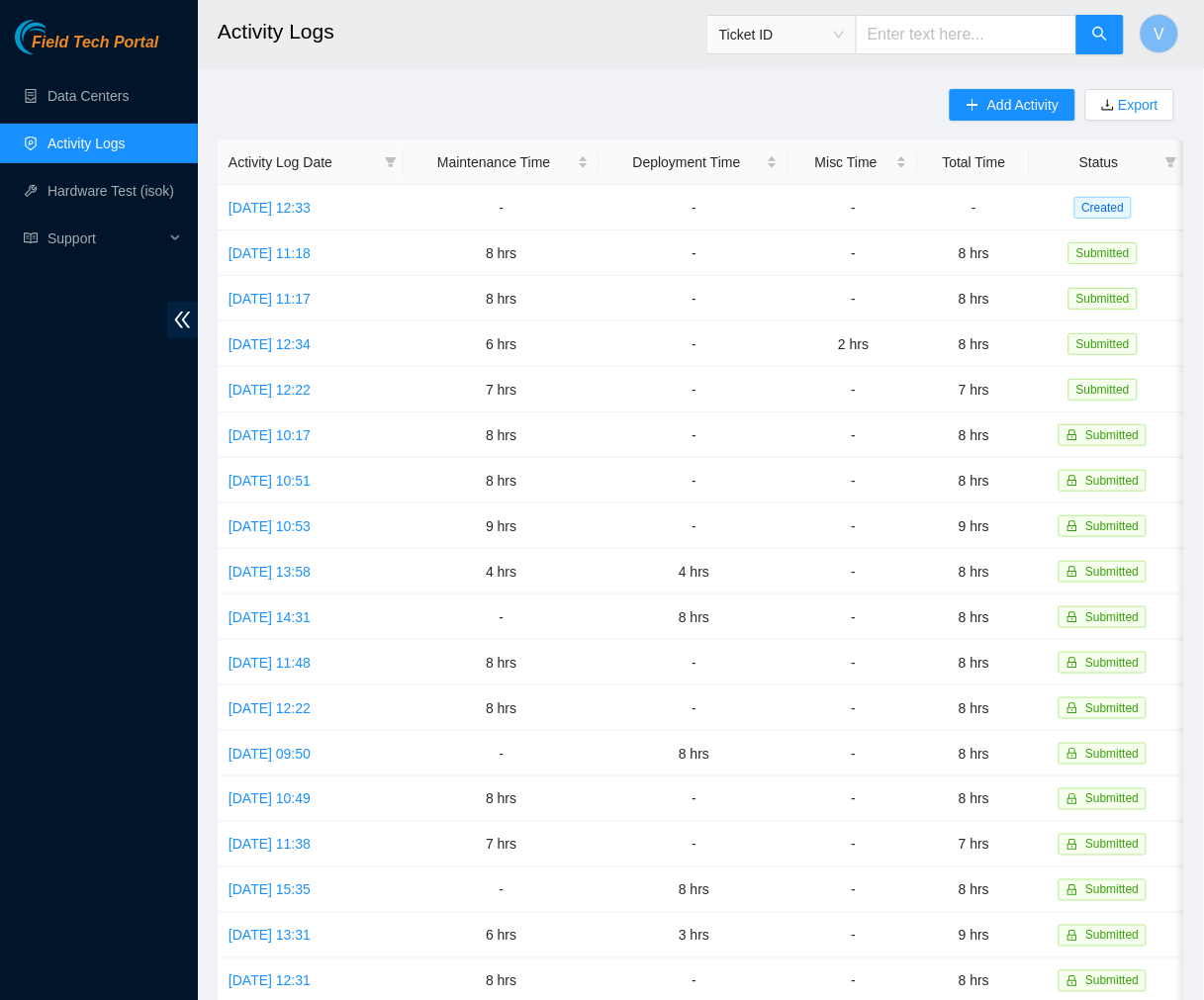
click at [508, 67] on header "Activity Logs Ticket ID V" at bounding box center [799, 34] width 1204 height 68
click at [310, 206] on link "[DATE] 12:33" at bounding box center [269, 208] width 82 height 16
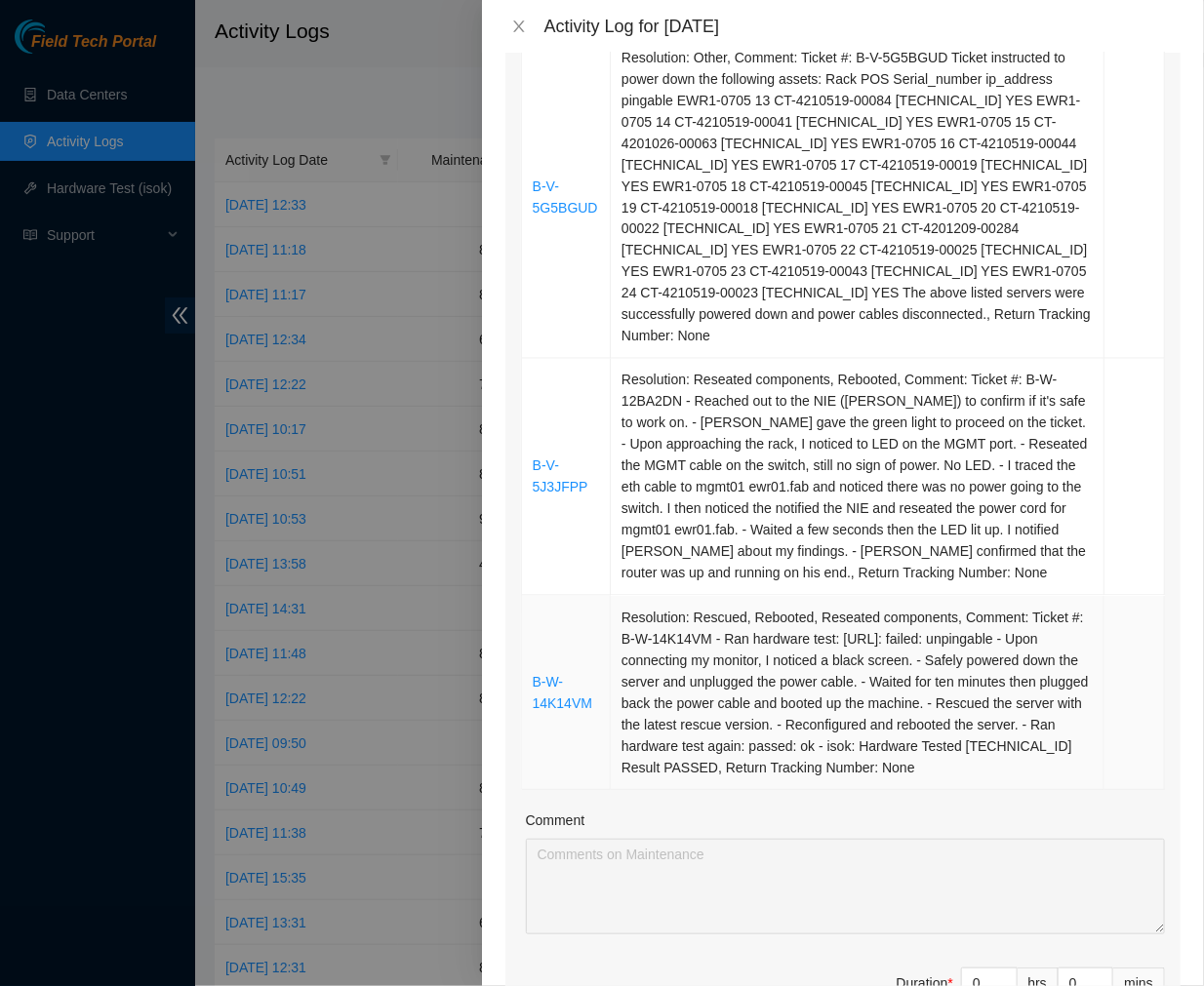
scroll to position [1185, 0]
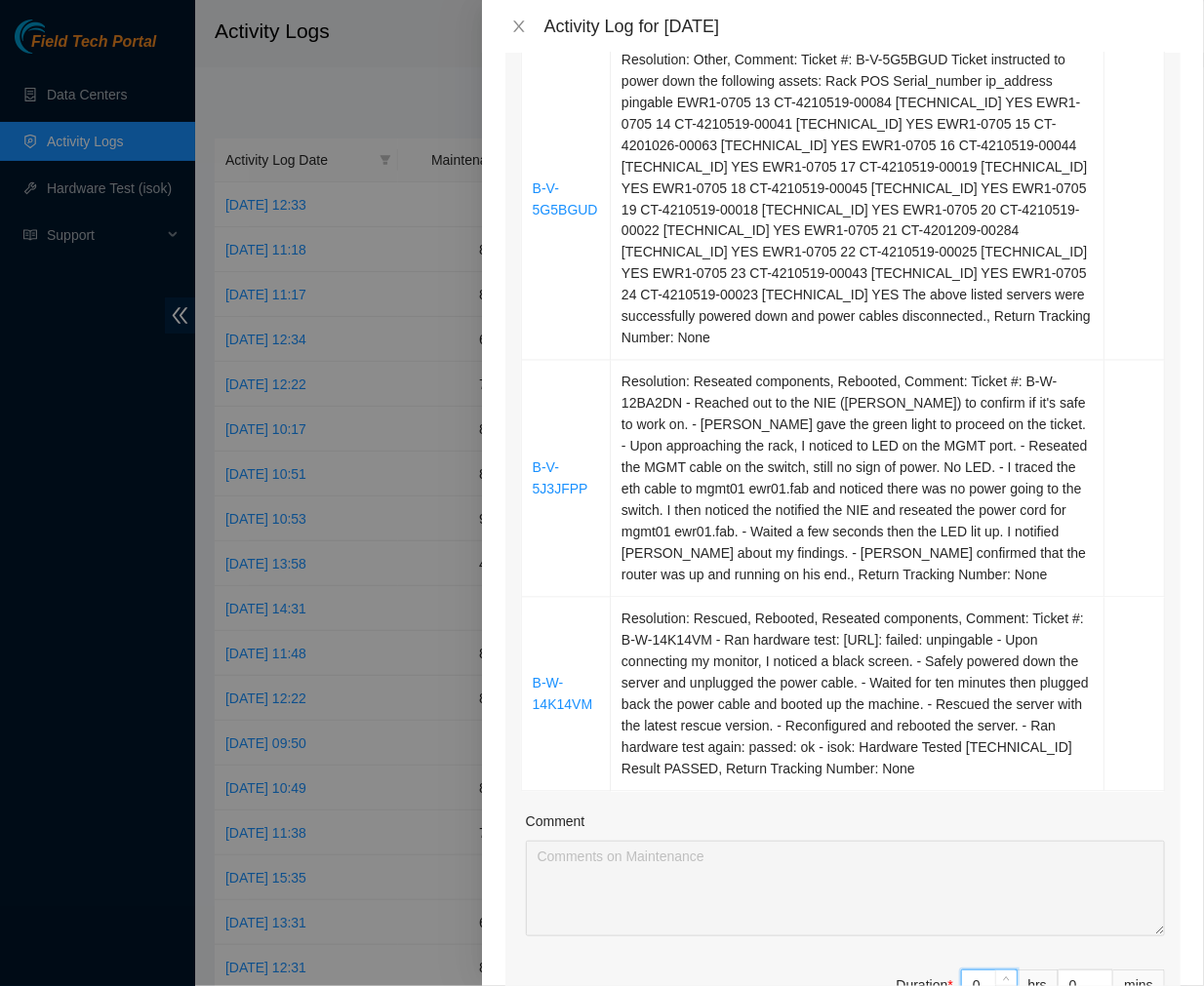
click at [977, 971] on input "0" at bounding box center [990, 986] width 55 height 30
type input "8"
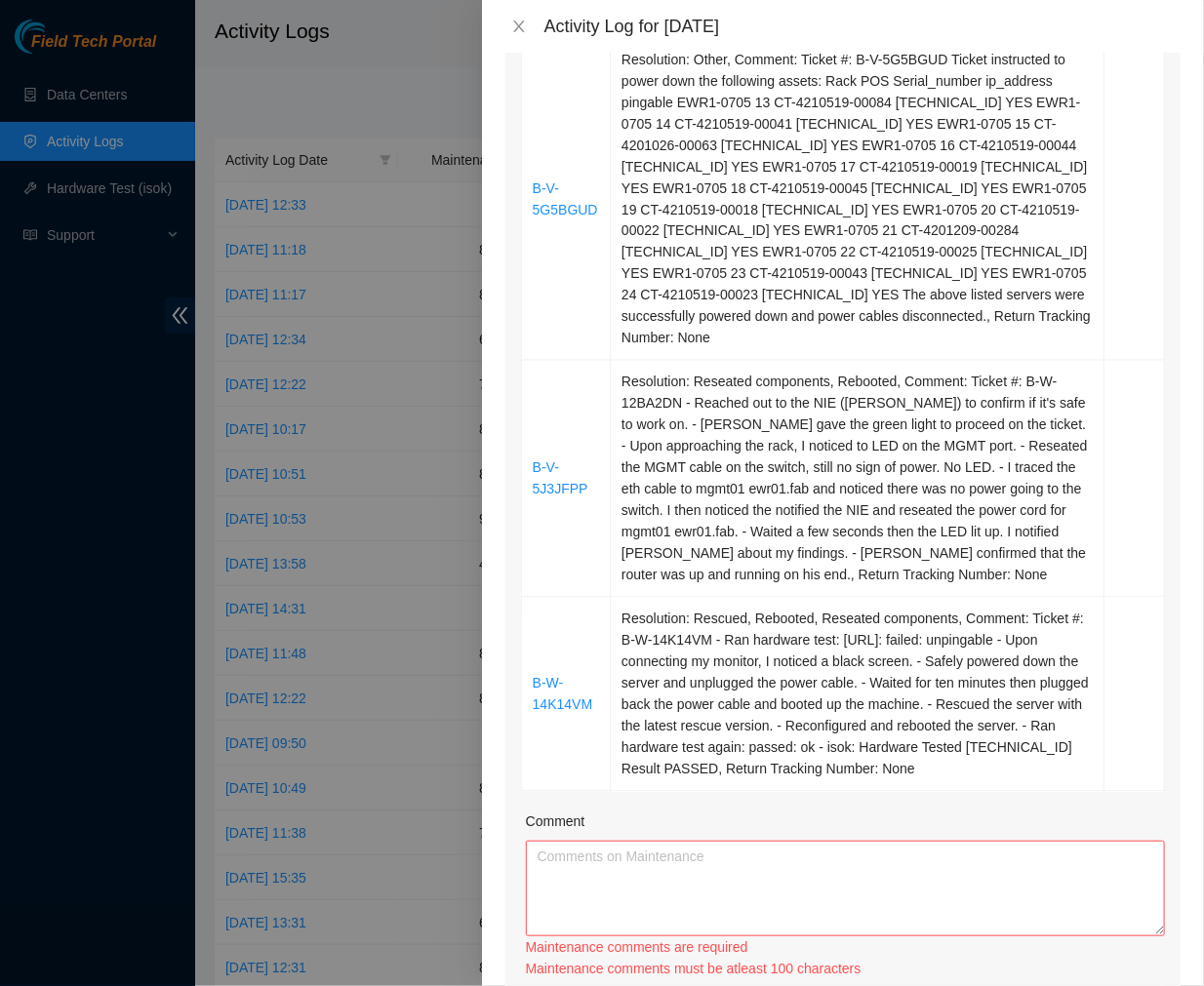
paste input "Ticket #:B-W-121WPKH - Ran hardware test: [URL]: failed: unpingable [URL]: fail…"
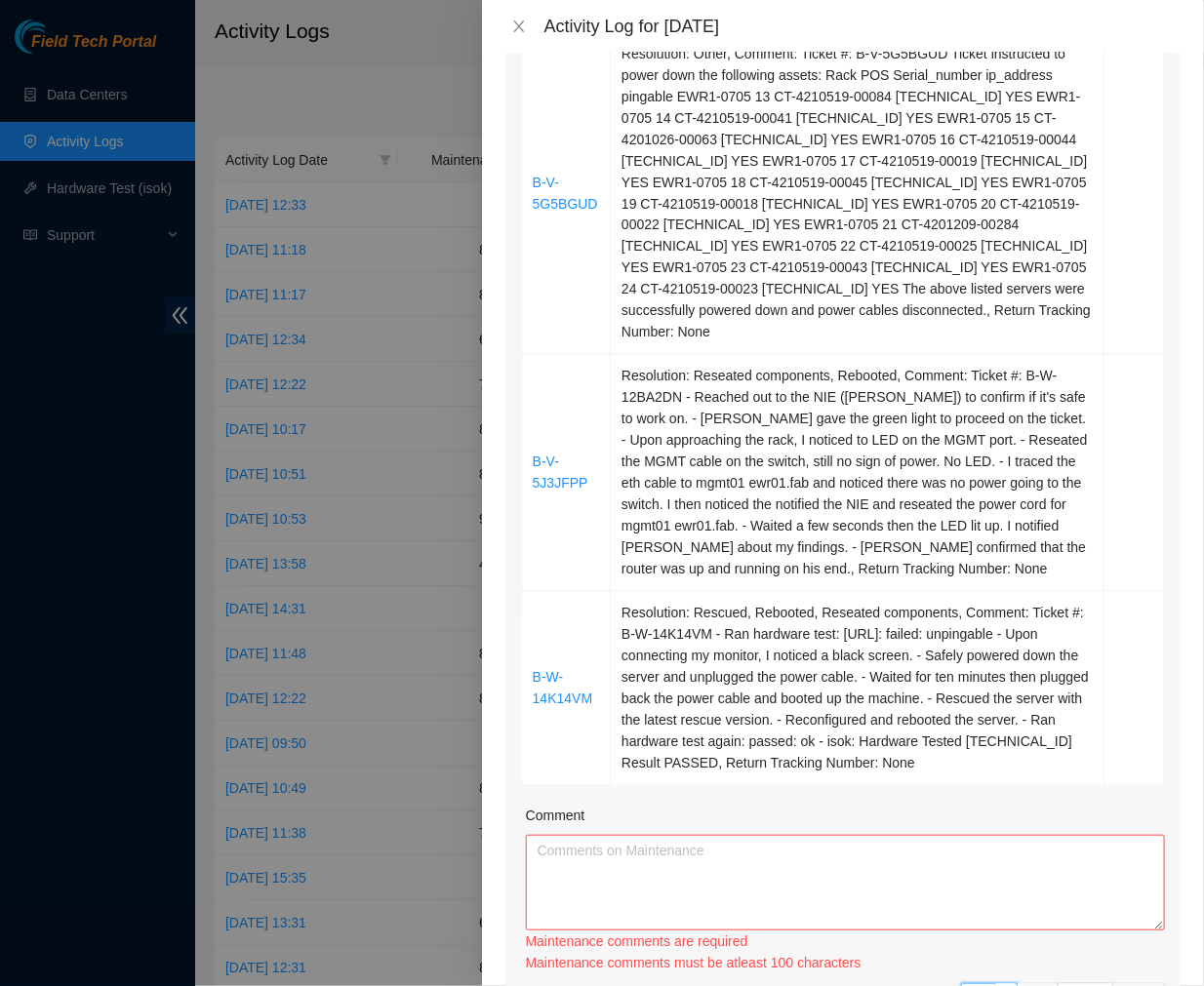
scroll to position [0, 0]
type input "8"
click at [912, 864] on textarea "Comment" at bounding box center [844, 883] width 638 height 95
paste textarea "Ticket #:B-W-121WPKH - Ran hardware test: [URL]: failed: unpingable [URL]: fail…"
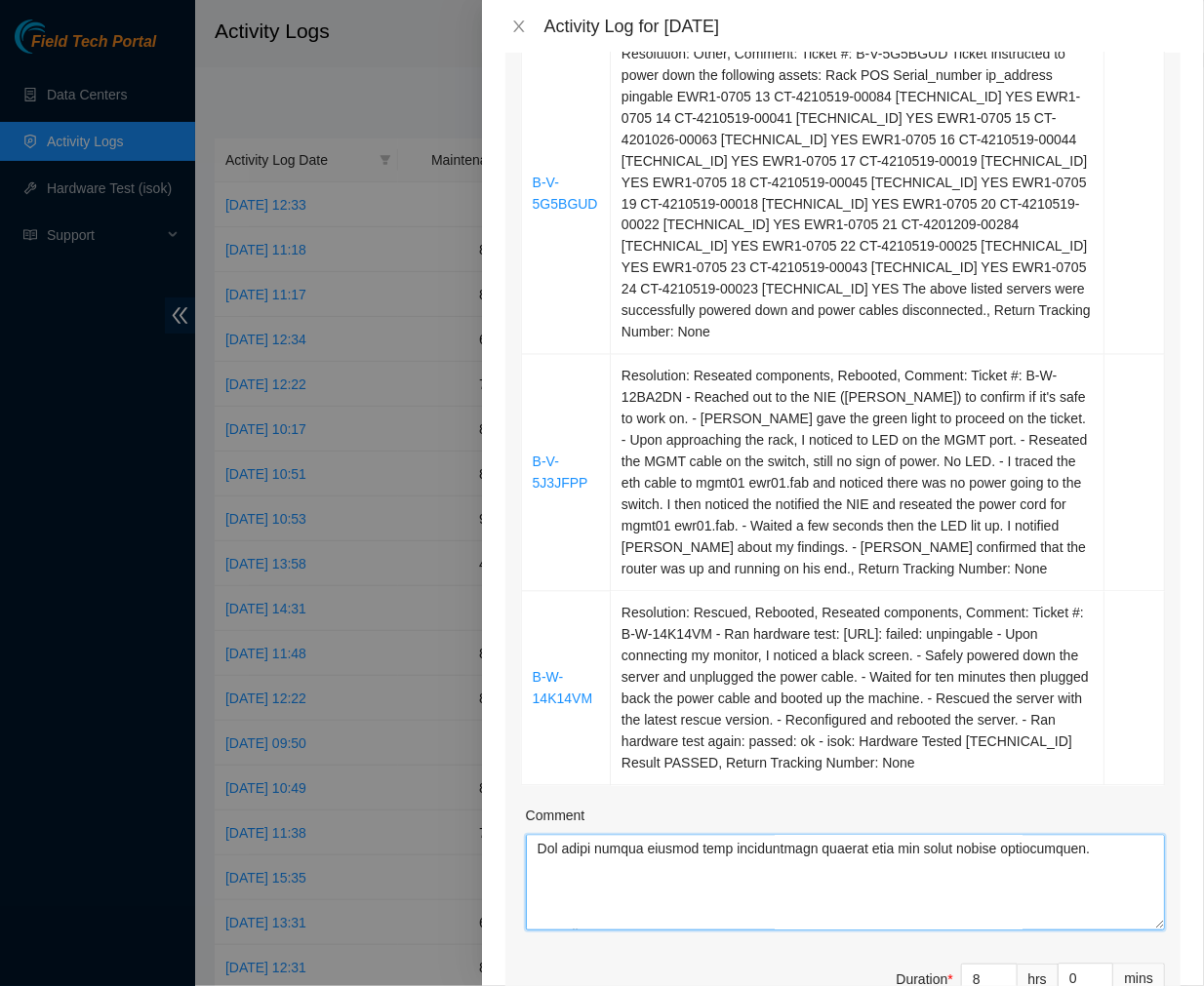
scroll to position [1395, 0]
click at [592, 895] on textarea "Comment" at bounding box center [844, 883] width 638 height 95
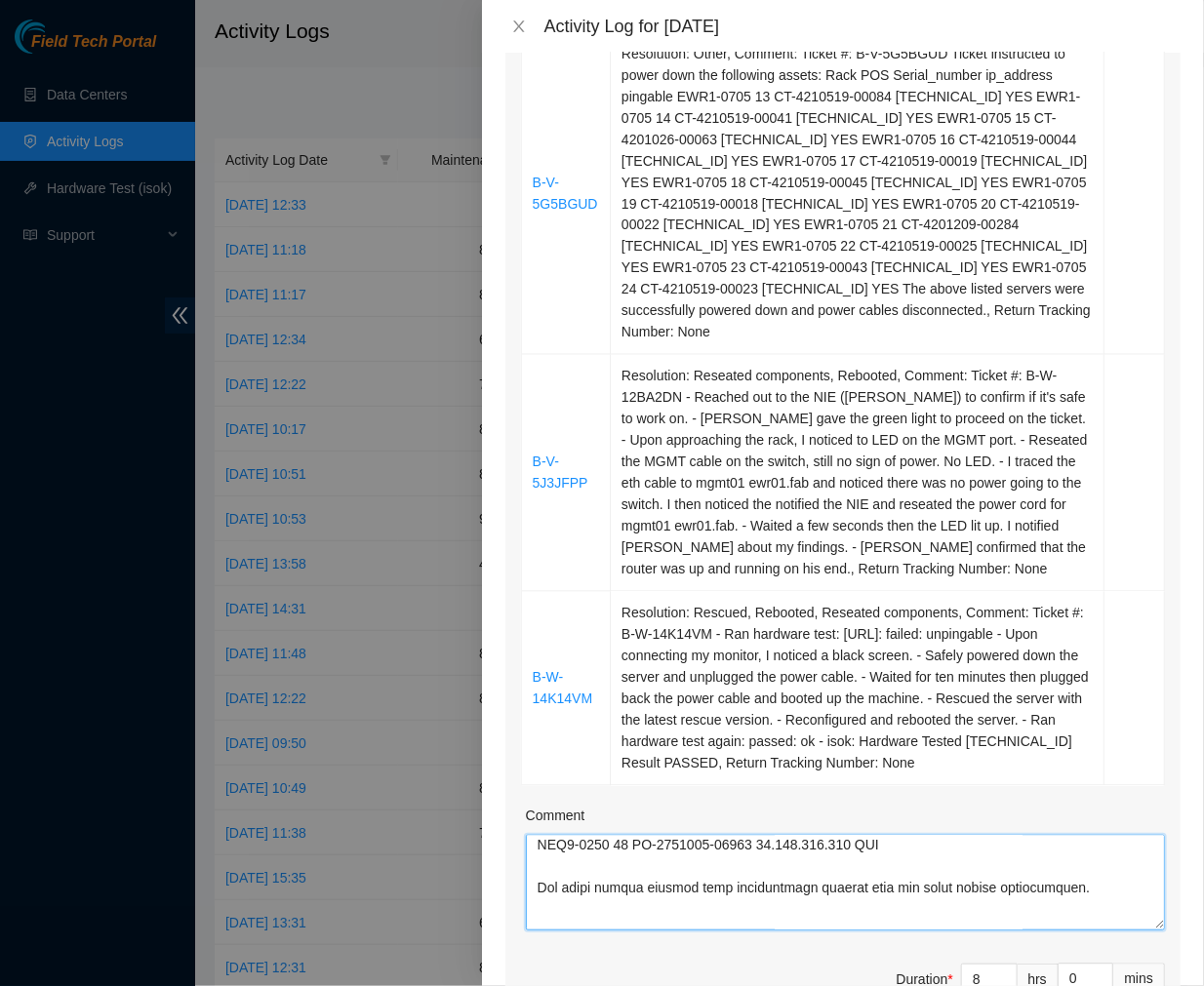
scroll to position [1356, 0]
click at [537, 886] on textarea "Comment" at bounding box center [844, 883] width 638 height 95
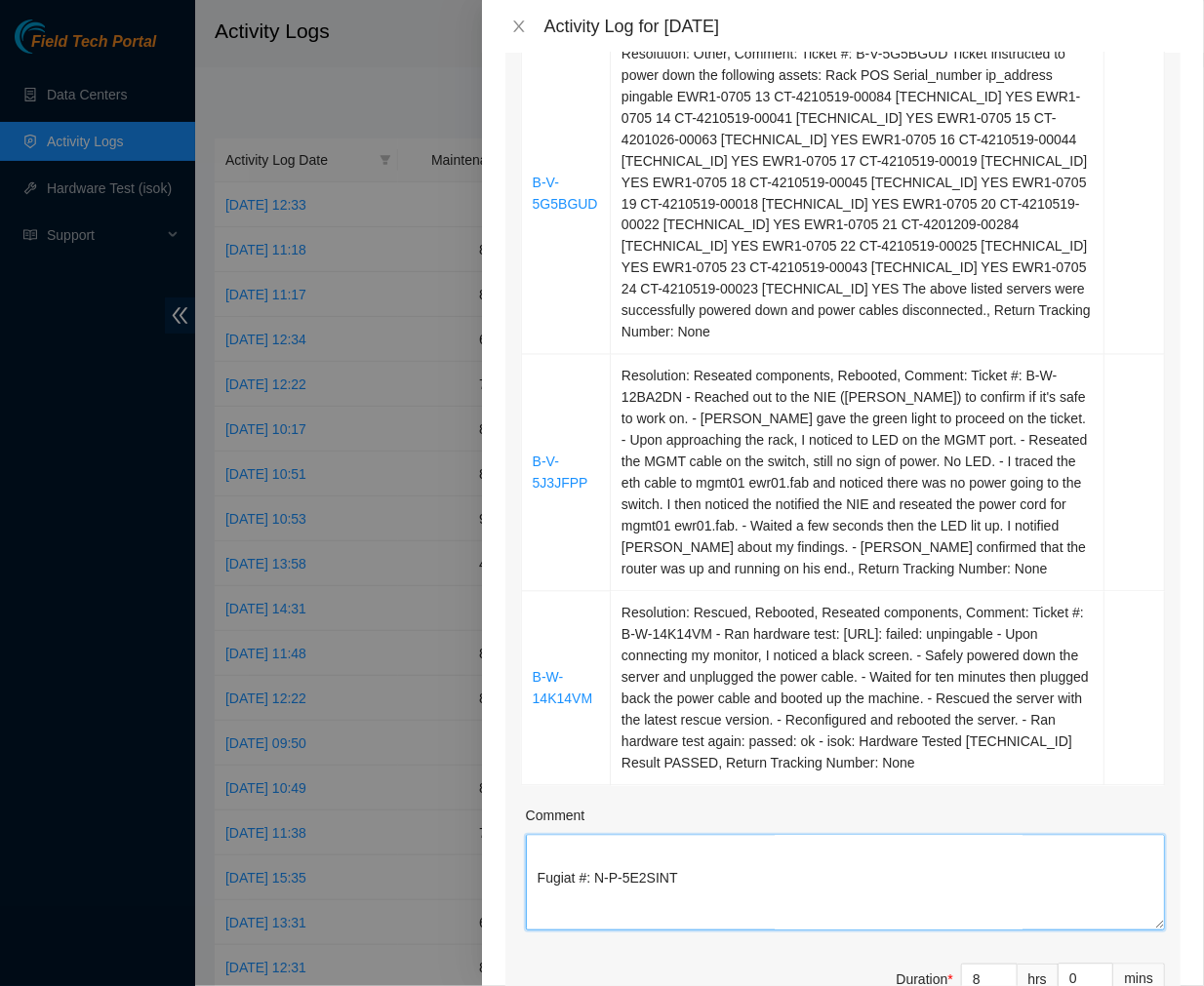
scroll to position [980, 0]
click at [546, 860] on textarea "Comment" at bounding box center [844, 883] width 638 height 95
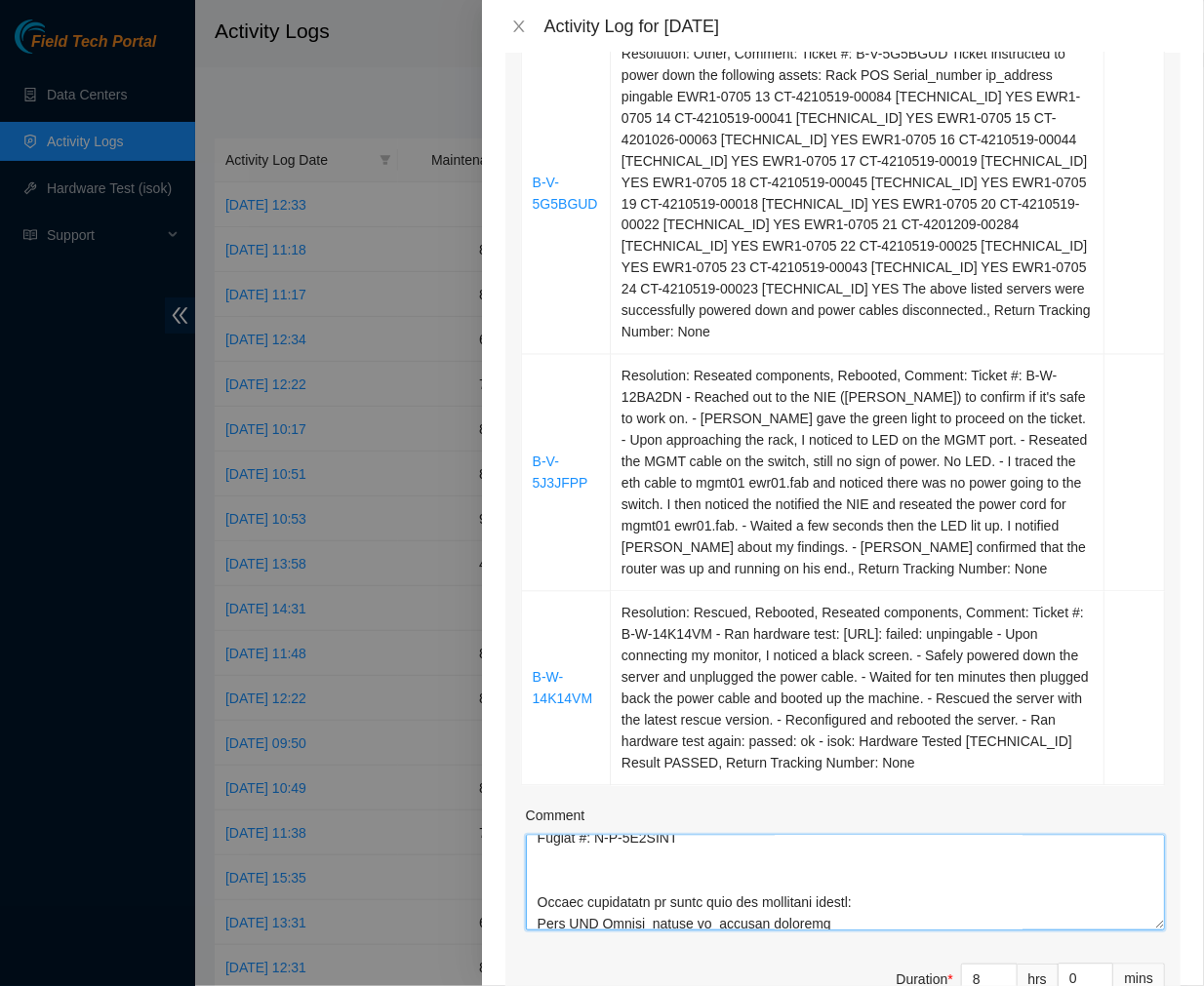
scroll to position [1012, 0]
click at [567, 880] on textarea "Comment" at bounding box center [844, 883] width 638 height 95
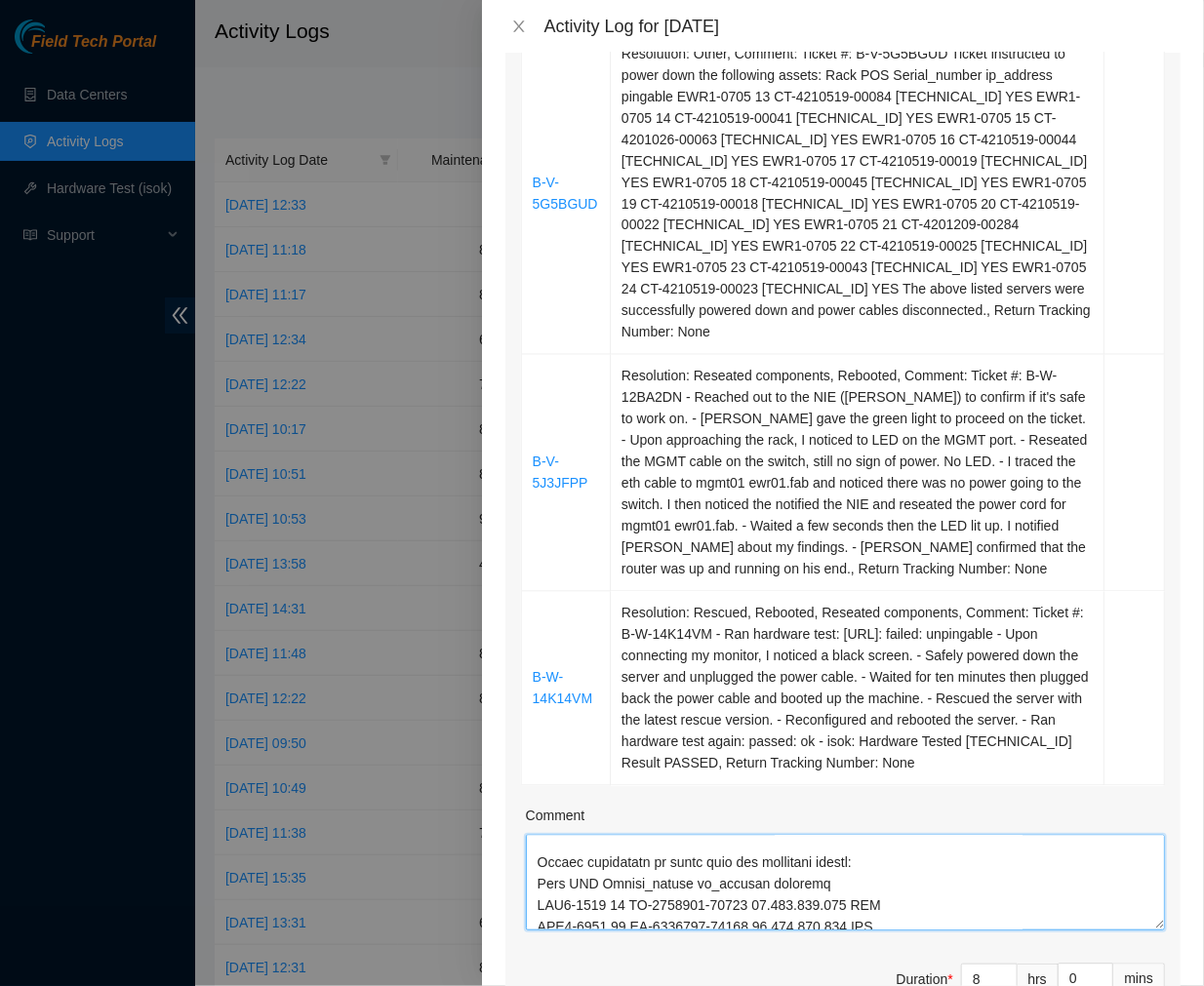
scroll to position [1040, 0]
click at [681, 846] on textarea "Comment" at bounding box center [844, 883] width 638 height 95
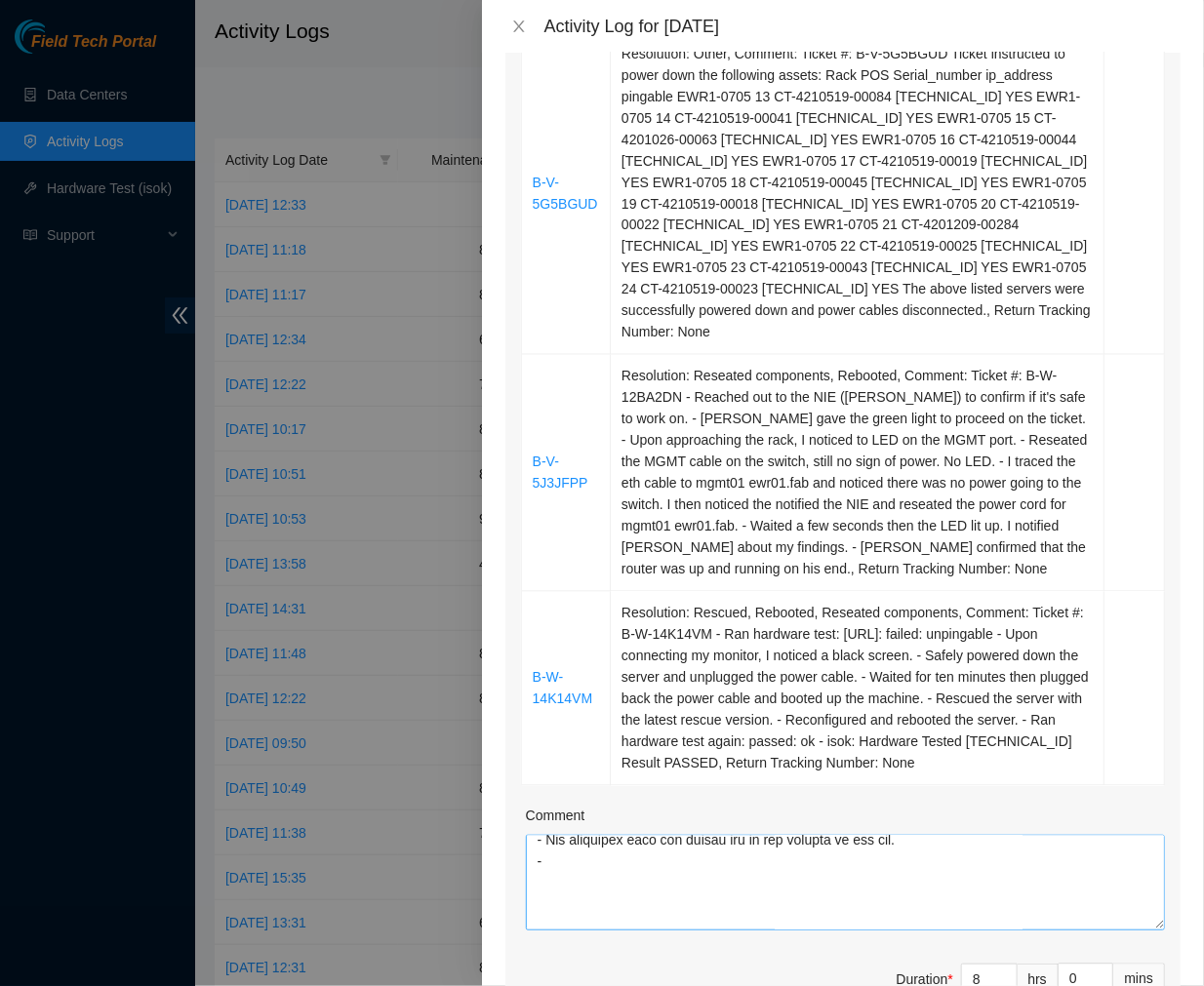
scroll to position [911, 0]
click at [612, 869] on textarea "Comment" at bounding box center [844, 883] width 638 height 95
drag, startPoint x: 612, startPoint y: 869, endPoint x: 552, endPoint y: 883, distance: 61.6
click at [552, 883] on textarea "Comment" at bounding box center [844, 883] width 638 height 95
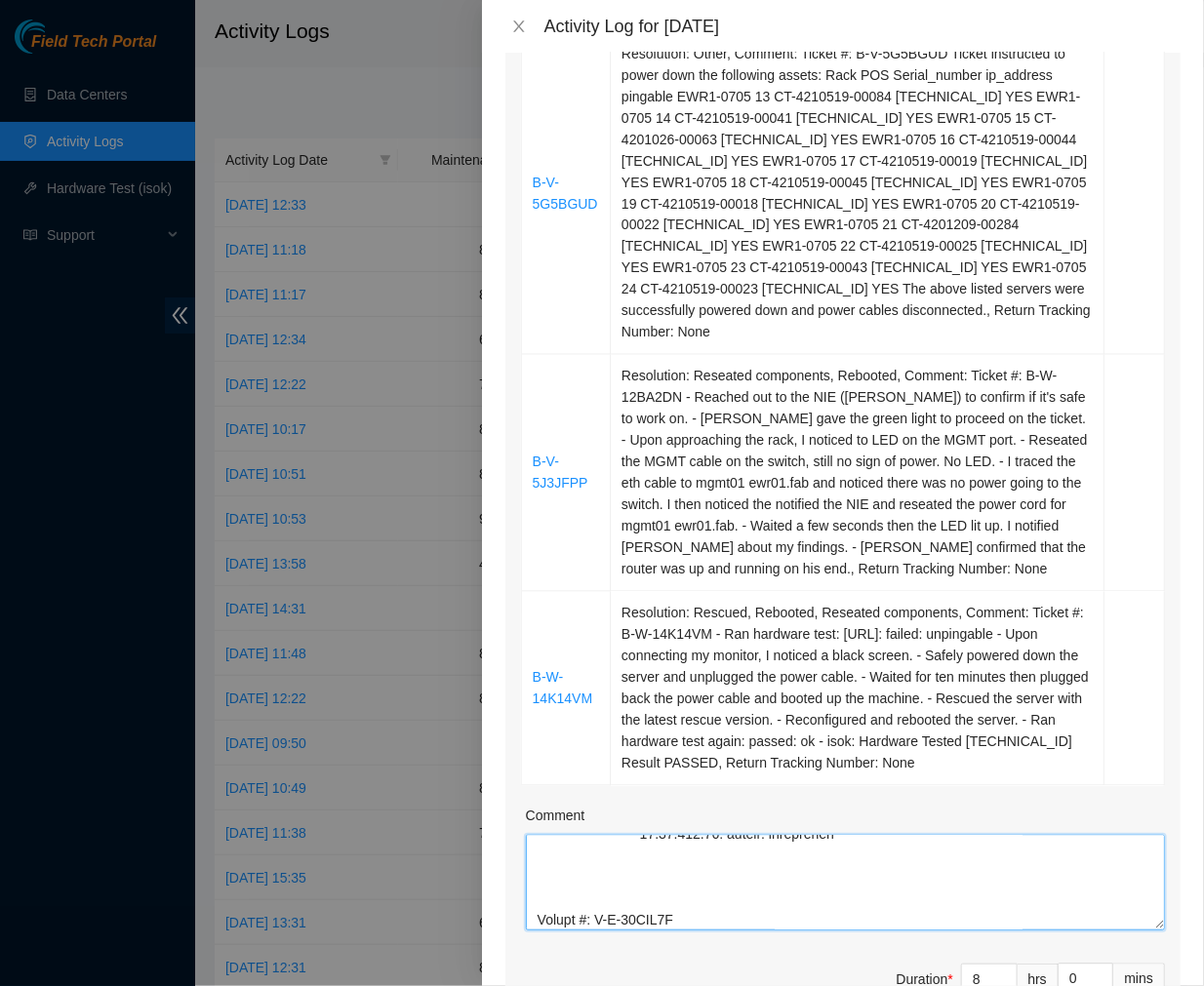
scroll to position [369, 0]
click at [560, 835] on textarea "Comment" at bounding box center [844, 883] width 638 height 95
click at [639, 835] on textarea "Comment" at bounding box center [844, 883] width 638 height 95
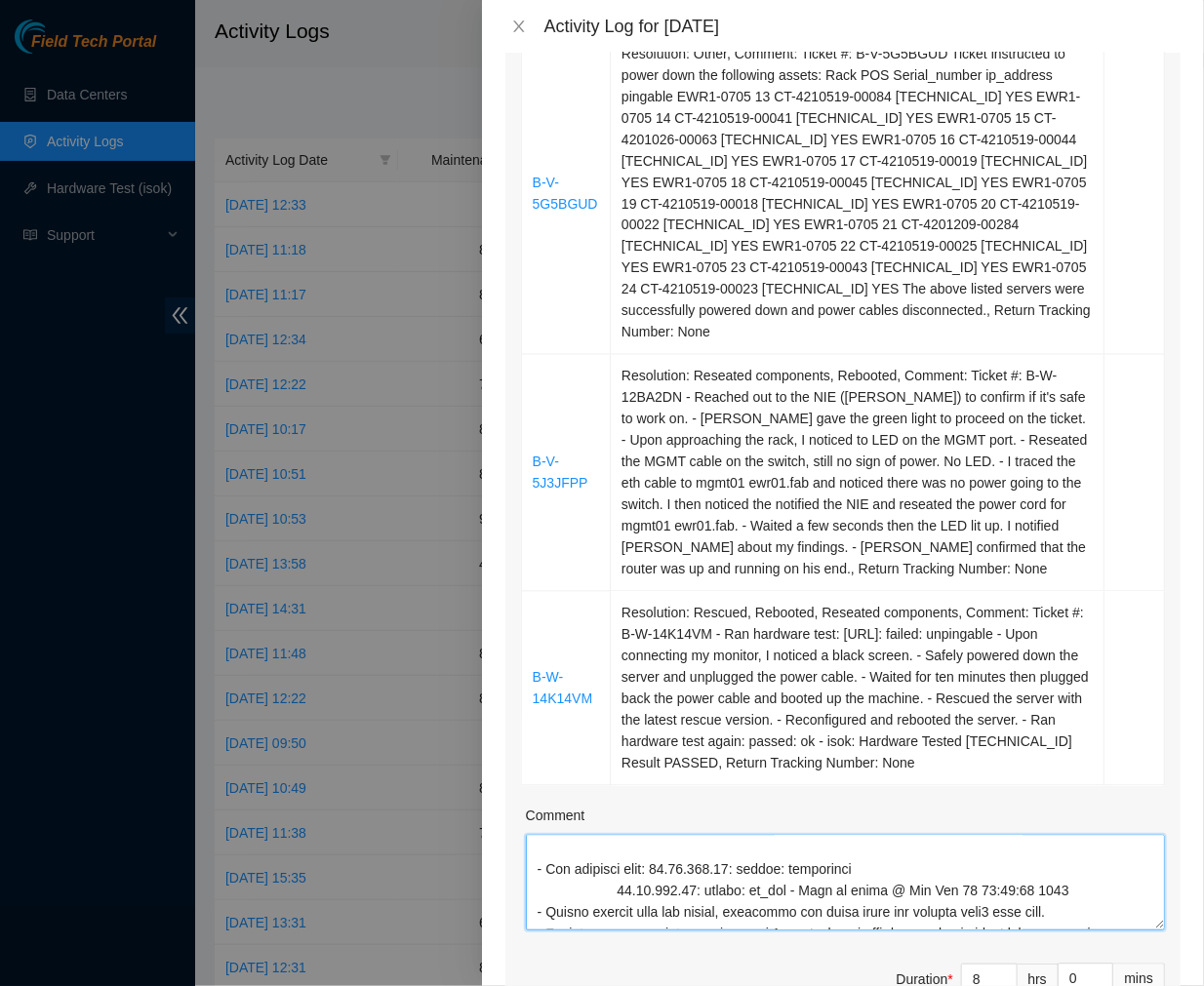
scroll to position [23, 0]
click at [618, 860] on textarea "Comment" at bounding box center [844, 883] width 638 height 95
click at [618, 863] on textarea "Comment" at bounding box center [844, 883] width 638 height 95
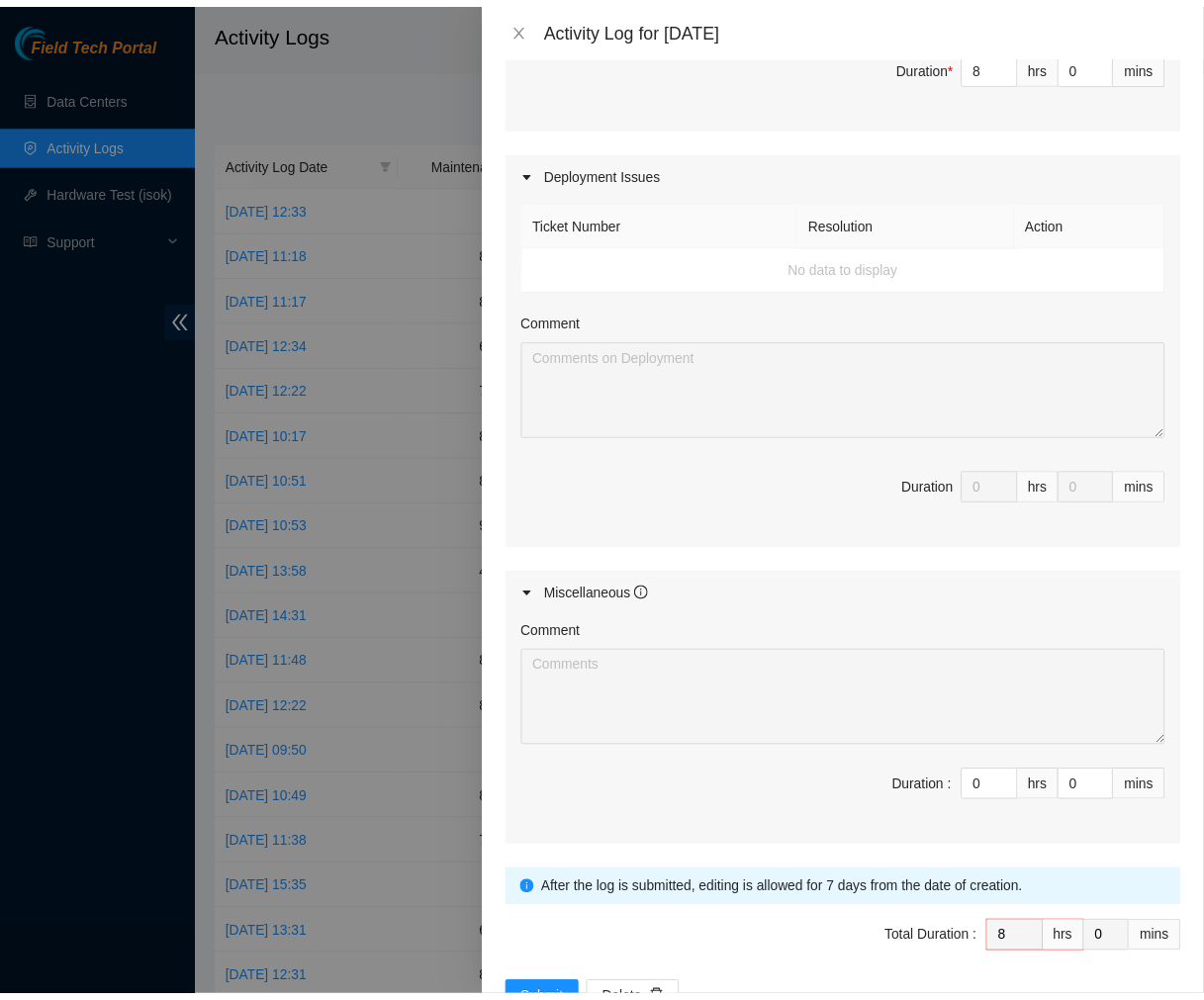
scroll to position [2177, 0]
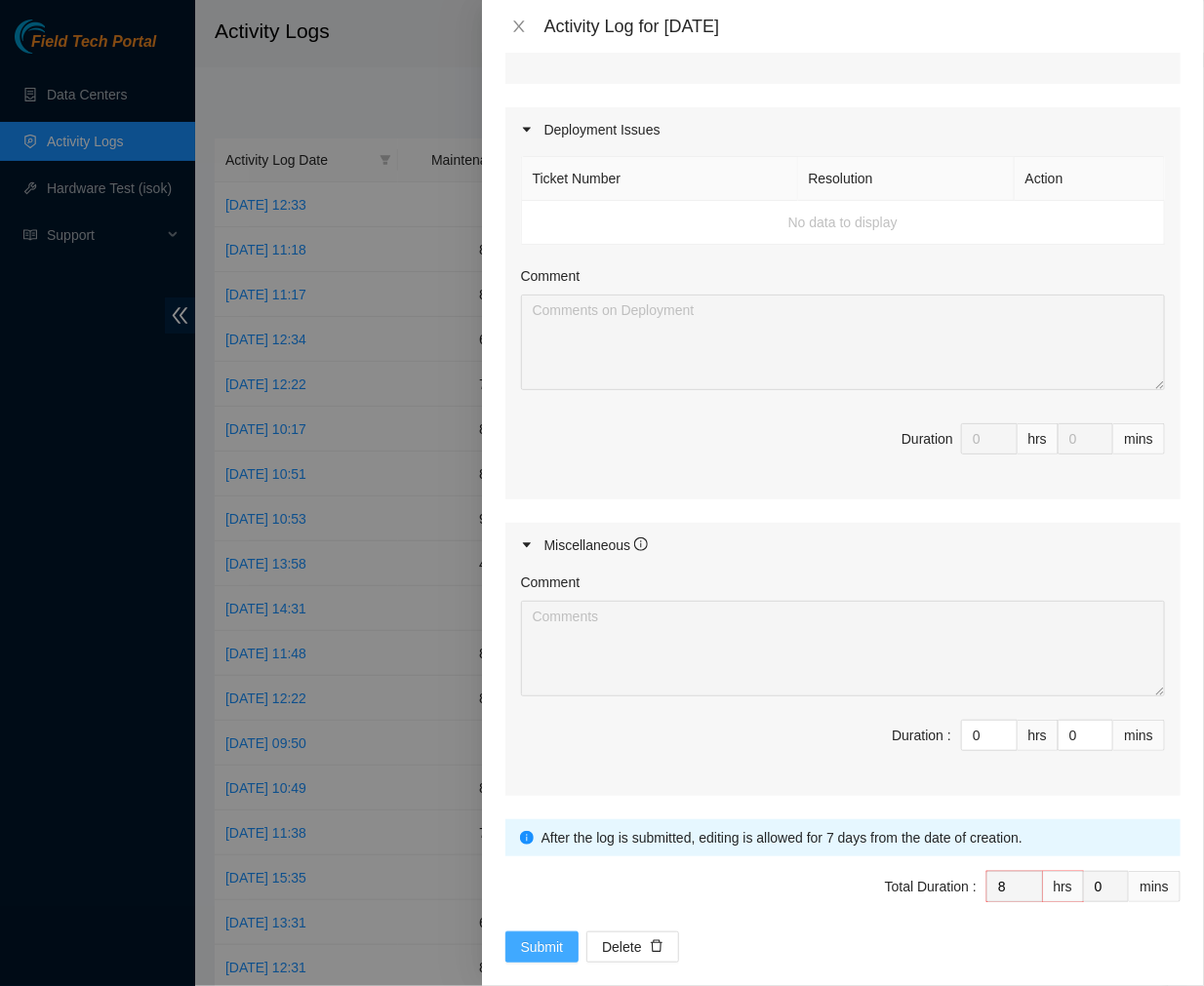
type textarea "Ticket #:B-W-121WPKH - Ran hardware test: [URL]: failed: unpingable [URL]: fail…"
click at [541, 937] on span "Submit" at bounding box center [542, 948] width 43 height 22
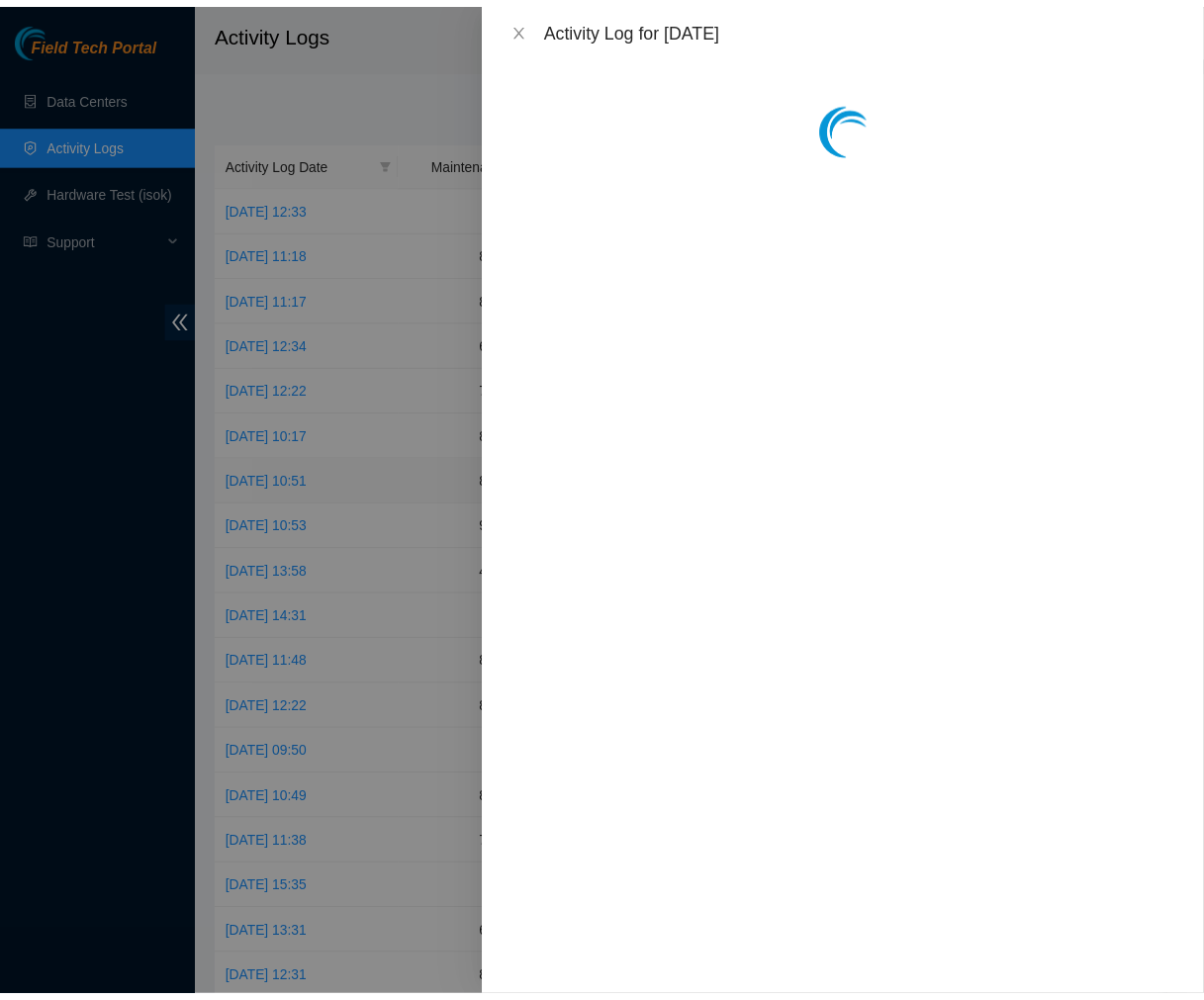
scroll to position [0, 0]
